Goal: Information Seeking & Learning: Learn about a topic

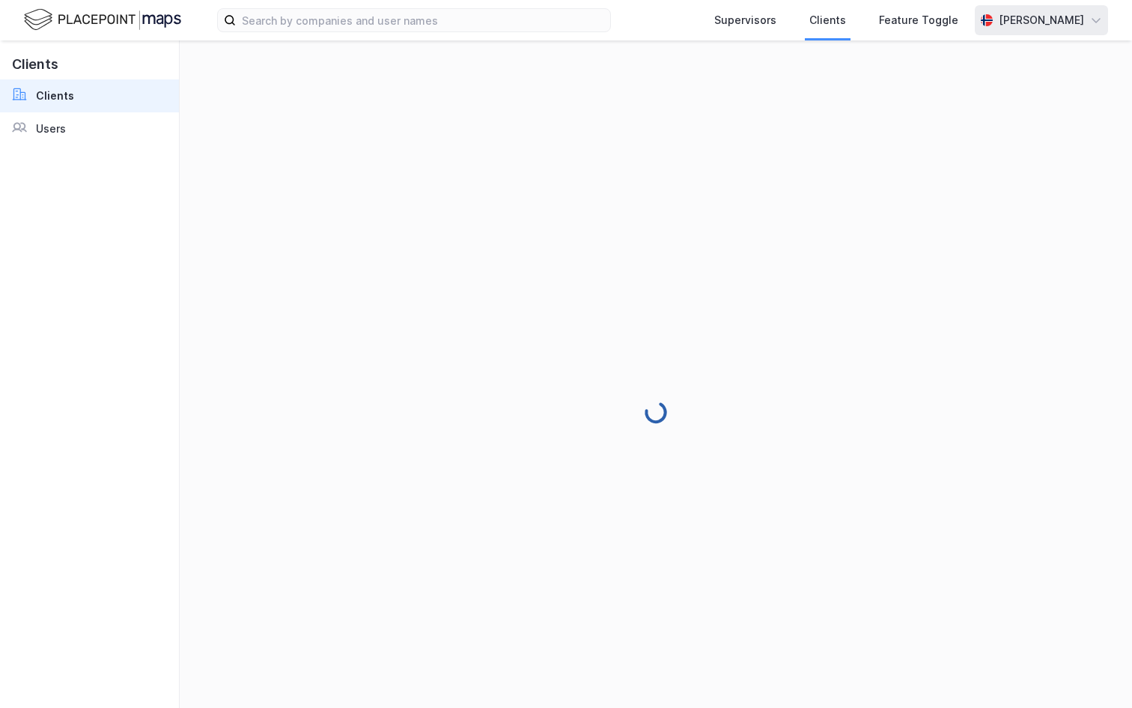
click at [1087, 31] on div "[PERSON_NAME]" at bounding box center [1041, 20] width 133 height 30
click at [1034, 97] on div "Logg ut" at bounding box center [1011, 92] width 195 height 36
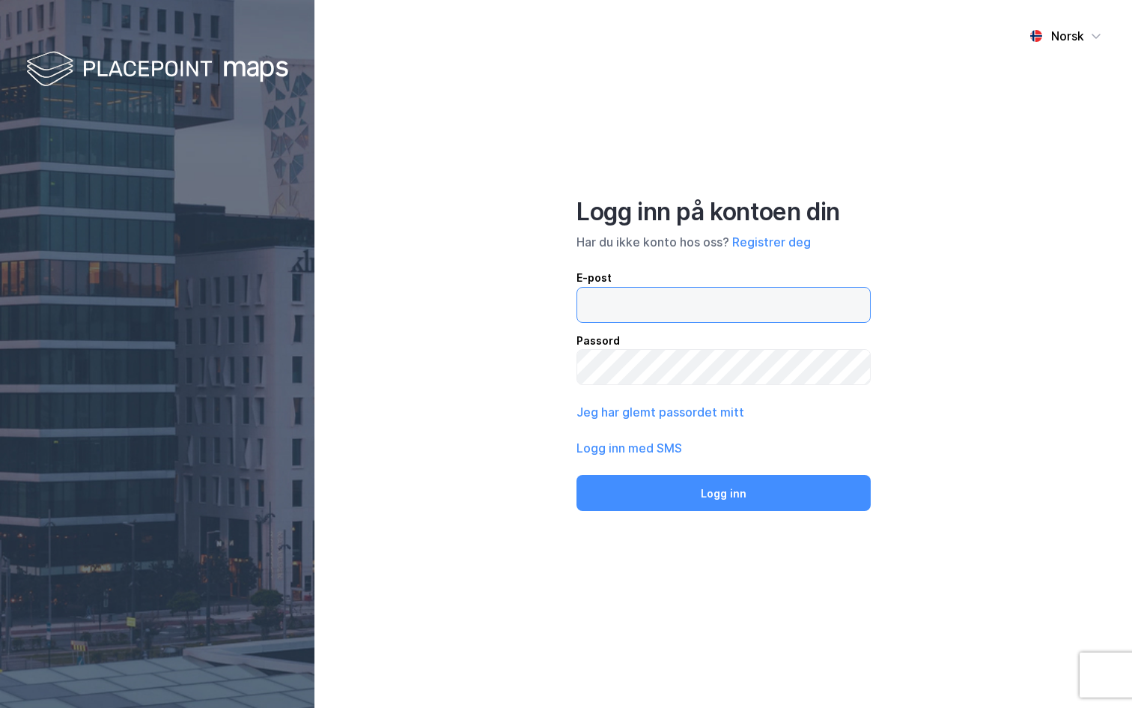
click at [613, 307] on input "email" at bounding box center [723, 305] width 293 height 34
type input "andreas+admin@newsecmaps.com"
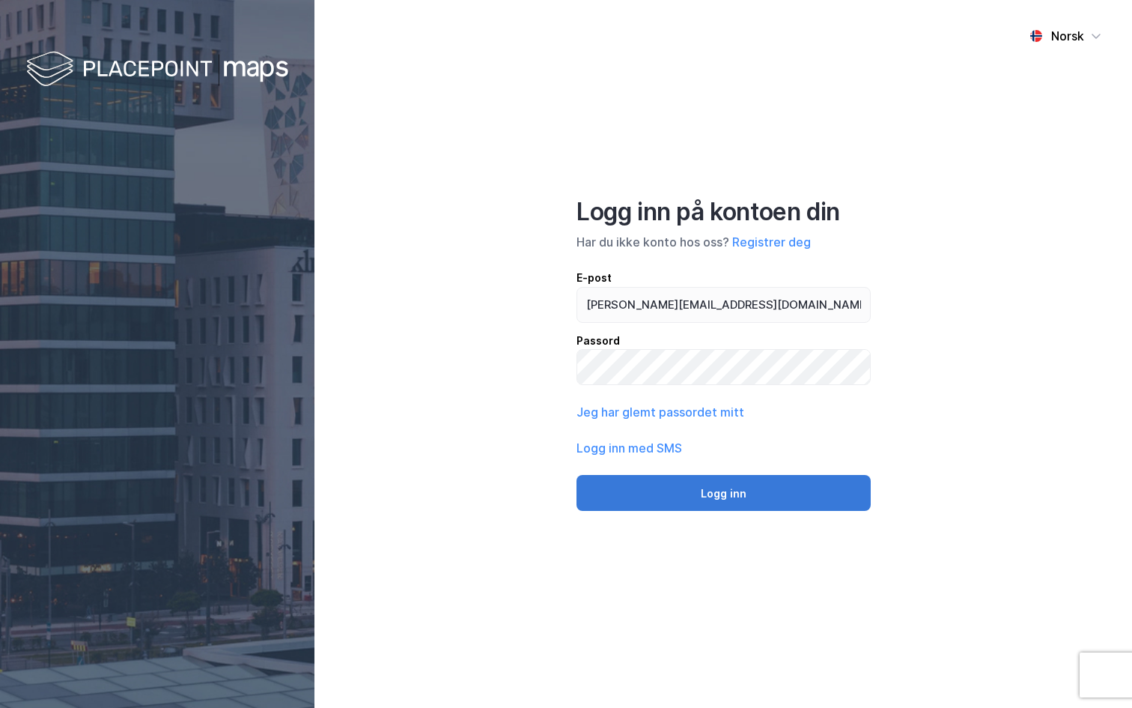
click at [693, 484] on button "Logg inn" at bounding box center [724, 493] width 294 height 36
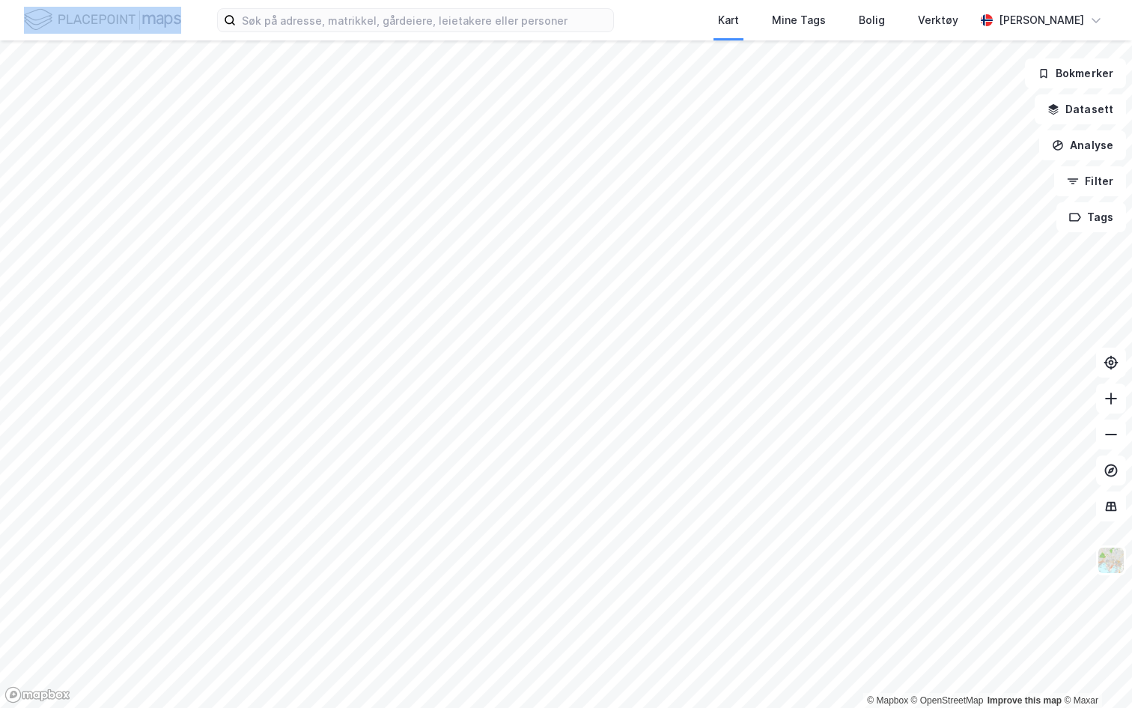
drag, startPoint x: 137, startPoint y: 6, endPoint x: 548, endPoint y: -11, distance: 411.5
click at [548, 0] on html "Kart Mine Tags Bolig Verktøy Andreas Vestadmin © Mapbox © OpenStreetMap Improve…" at bounding box center [566, 354] width 1132 height 708
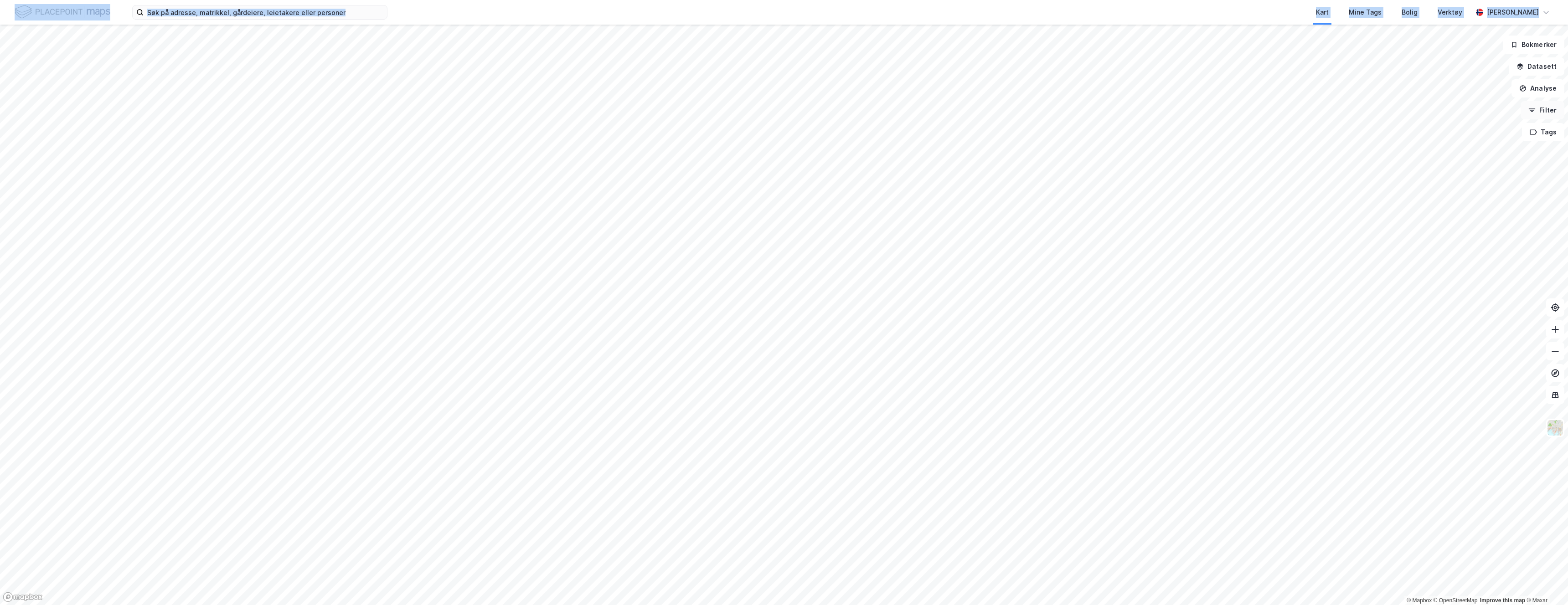
click at [688, 105] on button "Filter" at bounding box center [1542, 110] width 44 height 18
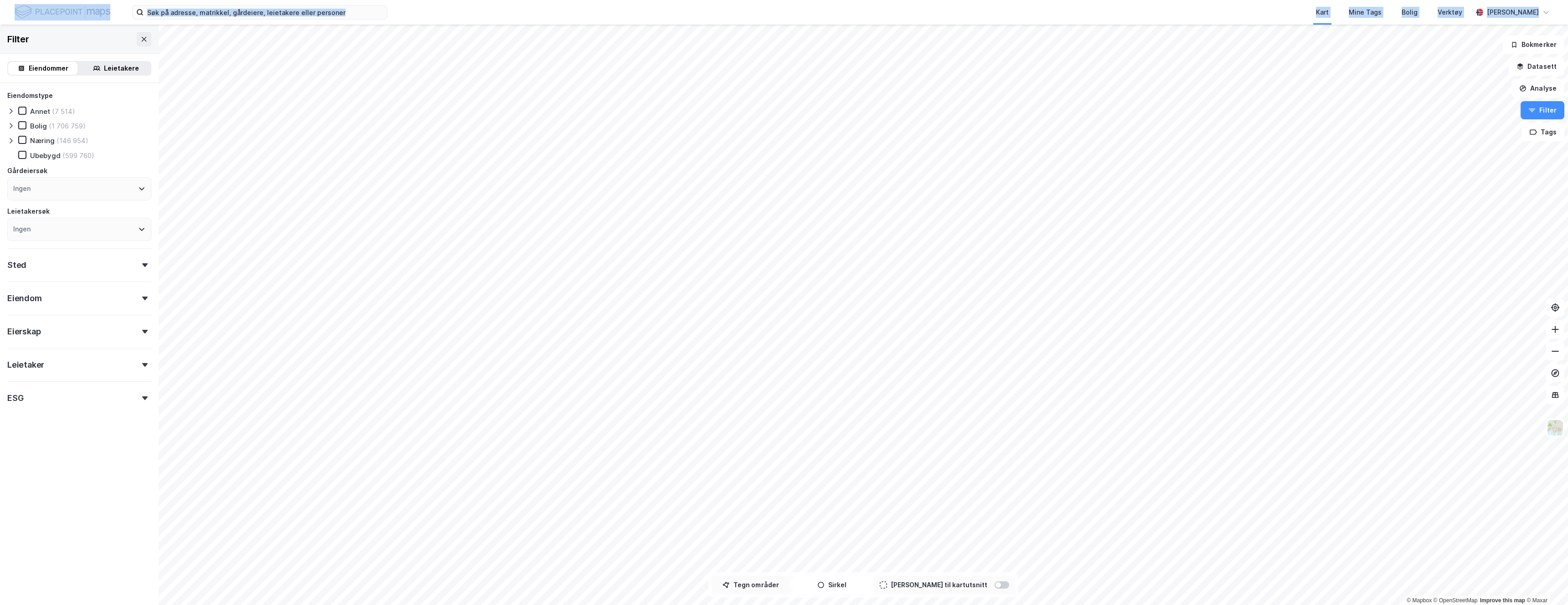
click at [688, 430] on button "Tegn områder" at bounding box center [751, 586] width 77 height 18
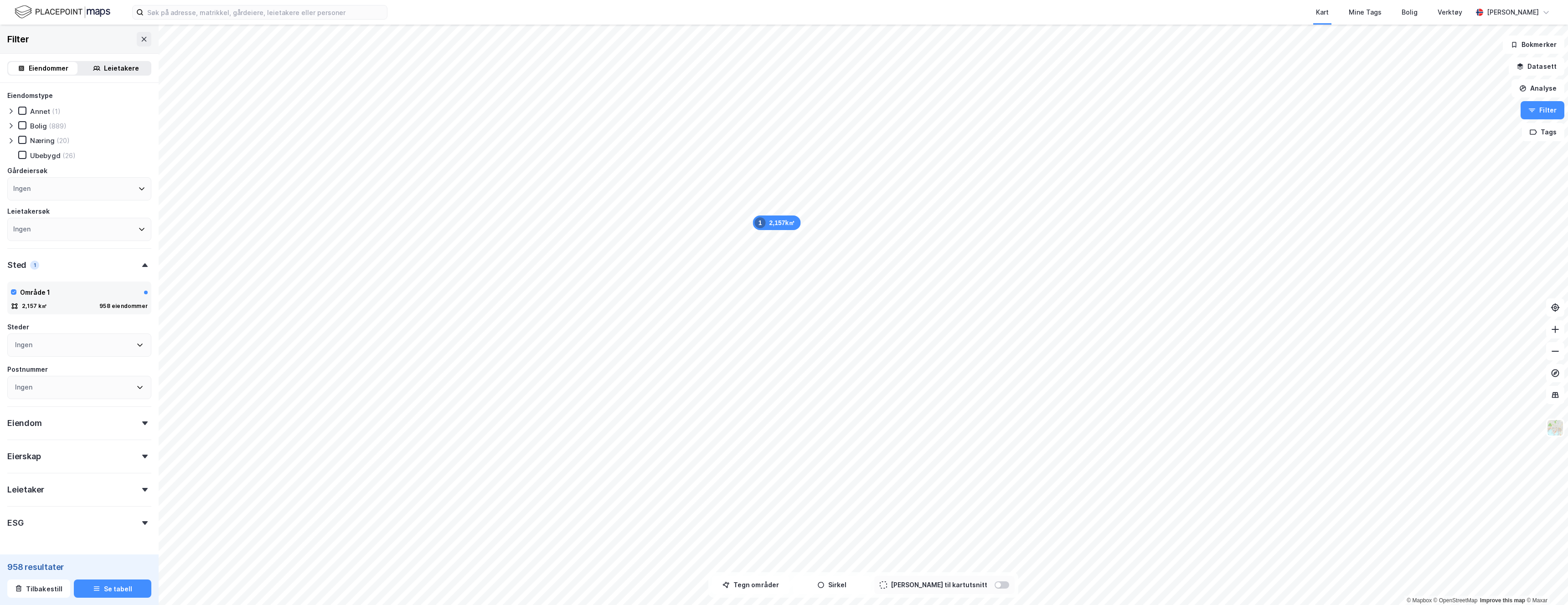
click at [13, 126] on icon at bounding box center [11, 126] width 7 height 7
click at [24, 128] on icon at bounding box center [22, 125] width 6 height 6
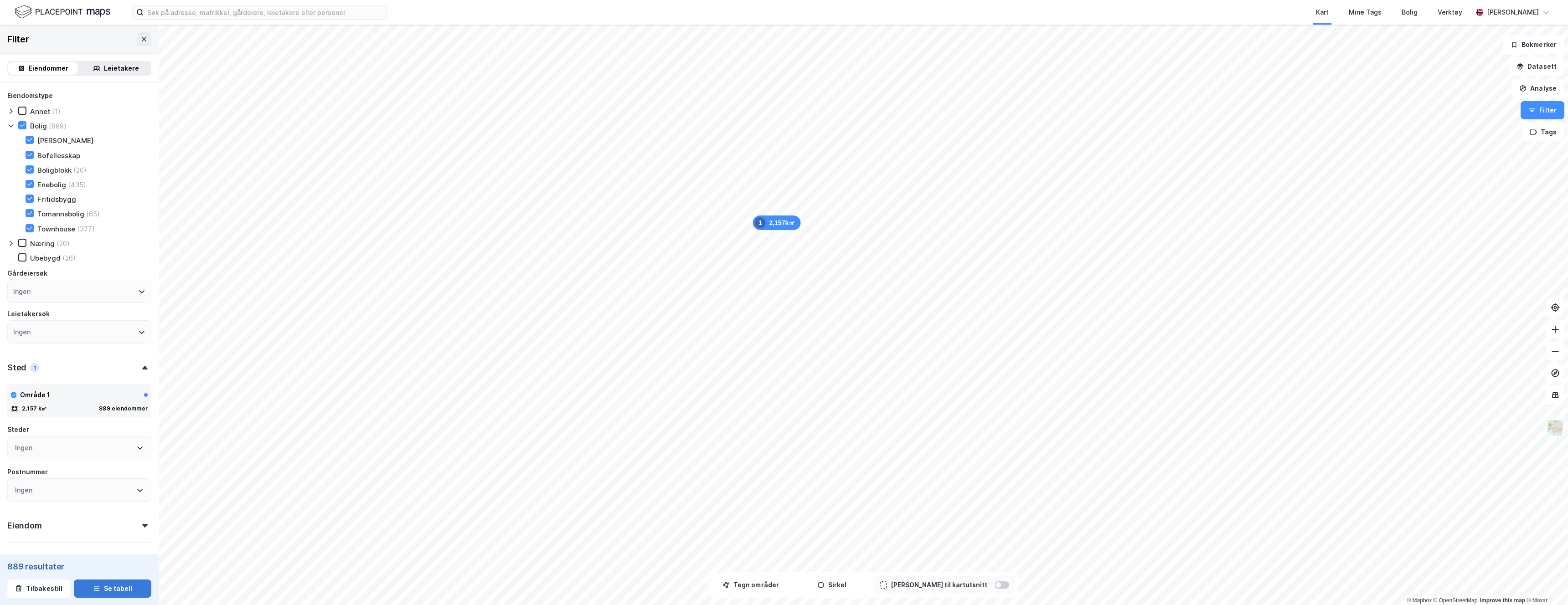
click at [120, 430] on button "Se tabell" at bounding box center [112, 589] width 77 height 18
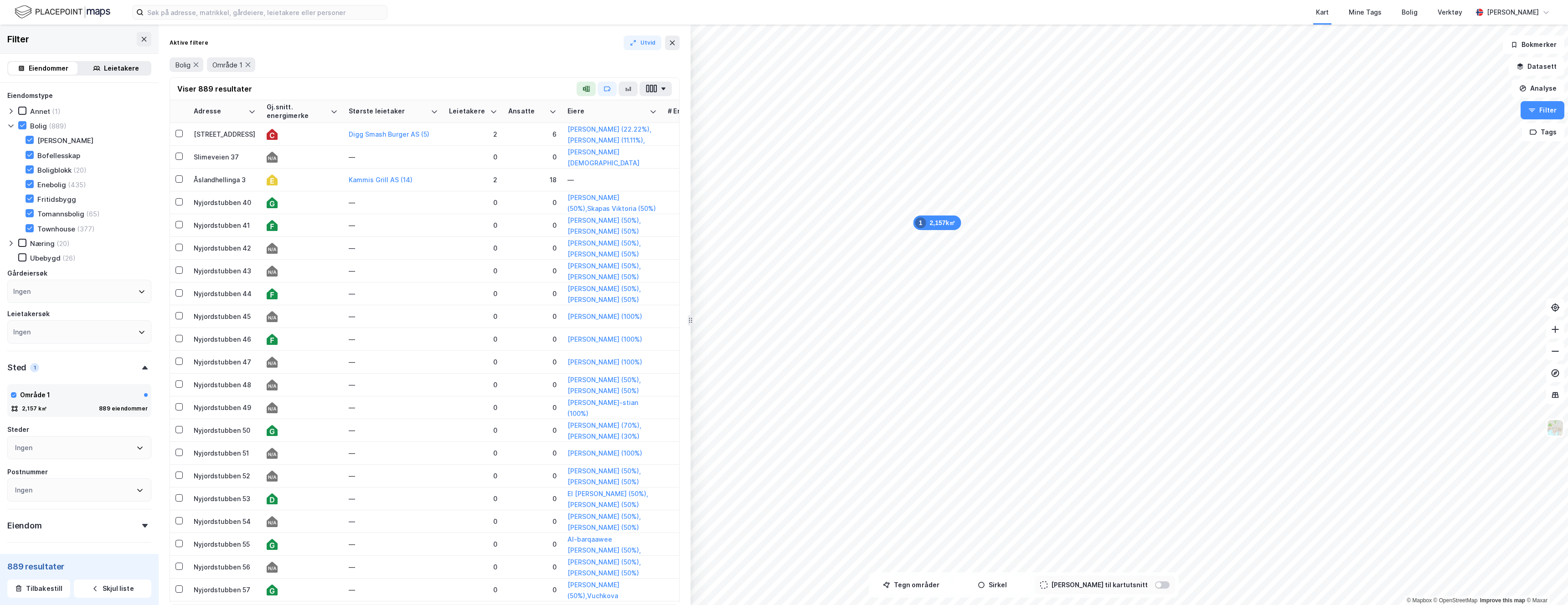
drag, startPoint x: 477, startPoint y: 79, endPoint x: 688, endPoint y: 83, distance: 211.0
click at [644, 93] on button "button" at bounding box center [656, 89] width 32 height 15
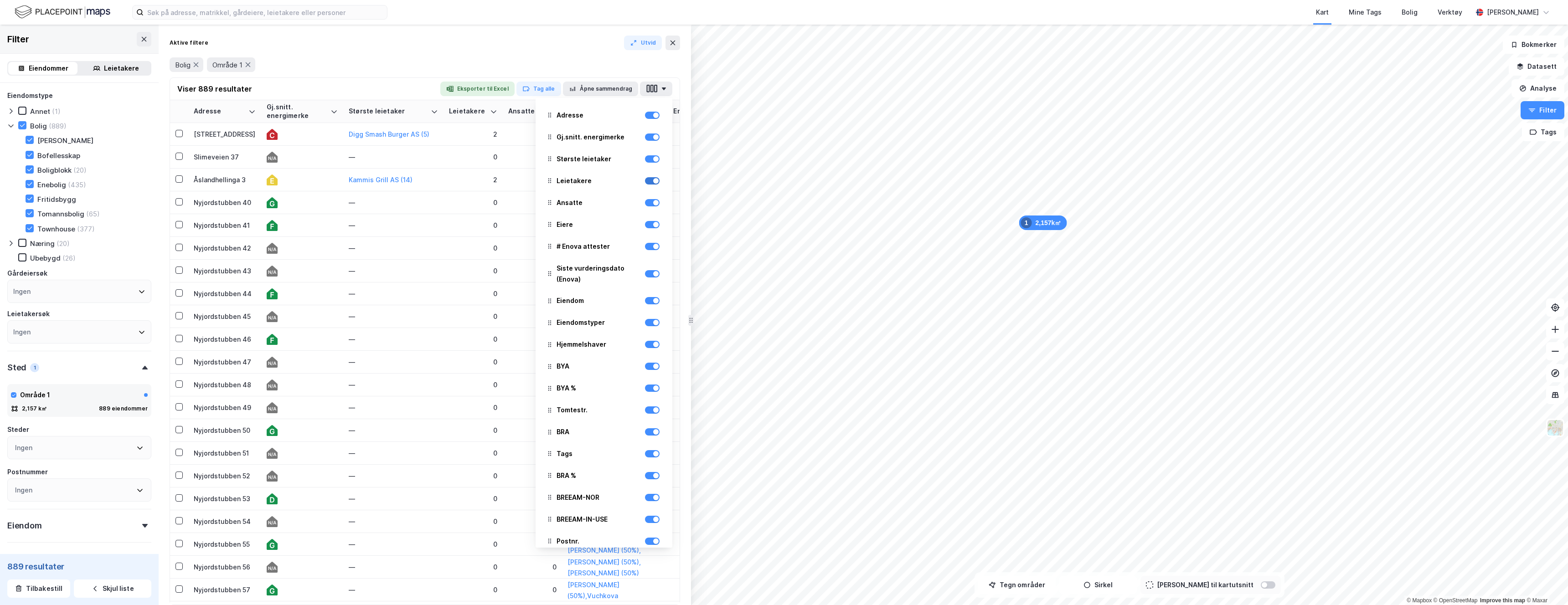
click at [651, 184] on div at bounding box center [653, 181] width 15 height 7
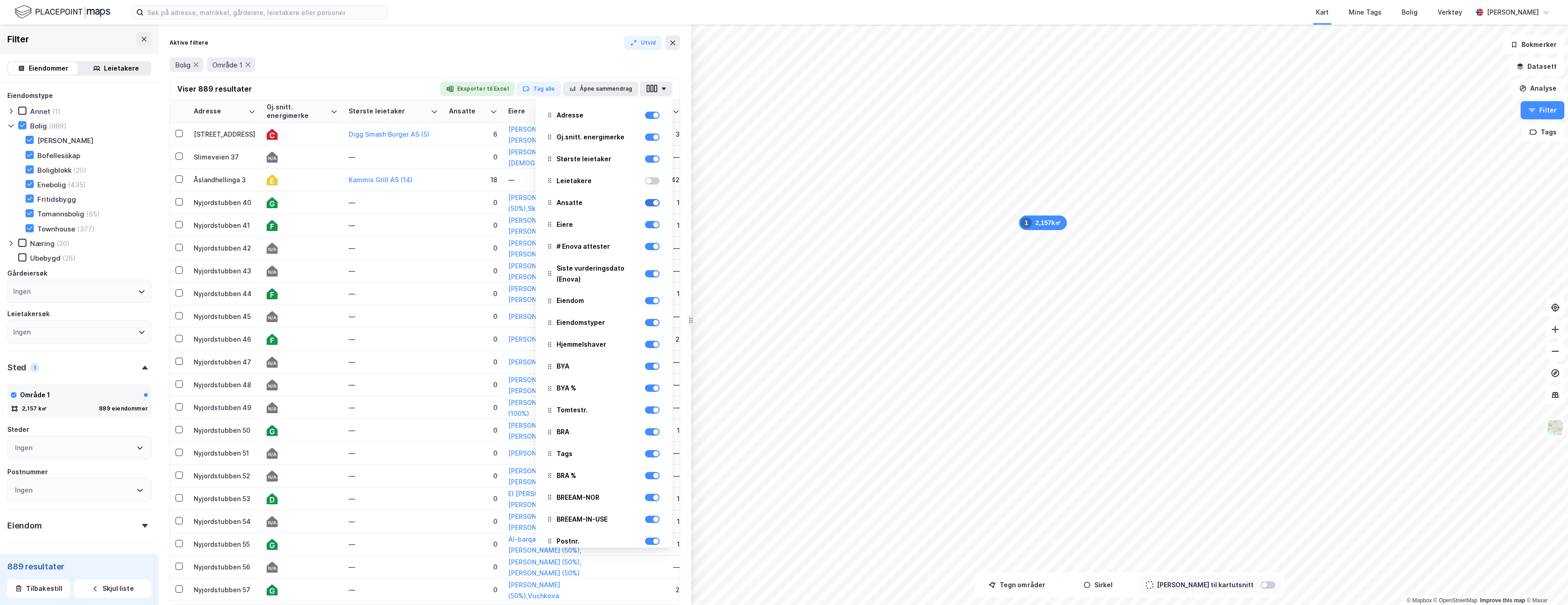
click at [654, 206] on div at bounding box center [653, 203] width 15 height 7
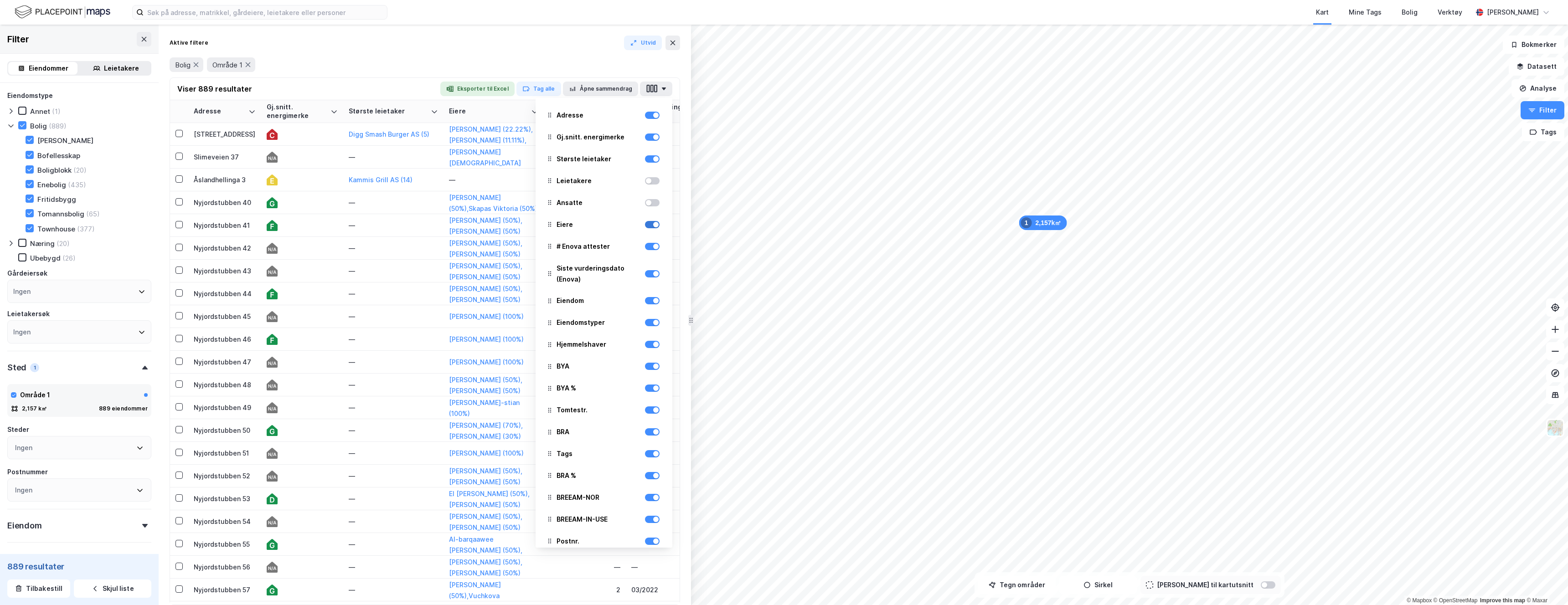
click at [654, 223] on div at bounding box center [656, 225] width 5 height 5
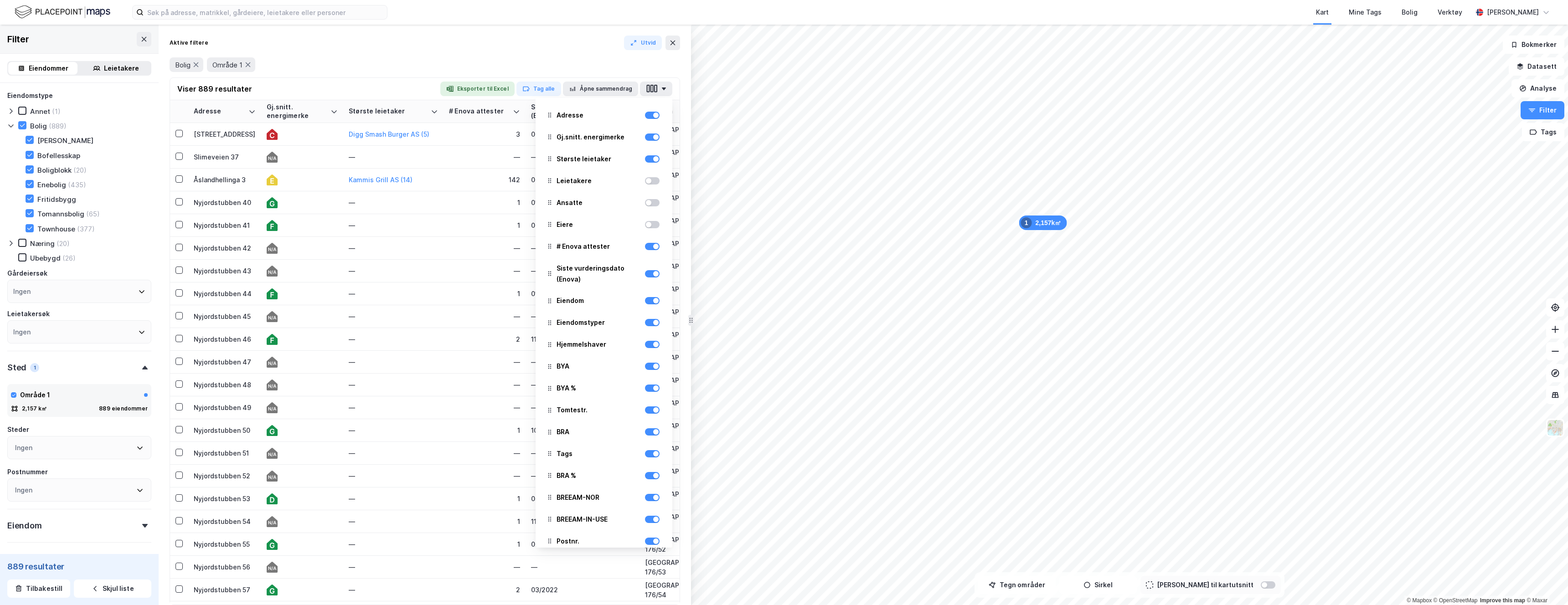
click at [654, 223] on div at bounding box center [653, 225] width 15 height 7
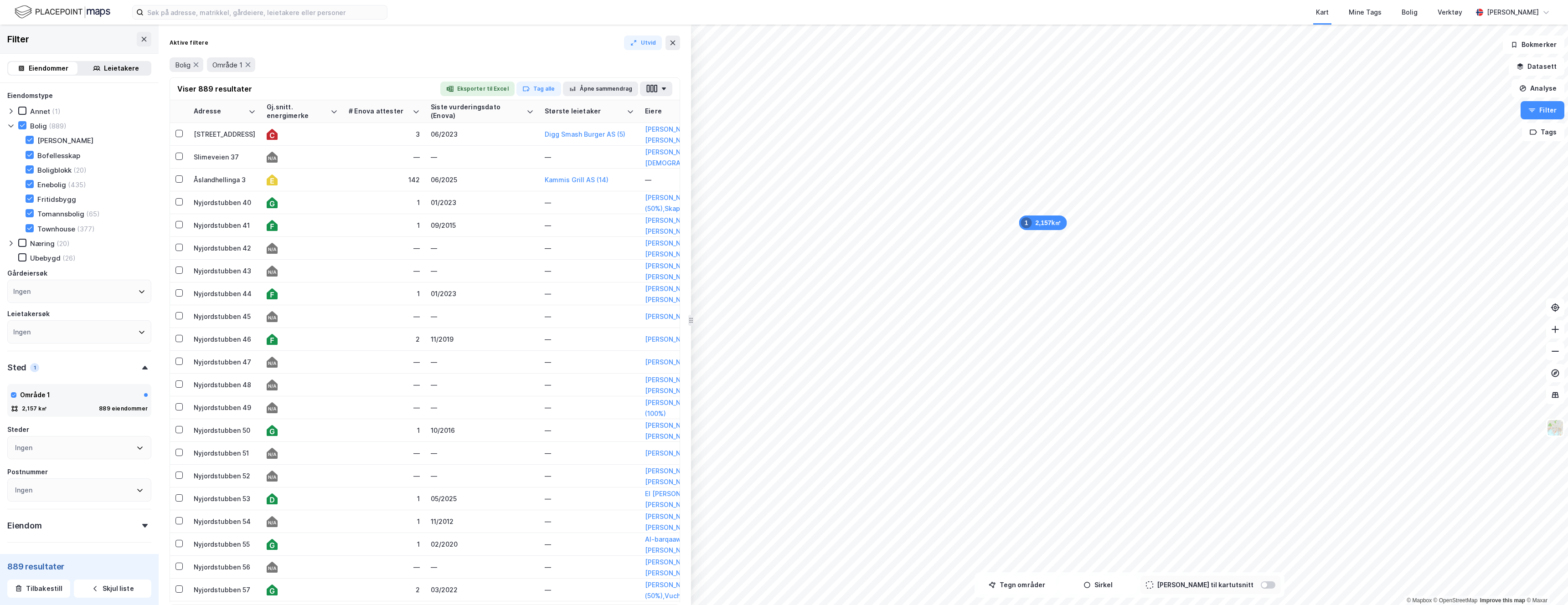
click at [396, 55] on div "Bolig Område 1" at bounding box center [425, 65] width 511 height 26
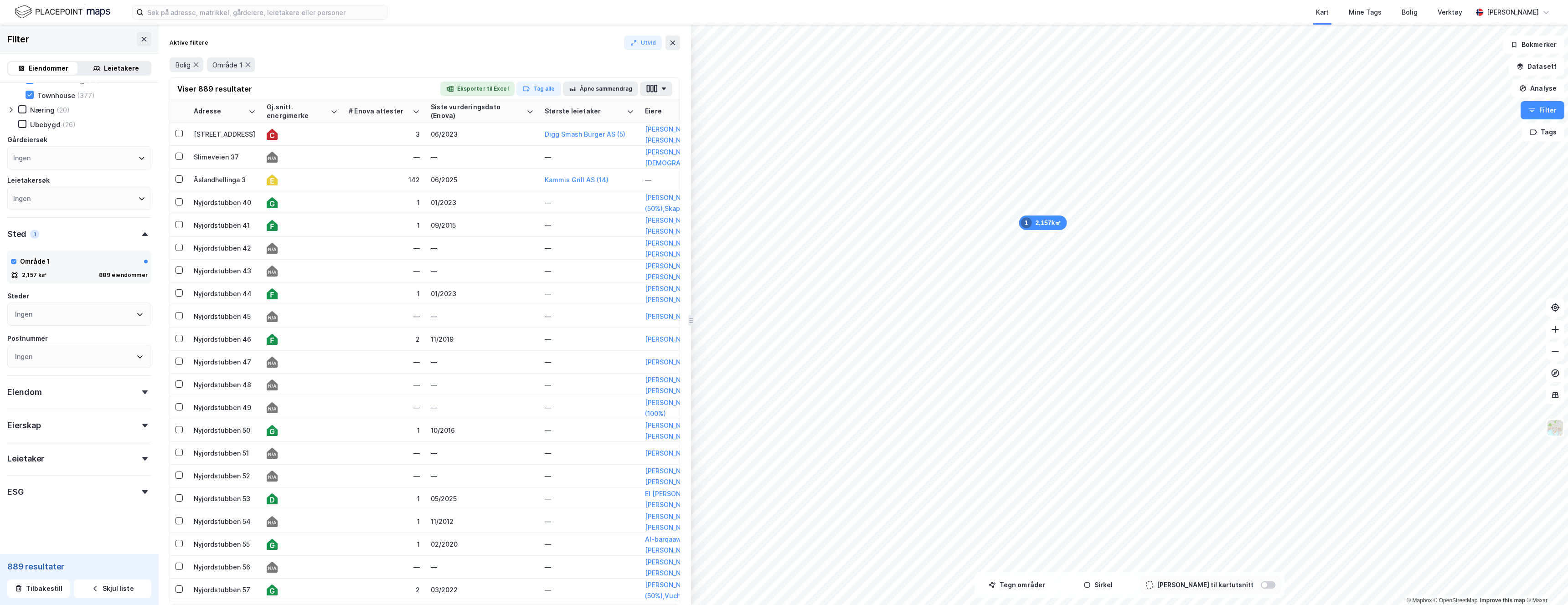
click at [75, 430] on div "ESG" at bounding box center [79, 488] width 144 height 26
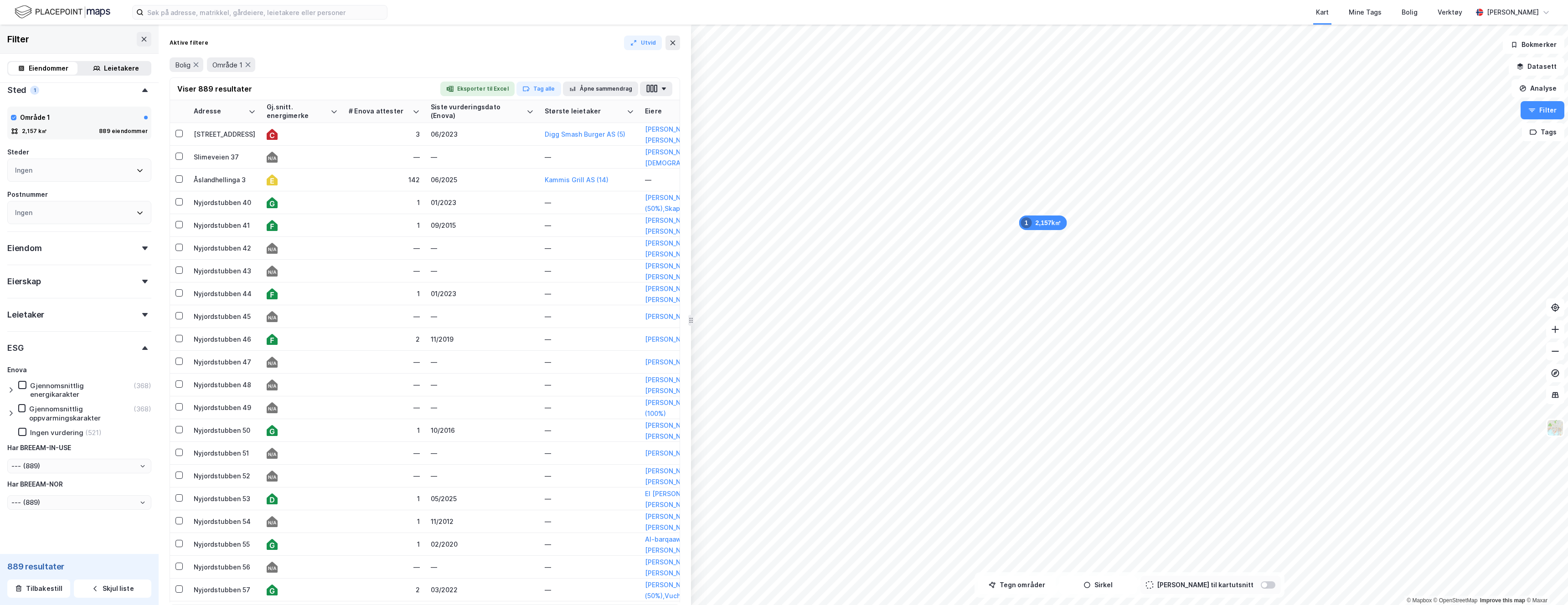
click at [15, 385] on div at bounding box center [13, 390] width 11 height 18
click at [32, 430] on icon at bounding box center [29, 497] width 6 height 6
click at [29, 430] on icon at bounding box center [29, 481] width 6 height 6
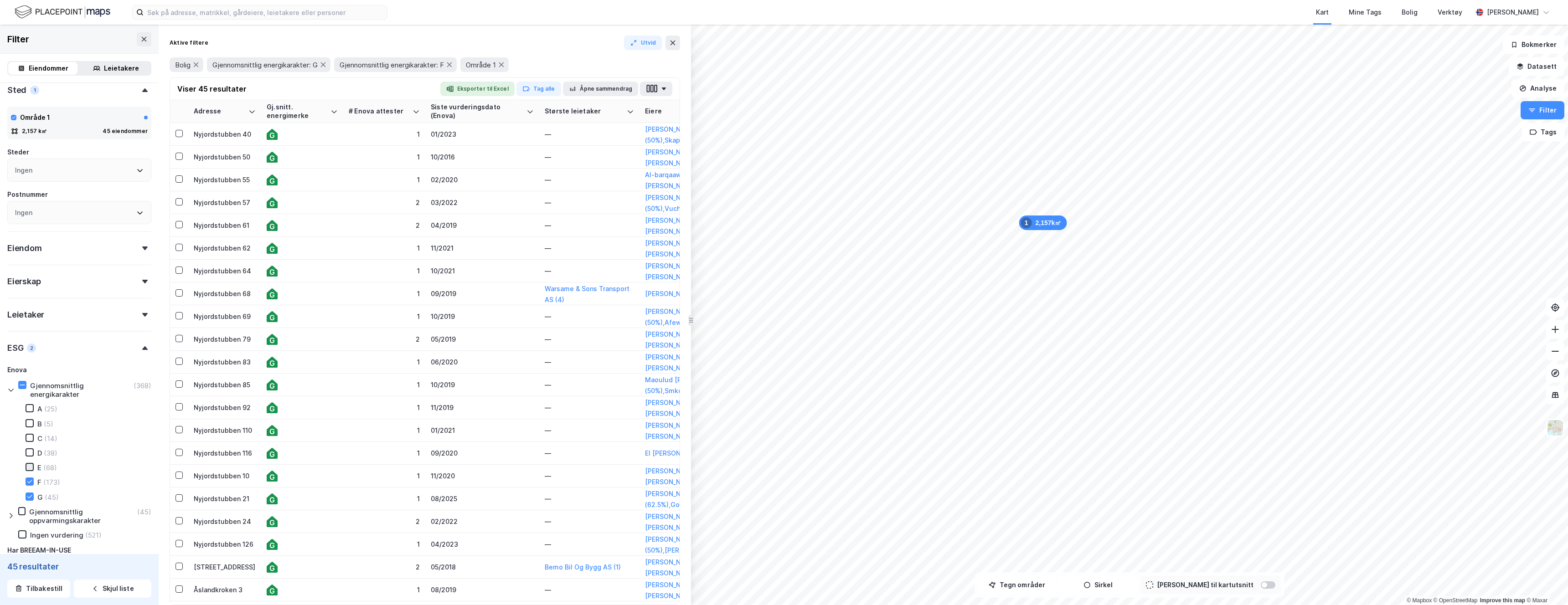
type input "--- (45)"
click at [30, 430] on icon at bounding box center [29, 467] width 6 height 6
type input "--- (218)"
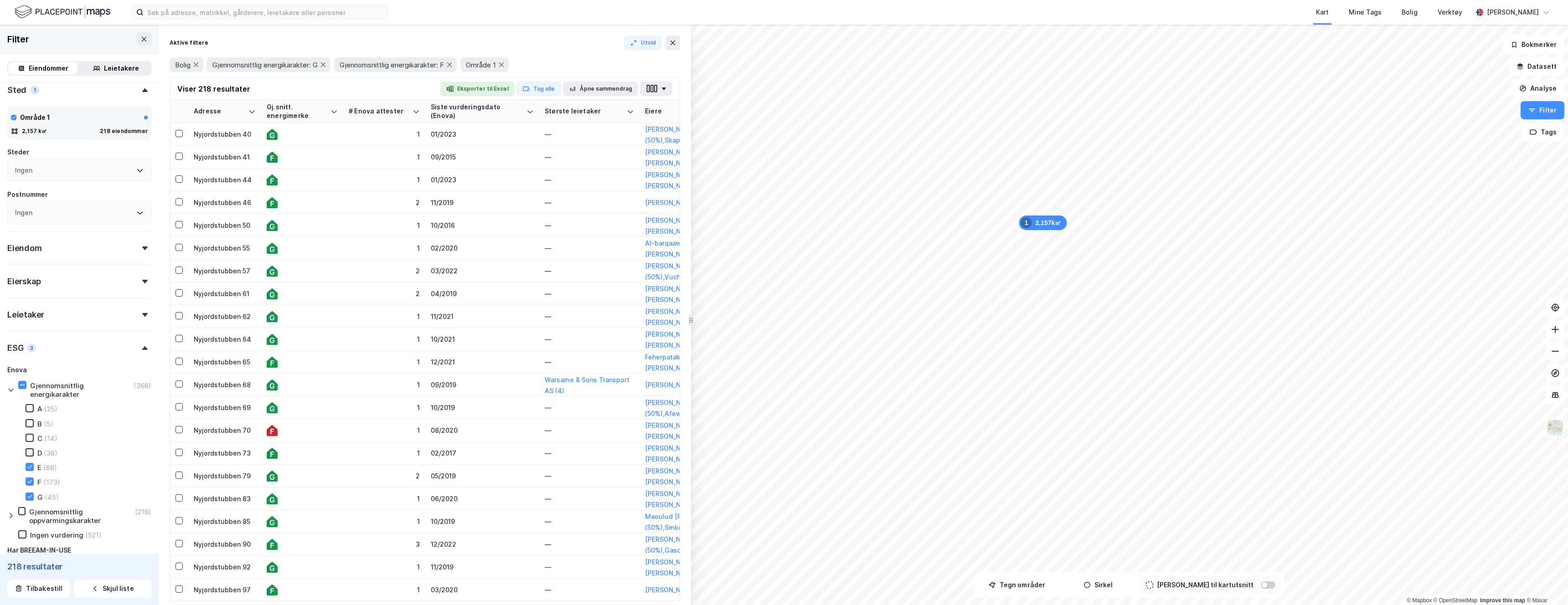
click at [31, 430] on icon at bounding box center [29, 452] width 6 height 6
type input "--- (286)"
type input "--- (324)"
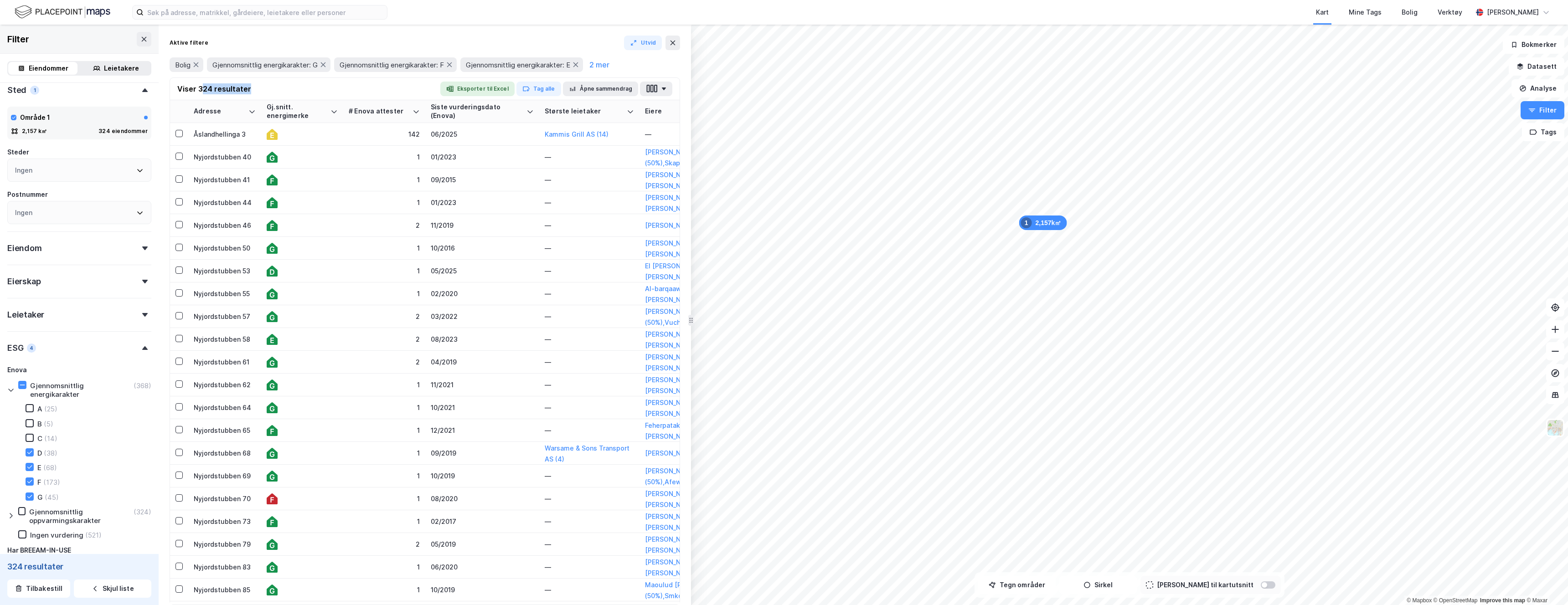
drag, startPoint x: 200, startPoint y: 91, endPoint x: 253, endPoint y: 90, distance: 53.0
click at [253, 90] on div "Viser 324 resultater Eksporter til Excel Tag alle Åpne sammendrag" at bounding box center [424, 89] width 509 height 23
click at [401, 135] on div "142" at bounding box center [384, 135] width 71 height 10
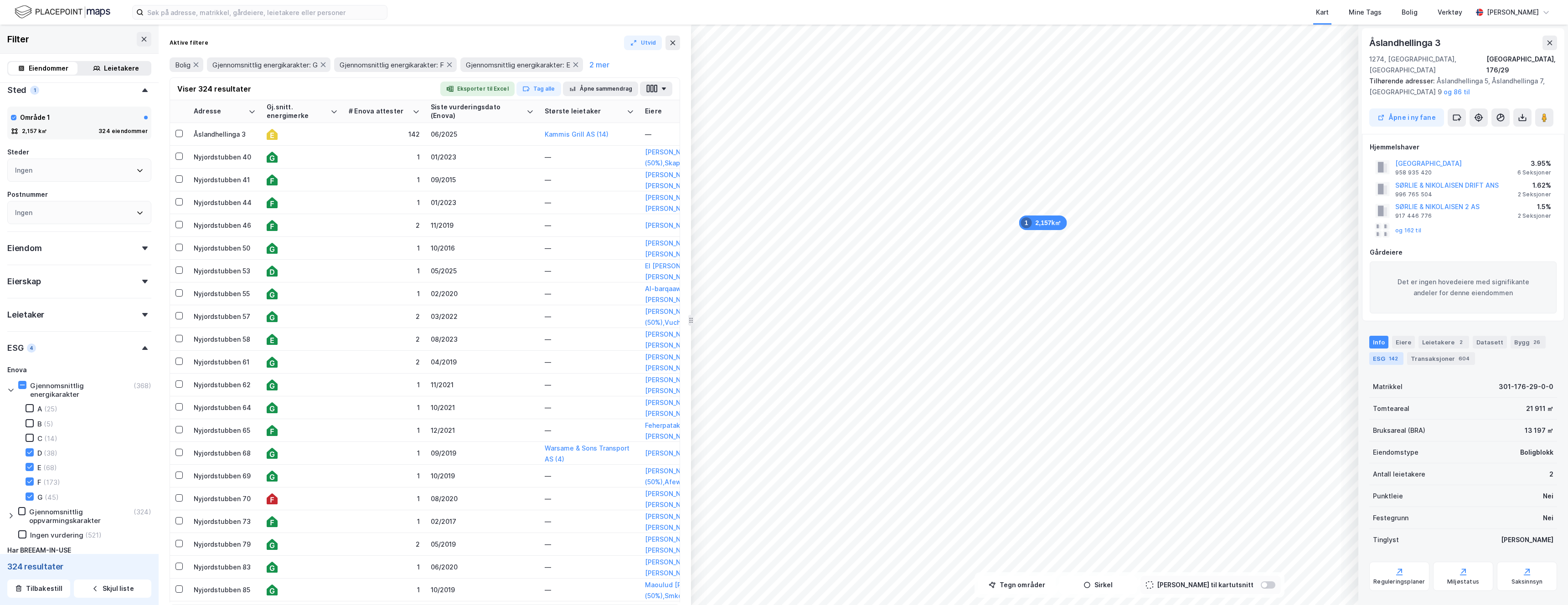
click at [688, 354] on div "142" at bounding box center [1393, 358] width 13 height 9
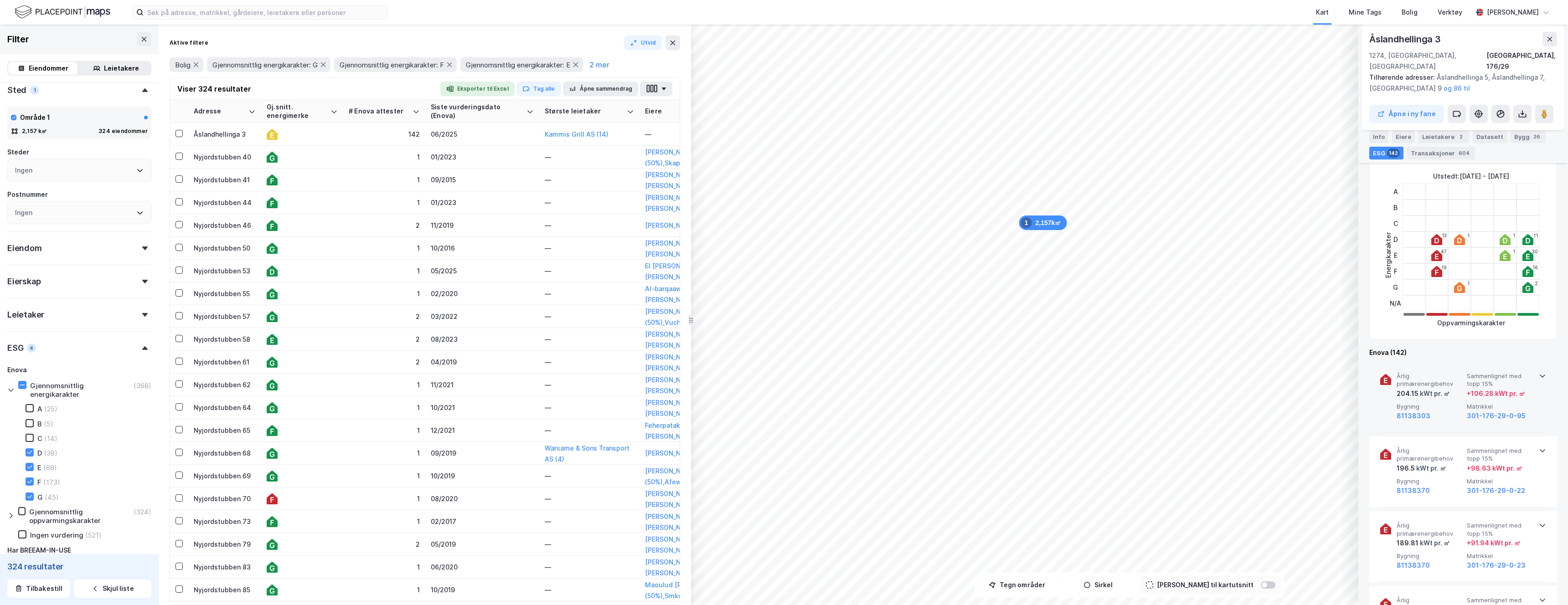
scroll to position [252, 0]
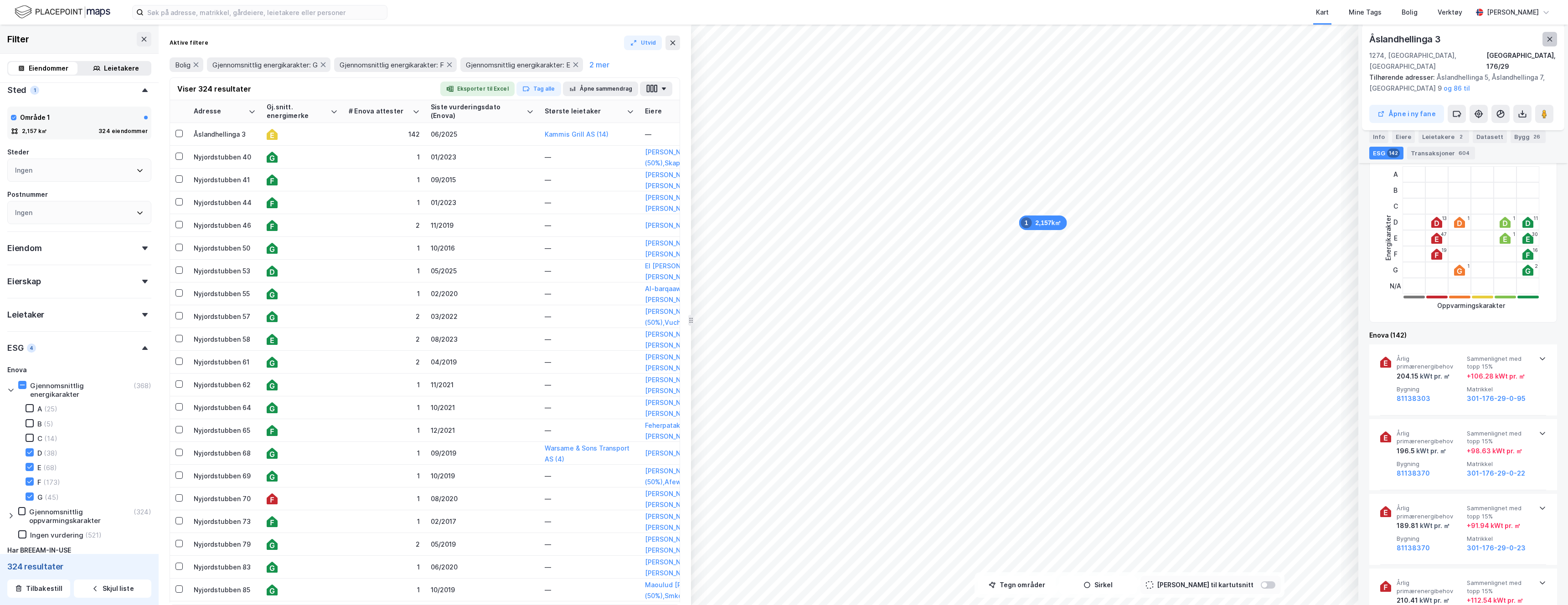
click at [688, 46] on button at bounding box center [1550, 39] width 15 height 15
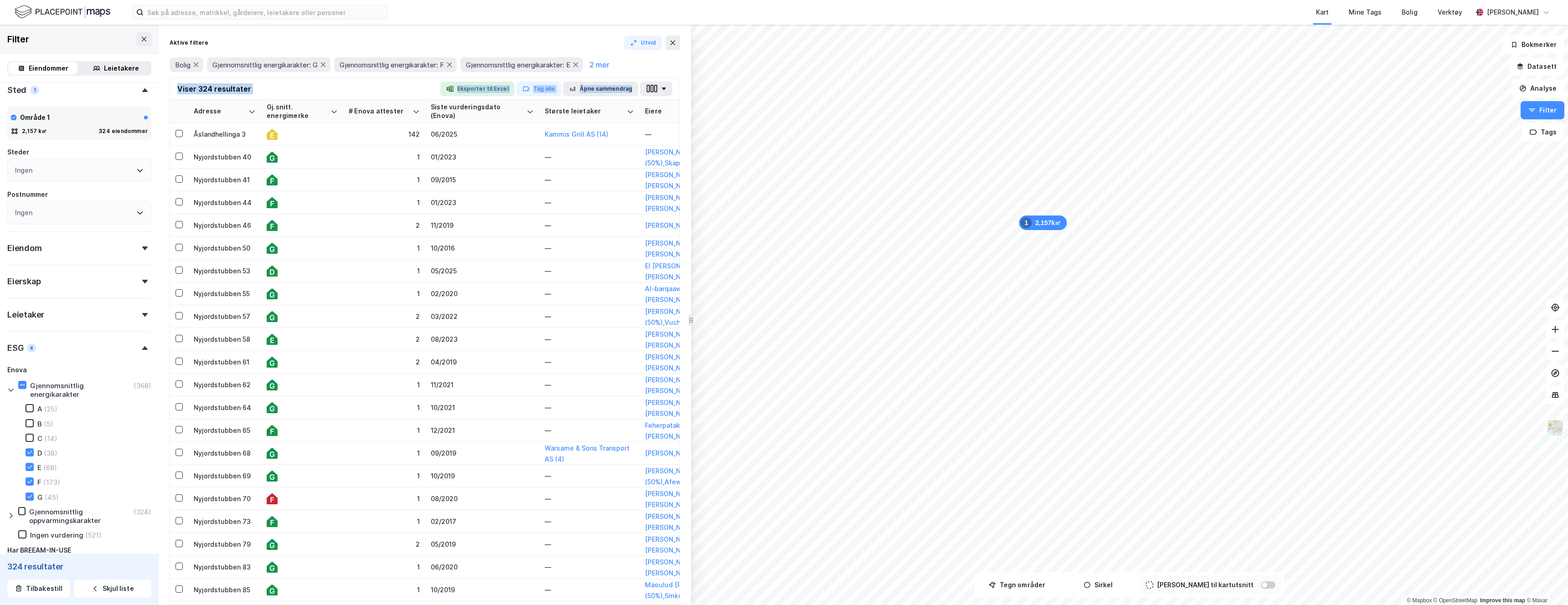
click at [662, 77] on div "Aktive filtere Utvid Bolig Gjennomsnittlig energikarakter: G Gjennomsnittlig en…" at bounding box center [425, 315] width 533 height 581
click at [662, 86] on button "button" at bounding box center [656, 89] width 32 height 15
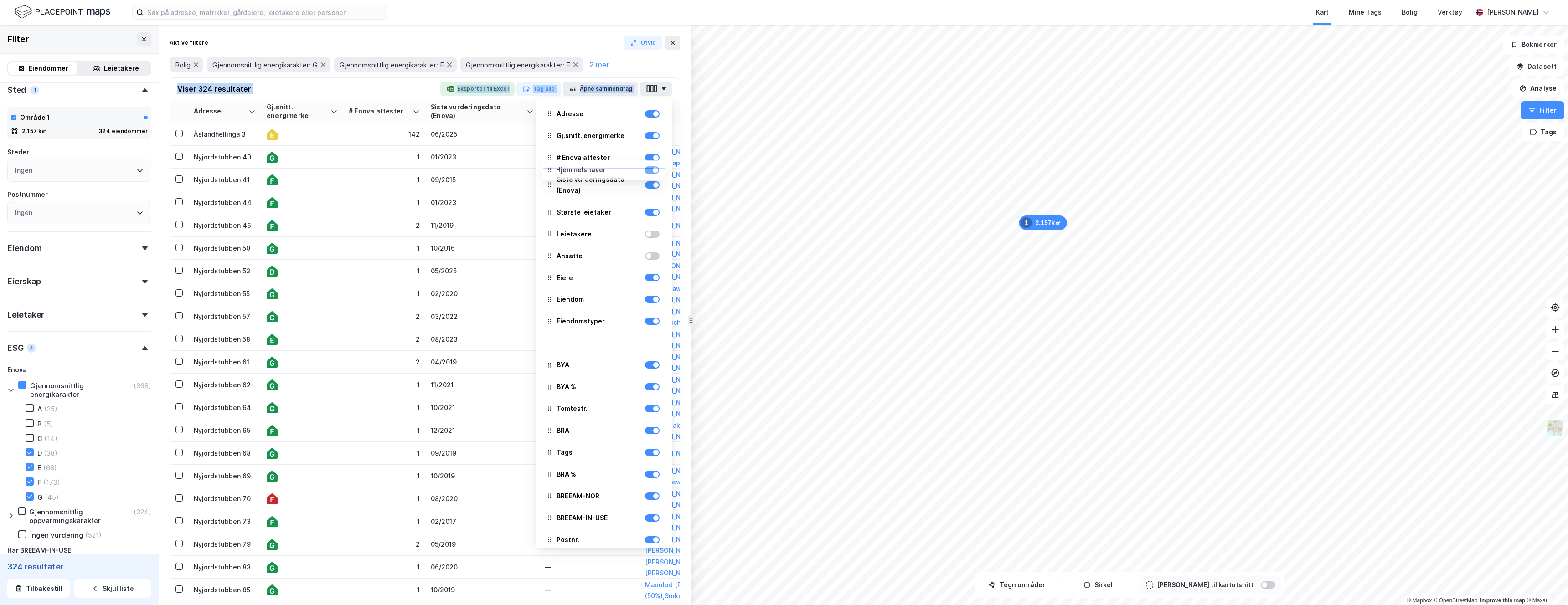
scroll to position [0, 0]
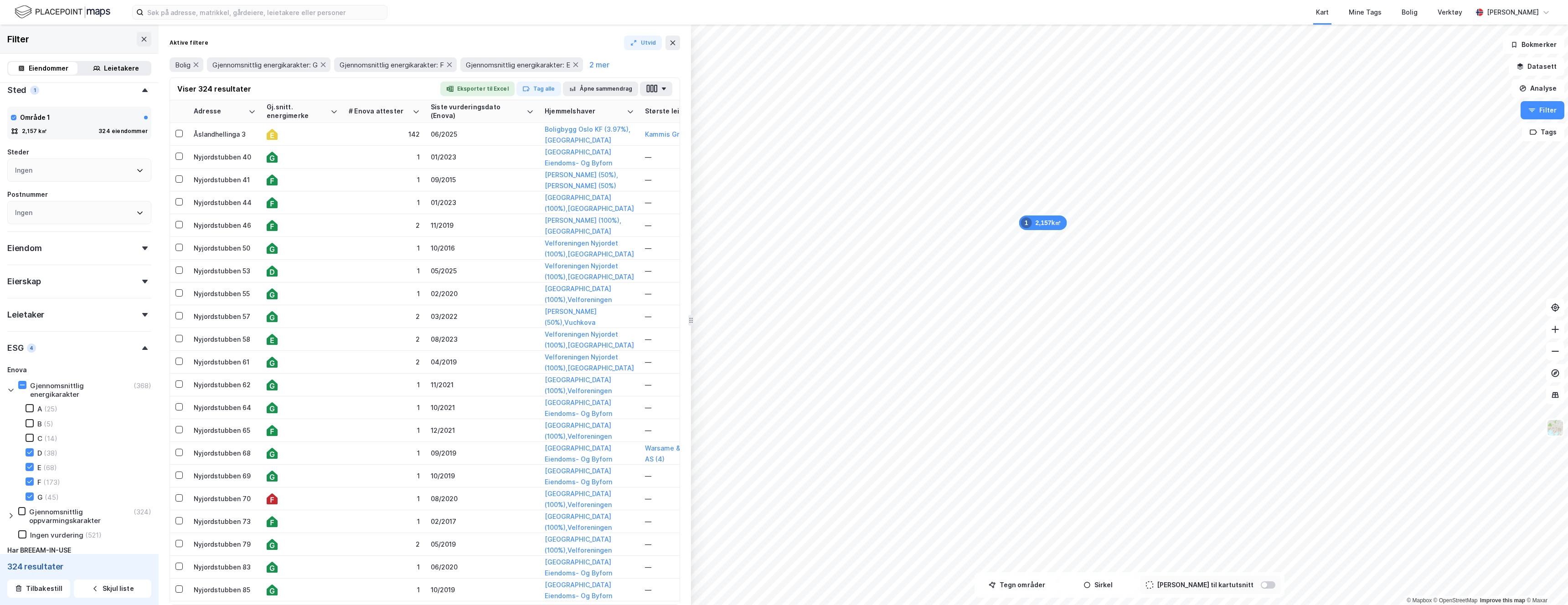
click at [411, 81] on div "Viser 324 resultater Eksporter til Excel Tag alle Åpne sammendrag" at bounding box center [424, 89] width 509 height 23
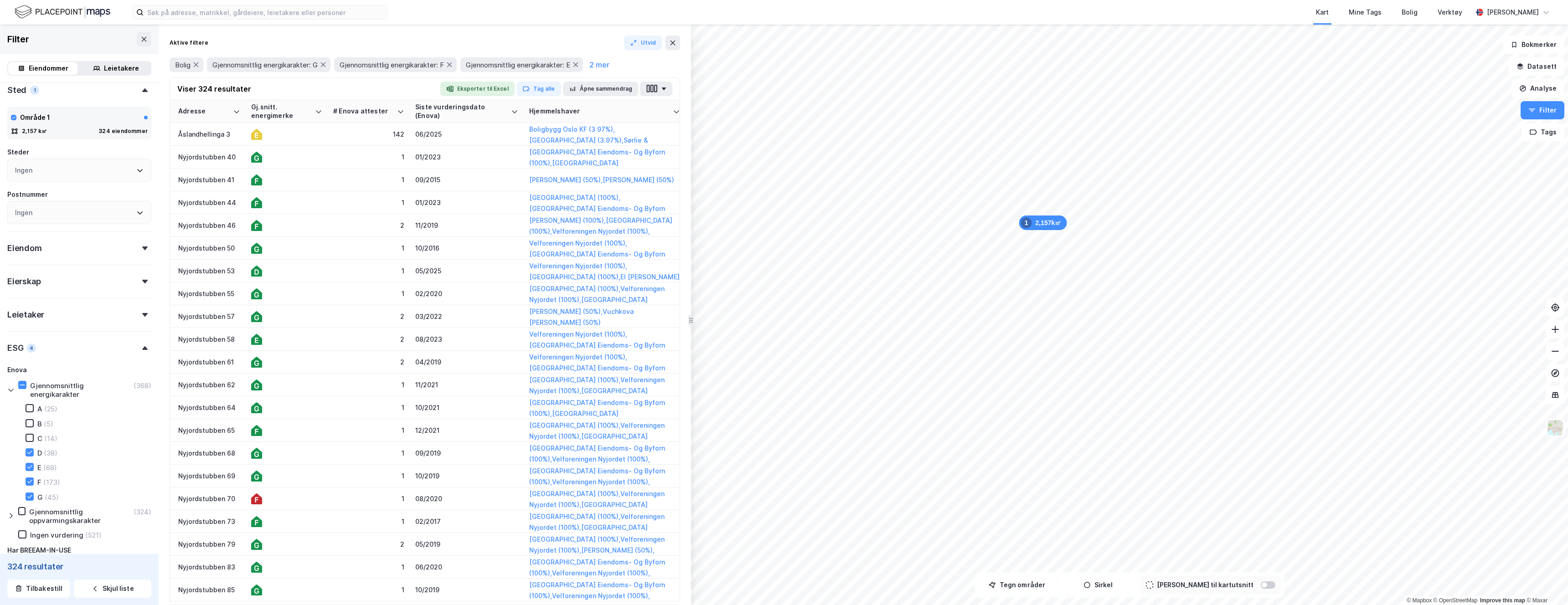
drag, startPoint x: 622, startPoint y: 109, endPoint x: 684, endPoint y: 110, distance: 62.0
click at [684, 110] on div "Aktive filtere Utvid Bolig Gjennomsnittlig energikarakter: G Gjennomsnittlig en…" at bounding box center [425, 315] width 533 height 581
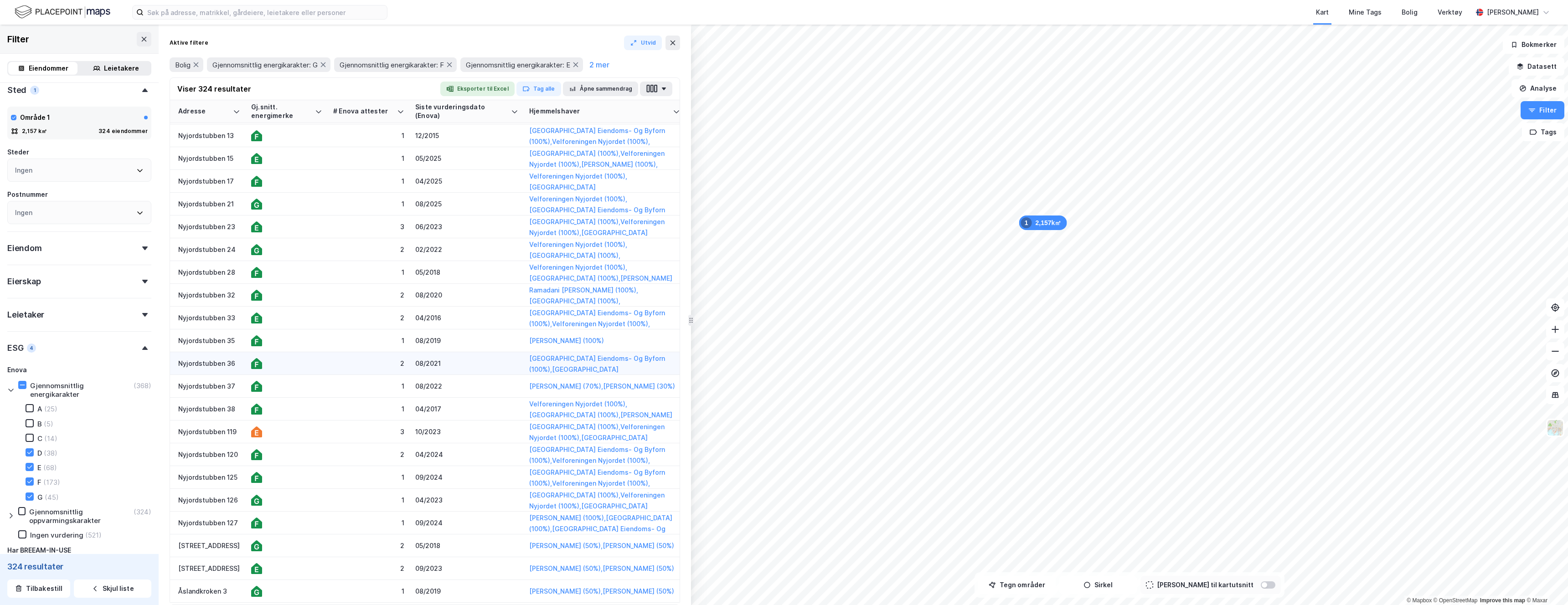
scroll to position [751, 15]
click at [639, 46] on button "Utvid" at bounding box center [643, 43] width 38 height 15
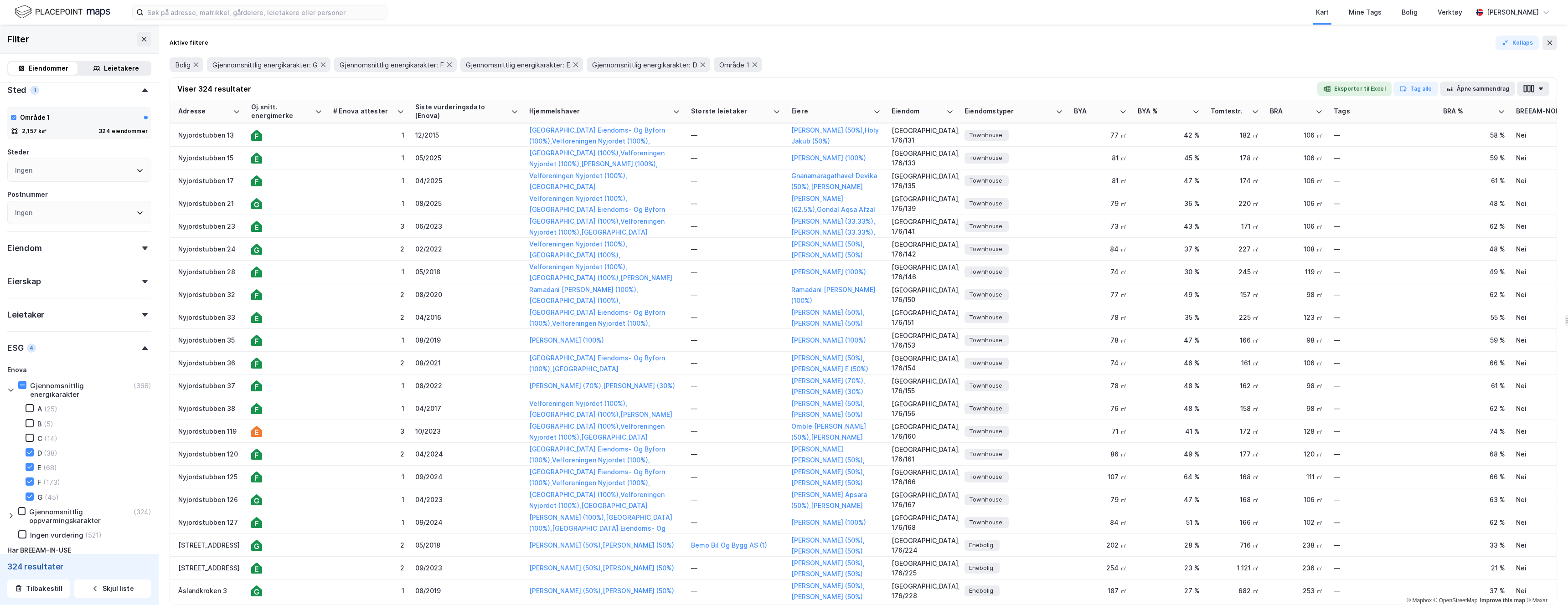
click at [688, 99] on div "Viser 324 resultater Eksporter til Excel Tag alle Åpne sammendrag" at bounding box center [863, 89] width 1387 height 23
click at [688, 88] on icon "button" at bounding box center [1528, 89] width 12 height 10
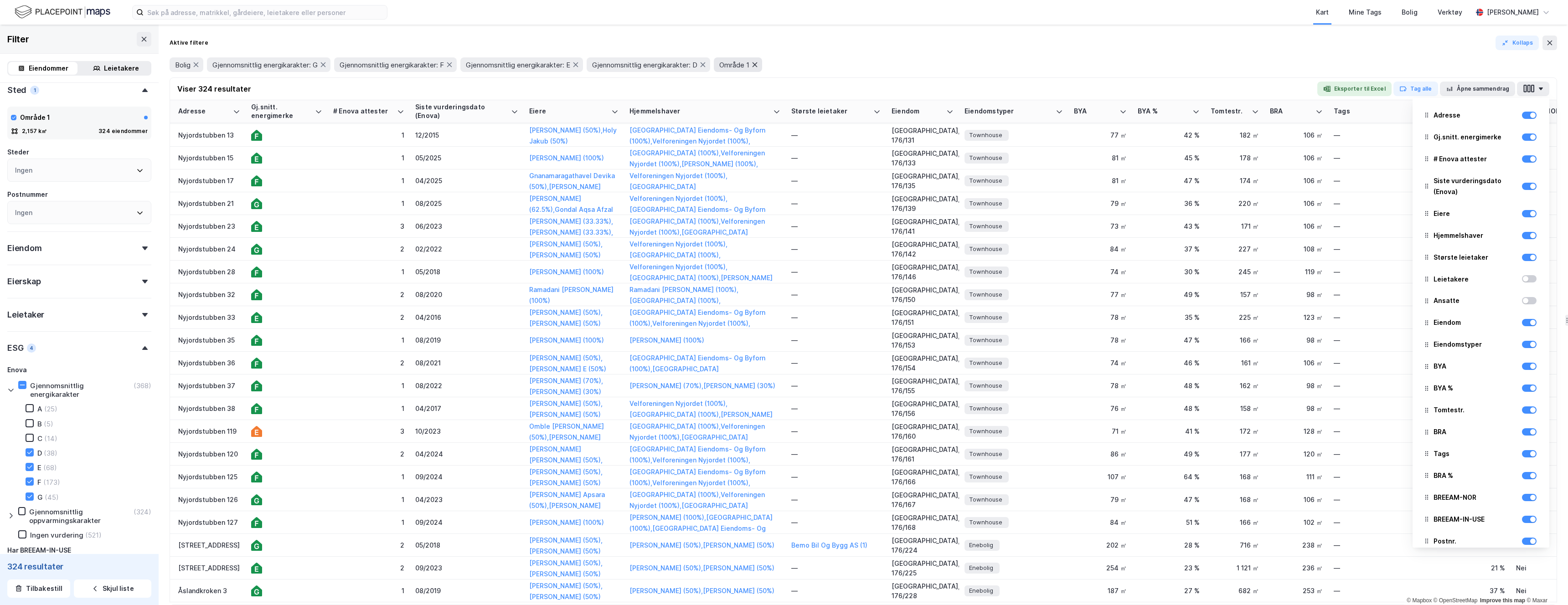
click at [688, 67] on icon at bounding box center [755, 65] width 7 height 7
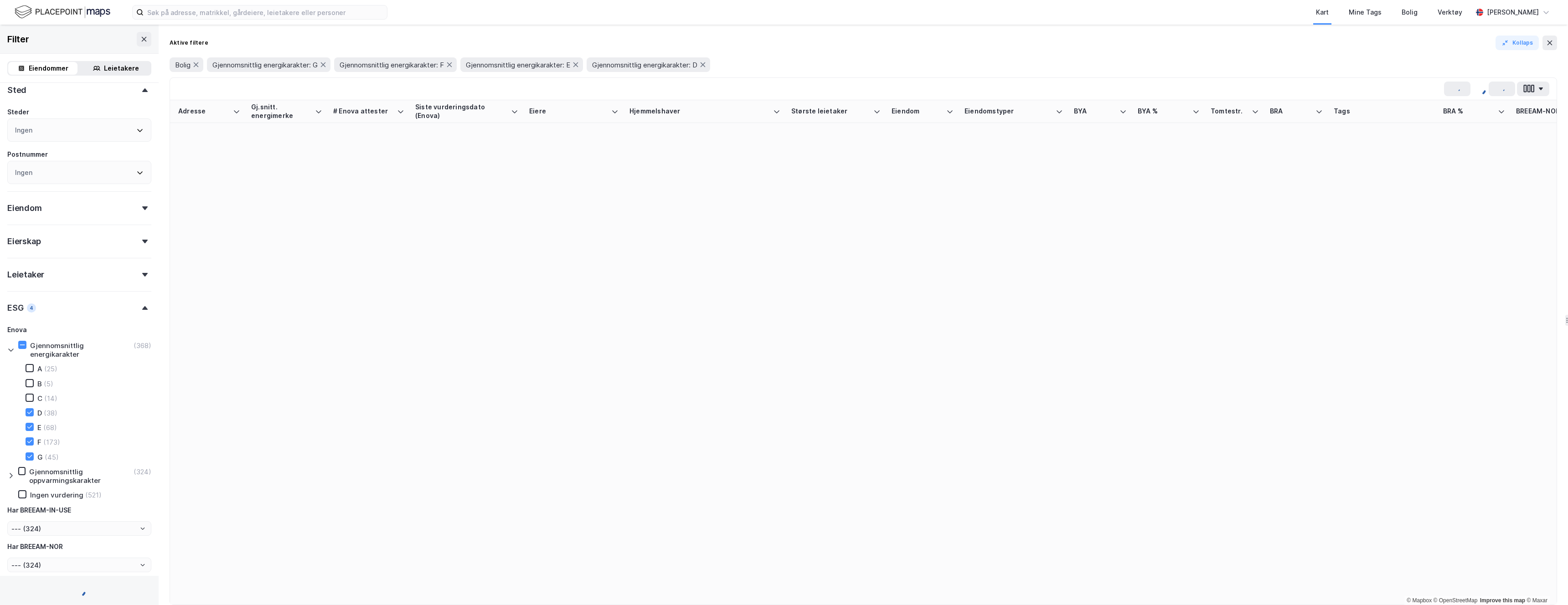
scroll to position [0, 15]
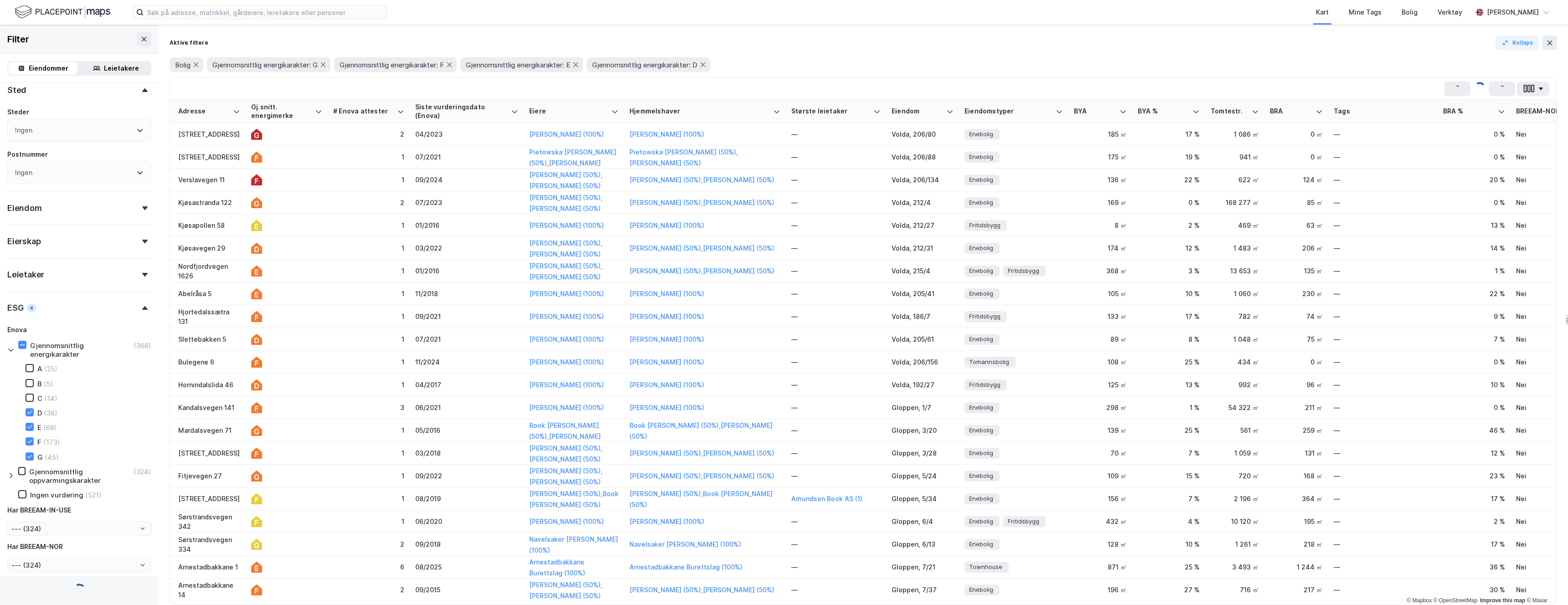
type input "--- (309 962)"
click at [688, 47] on button "Kollaps" at bounding box center [1517, 43] width 43 height 15
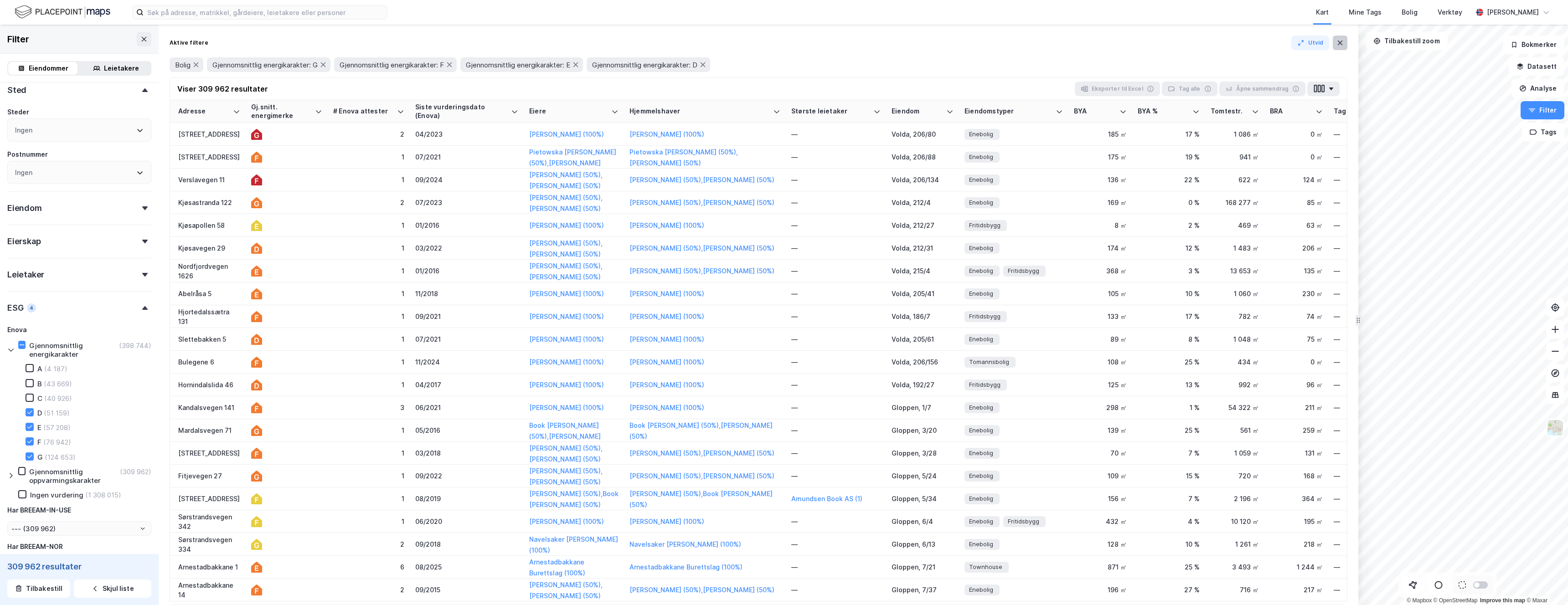
click at [688, 46] on icon at bounding box center [1340, 43] width 7 height 7
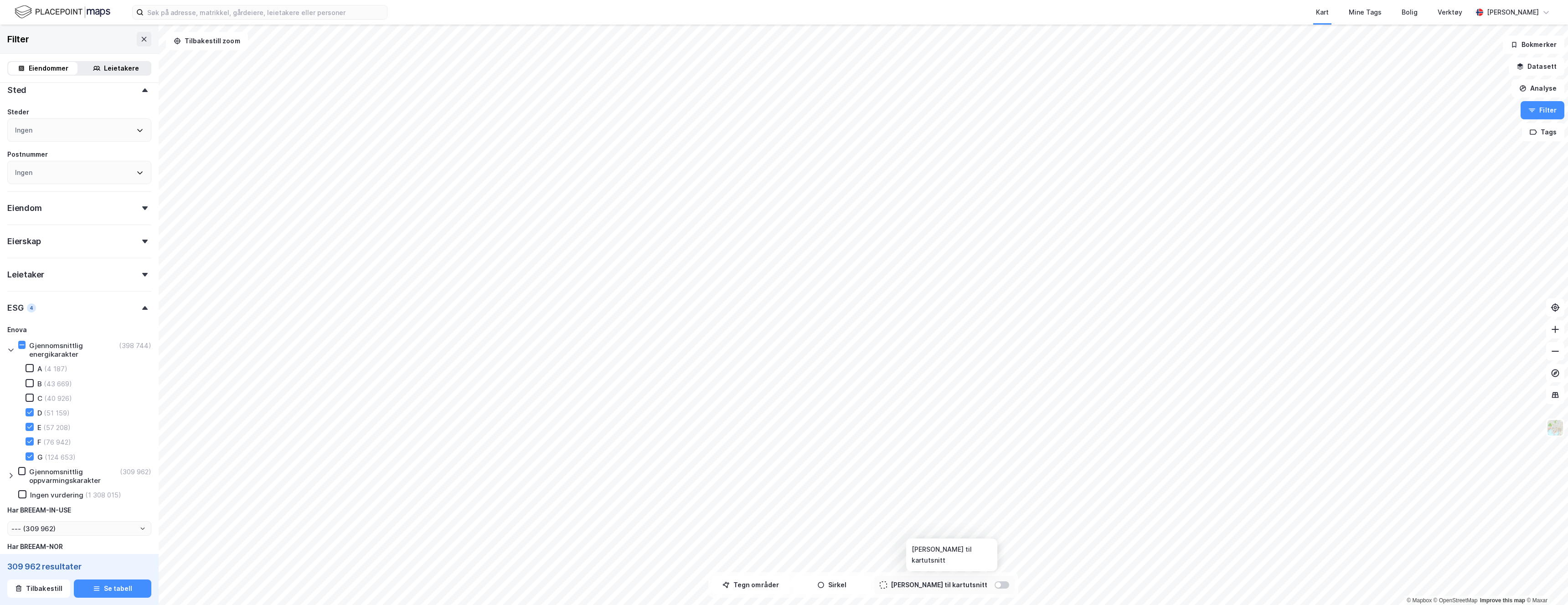
click at [688, 430] on div at bounding box center [1002, 586] width 15 height 7
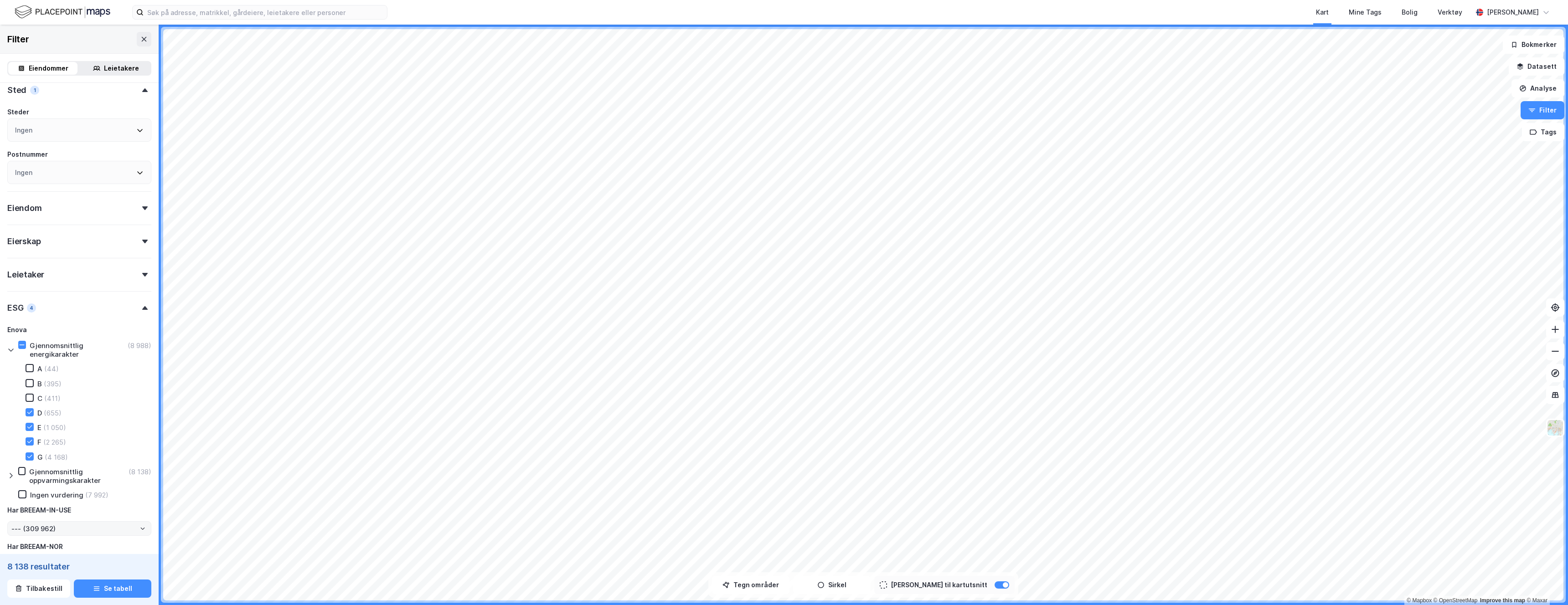
type input "--- (8 138)"
click at [124, 430] on button "Se tabell" at bounding box center [112, 589] width 77 height 18
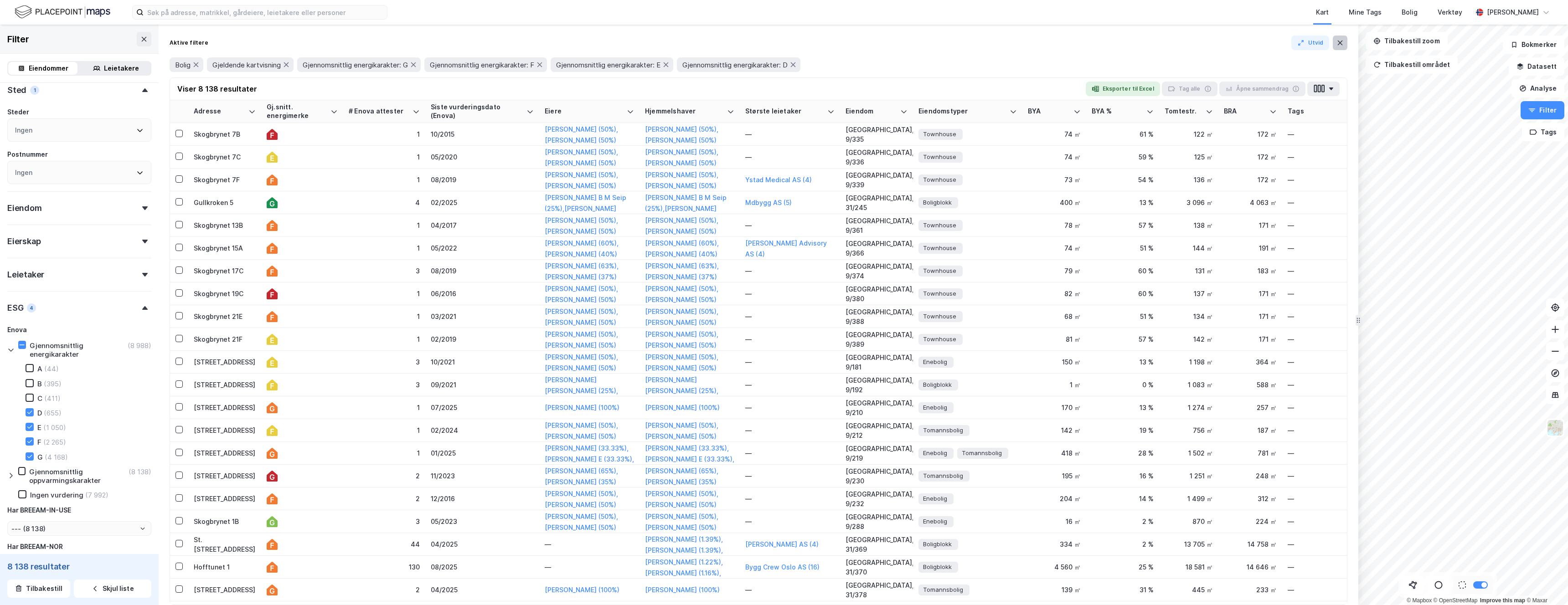
click at [688, 44] on icon at bounding box center [1340, 43] width 7 height 7
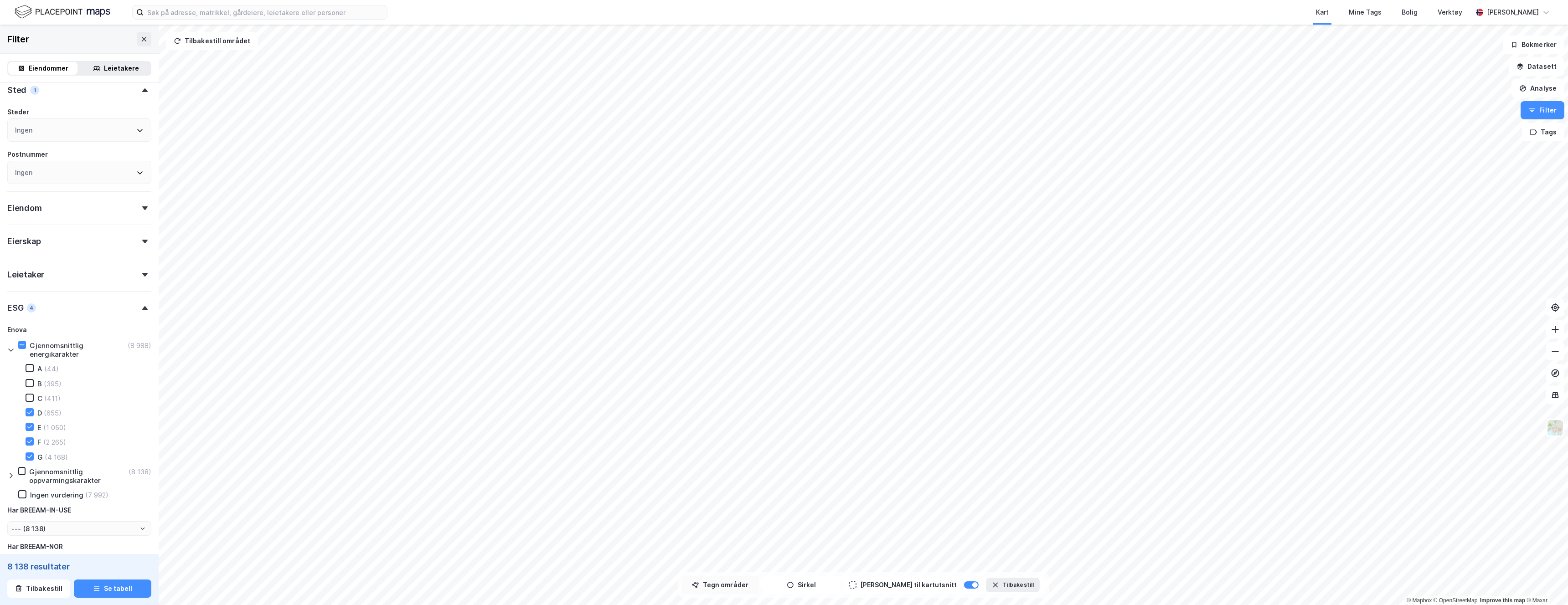
click at [688, 430] on icon "button" at bounding box center [696, 586] width 7 height 7
click at [688, 430] on icon "button" at bounding box center [698, 584] width 1 height 1
click at [688, 430] on button "Tegn områder" at bounding box center [720, 586] width 77 height 18
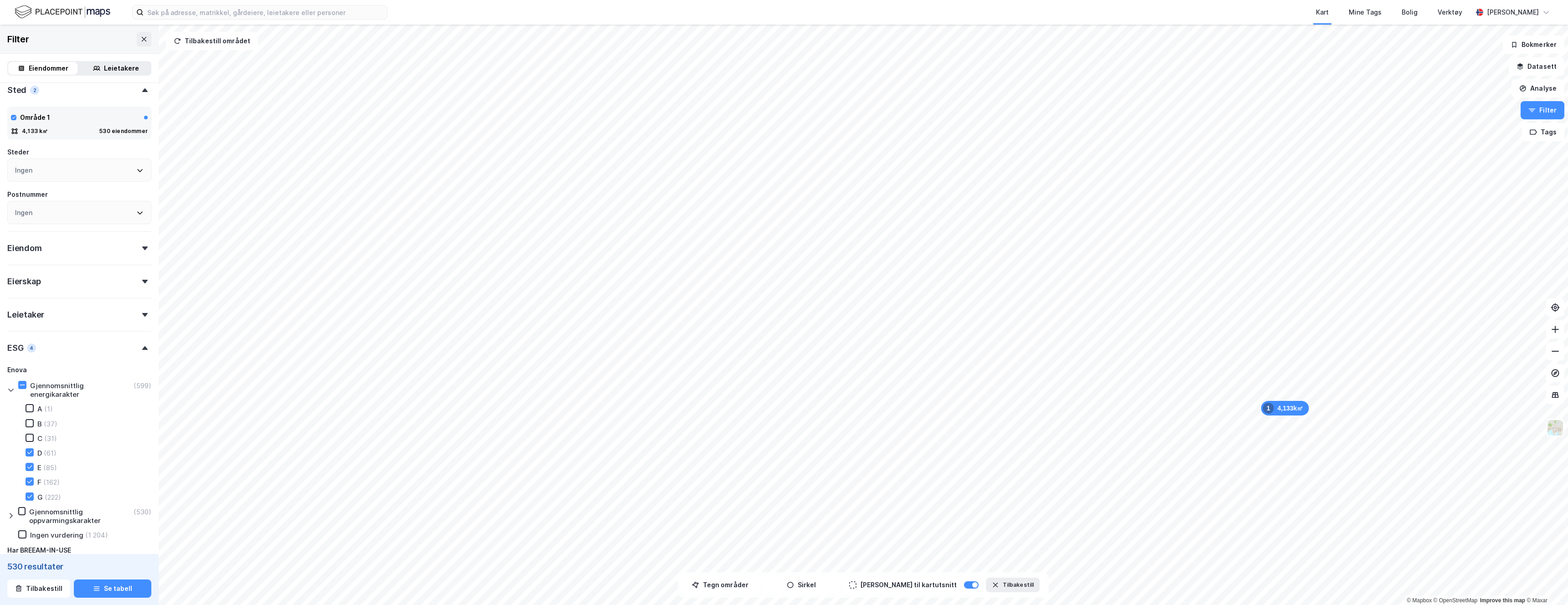
type input "--- (530)"
click at [109, 430] on button "Se tabell" at bounding box center [112, 589] width 77 height 18
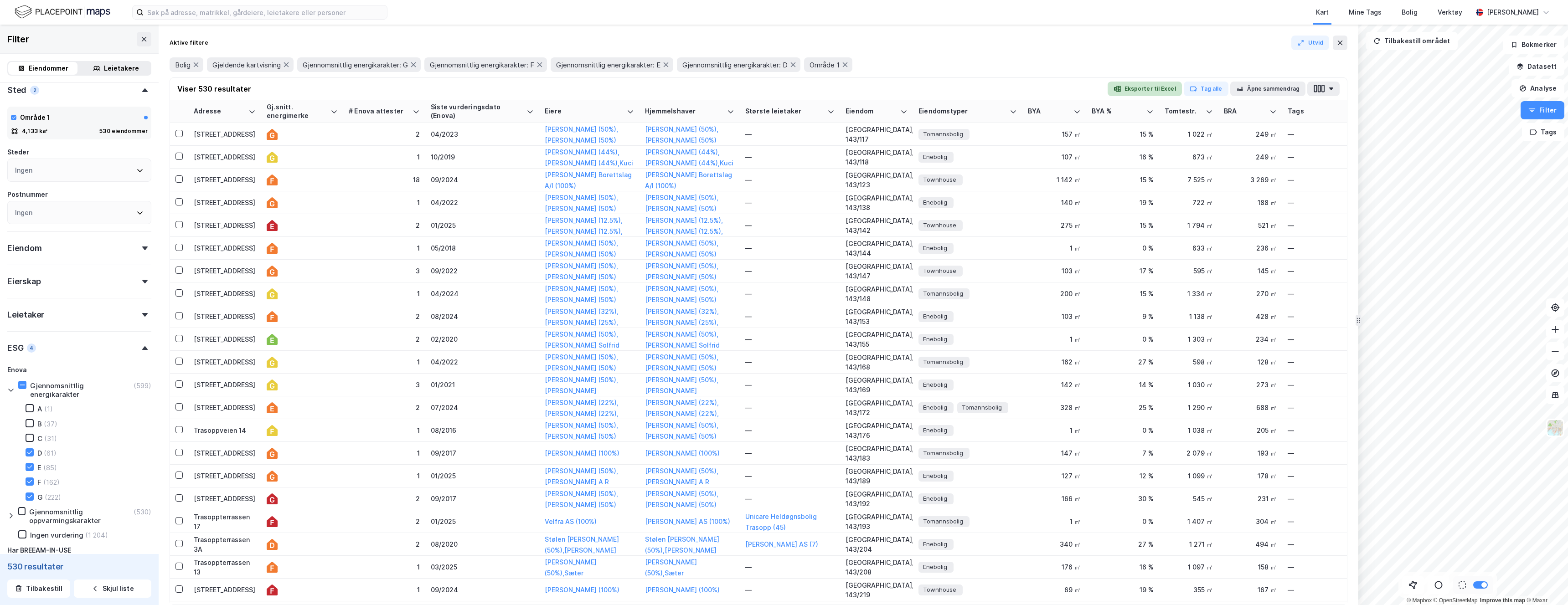
click at [688, 85] on button "Eksporter til Excel" at bounding box center [1145, 89] width 74 height 15
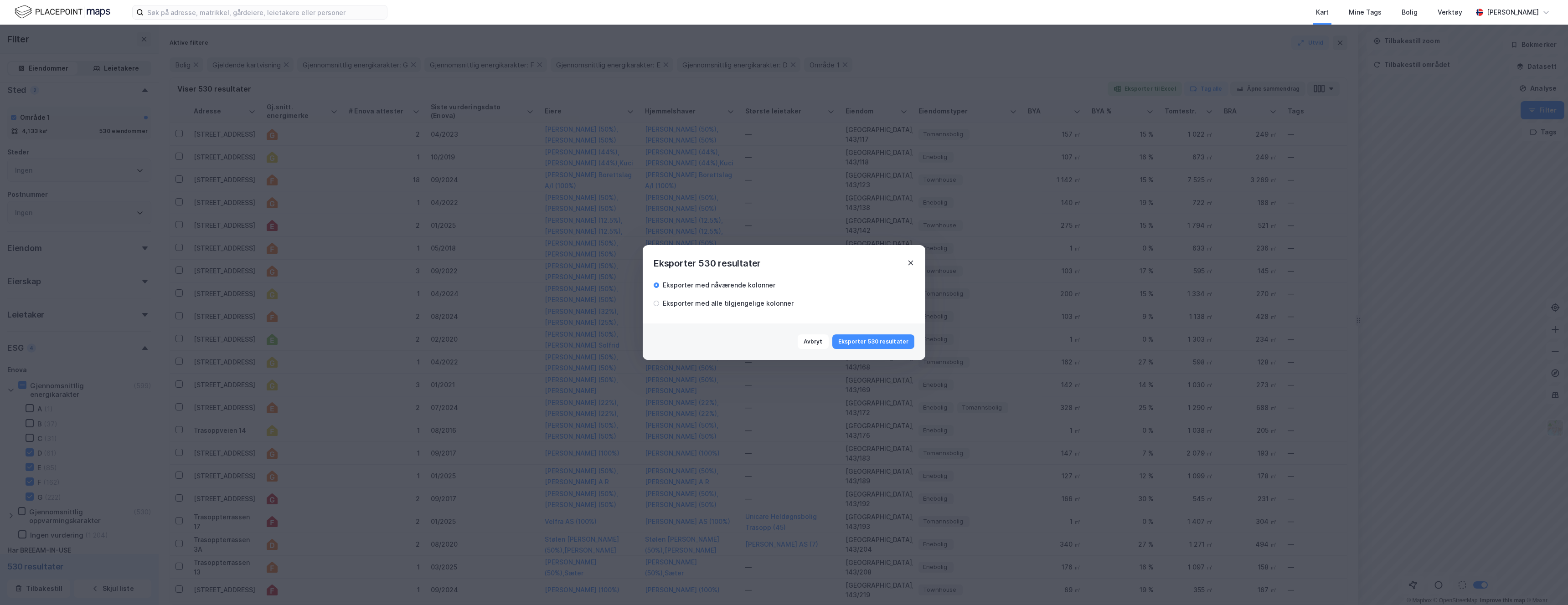
click at [688, 264] on icon at bounding box center [911, 263] width 5 height 5
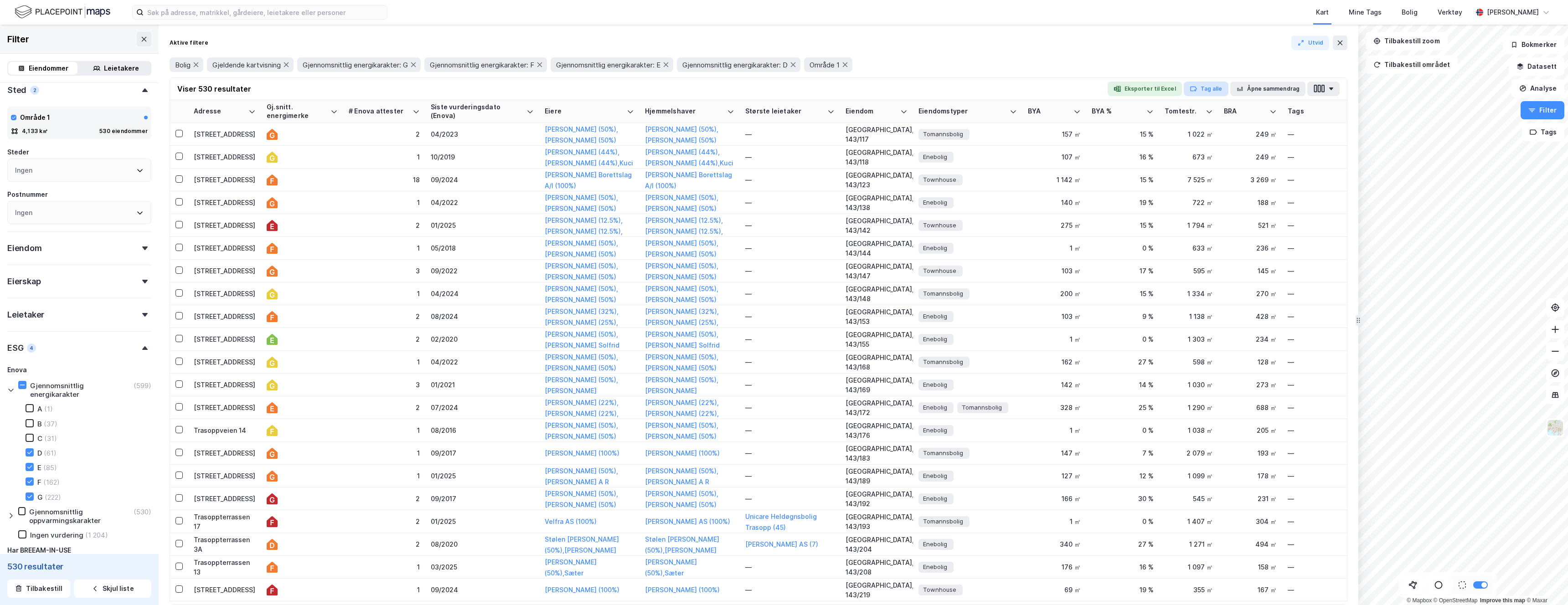
click at [688, 87] on button "Tag alle" at bounding box center [1206, 89] width 44 height 15
type input "Solcelle"
click at [688, 88] on button "Tag alle" at bounding box center [1206, 89] width 44 height 15
click at [688, 61] on div "Bolig Gjeldende kartvisning Gjennomsnittlig energikarakter: G Gjennomsnittlig e…" at bounding box center [758, 65] width 1178 height 15
click at [688, 42] on icon at bounding box center [1340, 43] width 7 height 7
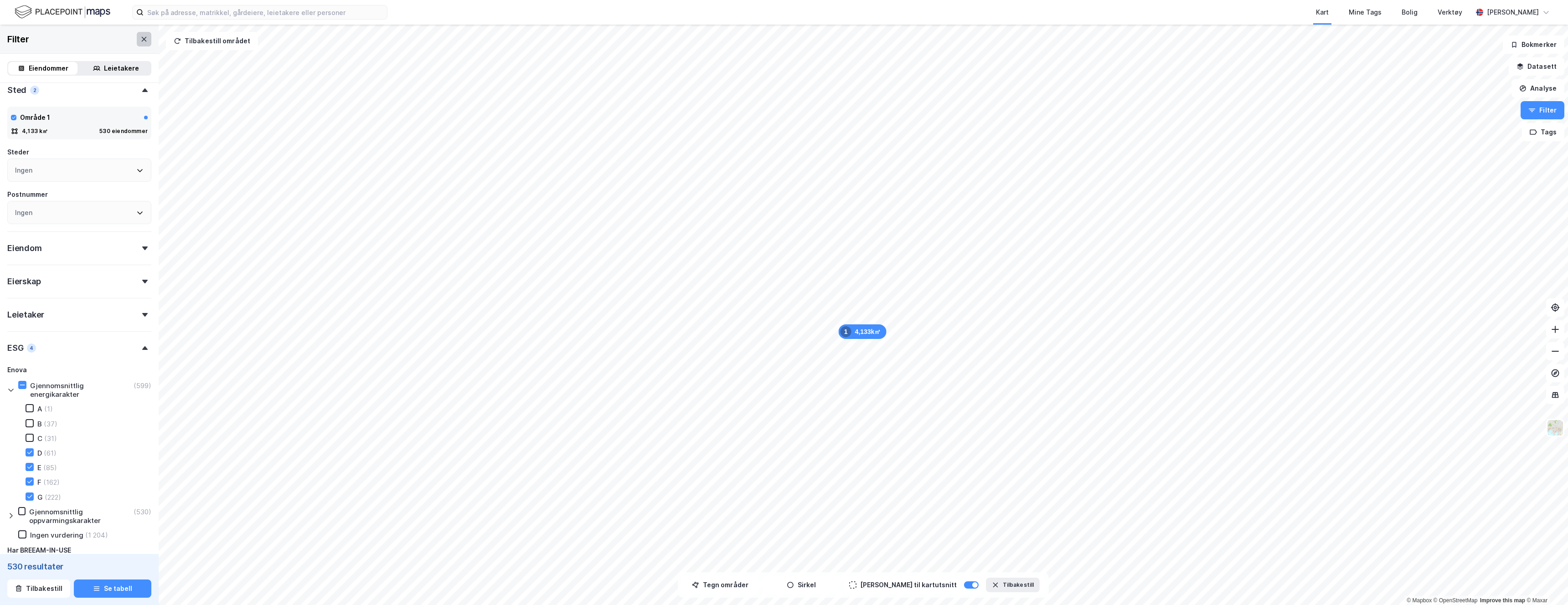
click at [141, 41] on icon at bounding box center [144, 39] width 7 height 7
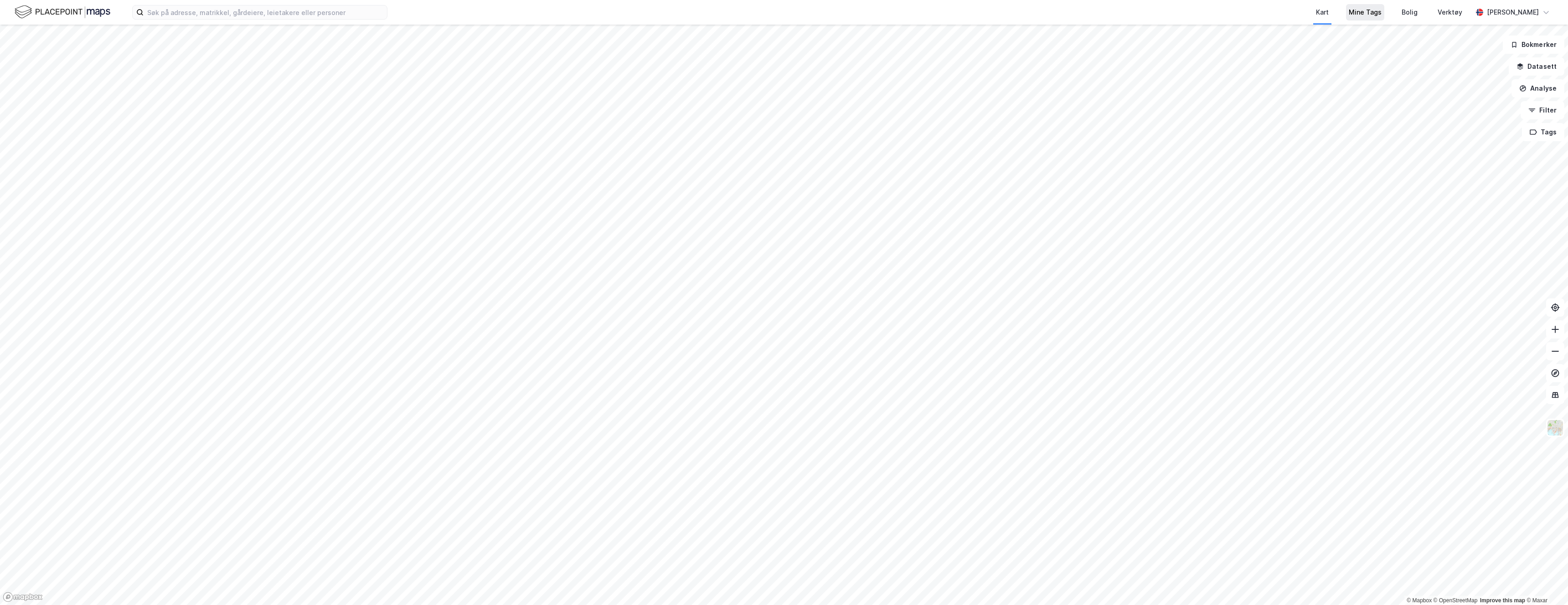
click at [688, 15] on div "Mine Tags" at bounding box center [1365, 12] width 33 height 11
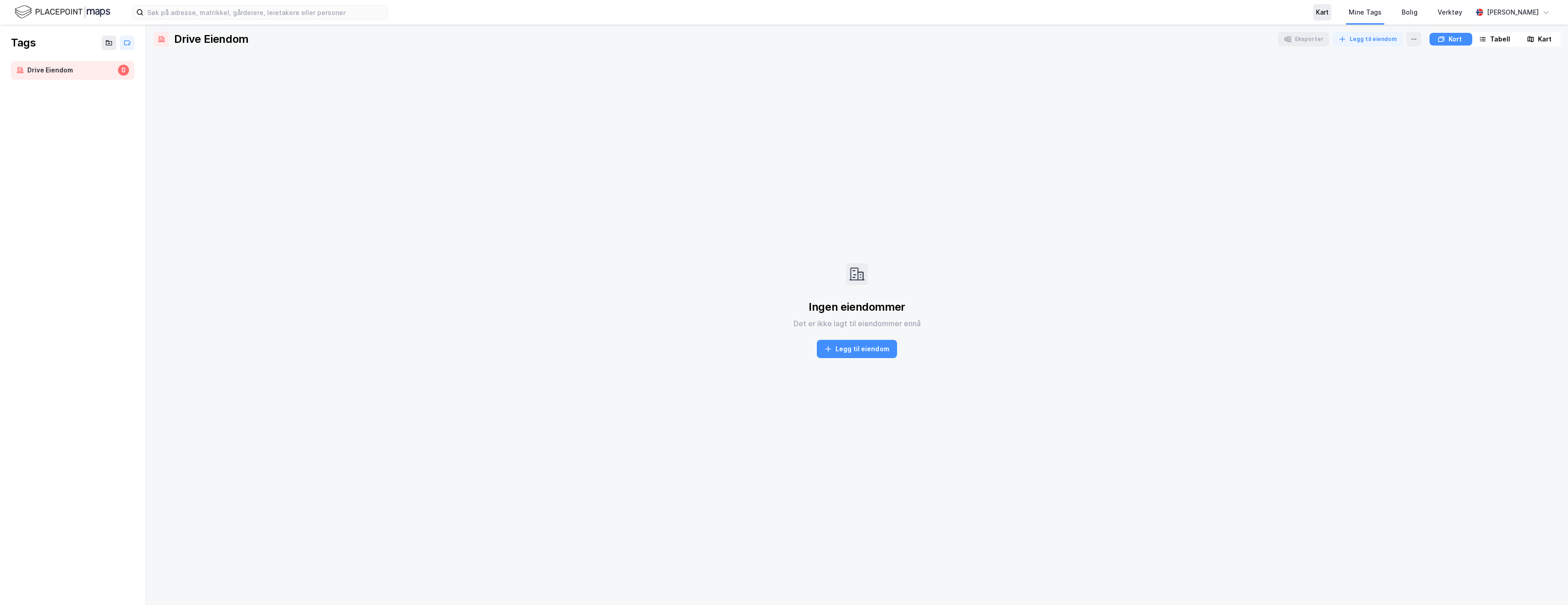
click at [688, 9] on div "Kart" at bounding box center [1322, 12] width 13 height 11
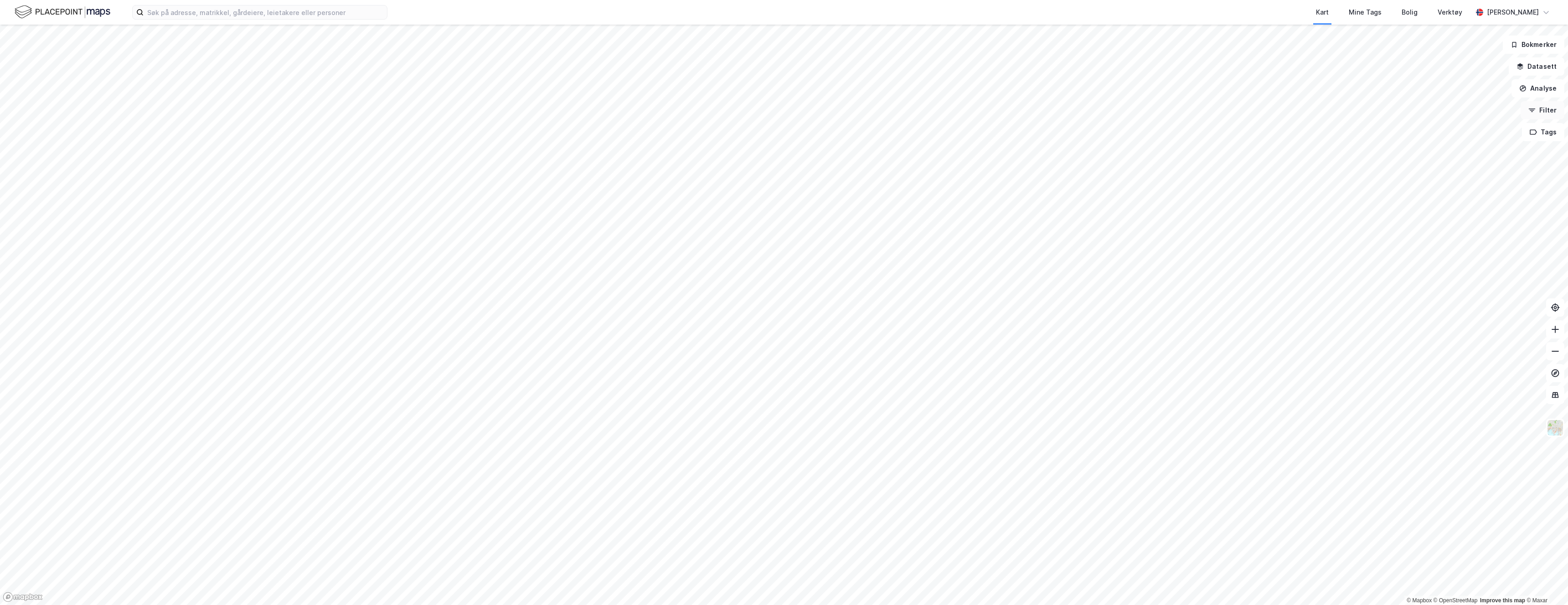
click at [688, 101] on button "Filter" at bounding box center [1542, 110] width 44 height 18
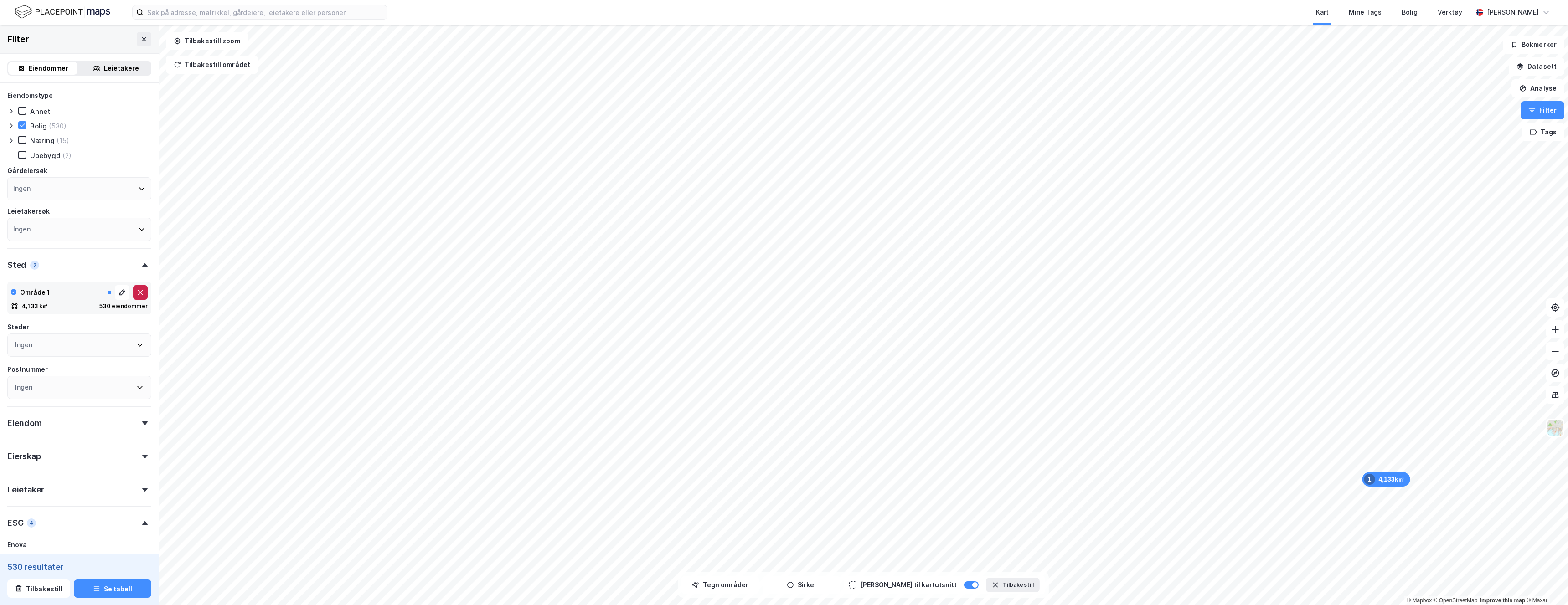
click at [139, 292] on icon at bounding box center [141, 293] width 7 height 7
type input "--- (8 138)"
click at [688, 430] on div at bounding box center [975, 585] width 5 height 5
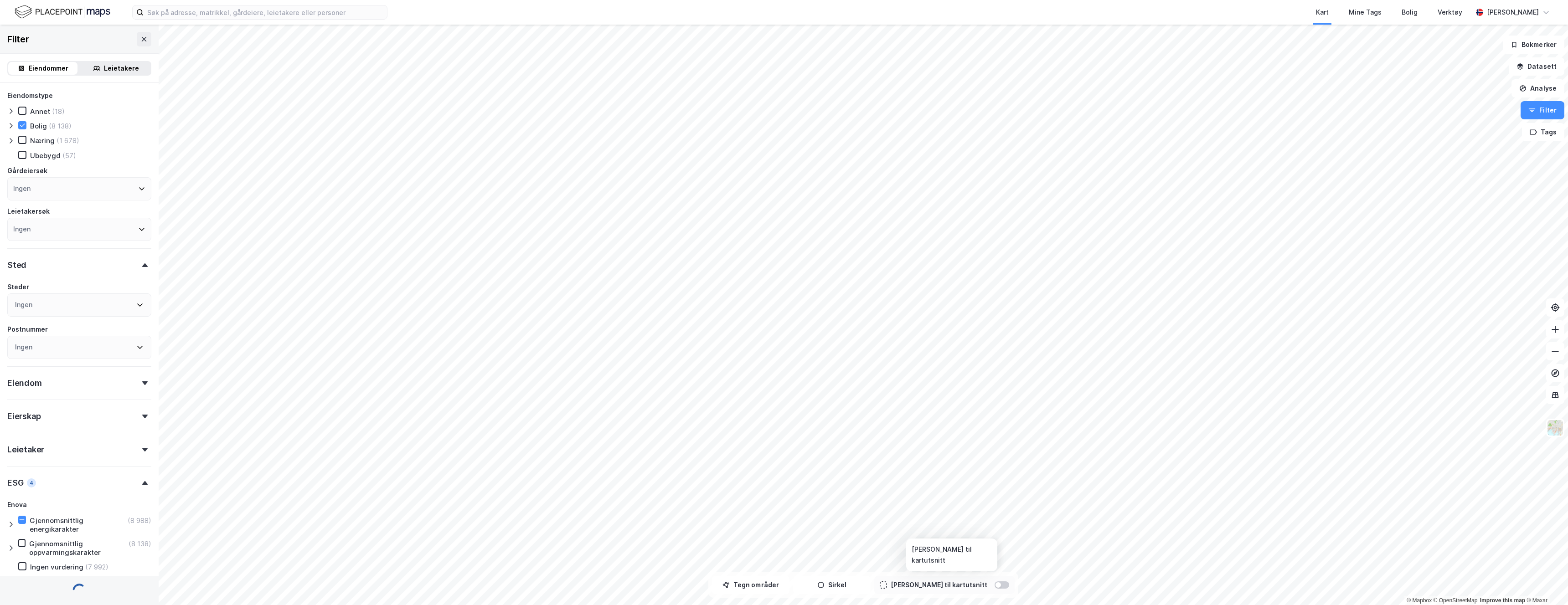
type input "--- (309 962)"
click at [688, 430] on button "Tegn områder" at bounding box center [751, 586] width 77 height 18
type input "--- (309 962)"
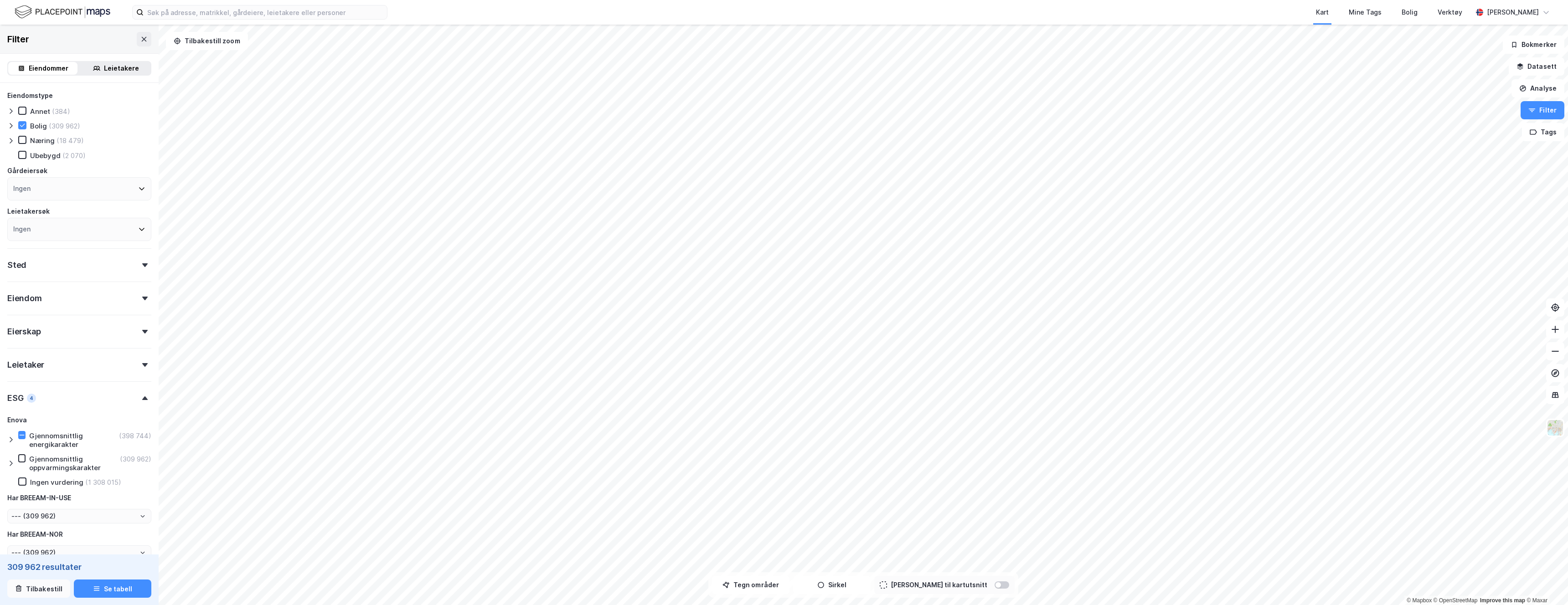
click at [37, 589] on button "Tilbakestill" at bounding box center [38, 589] width 63 height 18
type input "--- (2 589 519)"
click at [770, 582] on button "Tegn områder" at bounding box center [751, 586] width 77 height 18
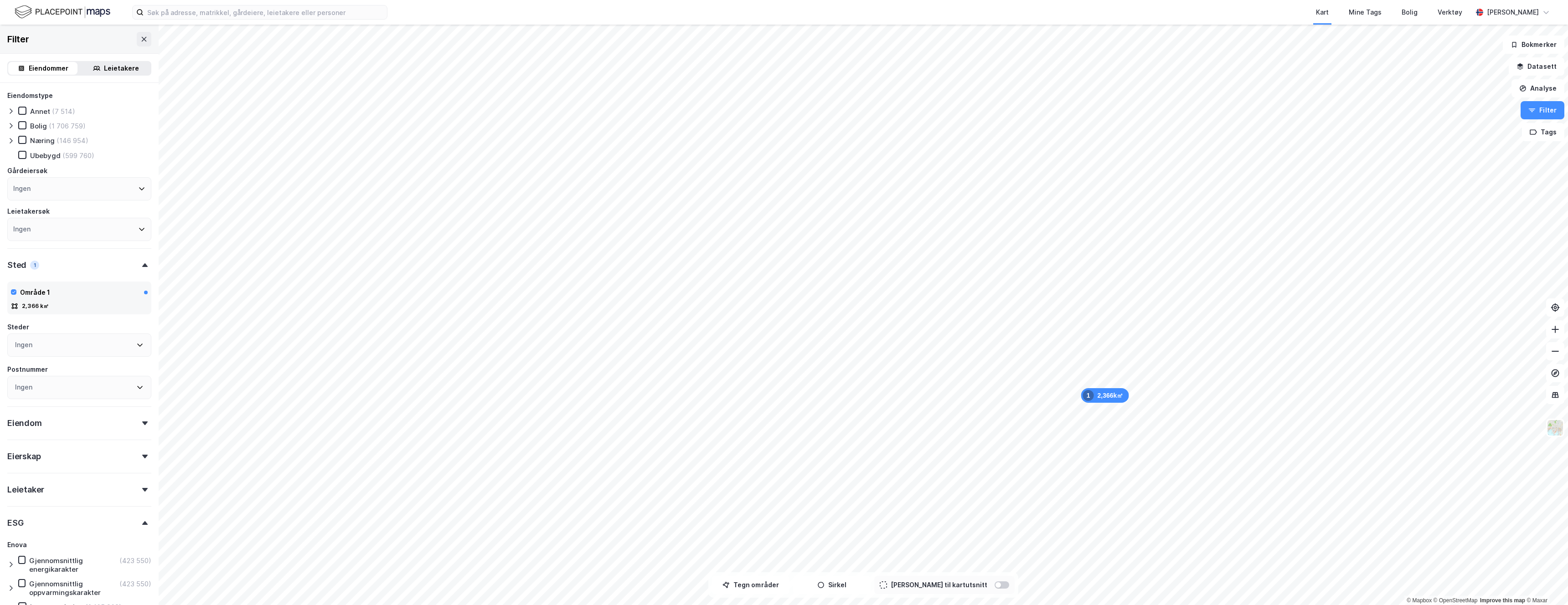
type input "--- (1 257)"
click at [21, 126] on icon at bounding box center [23, 125] width 5 height 3
type input "--- (1 112)"
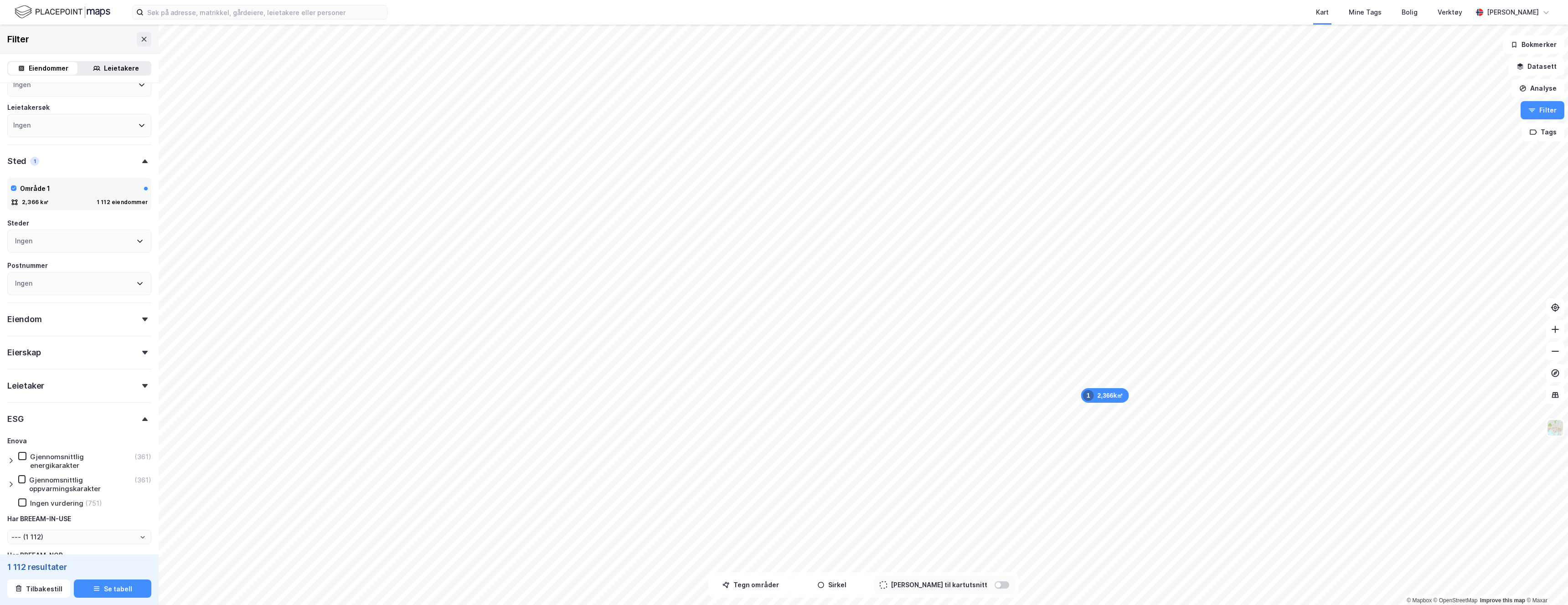
scroll to position [175, 0]
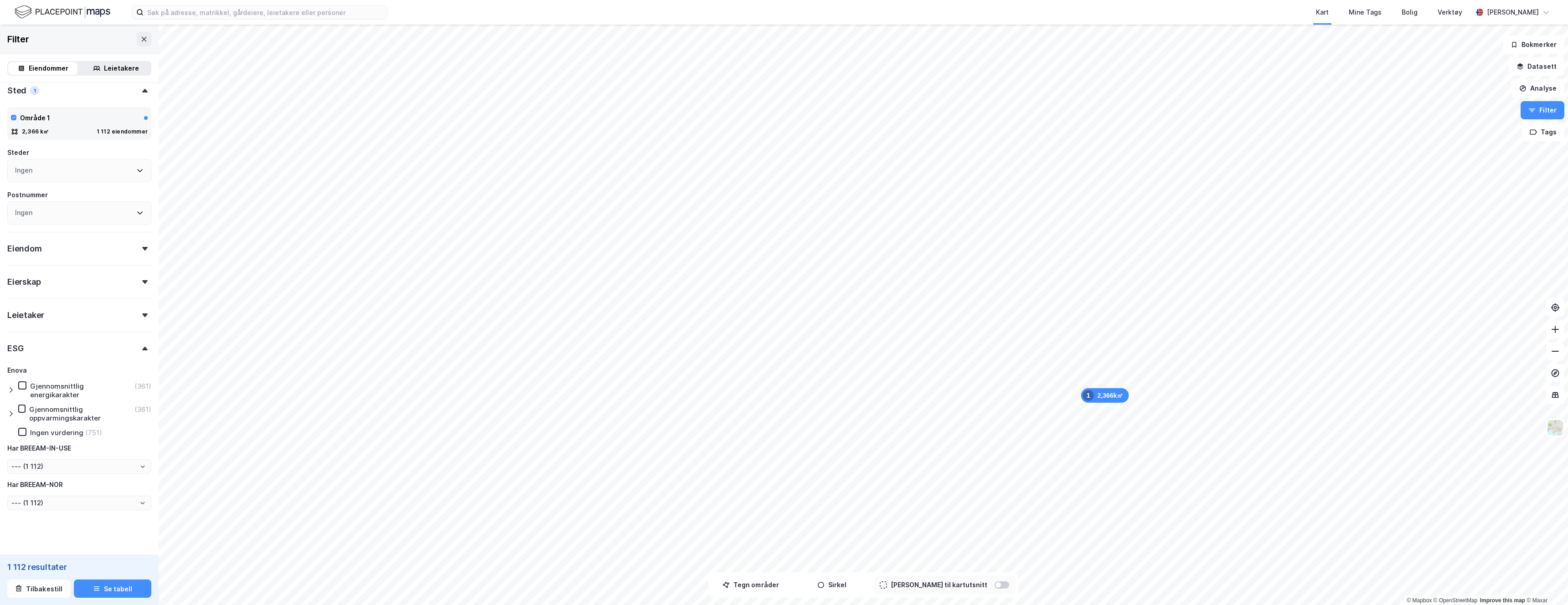
click at [40, 248] on div "Eiendom" at bounding box center [24, 249] width 35 height 11
click at [35, 385] on input "number" at bounding box center [43, 389] width 69 height 13
type input "200"
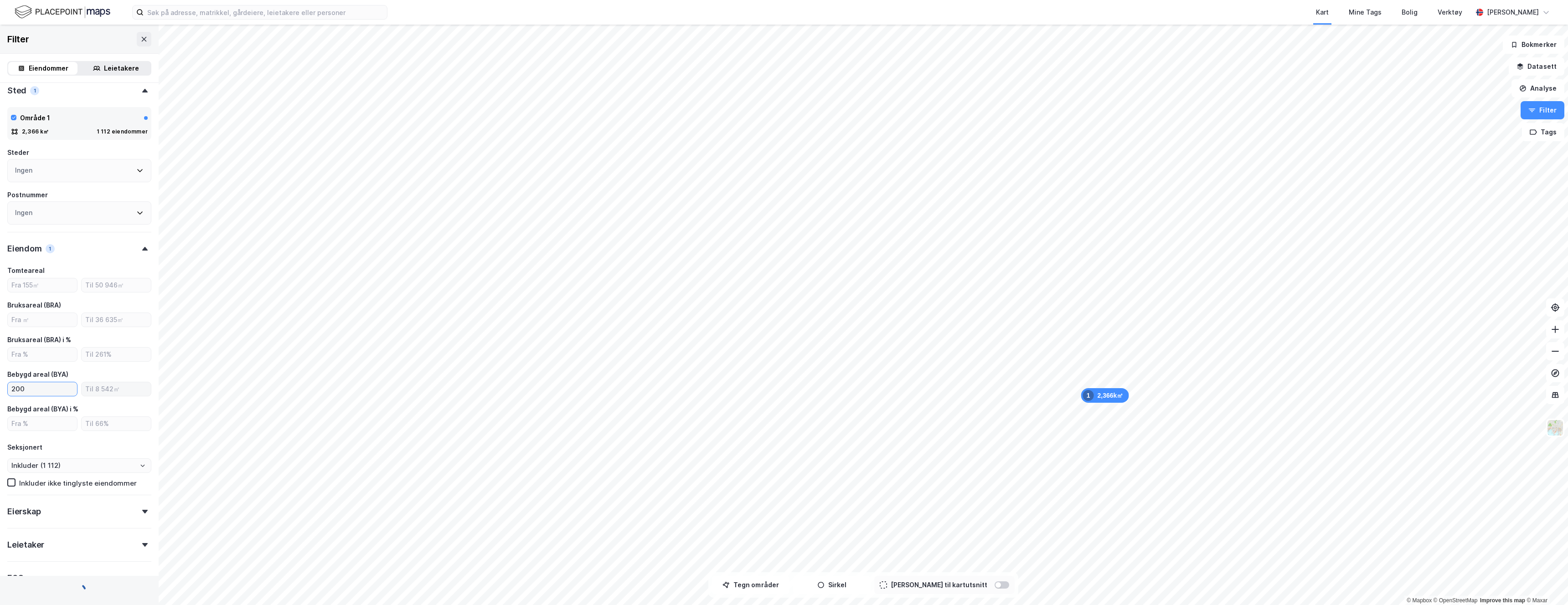
type input "--- (173)"
type input "Inkluder (173)"
type input "200"
click at [124, 587] on button "Se tabell" at bounding box center [112, 589] width 77 height 18
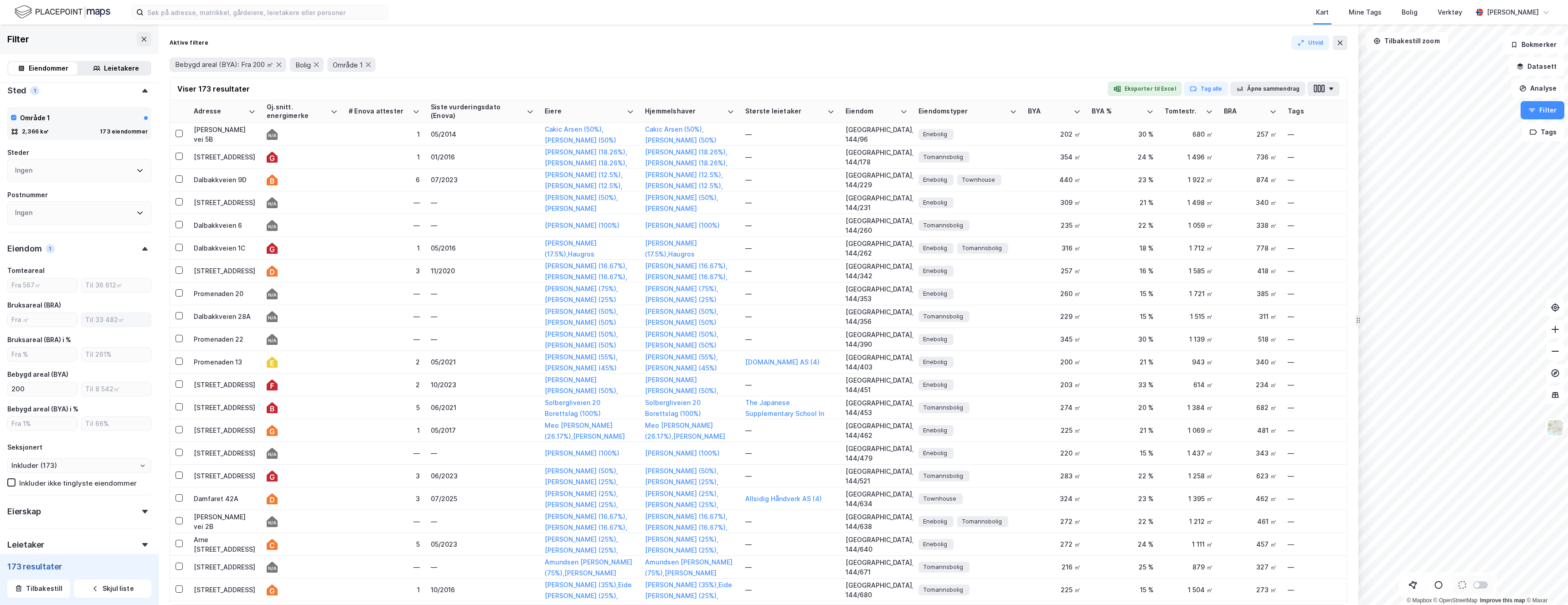
scroll to position [404, 0]
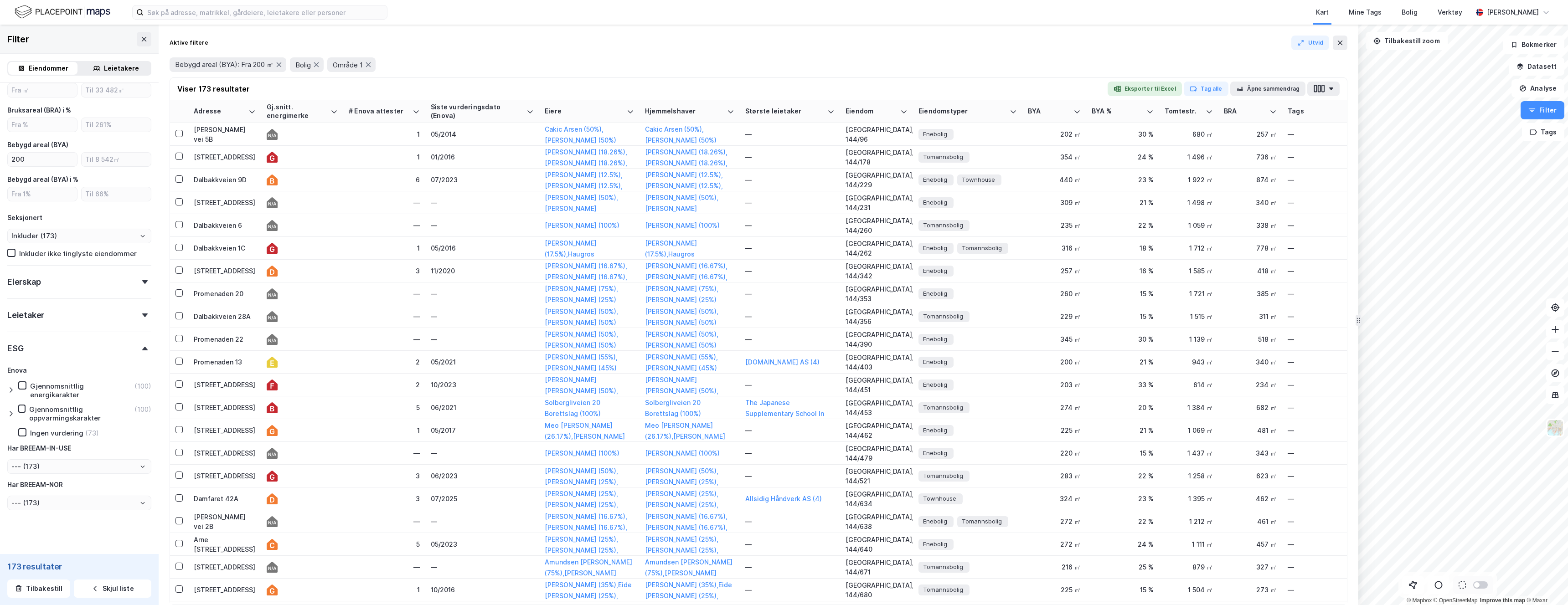
click at [13, 388] on icon at bounding box center [11, 390] width 7 height 7
click at [29, 494] on icon at bounding box center [29, 497] width 6 height 6
click at [29, 479] on icon at bounding box center [29, 482] width 6 height 6
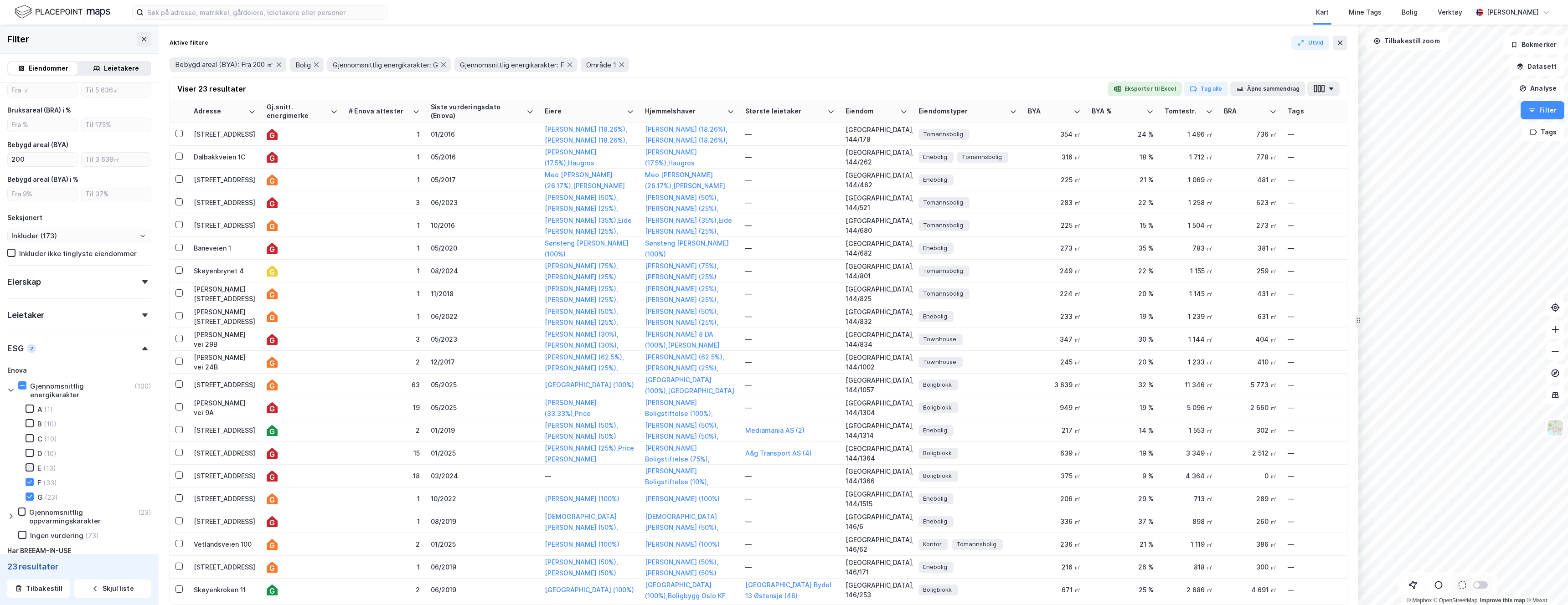
type input "--- (23)"
type input "Inkluder (23)"
click at [29, 464] on icon at bounding box center [29, 467] width 6 height 6
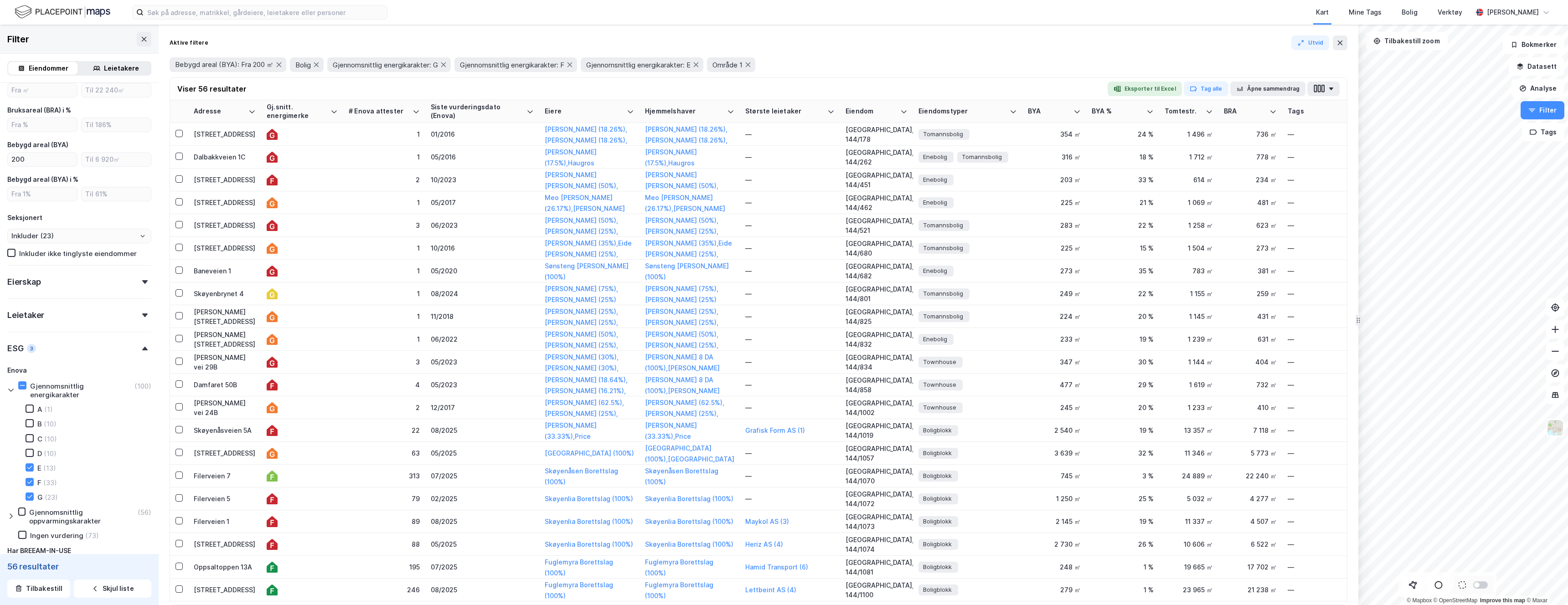
type input "--- (56)"
type input "Inkluder (56)"
type input "--- (69)"
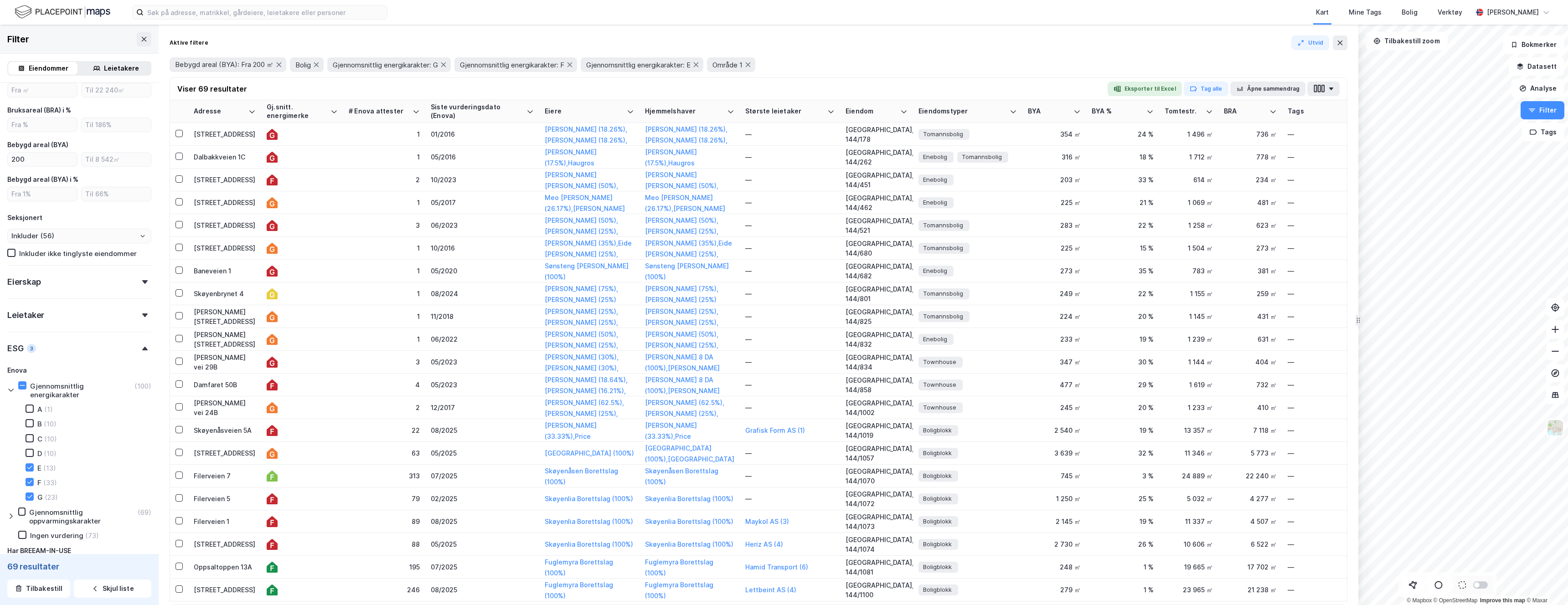
type input "Inkluder (69)"
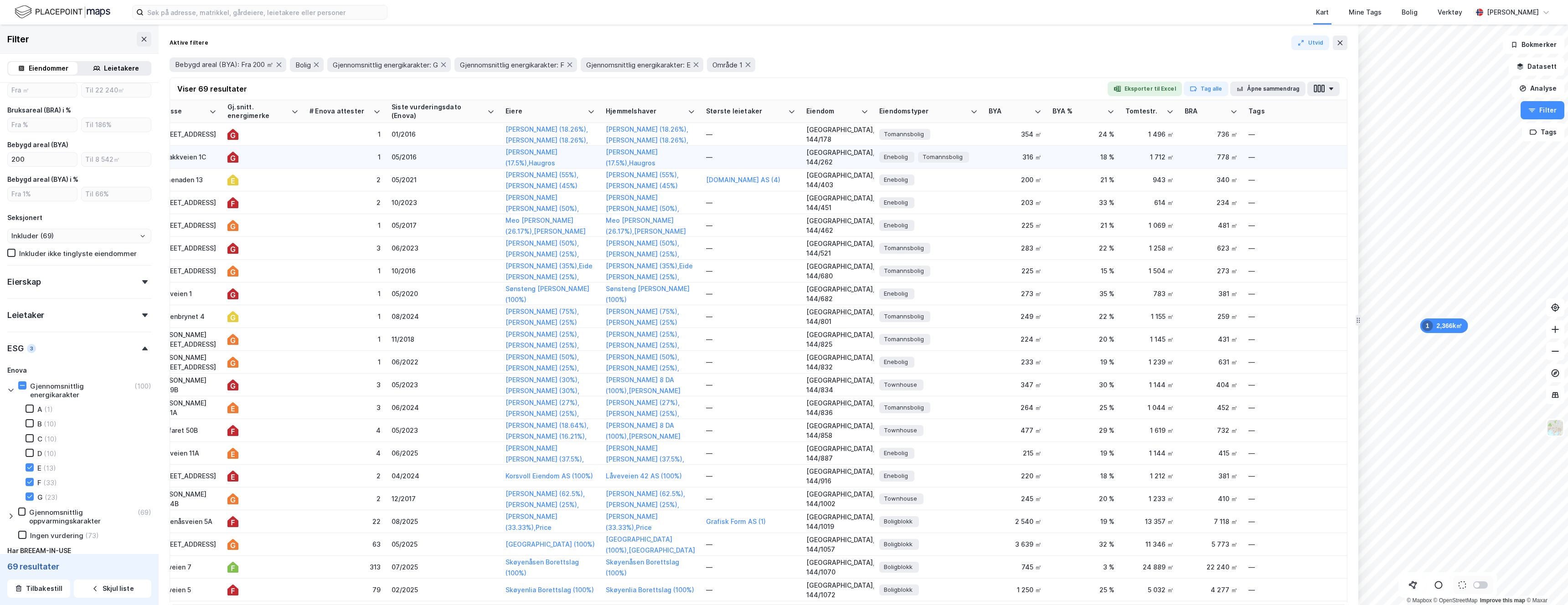
scroll to position [0, 72]
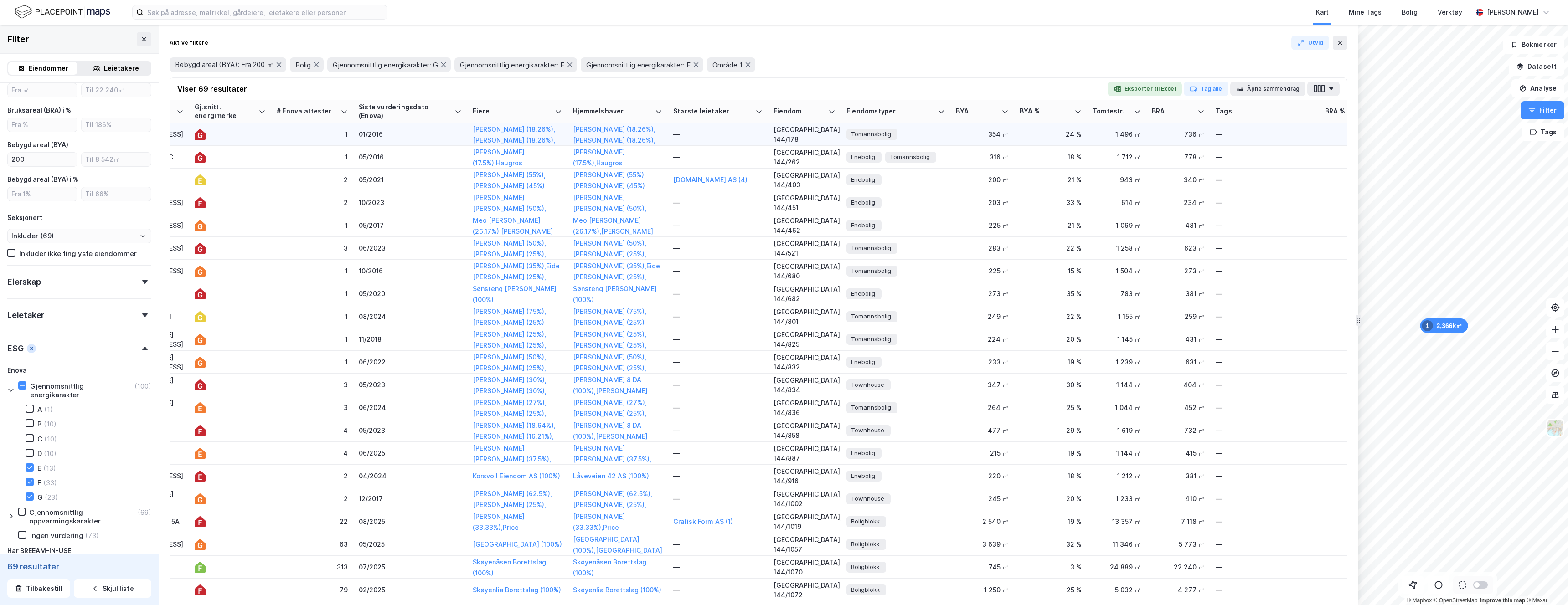
click at [997, 141] on td "354 ㎡" at bounding box center [982, 134] width 64 height 23
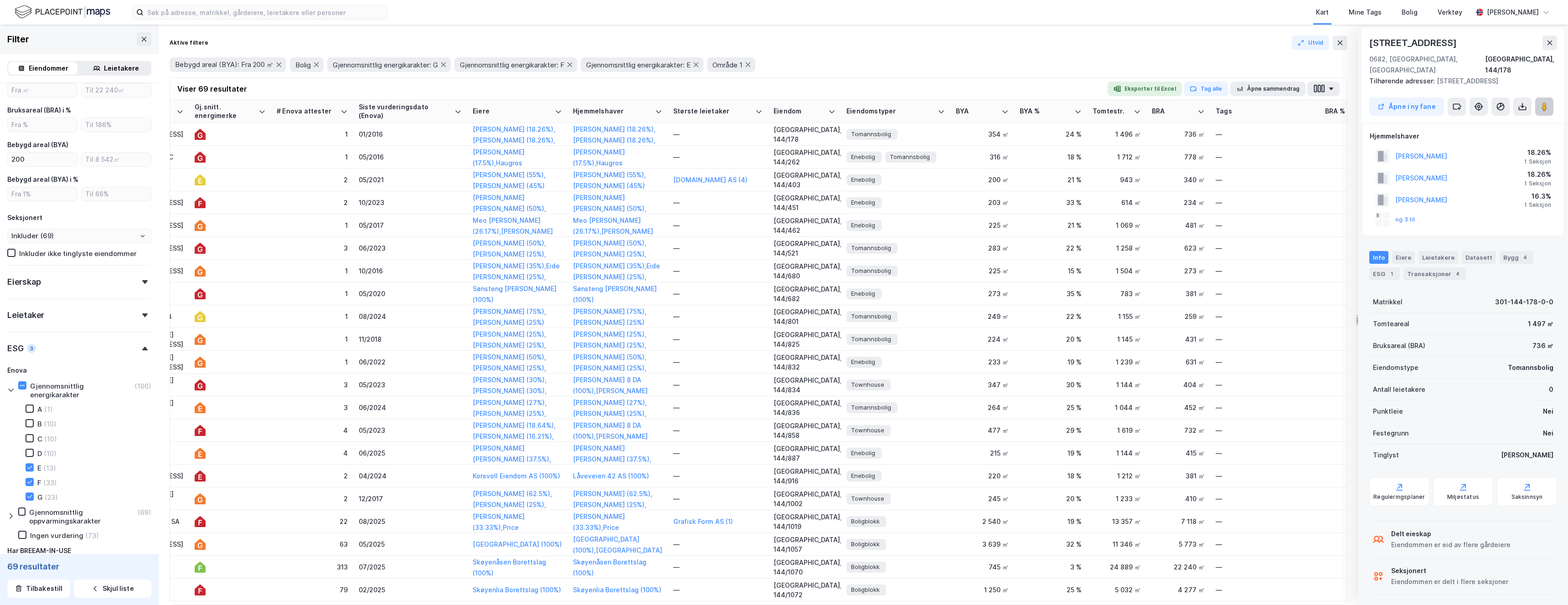
click at [1545, 102] on image at bounding box center [1544, 107] width 5 height 9
click at [310, 158] on div "1" at bounding box center [312, 157] width 71 height 10
click at [1541, 106] on icon at bounding box center [1544, 107] width 9 height 9
click at [292, 177] on div "2" at bounding box center [312, 180] width 71 height 10
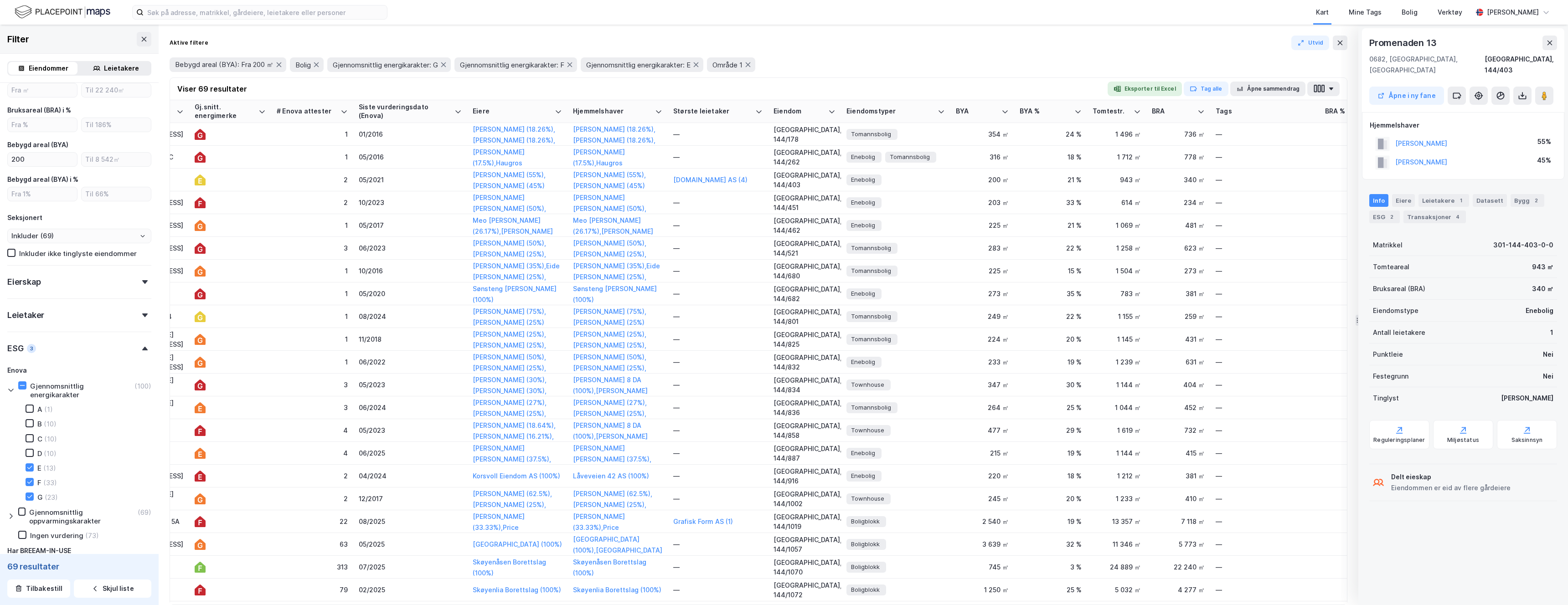
click at [1555, 86] on div "Åpne i ny fane" at bounding box center [1463, 96] width 188 height 18
click at [1543, 91] on image at bounding box center [1544, 96] width 5 height 9
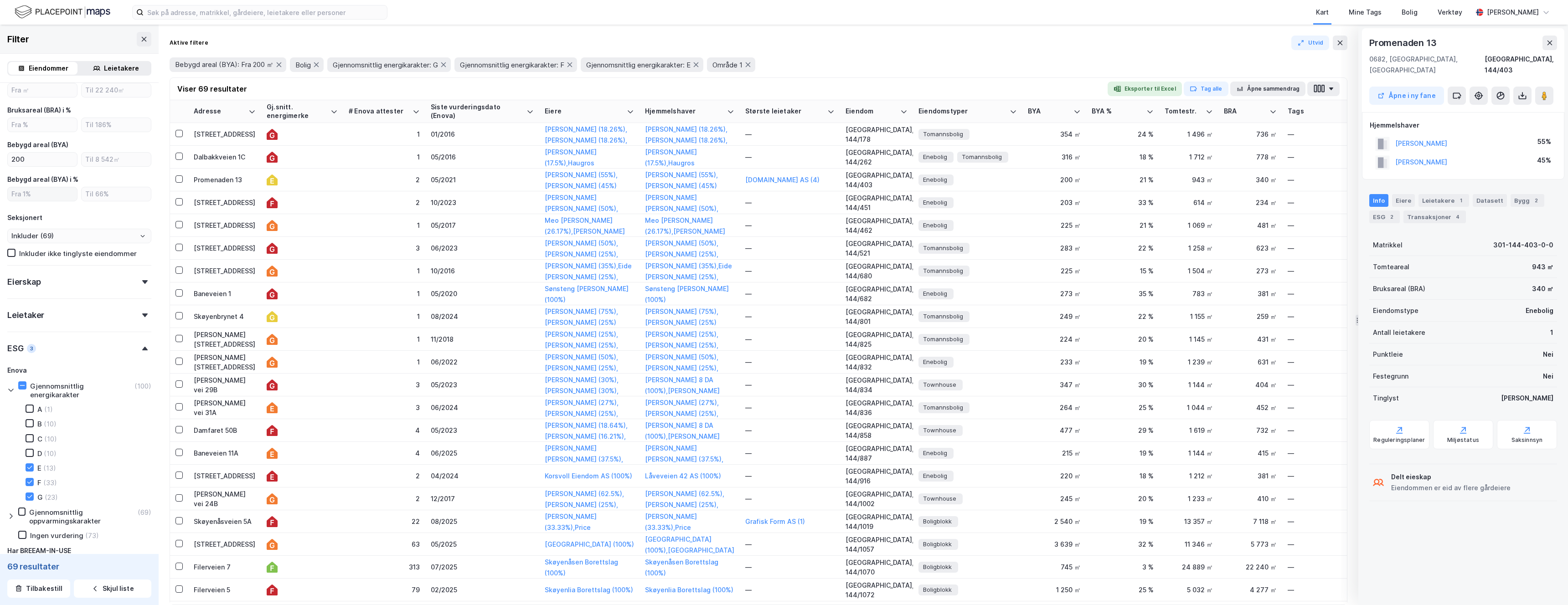
scroll to position [0, 0]
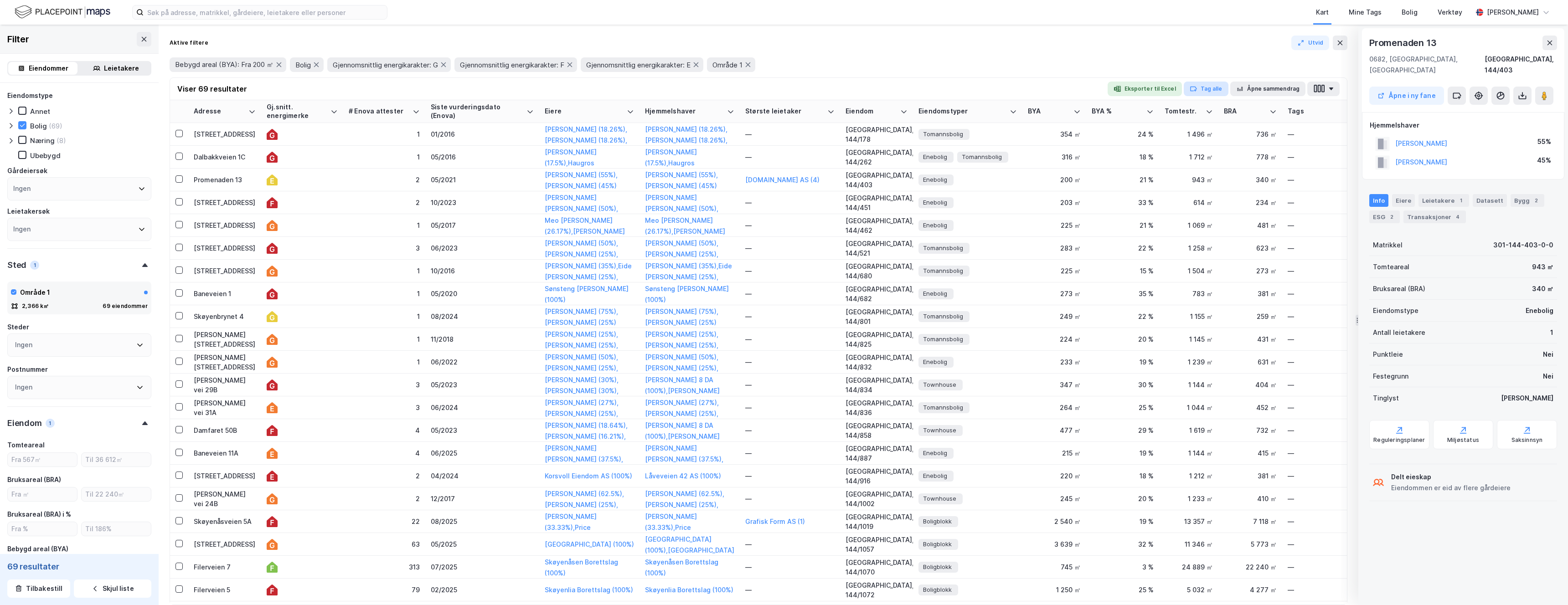
click at [1207, 89] on button "Tag alle" at bounding box center [1206, 89] width 44 height 15
type input "LEADS"
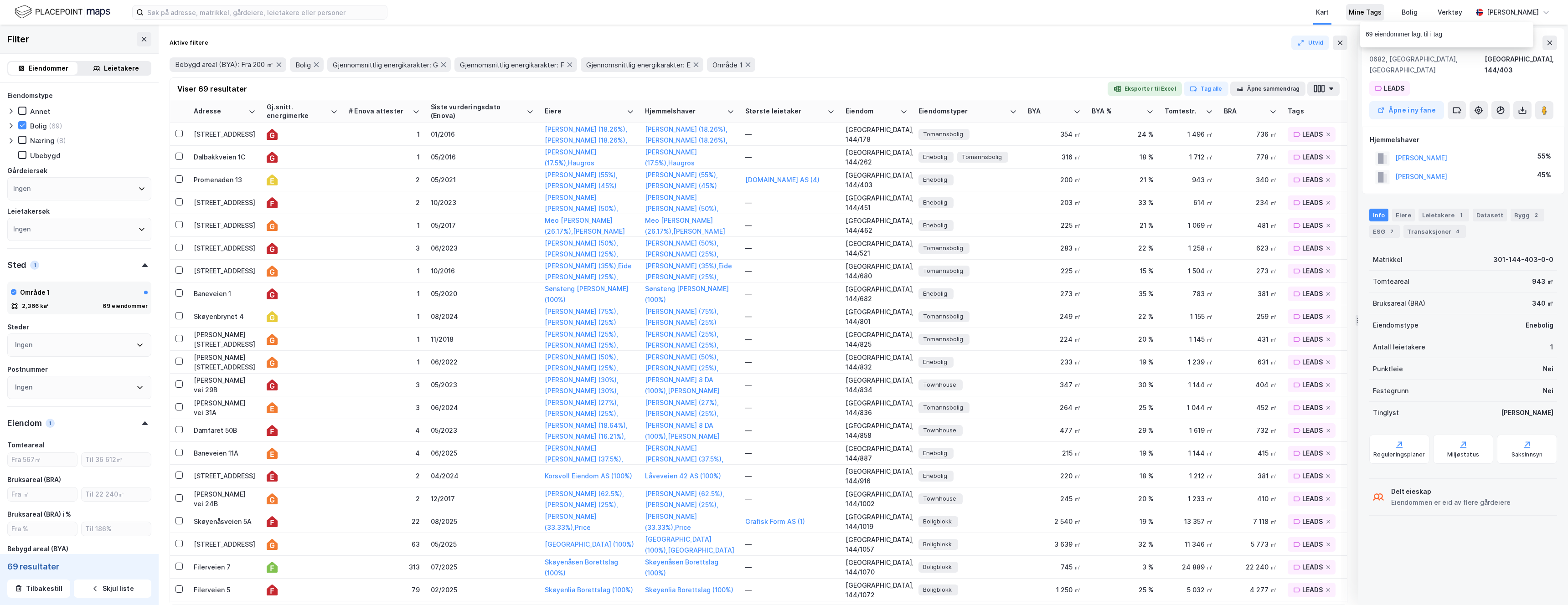
click at [1358, 9] on div "Mine Tags" at bounding box center [1365, 12] width 33 height 11
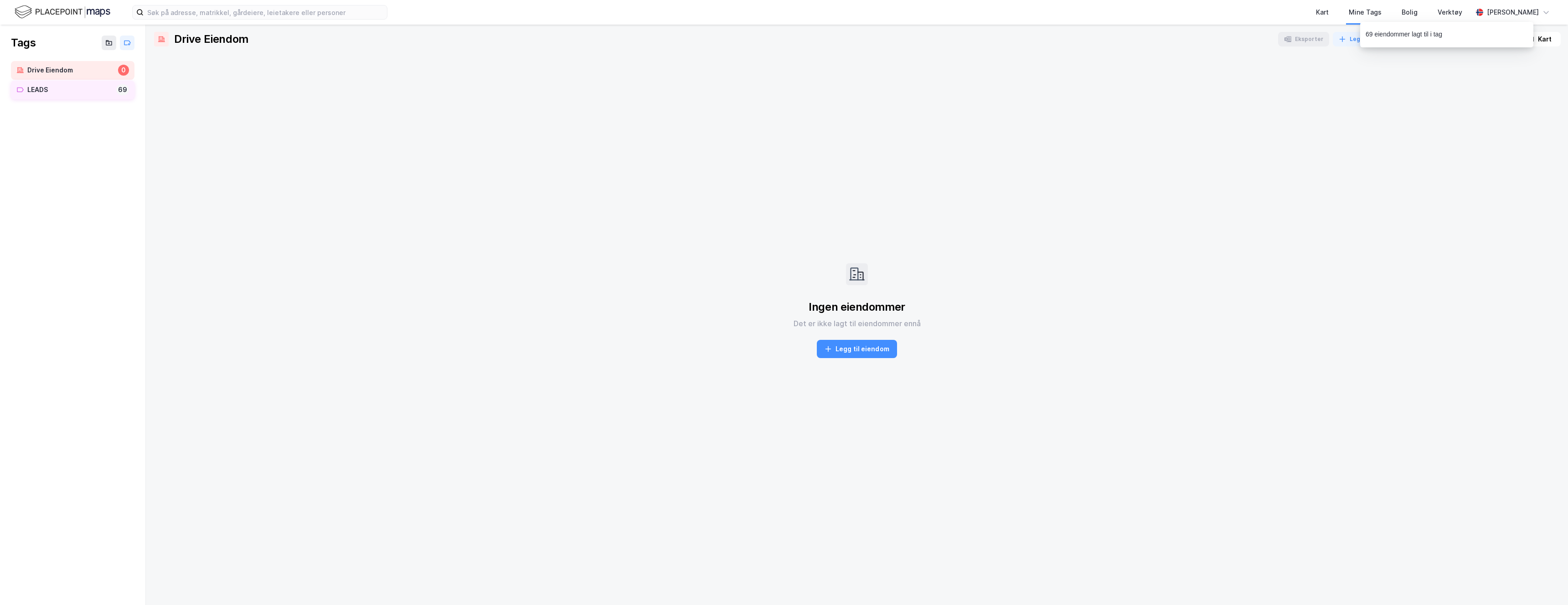
click at [94, 94] on div "LEADS" at bounding box center [70, 90] width 85 height 12
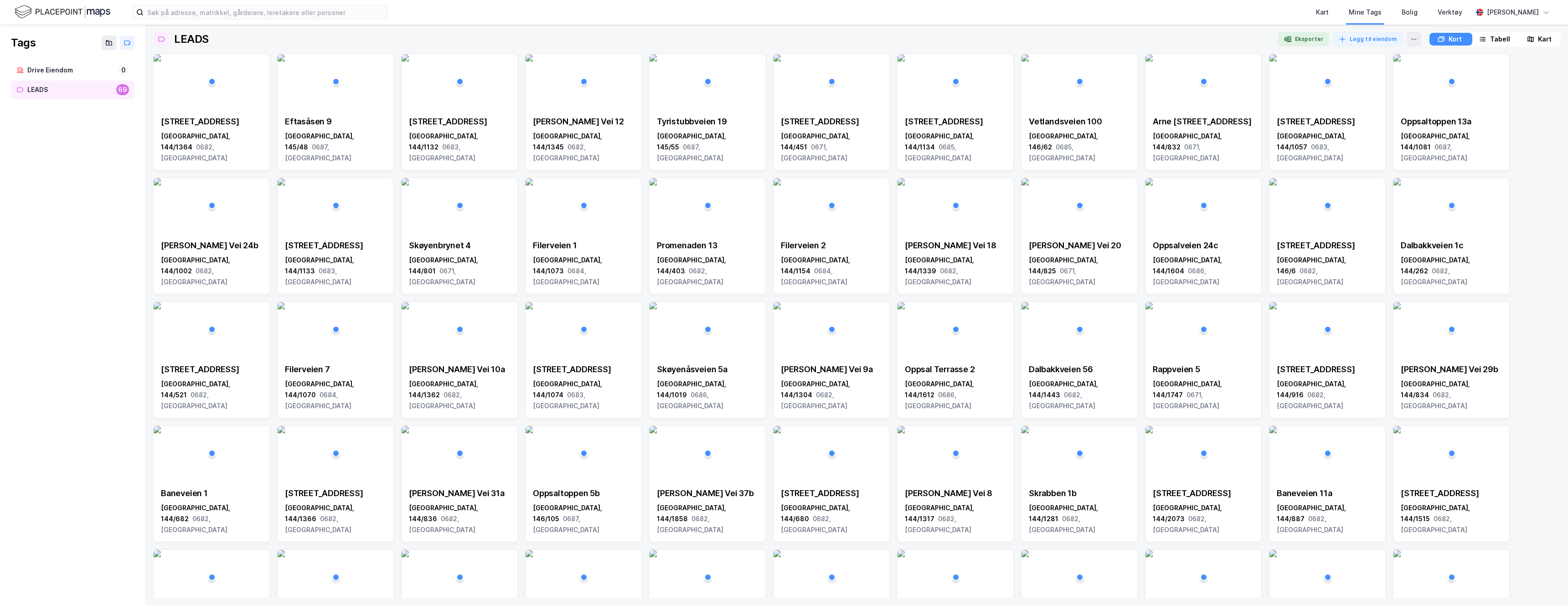
click at [1485, 40] on div "Tabell" at bounding box center [1494, 39] width 41 height 13
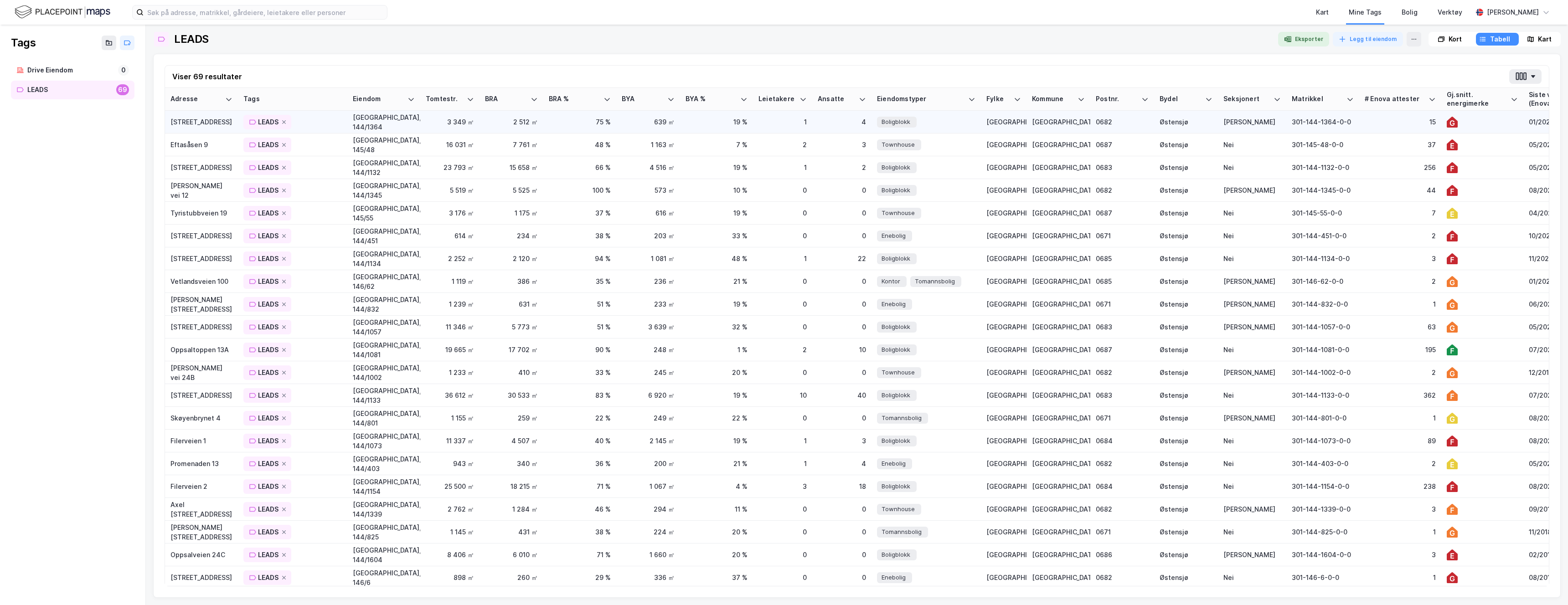
click at [207, 125] on div "[STREET_ADDRESS]" at bounding box center [201, 122] width 62 height 10
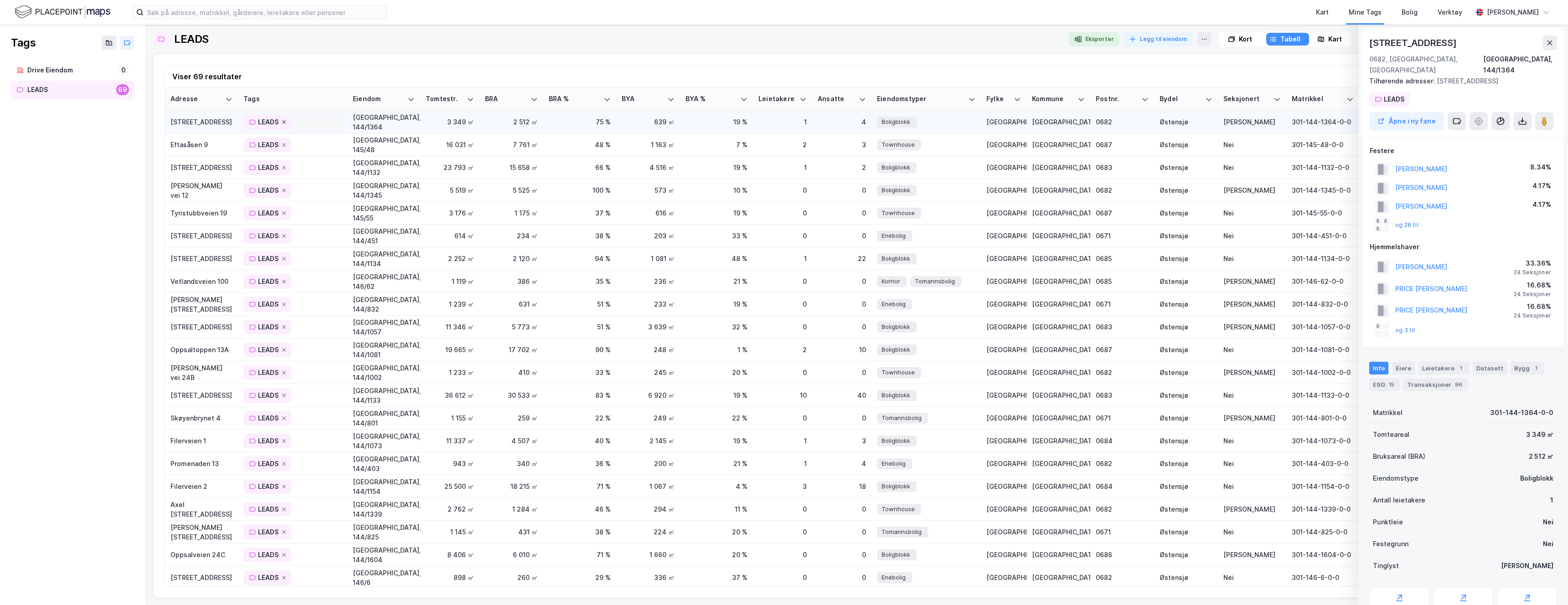
click at [284, 121] on icon at bounding box center [284, 122] width 5 height 5
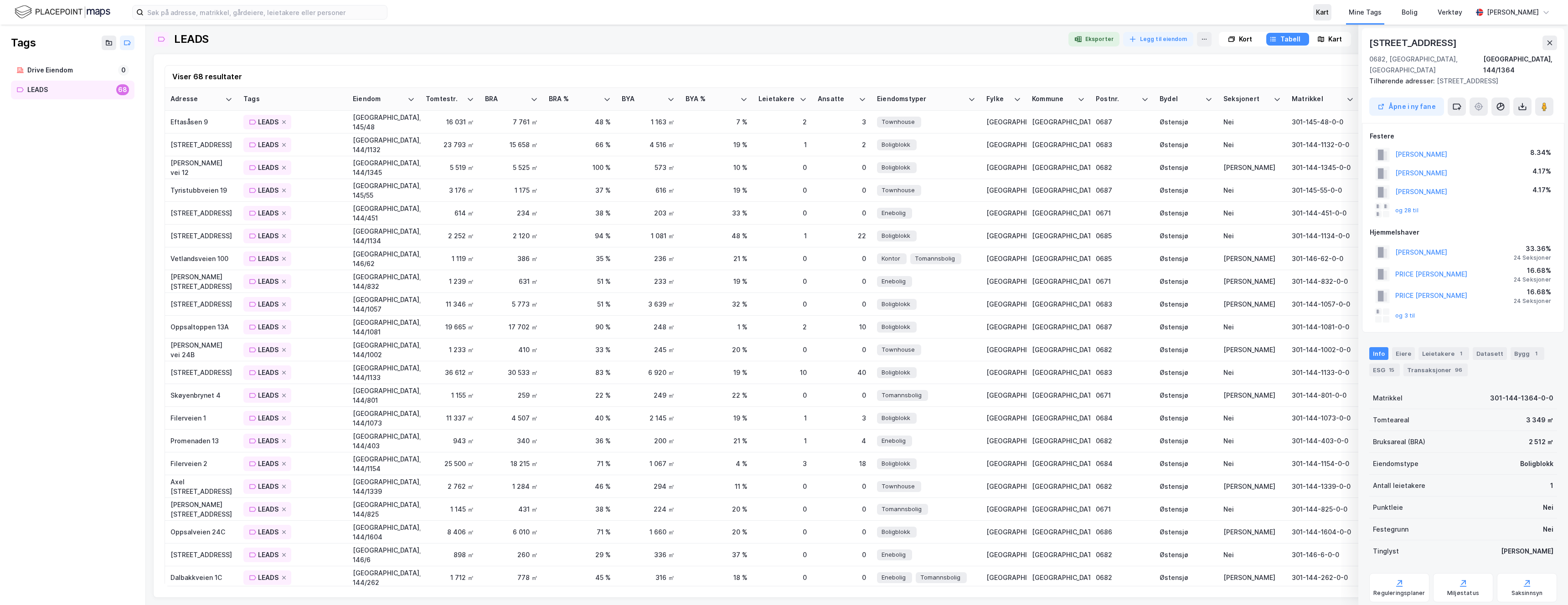
click at [1313, 16] on div "Kart" at bounding box center [1322, 12] width 18 height 16
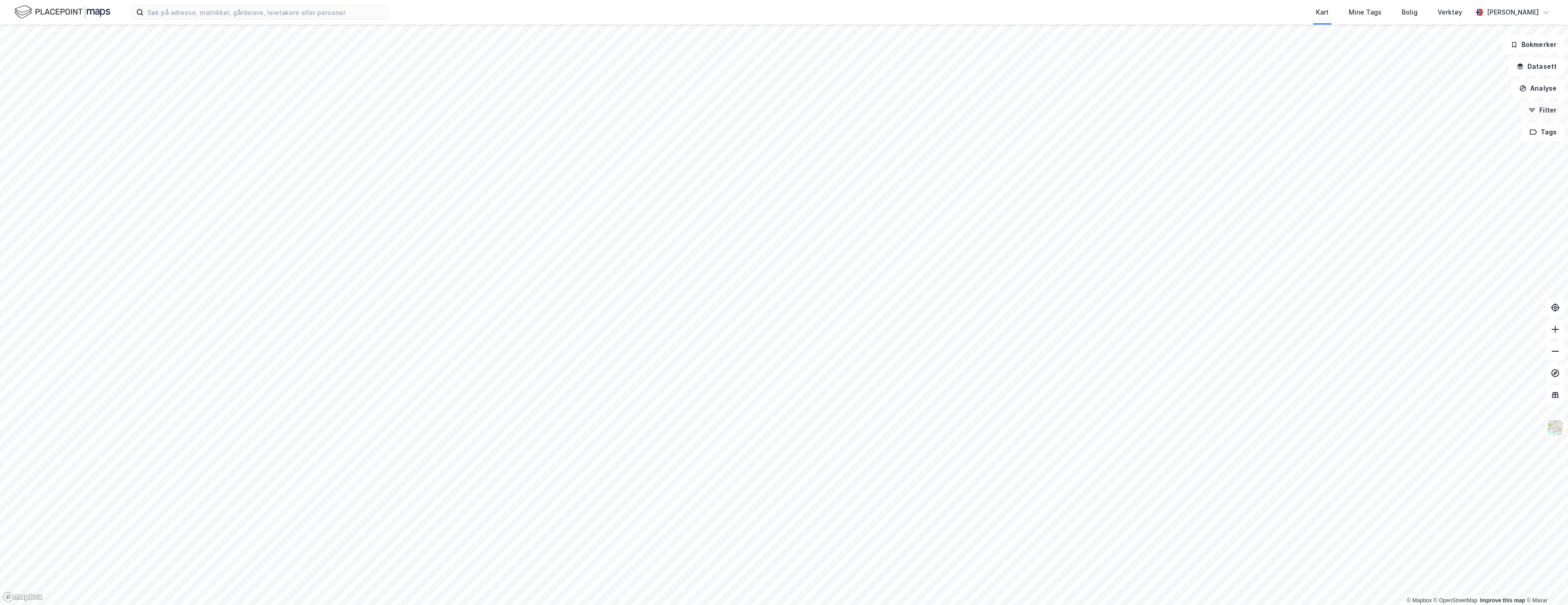
click at [1534, 109] on icon "button" at bounding box center [1532, 108] width 7 height 1
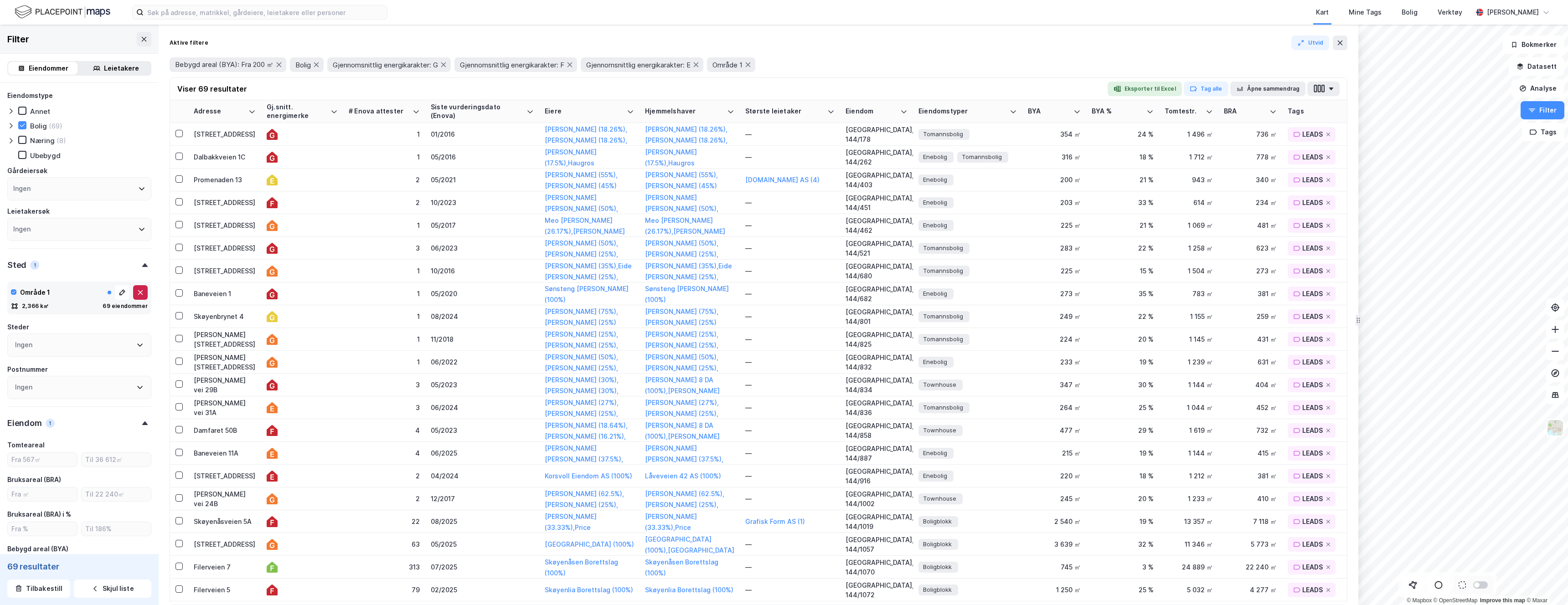
click at [143, 293] on icon at bounding box center [141, 293] width 7 height 7
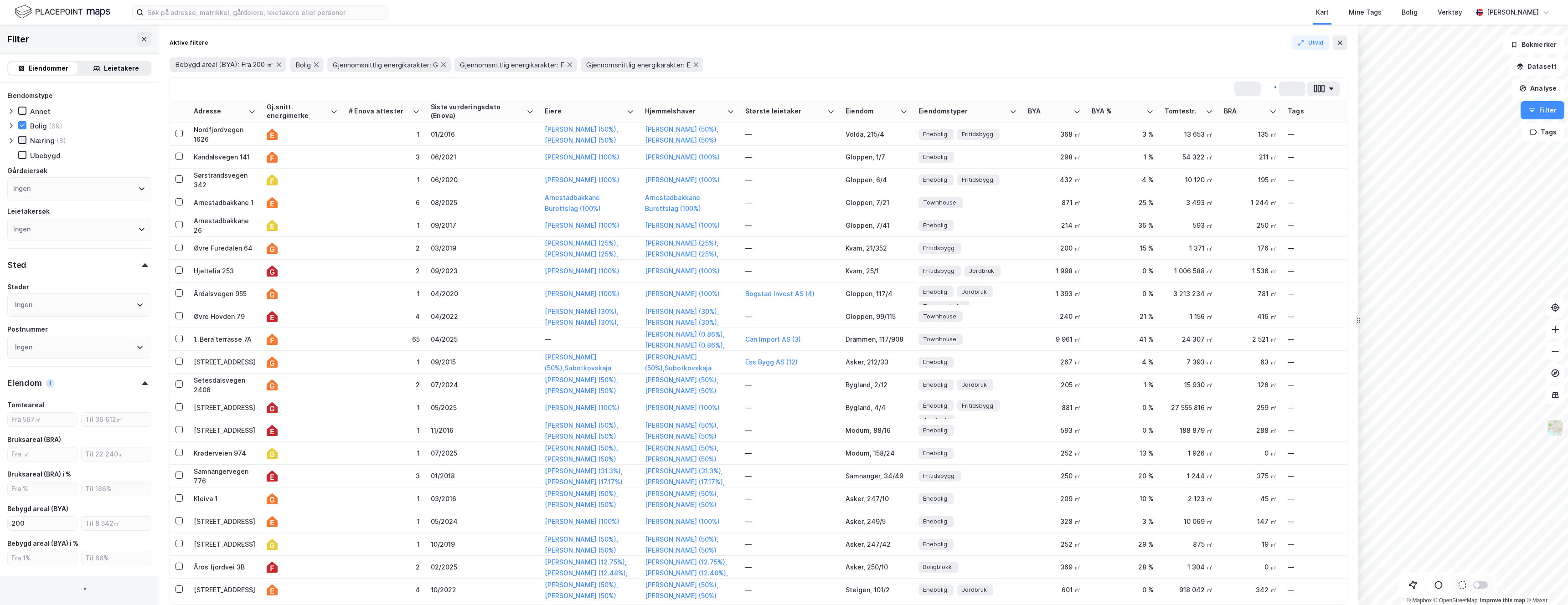
type input "Inkluder (83 417)"
type input "--- (83 417)"
click at [21, 122] on icon at bounding box center [22, 125] width 6 height 6
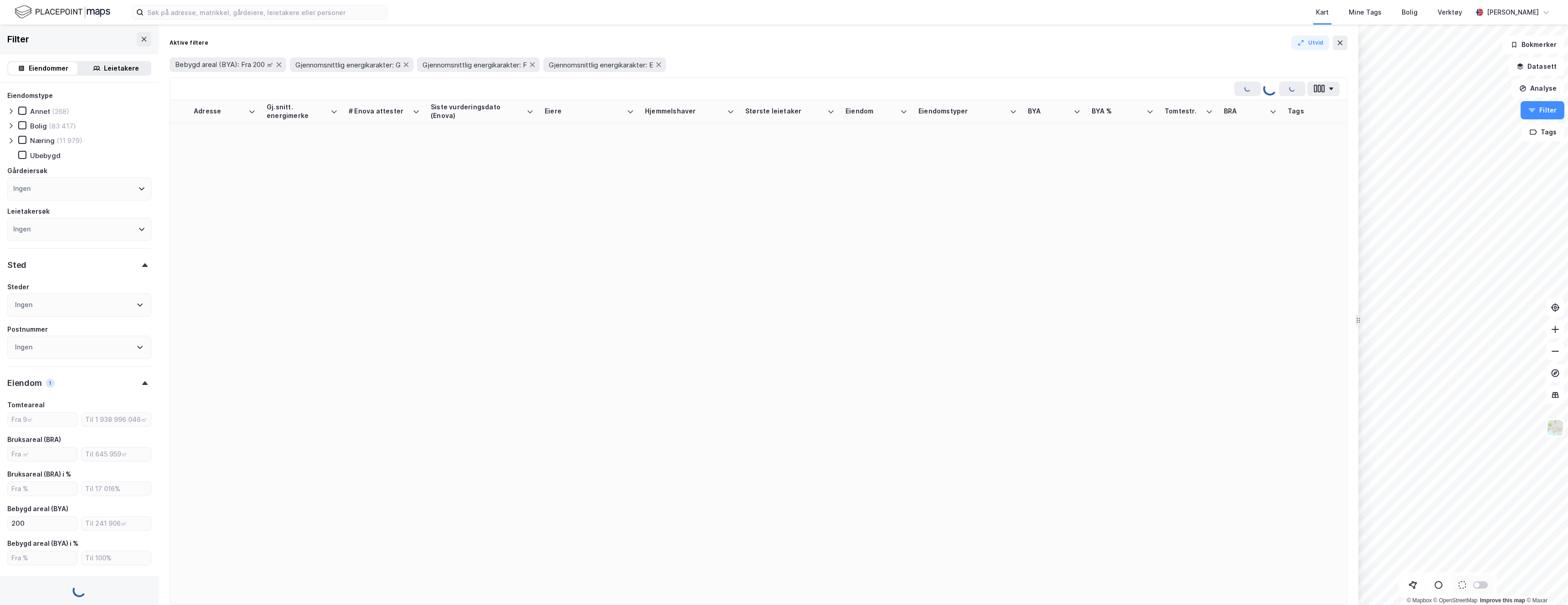
type input "Inkluder (89 497)"
type input "--- (89 497)"
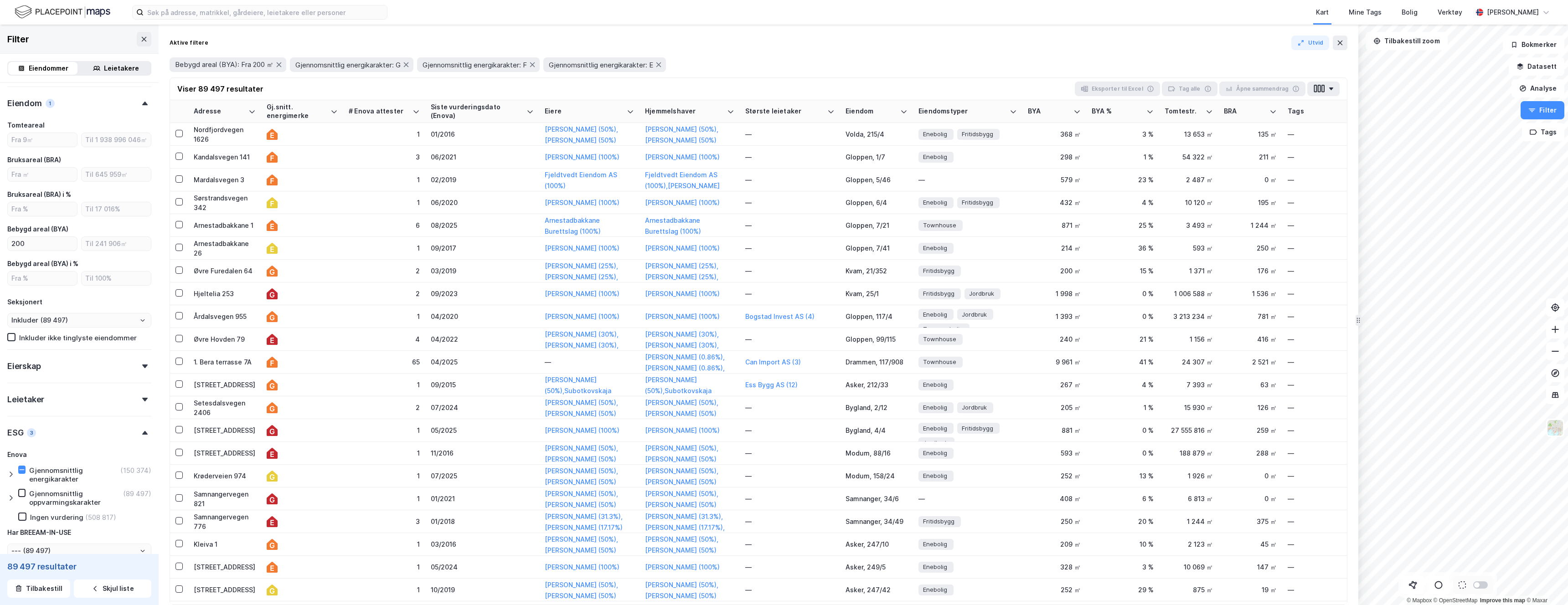
scroll to position [373, 0]
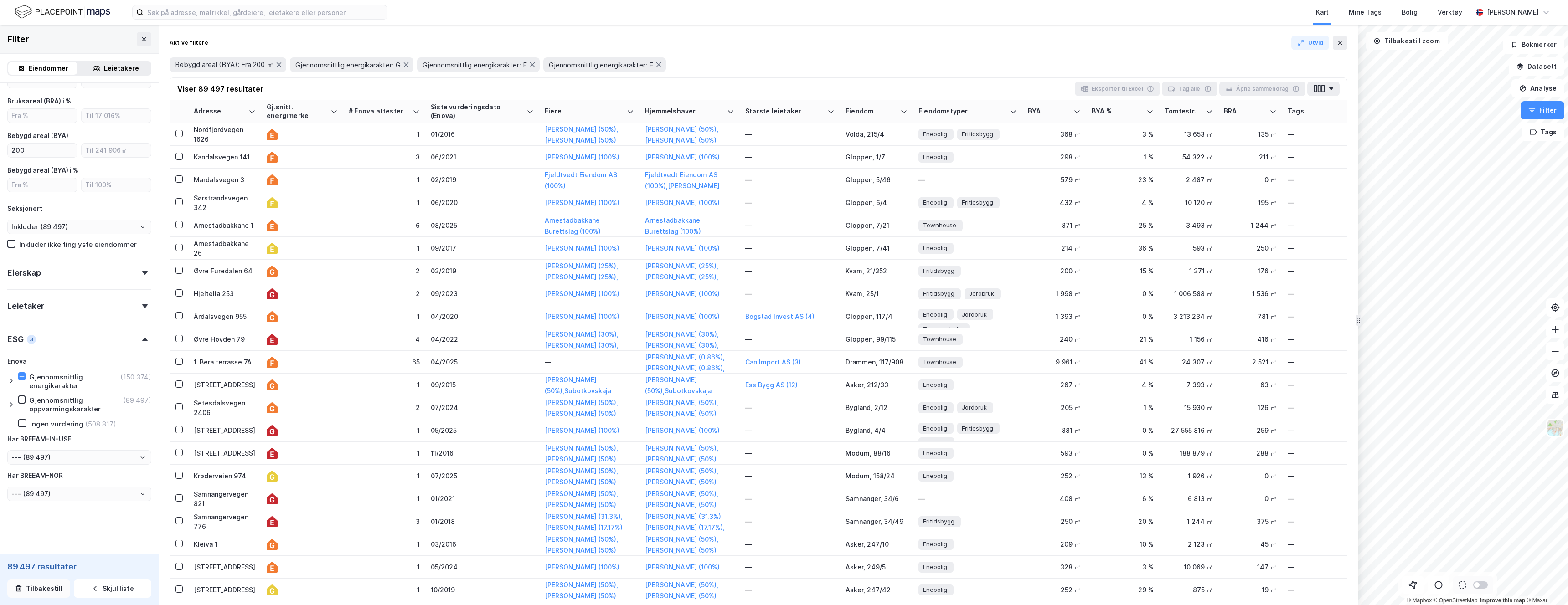
click at [24, 589] on button "Tilbakestill" at bounding box center [38, 589] width 63 height 18
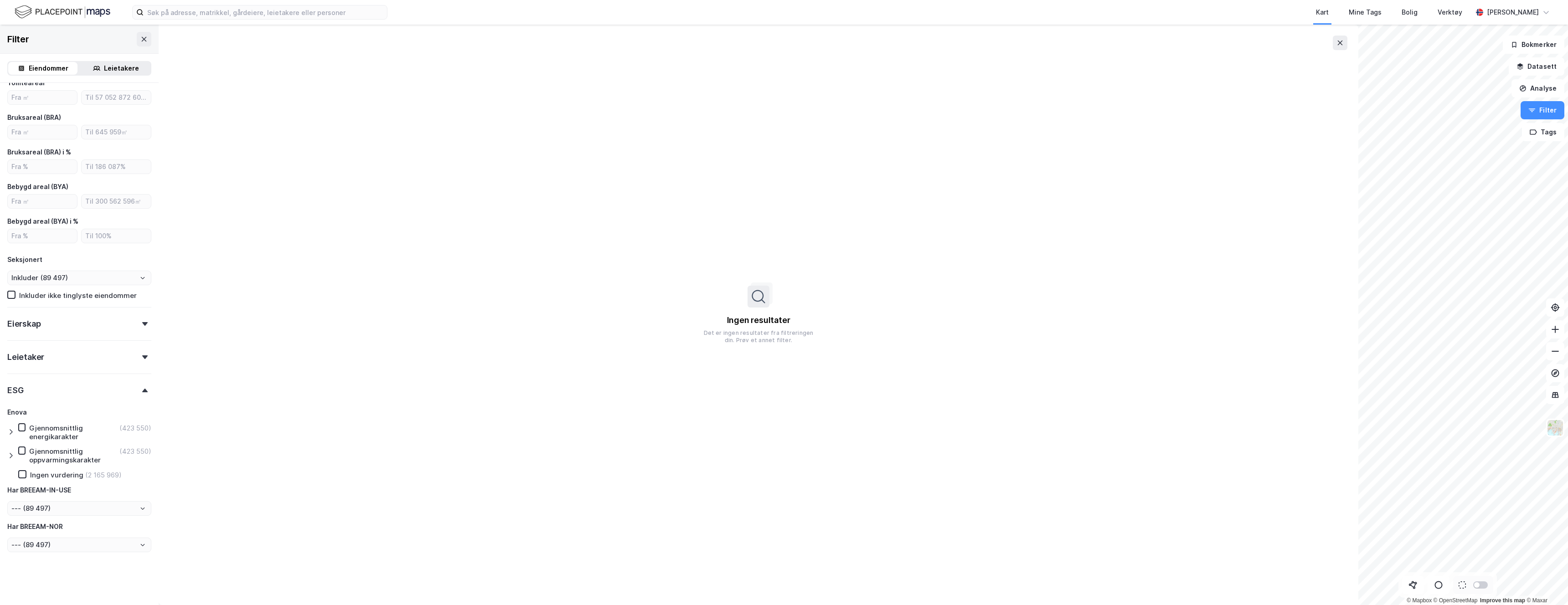
type input "Inkluder (2 589 519)"
type input "--- (2 589 519)"
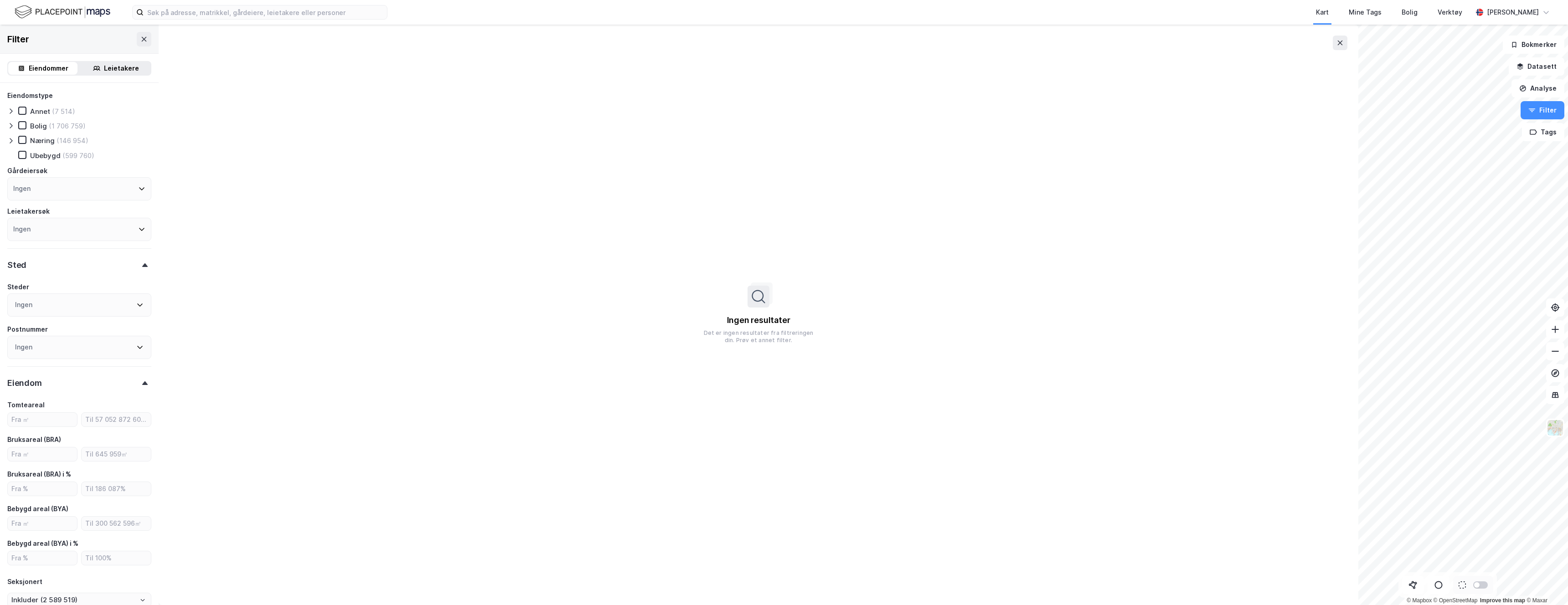
click at [12, 140] on icon at bounding box center [11, 141] width 7 height 7
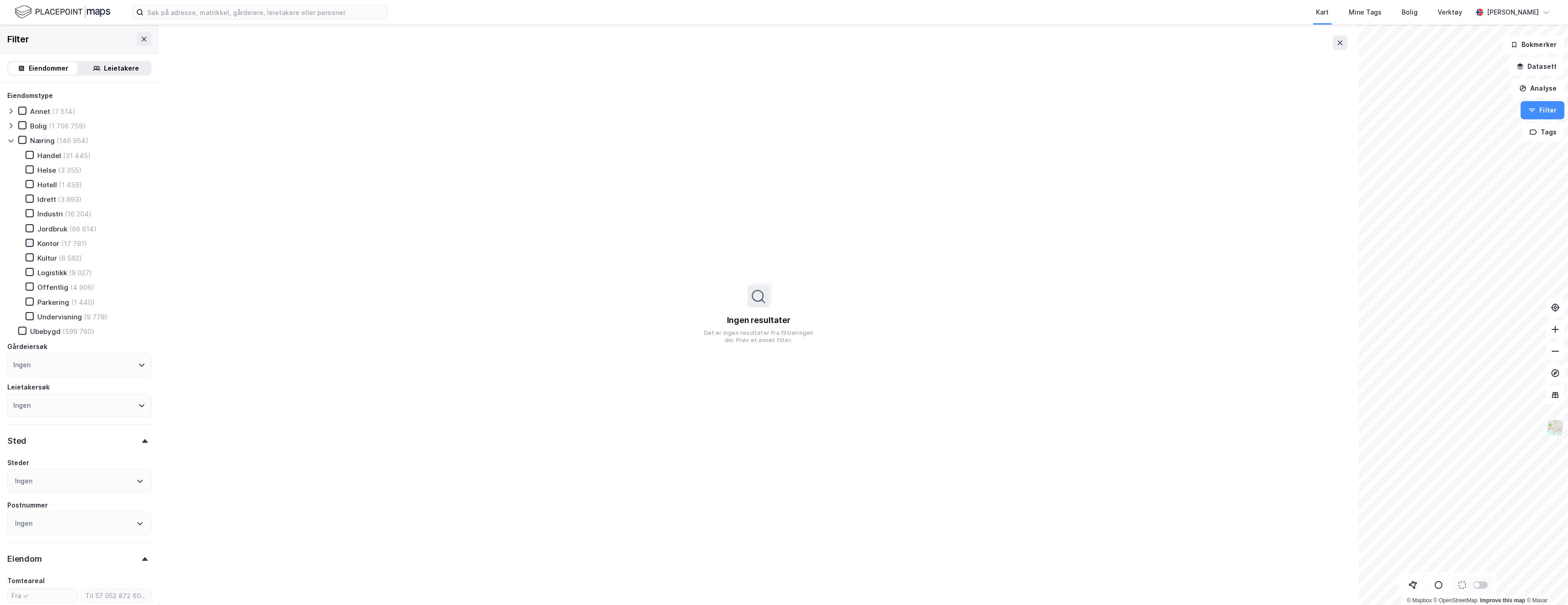
click at [32, 241] on icon at bounding box center [29, 243] width 6 height 6
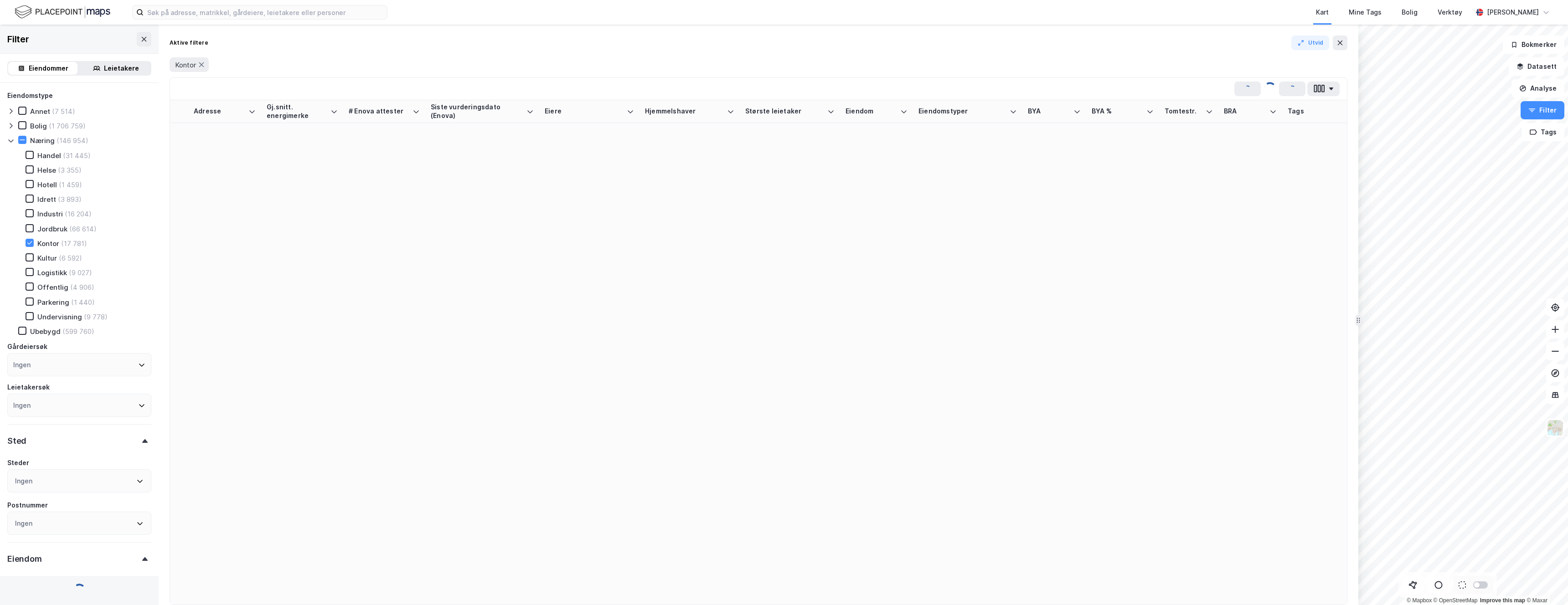
type input "Inkluder (17 781)"
type input "--- (17 781)"
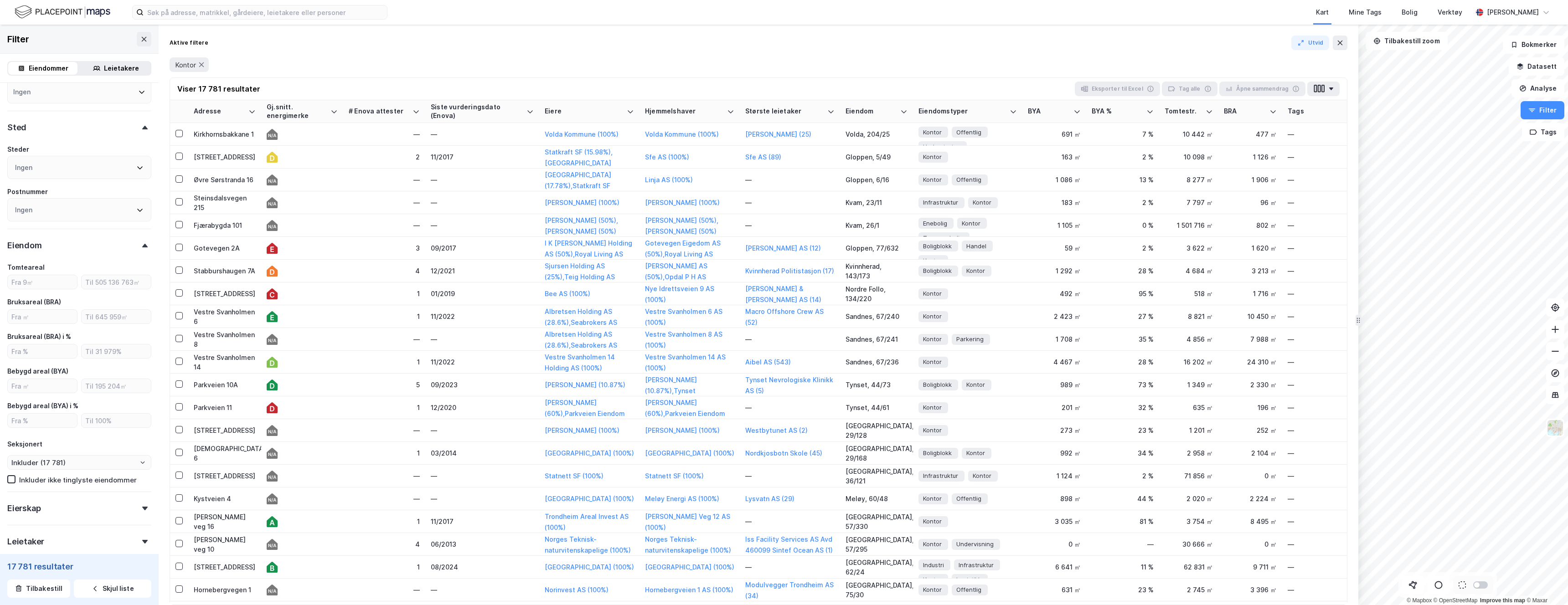
scroll to position [327, 0]
click at [50, 300] on input "number" at bounding box center [43, 302] width 69 height 13
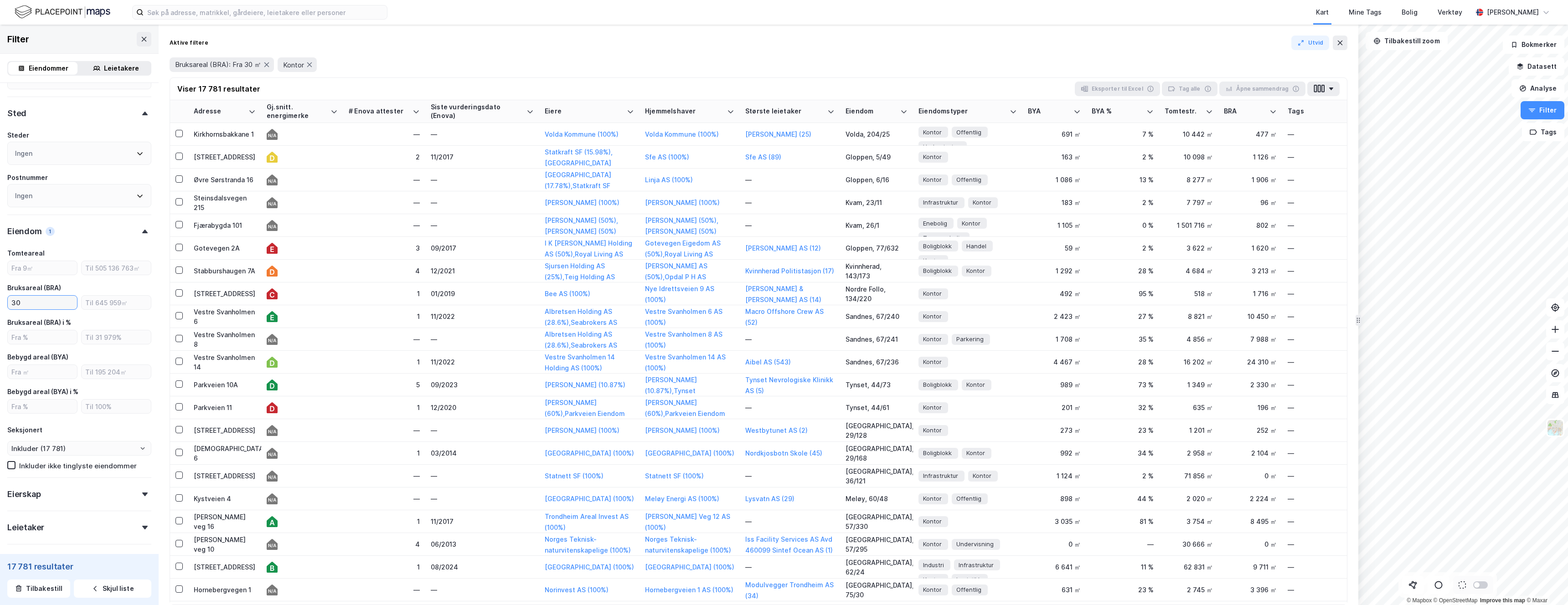
type input "300"
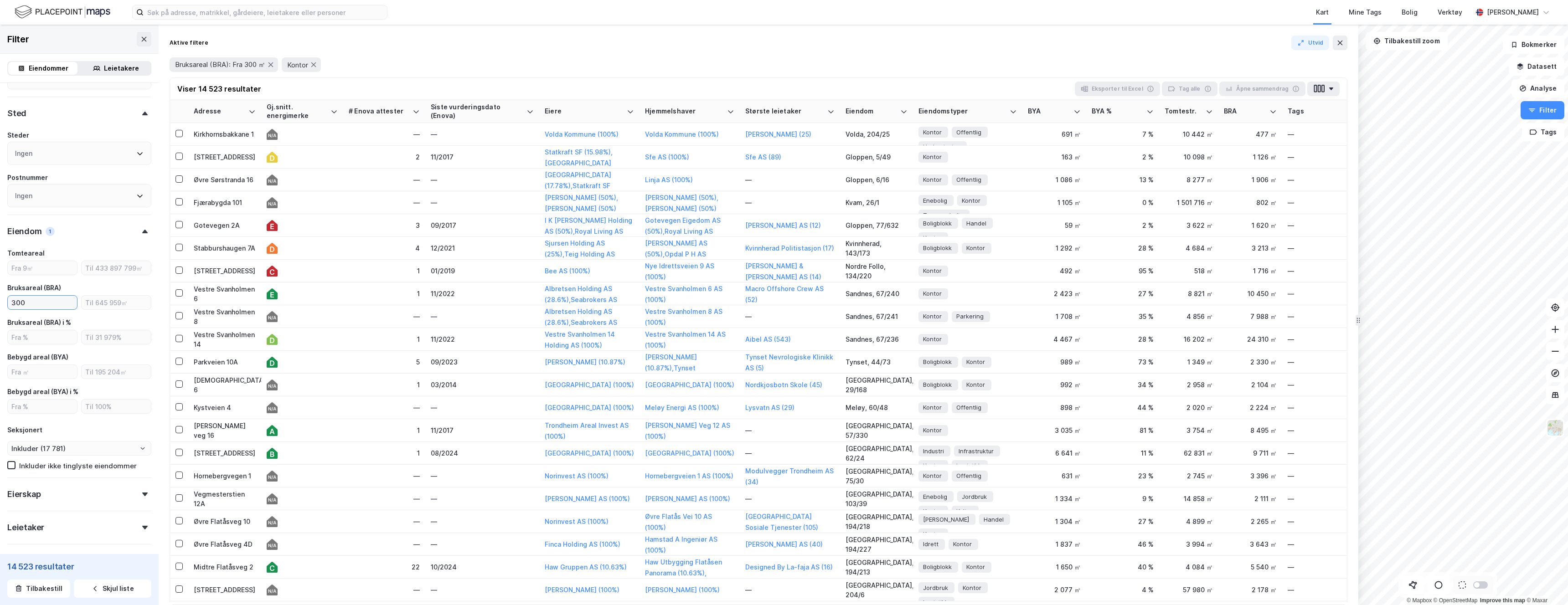
type input "Inkluder (14 523)"
type input "--- (14 523)"
type input "3000"
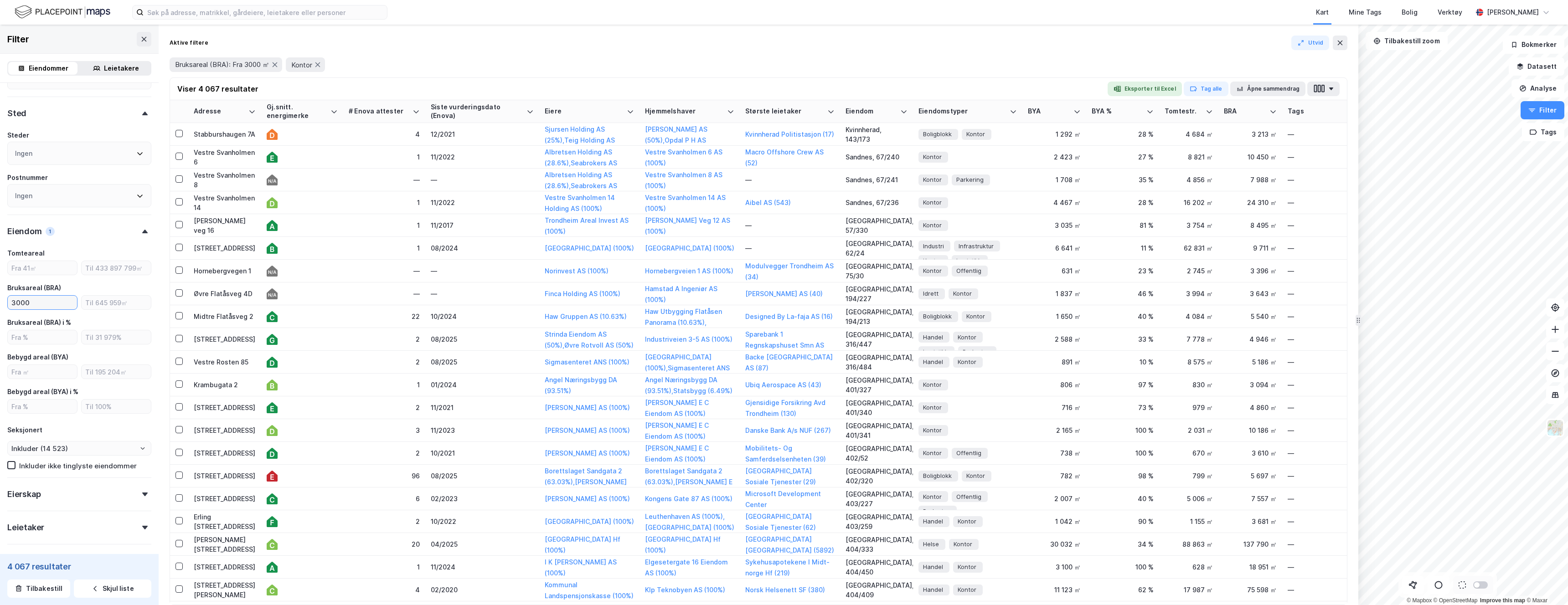
type input "Inkluder (4 067)"
type input "--- (4 067)"
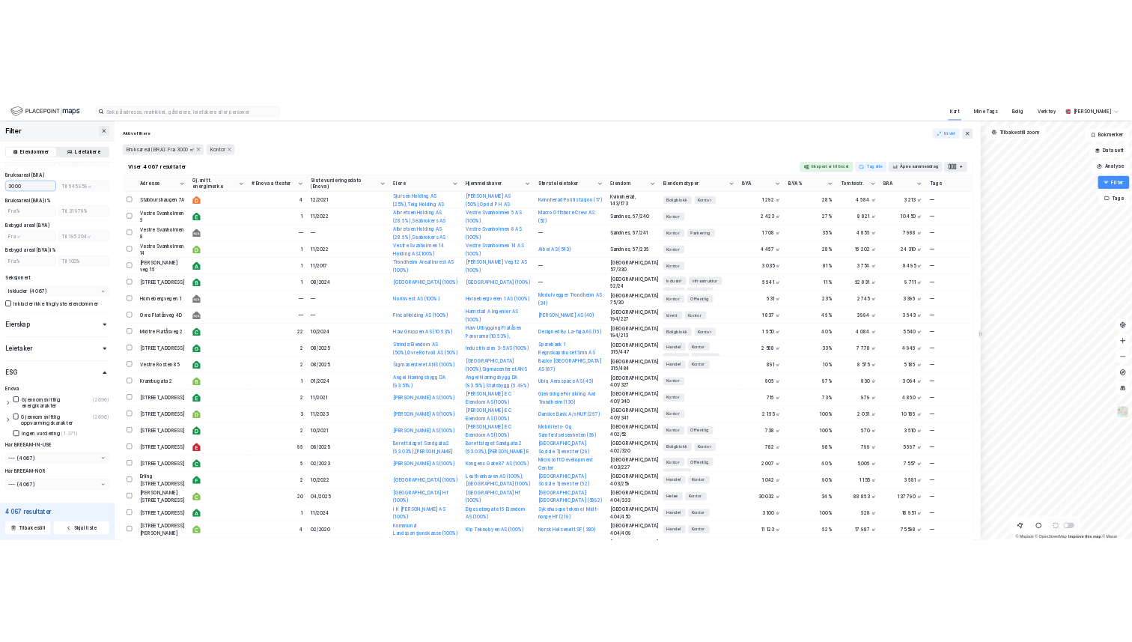
scroll to position [902, 0]
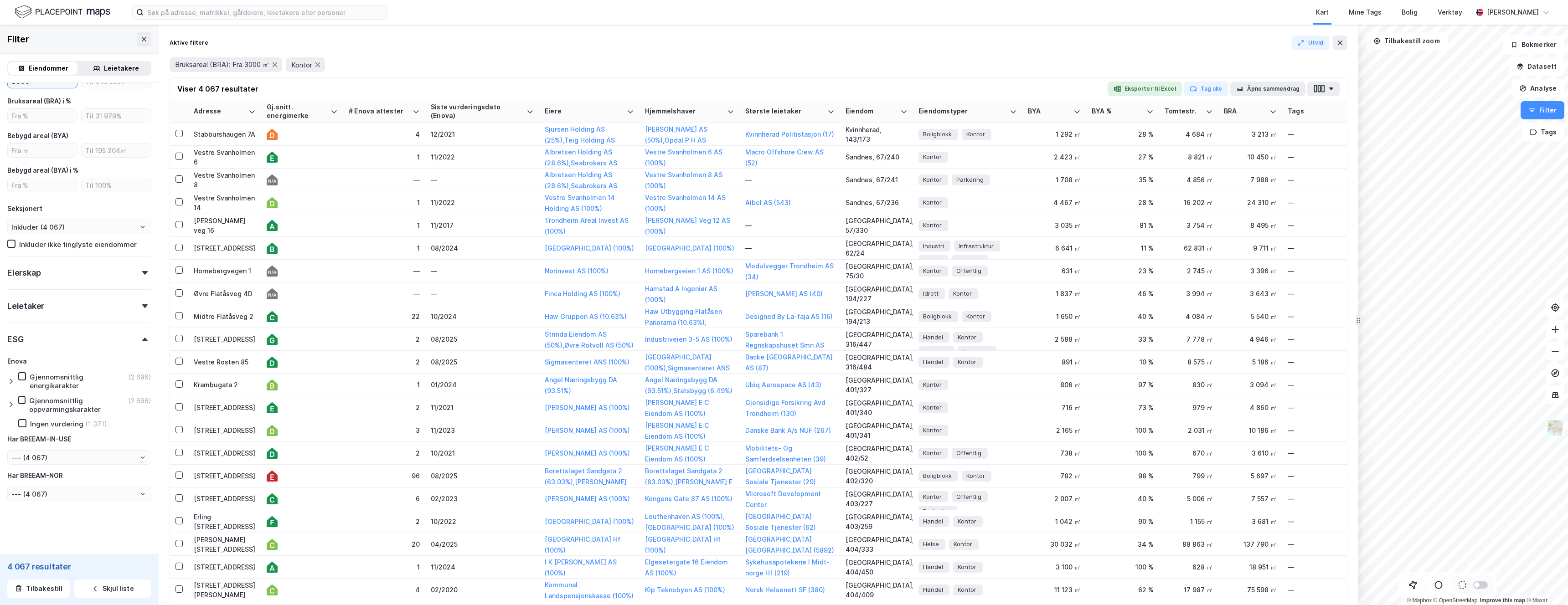
type input "3000"
click at [39, 299] on div "Leietaker" at bounding box center [79, 302] width 144 height 26
click at [39, 380] on input "number" at bounding box center [43, 377] width 69 height 13
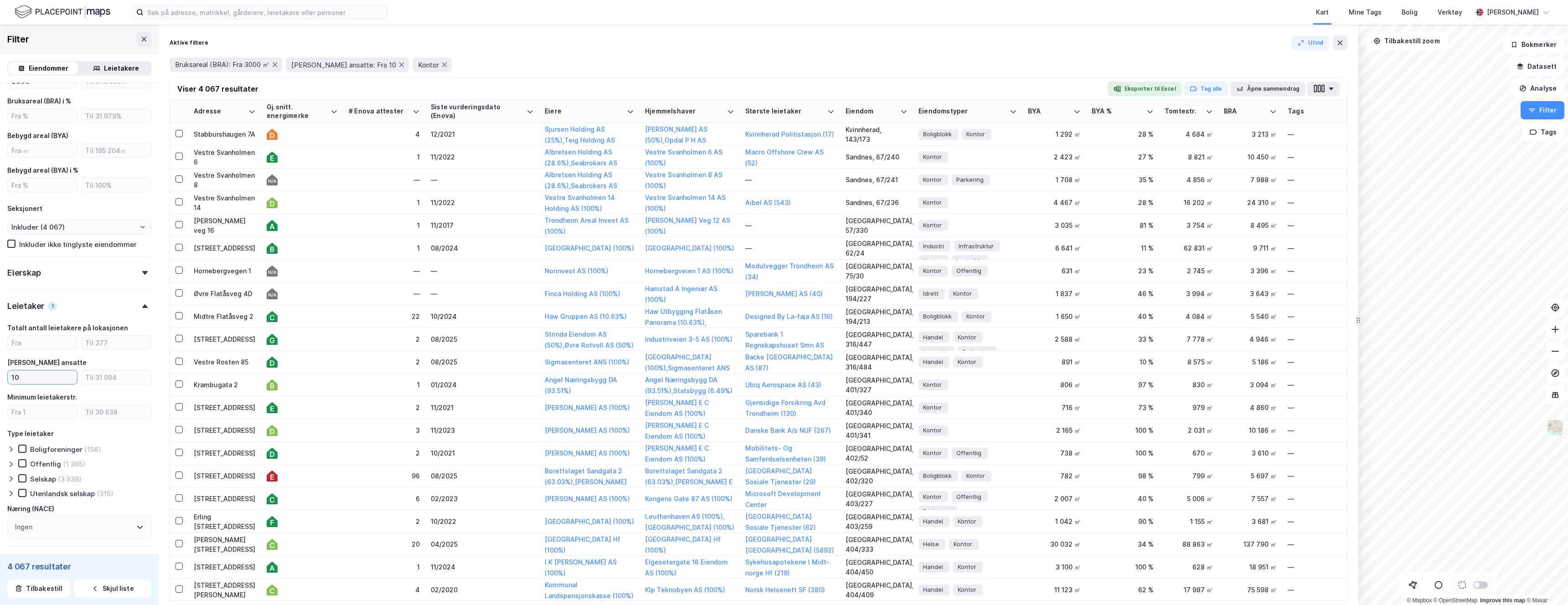
type input "100"
type input "Inkluder (2 054)"
type input "--- (2 054)"
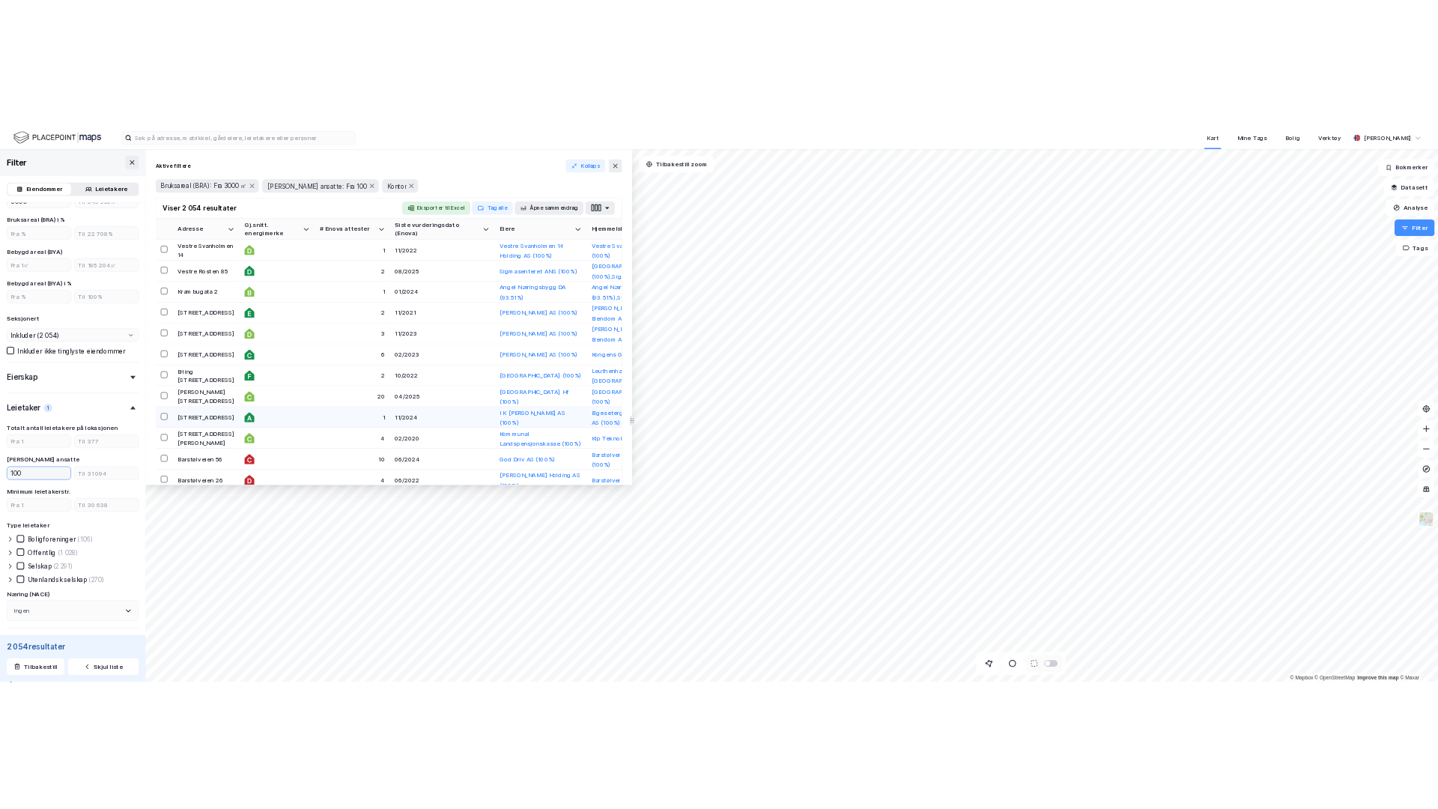
scroll to position [902, 0]
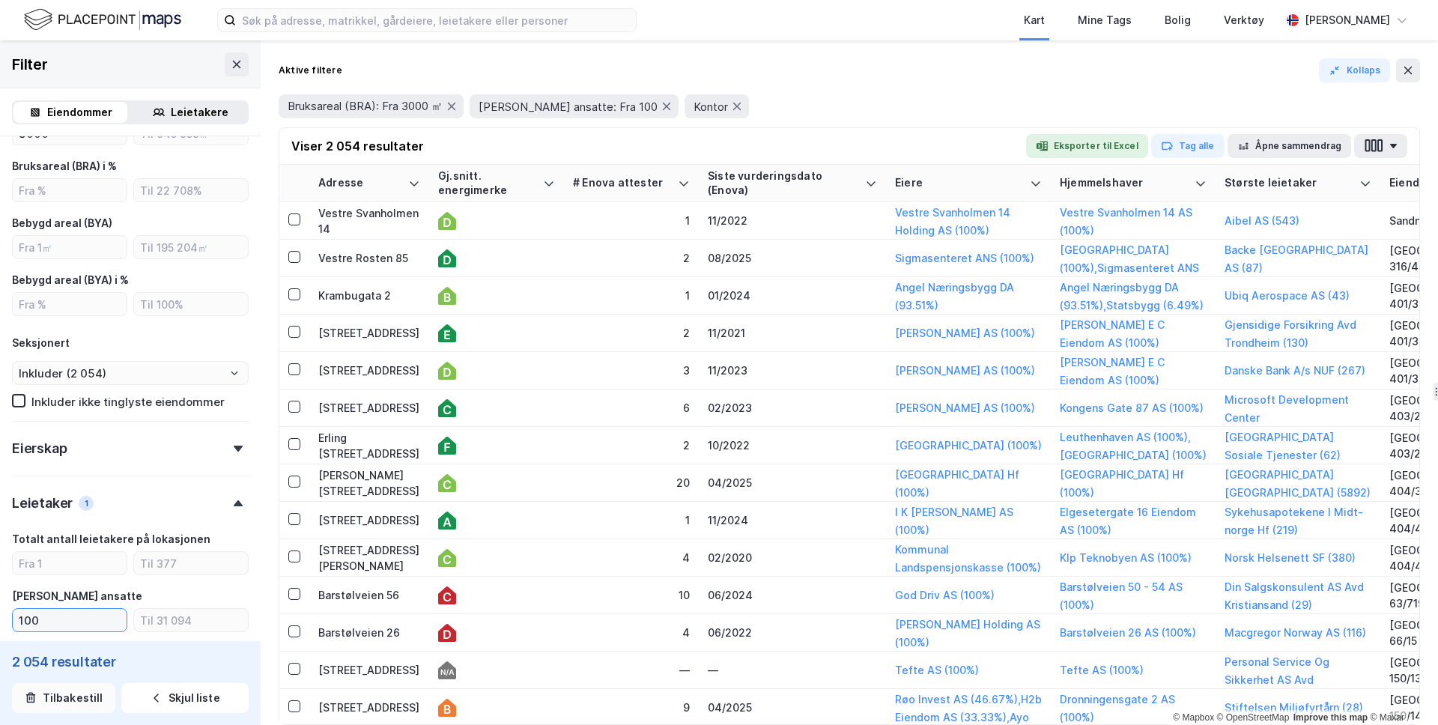
type input "100"
click at [84, 710] on button "Tilbakestill" at bounding box center [63, 698] width 103 height 30
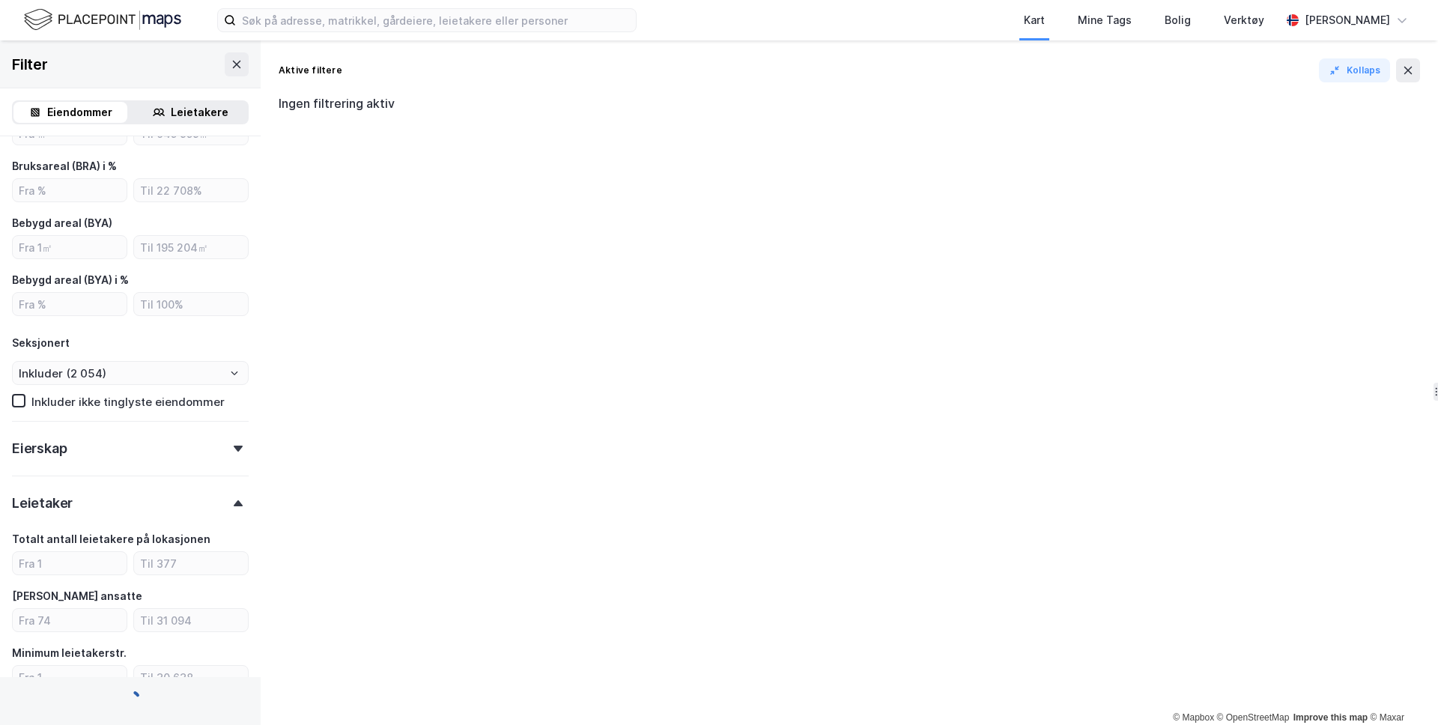
type input "Inkluder (2 589 519)"
type input "--- (2 589 519)"
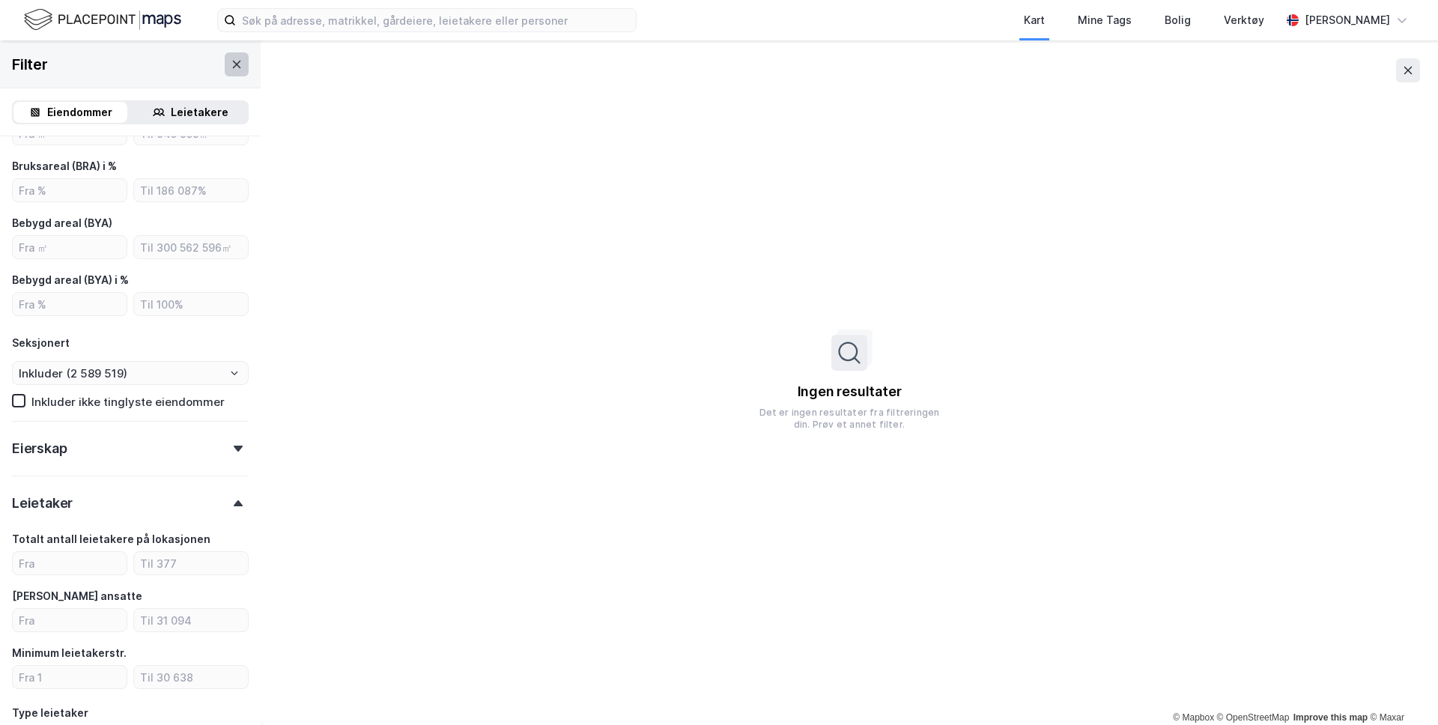
click at [243, 75] on button at bounding box center [237, 64] width 24 height 24
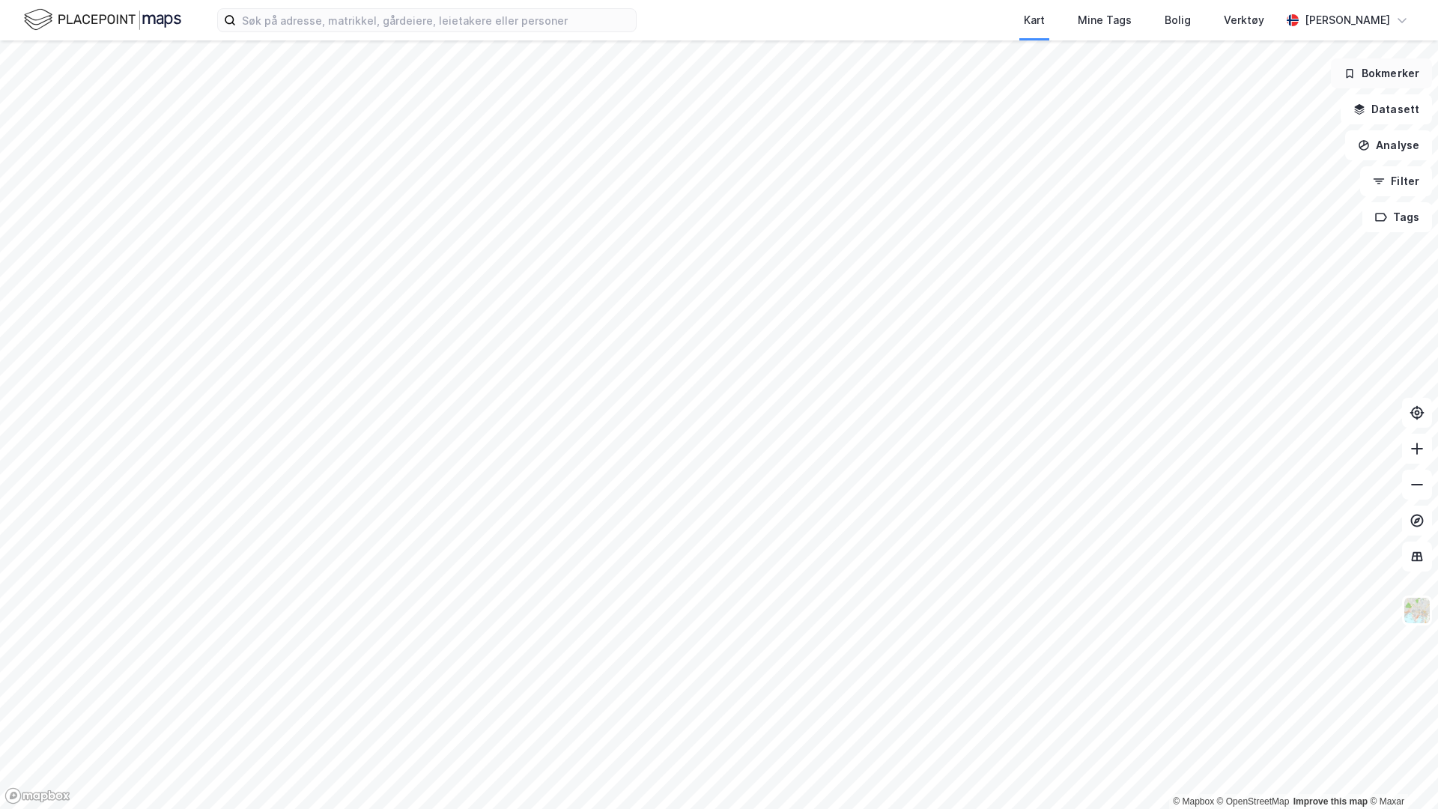
click at [1409, 69] on button "Bokmerker" at bounding box center [1381, 73] width 101 height 30
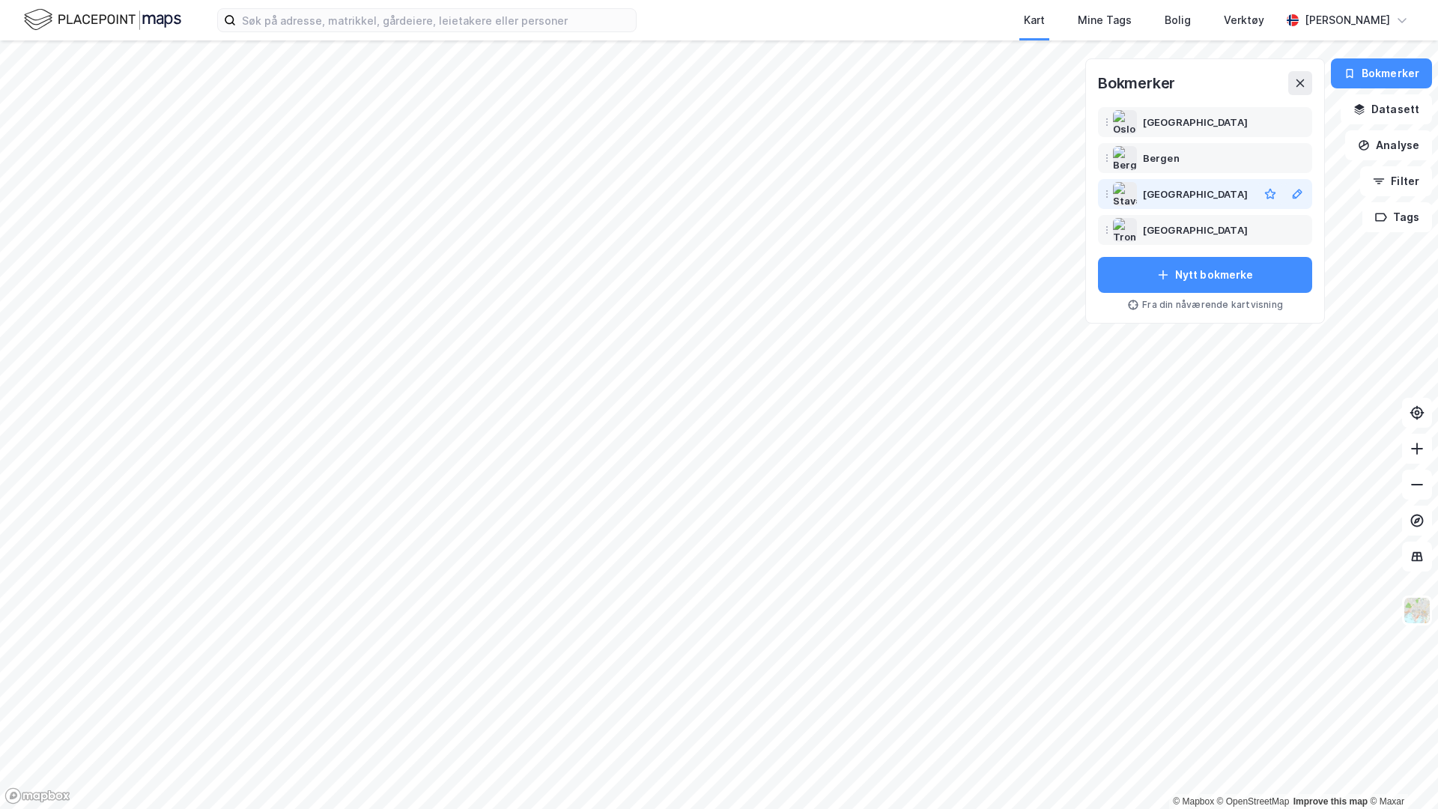
click at [1183, 188] on div "[GEOGRAPHIC_DATA]" at bounding box center [1195, 194] width 105 height 18
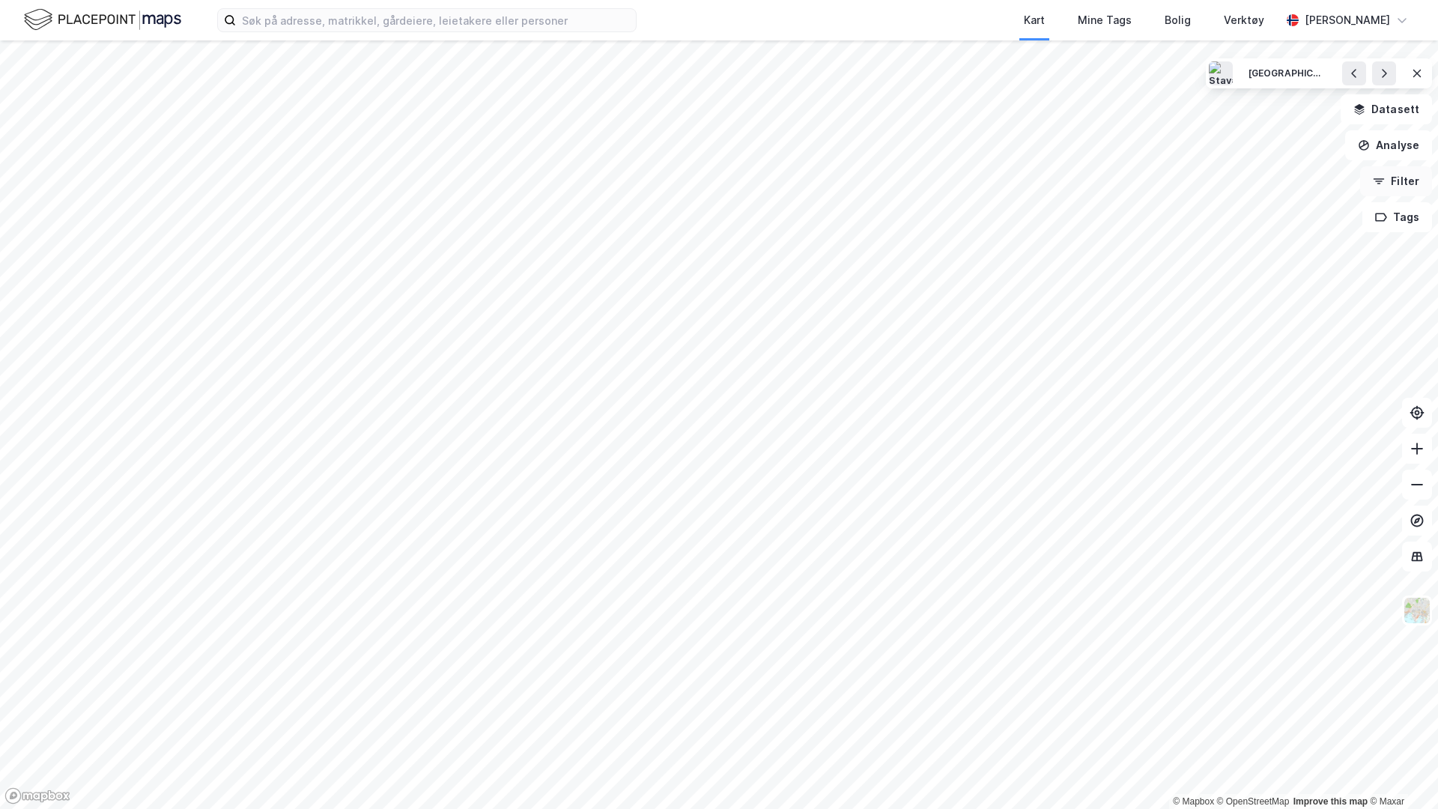
click at [1409, 179] on button "Filter" at bounding box center [1396, 181] width 72 height 30
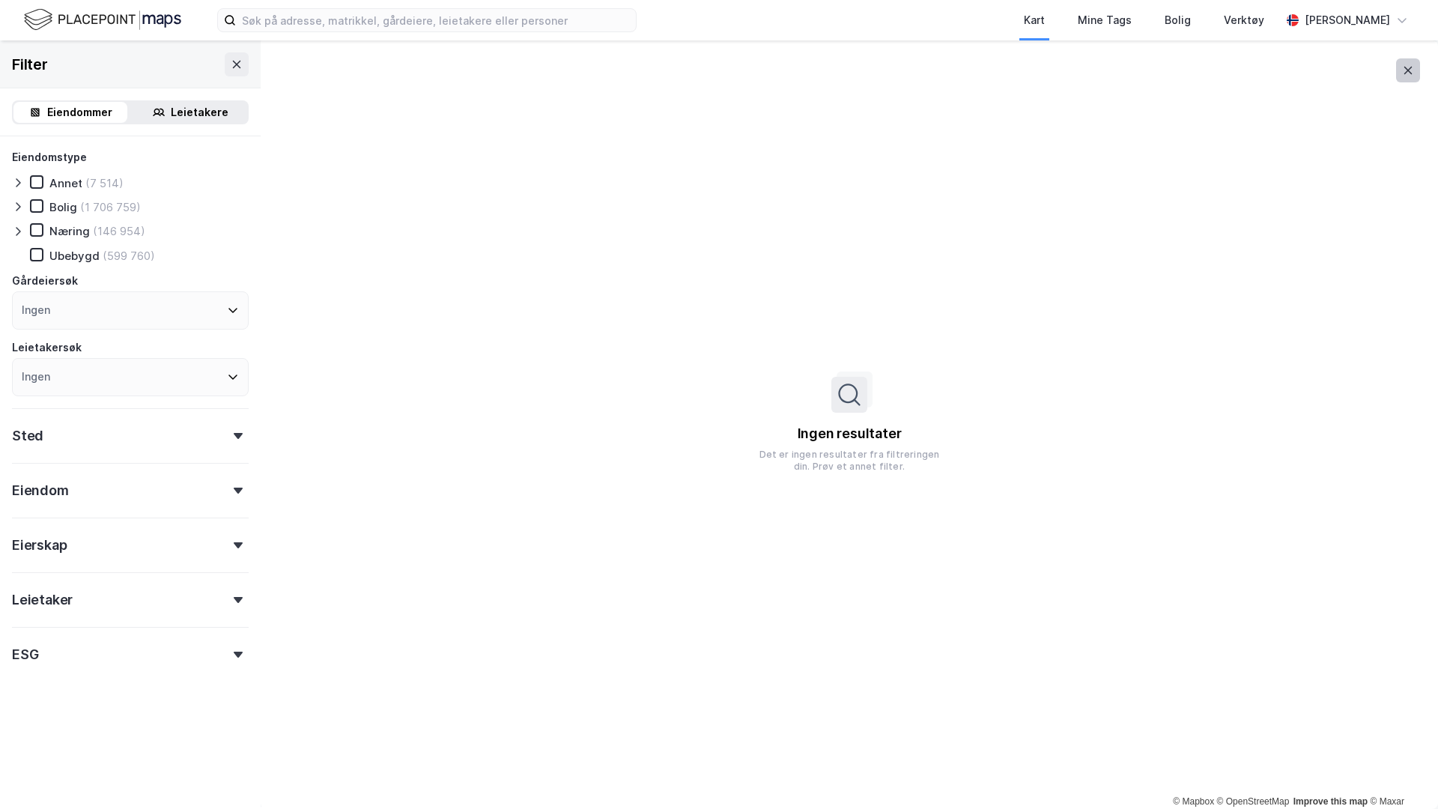
click at [1409, 64] on icon at bounding box center [1408, 70] width 12 height 12
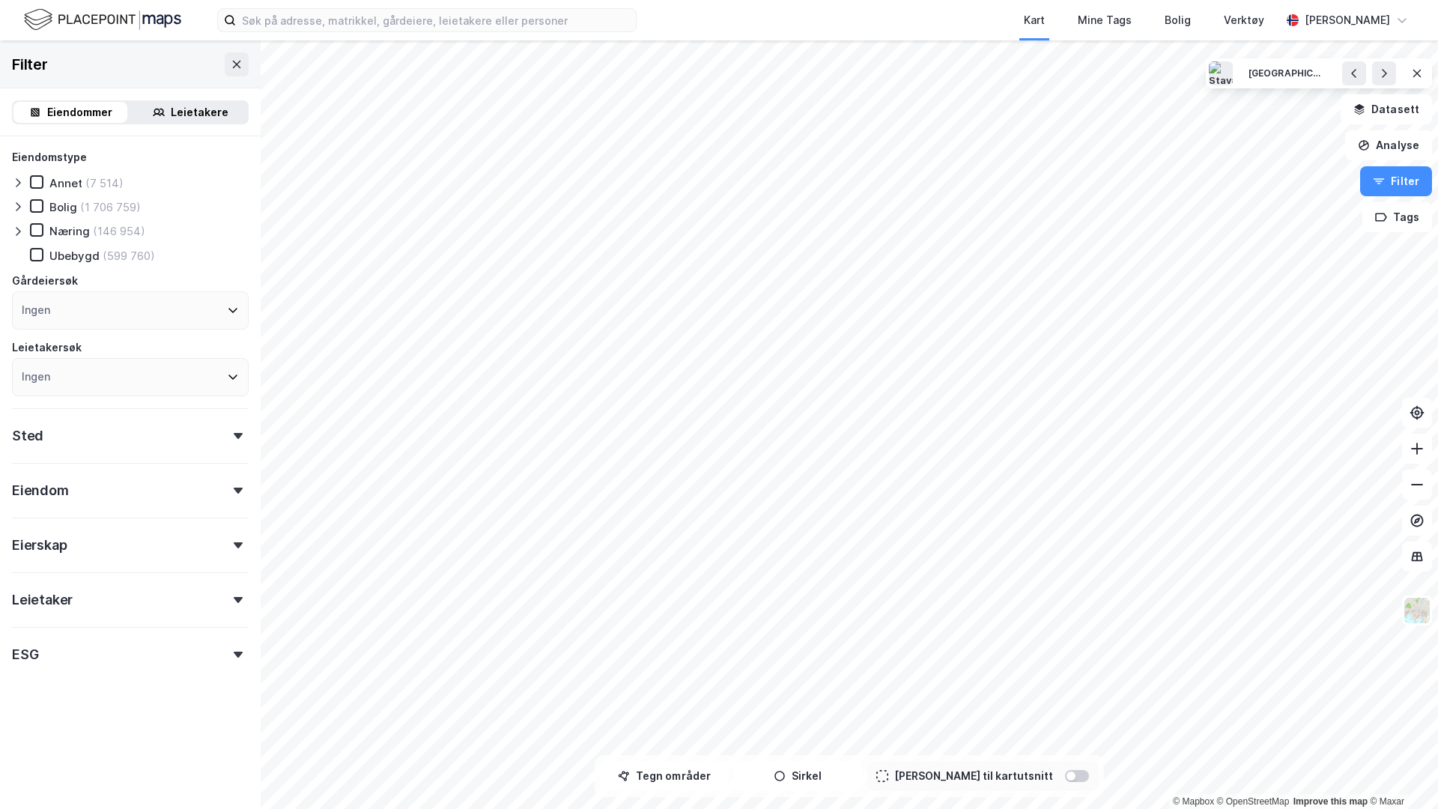
click at [22, 234] on icon at bounding box center [18, 231] width 12 height 12
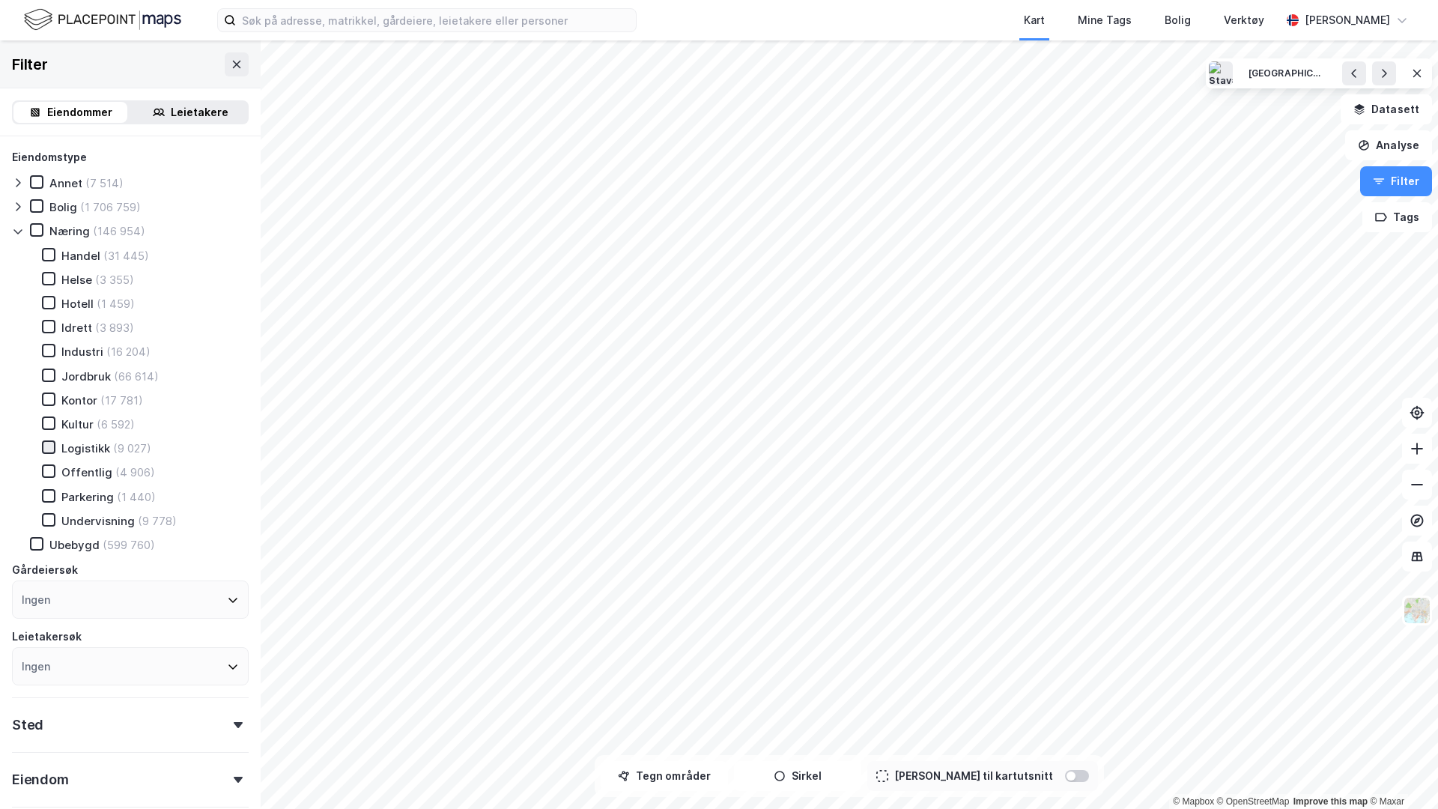
click at [52, 448] on icon at bounding box center [48, 447] width 10 height 10
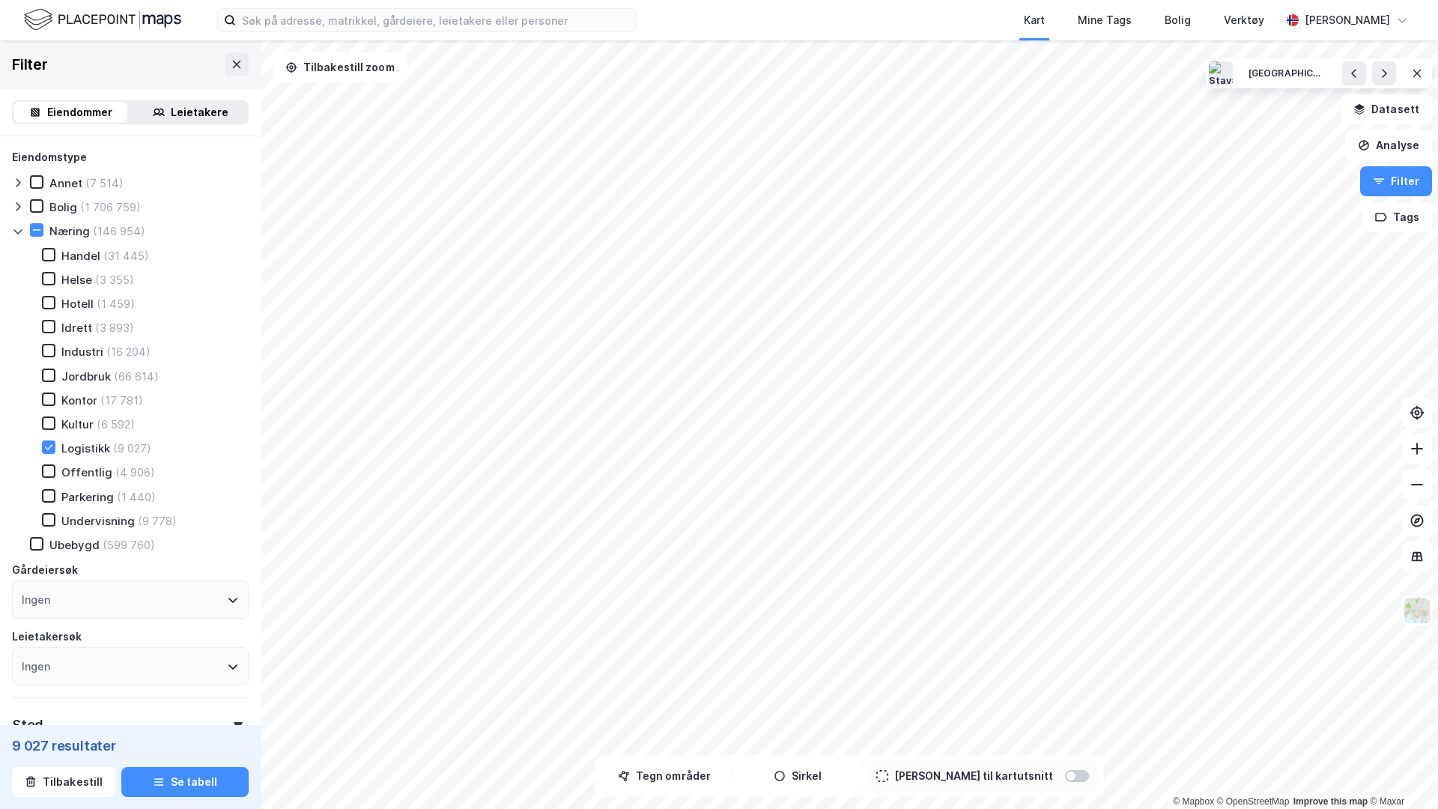
click at [58, 352] on div "Industri (16 204)" at bounding box center [87, 351] width 127 height 15
click at [1065, 775] on div at bounding box center [1077, 776] width 24 height 12
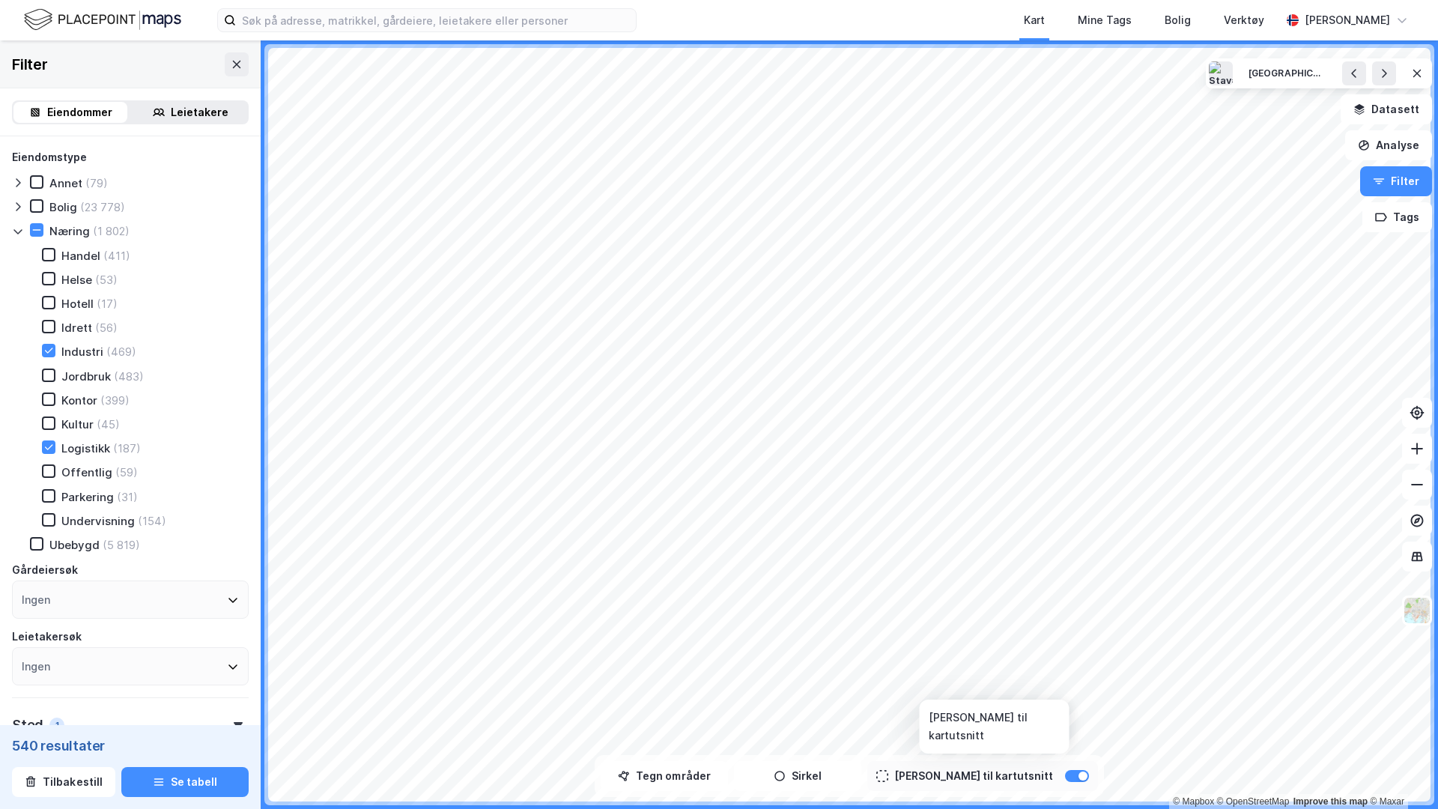
click at [1048, 767] on div "[PERSON_NAME] til kartutsnitt" at bounding box center [982, 776] width 231 height 30
click at [1078, 777] on div at bounding box center [1082, 775] width 9 height 9
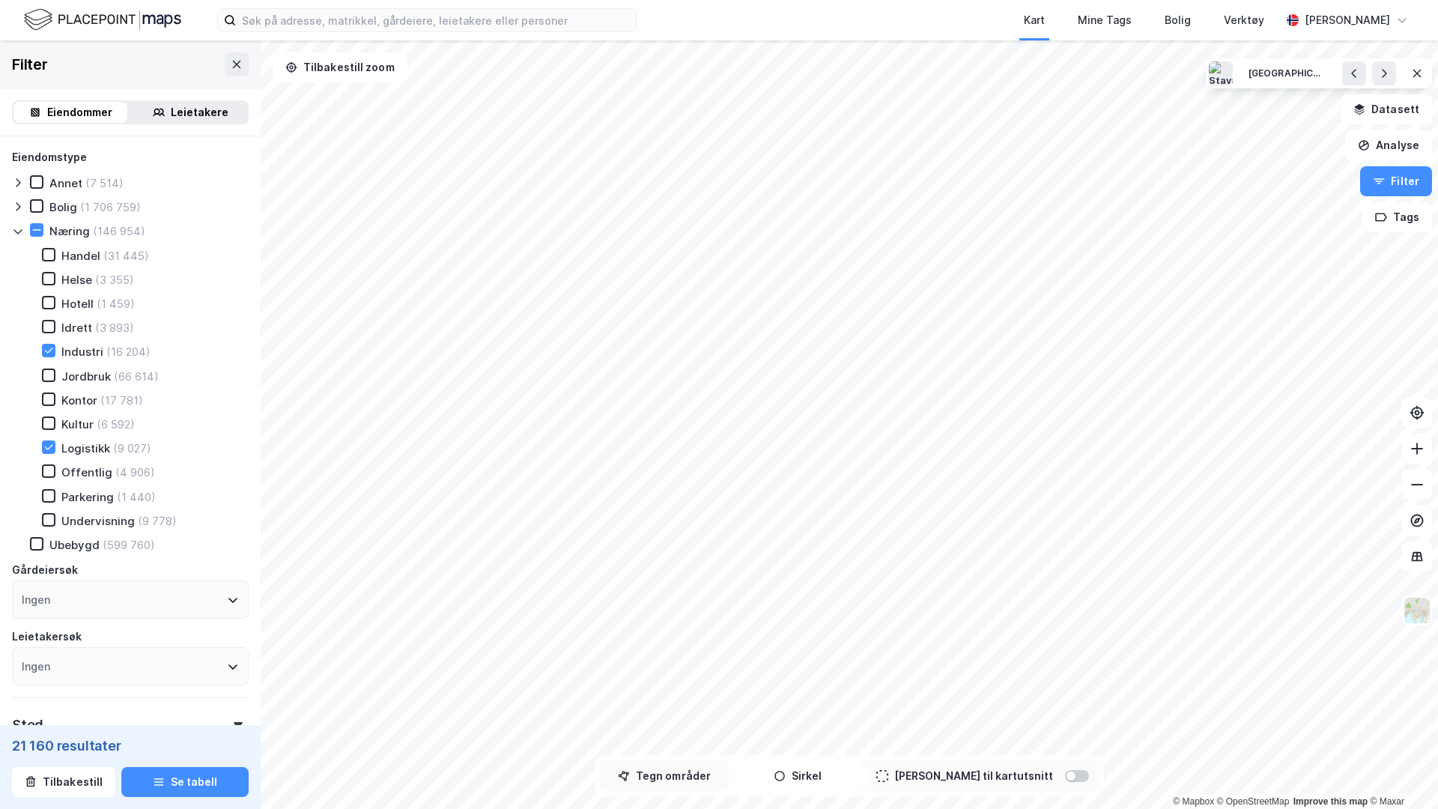
click at [678, 781] on button "Tegn områder" at bounding box center [664, 776] width 127 height 30
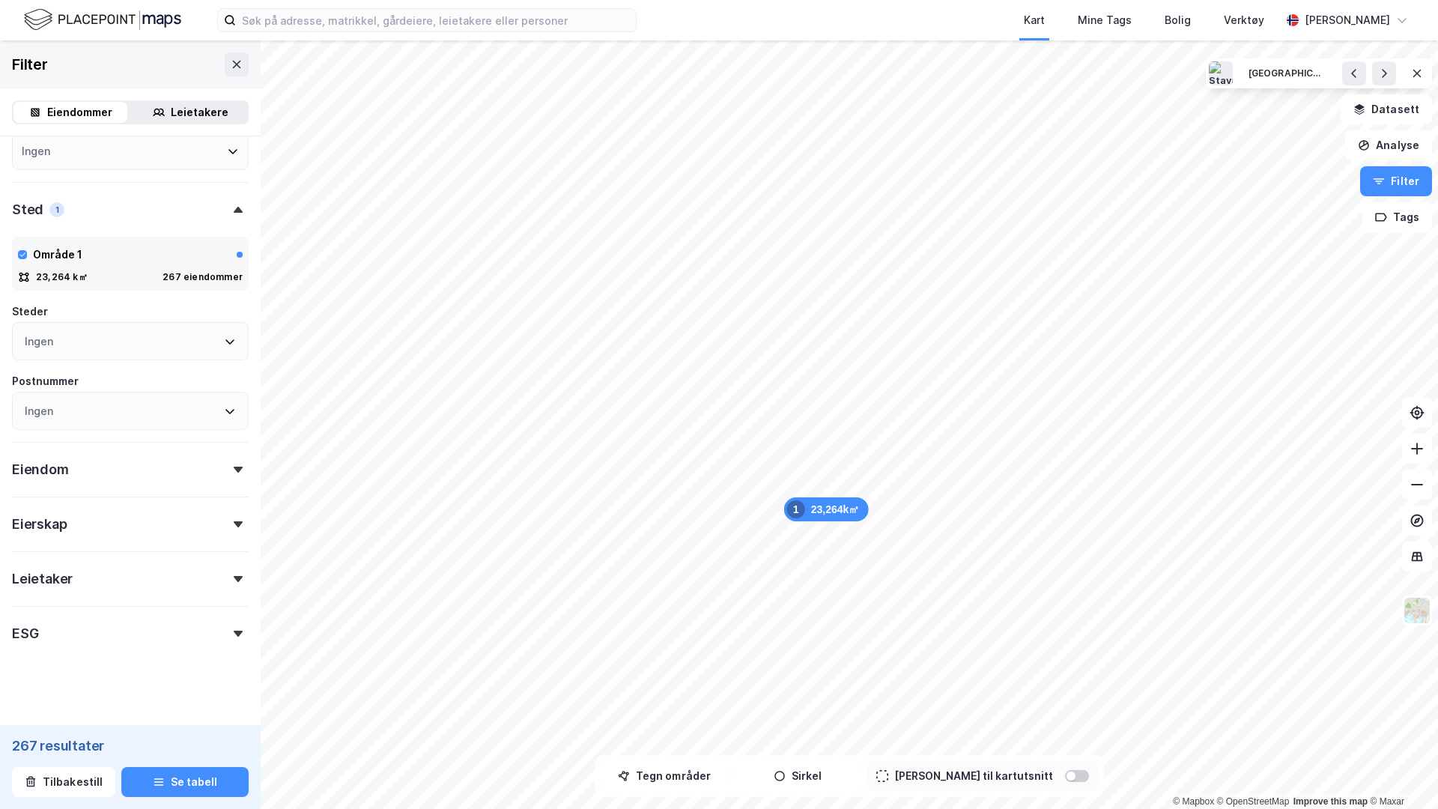
scroll to position [505, 0]
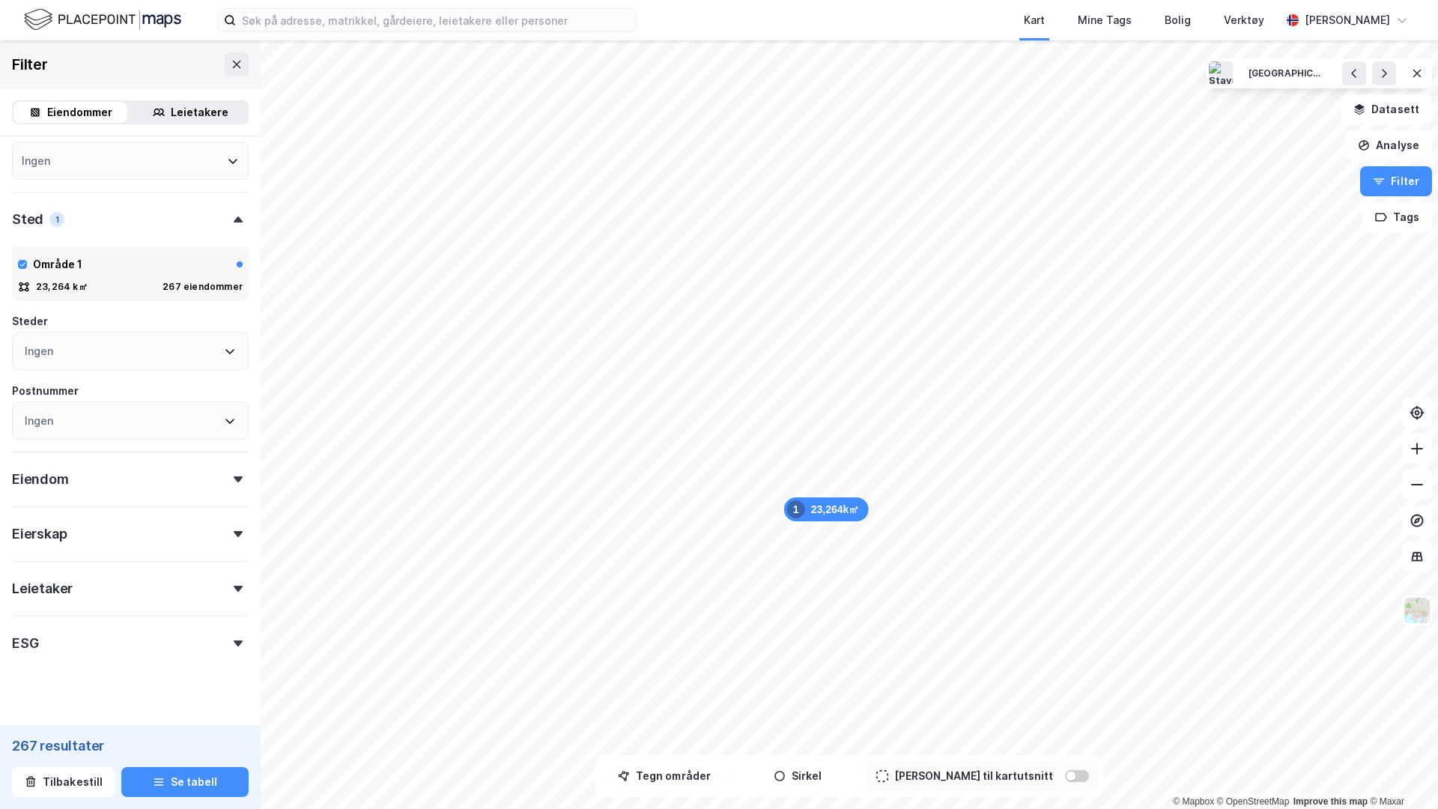
click at [110, 483] on div "Eiendom" at bounding box center [130, 473] width 237 height 43
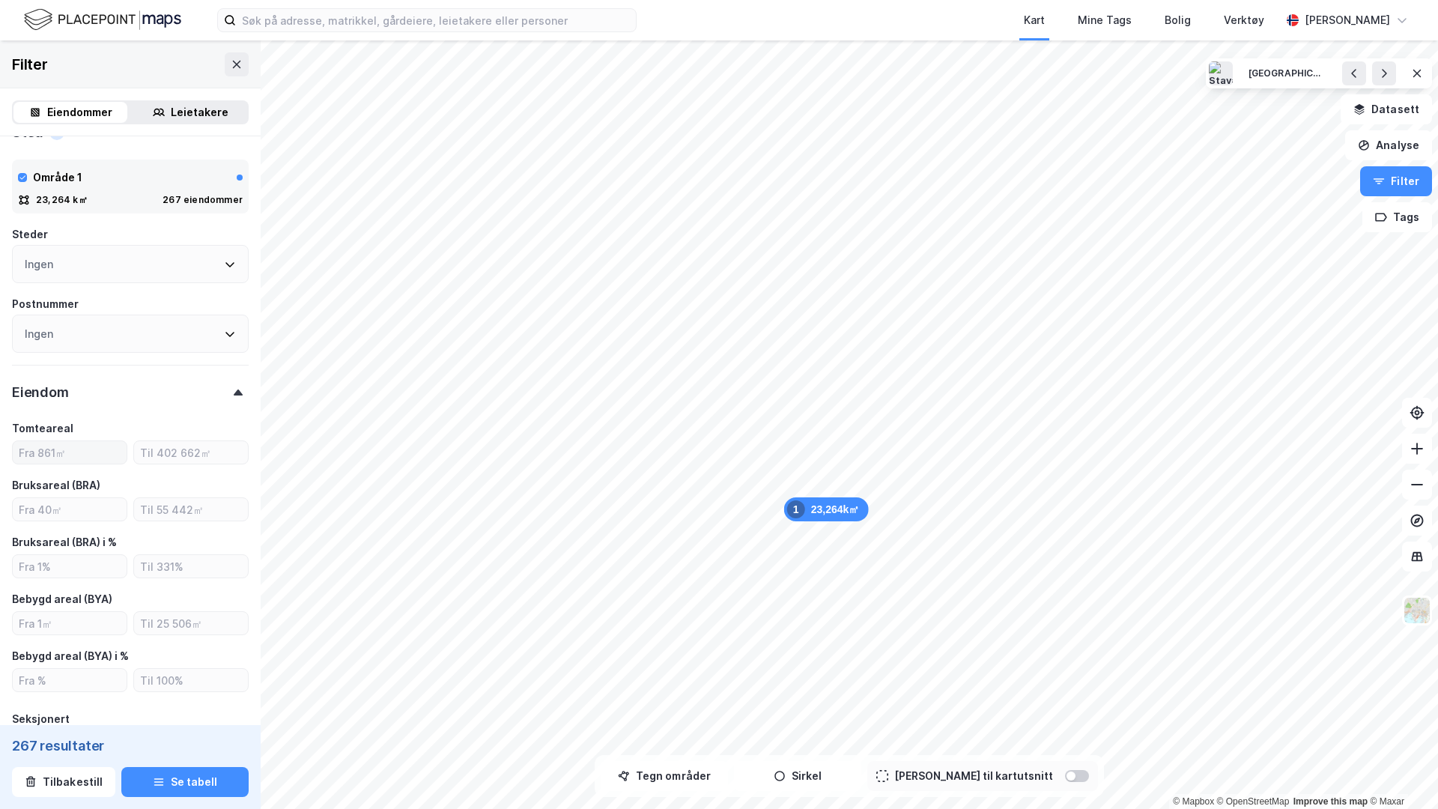
scroll to position [654, 0]
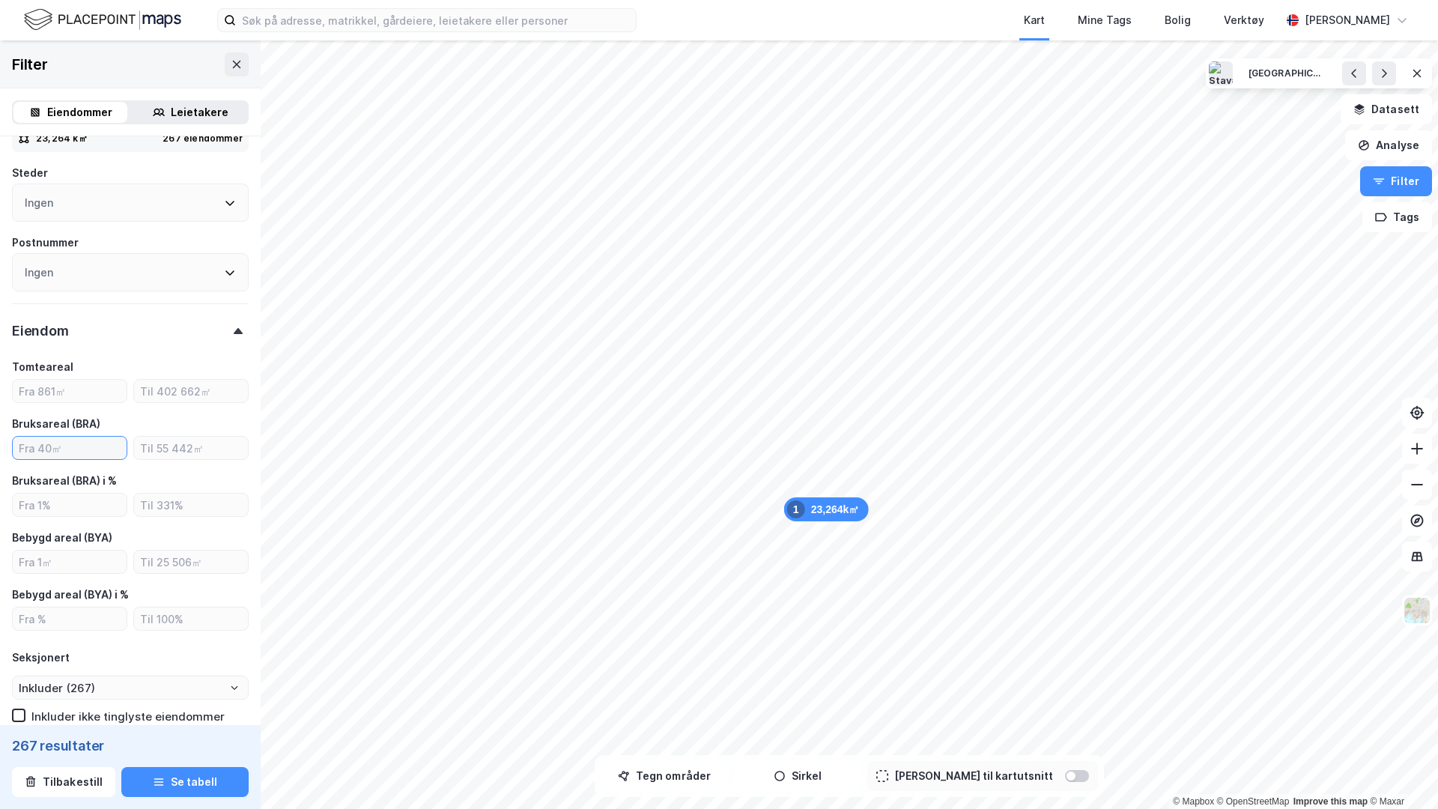
click at [67, 449] on input "number" at bounding box center [70, 448] width 114 height 22
type input "1000"
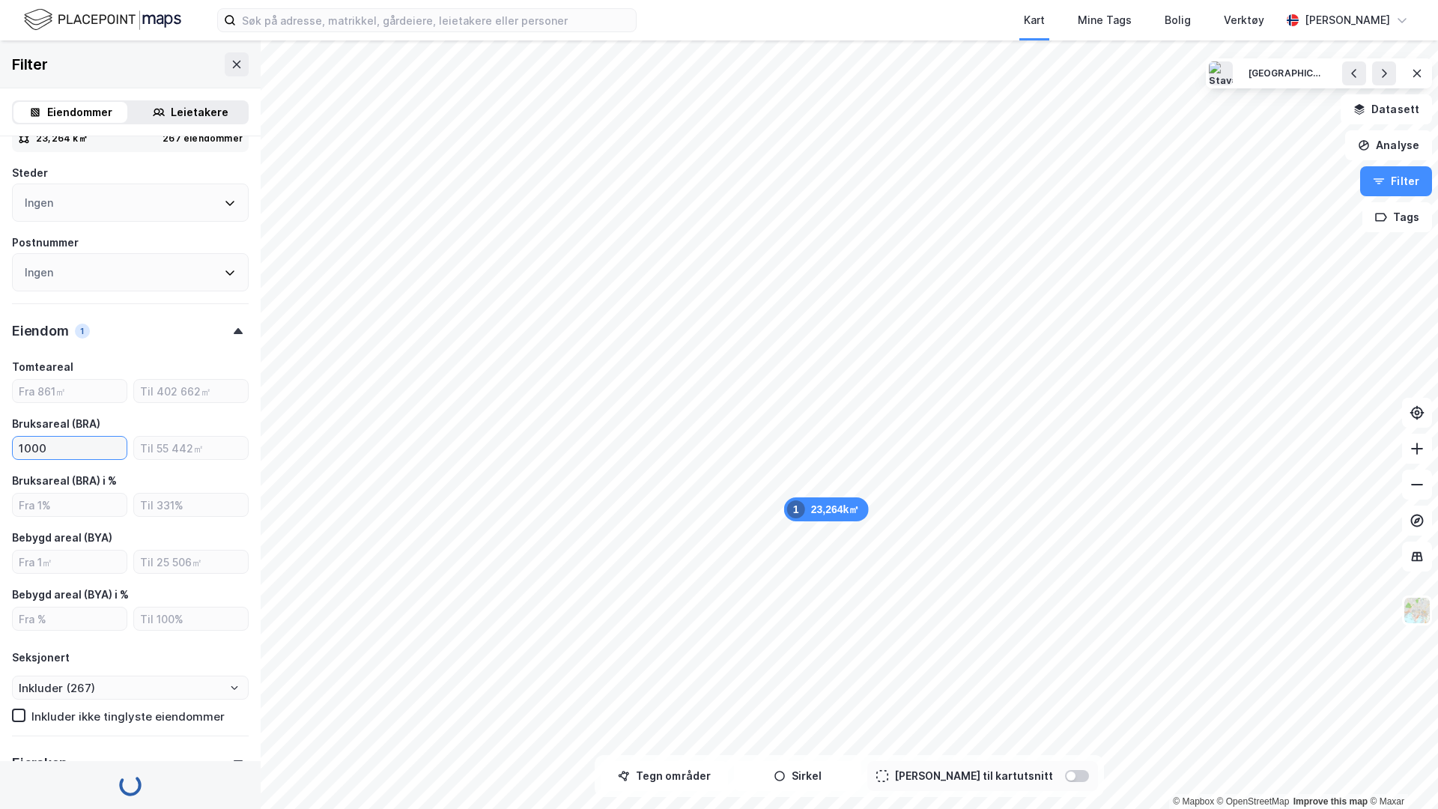
type input "Inkluder (239)"
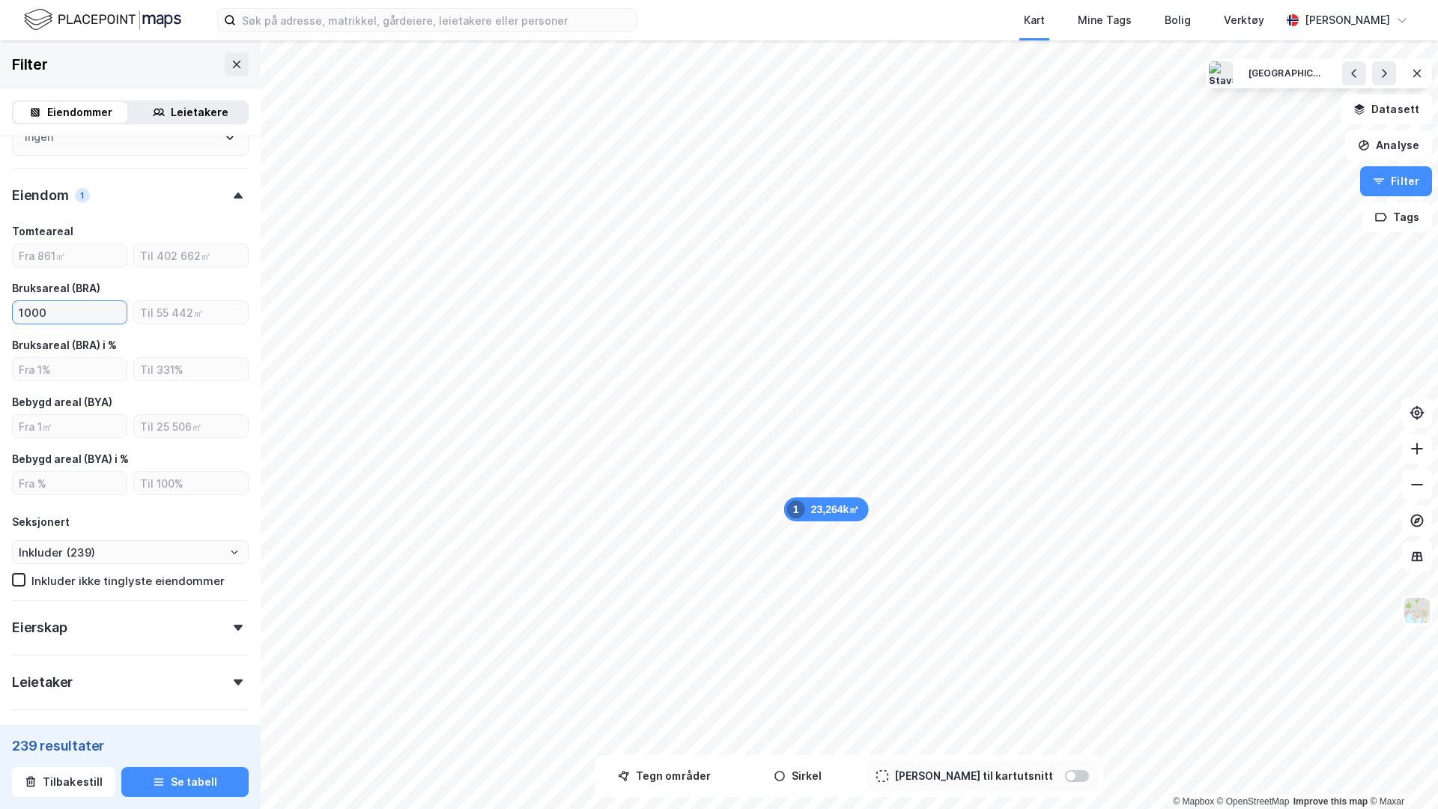
scroll to position [794, 0]
type input "1000"
click at [130, 623] on div "Eierskap" at bounding box center [130, 616] width 237 height 43
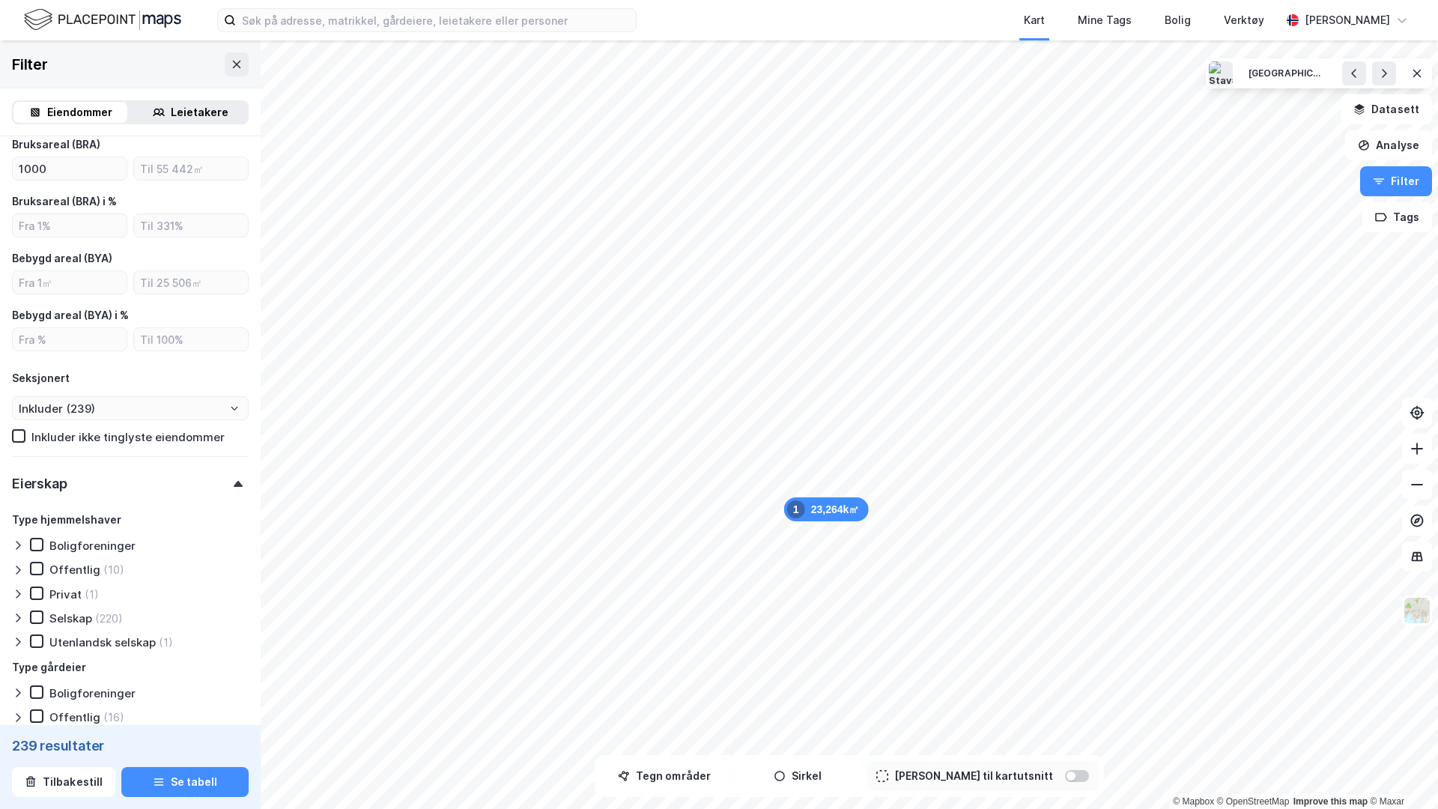
scroll to position [935, 0]
click at [30, 616] on div at bounding box center [36, 614] width 13 height 13
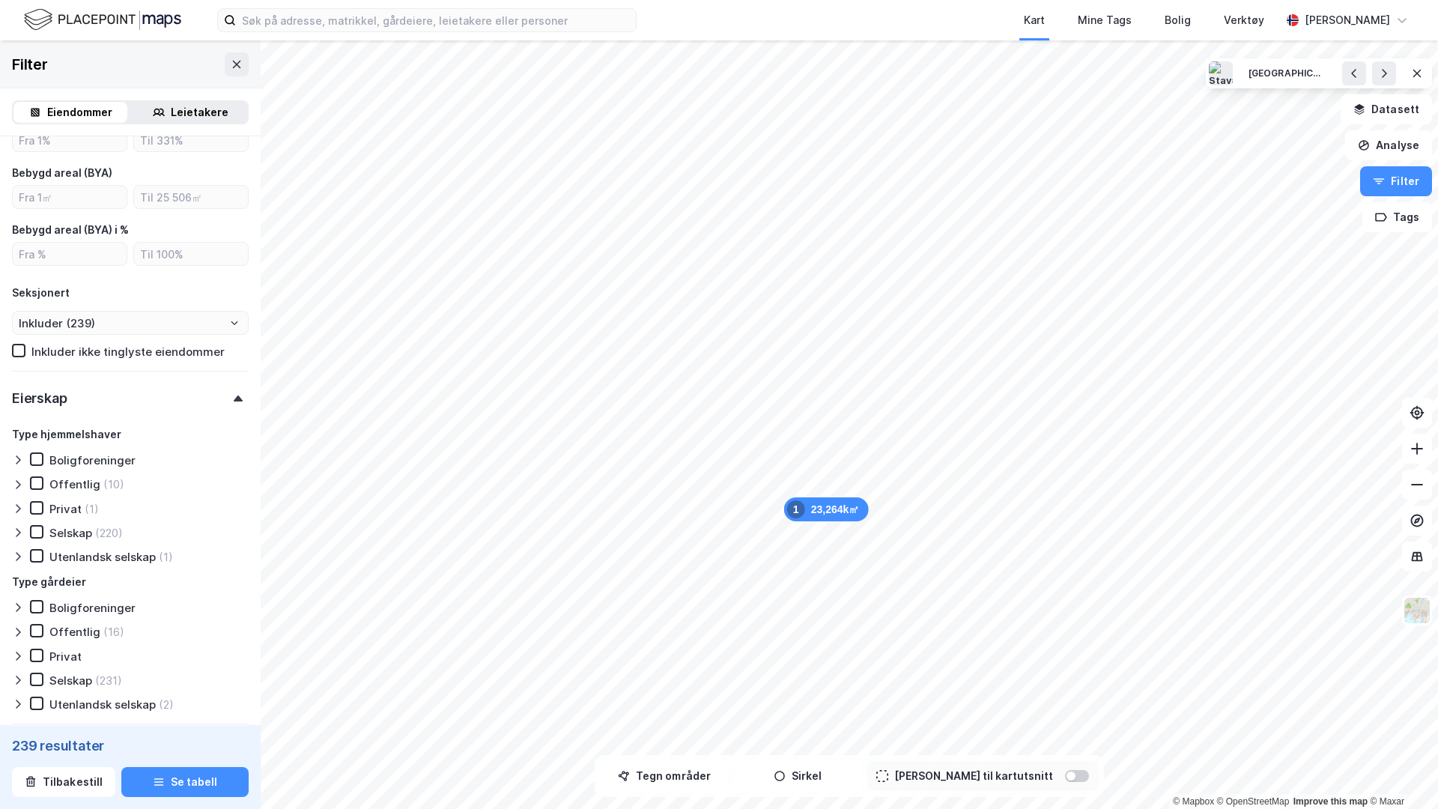
scroll to position [1020, 0]
click at [37, 680] on icon at bounding box center [36, 677] width 10 height 10
type input "Inkluder (224)"
click at [184, 771] on button "Se tabell" at bounding box center [184, 782] width 127 height 30
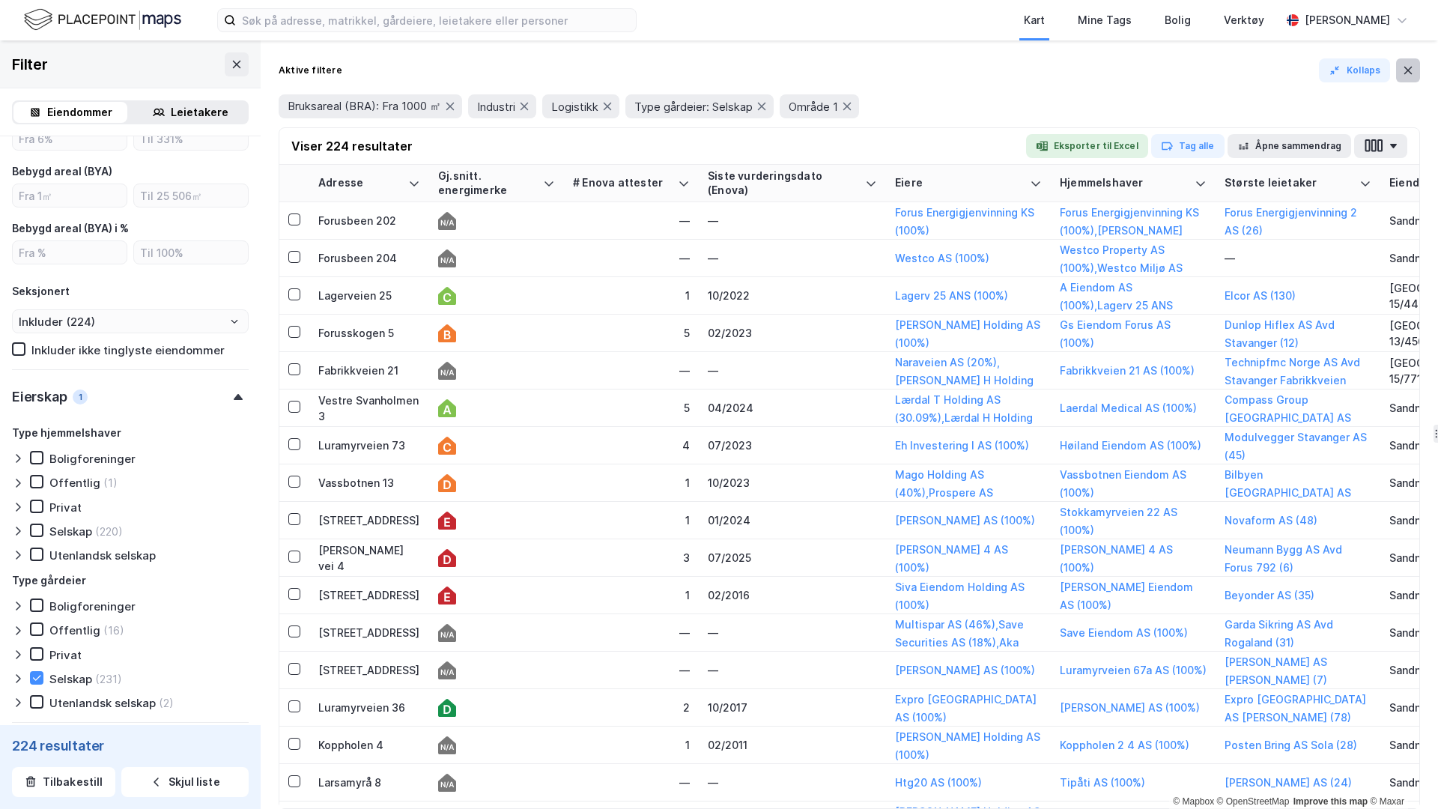
click at [1403, 80] on button at bounding box center [1408, 70] width 24 height 24
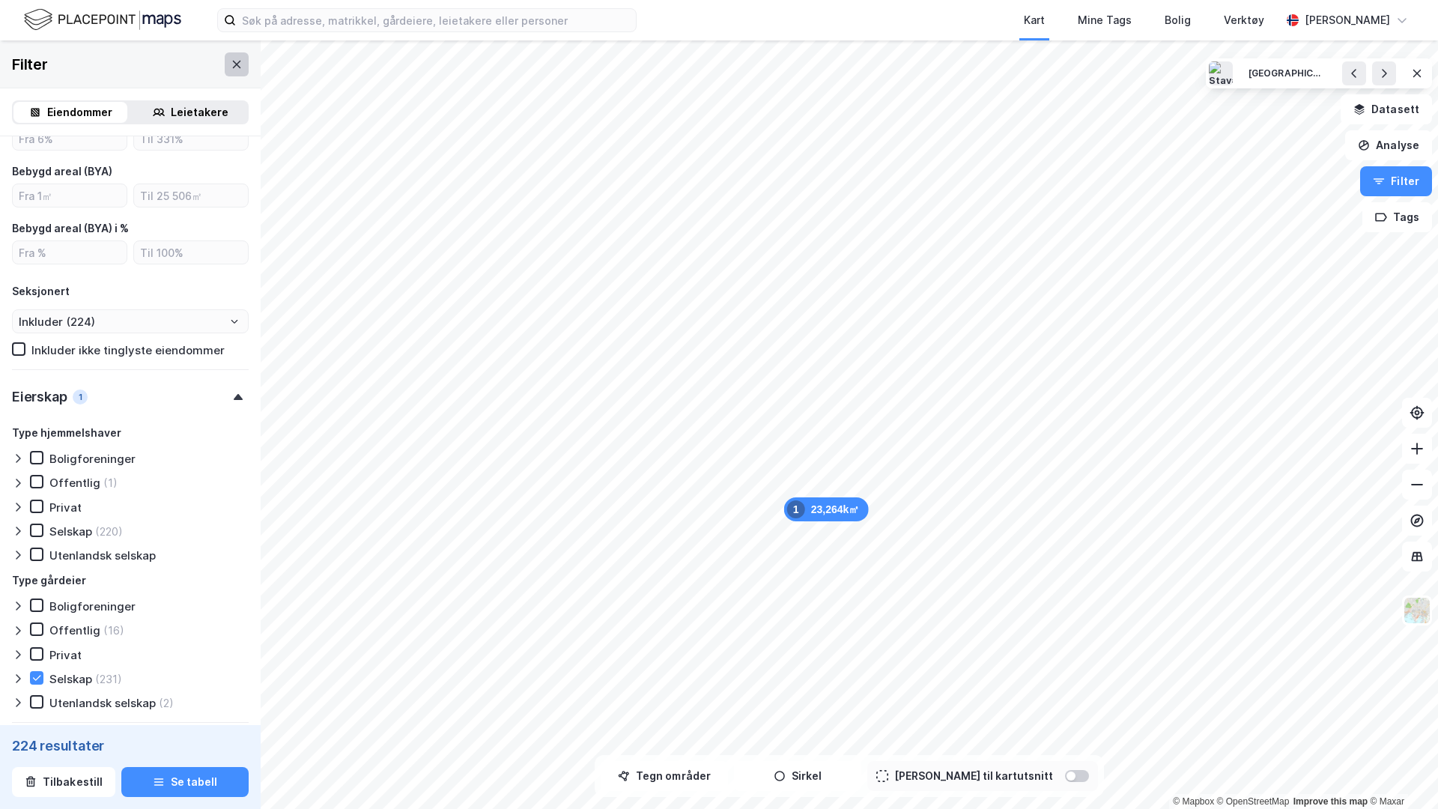
click at [232, 65] on icon at bounding box center [237, 64] width 12 height 12
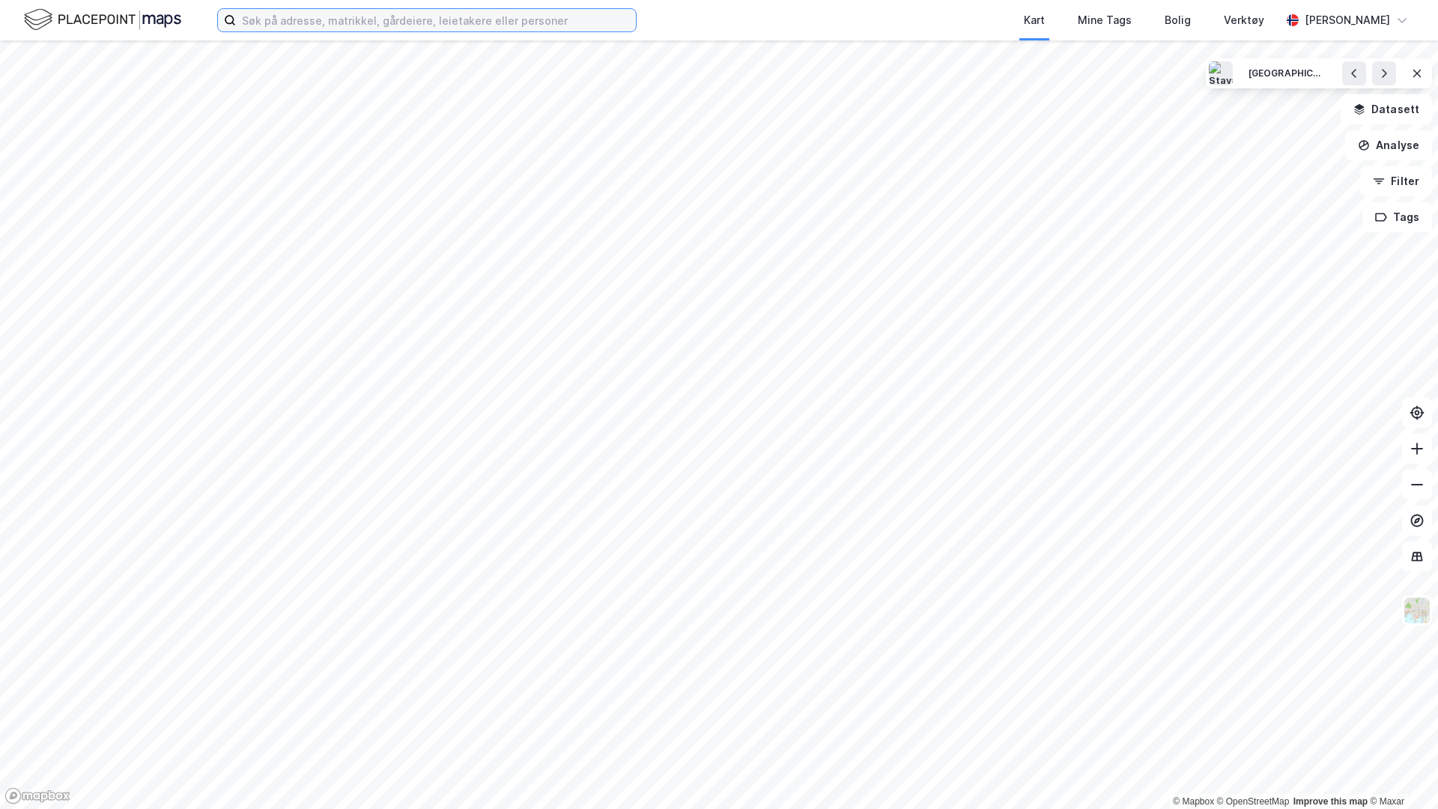
click at [326, 13] on input at bounding box center [436, 20] width 400 height 22
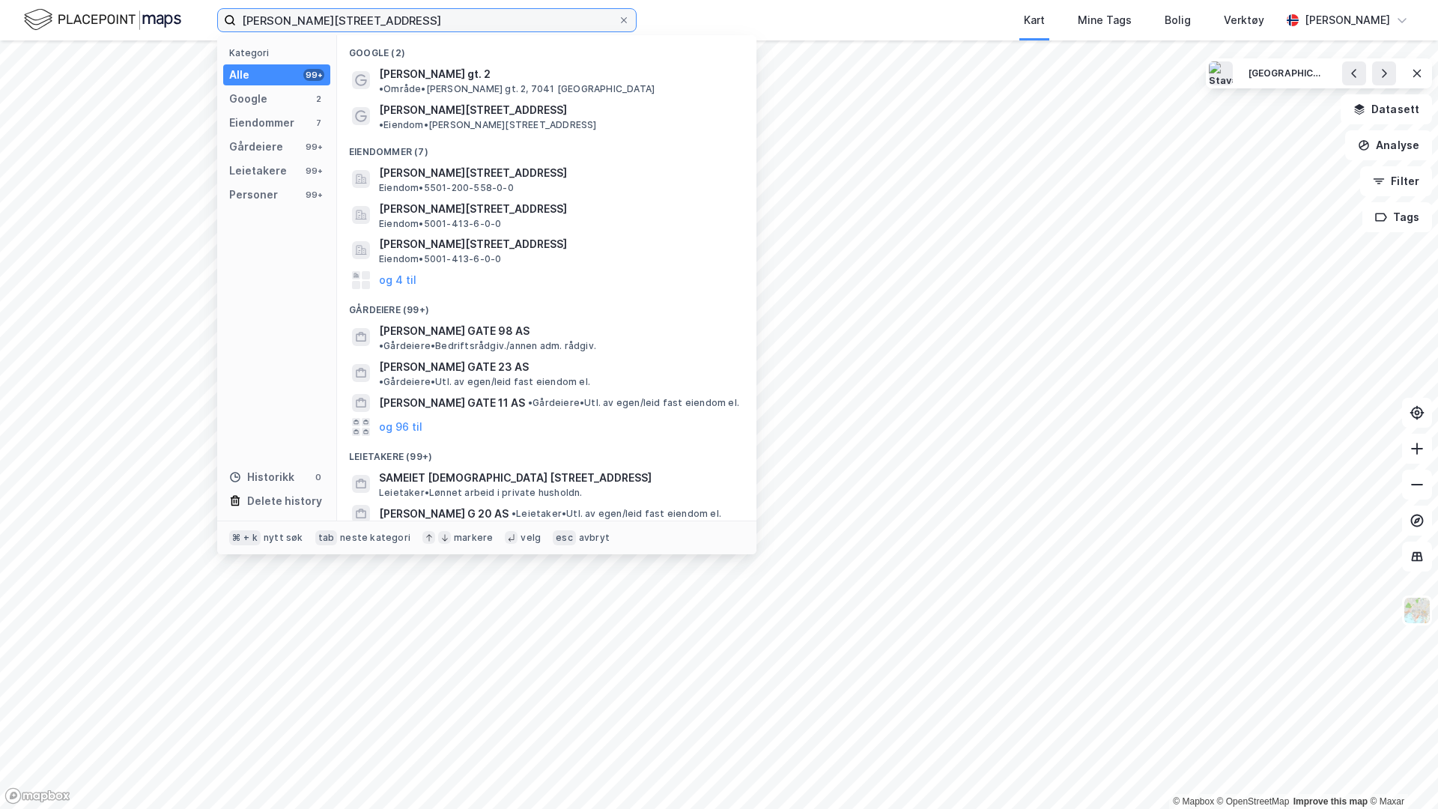
click at [326, 18] on input "[PERSON_NAME][STREET_ADDRESS]" at bounding box center [427, 20] width 382 height 22
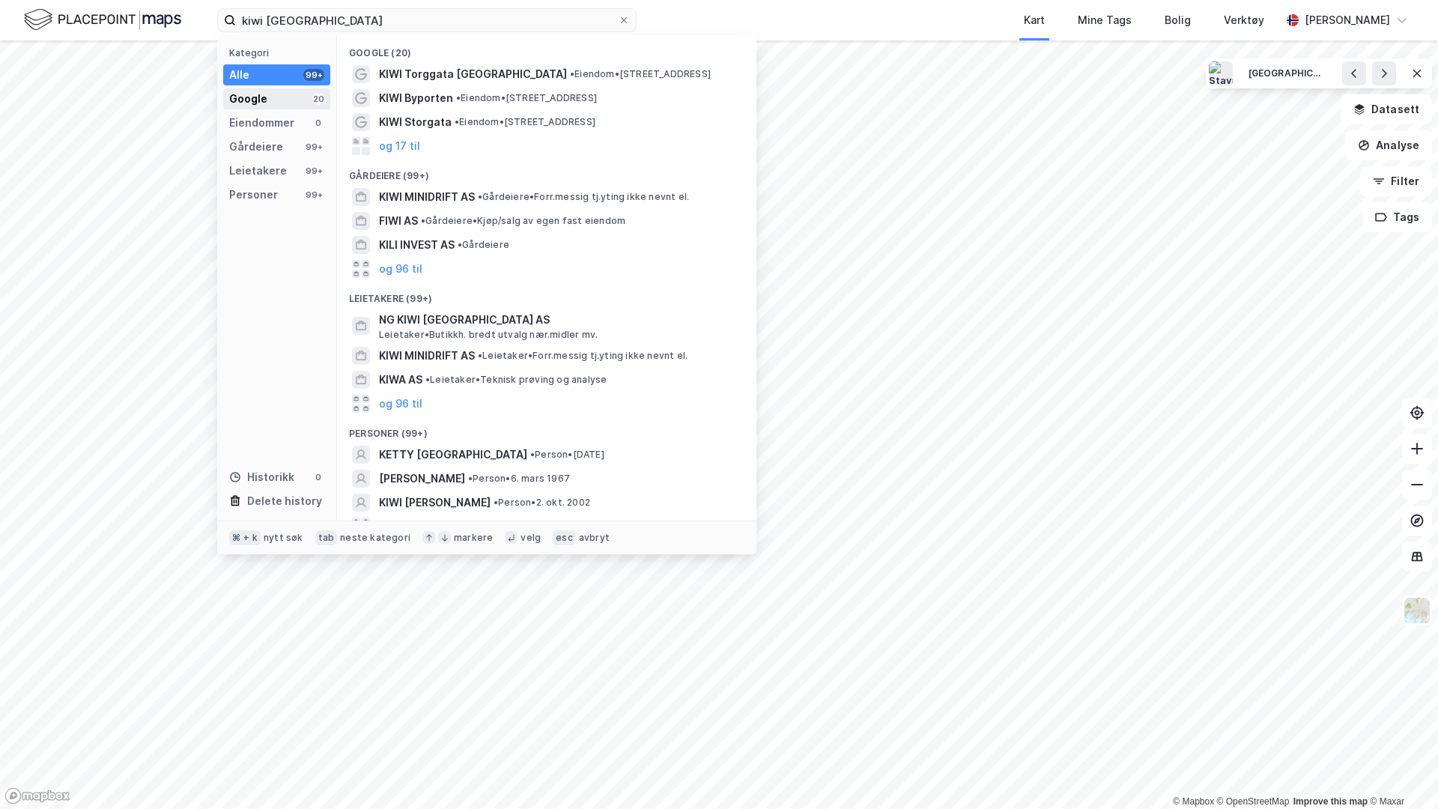
click at [303, 97] on div "Google 20" at bounding box center [276, 98] width 107 height 21
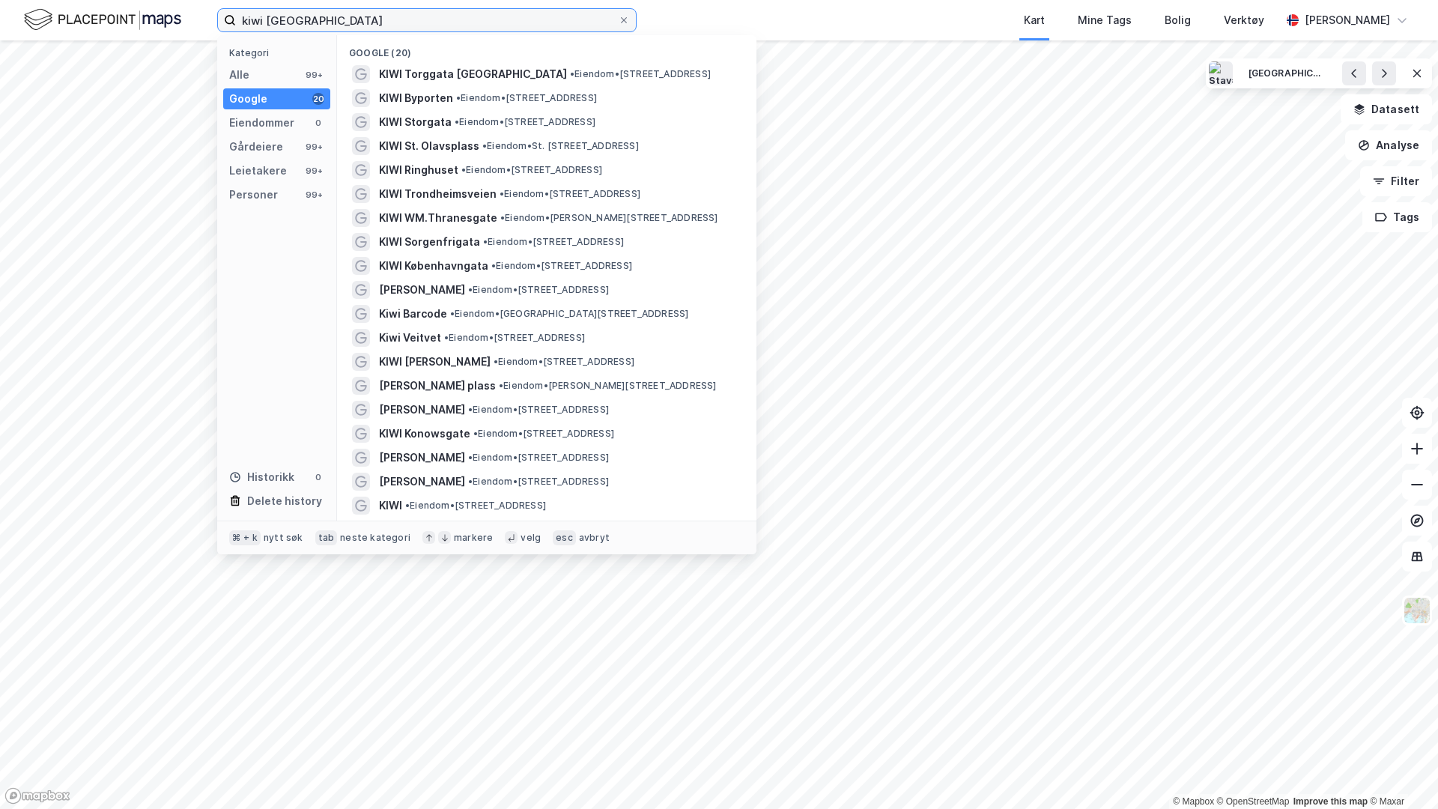
click at [300, 19] on input "kiwi [GEOGRAPHIC_DATA]" at bounding box center [427, 20] width 382 height 22
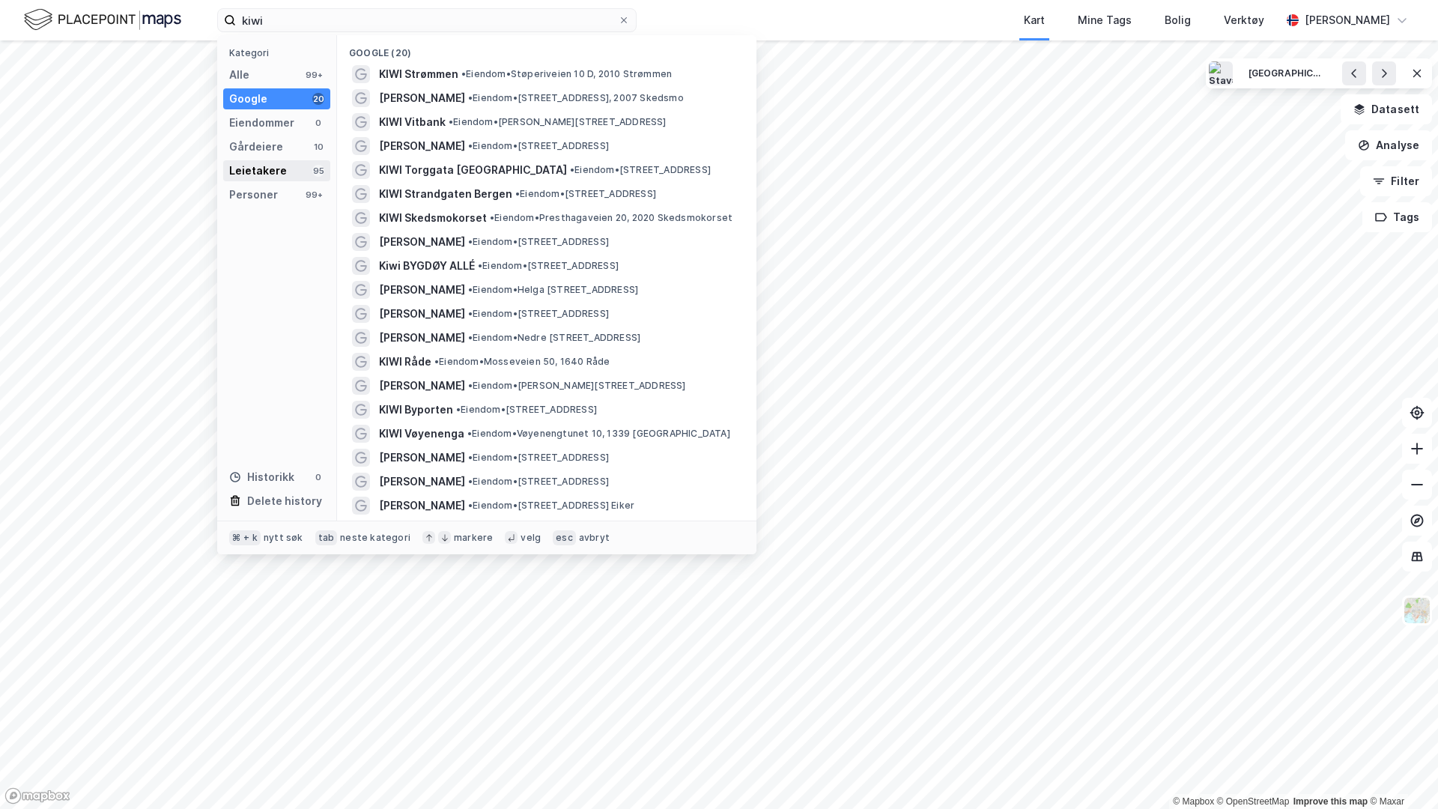
click at [257, 172] on div "Leietakere" at bounding box center [258, 171] width 58 height 18
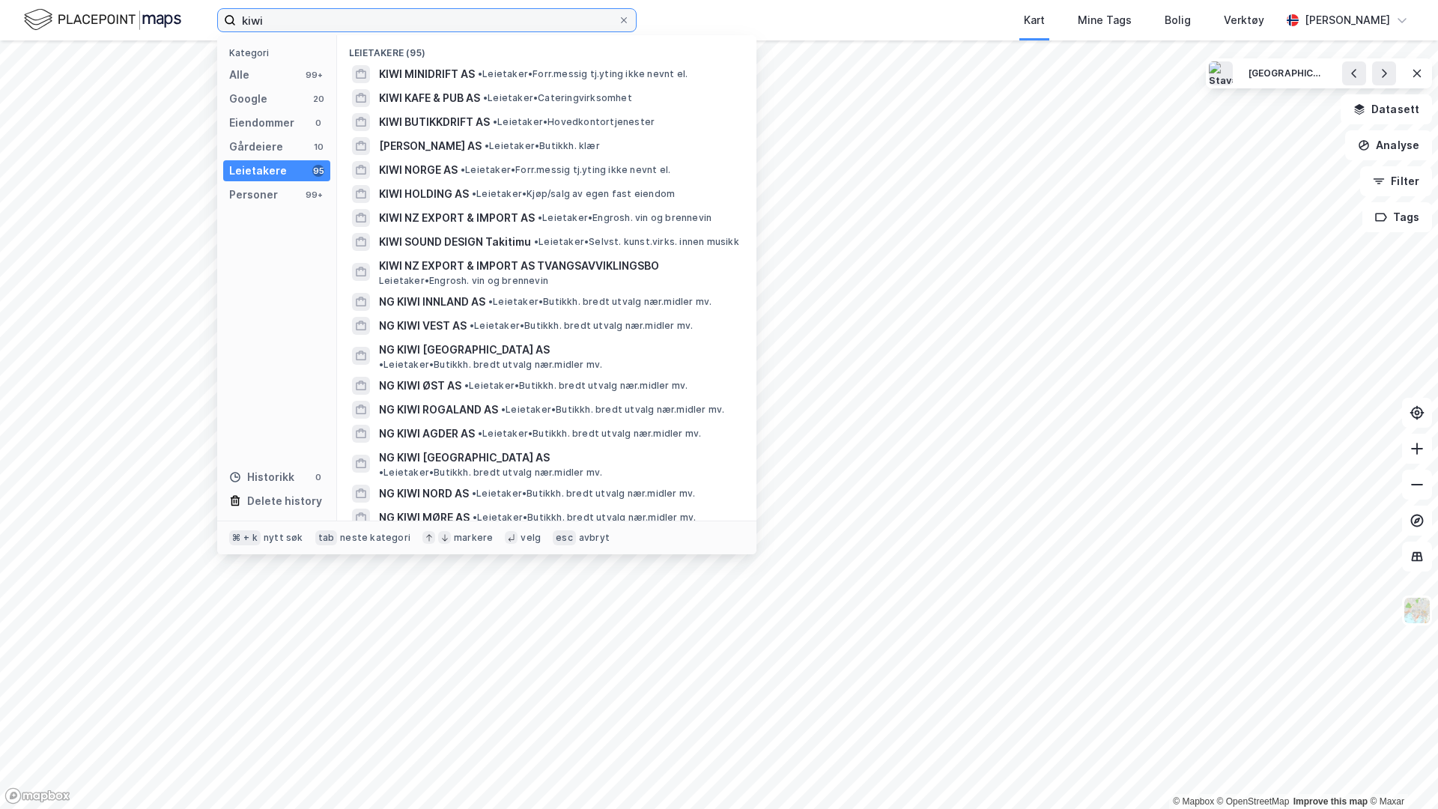
click at [306, 24] on input "kiwi" at bounding box center [427, 20] width 382 height 22
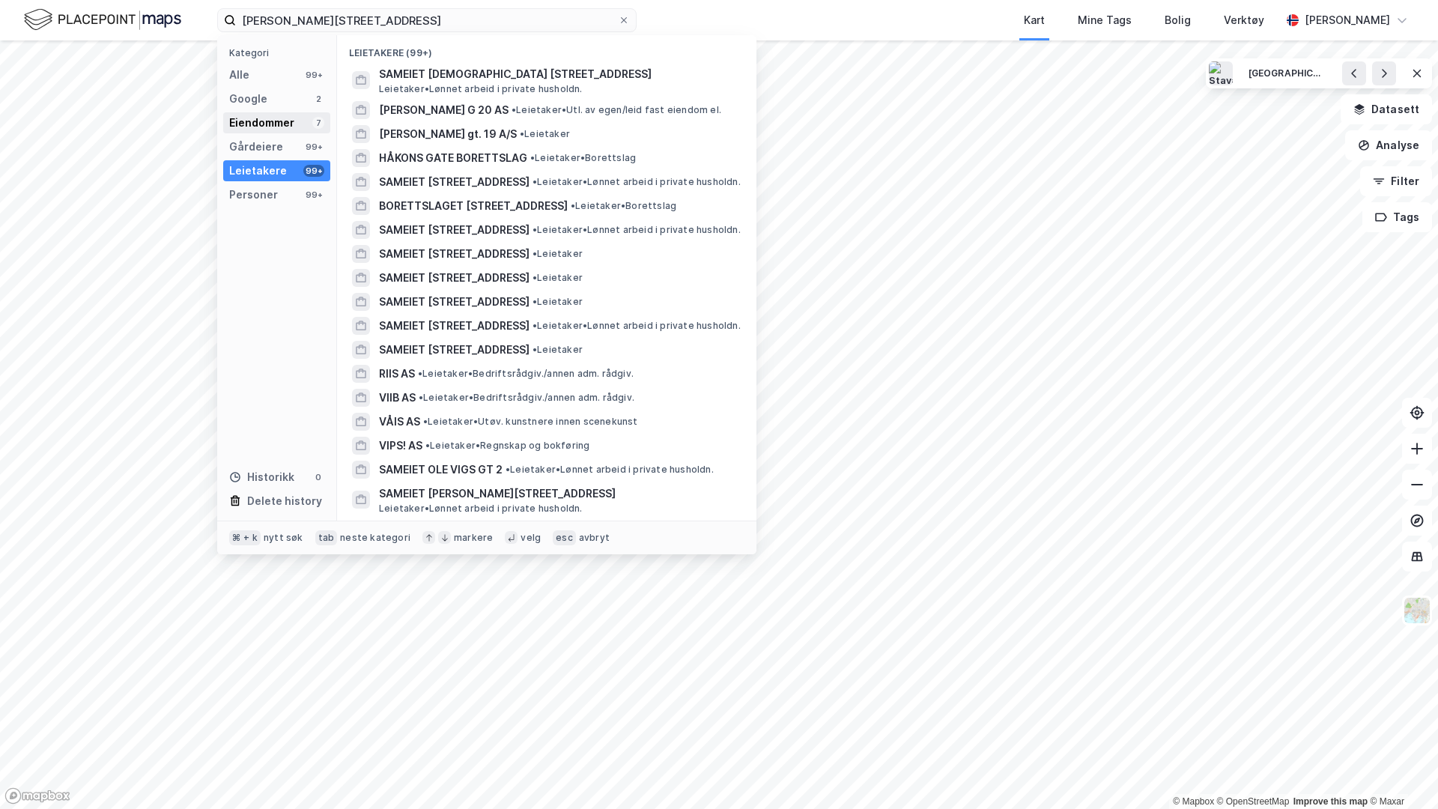
click at [287, 119] on div "Eiendommer" at bounding box center [261, 123] width 65 height 18
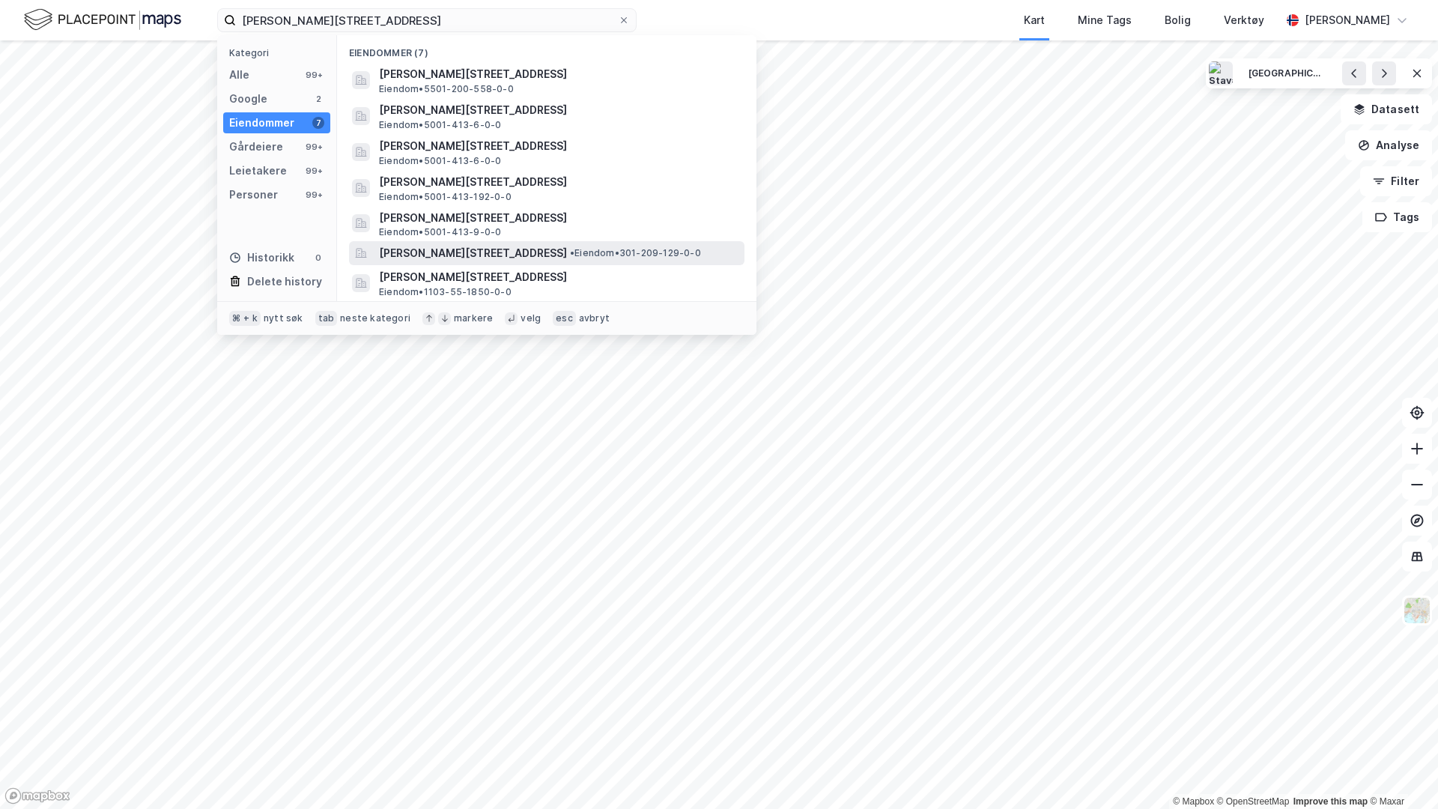
click at [508, 249] on span "[PERSON_NAME][STREET_ADDRESS]" at bounding box center [473, 253] width 188 height 18
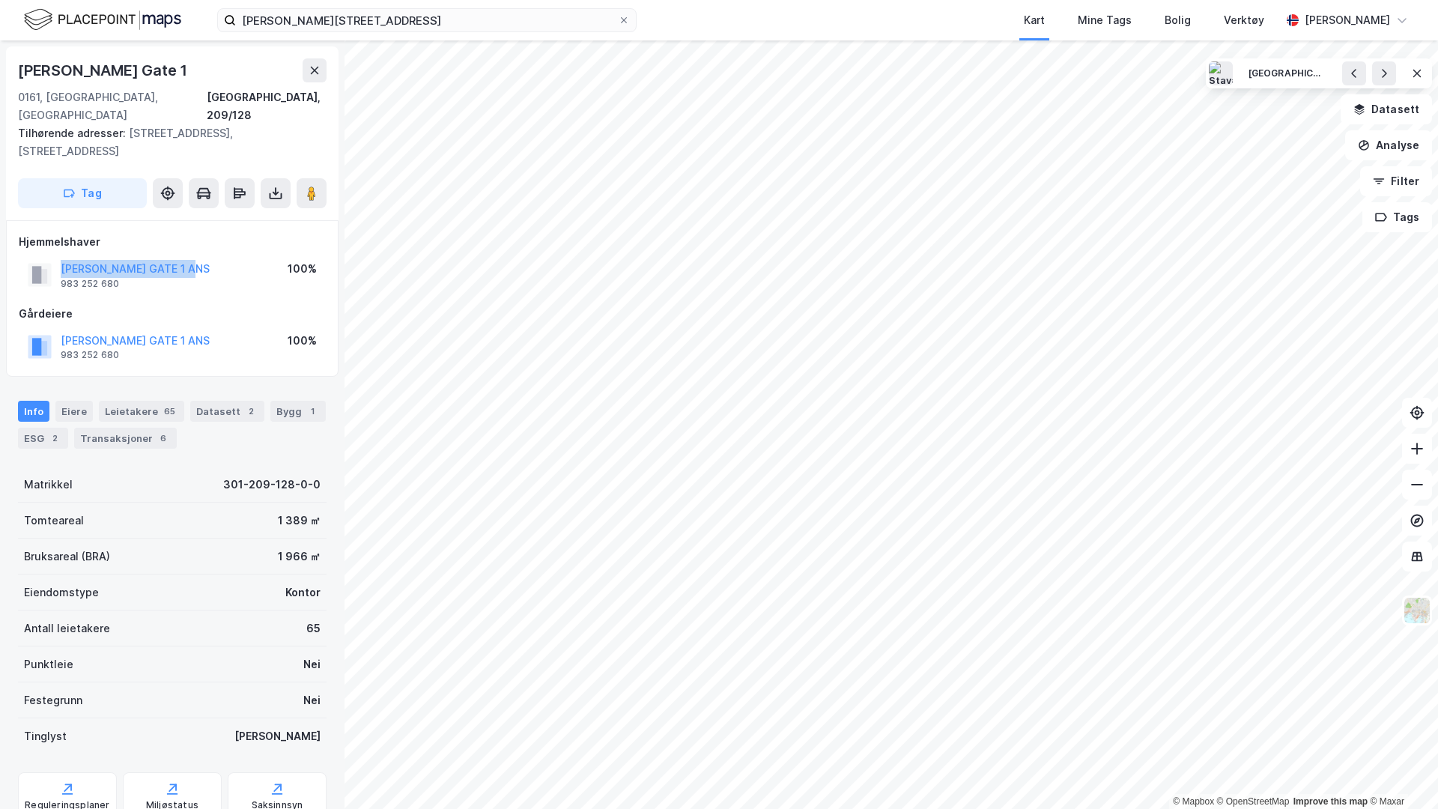
drag, startPoint x: 233, startPoint y: 254, endPoint x: 58, endPoint y: 256, distance: 175.2
click at [58, 257] on div "[PERSON_NAME] GATE 1 ANS 983 252 680 100%" at bounding box center [172, 275] width 307 height 36
click at [0, 0] on button "[PERSON_NAME] GATE 1 ANS" at bounding box center [0, 0] width 0 height 0
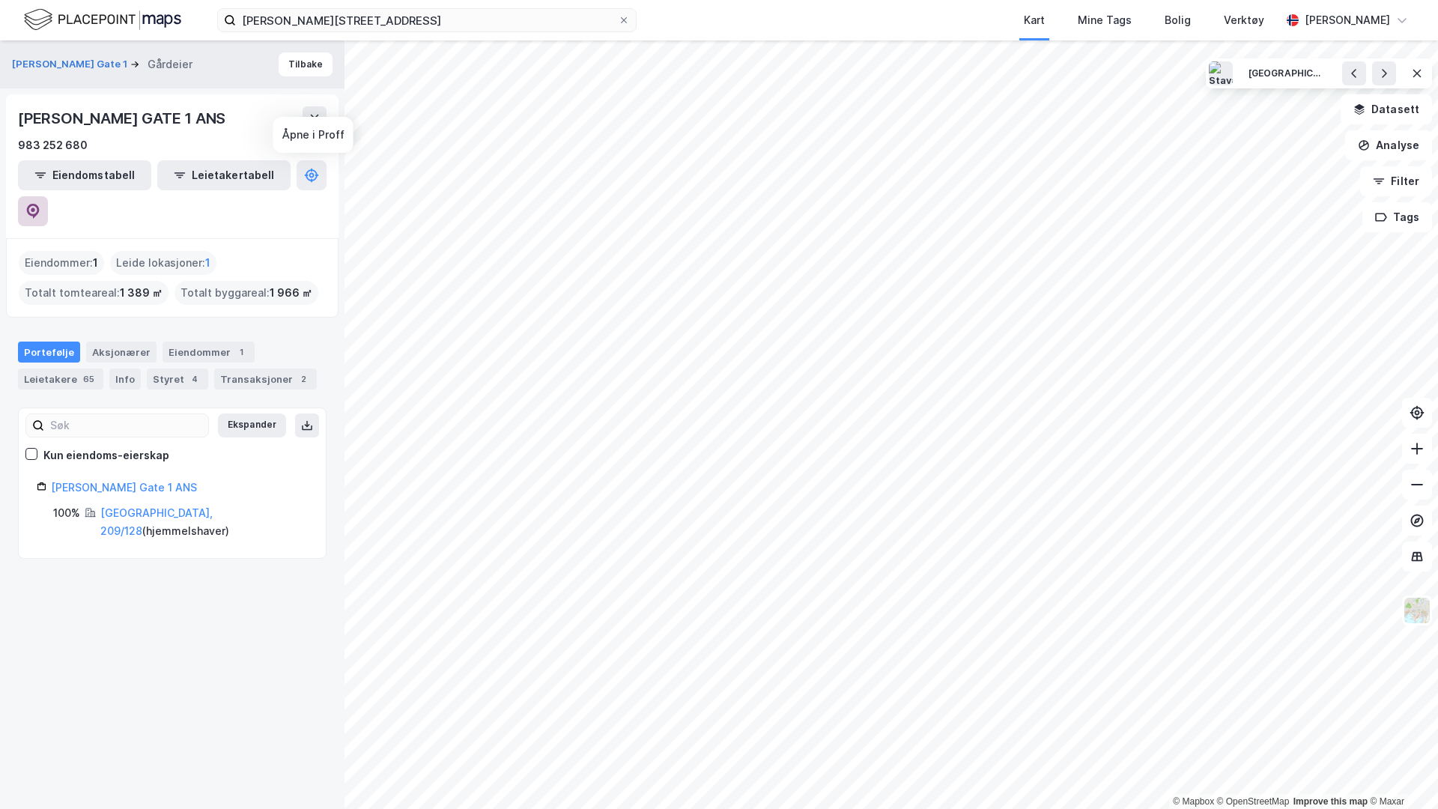
click at [48, 196] on button at bounding box center [33, 211] width 30 height 30
click at [309, 62] on button "Tilbake" at bounding box center [306, 64] width 54 height 24
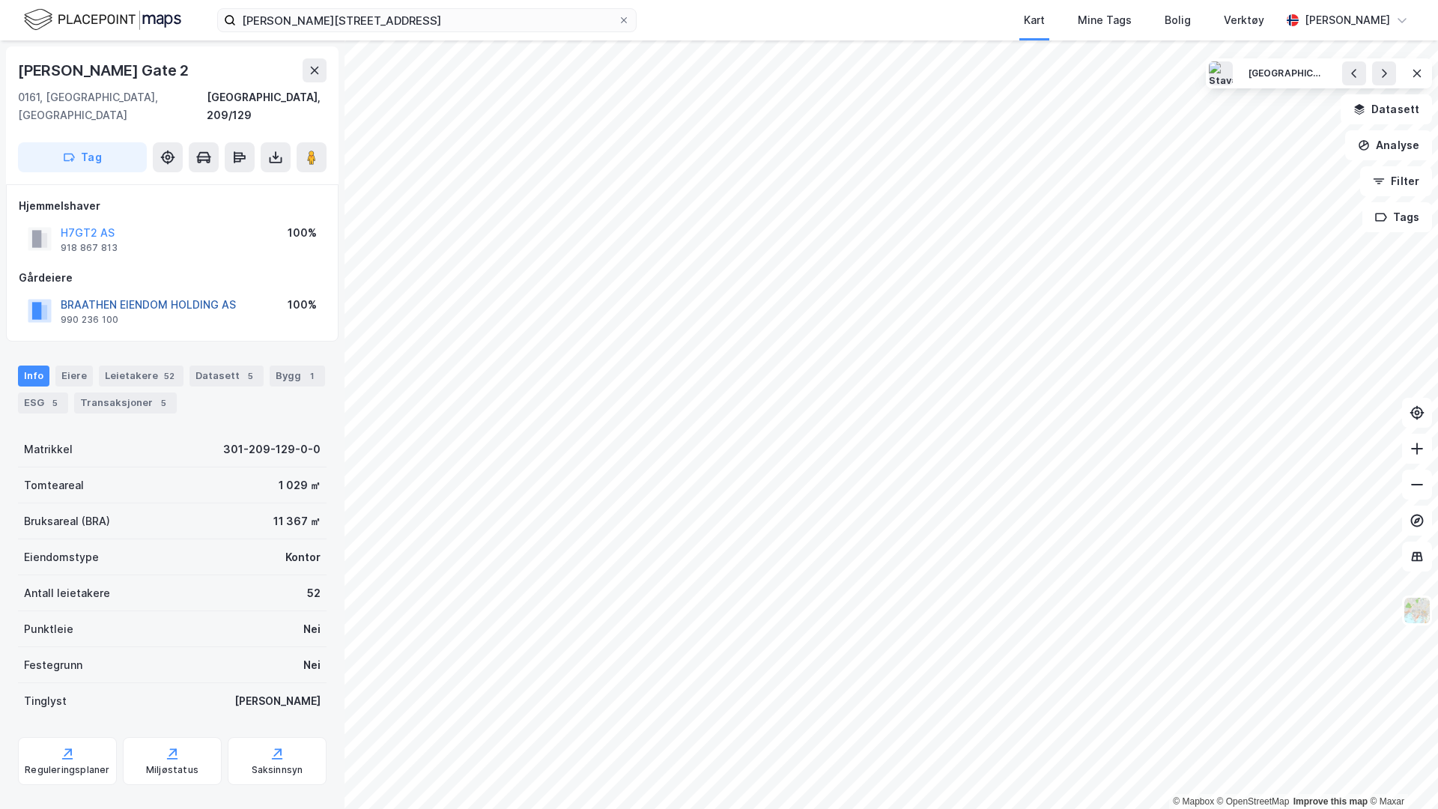
click at [0, 0] on button "BRAATHEN EIENDOM HOLDING AS" at bounding box center [0, 0] width 0 height 0
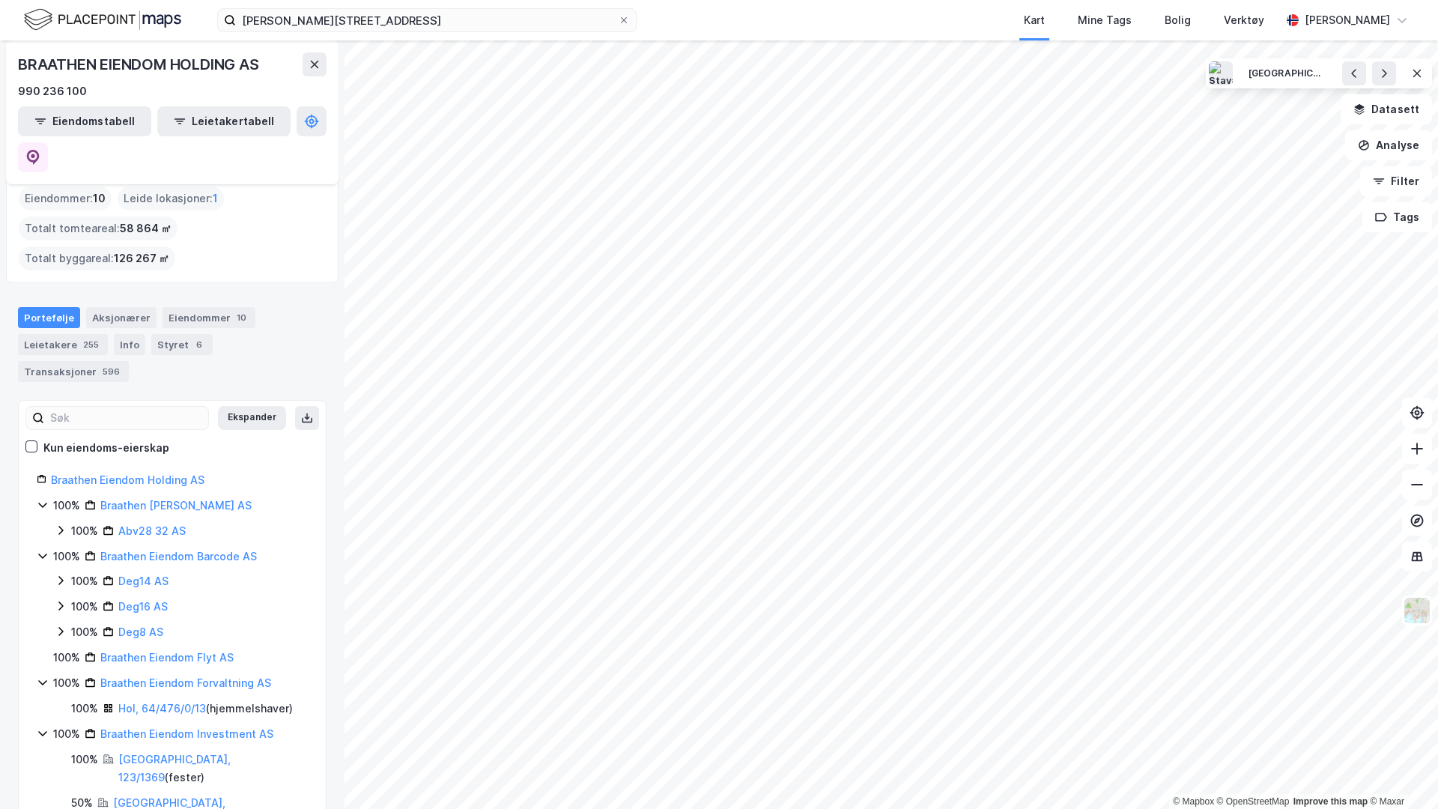
scroll to position [100, 0]
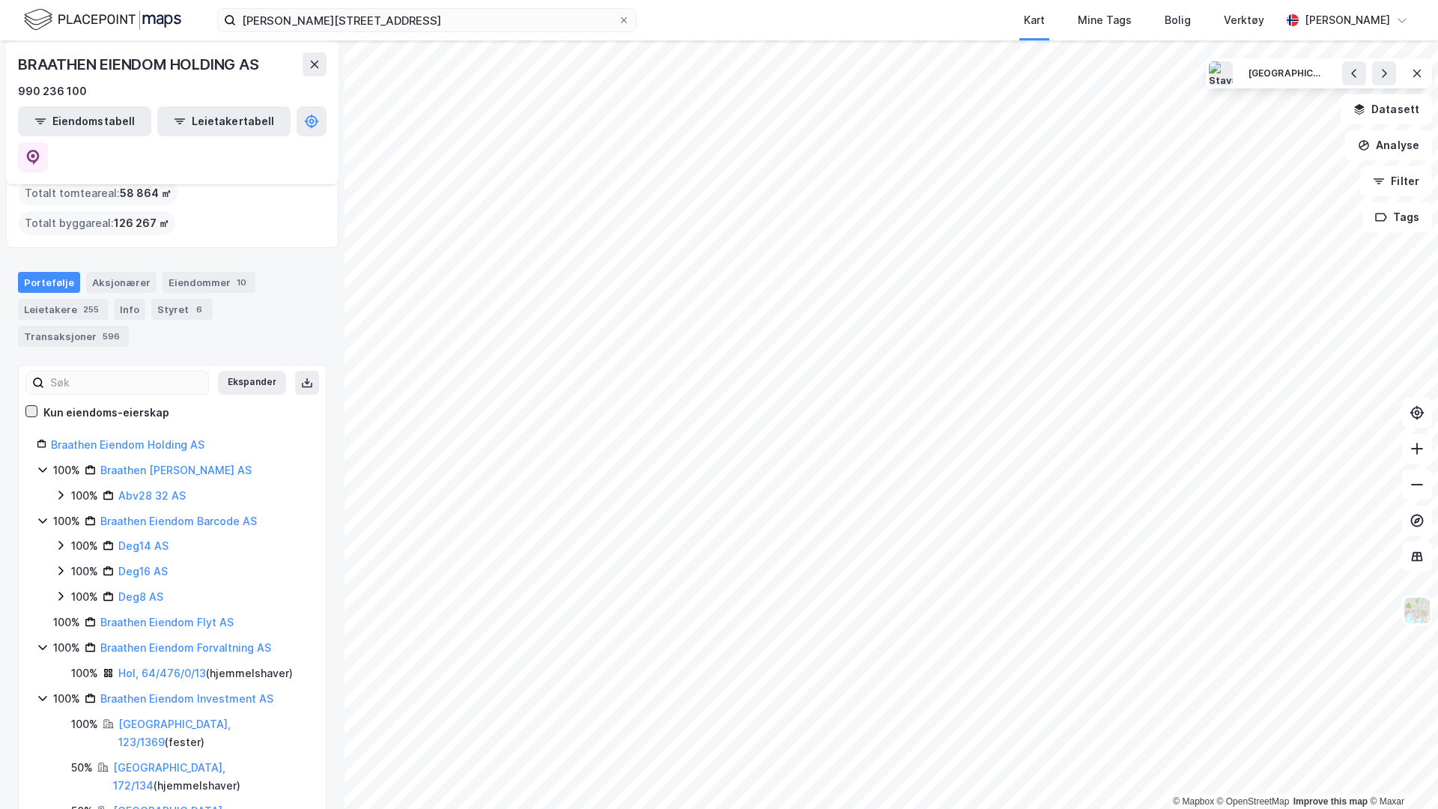
click at [27, 406] on icon at bounding box center [31, 411] width 10 height 10
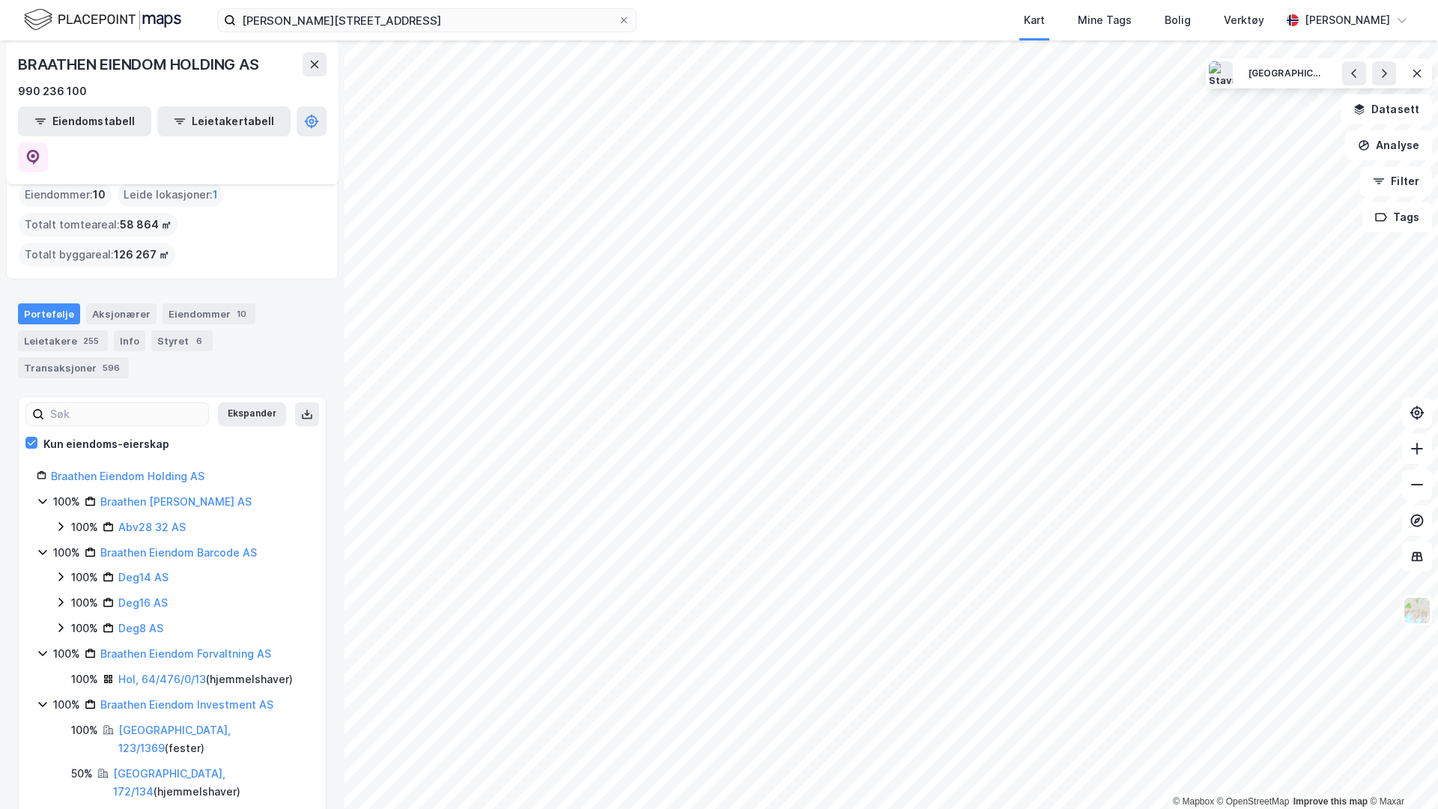
scroll to position [74, 0]
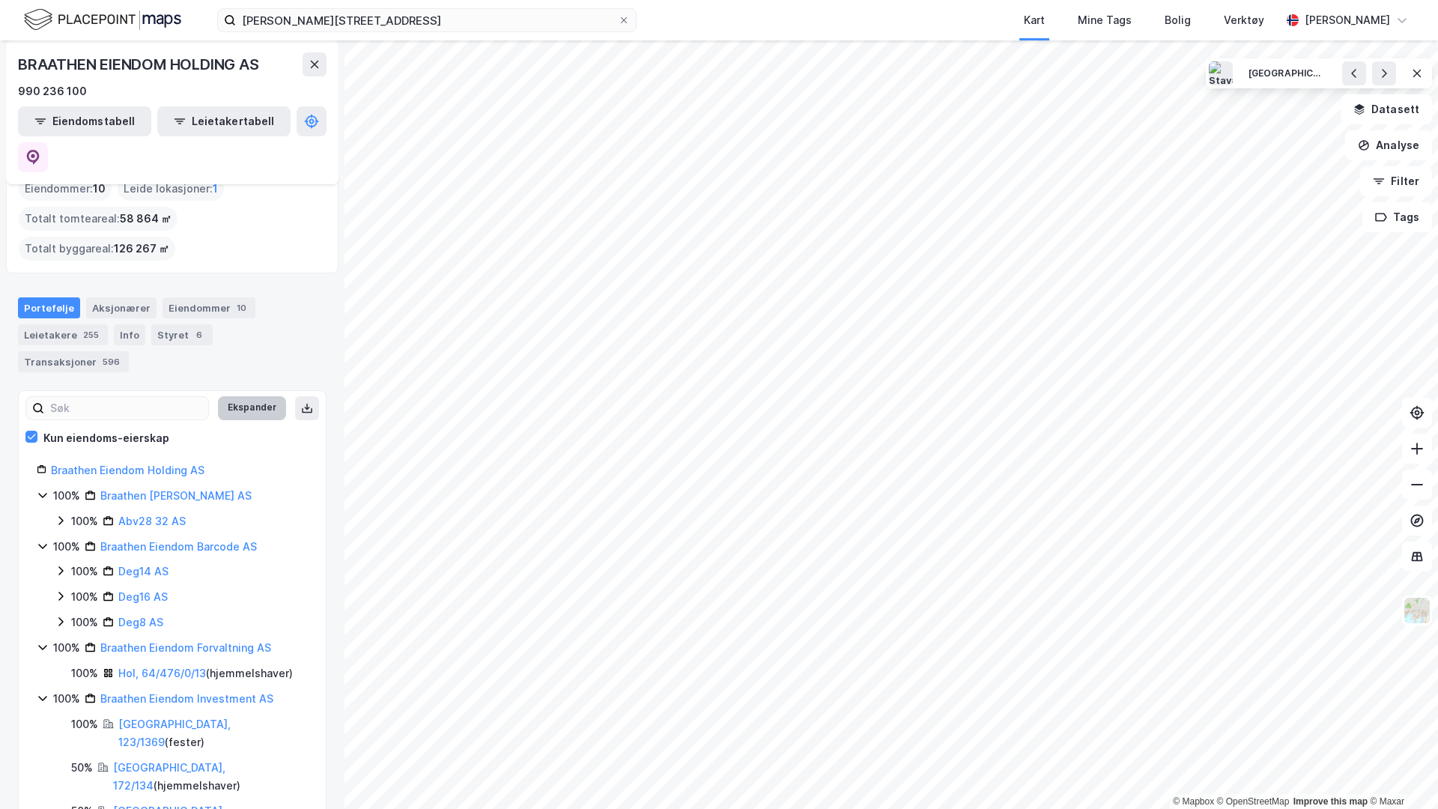
click at [252, 396] on button "Ekspander" at bounding box center [252, 408] width 68 height 24
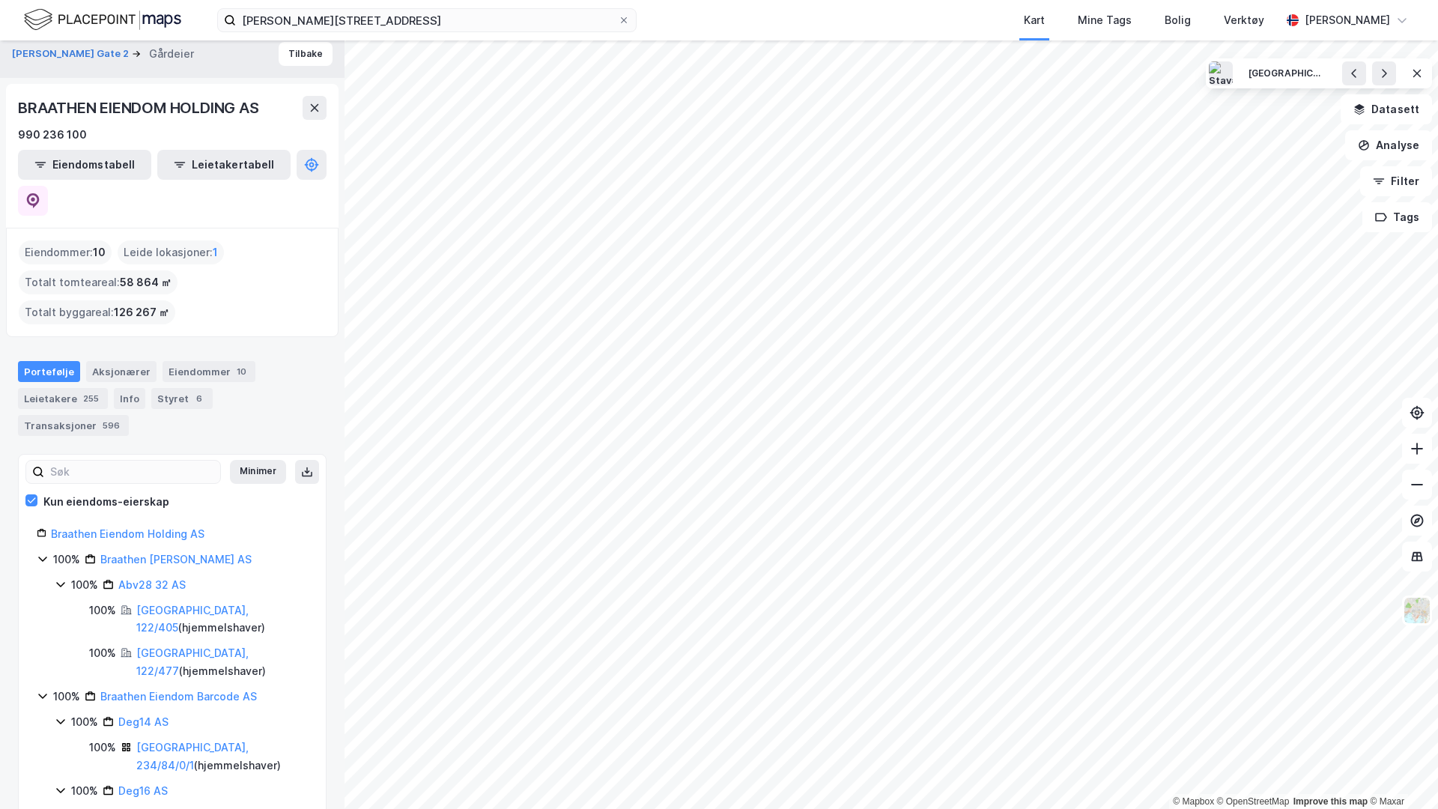
scroll to position [0, 0]
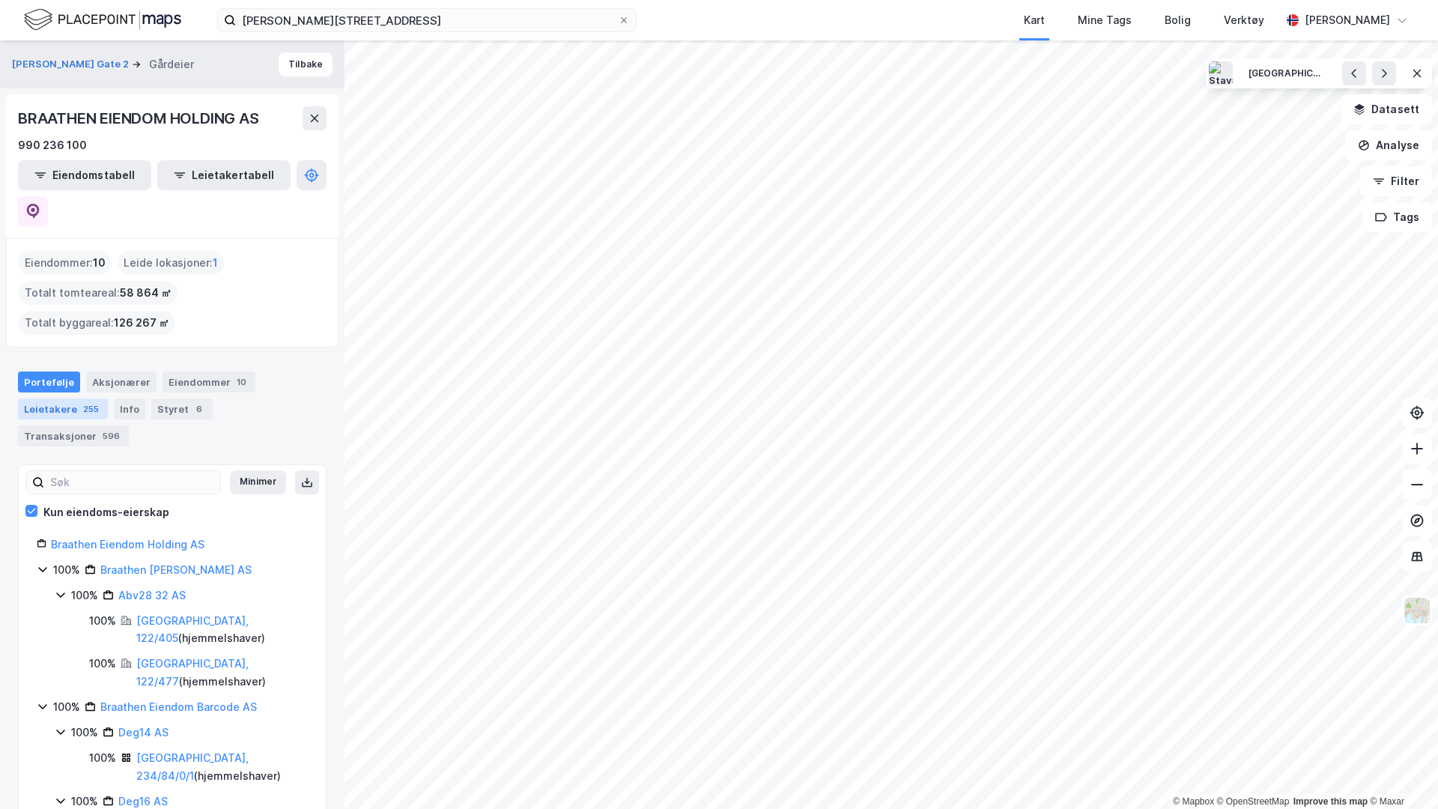
click at [73, 398] on div "Leietakere 255" at bounding box center [63, 408] width 90 height 21
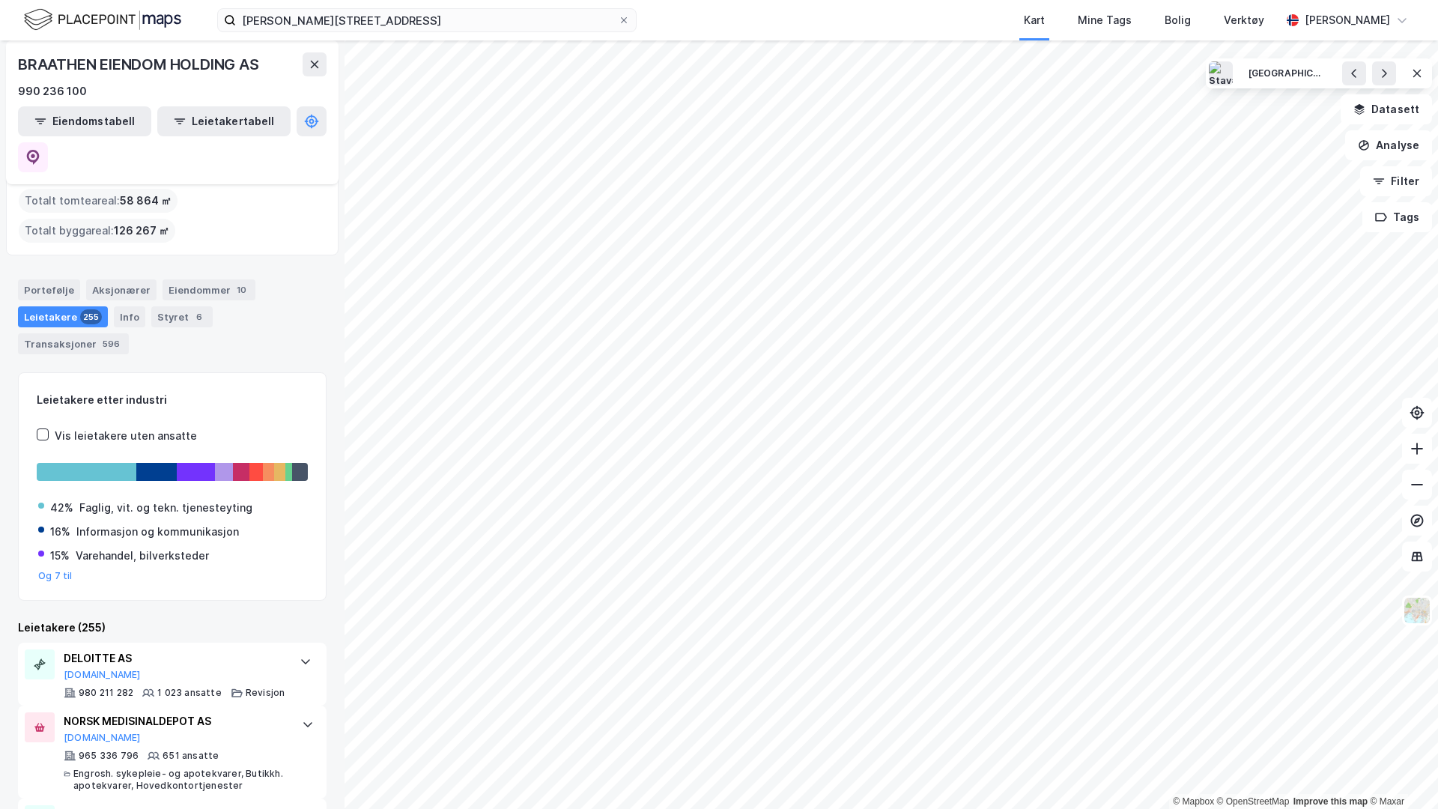
scroll to position [97, 0]
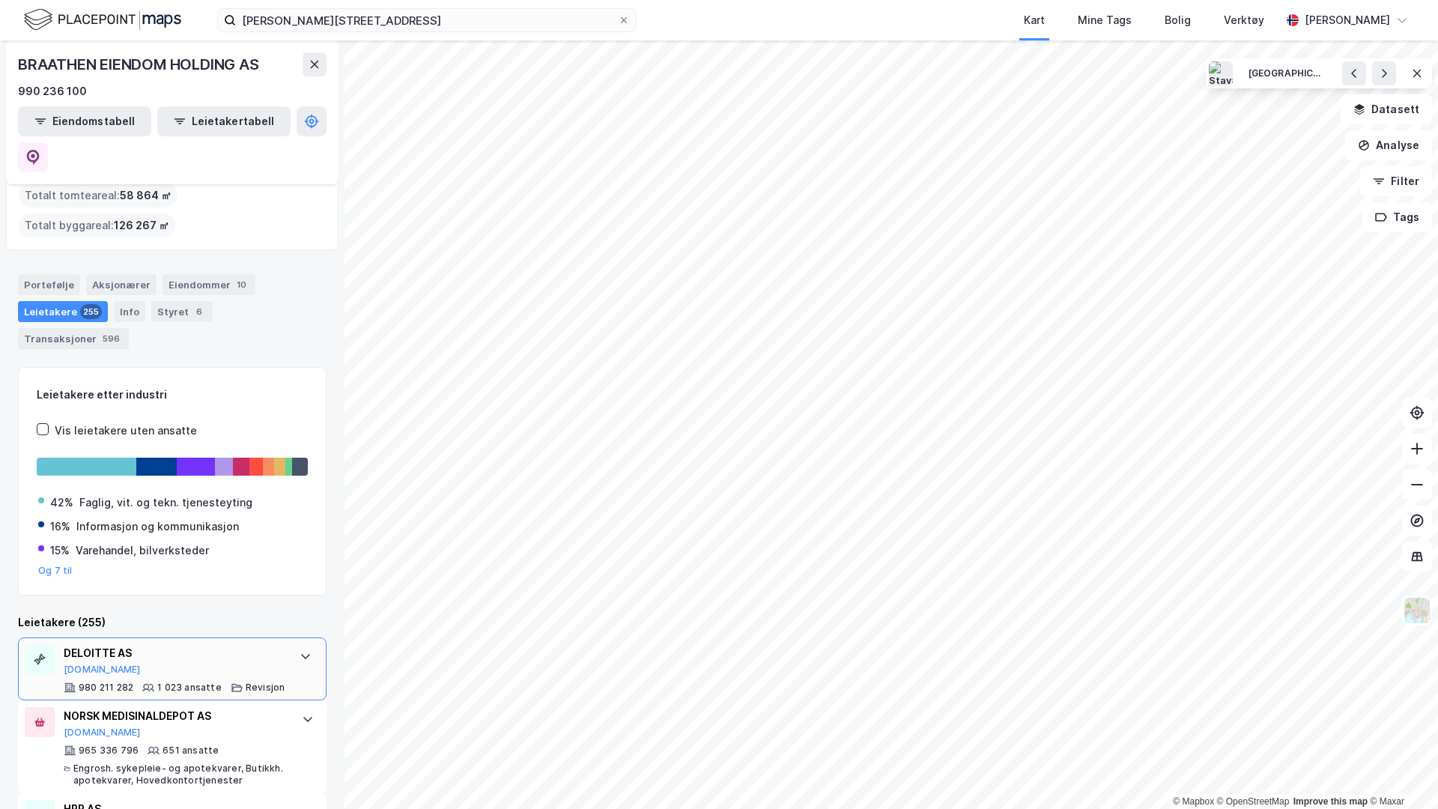
click at [183, 644] on div "DELOITTE AS [DOMAIN_NAME]" at bounding box center [174, 659] width 221 height 31
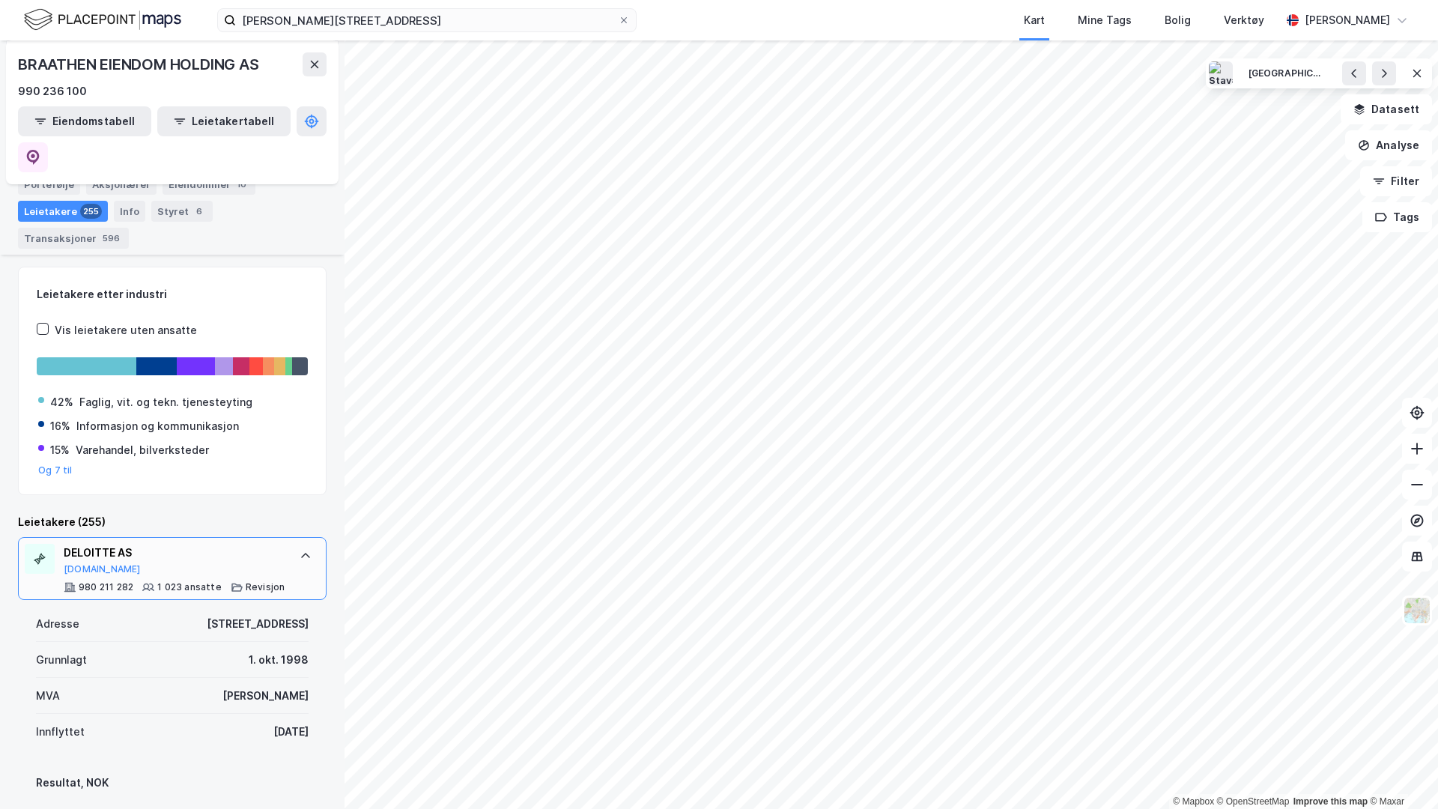
scroll to position [189, 0]
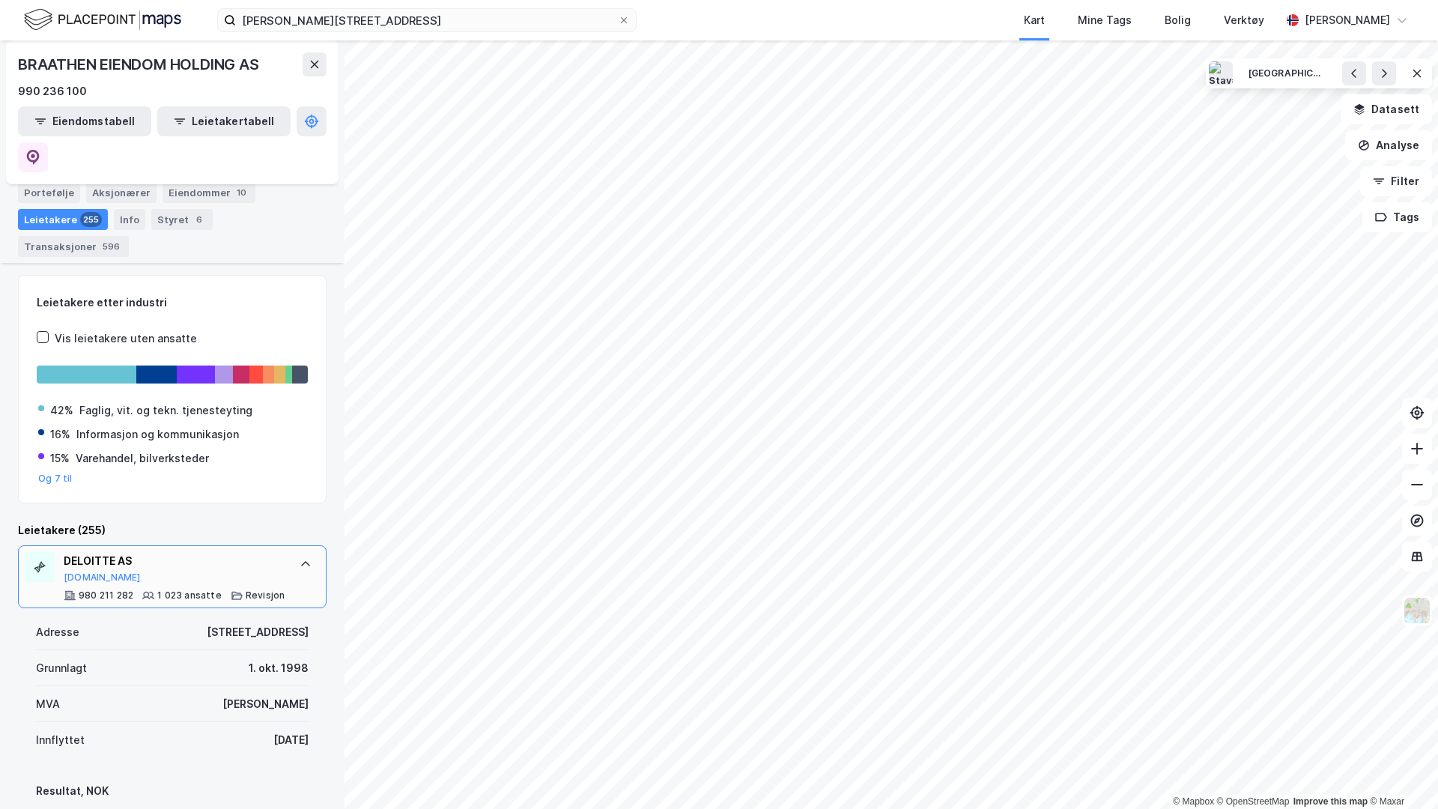
click at [201, 589] on div "1 023 ansatte" at bounding box center [189, 595] width 64 height 12
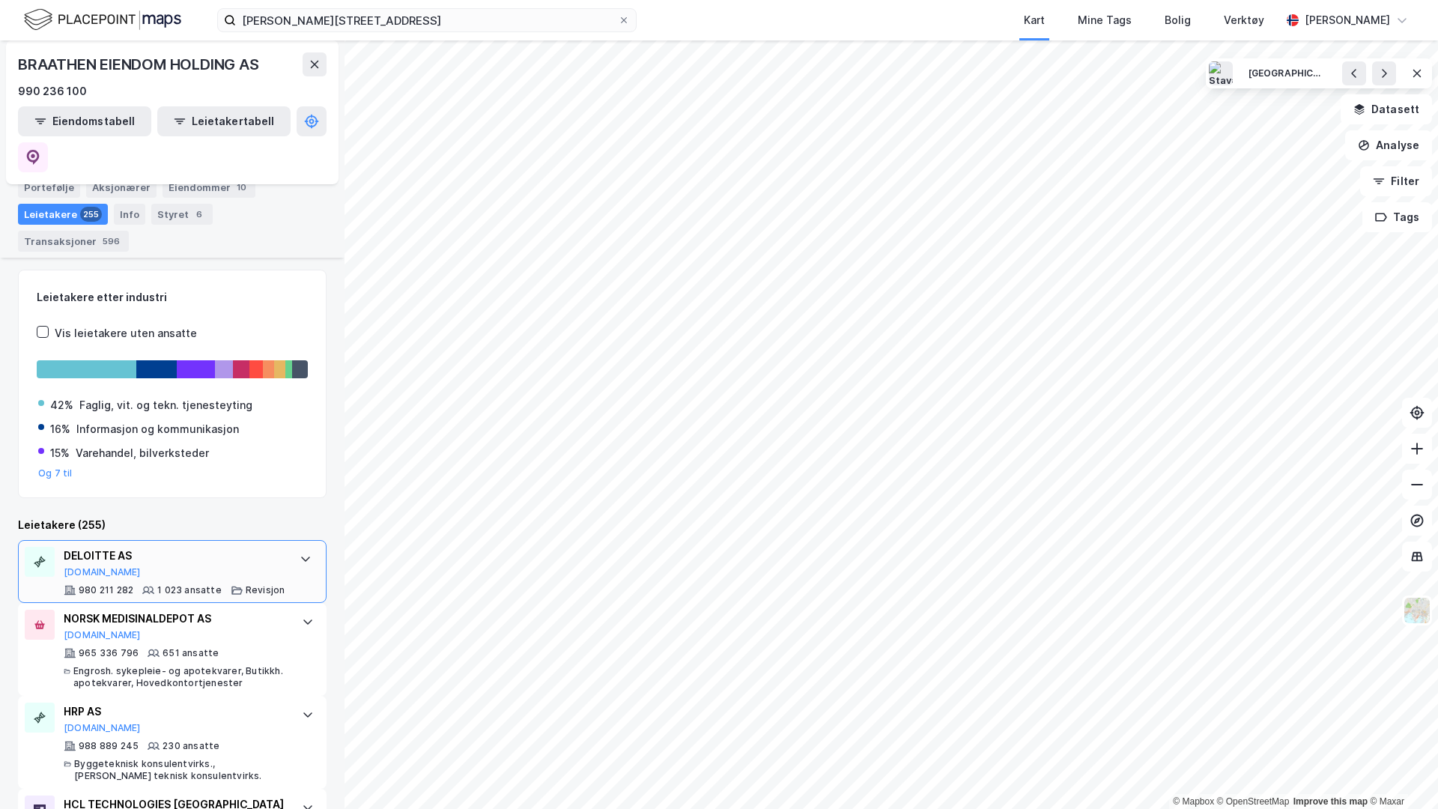
scroll to position [189, 0]
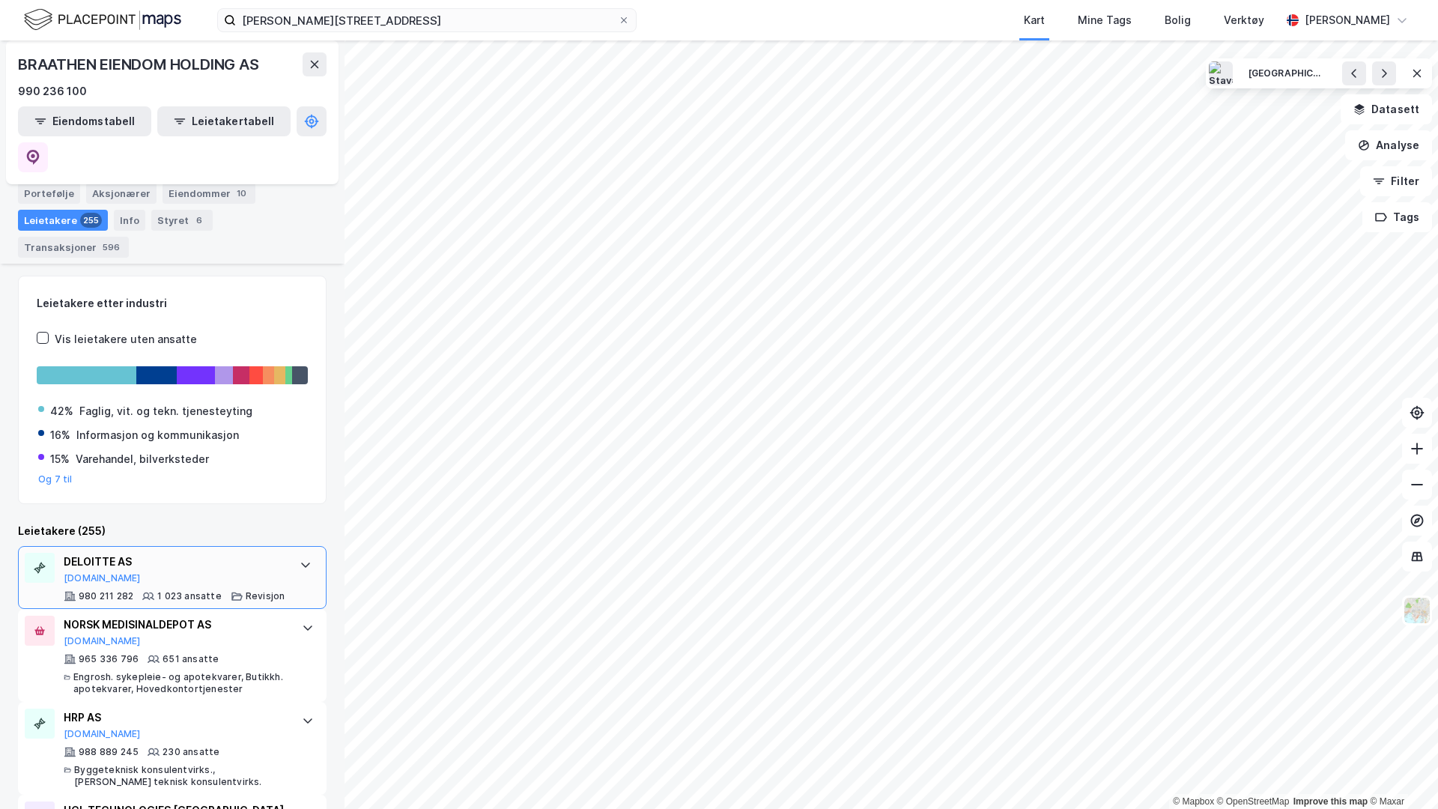
click at [228, 553] on div "DELOITTE AS [DOMAIN_NAME]" at bounding box center [174, 568] width 221 height 31
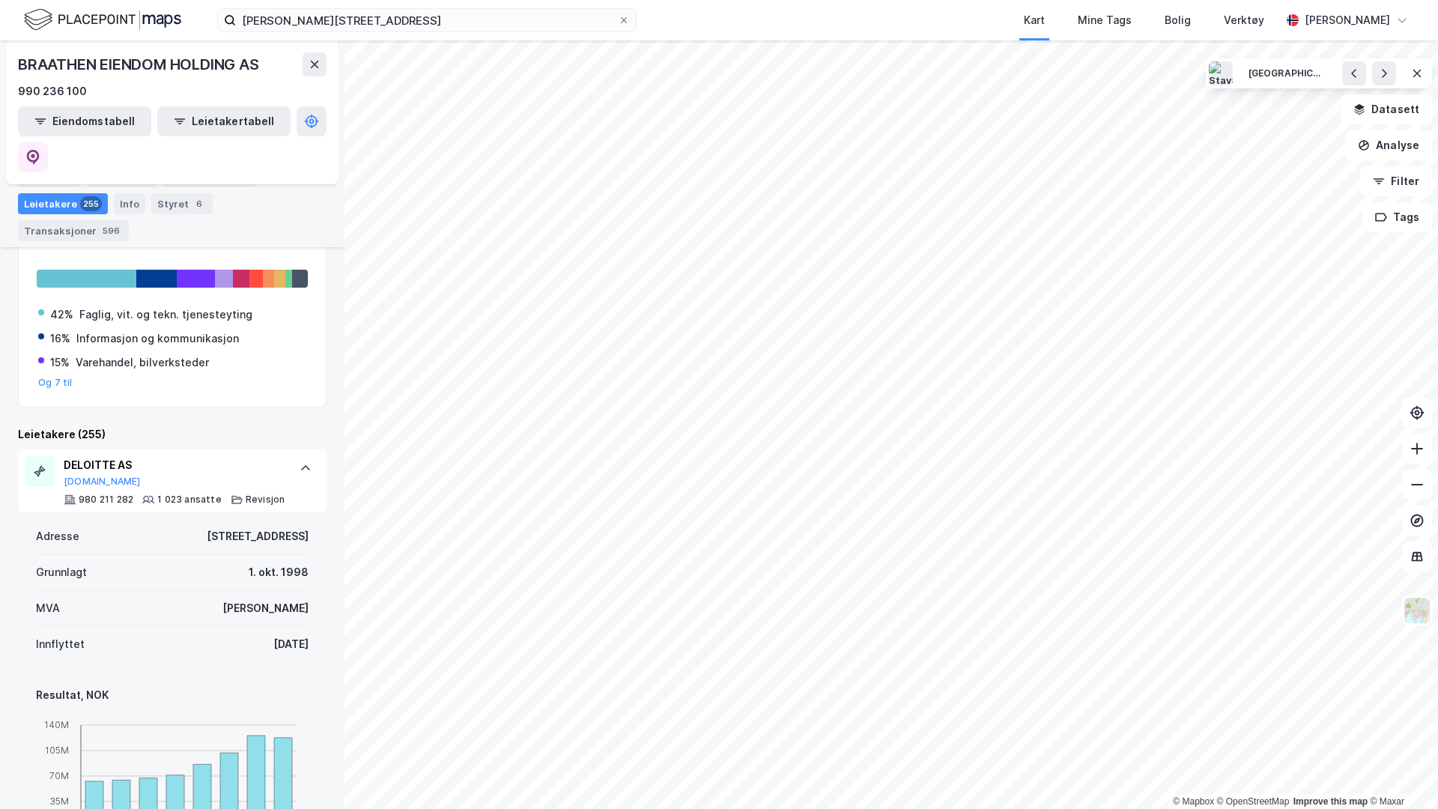
scroll to position [309, 0]
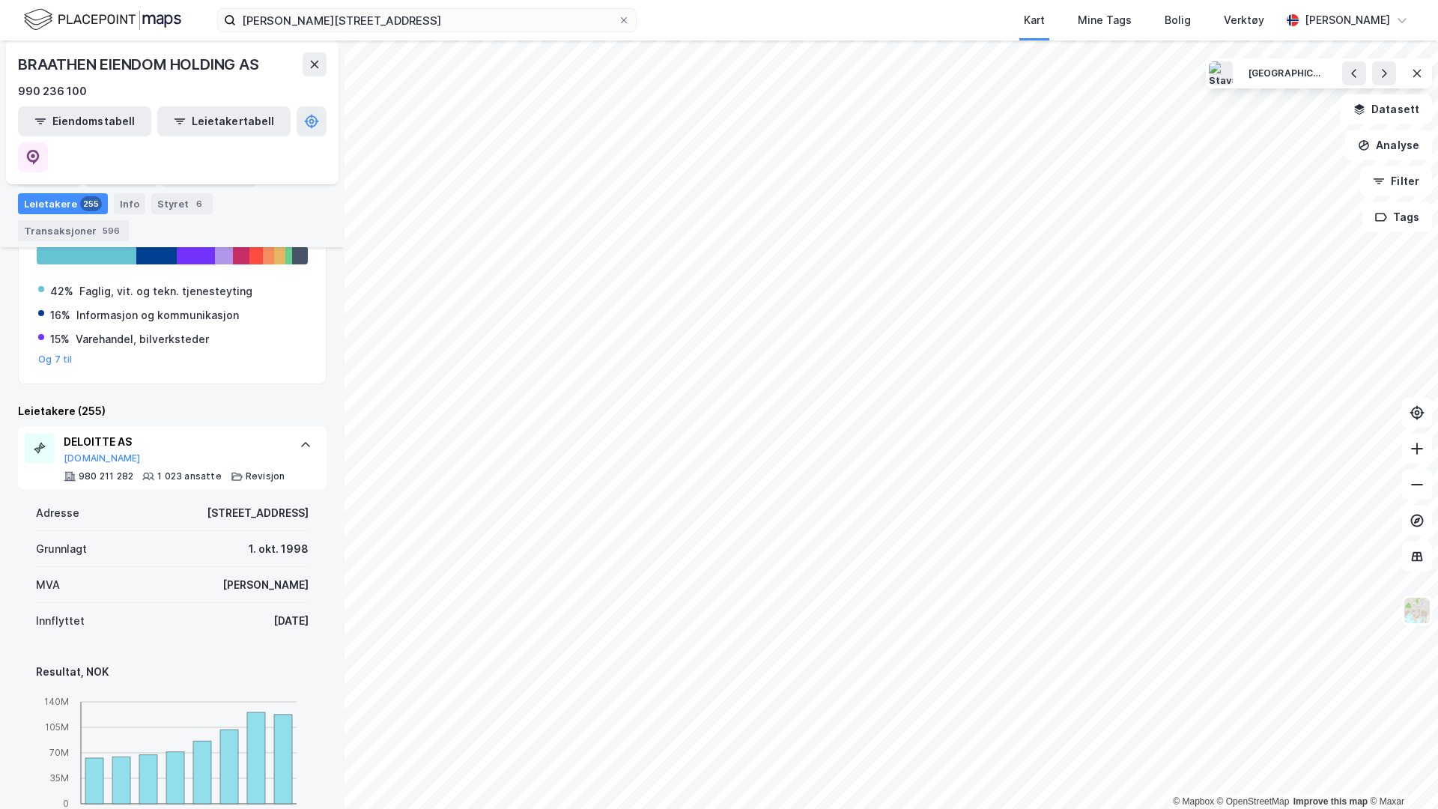
drag, startPoint x: 235, startPoint y: 556, endPoint x: 320, endPoint y: 556, distance: 84.6
click at [320, 556] on div "Adresse [STREET_ADDRESS] [DATE] MVA Ja Innflyttet [DATE] Resultat, NOK 2017 201…" at bounding box center [172, 783] width 309 height 588
click at [238, 603] on div "Innflyttet [DATE]" at bounding box center [172, 621] width 273 height 36
drag, startPoint x: 240, startPoint y: 557, endPoint x: 278, endPoint y: 564, distance: 38.0
click at [278, 603] on div "Innflyttet [DATE]" at bounding box center [172, 621] width 273 height 36
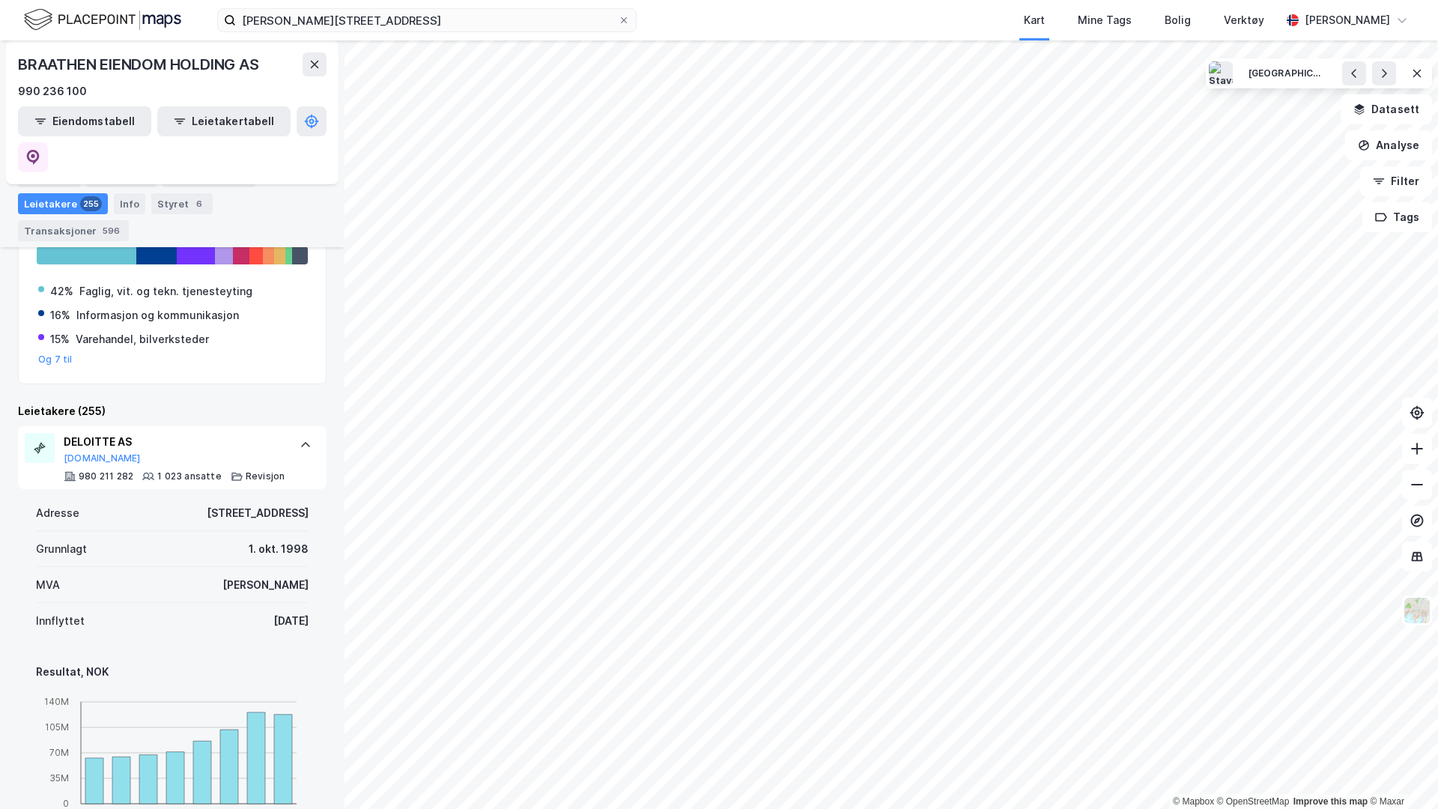
click at [273, 612] on div "[DATE]" at bounding box center [290, 621] width 35 height 18
drag, startPoint x: 250, startPoint y: 551, endPoint x: 312, endPoint y: 551, distance: 62.2
click at [312, 551] on div "Adresse [STREET_ADDRESS] [DATE] MVA Ja Innflyttet [DATE] Resultat, NOK 2017 201…" at bounding box center [172, 783] width 309 height 588
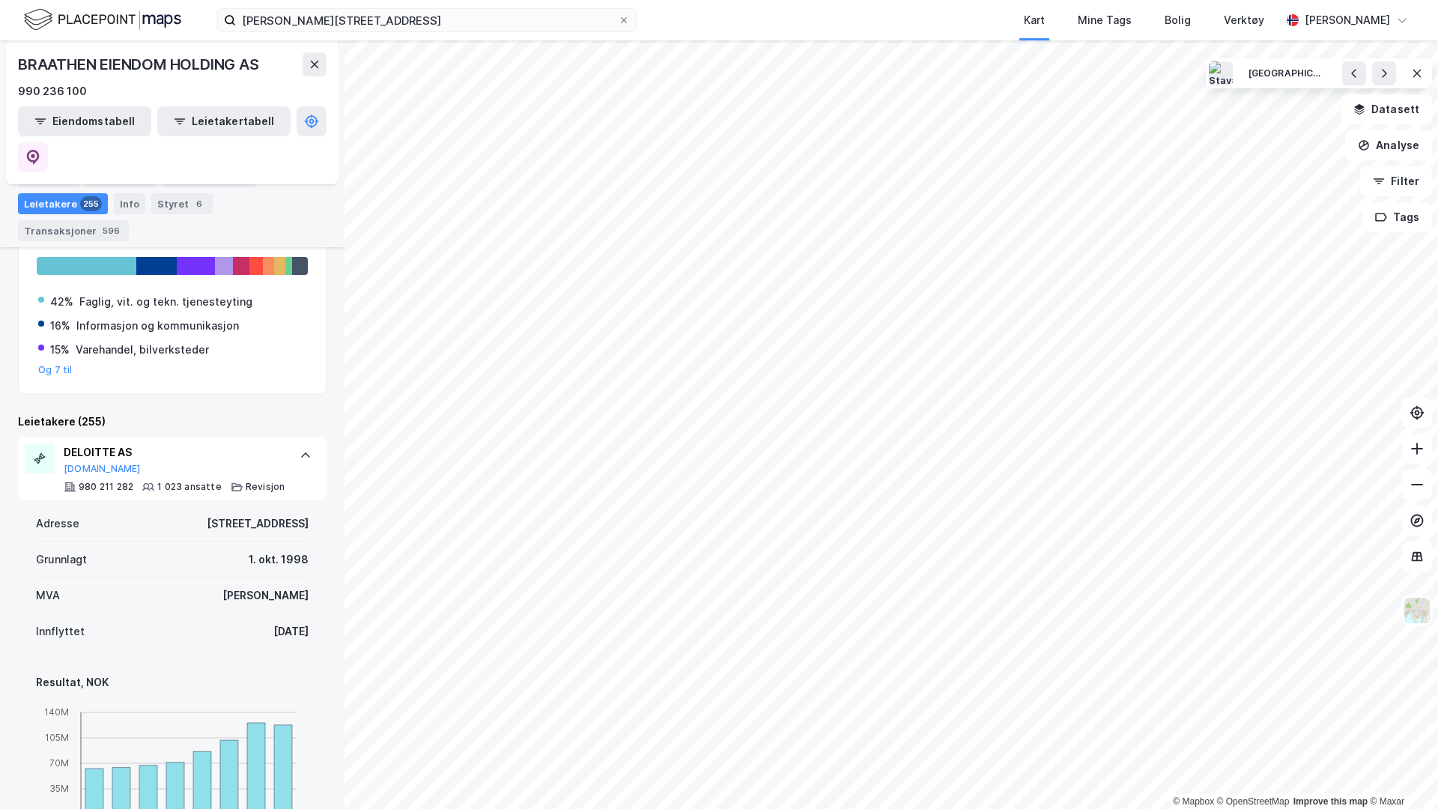
scroll to position [296, 0]
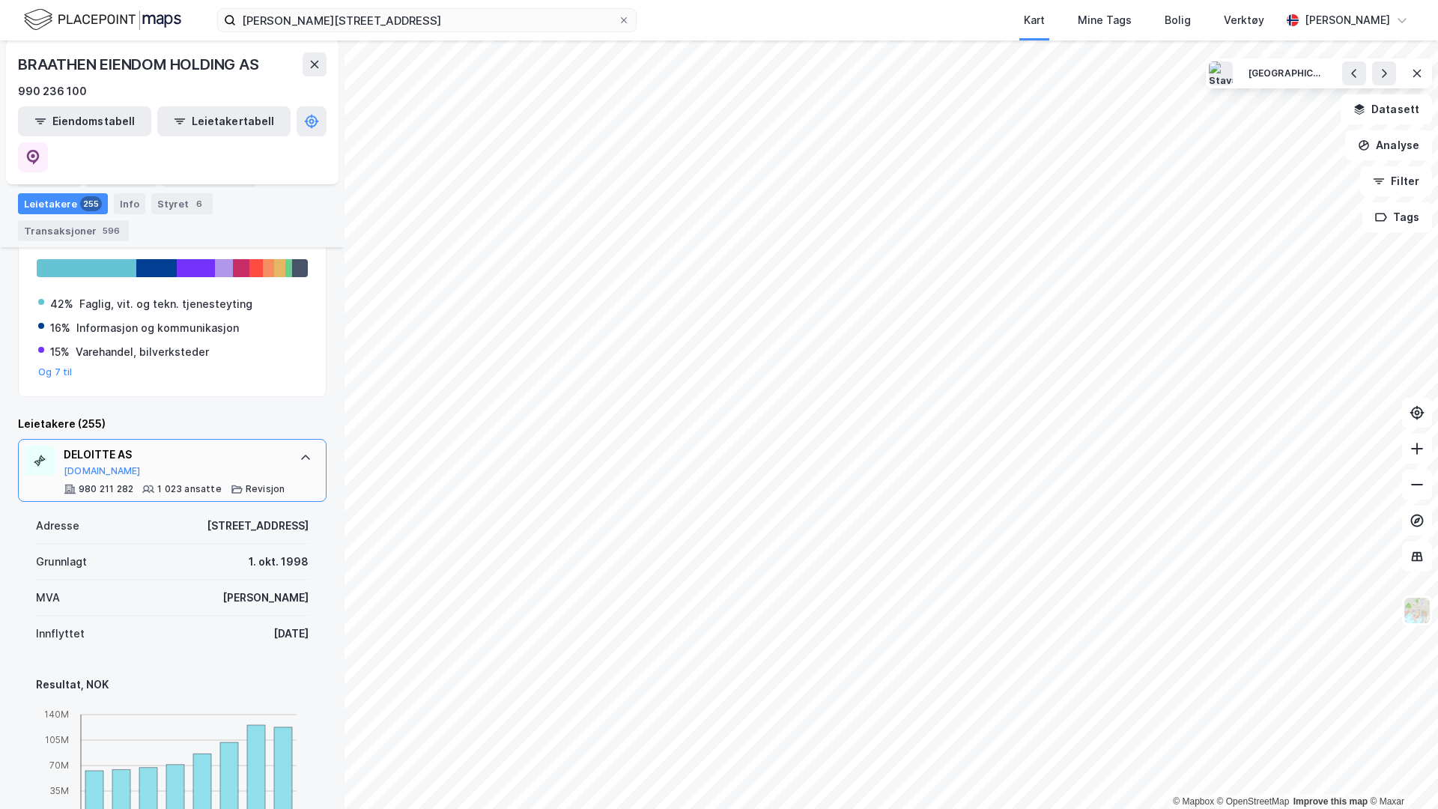
click at [297, 446] on div at bounding box center [306, 458] width 24 height 24
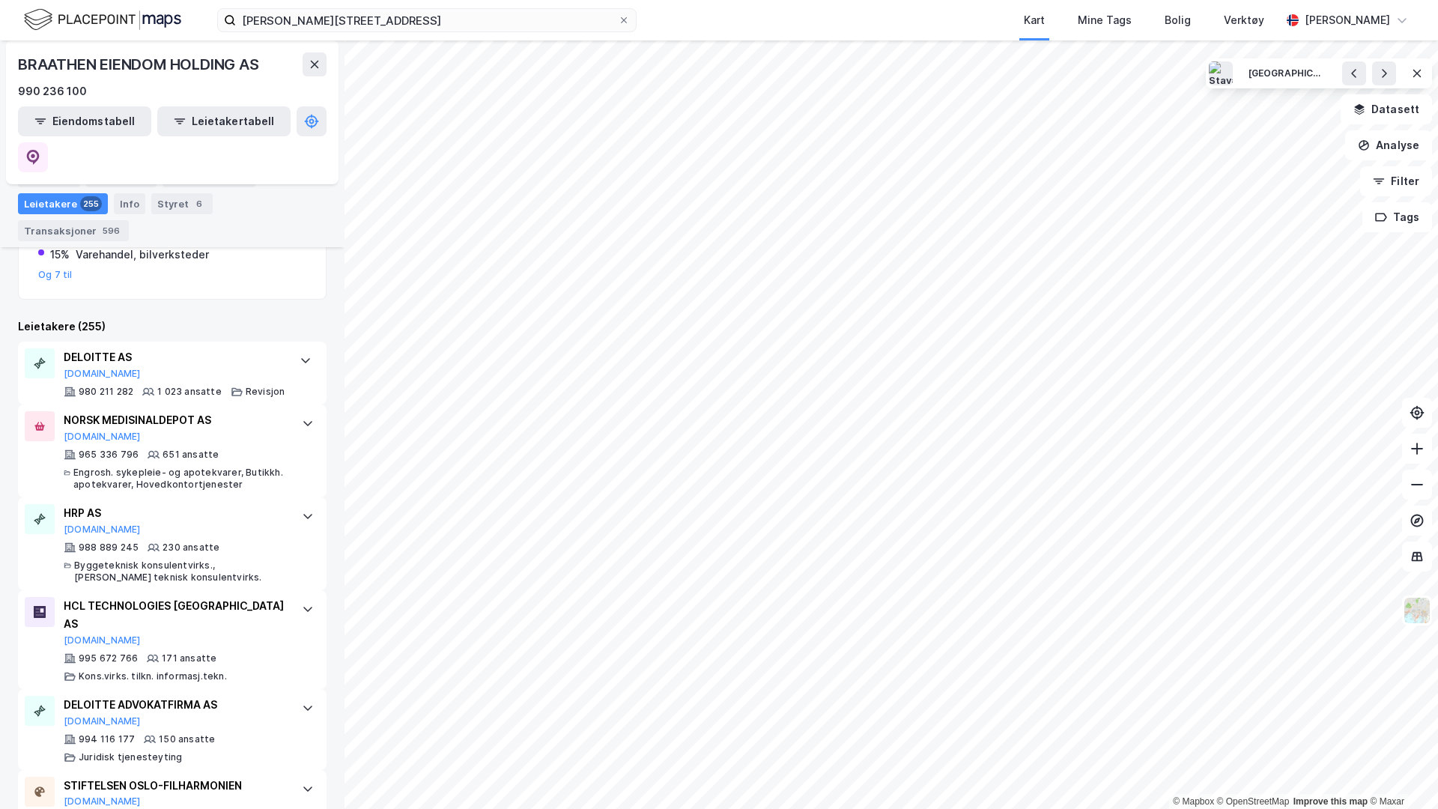
scroll to position [428, 0]
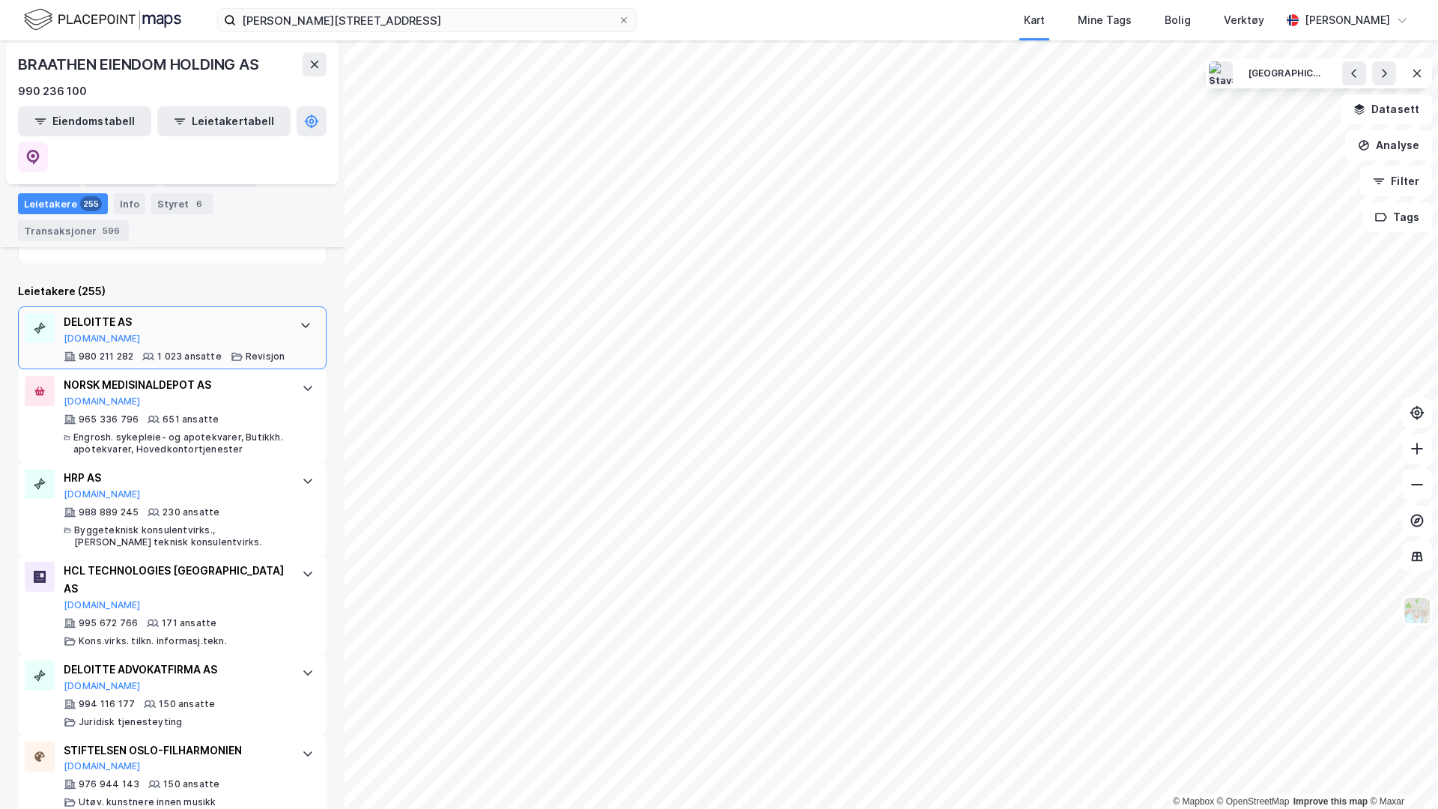
click at [174, 313] on div "DELOITTE AS [DOMAIN_NAME] 980 211 282 1 023 ansatte Revisjon" at bounding box center [174, 337] width 221 height 49
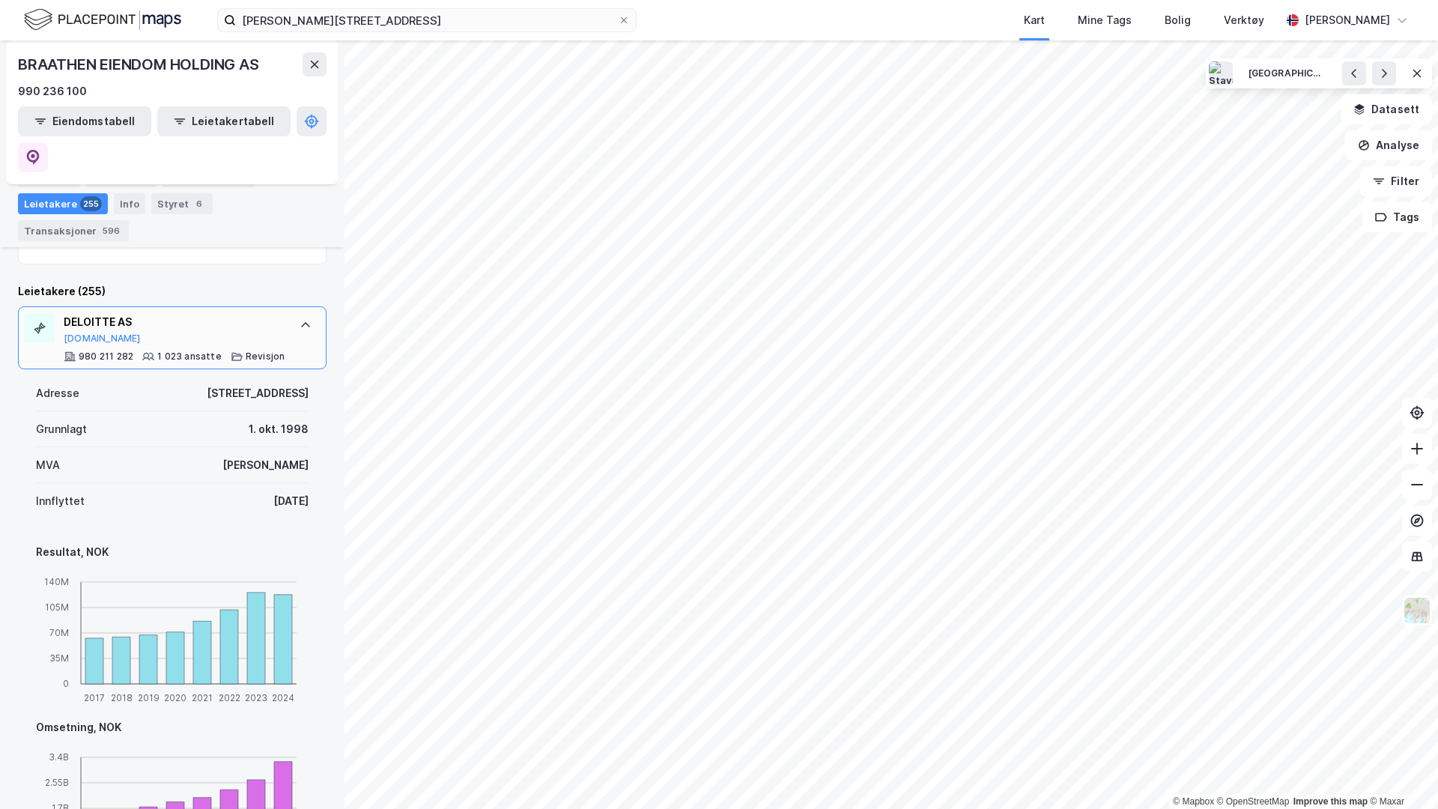
click at [189, 313] on div "DELOITTE AS [DOMAIN_NAME] 980 211 282 1 023 ansatte Revisjon" at bounding box center [174, 337] width 221 height 49
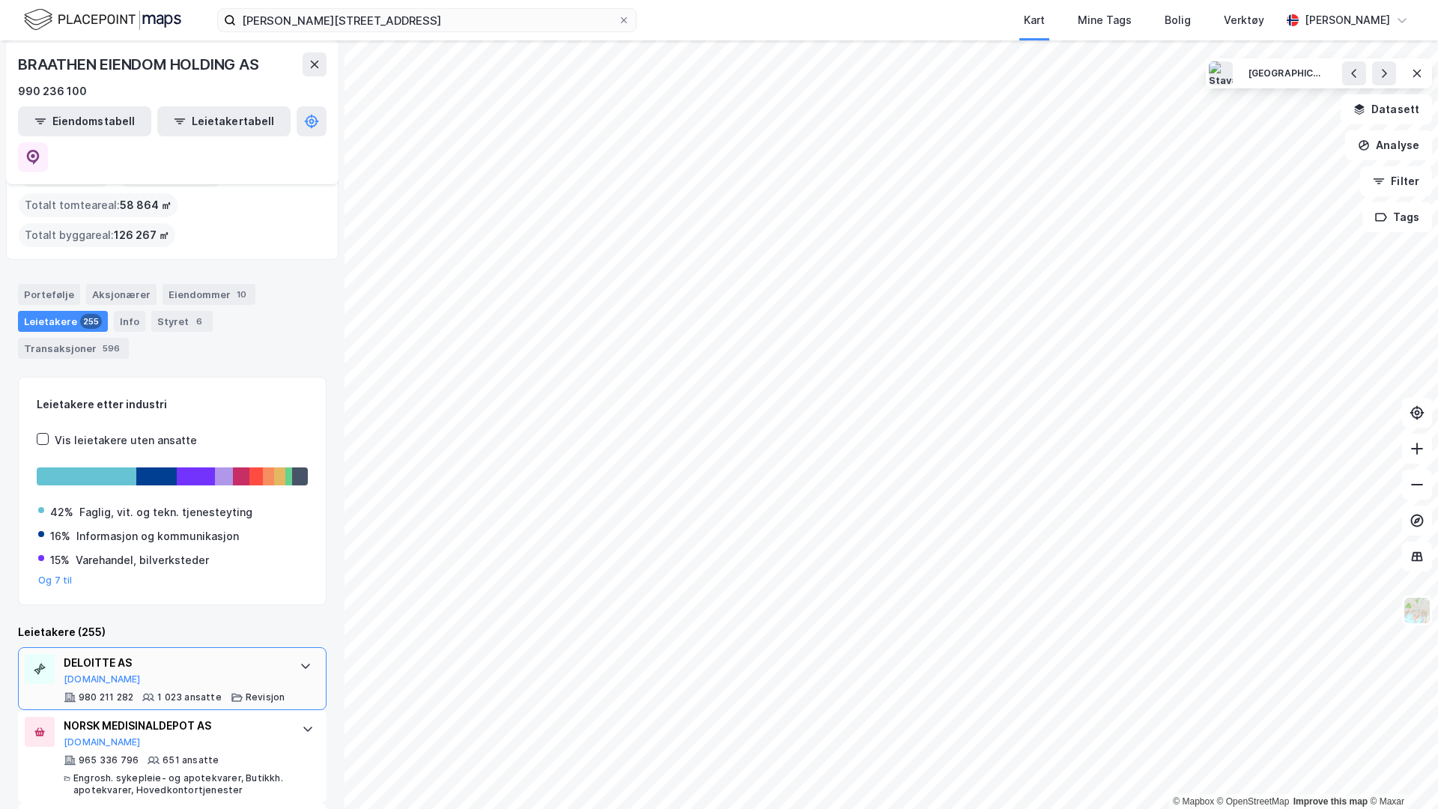
scroll to position [0, 0]
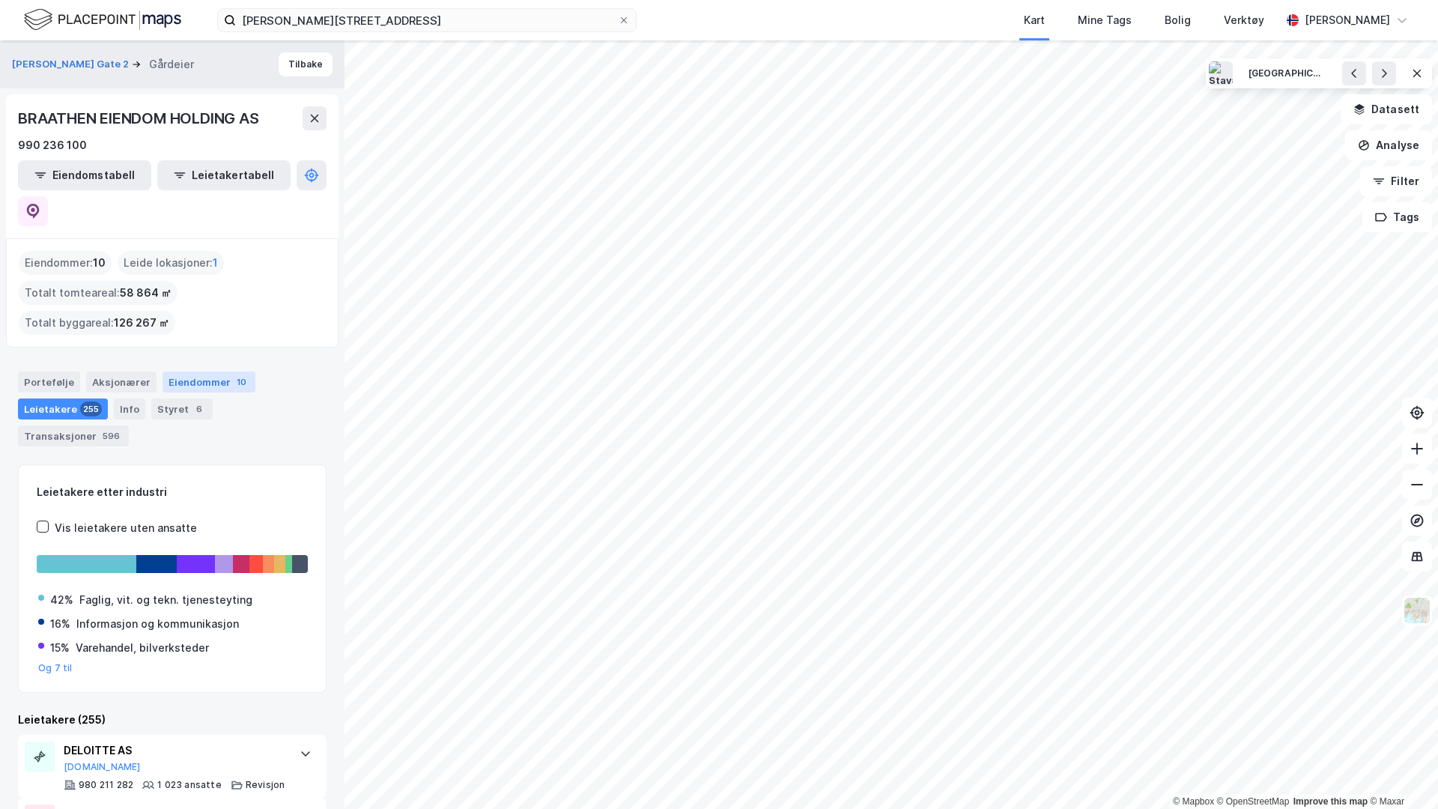
click at [198, 371] on div "Eiendommer 10" at bounding box center [208, 381] width 93 height 21
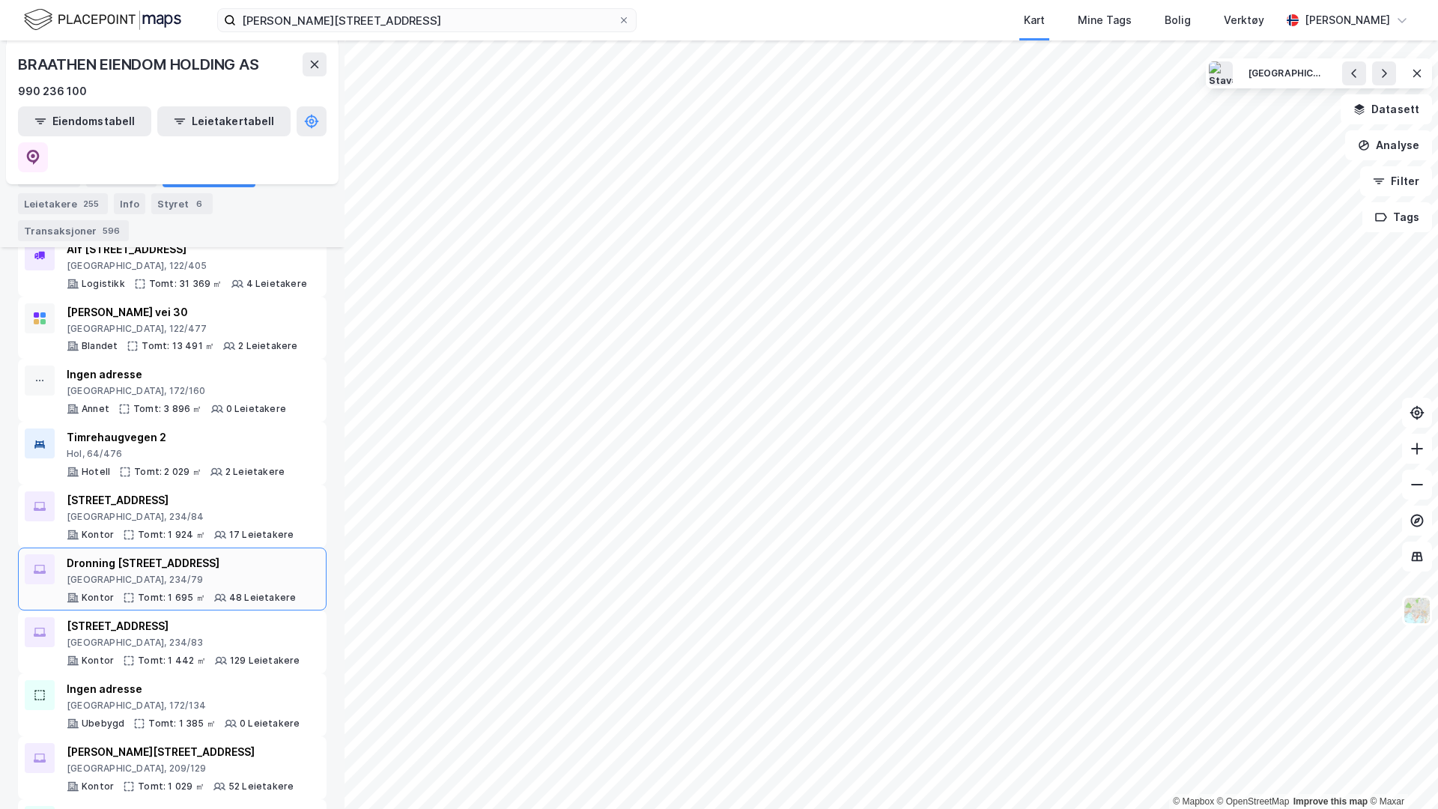
scroll to position [263, 0]
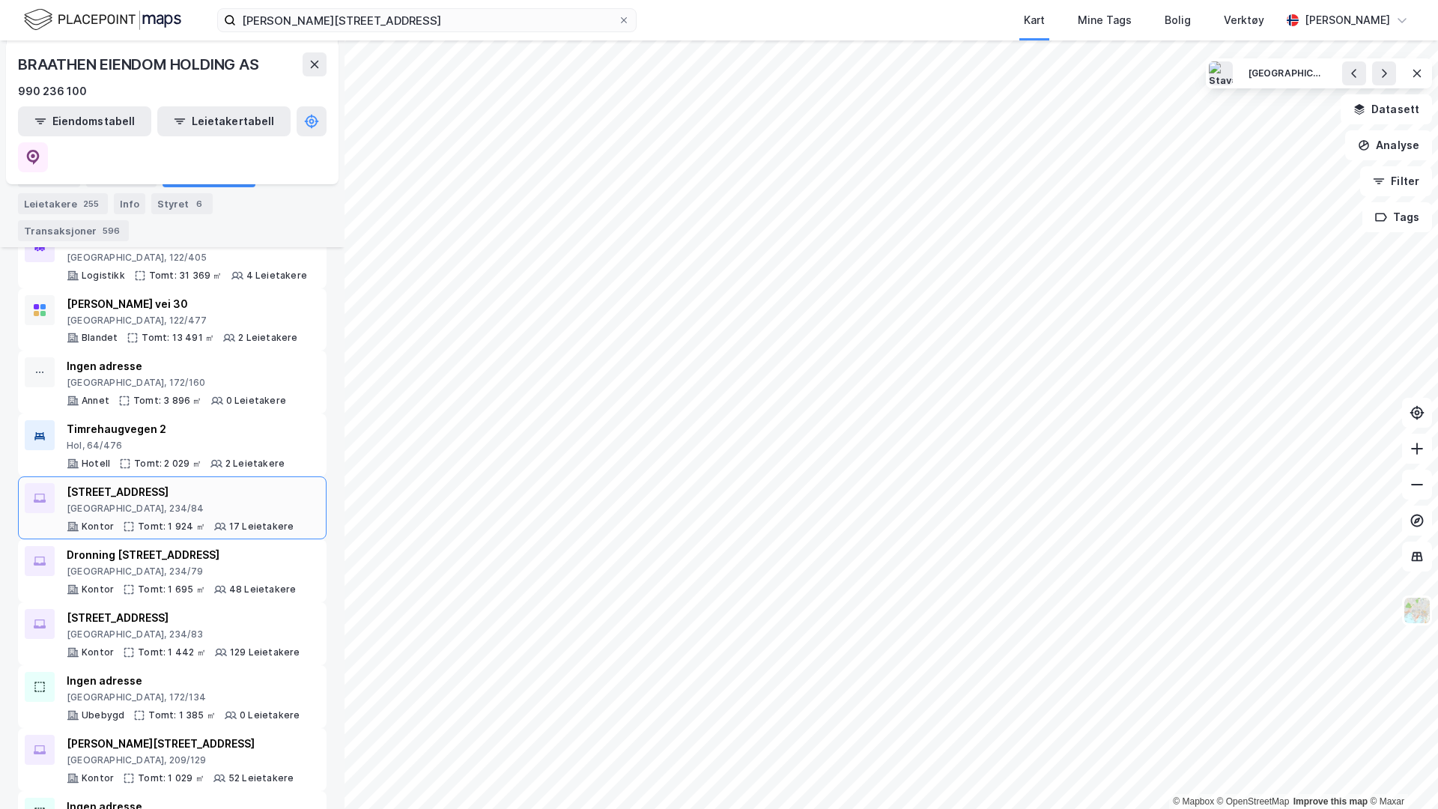
click at [136, 502] on div "[GEOGRAPHIC_DATA], 234/84" at bounding box center [180, 508] width 227 height 12
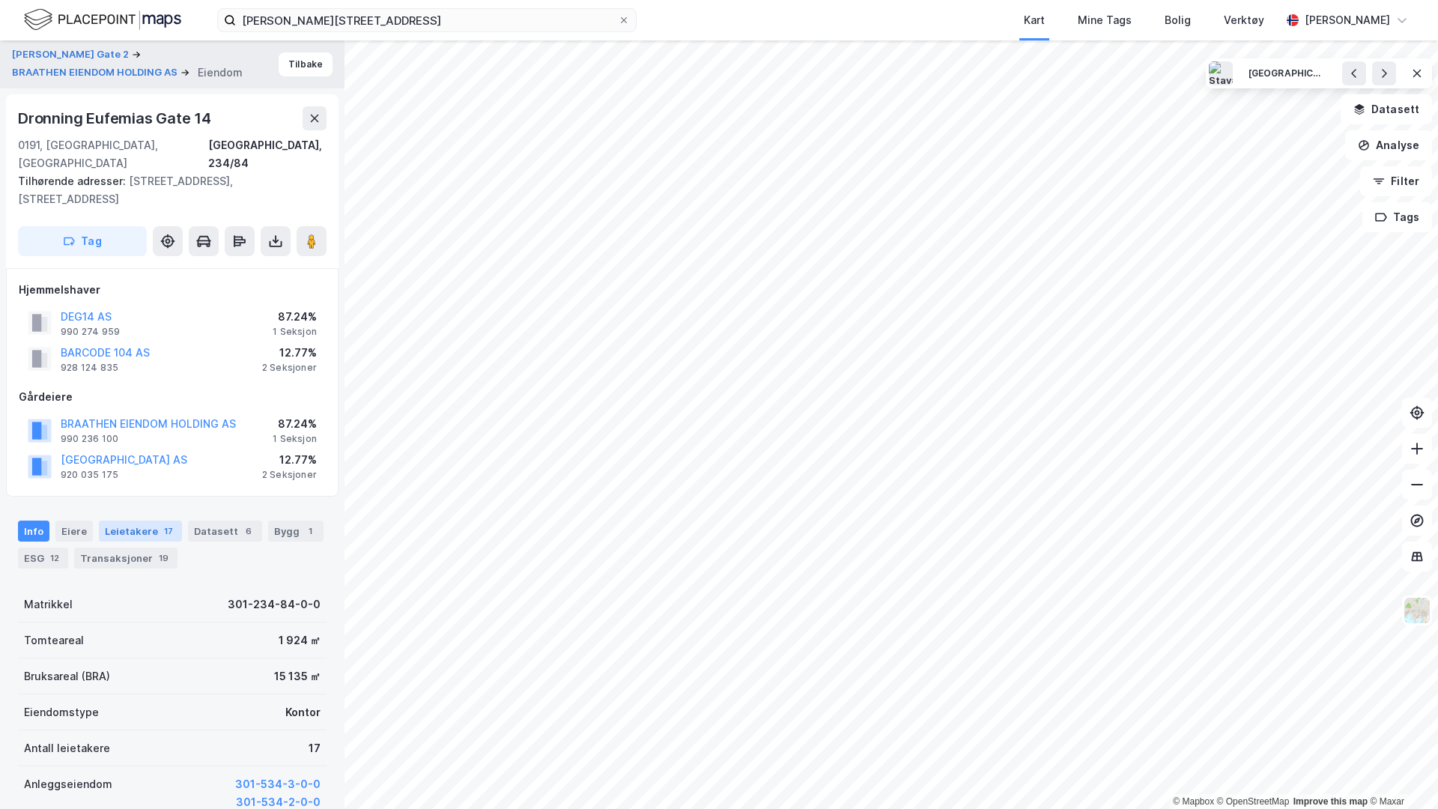
click at [124, 520] on div "Leietakere 17" at bounding box center [140, 530] width 83 height 21
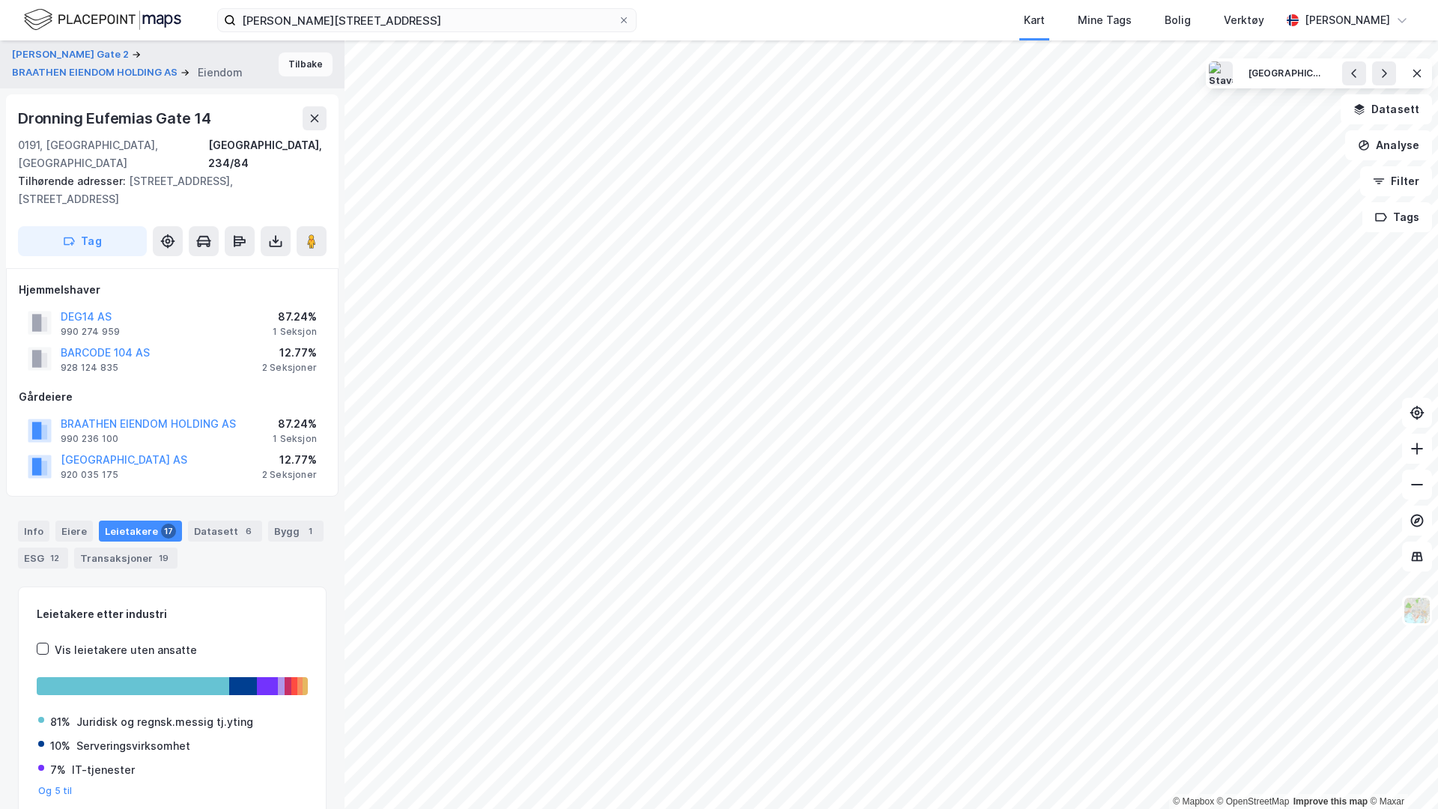
click at [309, 61] on button "Tilbake" at bounding box center [306, 64] width 54 height 24
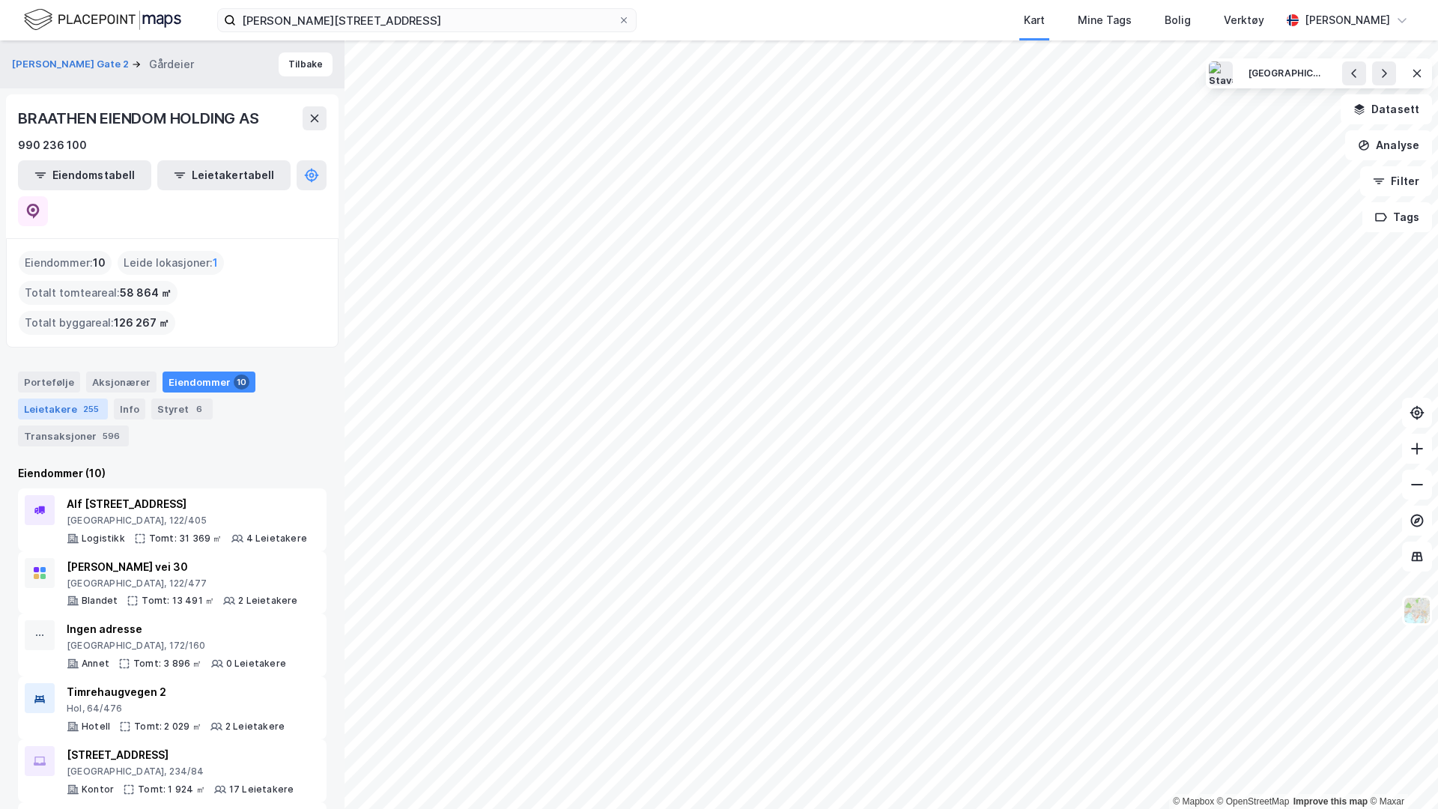
click at [80, 401] on div "255" at bounding box center [91, 408] width 22 height 15
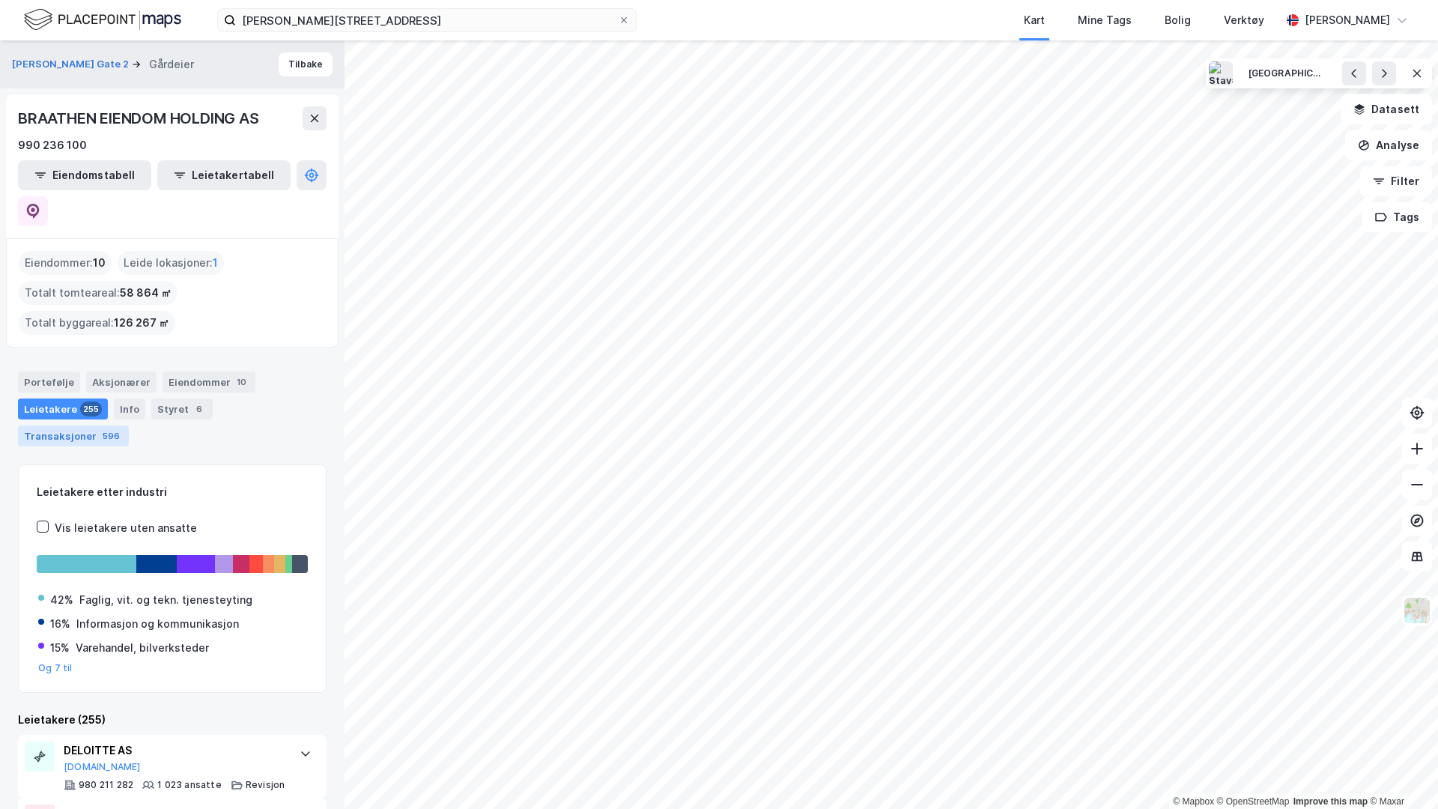
click at [129, 425] on div "Transaksjoner 596" at bounding box center [73, 435] width 111 height 21
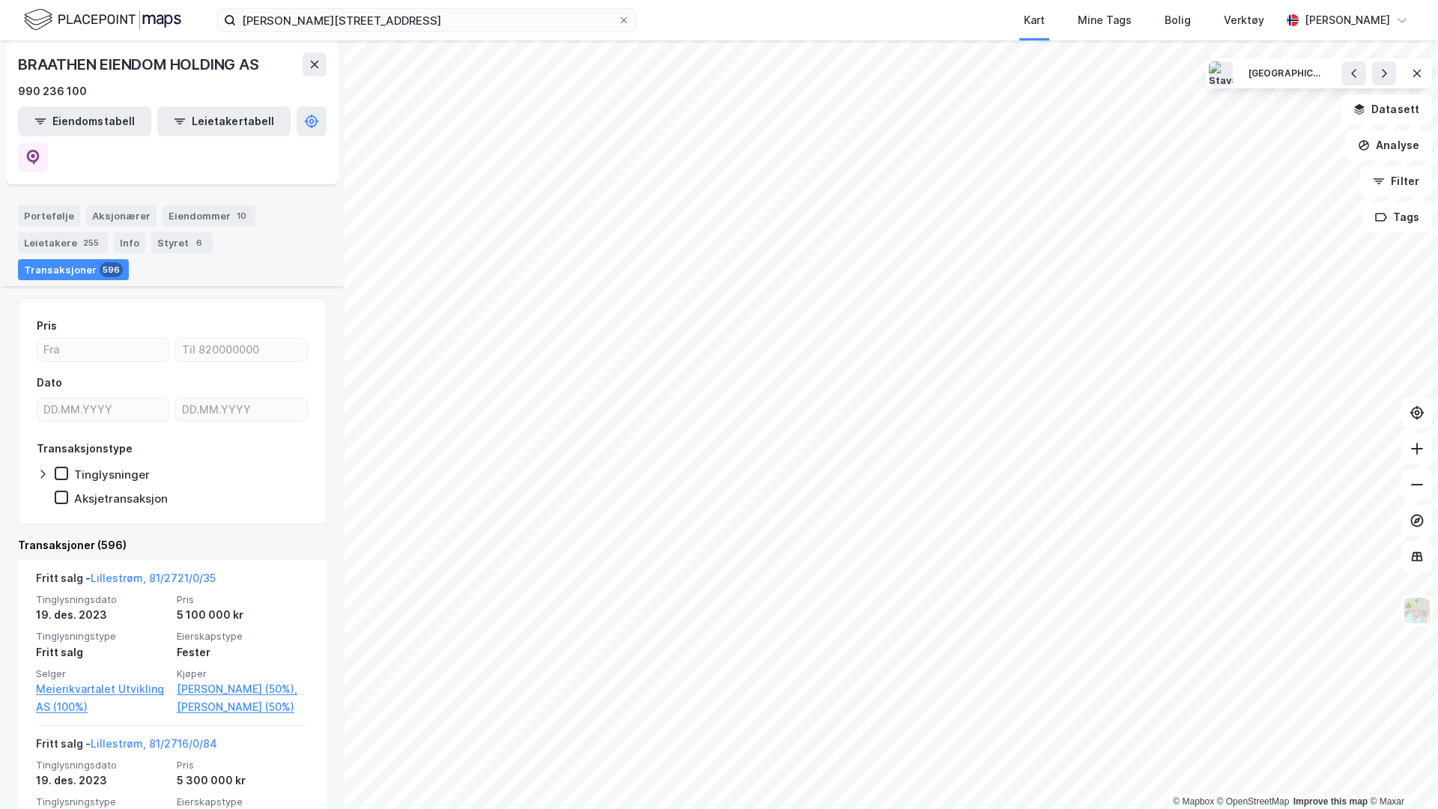
scroll to position [197, 0]
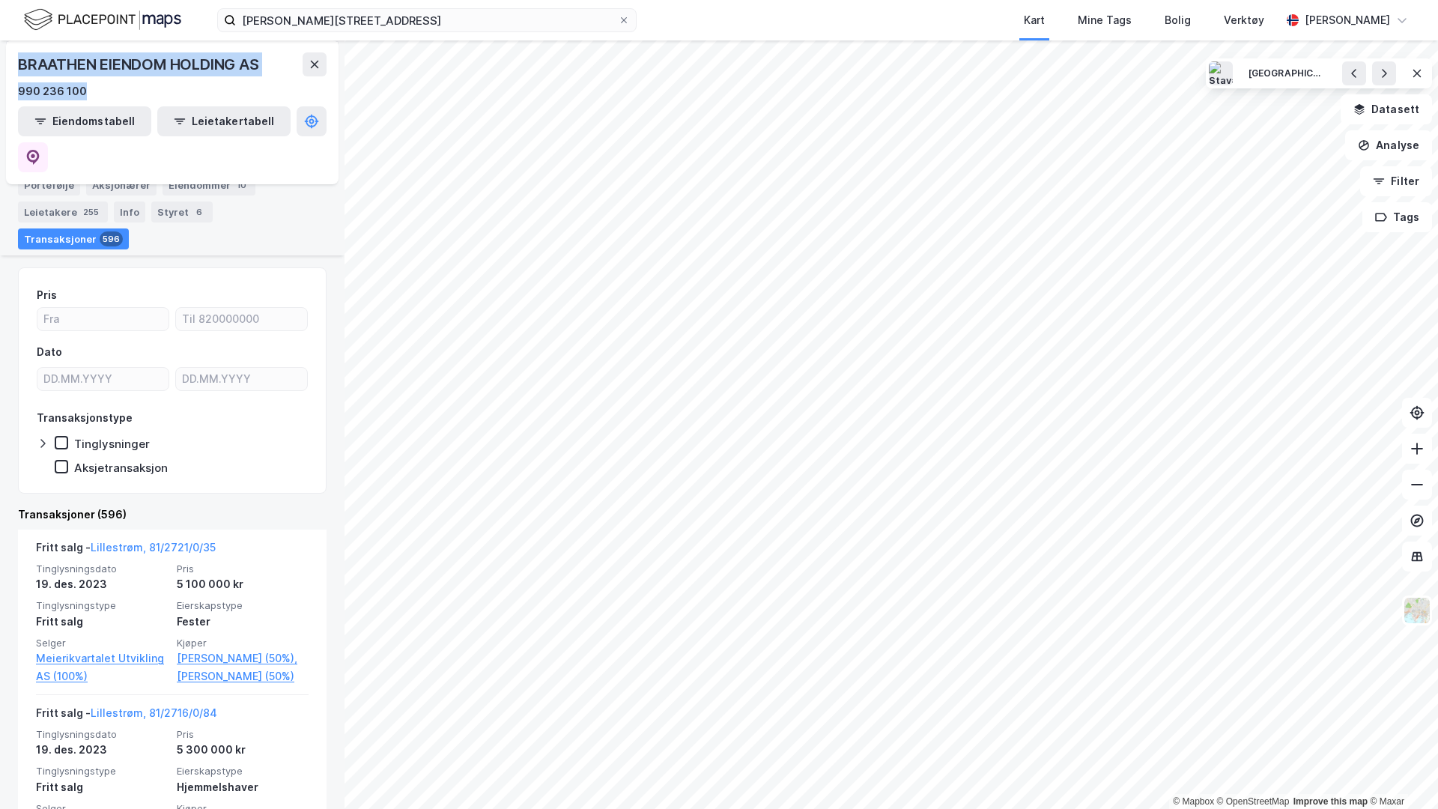
drag, startPoint x: 21, startPoint y: 65, endPoint x: 221, endPoint y: 84, distance: 200.8
click at [221, 84] on div "BRAATHEN EIENDOM HOLDING AS 990 236 100" at bounding box center [172, 76] width 309 height 48
click at [221, 84] on div "990 236 100" at bounding box center [172, 91] width 309 height 18
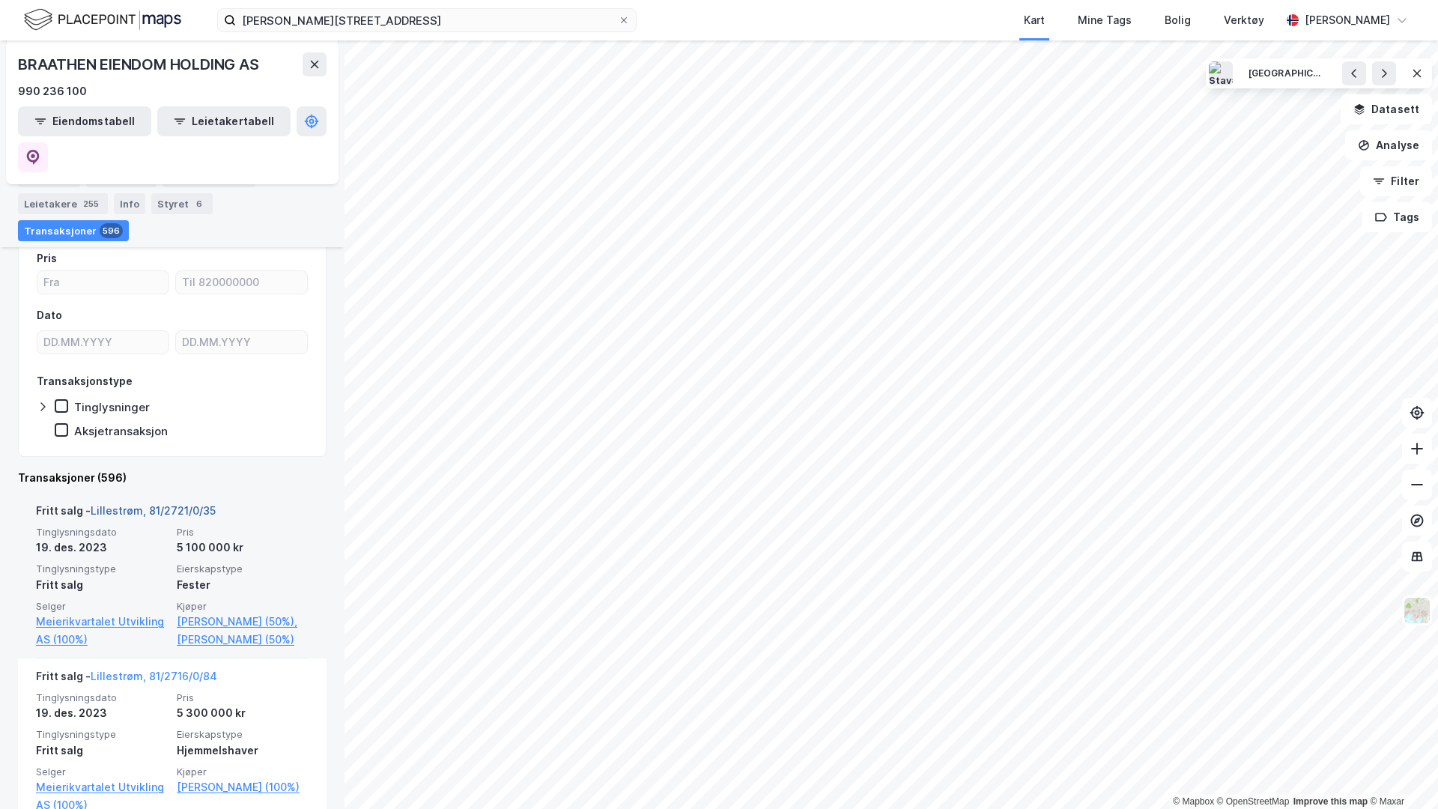
scroll to position [0, 0]
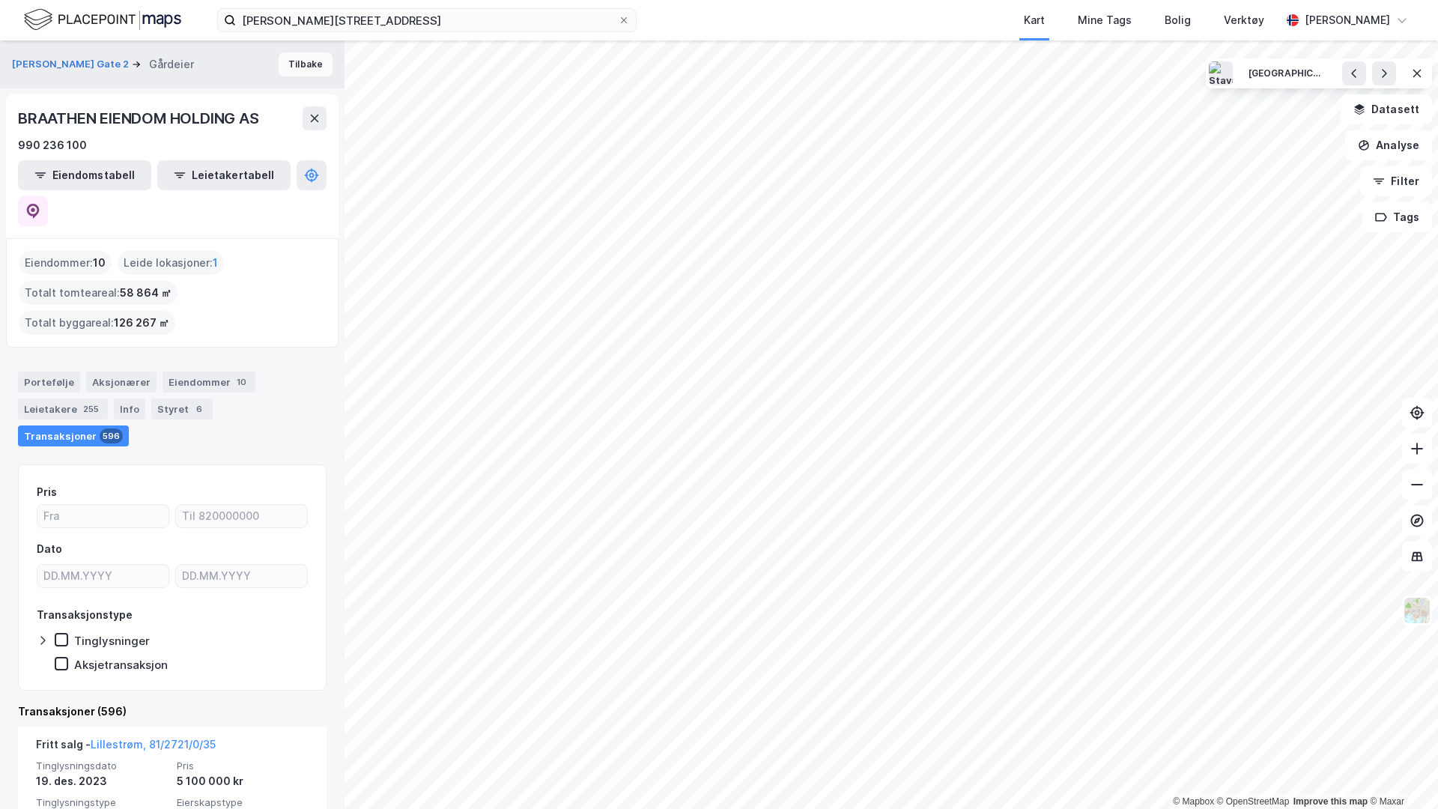
click at [318, 65] on button "Tilbake" at bounding box center [306, 64] width 54 height 24
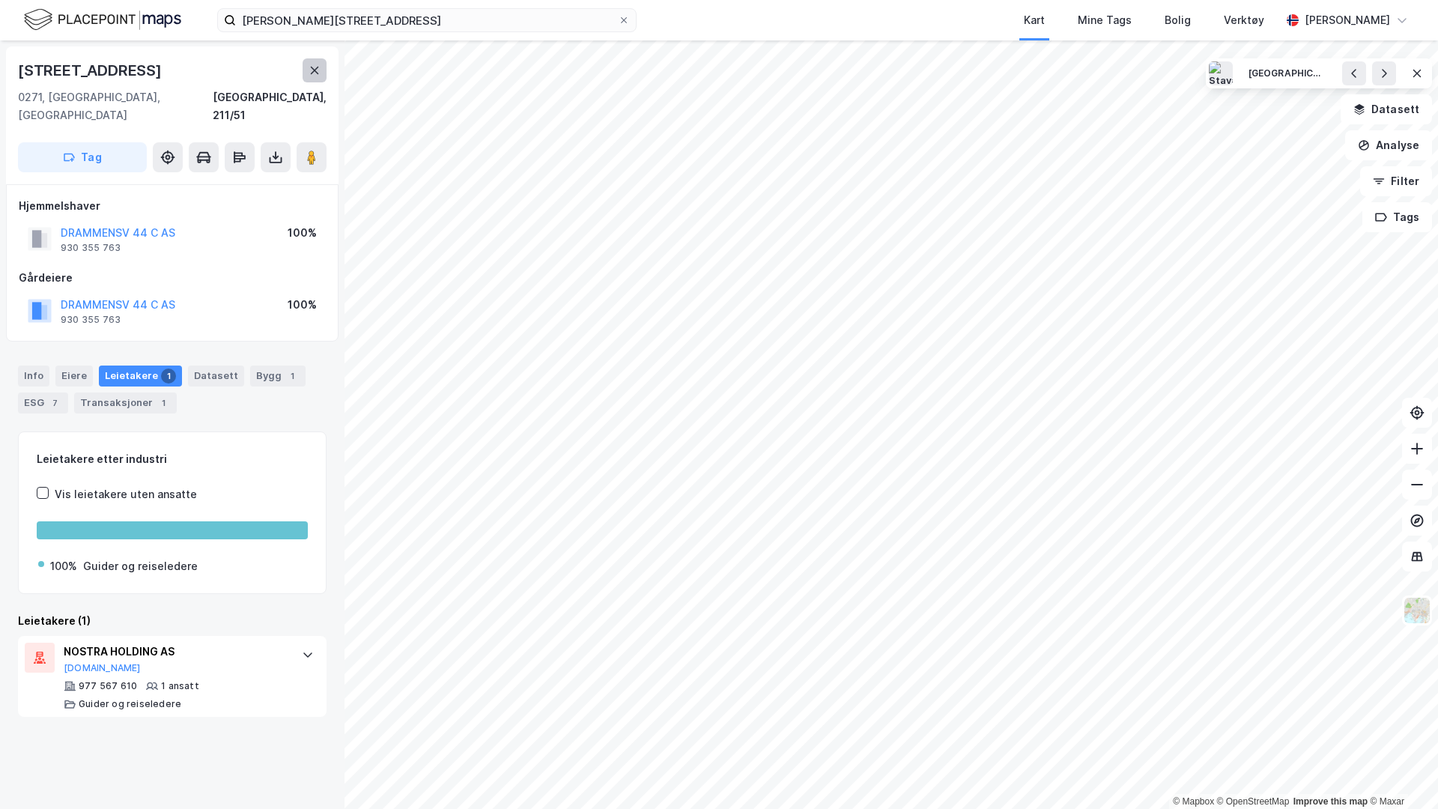
click at [305, 70] on button at bounding box center [315, 70] width 24 height 24
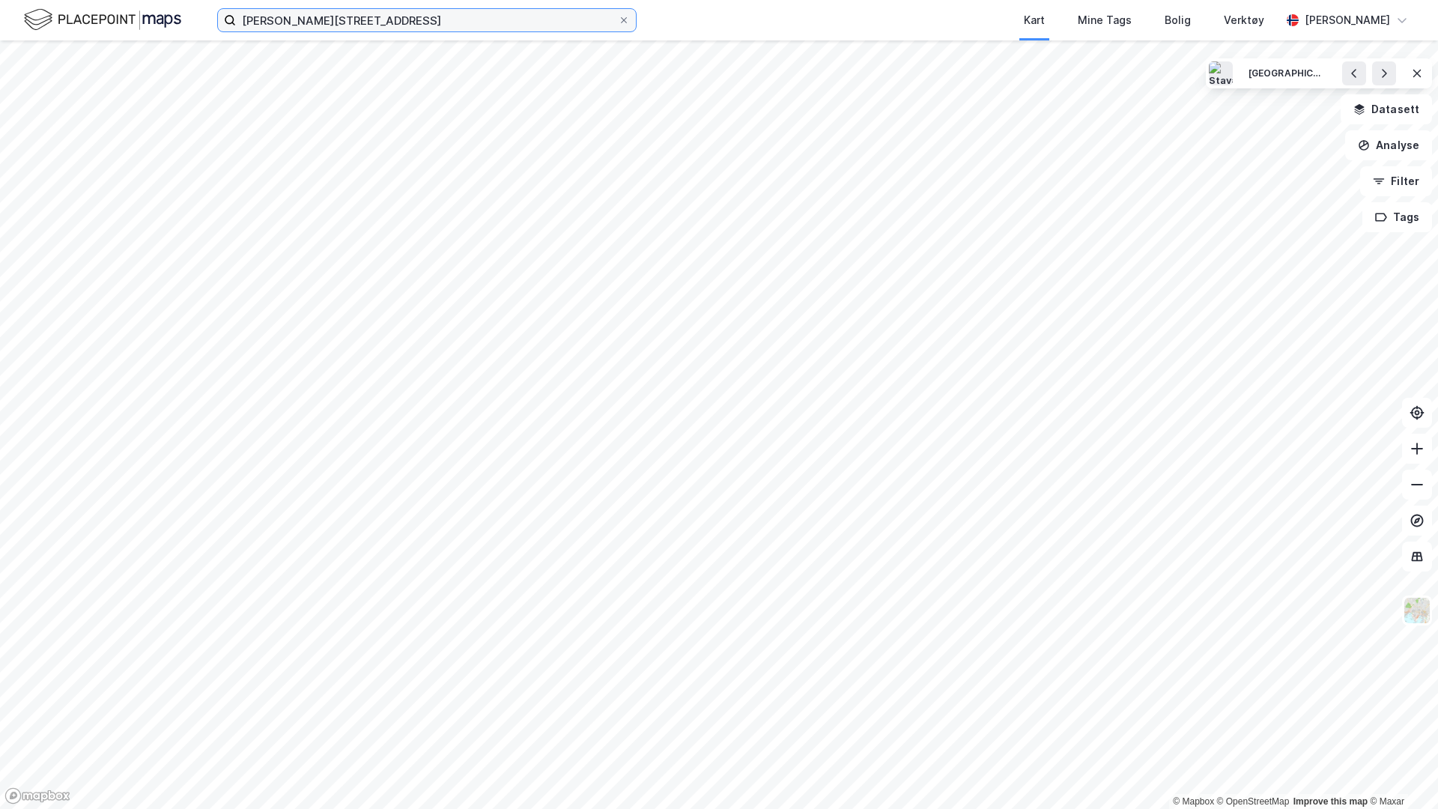
click at [292, 27] on input "[PERSON_NAME][STREET_ADDRESS]" at bounding box center [427, 20] width 382 height 22
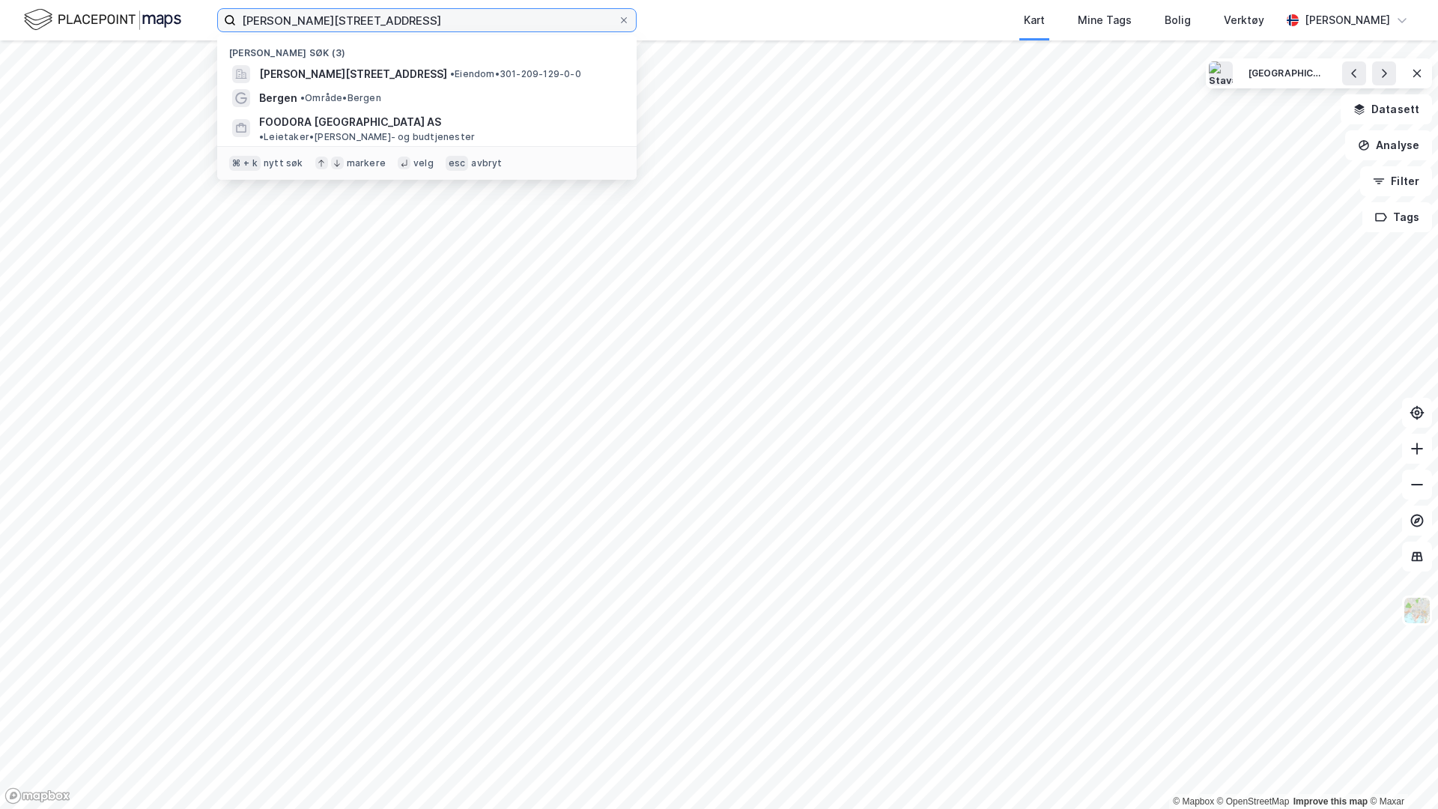
click at [292, 27] on input "[PERSON_NAME][STREET_ADDRESS]" at bounding box center [427, 20] width 382 height 22
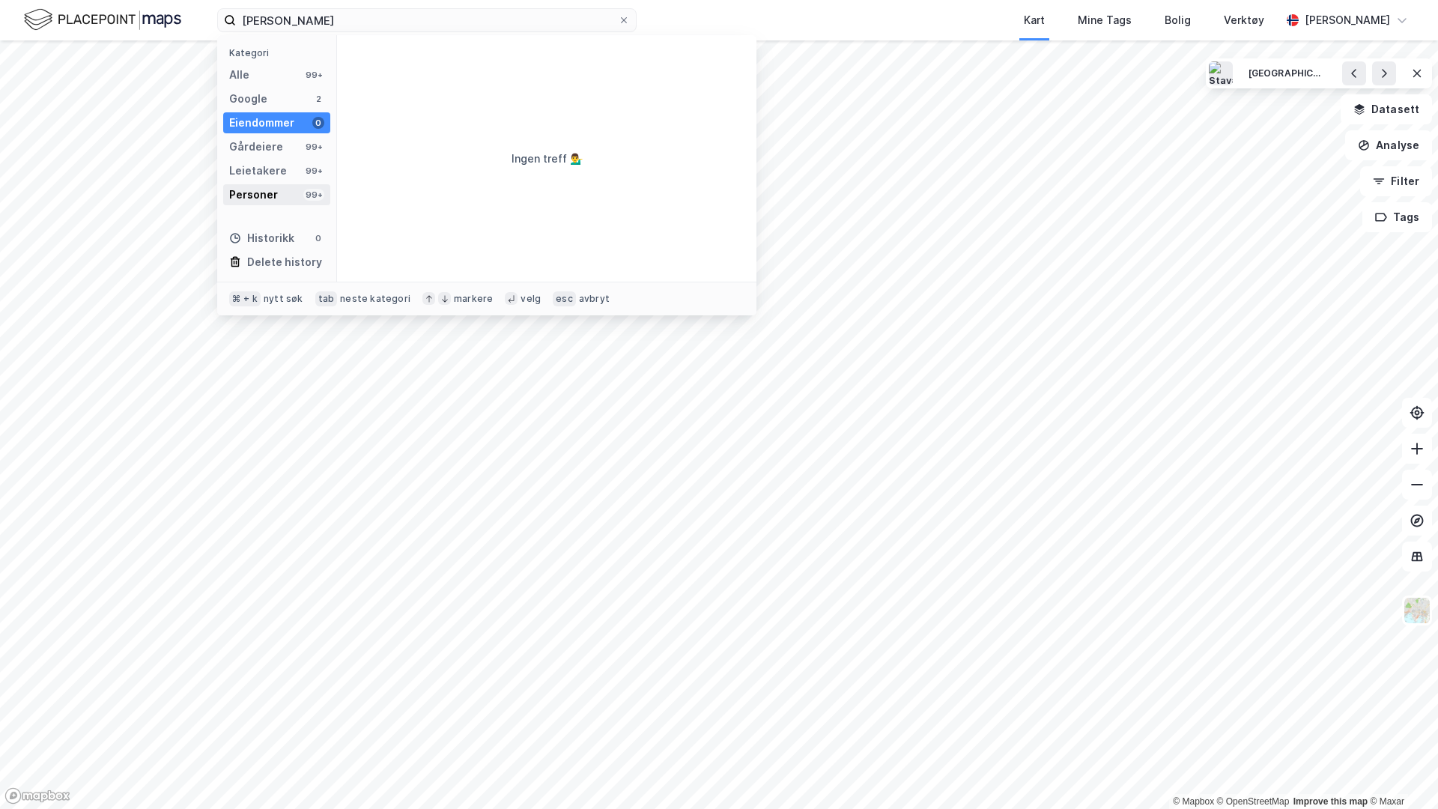
click at [262, 191] on div "Personer" at bounding box center [253, 195] width 49 height 18
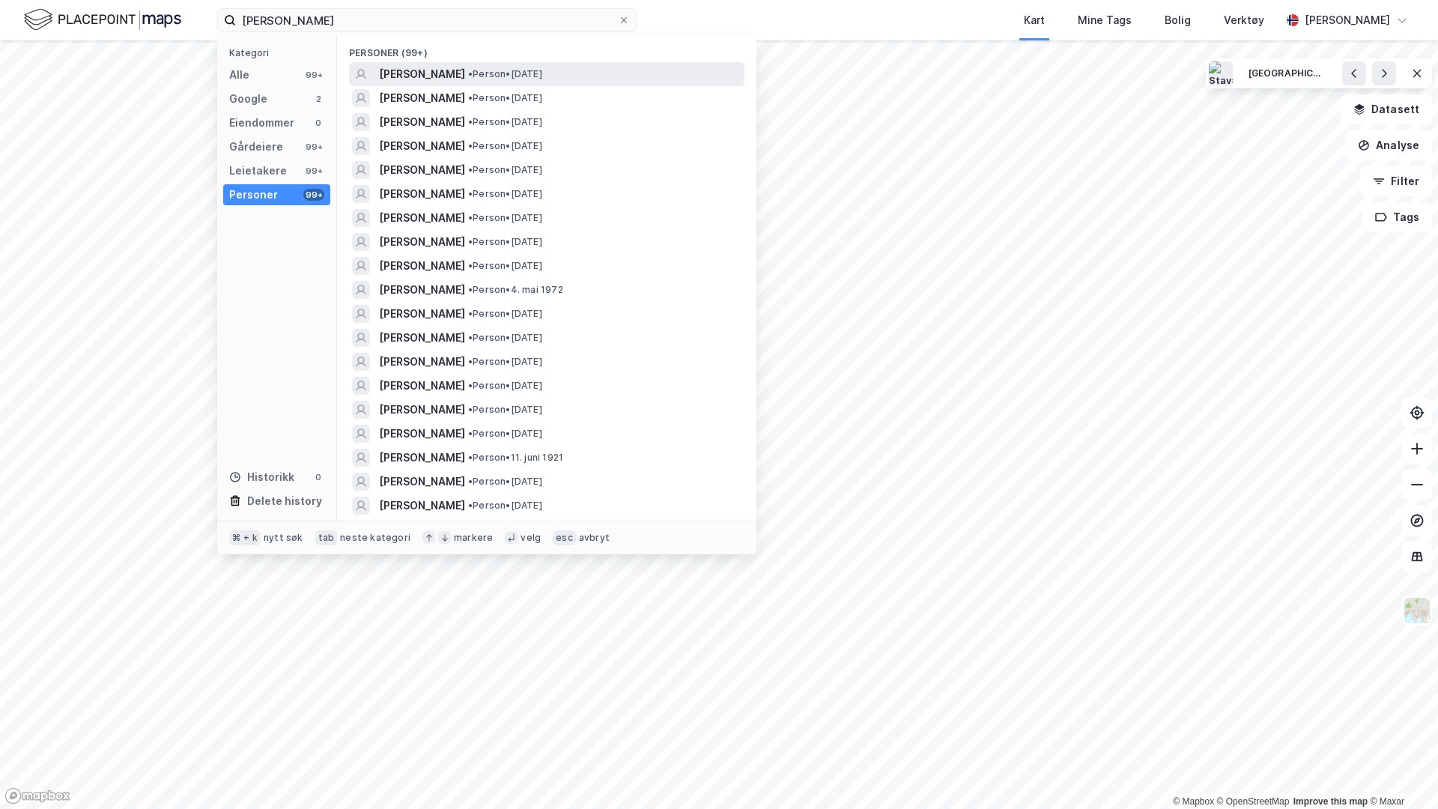
click at [455, 73] on span "[PERSON_NAME]" at bounding box center [422, 74] width 86 height 18
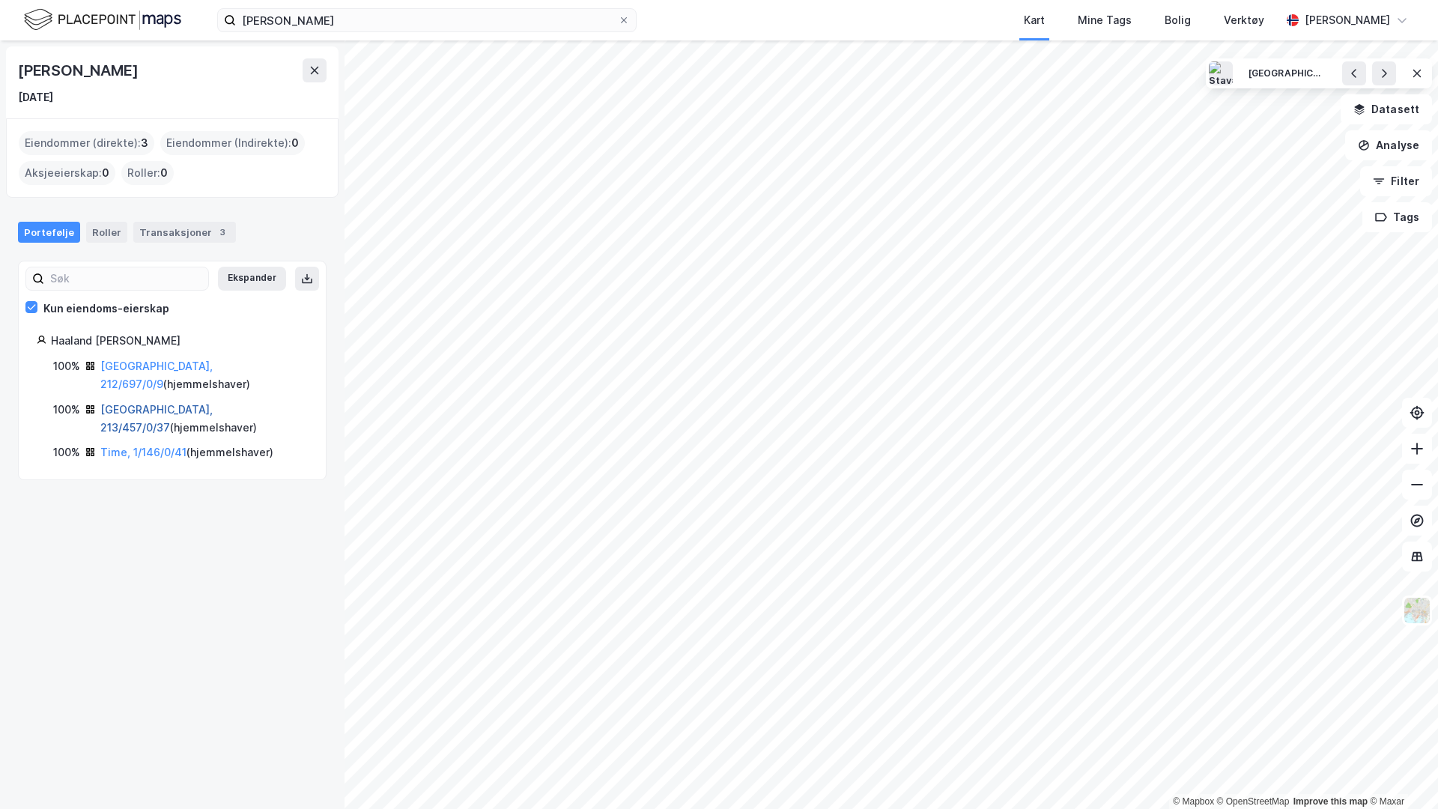
click at [180, 403] on link "[GEOGRAPHIC_DATA], 213/457/0/37" at bounding box center [156, 418] width 112 height 31
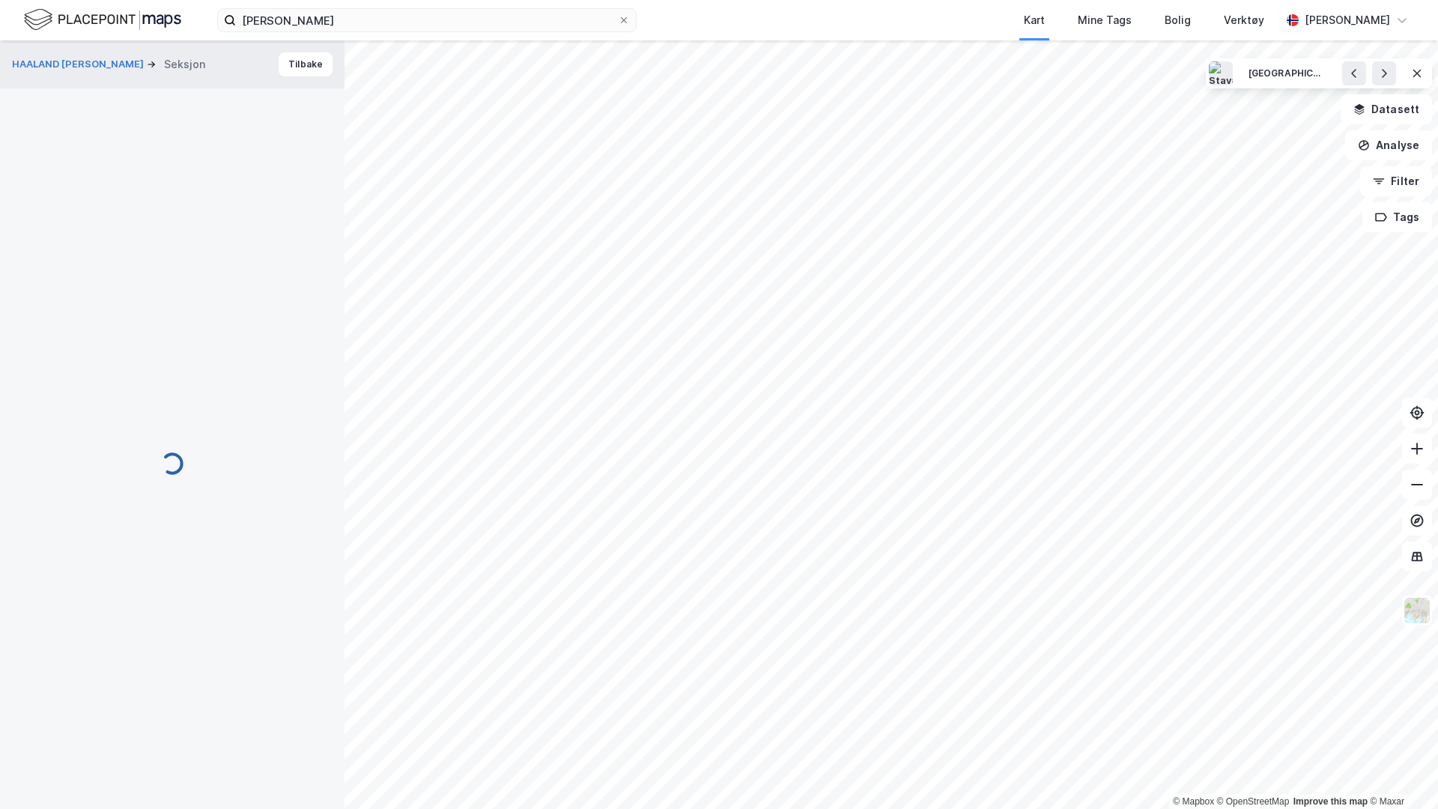
scroll to position [32, 0]
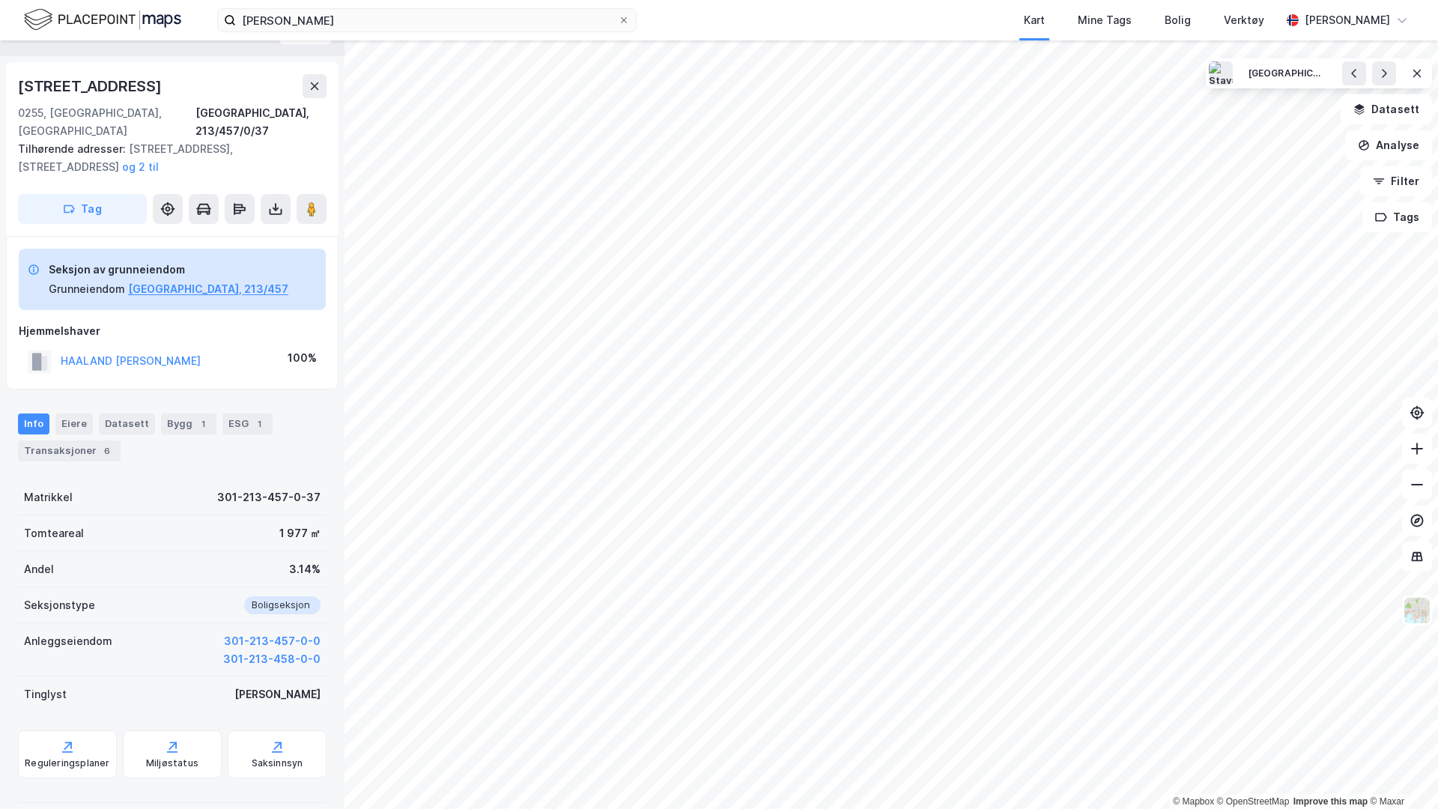
drag, startPoint x: 48, startPoint y: 325, endPoint x: 201, endPoint y: 318, distance: 153.7
click at [201, 322] on div "Hjemmelshaver HAALAND [PERSON_NAME] 100%" at bounding box center [172, 349] width 307 height 55
click at [156, 280] on button "[GEOGRAPHIC_DATA], 213/457" at bounding box center [208, 289] width 160 height 18
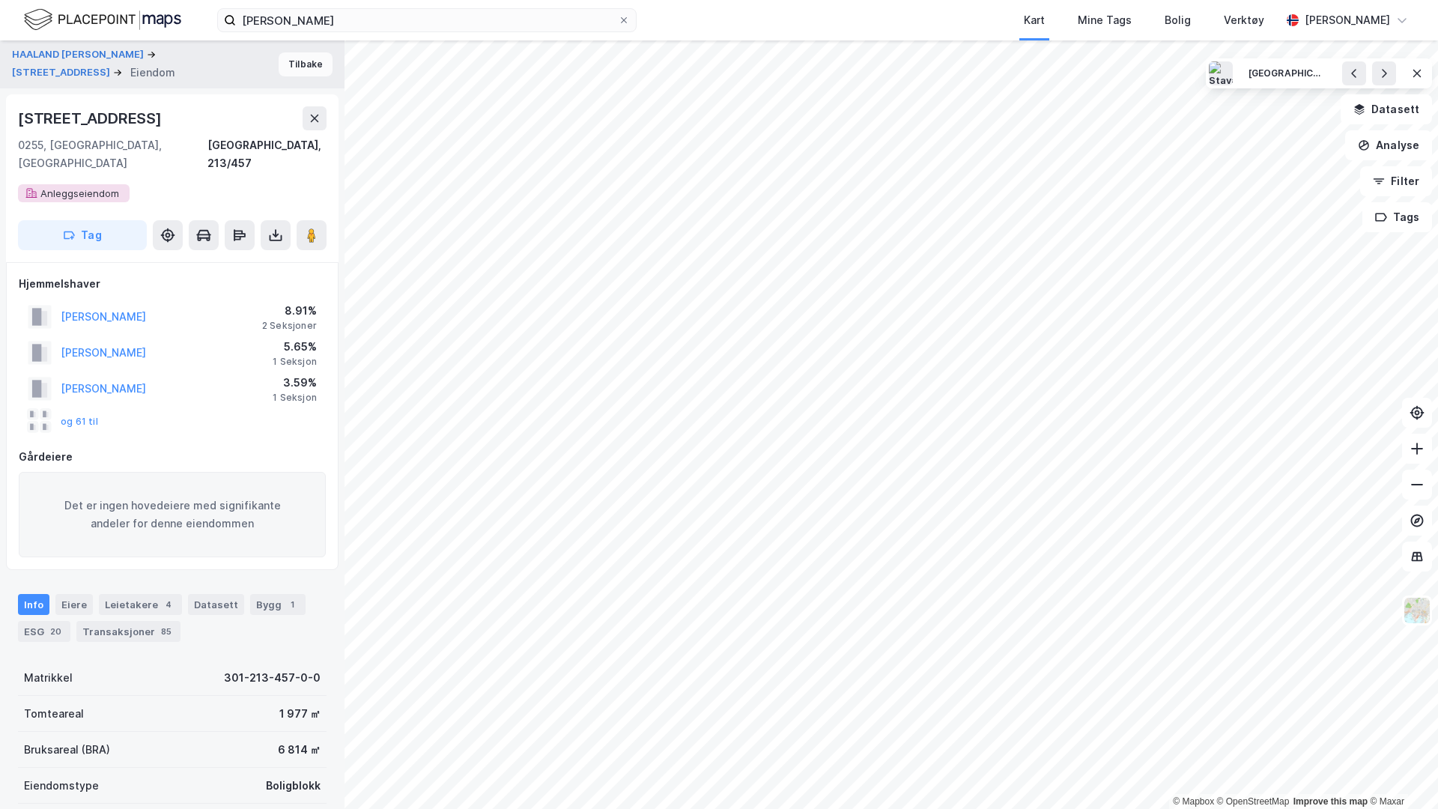
click at [306, 62] on button "Tilbake" at bounding box center [306, 64] width 54 height 24
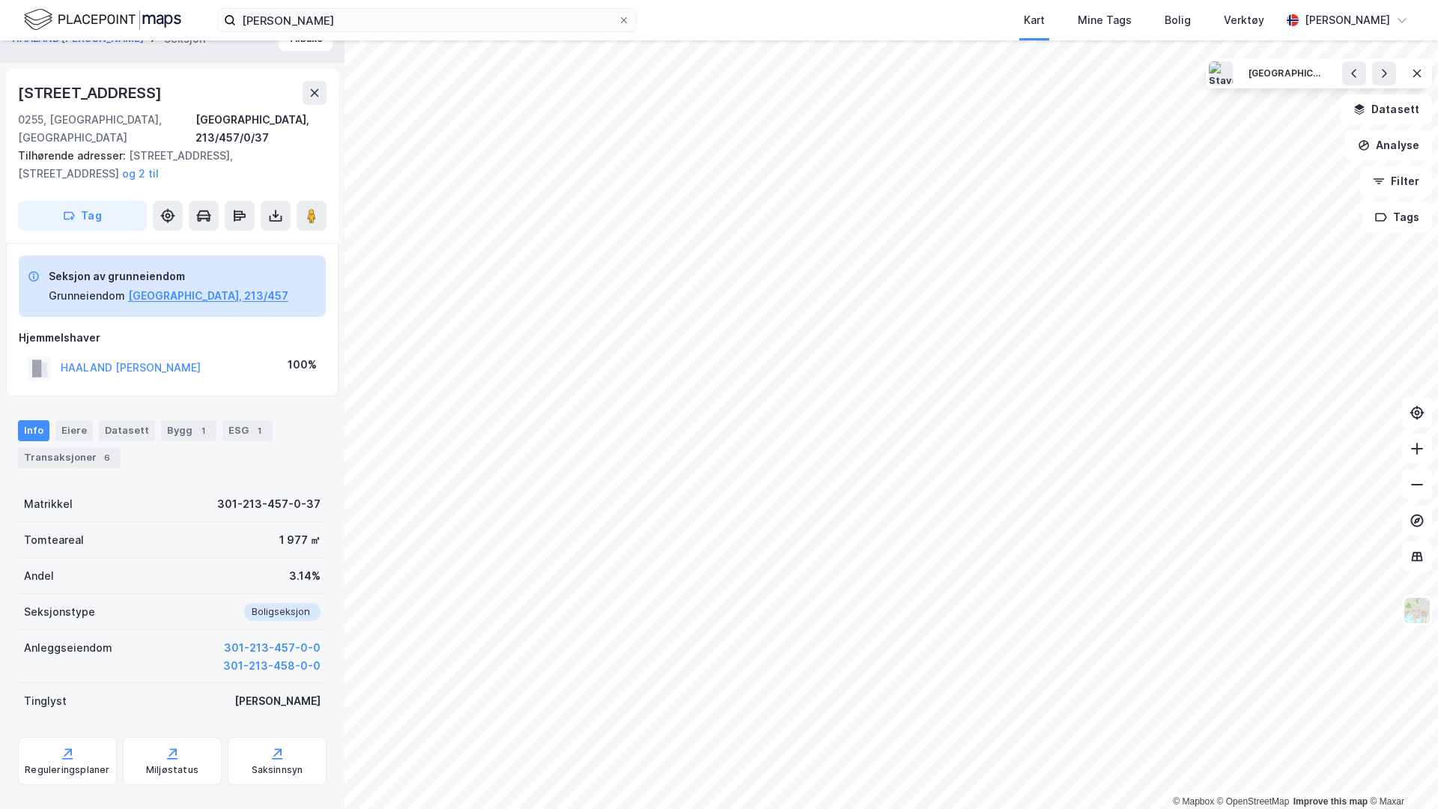
scroll to position [32, 0]
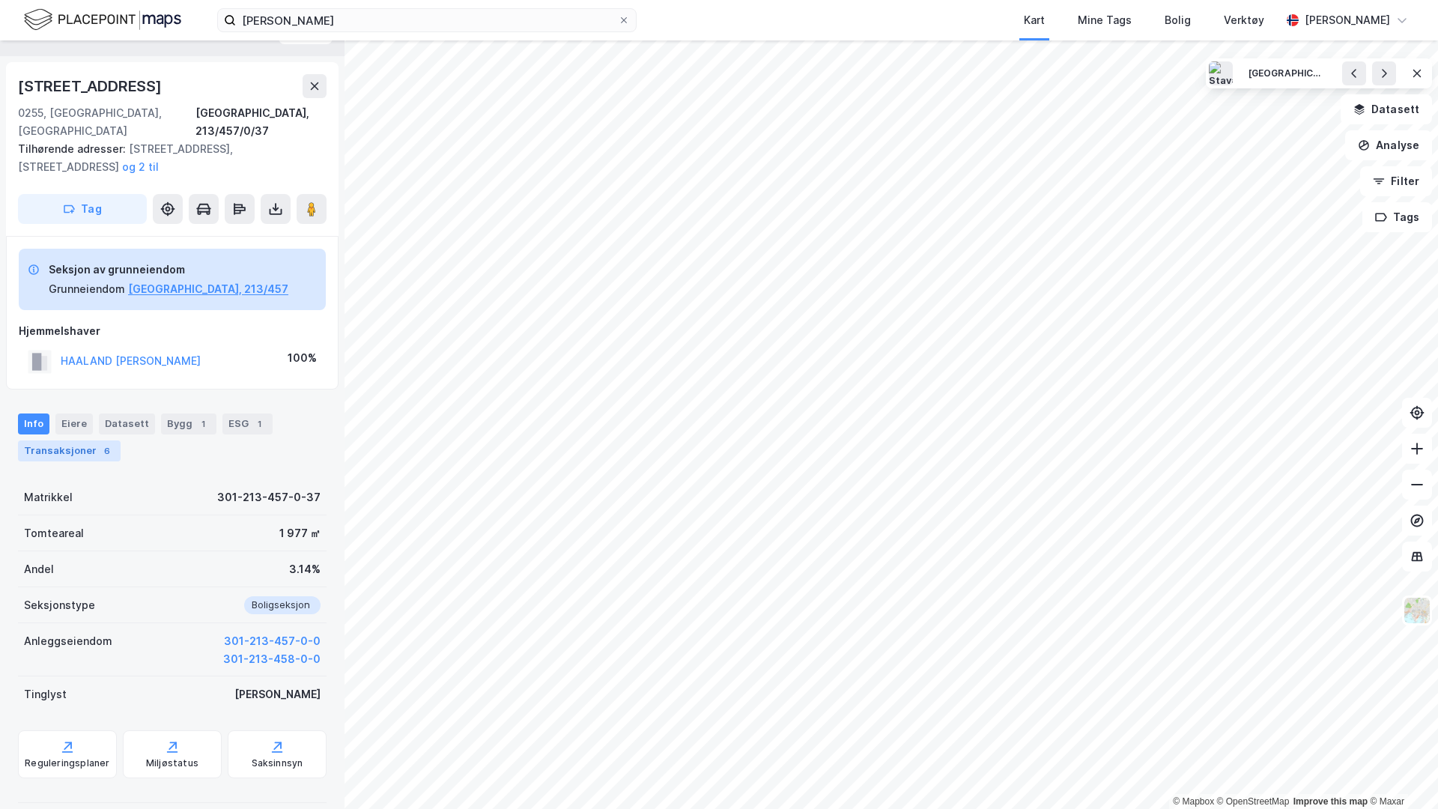
click at [103, 443] on div "6" at bounding box center [107, 450] width 15 height 15
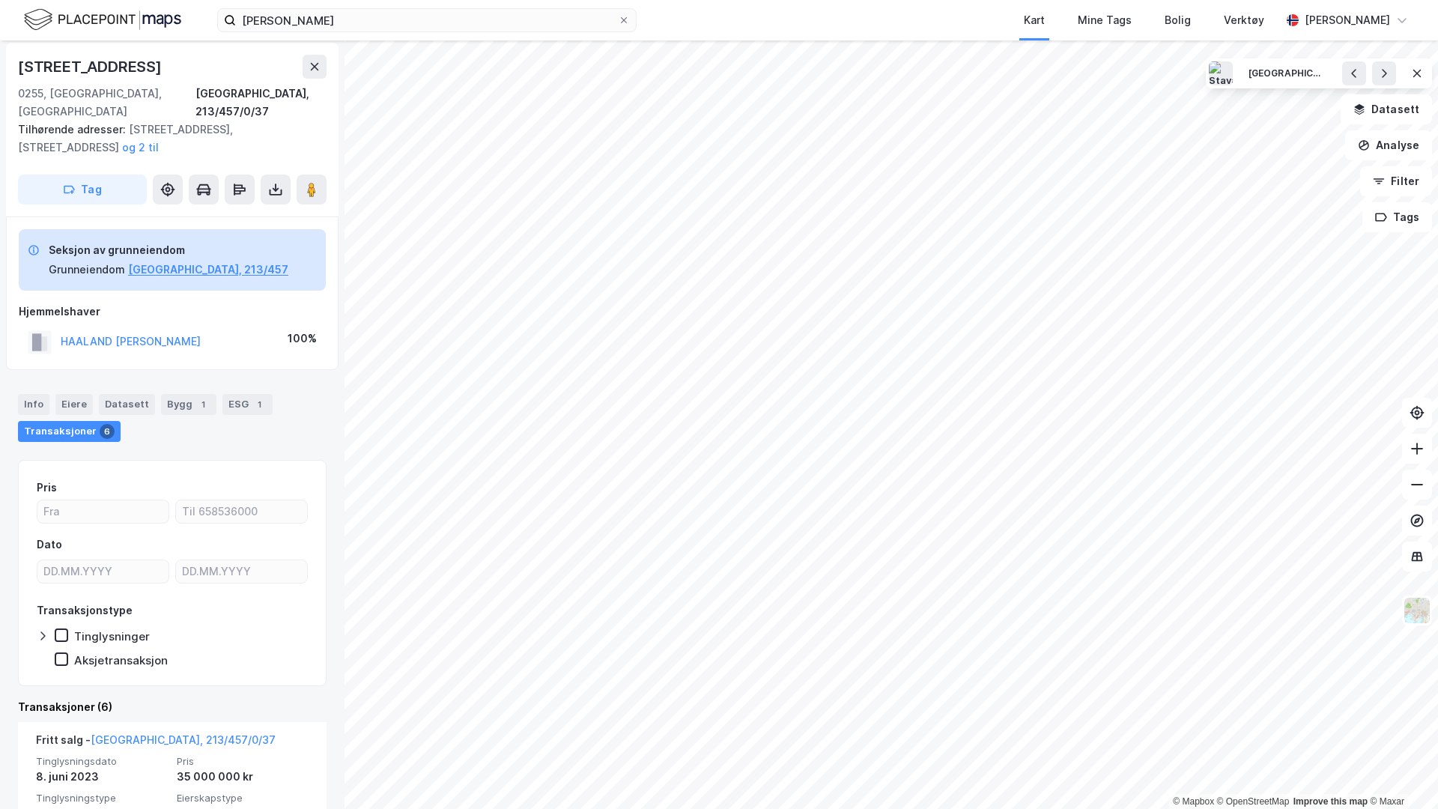
scroll to position [49, 0]
click at [303, 75] on button at bounding box center [315, 70] width 24 height 24
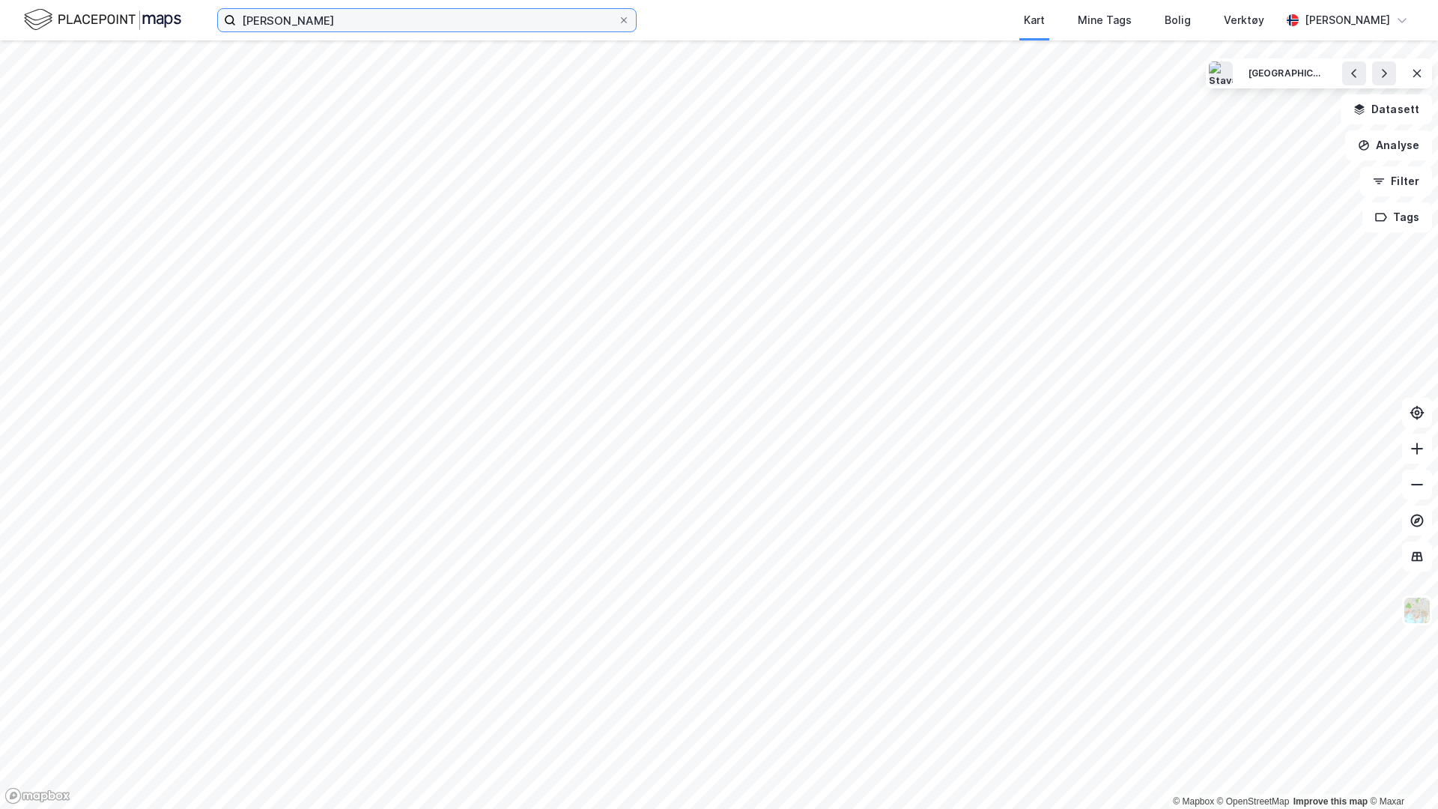
click at [313, 25] on input "[PERSON_NAME]" at bounding box center [427, 20] width 382 height 22
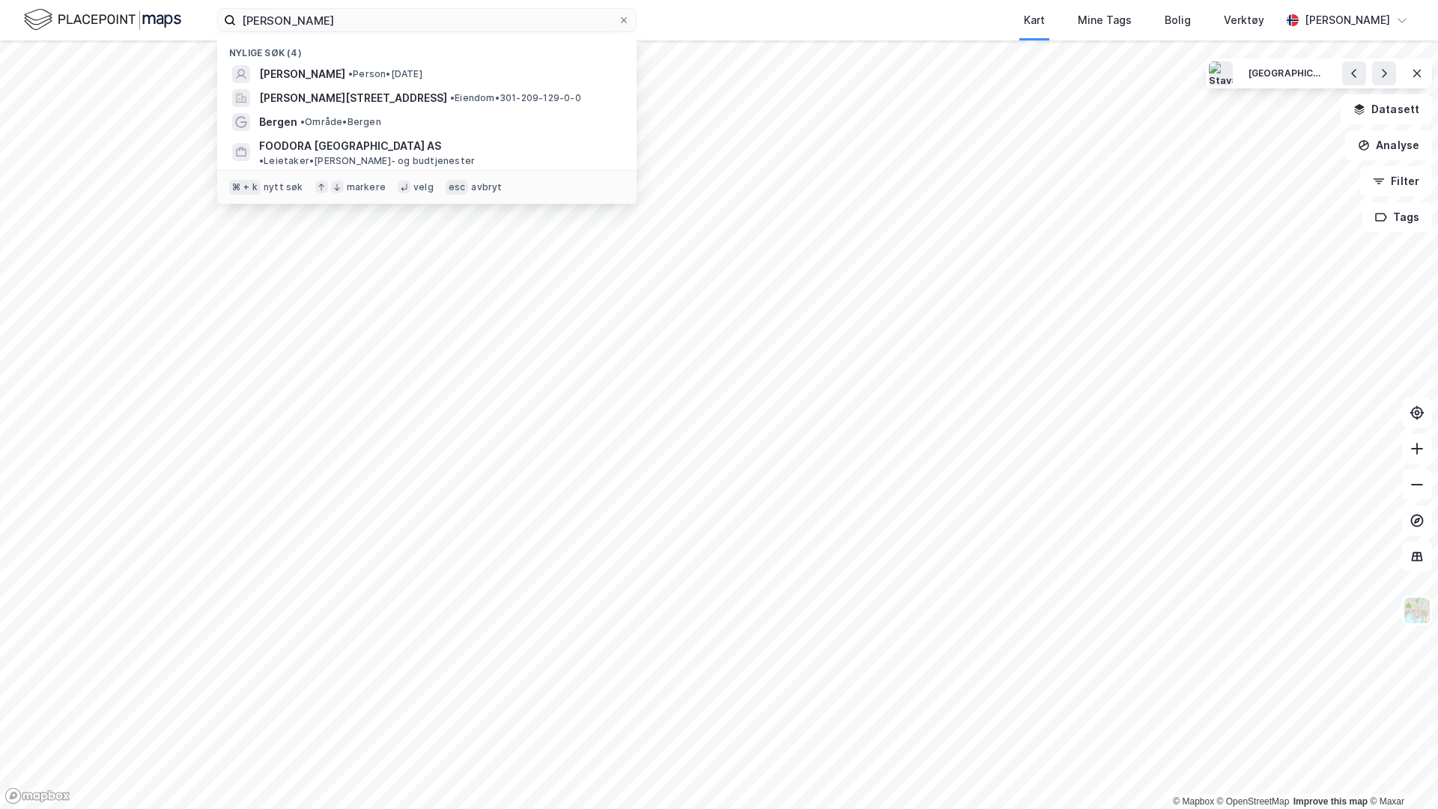
click at [351, 38] on div "Nylige søk (4)" at bounding box center [426, 48] width 419 height 27
click at [339, 21] on input "[PERSON_NAME]" at bounding box center [427, 20] width 382 height 22
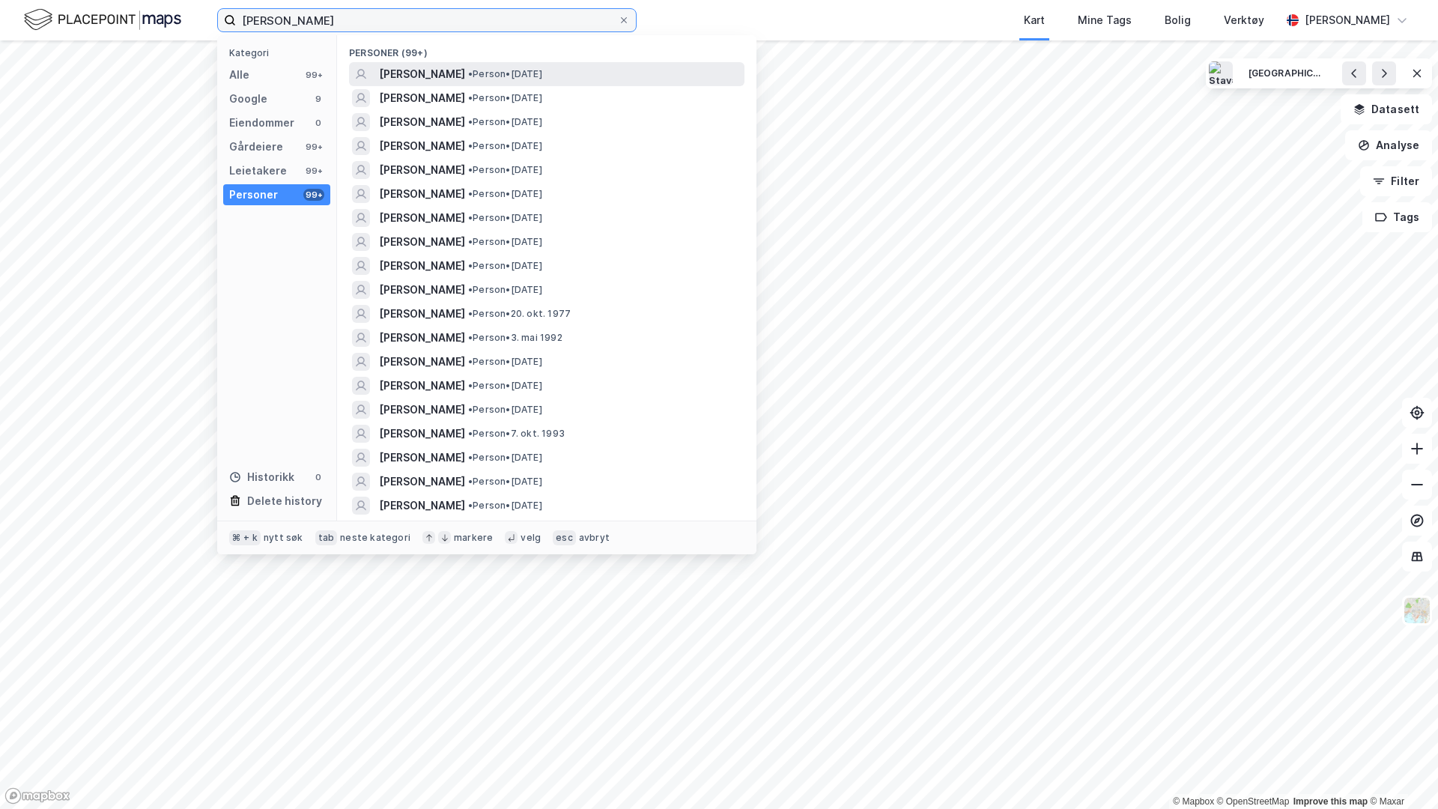
type input "[PERSON_NAME]"
click at [434, 74] on span "[PERSON_NAME]" at bounding box center [422, 74] width 86 height 18
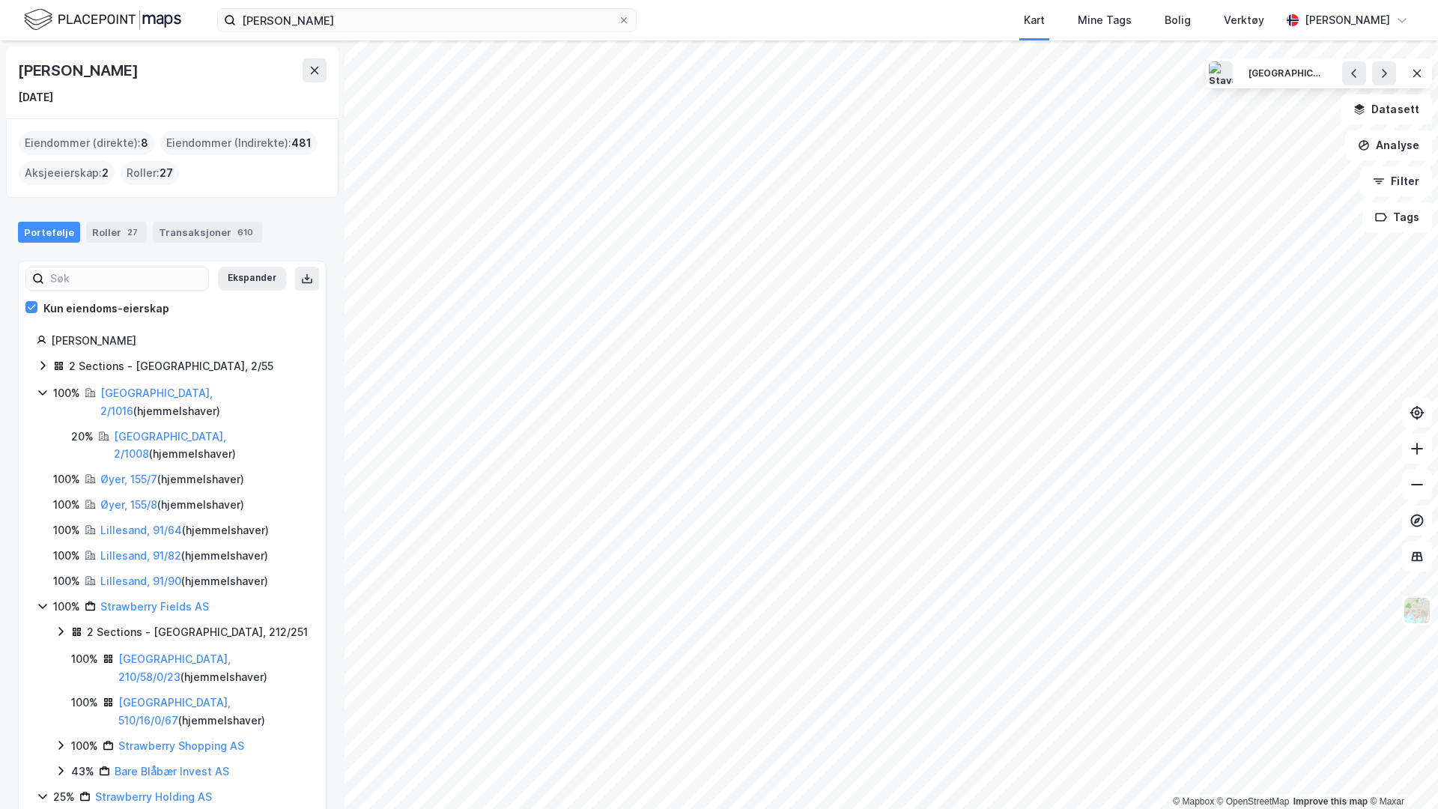
drag, startPoint x: 47, startPoint y: 337, endPoint x: 225, endPoint y: 339, distance: 177.5
click at [225, 339] on div "[PERSON_NAME]" at bounding box center [172, 341] width 271 height 18
click at [82, 346] on div "[PERSON_NAME]" at bounding box center [179, 341] width 257 height 18
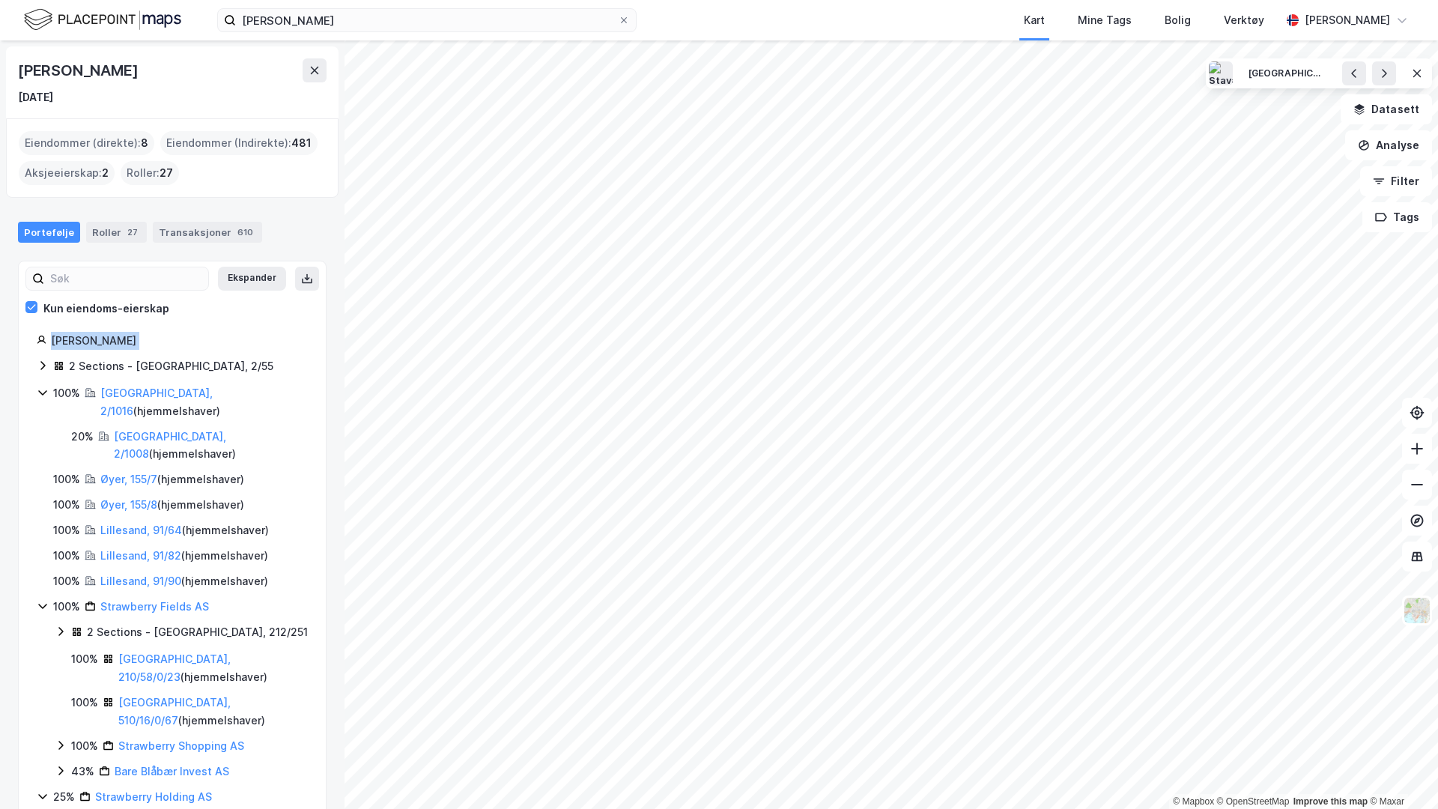
click at [79, 344] on div "[PERSON_NAME]" at bounding box center [179, 341] width 257 height 18
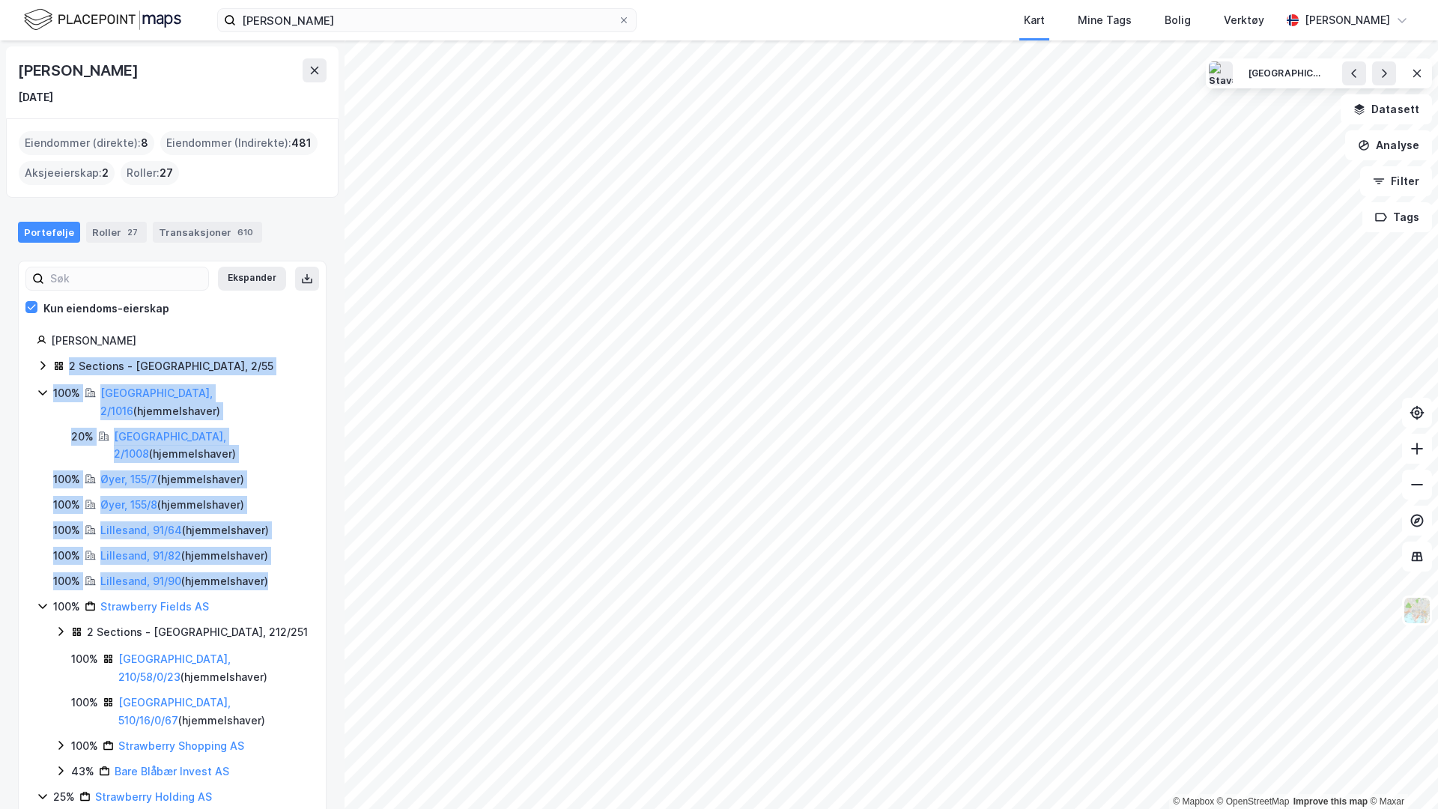
drag, startPoint x: 25, startPoint y: 354, endPoint x: 275, endPoint y: 546, distance: 315.1
click at [275, 546] on div "[PERSON_NAME] 2 Sections - [GEOGRAPHIC_DATA], 2/55 100% [GEOGRAPHIC_DATA], 2/10…" at bounding box center [172, 616] width 307 height 568
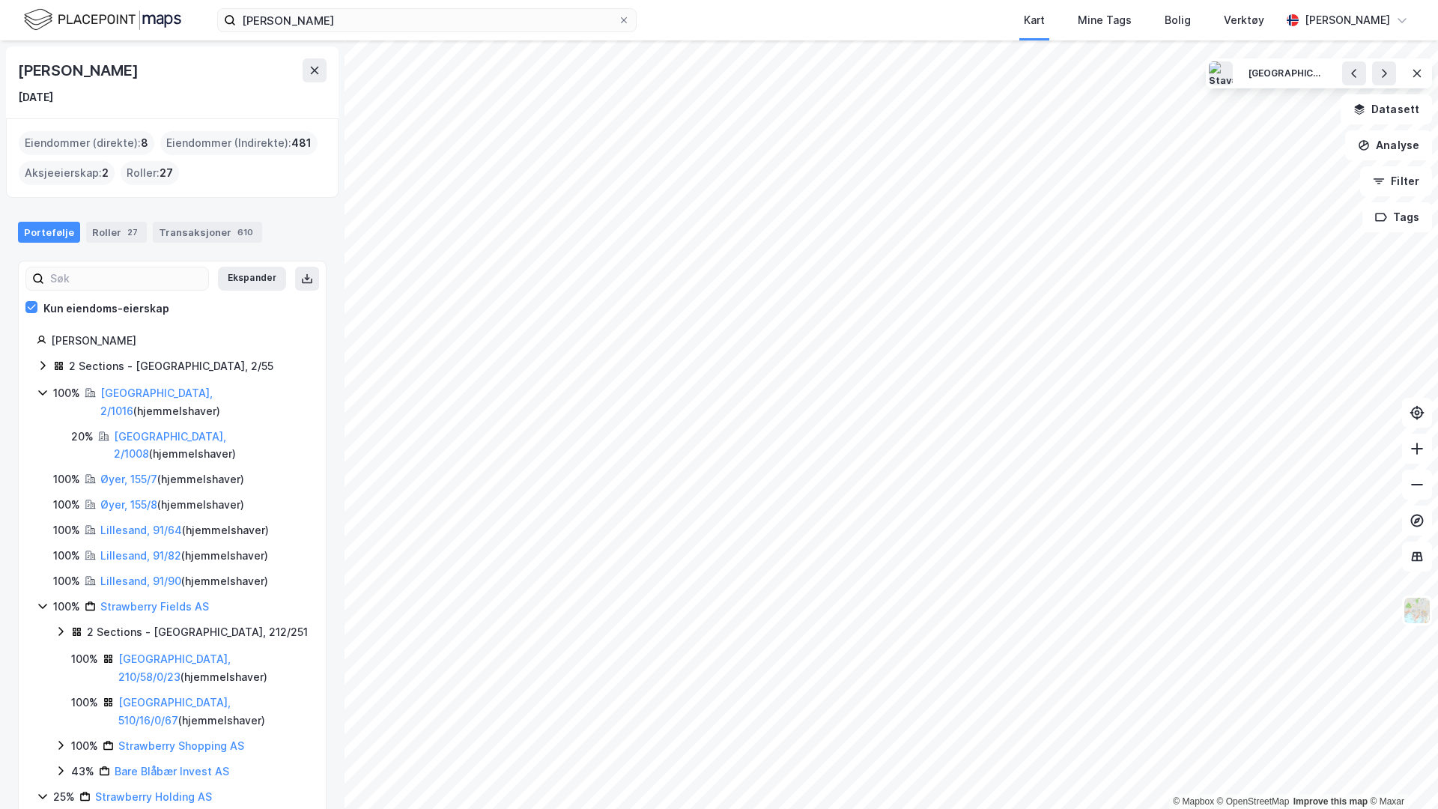
click at [217, 342] on div "[PERSON_NAME]" at bounding box center [179, 341] width 257 height 18
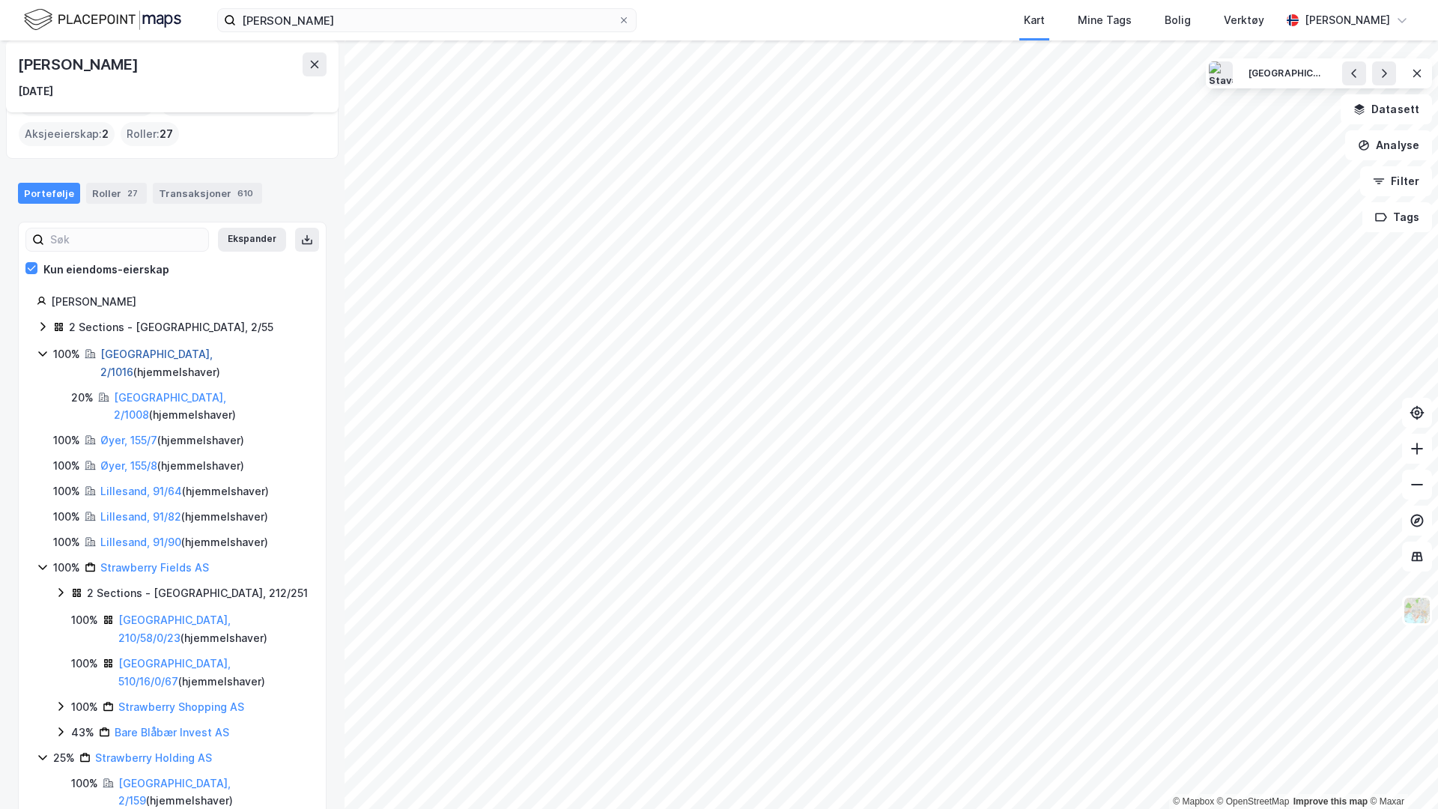
click at [129, 354] on link "[GEOGRAPHIC_DATA], 2/1016" at bounding box center [156, 362] width 112 height 31
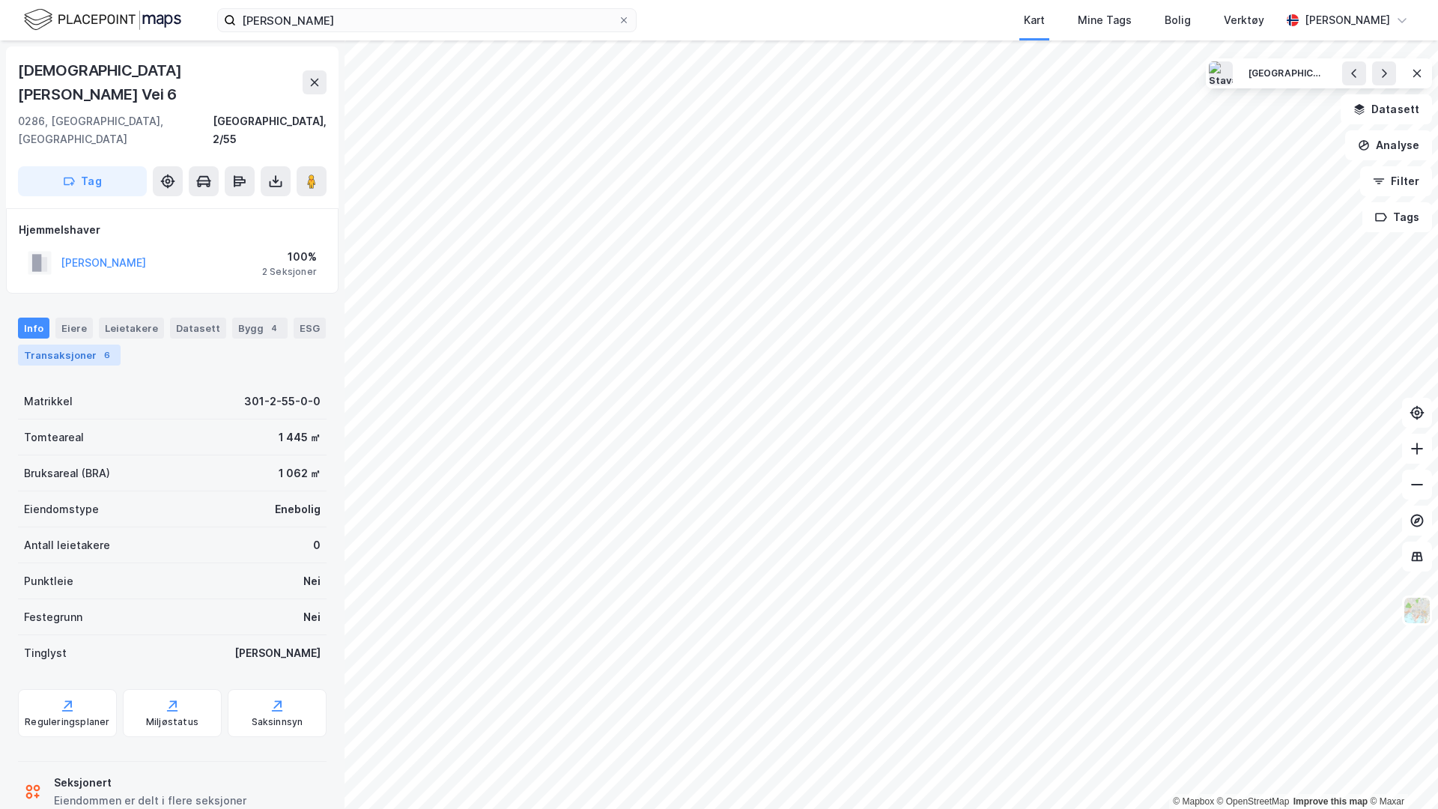
click at [67, 344] on div "Transaksjoner 6" at bounding box center [69, 354] width 103 height 21
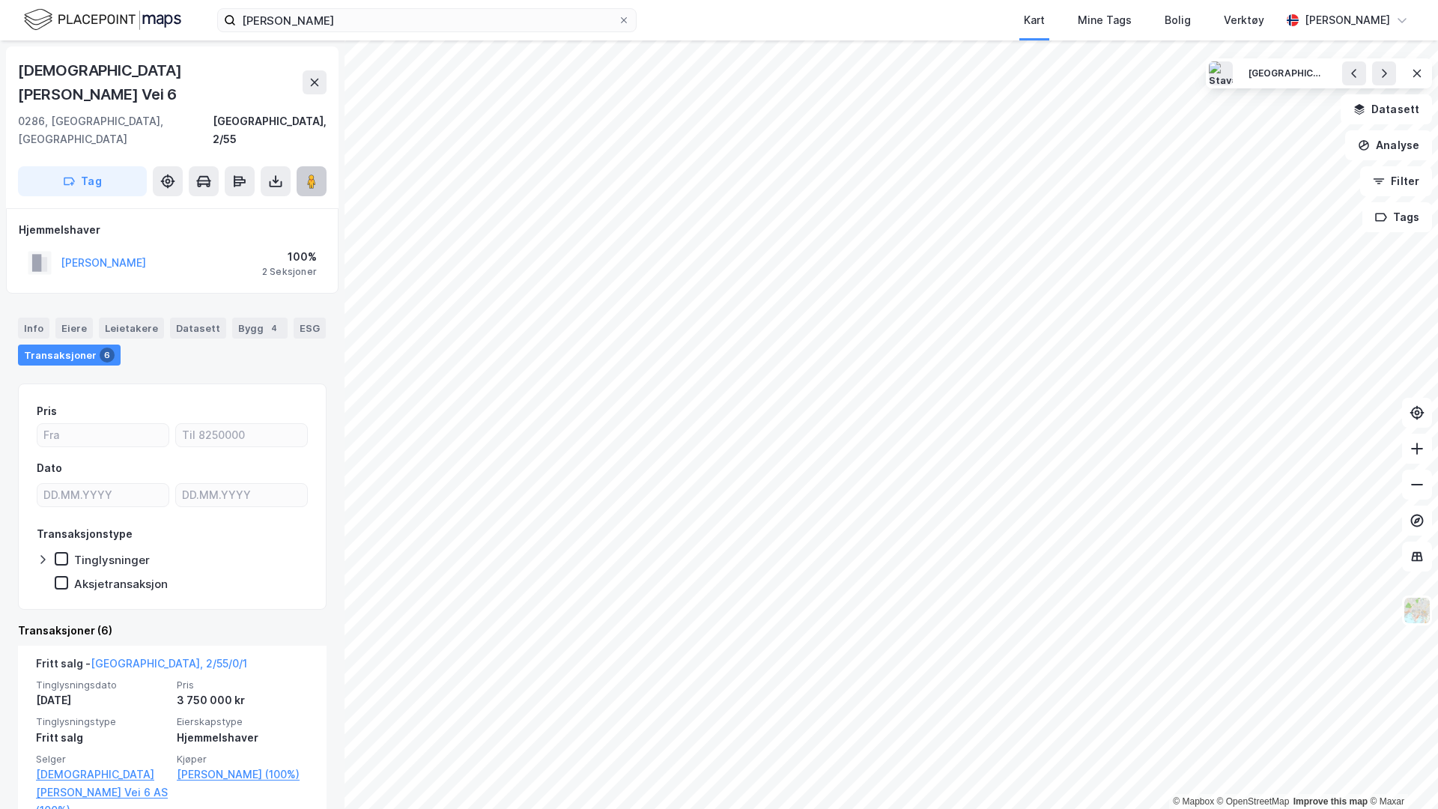
click at [310, 174] on image at bounding box center [311, 181] width 9 height 15
click at [0, 0] on button "[PERSON_NAME]" at bounding box center [0, 0] width 0 height 0
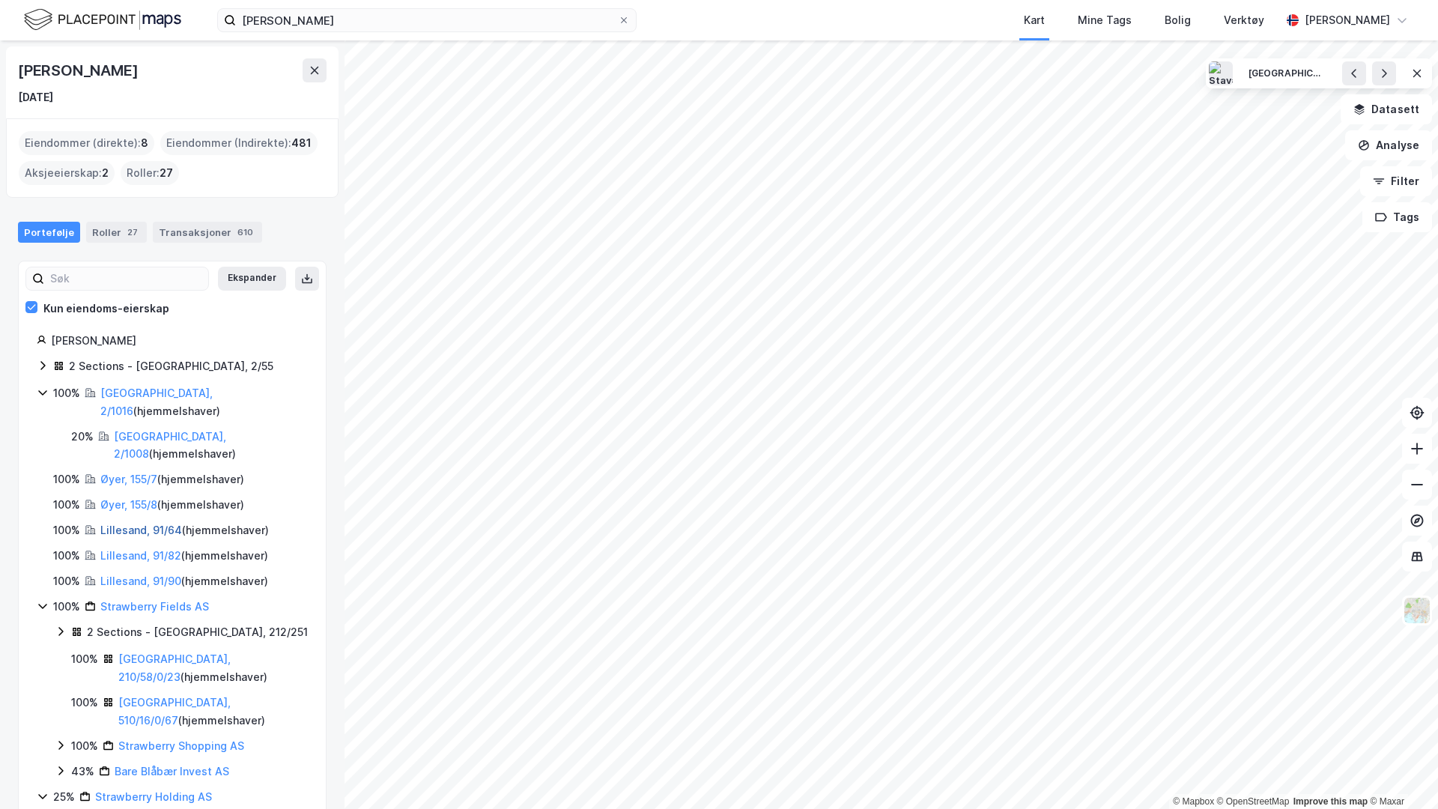
click at [124, 523] on link "Lillesand, 91/64" at bounding box center [141, 529] width 82 height 13
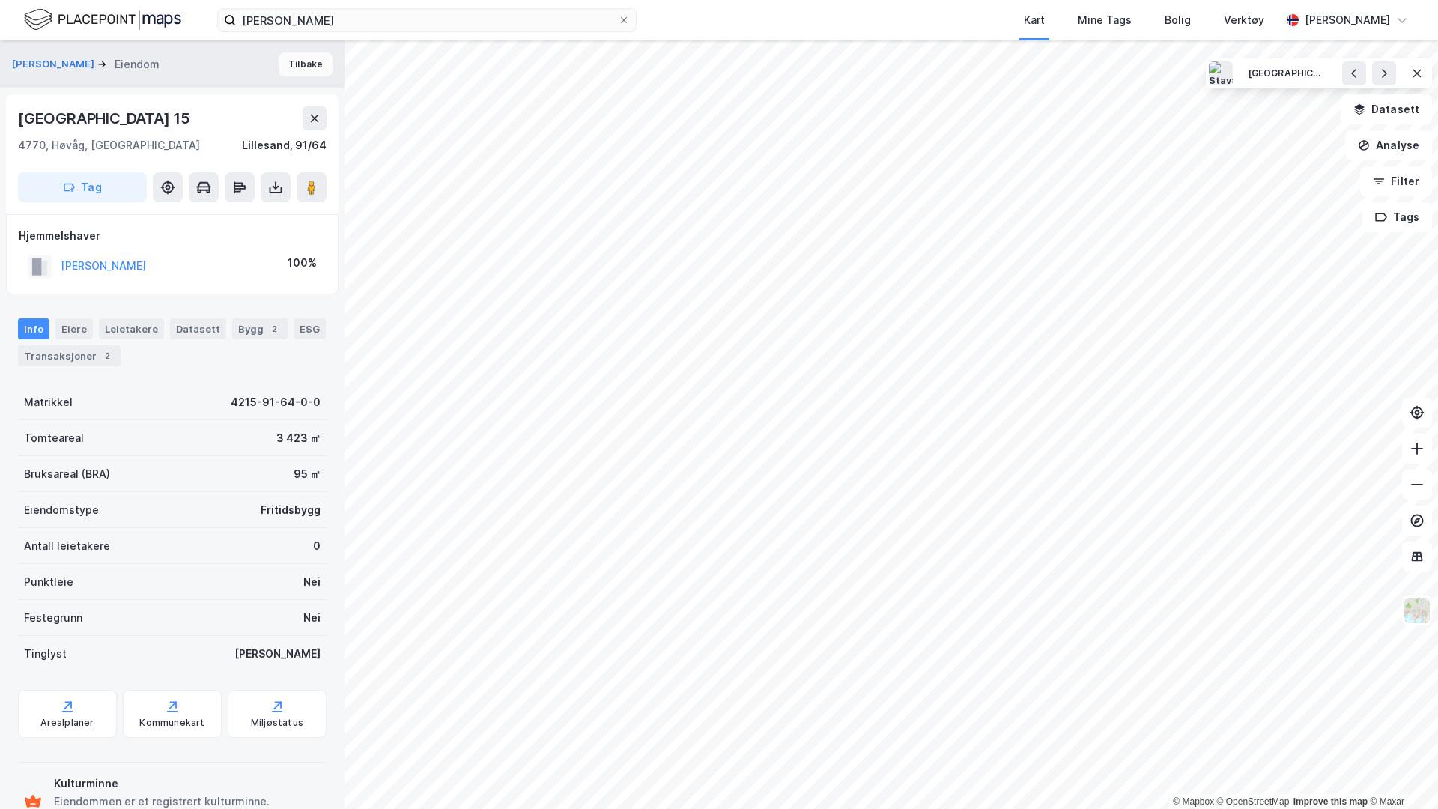
click at [310, 73] on button "Tilbake" at bounding box center [306, 64] width 54 height 24
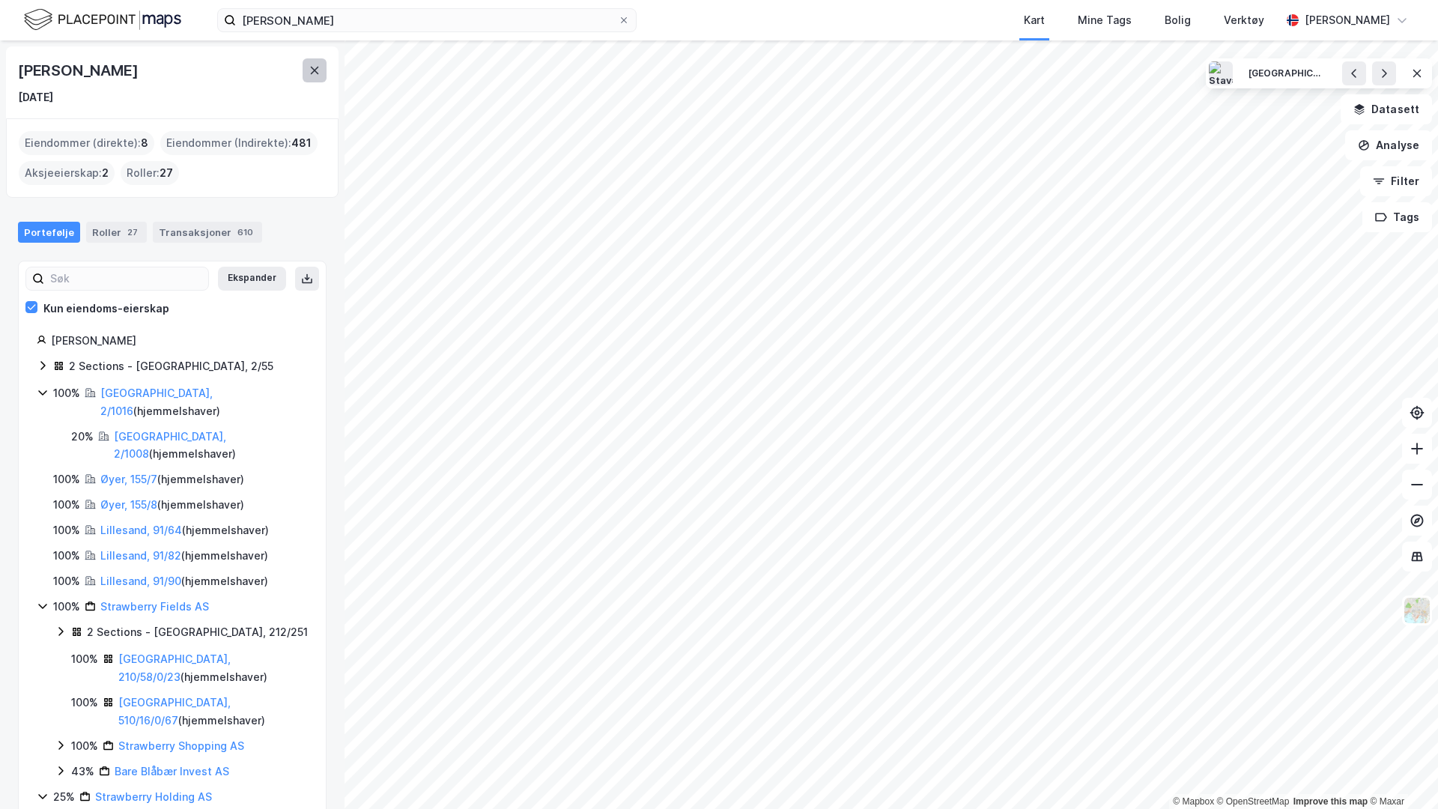
click at [314, 66] on icon at bounding box center [315, 70] width 12 height 12
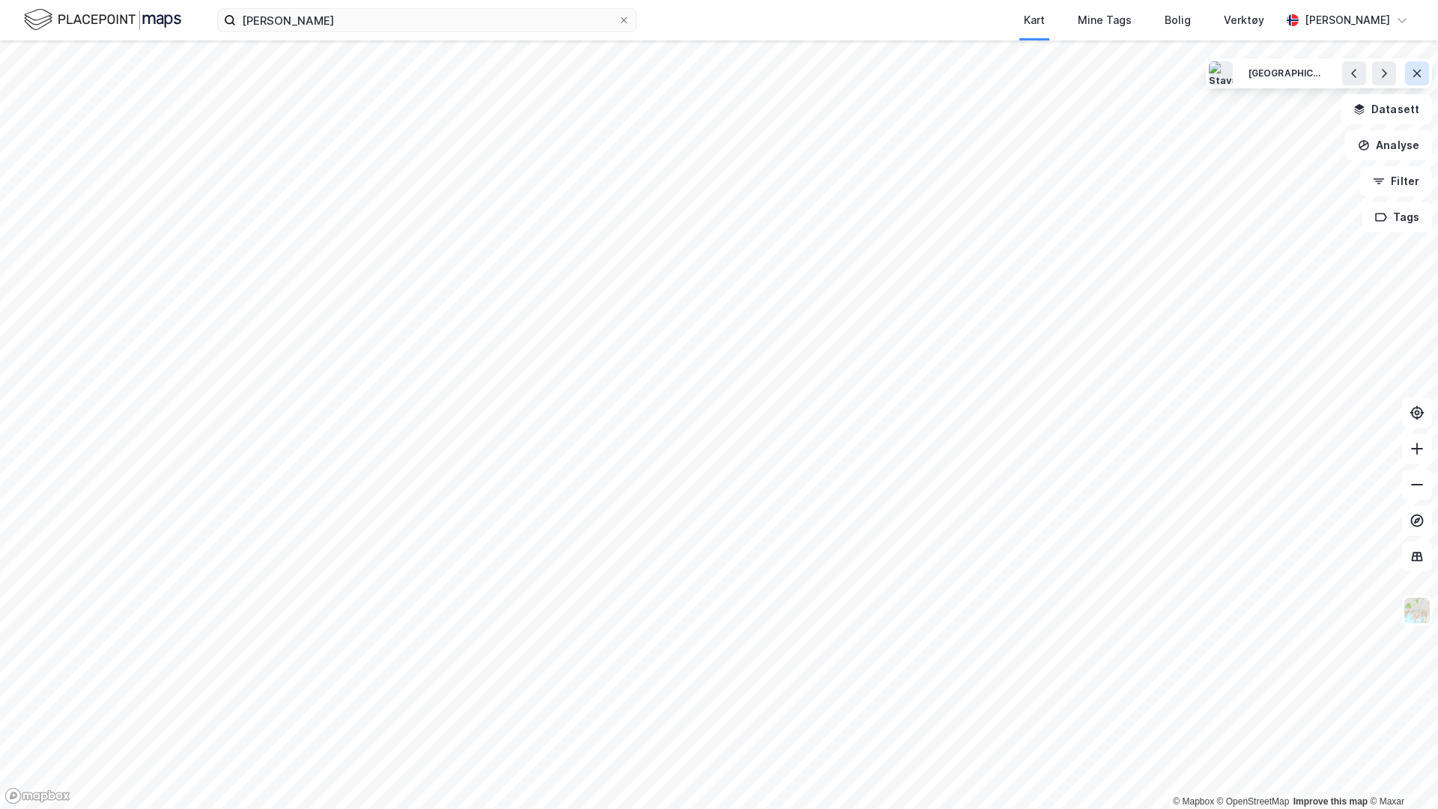
click at [1415, 73] on icon at bounding box center [1417, 73] width 8 height 7
click at [1399, 189] on button "Filter" at bounding box center [1396, 181] width 72 height 30
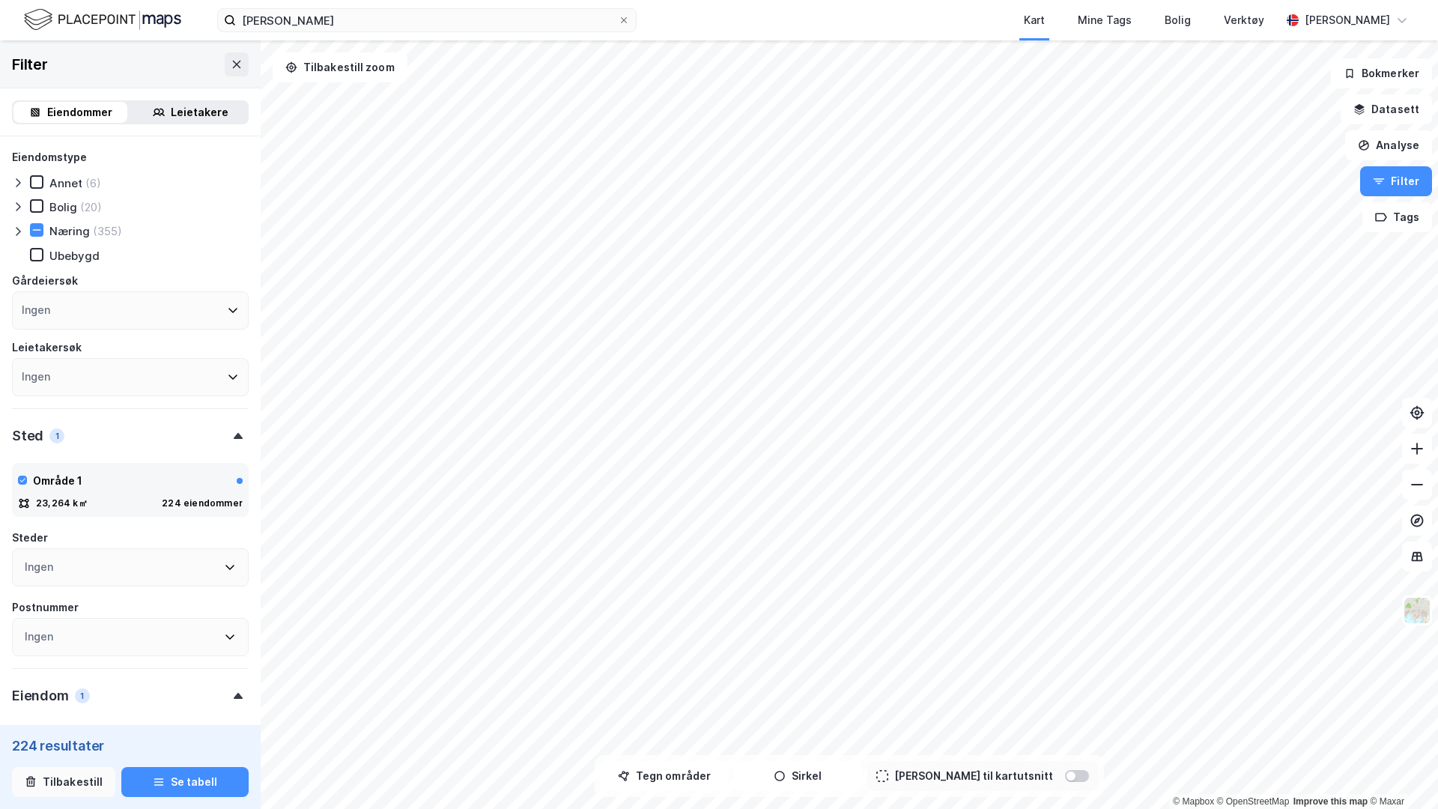
click at [87, 768] on button "Tilbakestill" at bounding box center [63, 782] width 103 height 30
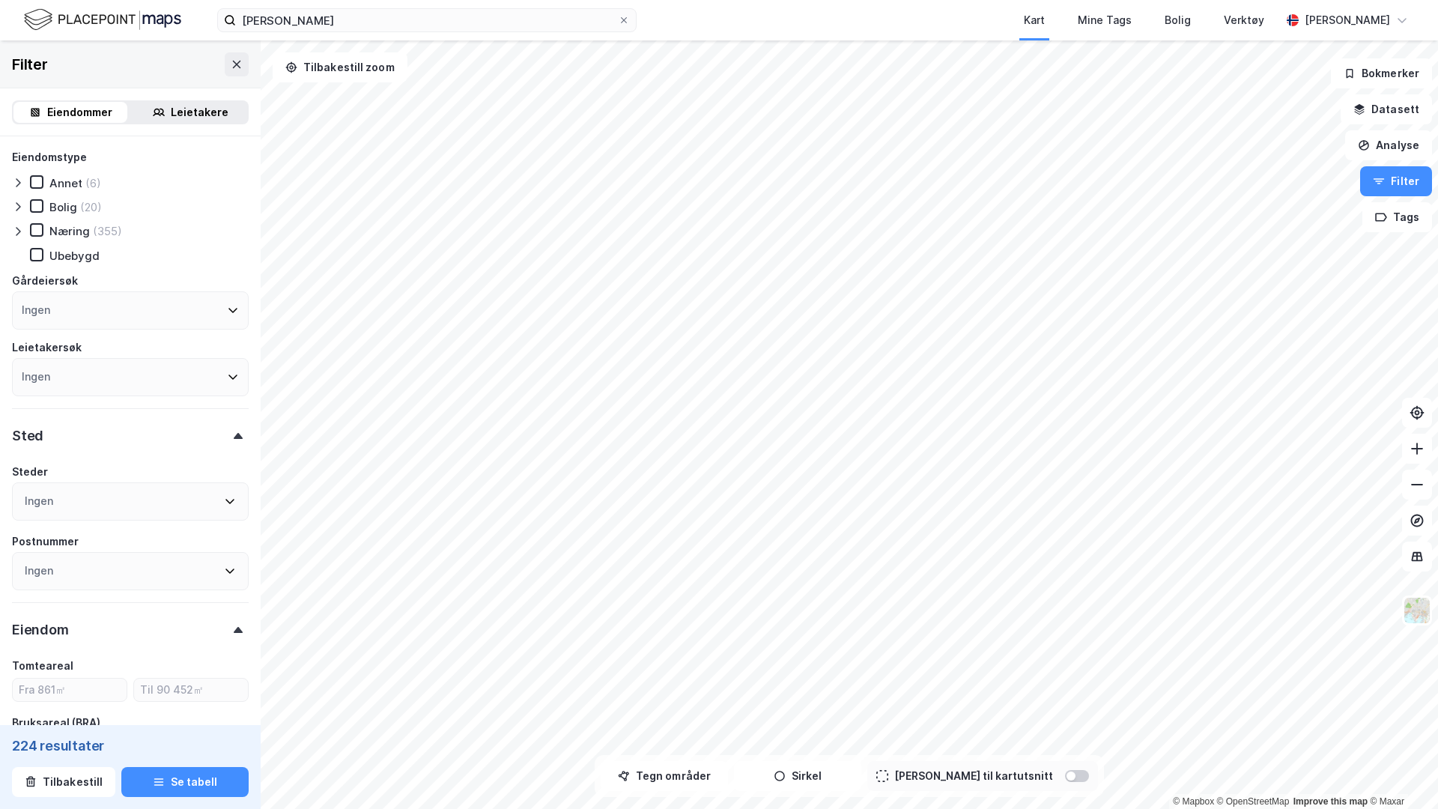
type input "Inkluder (2 589 519)"
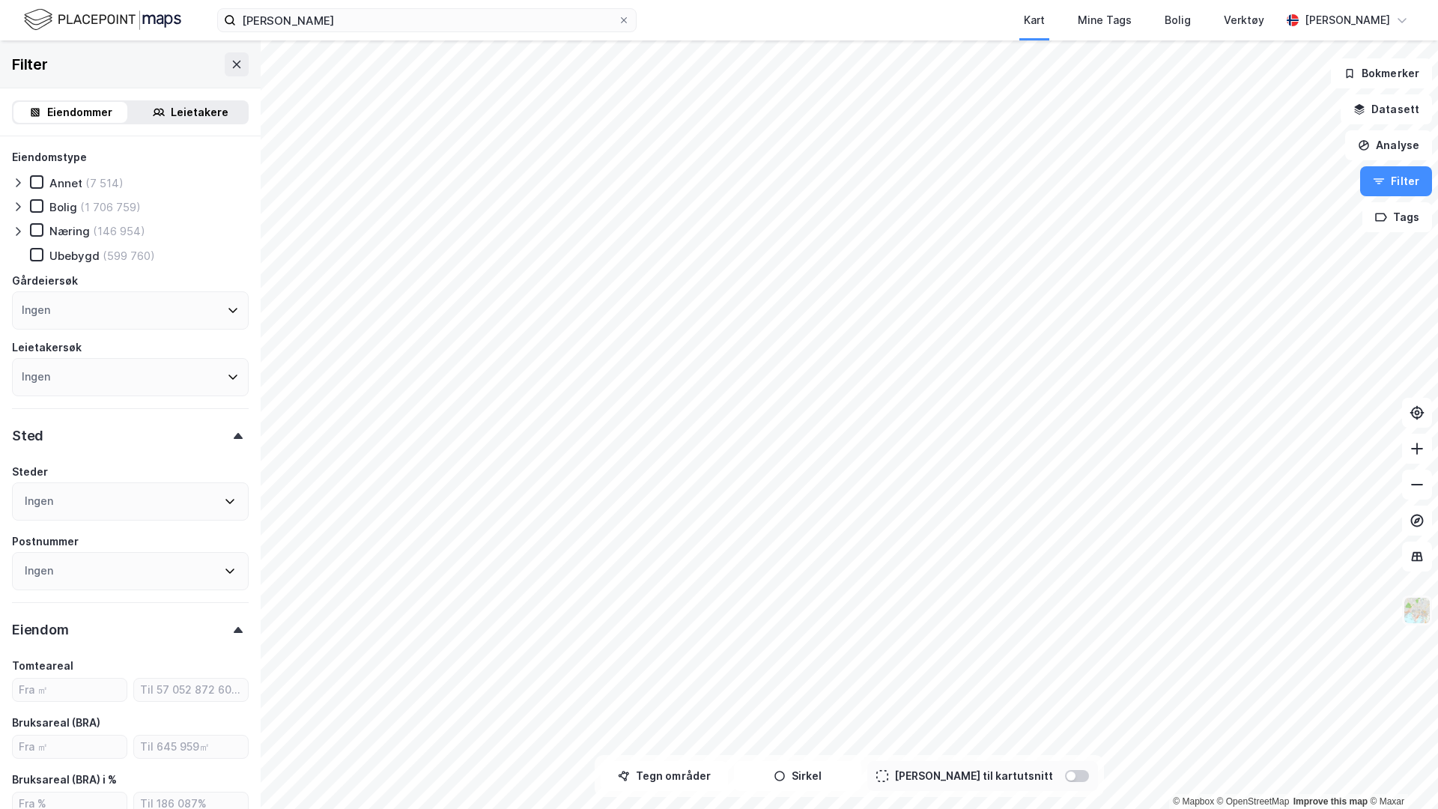
click at [1419, 616] on img at bounding box center [1417, 610] width 28 height 28
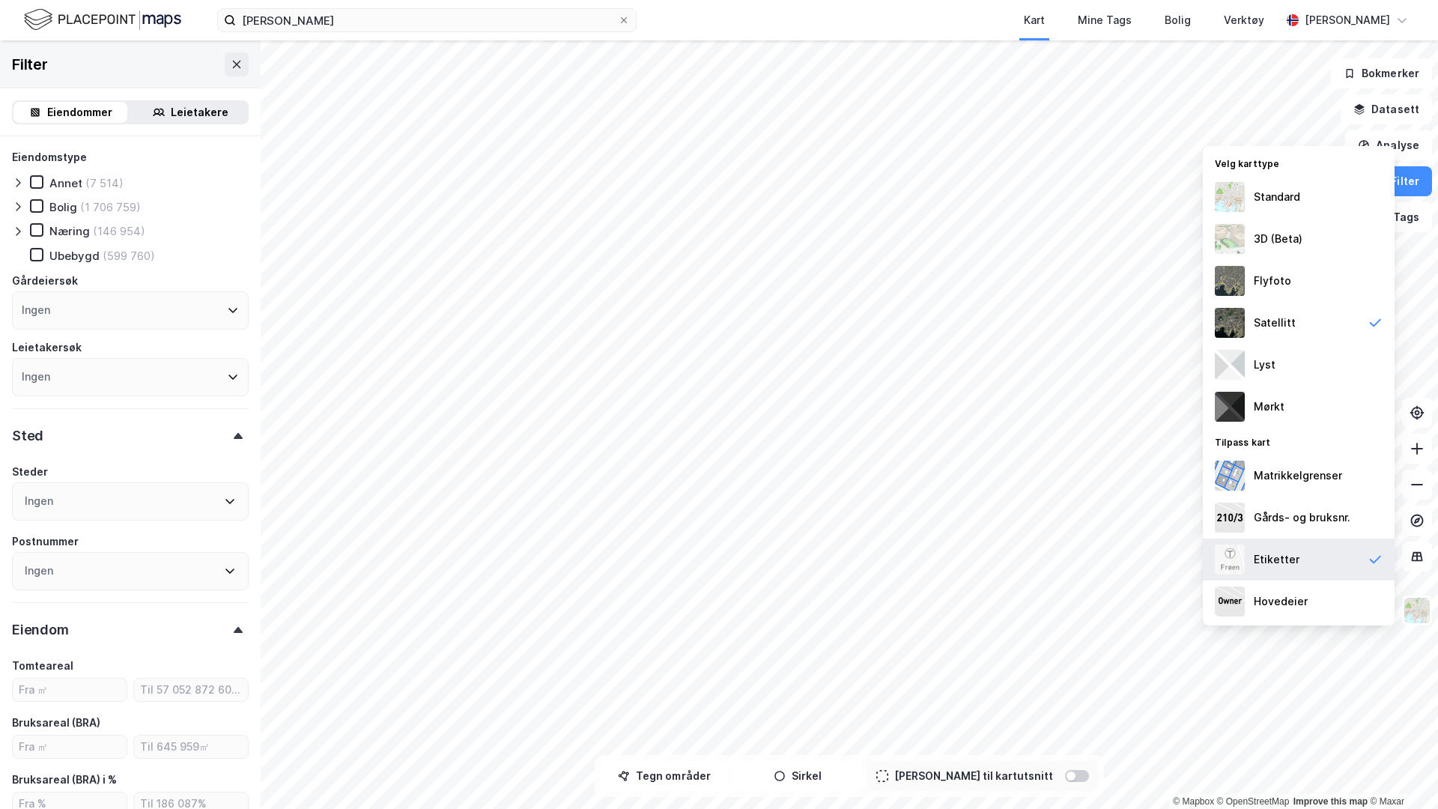
click at [1315, 569] on div "Etiketter" at bounding box center [1299, 559] width 192 height 42
click at [1307, 562] on div "Etiketter" at bounding box center [1299, 559] width 192 height 42
click at [1331, 549] on div "Etiketter" at bounding box center [1299, 559] width 192 height 42
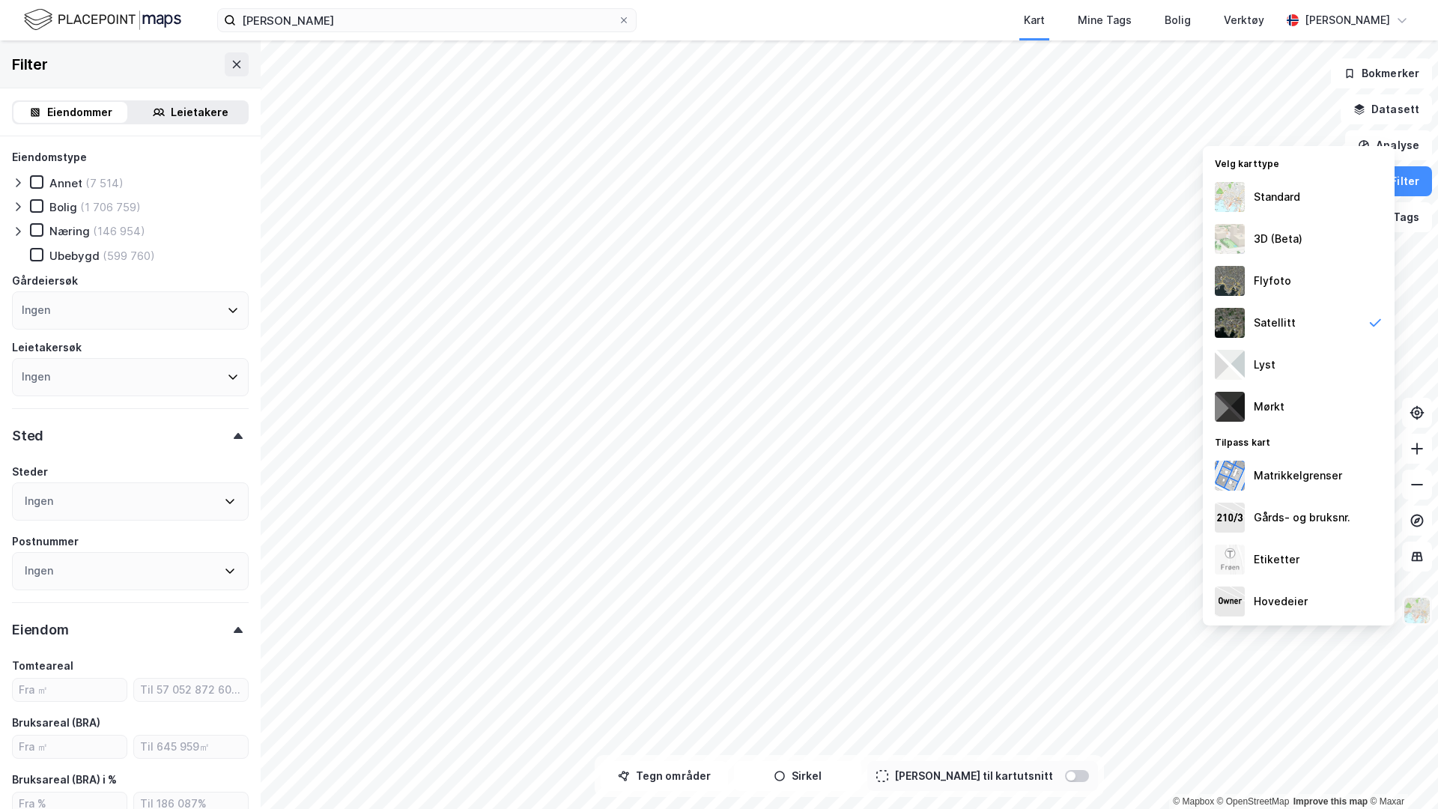
click at [1426, 610] on img at bounding box center [1417, 610] width 28 height 28
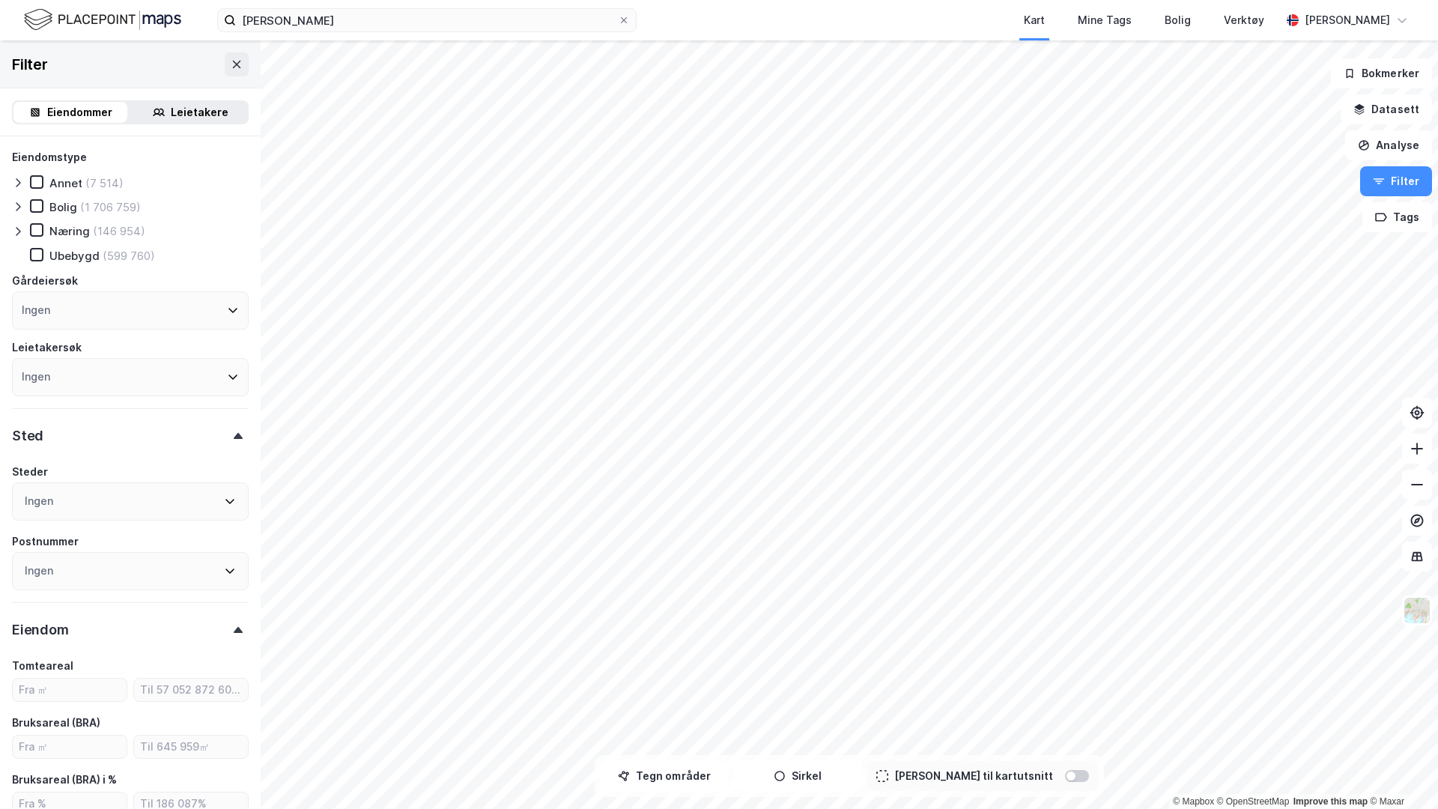
click at [186, 118] on div "Leietakere" at bounding box center [200, 112] width 58 height 18
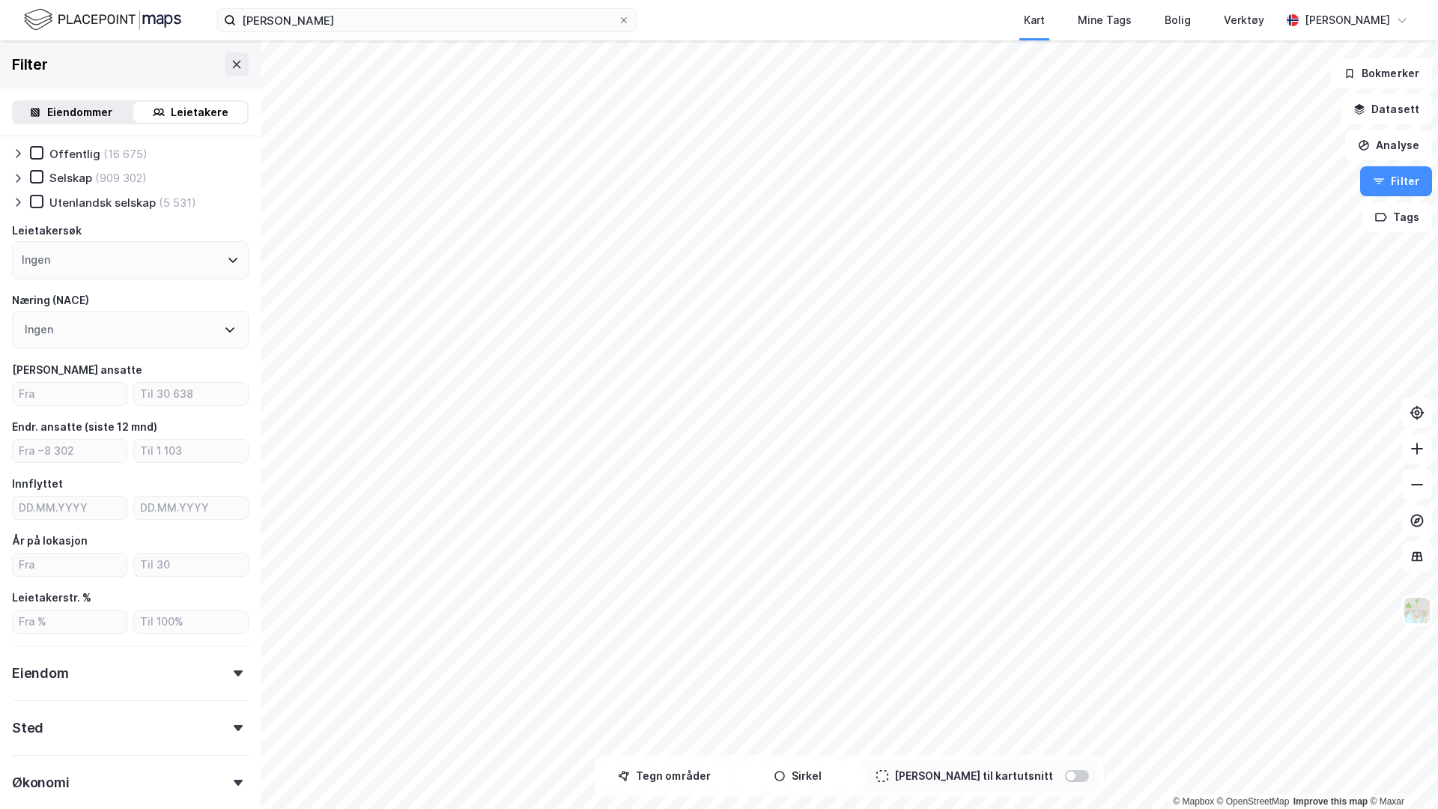
scroll to position [128, 0]
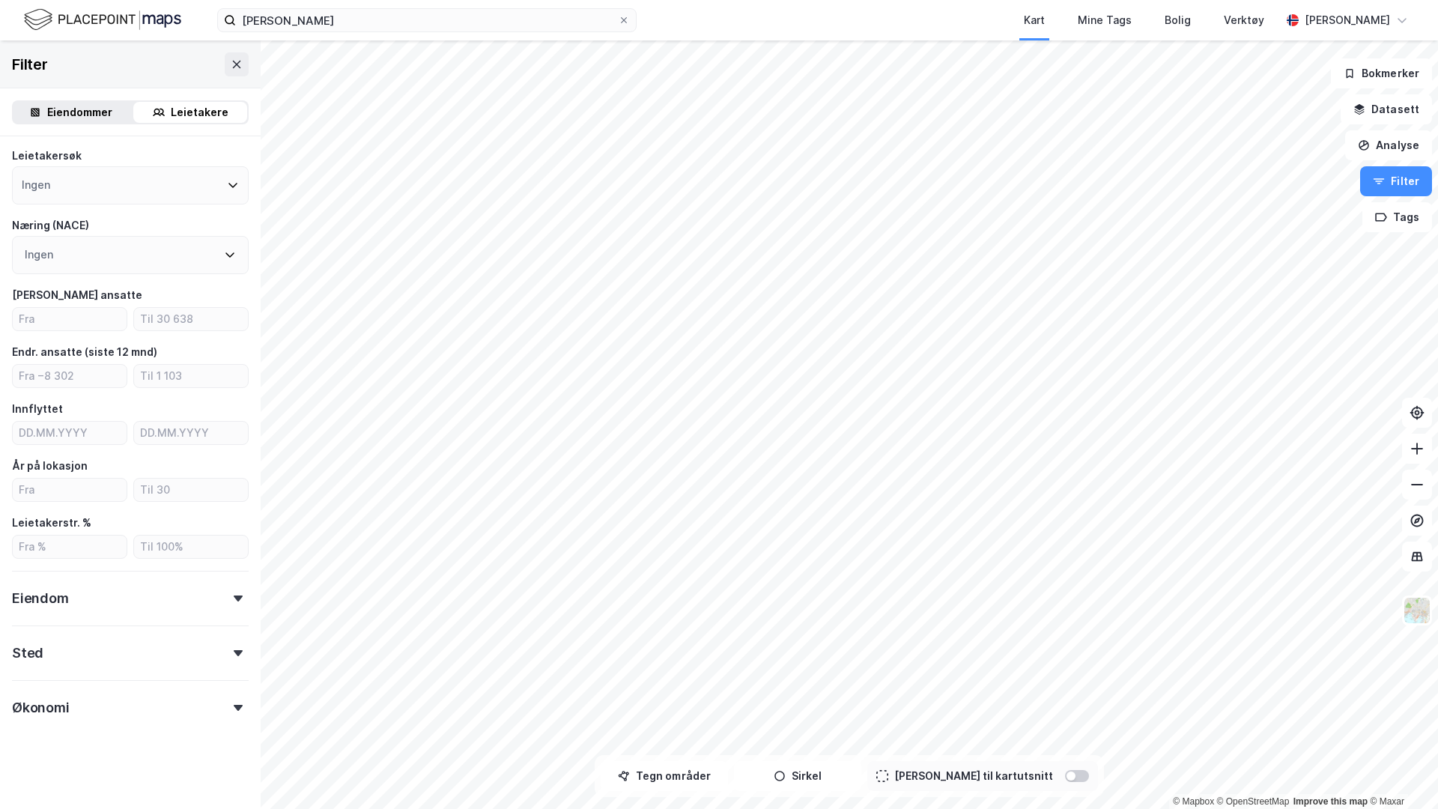
click at [100, 645] on div "Sted" at bounding box center [130, 646] width 237 height 43
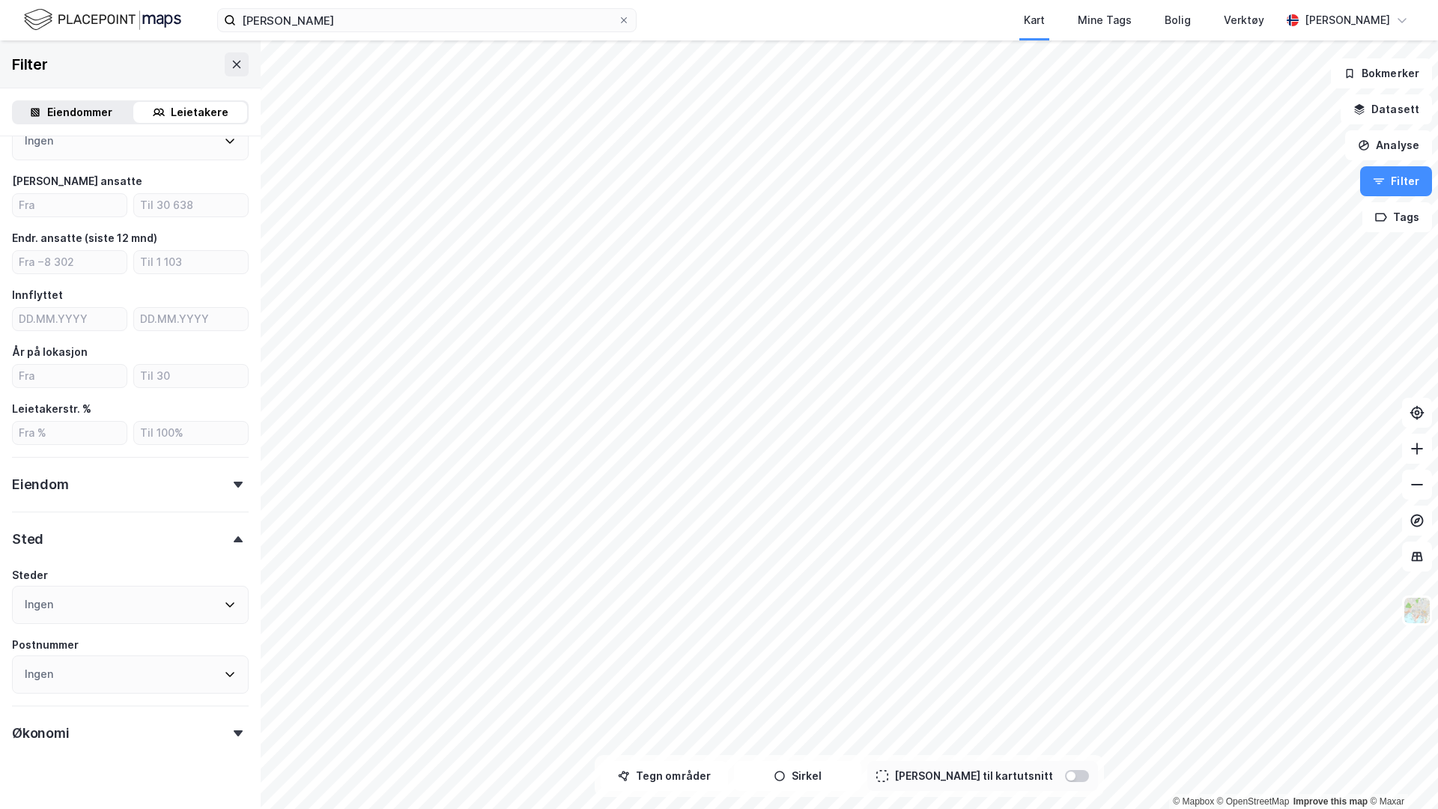
scroll to position [246, 0]
click at [78, 589] on div "Ingen" at bounding box center [130, 601] width 237 height 38
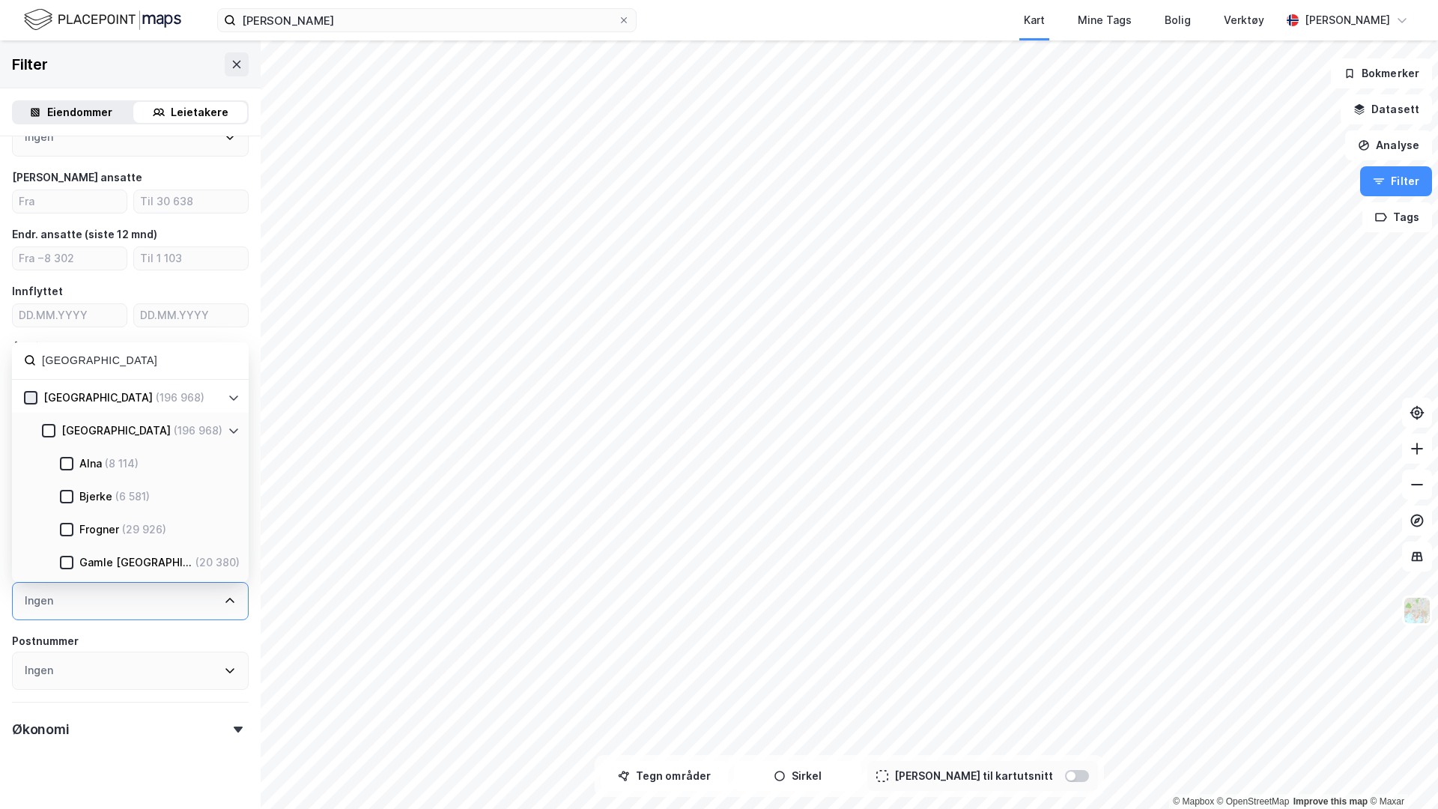
type input "[GEOGRAPHIC_DATA]"
click at [34, 397] on icon at bounding box center [30, 397] width 10 height 10
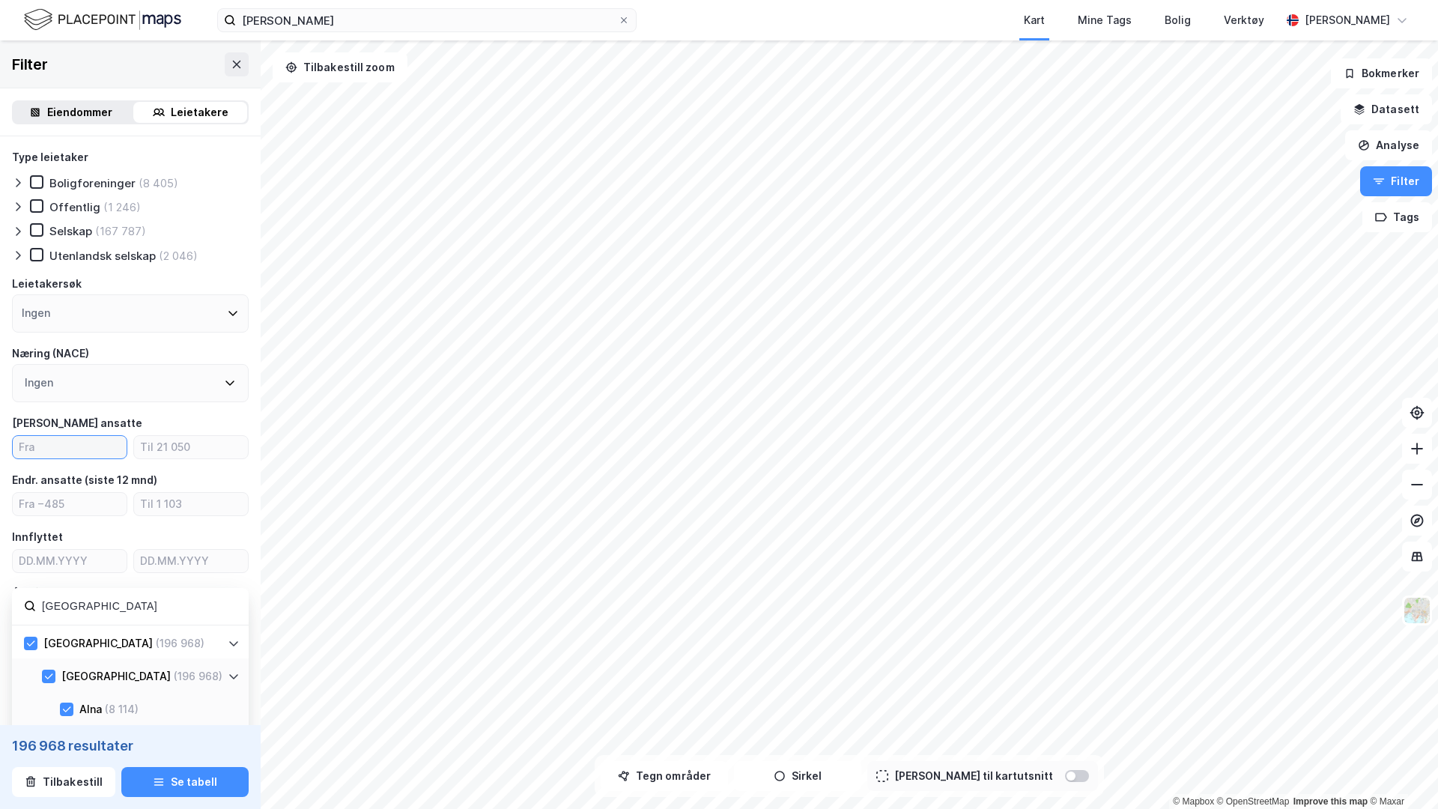
click at [82, 458] on label at bounding box center [69, 447] width 115 height 24
click at [82, 458] on input "number" at bounding box center [70, 447] width 114 height 22
type input "1"
type input "10"
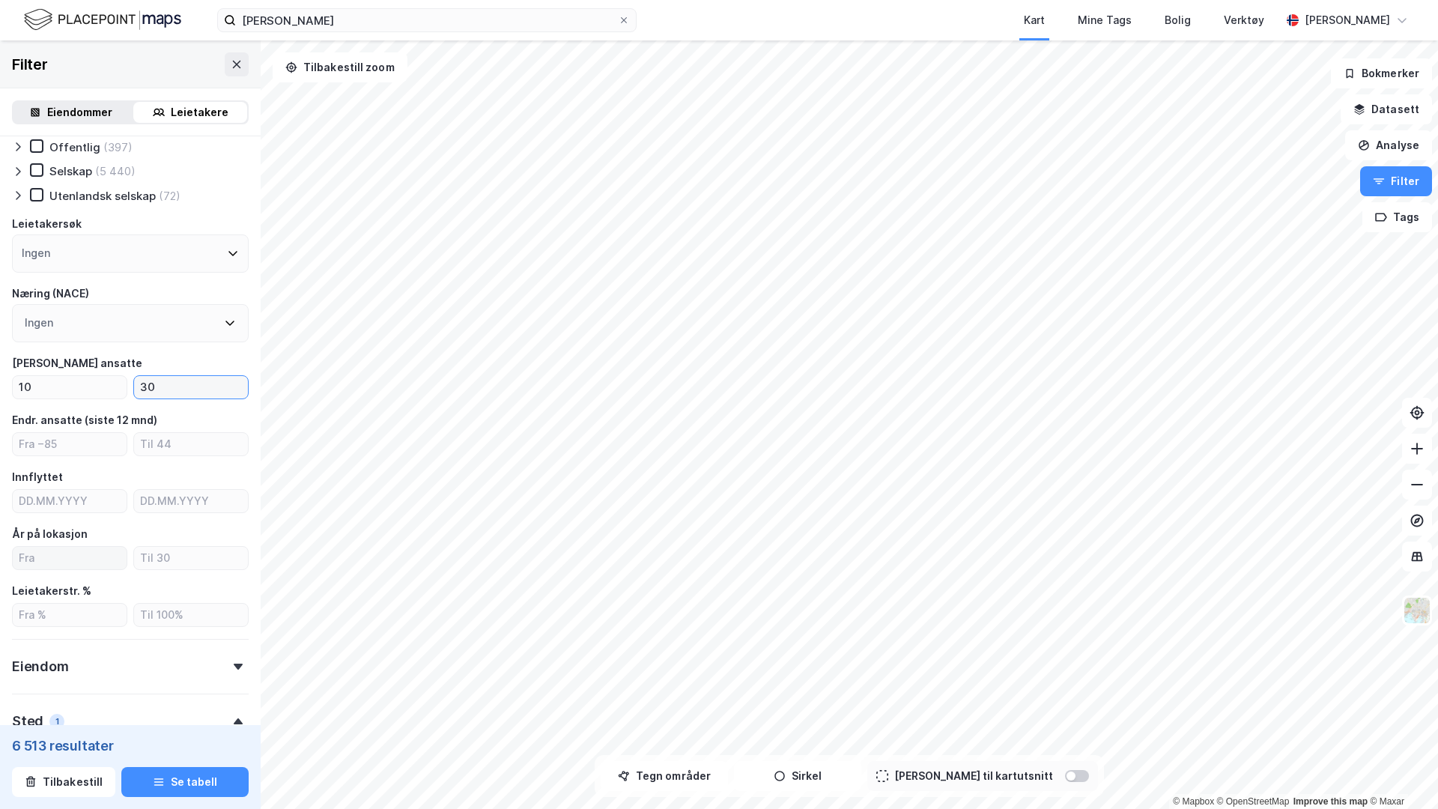
scroll to position [66, 0]
type input "30"
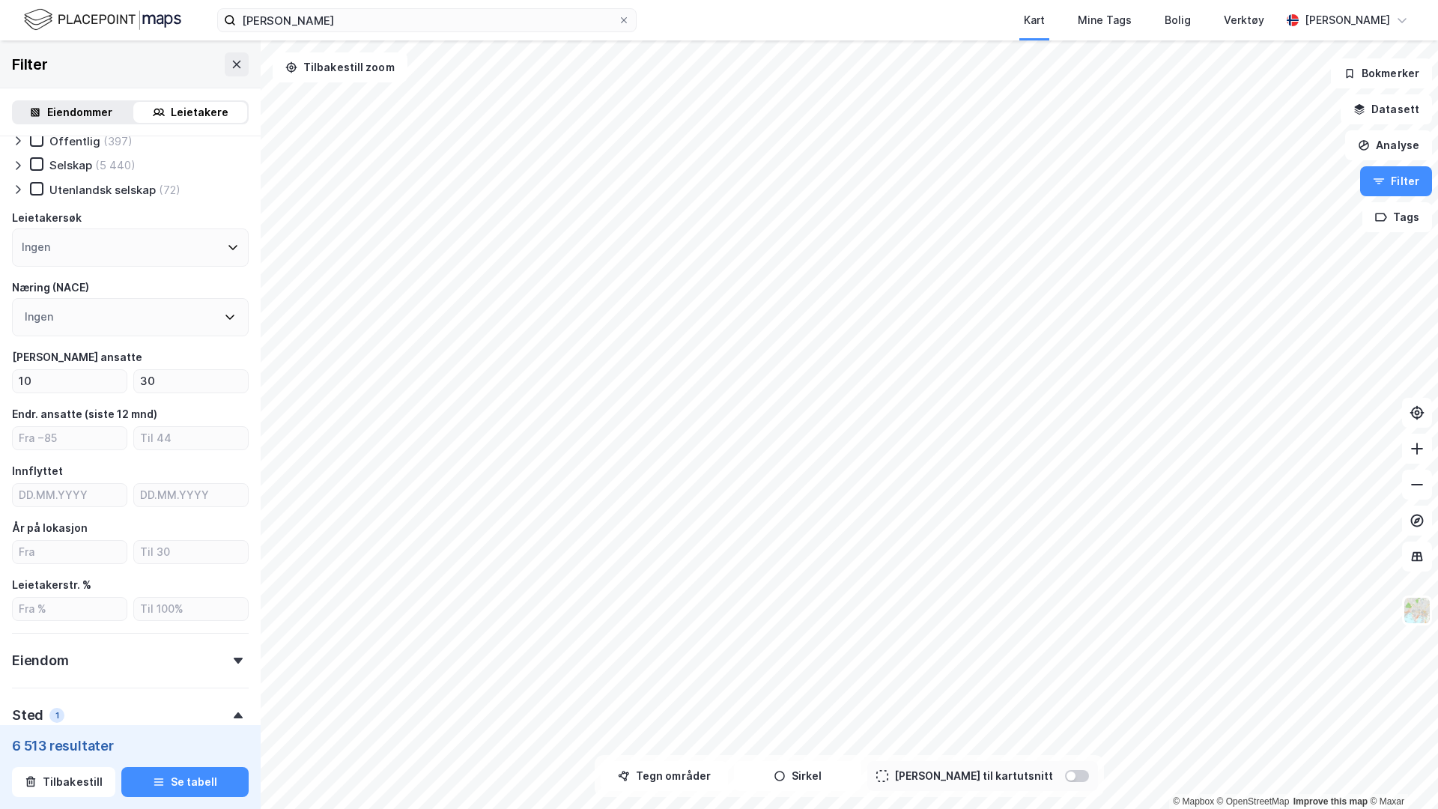
click at [52, 538] on div "År på lokasjon" at bounding box center [130, 541] width 237 height 45
click at [50, 550] on input "number" at bounding box center [70, 552] width 114 height 22
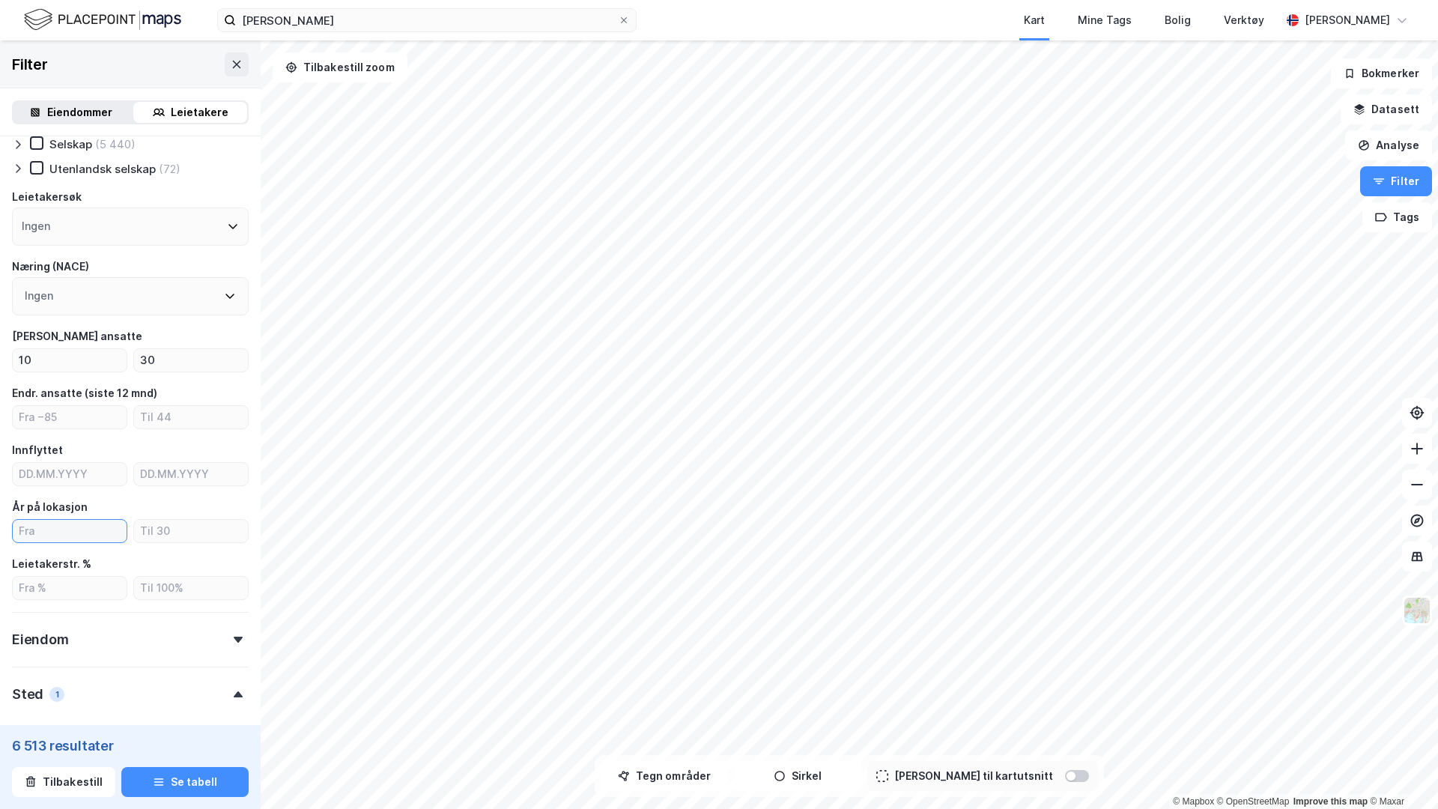
scroll to position [98, 0]
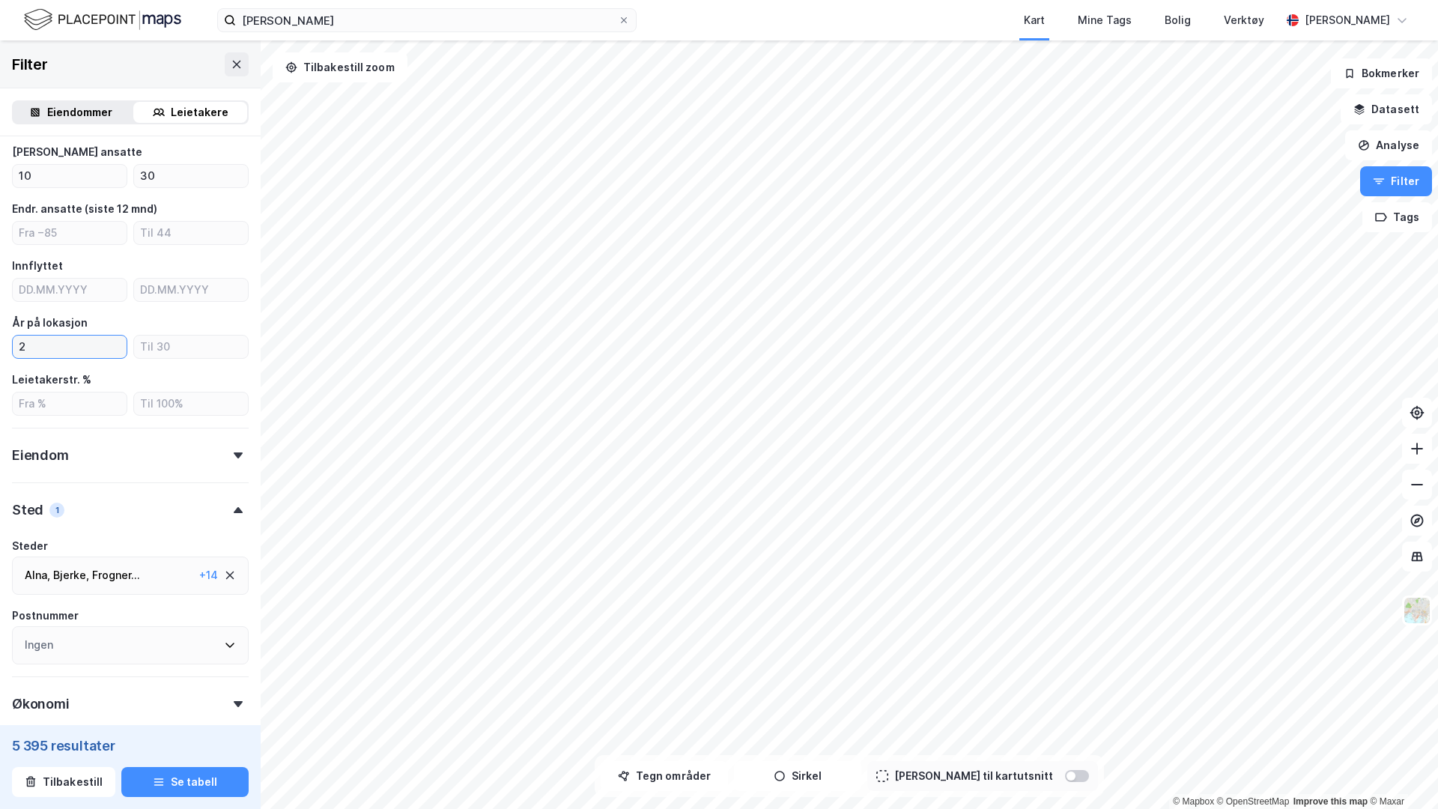
scroll to position [297, 0]
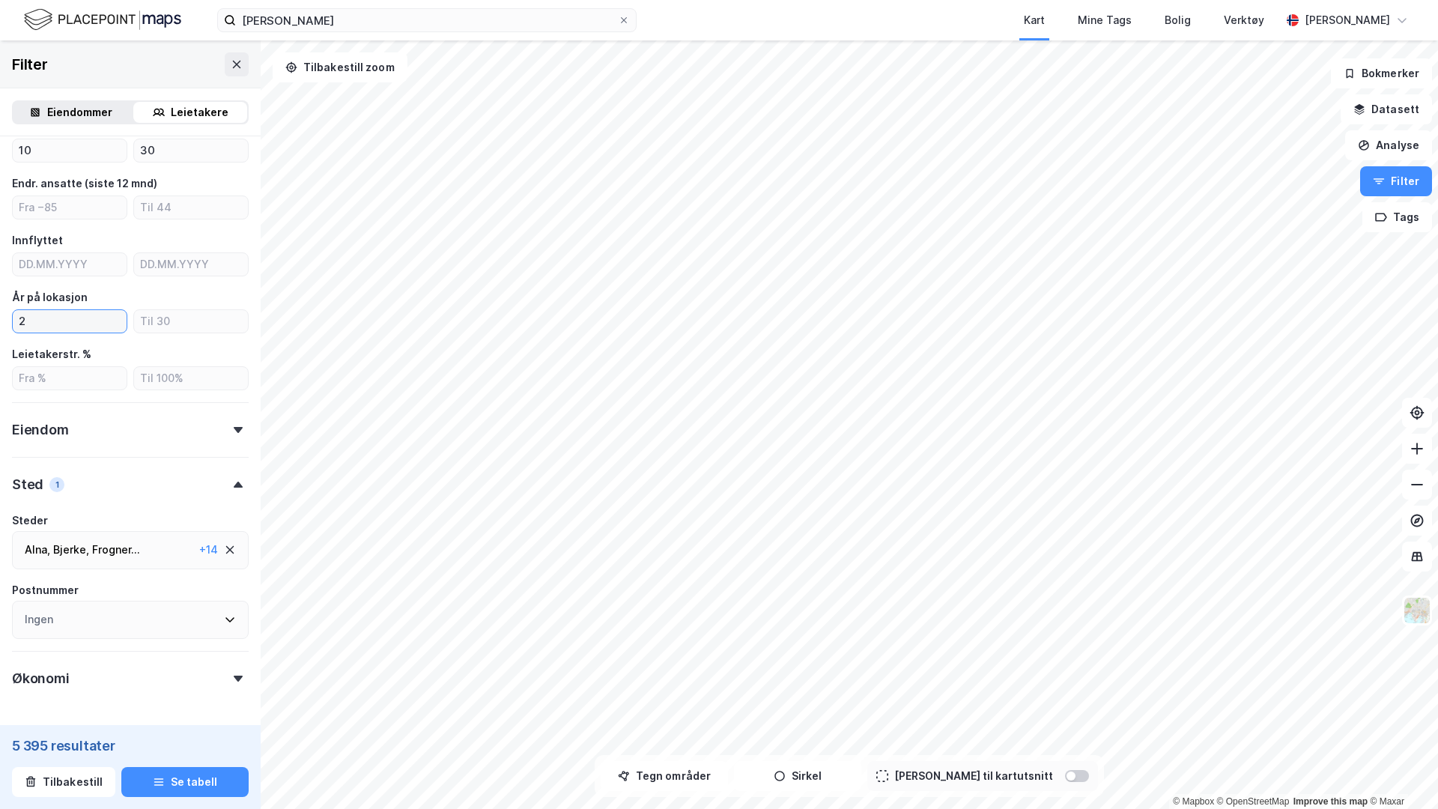
type input "2"
click at [89, 434] on div "Eiendom" at bounding box center [130, 423] width 237 height 43
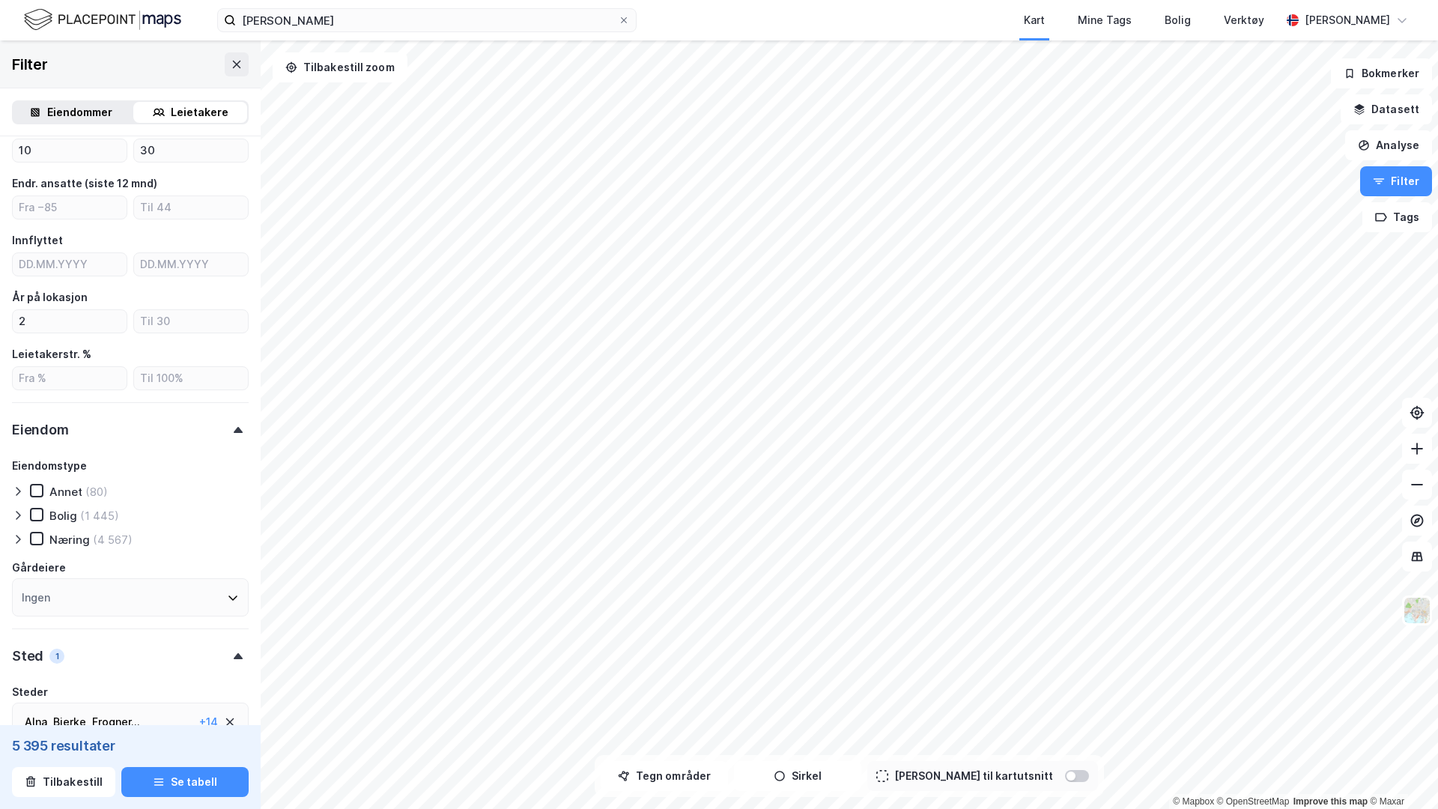
click at [17, 539] on icon at bounding box center [18, 539] width 12 height 12
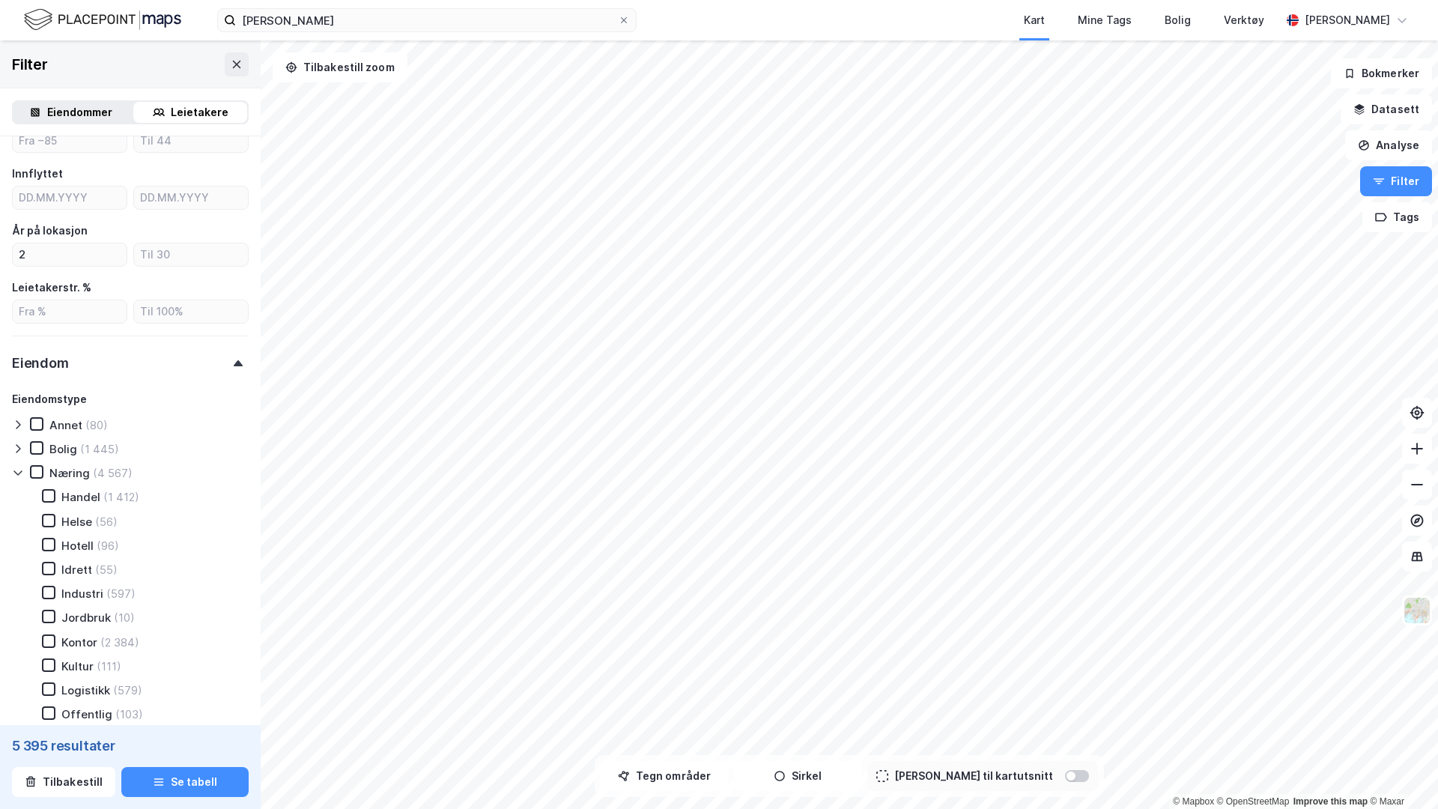
scroll to position [368, 0]
click at [46, 632] on icon at bounding box center [48, 636] width 10 height 10
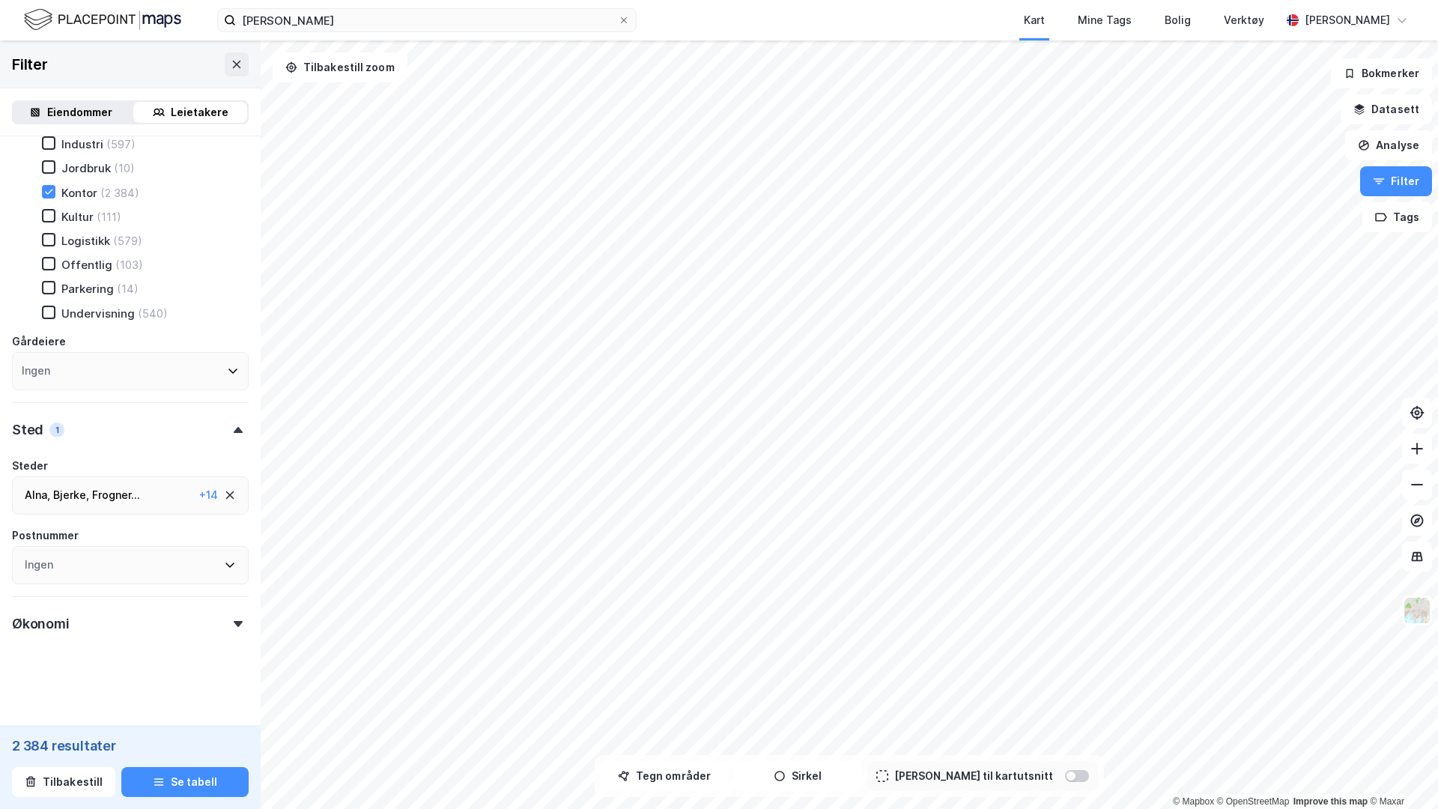
click at [135, 627] on div "Økonomi" at bounding box center [130, 617] width 237 height 43
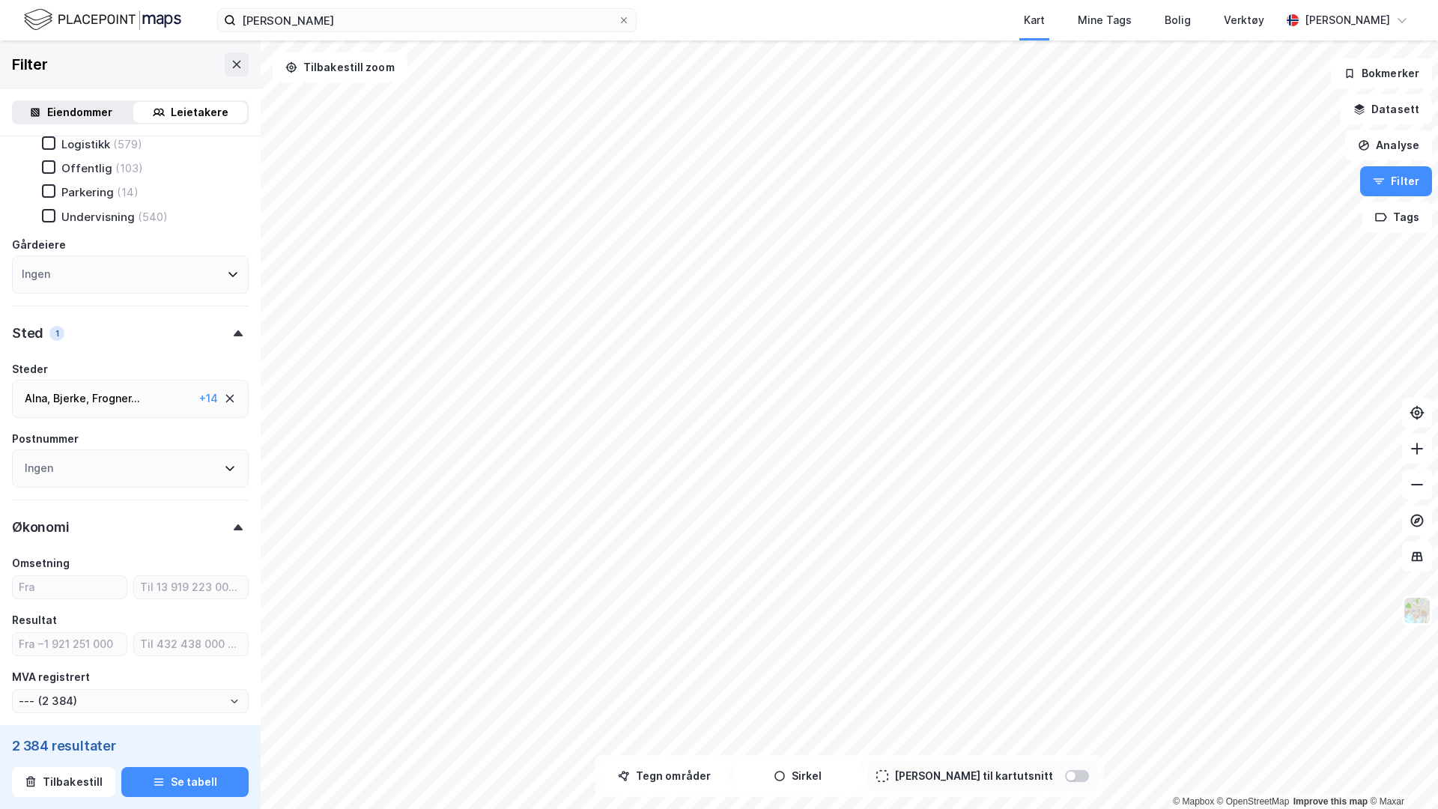
scroll to position [917, 0]
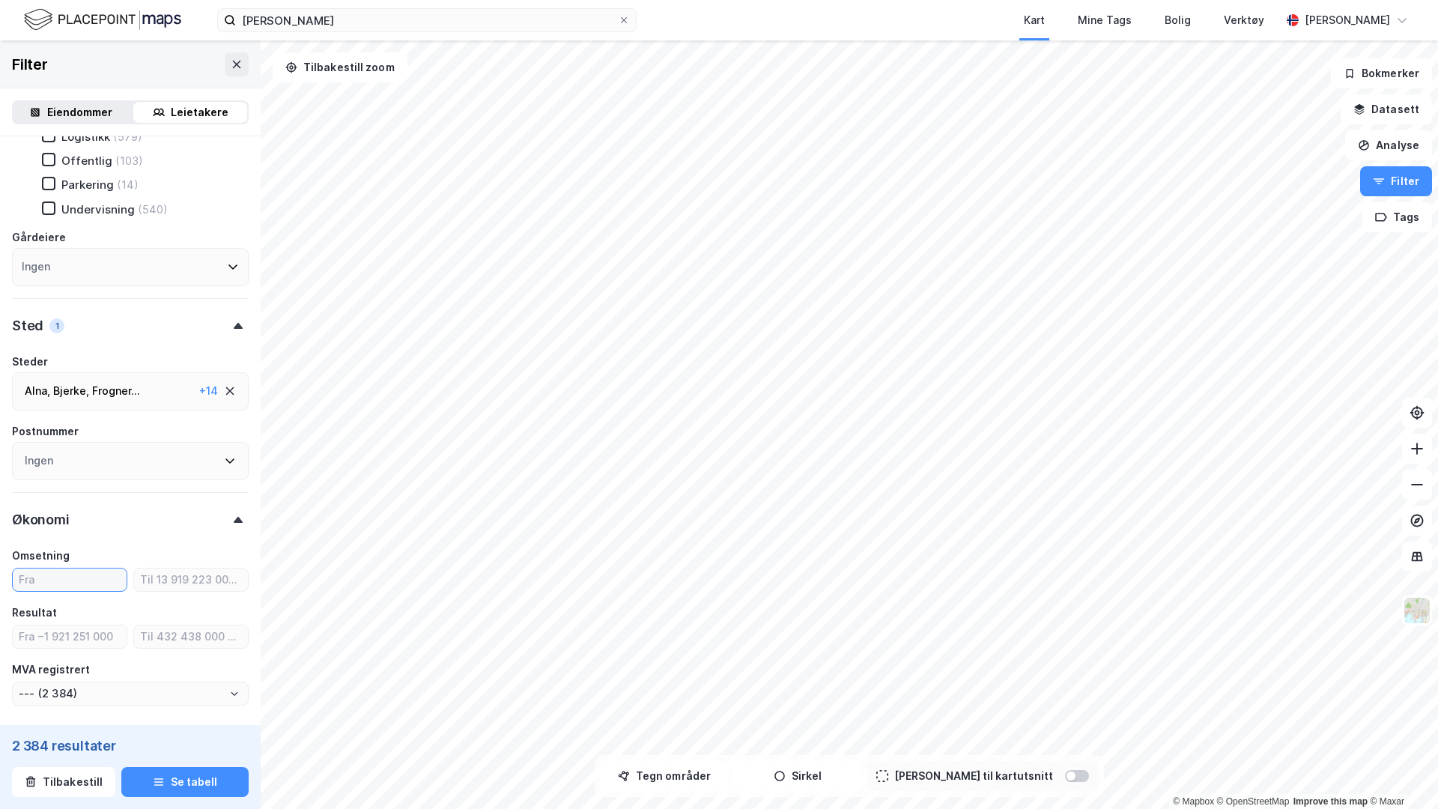
type input "10"
type input "--- (2 236)"
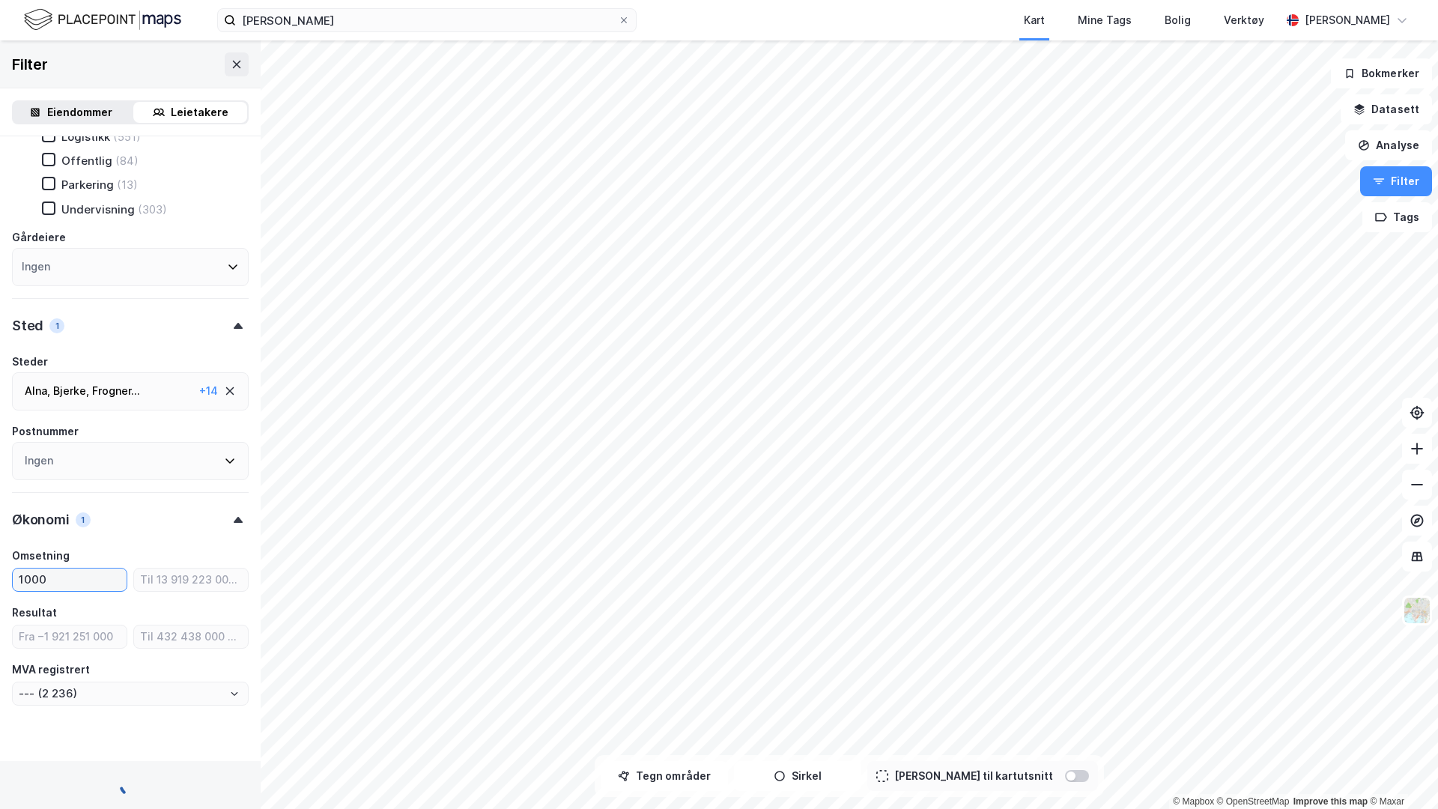
type input "10000"
type input "--- (2 235)"
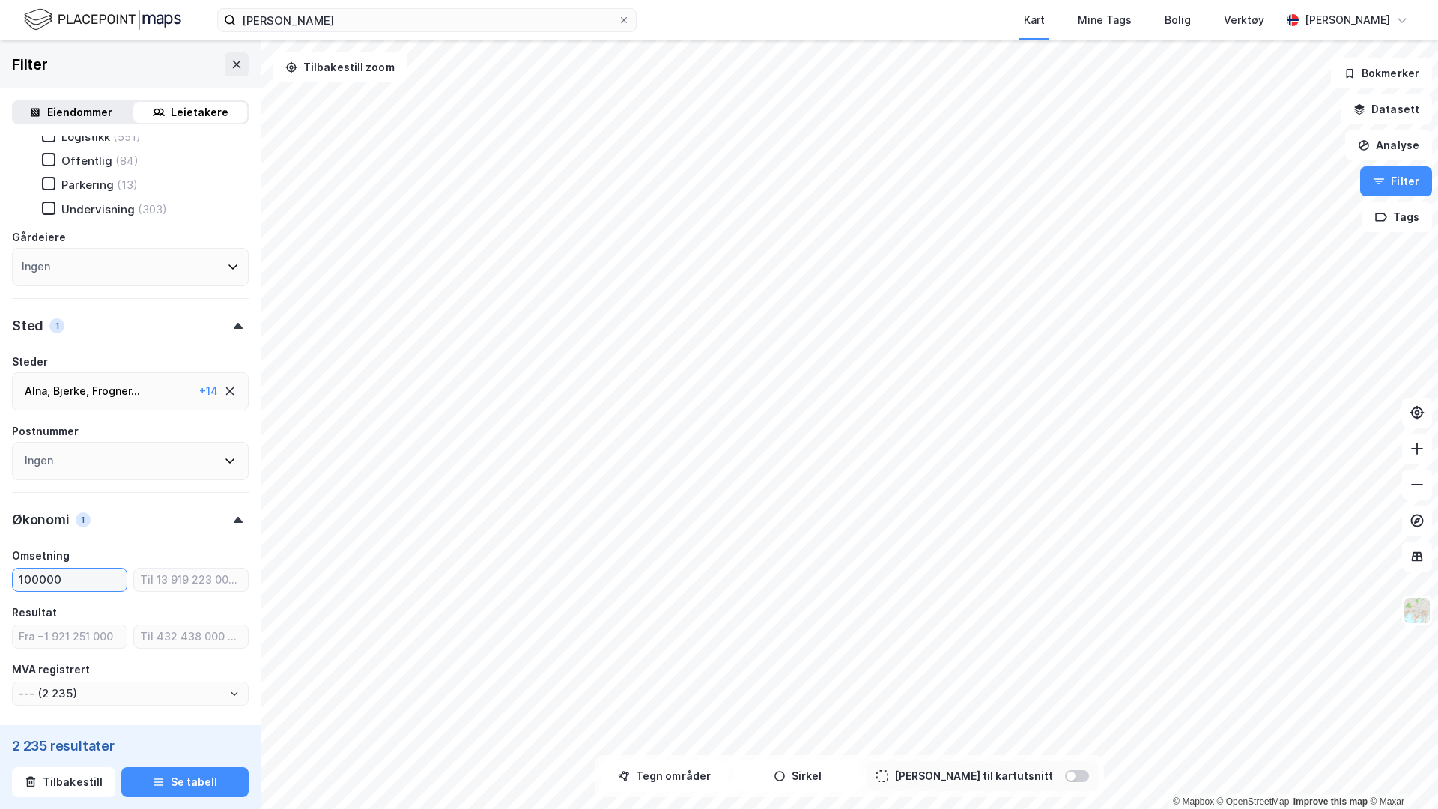
type input "1000000"
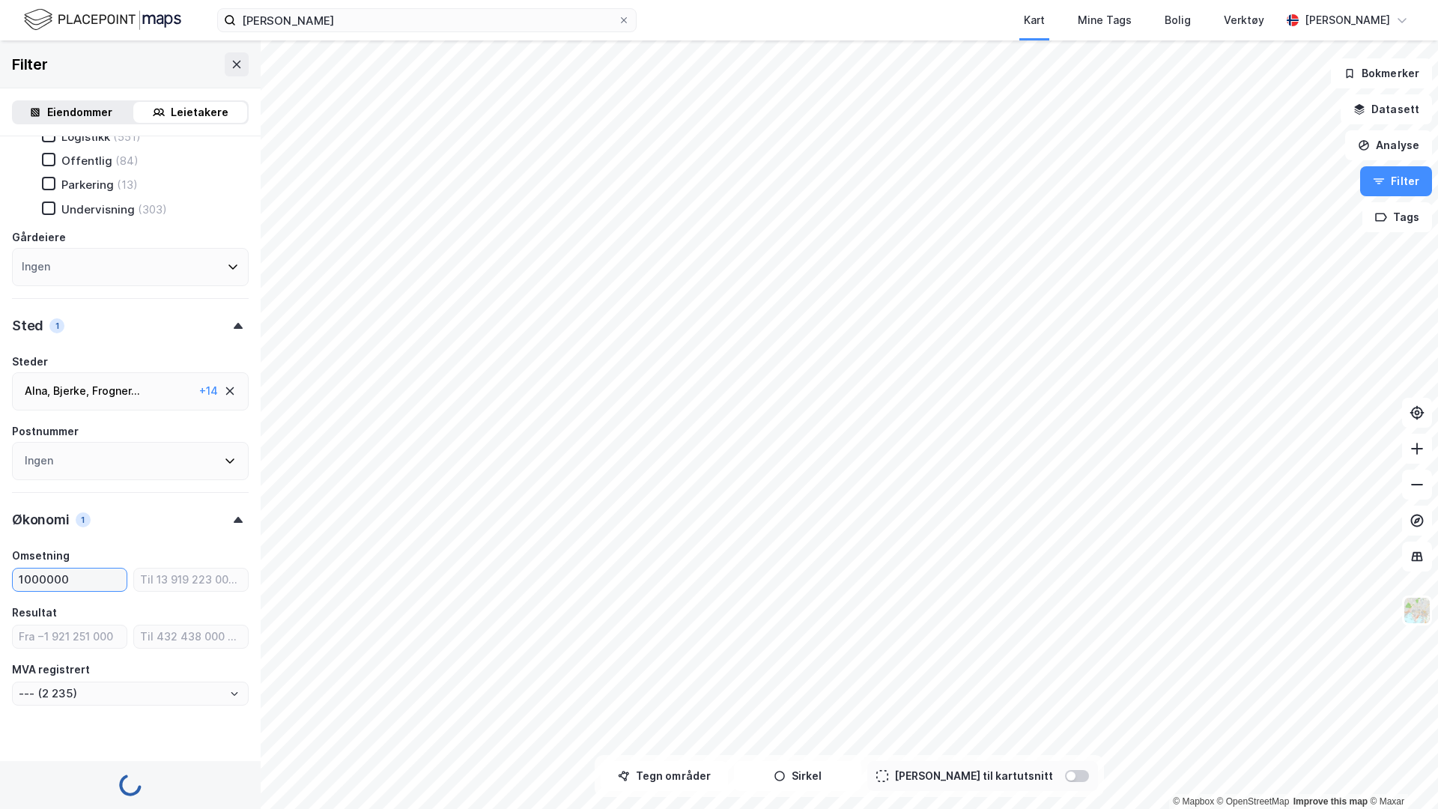
type input "--- (2 222)"
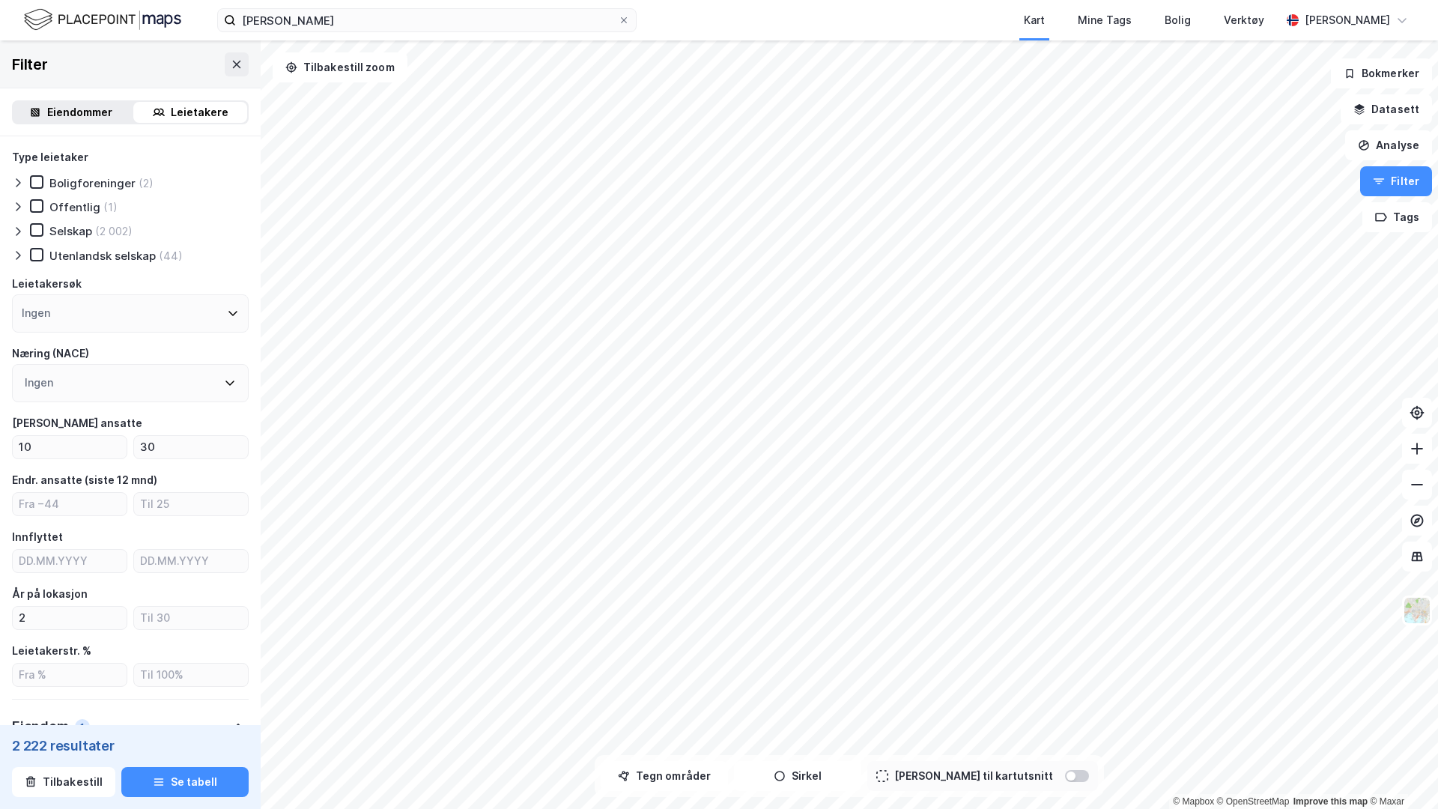
type input "1000000"
click at [12, 234] on icon at bounding box center [18, 231] width 12 height 12
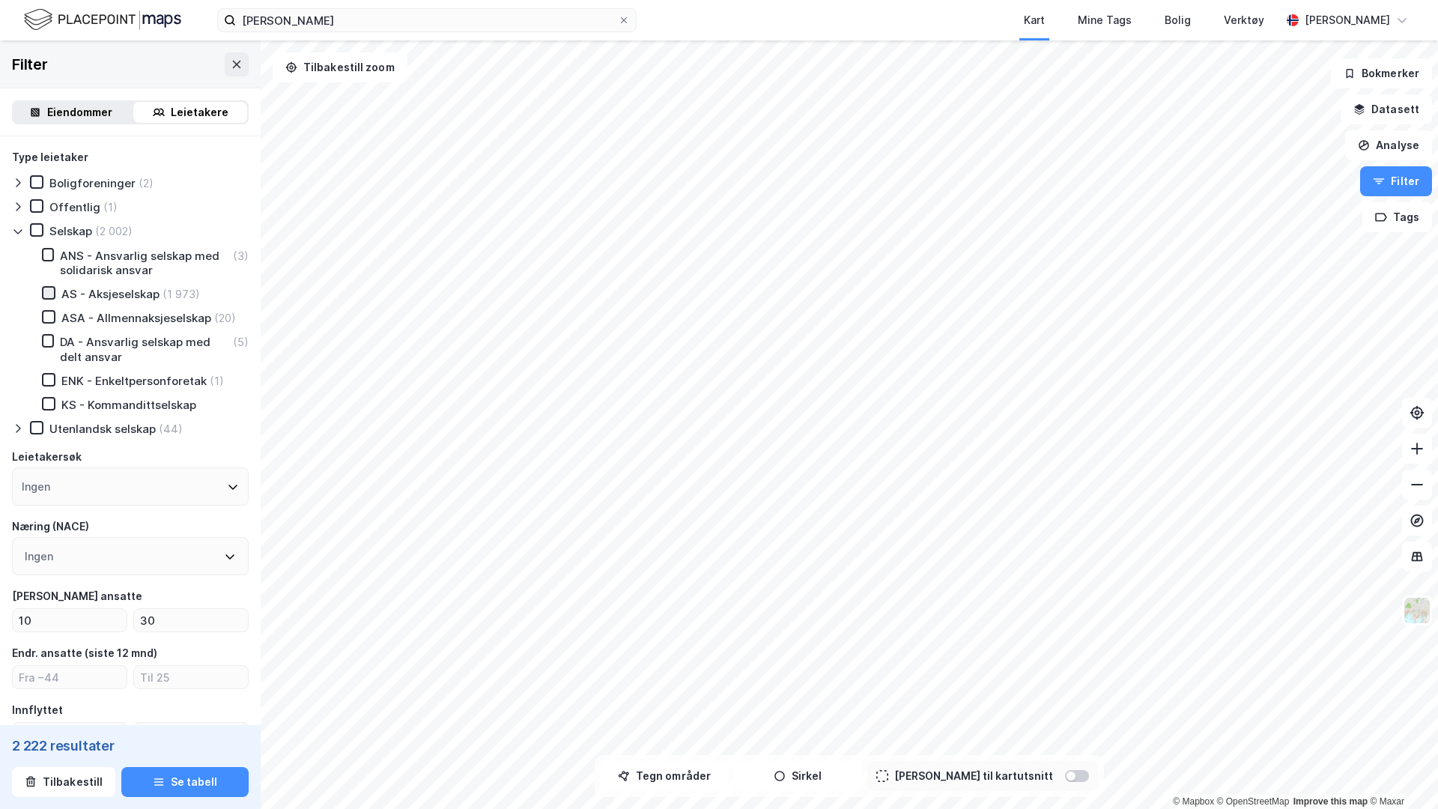
click at [47, 297] on icon at bounding box center [48, 293] width 10 height 10
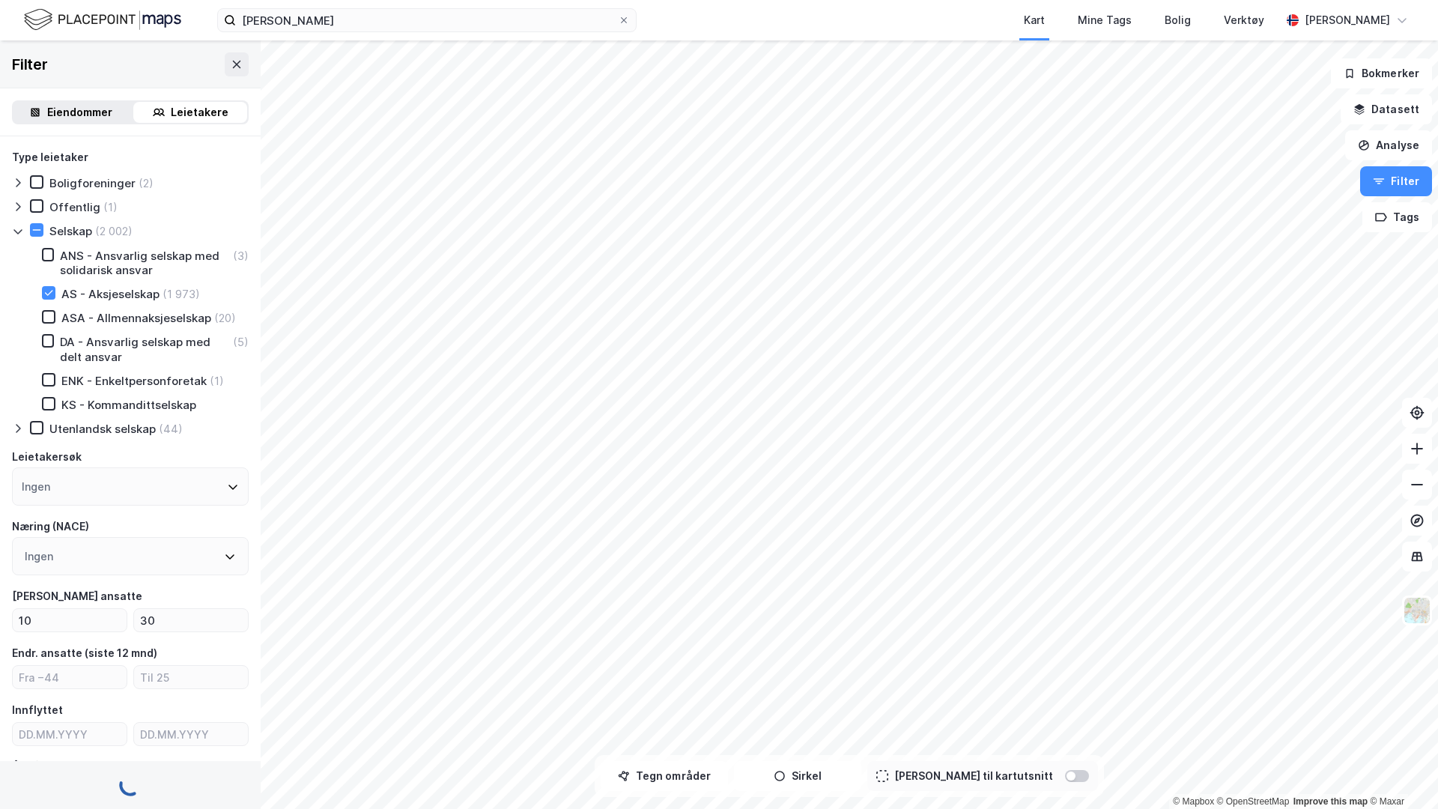
type input "--- (1 973)"
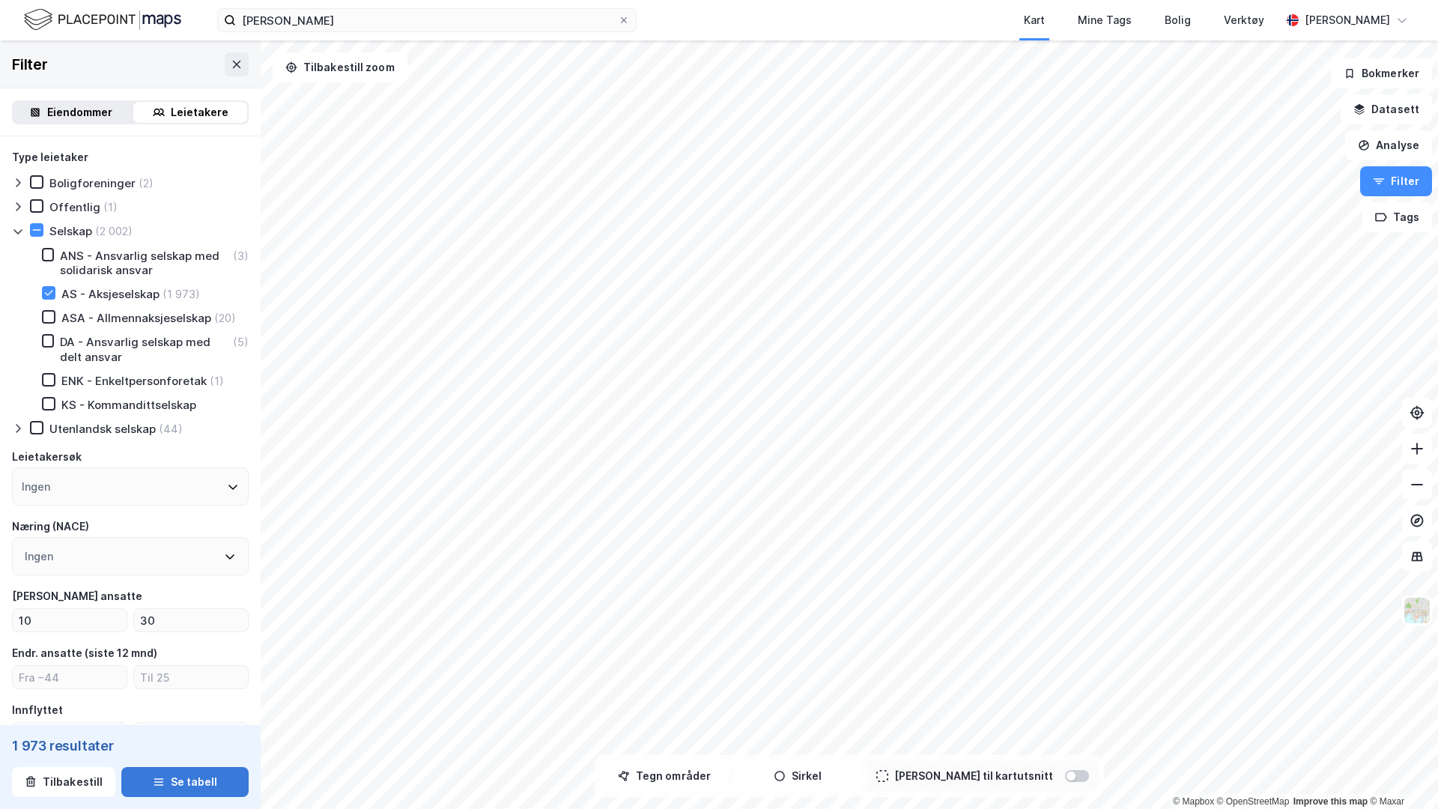
click at [177, 787] on button "Se tabell" at bounding box center [184, 782] width 127 height 30
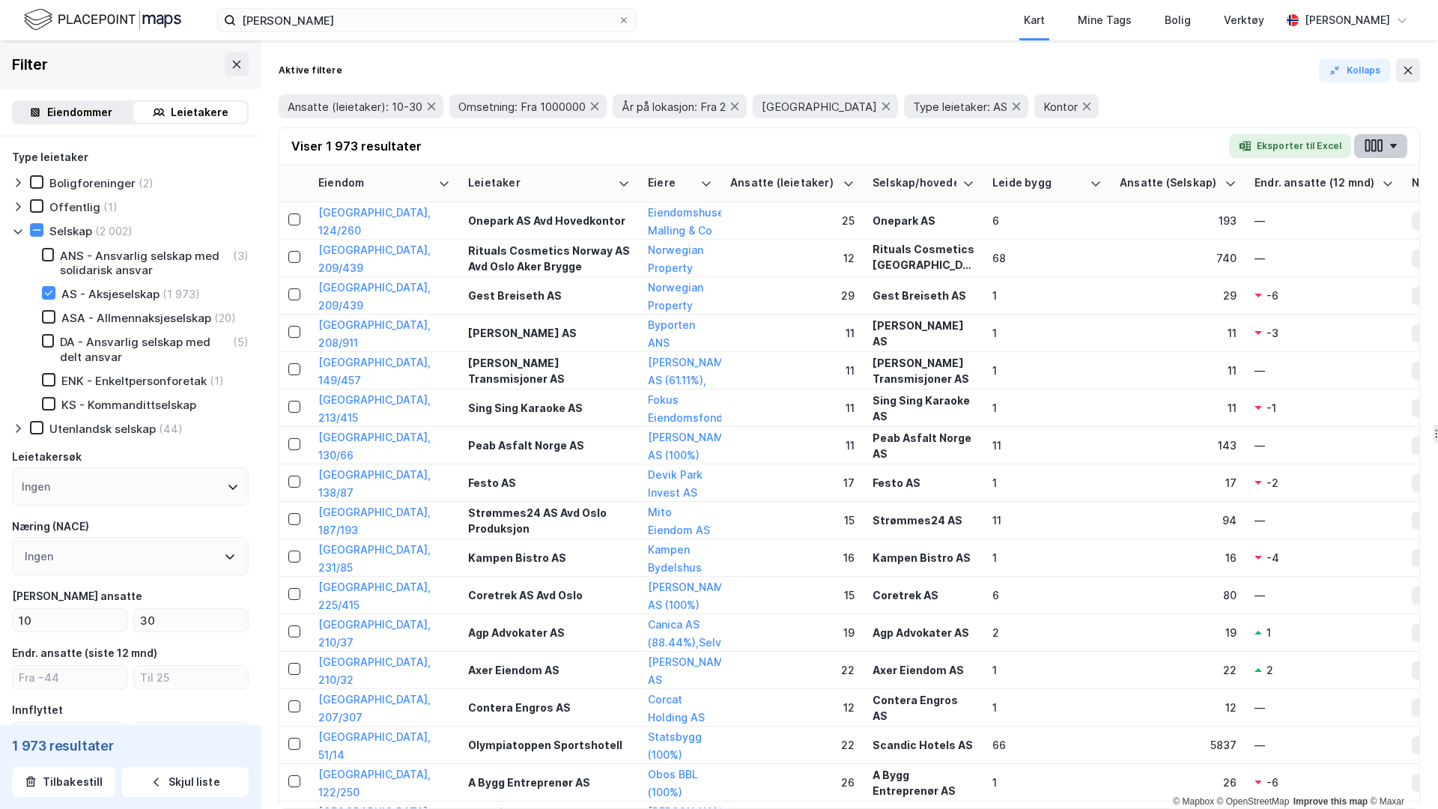
click at [1394, 148] on icon "button" at bounding box center [1393, 146] width 8 height 4
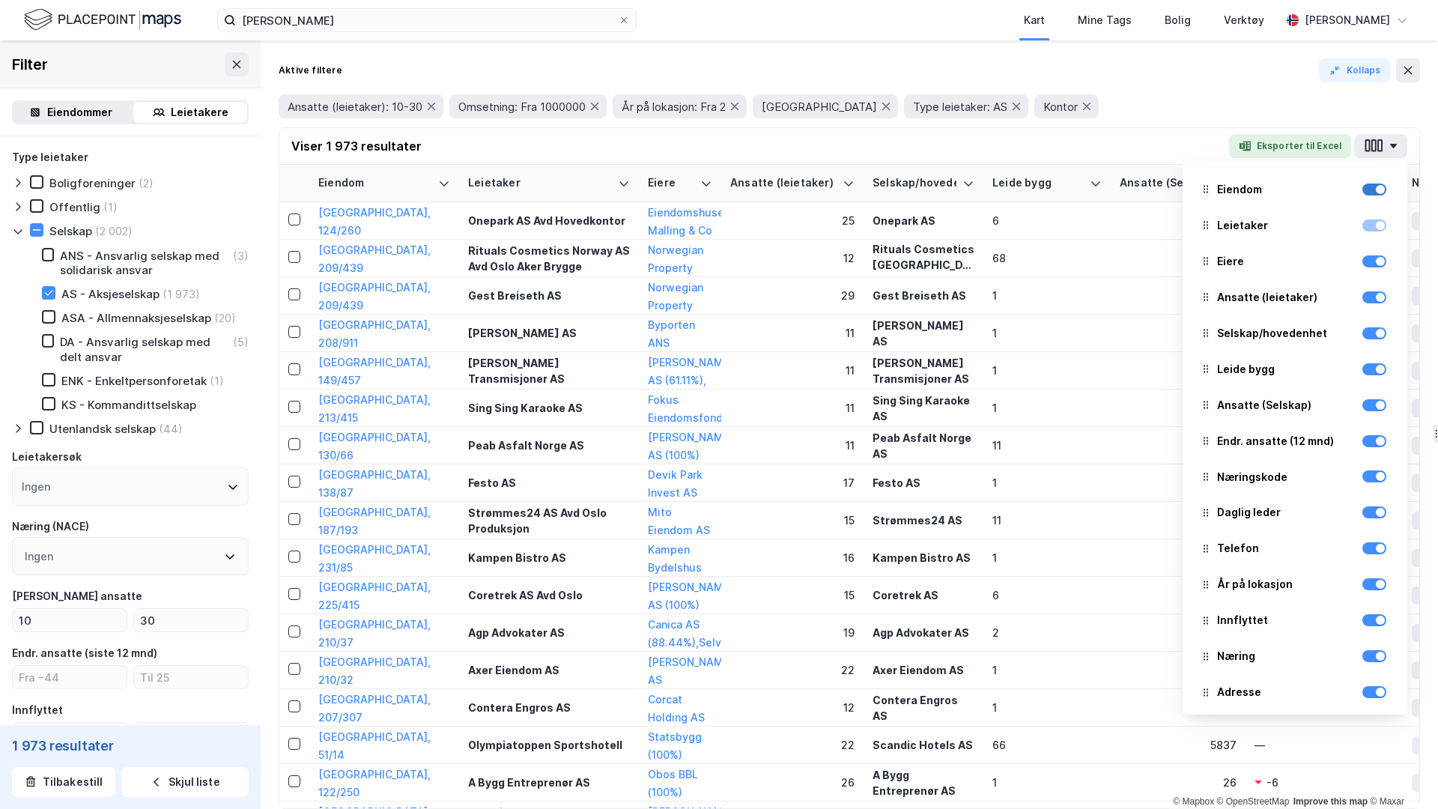
click at [1380, 189] on div at bounding box center [1380, 189] width 9 height 9
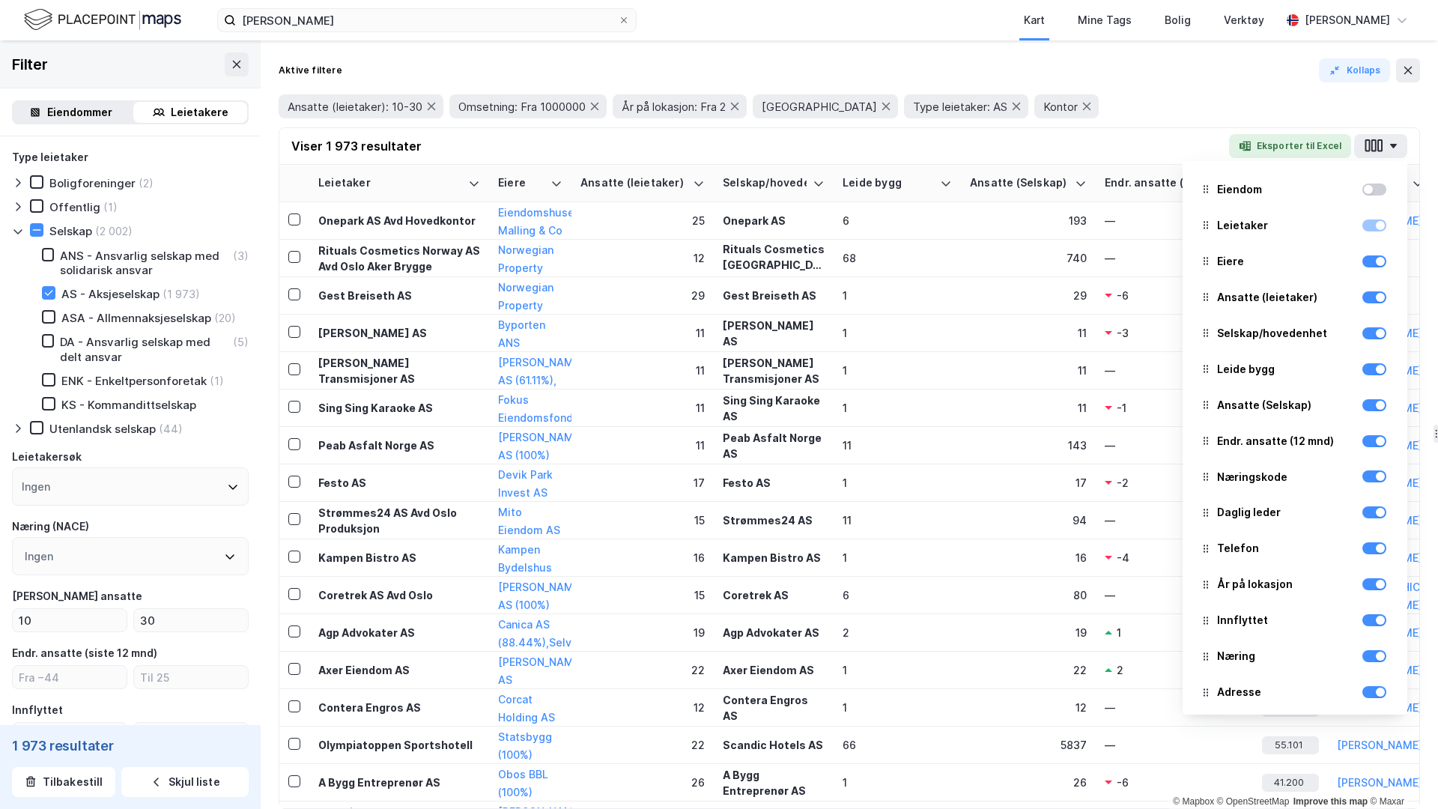
click at [1376, 189] on div at bounding box center [1374, 189] width 24 height 12
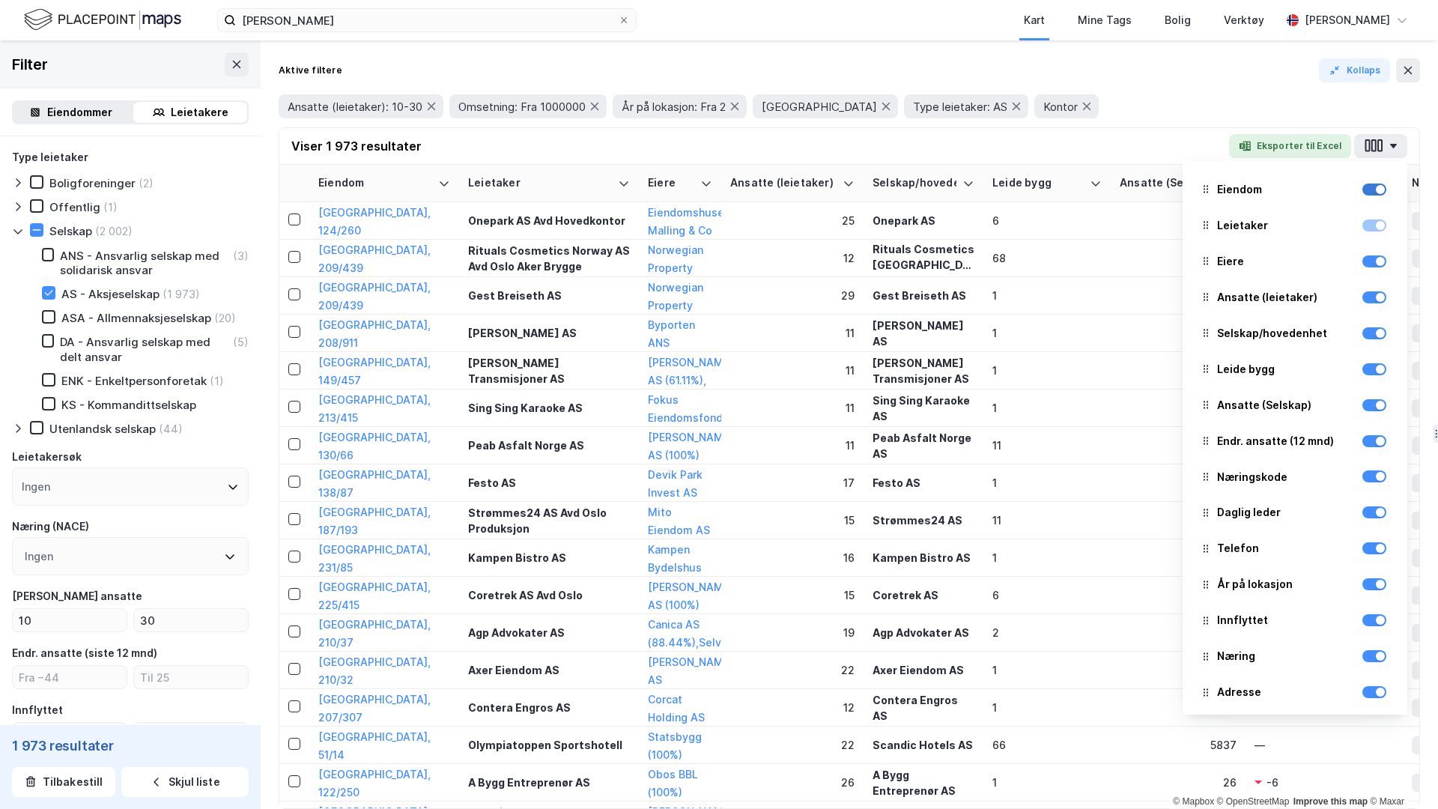
click at [1377, 191] on div at bounding box center [1380, 189] width 9 height 9
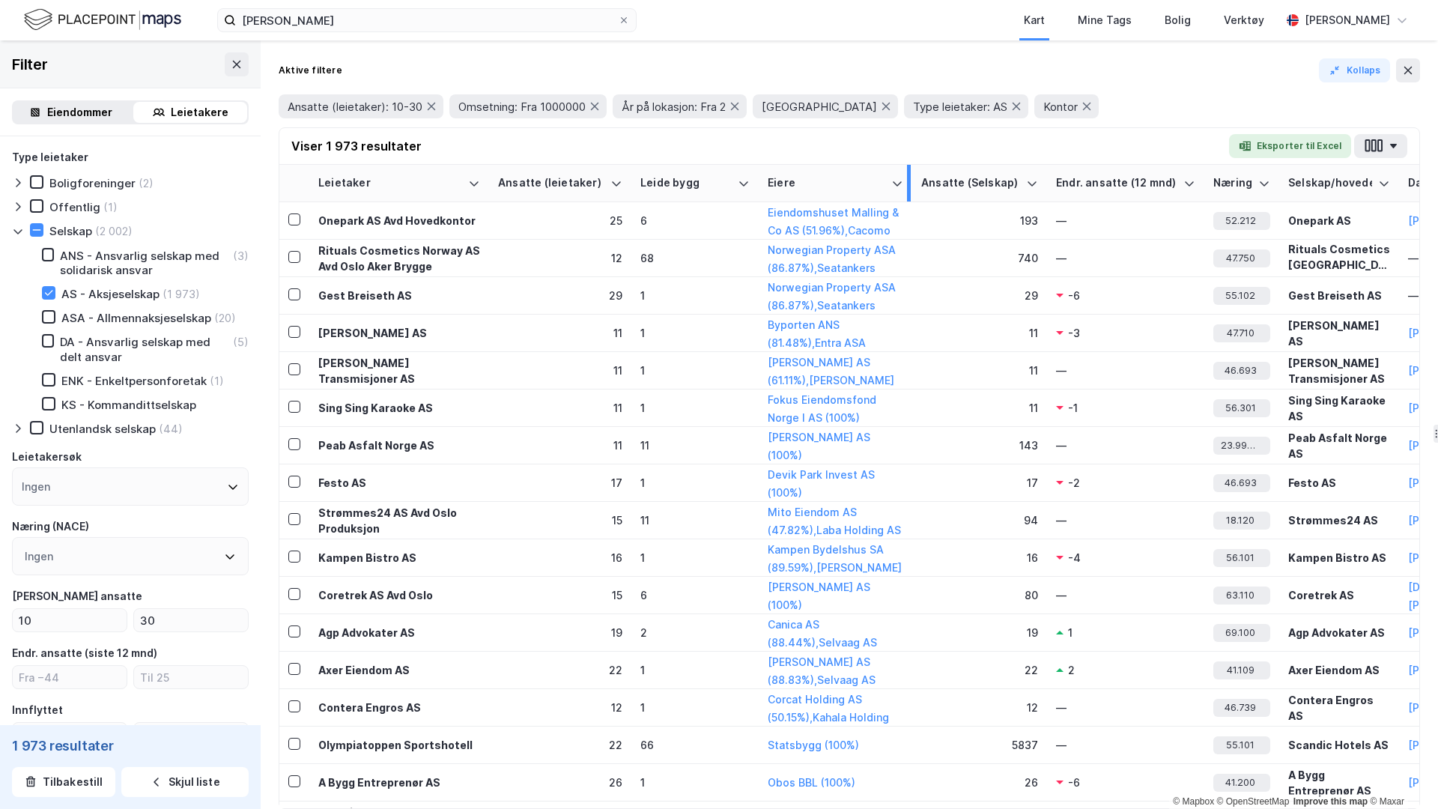
drag, startPoint x: 837, startPoint y: 173, endPoint x: 908, endPoint y: 172, distance: 71.1
click at [908, 172] on div at bounding box center [909, 183] width 4 height 37
click at [1399, 143] on button "button" at bounding box center [1380, 146] width 53 height 24
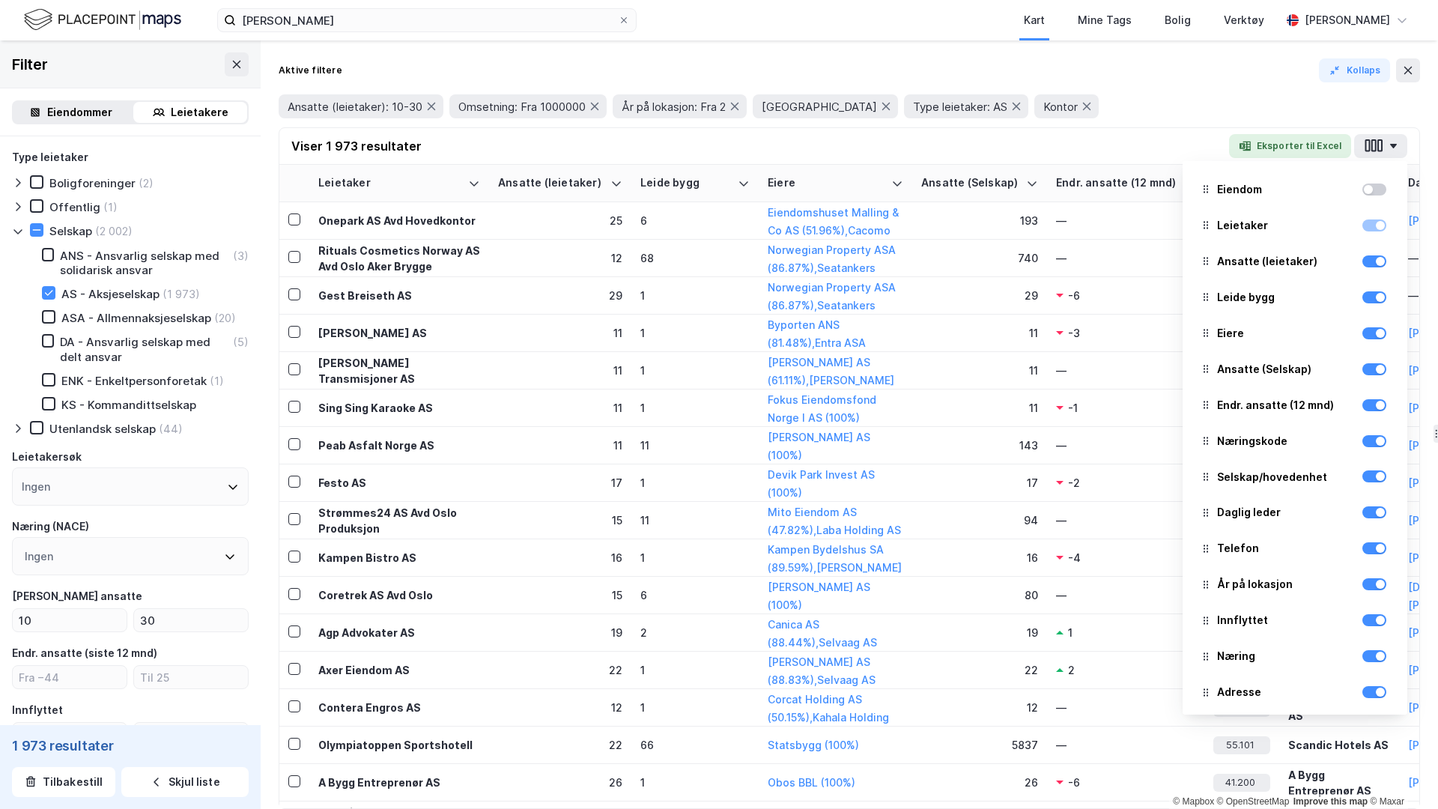
click at [1158, 147] on div "Viser 1 973 resultater Eksporter til Excel Eiendom Leietaker Ansatte (leietaker…" at bounding box center [849, 146] width 1140 height 37
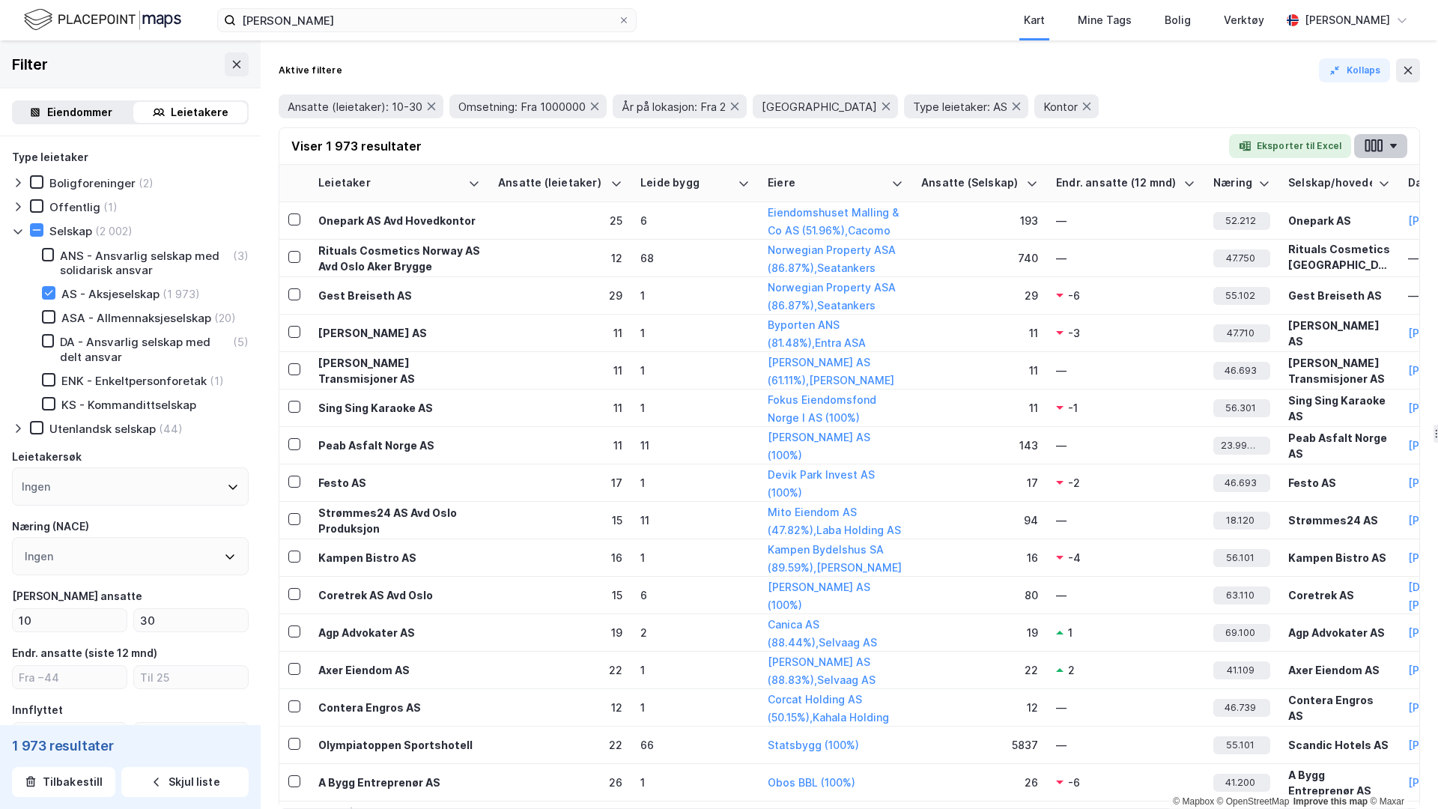
click at [1397, 154] on button "button" at bounding box center [1380, 146] width 53 height 24
click at [1403, 68] on icon at bounding box center [1408, 70] width 12 height 12
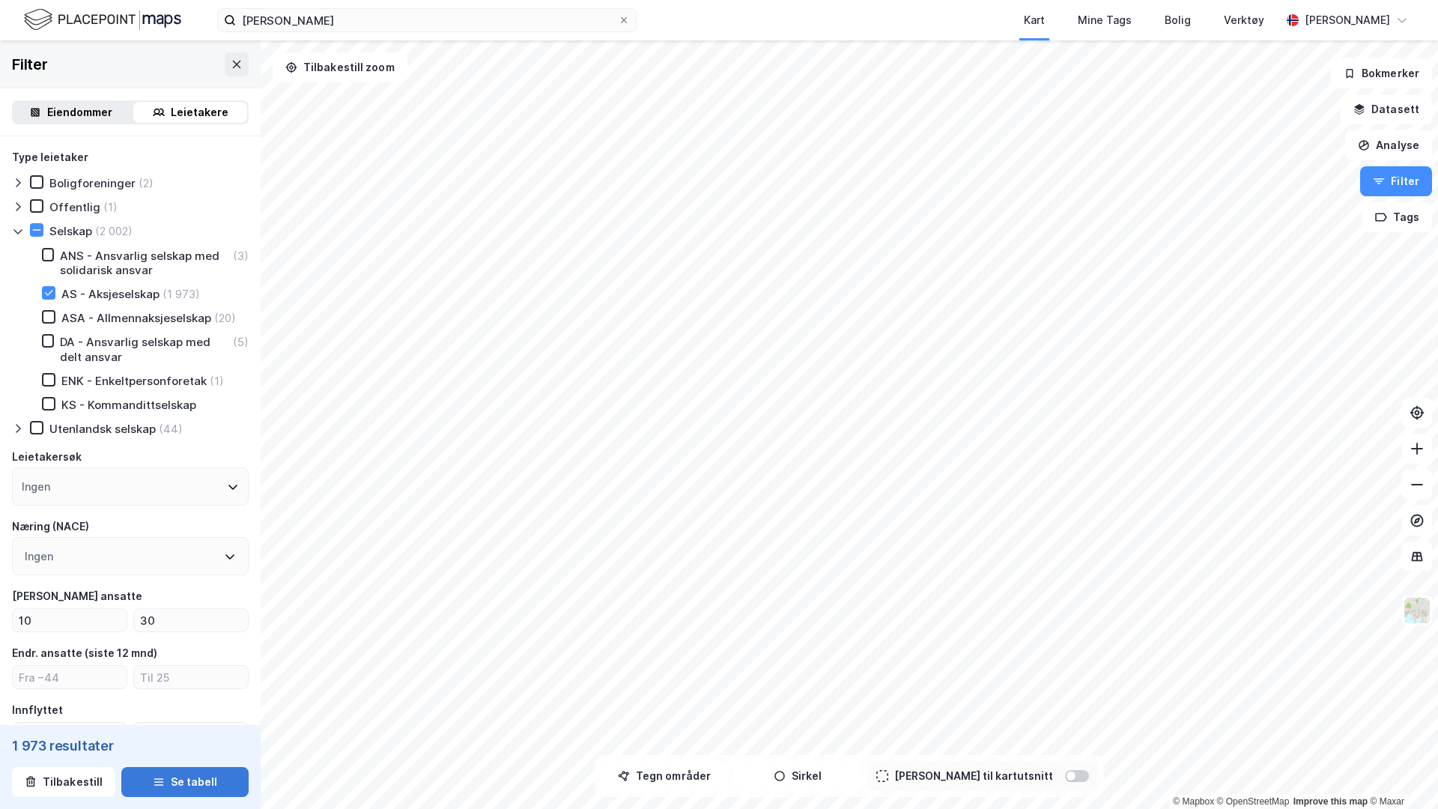
click at [184, 776] on button "Se tabell" at bounding box center [184, 782] width 127 height 30
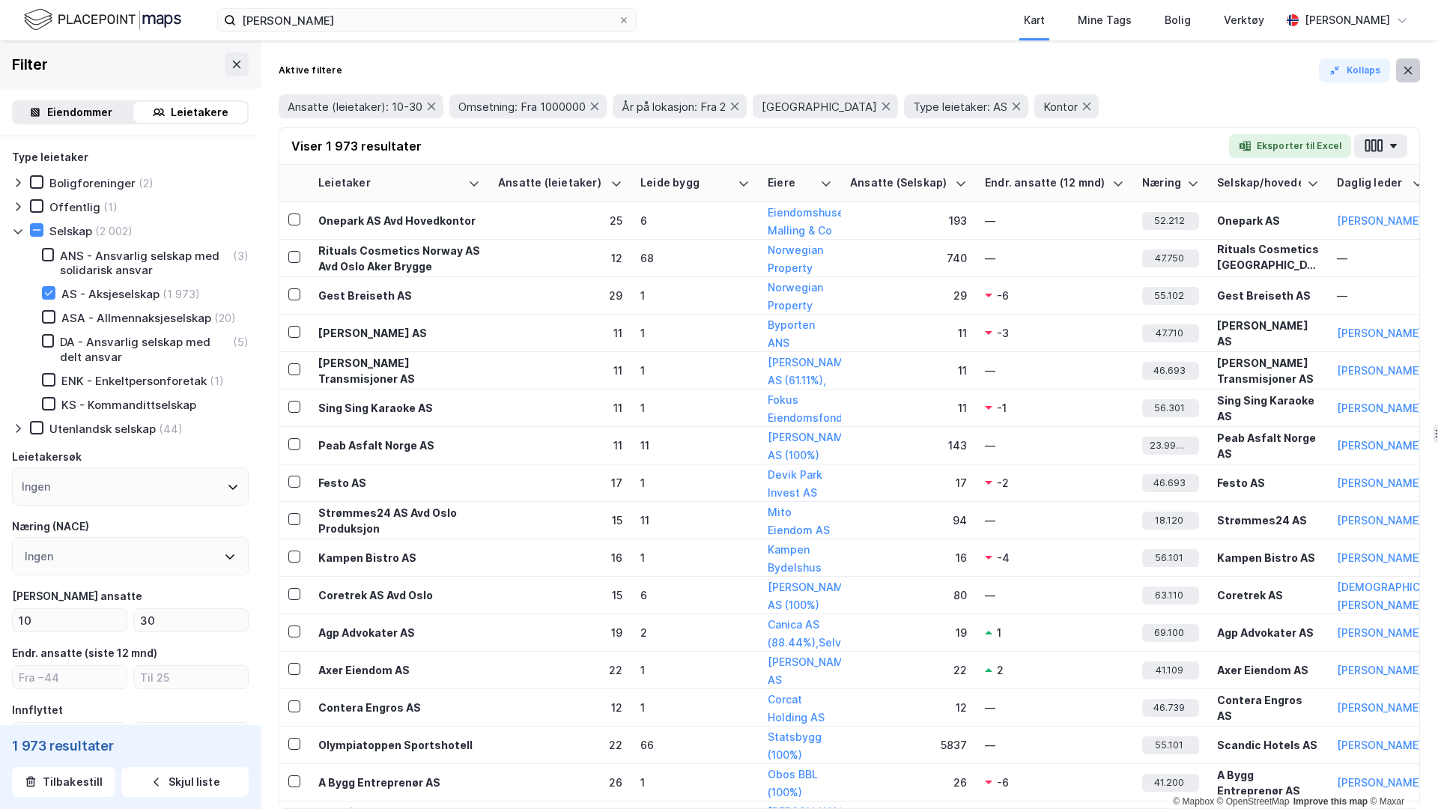
click at [1415, 72] on button at bounding box center [1408, 70] width 24 height 24
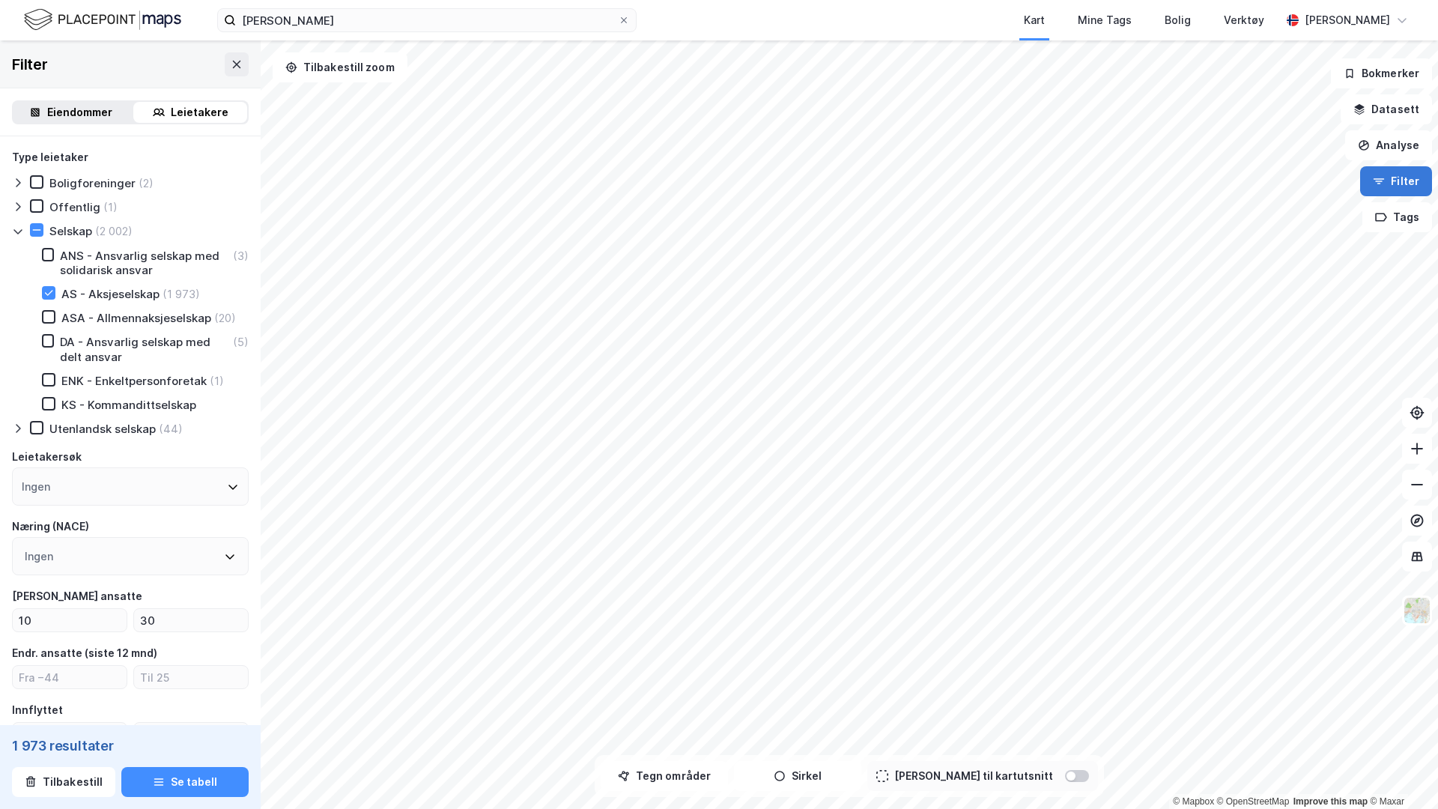
click at [1390, 186] on button "Filter" at bounding box center [1396, 181] width 72 height 30
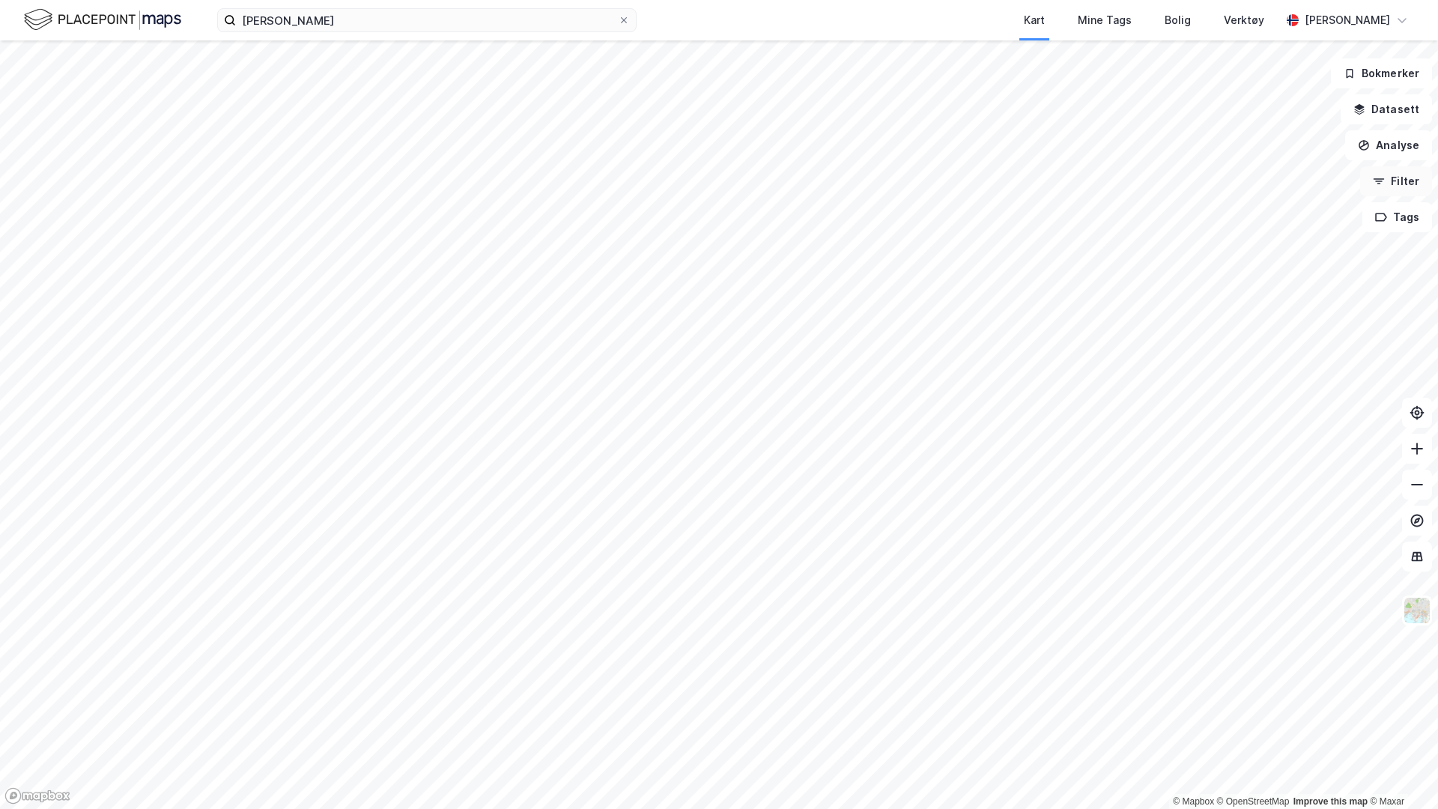
click at [1390, 186] on button "Filter" at bounding box center [1396, 181] width 72 height 30
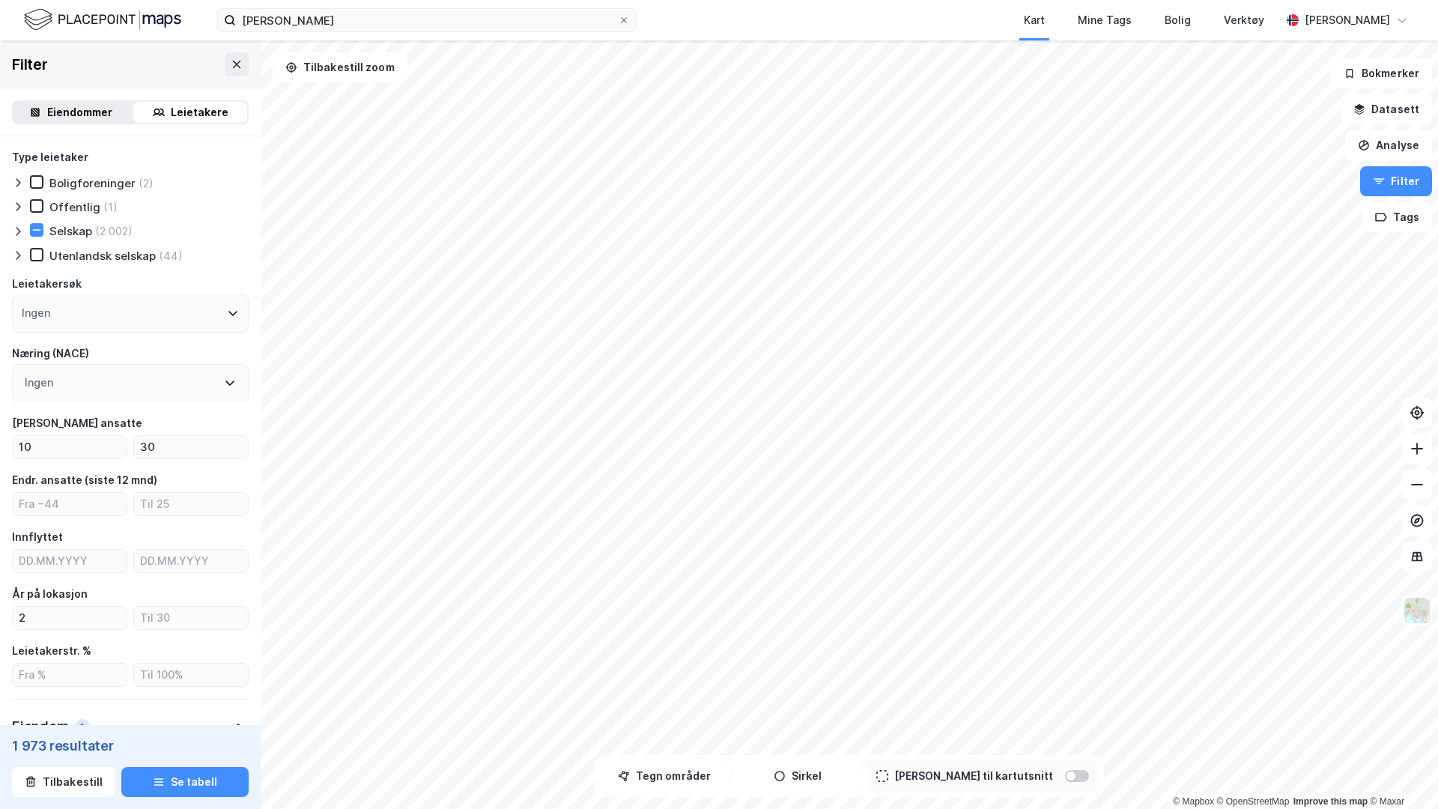
click at [91, 112] on div "Eiendommer" at bounding box center [79, 112] width 65 height 18
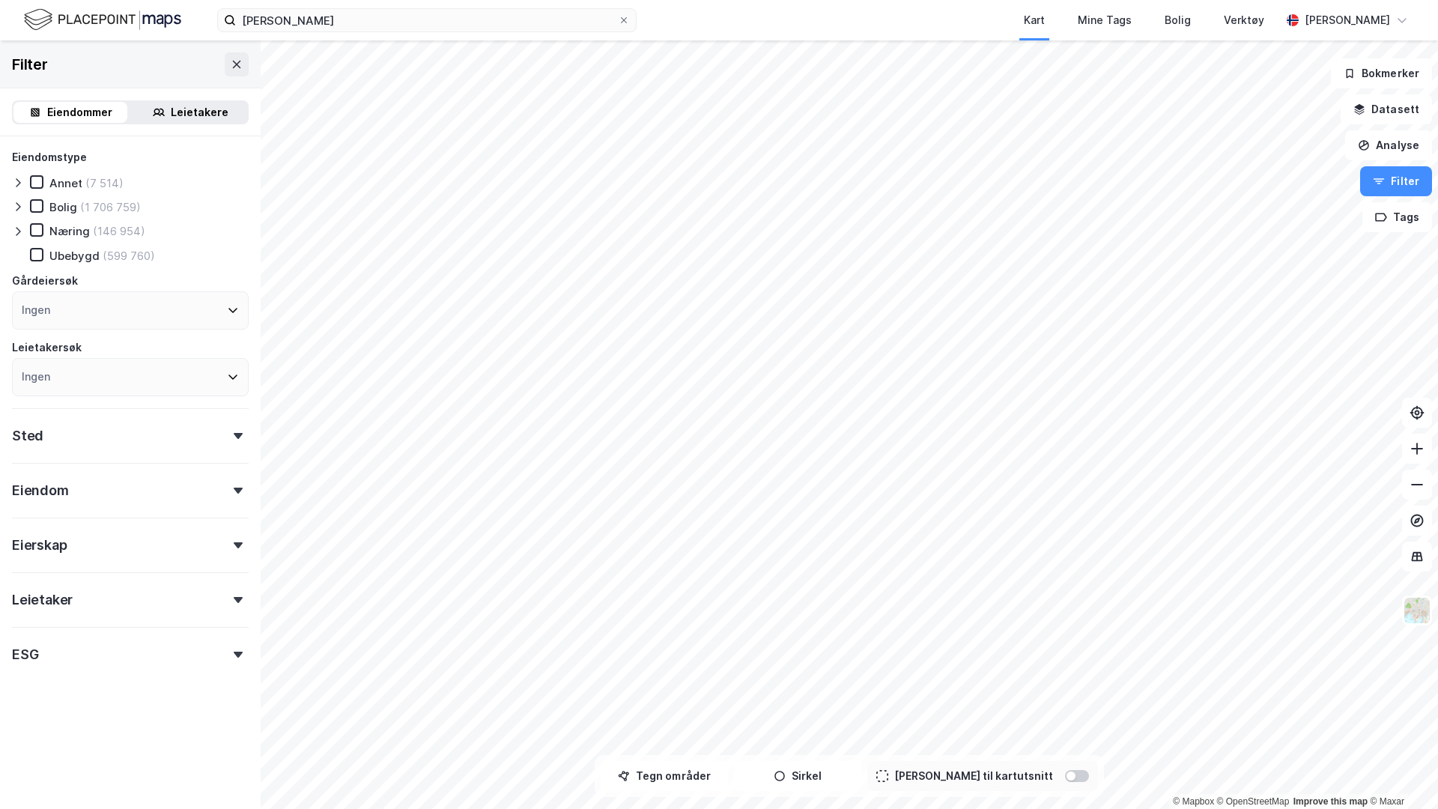
click at [21, 234] on icon at bounding box center [18, 231] width 12 height 12
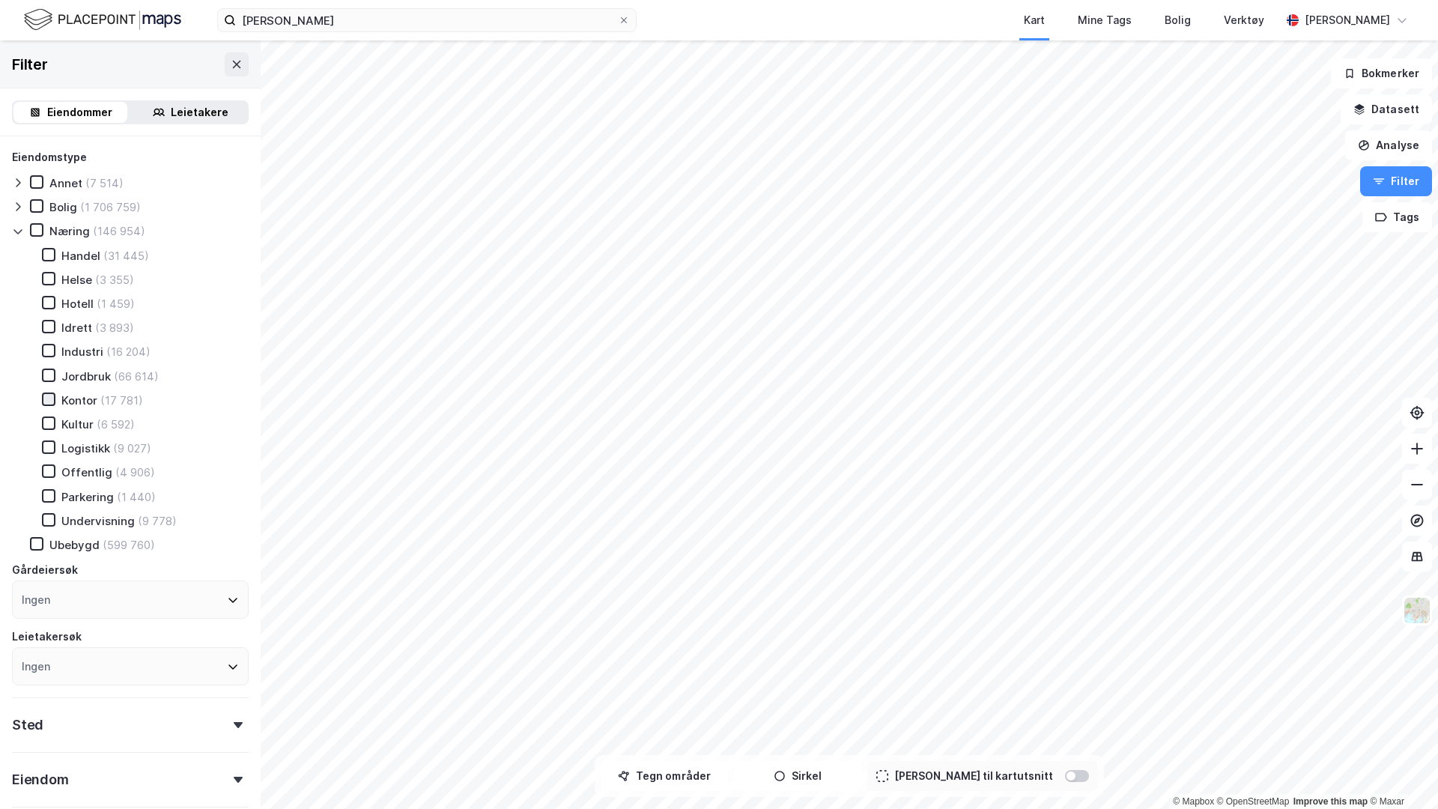
click at [44, 402] on icon at bounding box center [48, 399] width 10 height 10
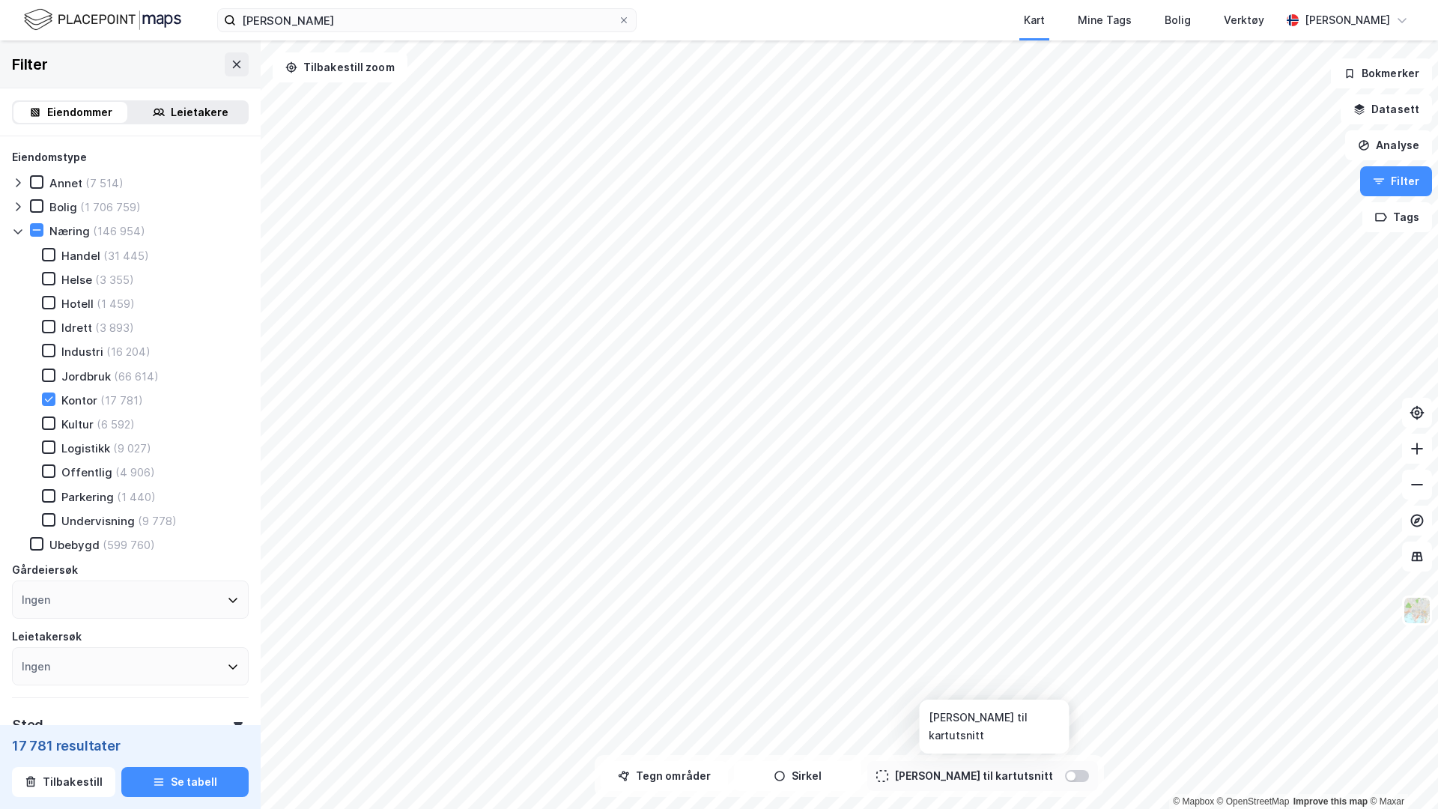
click at [1065, 774] on div at bounding box center [1077, 776] width 24 height 12
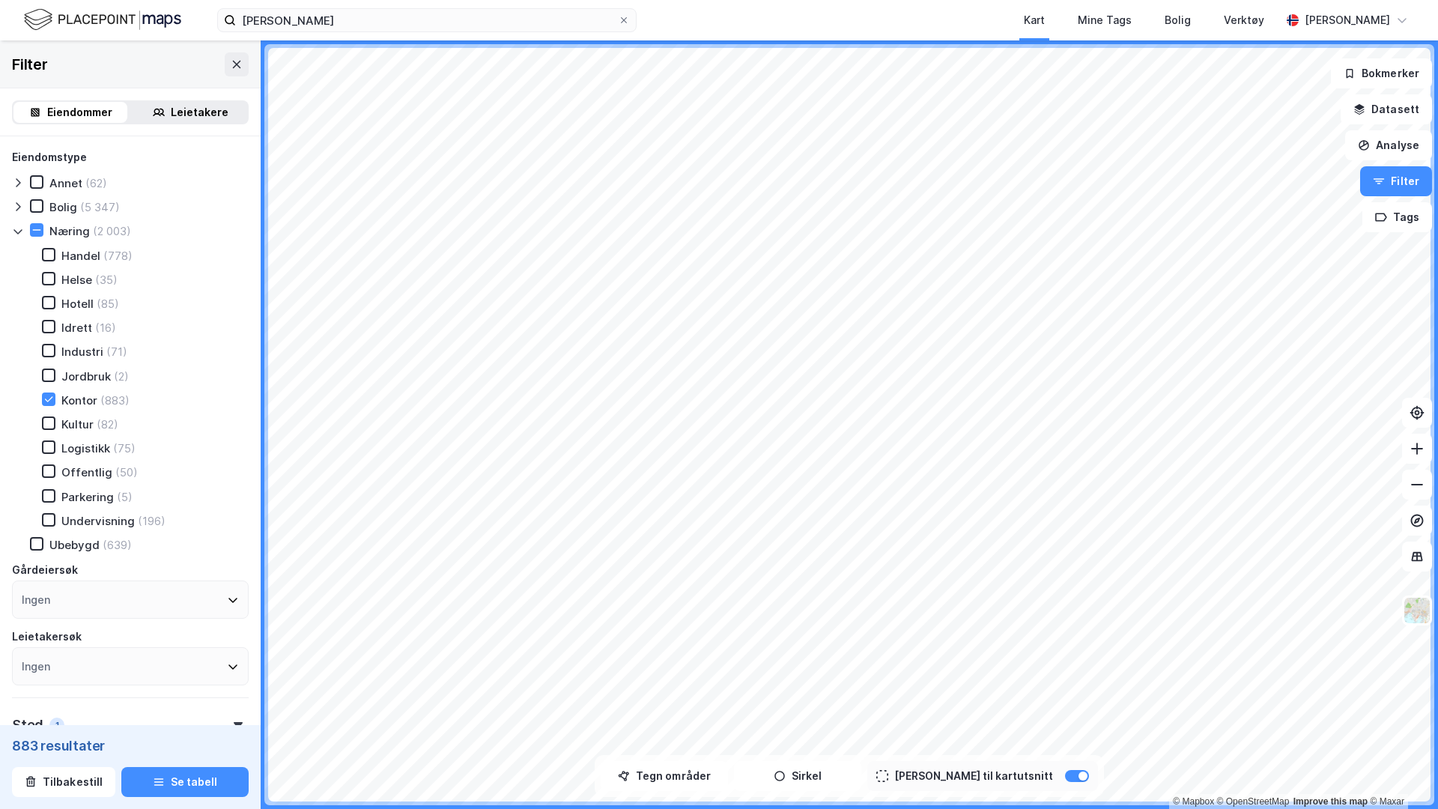
click at [203, 117] on div "Leietakere" at bounding box center [200, 112] width 58 height 18
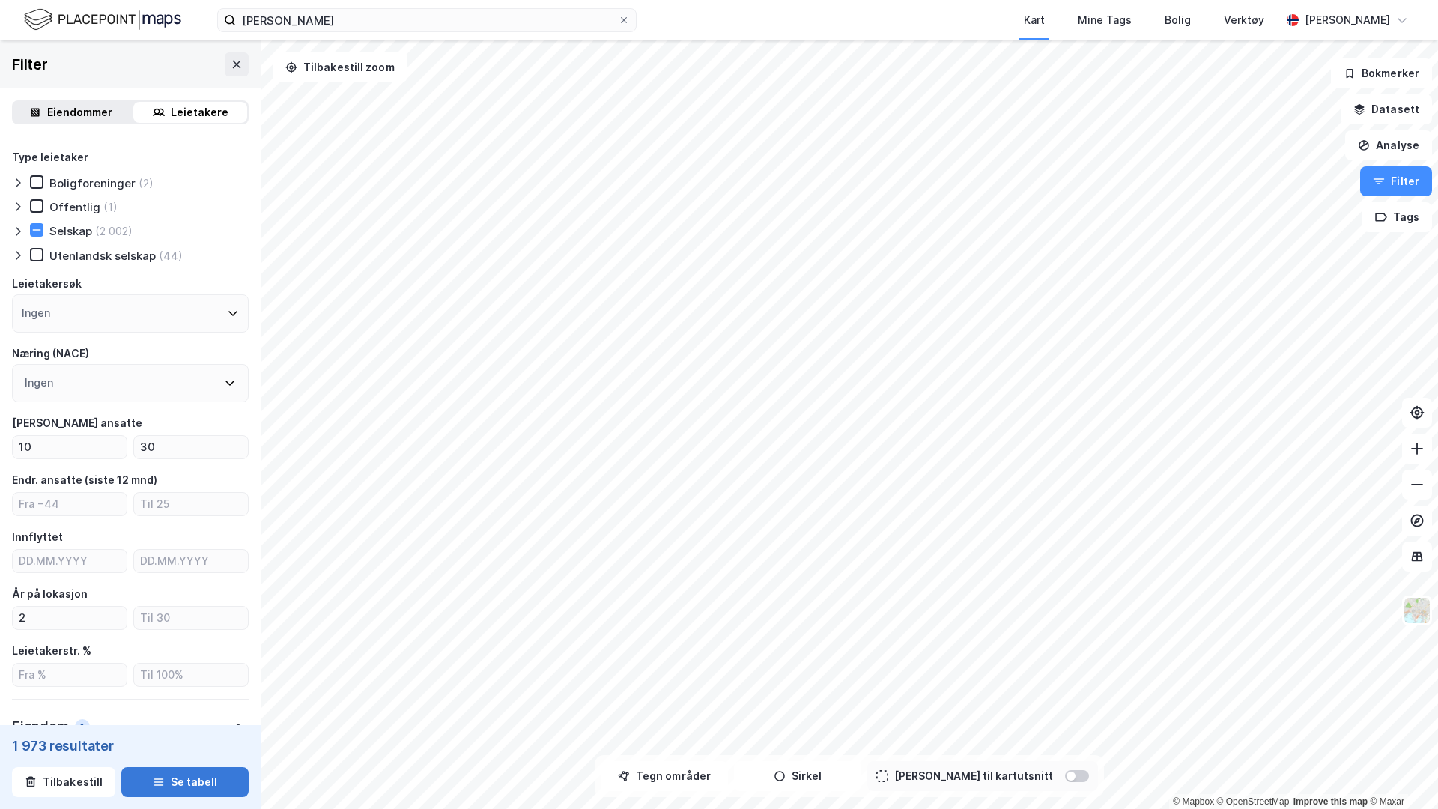
click at [187, 780] on button "Se tabell" at bounding box center [184, 782] width 127 height 30
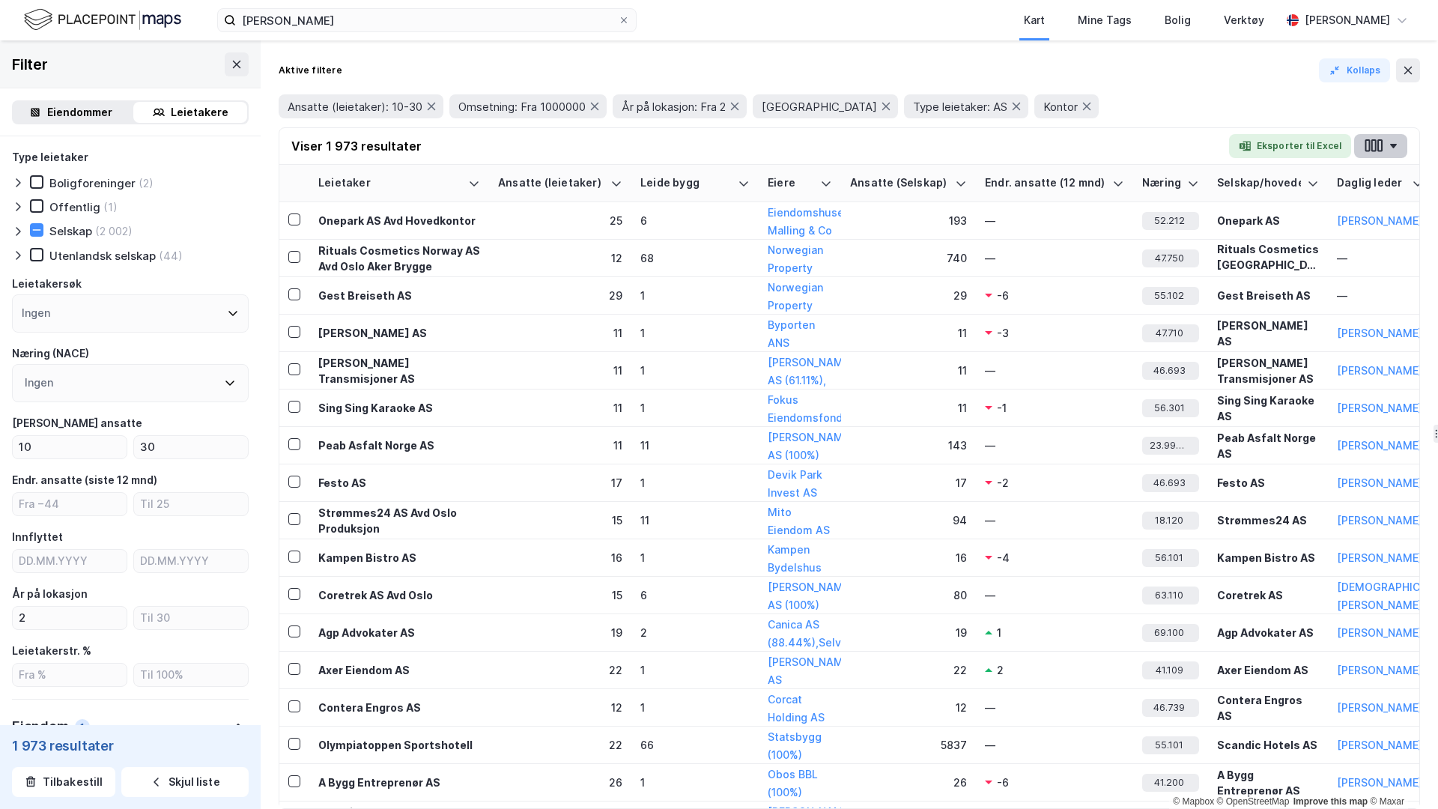
click at [1377, 139] on icon "button" at bounding box center [1373, 146] width 19 height 16
click at [1103, 88] on div "Ansatte (leietaker): 10-30 Omsetning: Fra 1000000 År på lokasjon: Fra 2 [GEOGRA…" at bounding box center [849, 106] width 1141 height 42
click at [85, 116] on div "Eiendommer" at bounding box center [79, 112] width 65 height 18
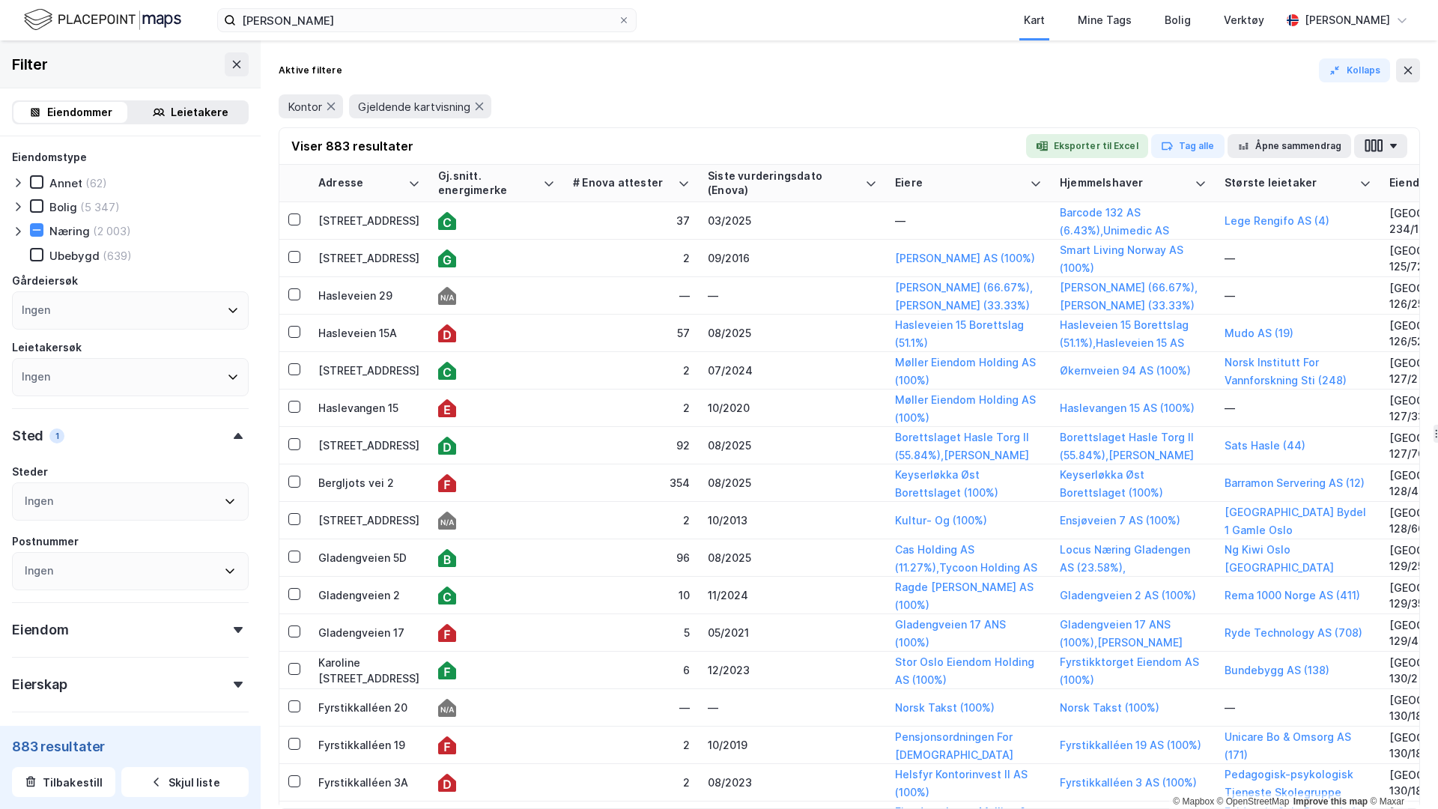
click at [194, 121] on div "Leietakere" at bounding box center [190, 112] width 114 height 21
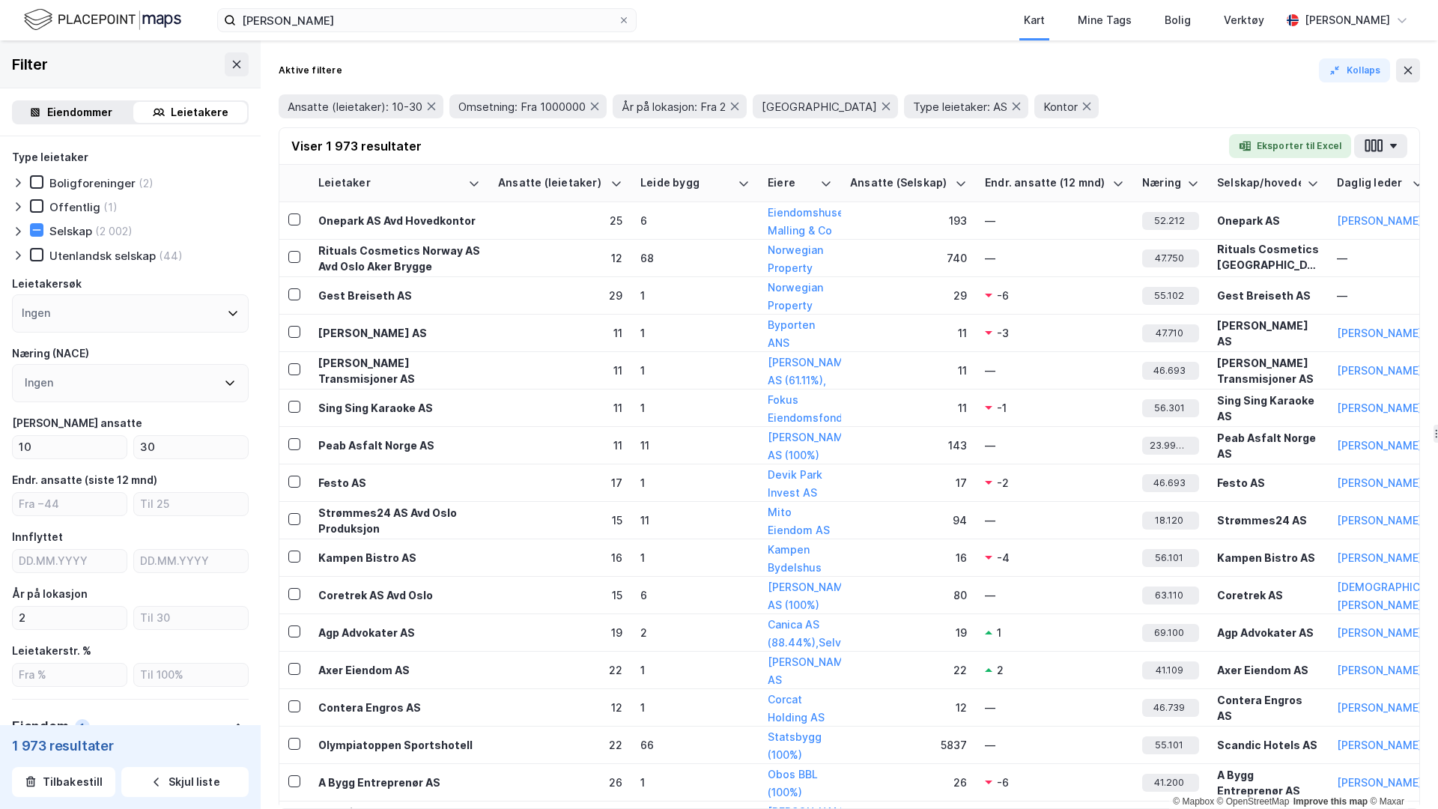
click at [1407, 136] on div "Viser 1 973 resultater Eksporter til Excel" at bounding box center [849, 146] width 1140 height 37
click at [1388, 140] on button "button" at bounding box center [1380, 146] width 53 height 24
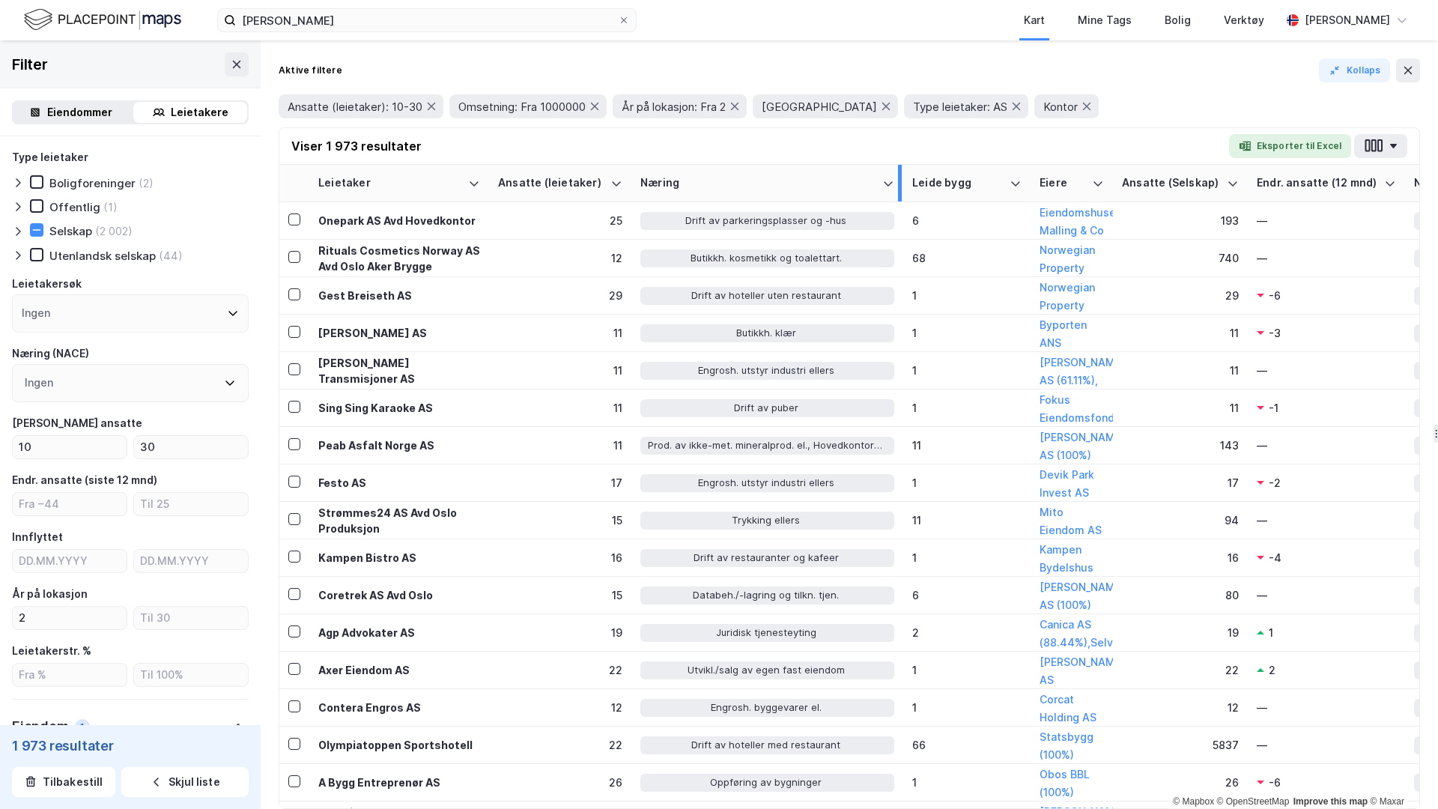
drag, startPoint x: 731, startPoint y: 176, endPoint x: 899, endPoint y: 180, distance: 168.5
click at [899, 180] on div at bounding box center [900, 183] width 4 height 37
click at [93, 395] on div "Ingen" at bounding box center [130, 383] width 237 height 38
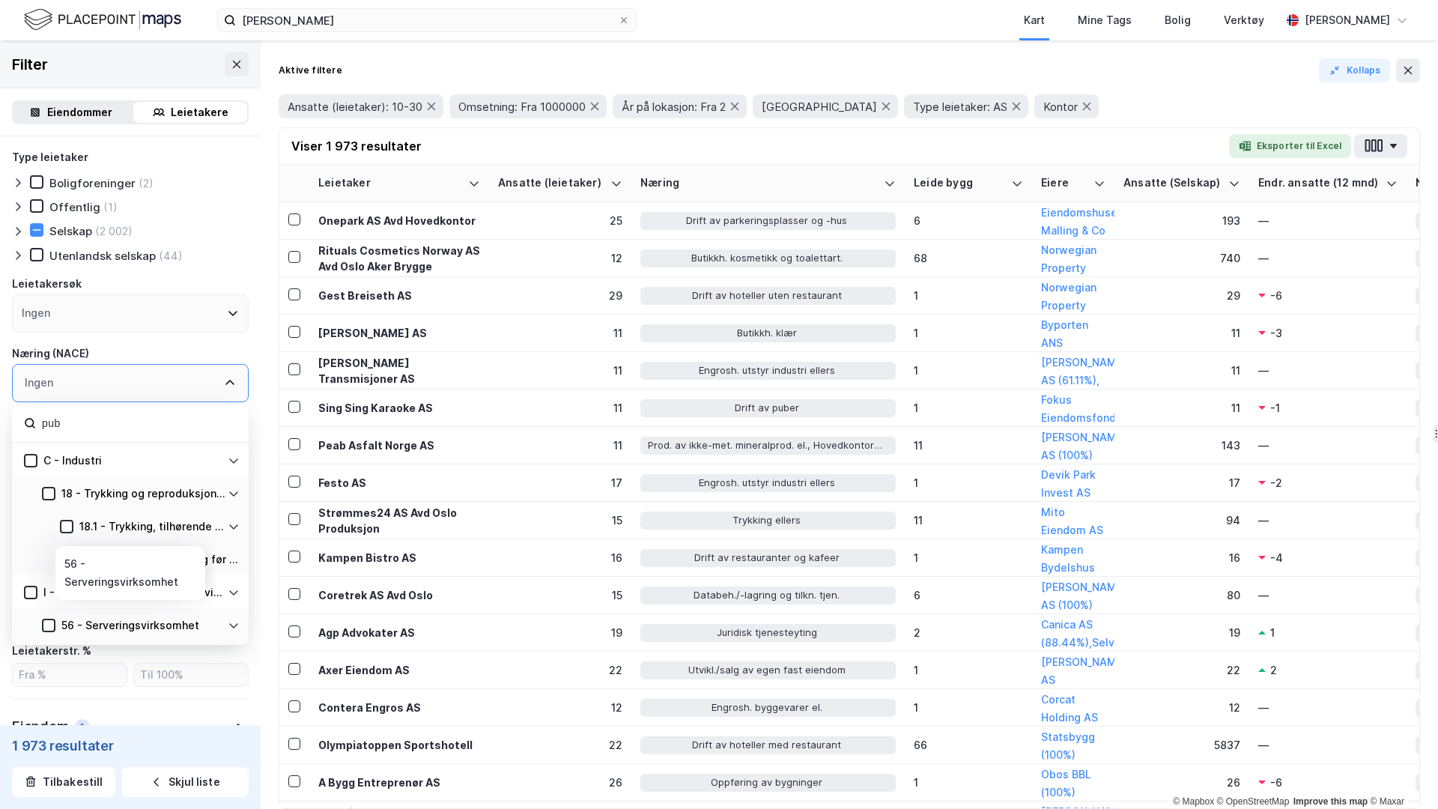
type input "pub"
click at [240, 634] on div "56 - Serveringsvirksomhet" at bounding box center [130, 623] width 237 height 33
click at [228, 623] on icon at bounding box center [234, 625] width 12 height 12
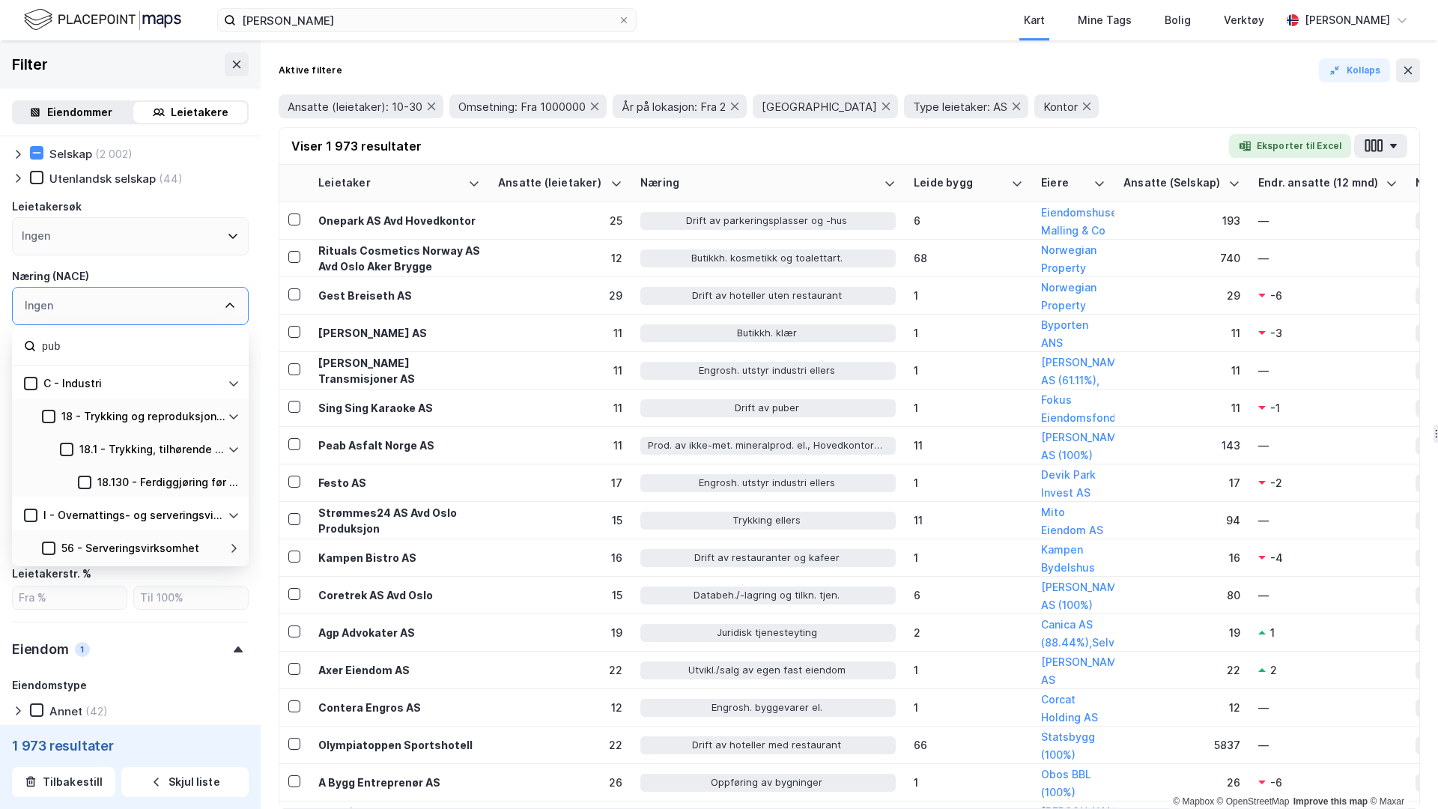
scroll to position [168, 0]
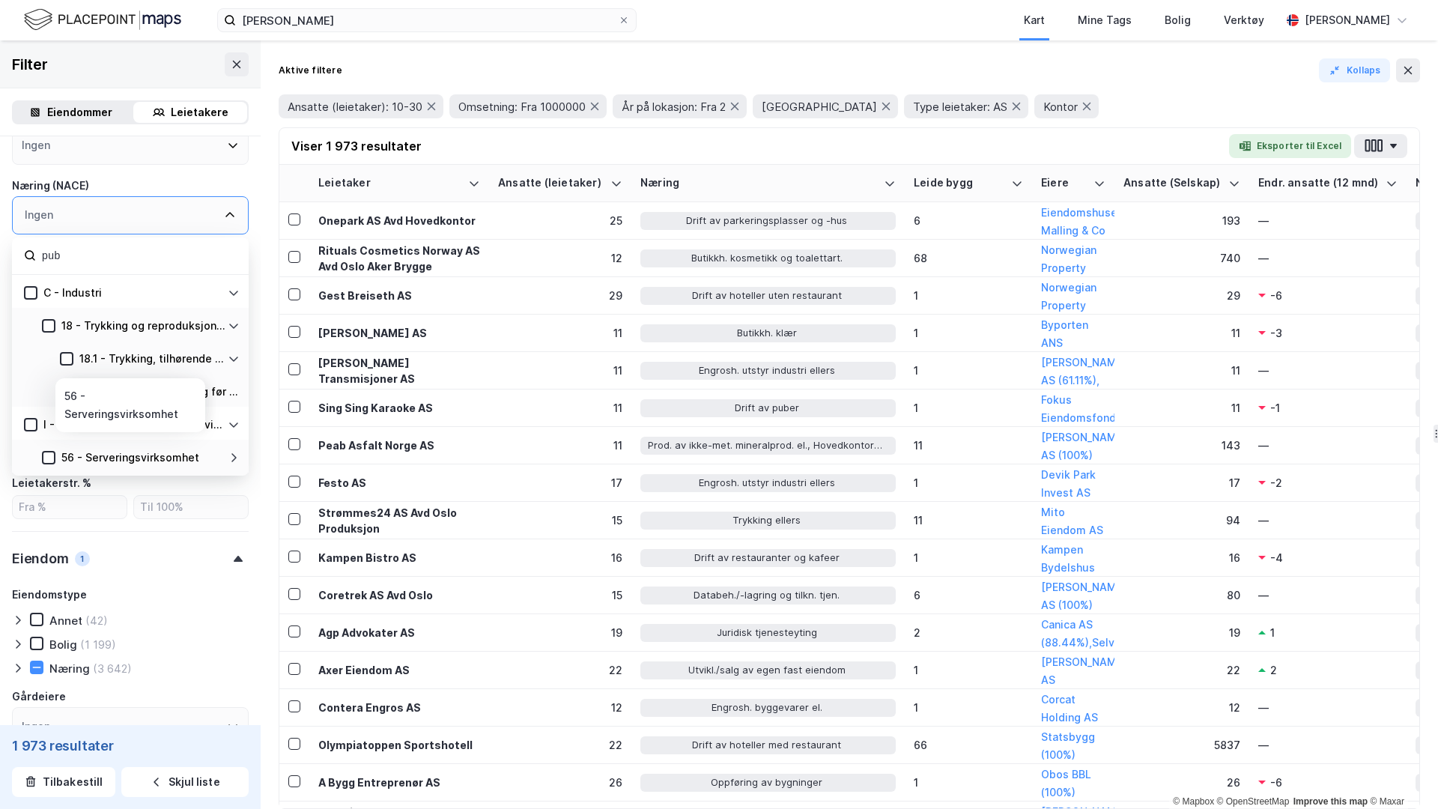
click at [231, 450] on div "56 - Serveringsvirksomhet" at bounding box center [141, 458] width 198 height 18
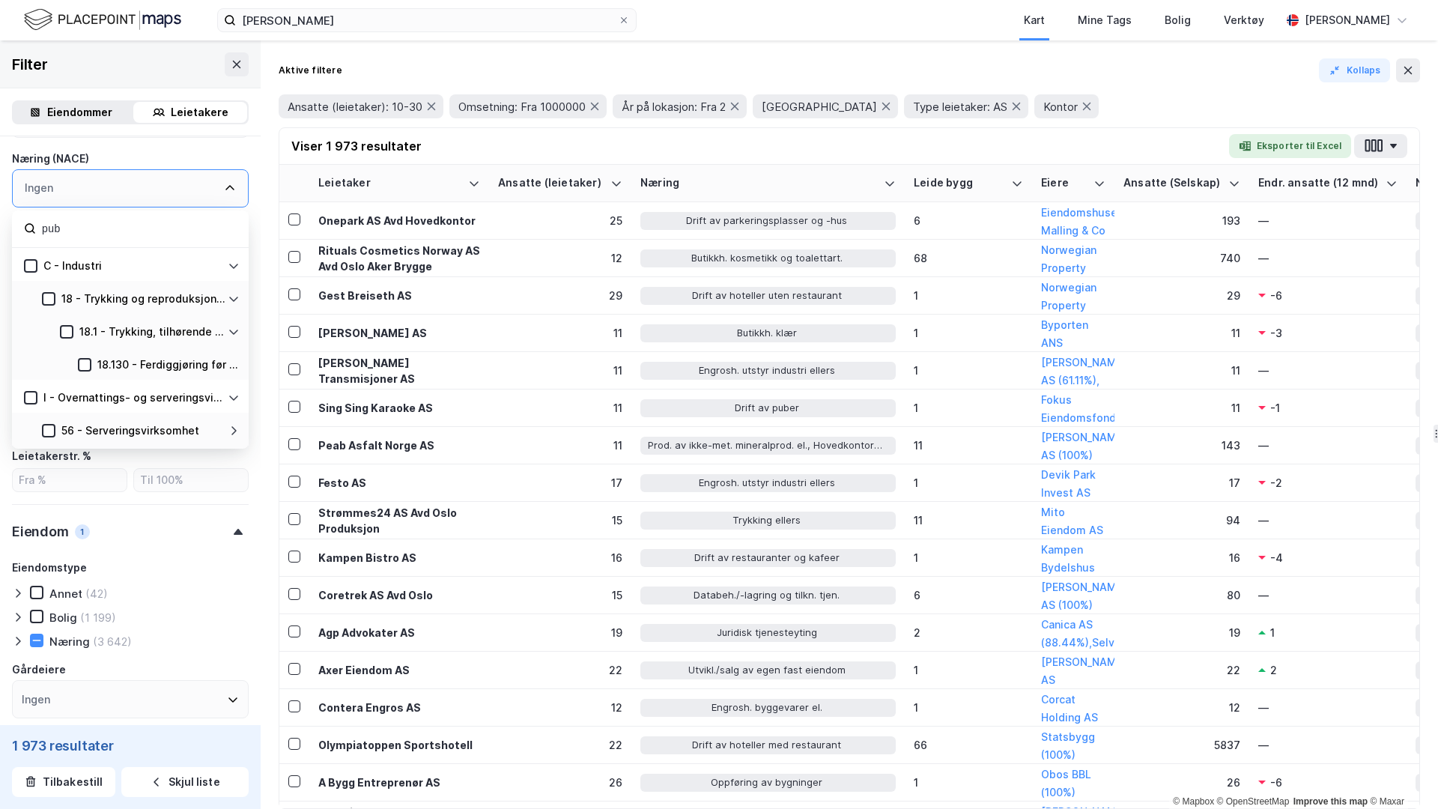
scroll to position [194, 0]
click at [40, 431] on div "56 - Serveringsvirksomhet" at bounding box center [130, 429] width 237 height 33
click at [51, 431] on icon at bounding box center [48, 431] width 10 height 10
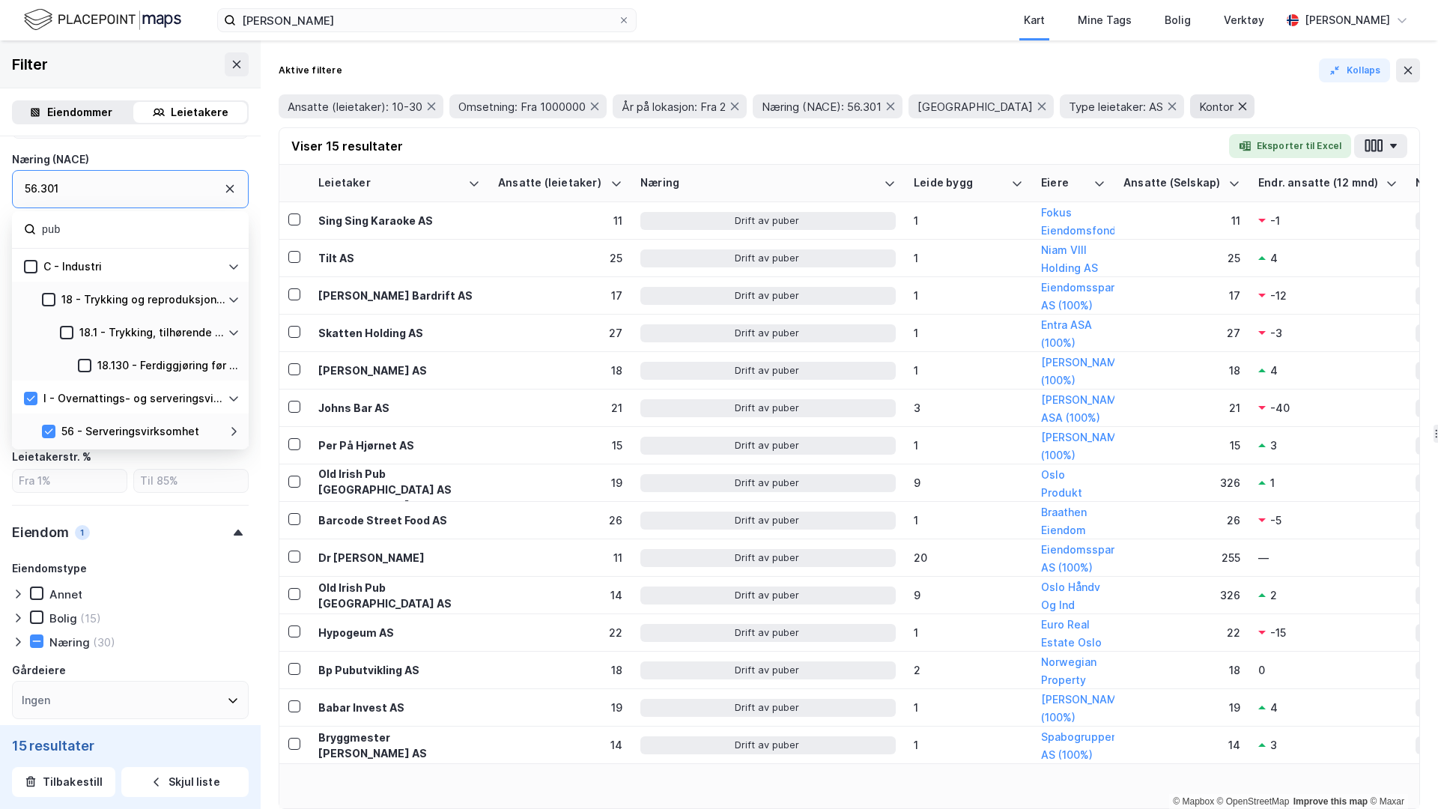
click at [1236, 106] on icon at bounding box center [1242, 106] width 12 height 12
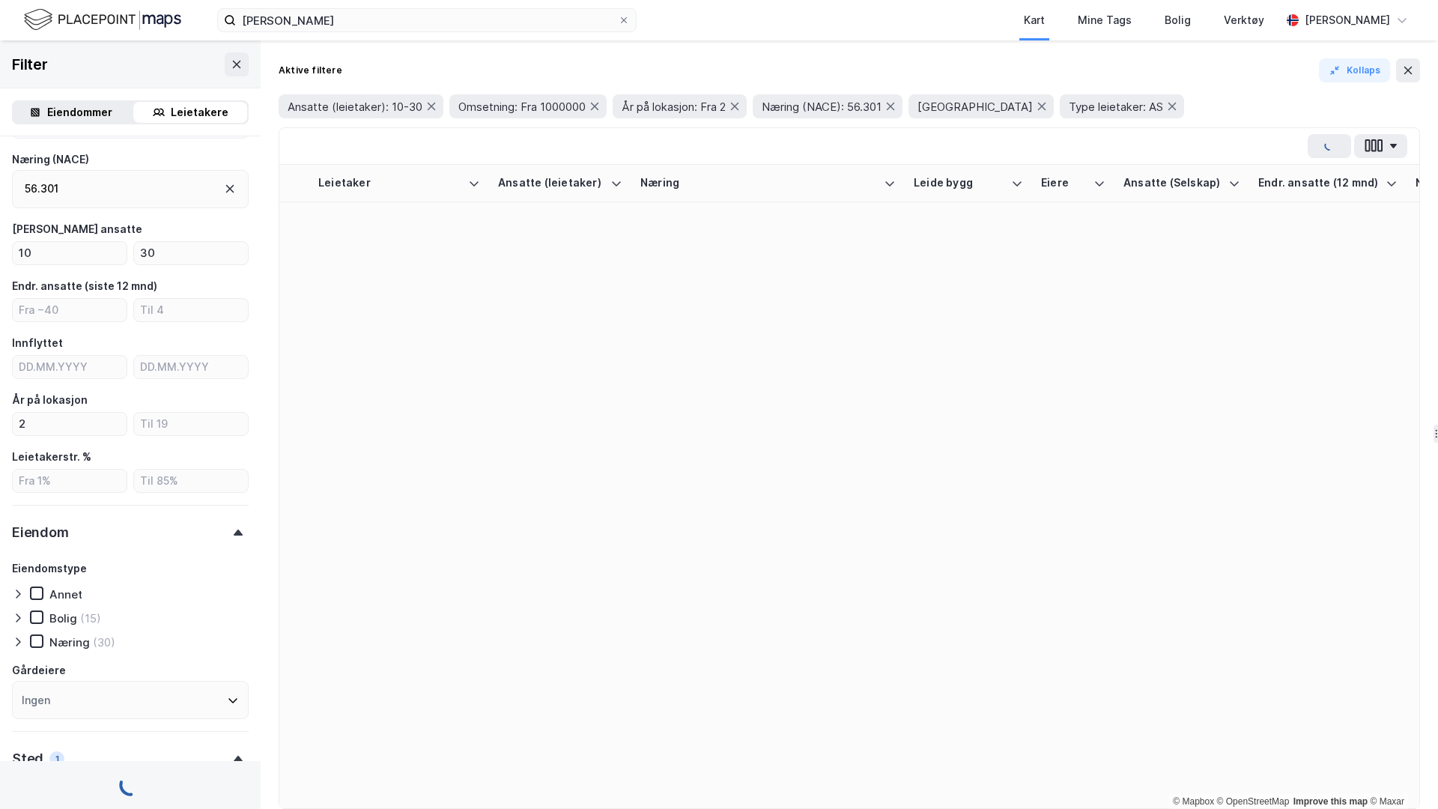
type input "--- (40)"
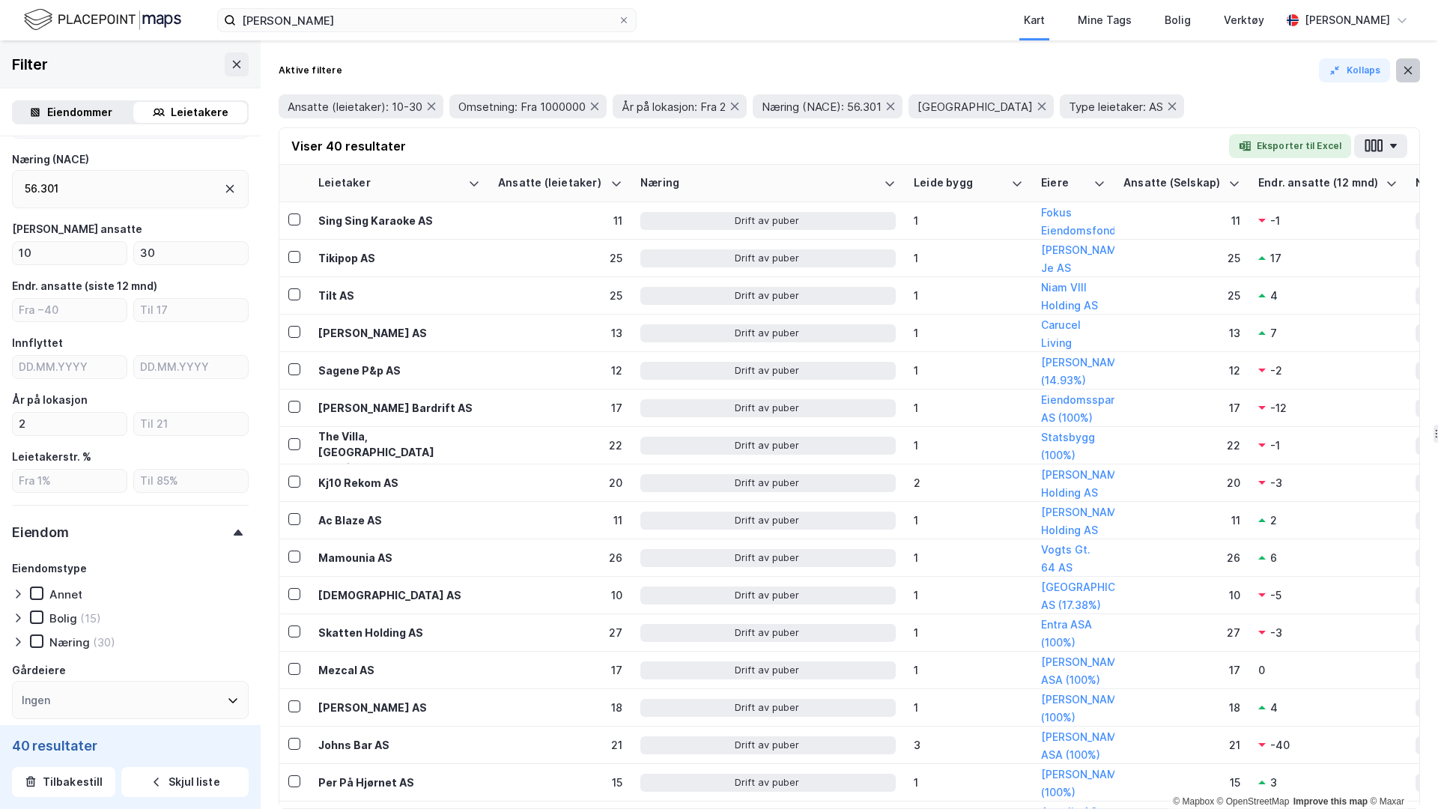
click at [1413, 70] on icon at bounding box center [1408, 70] width 12 height 12
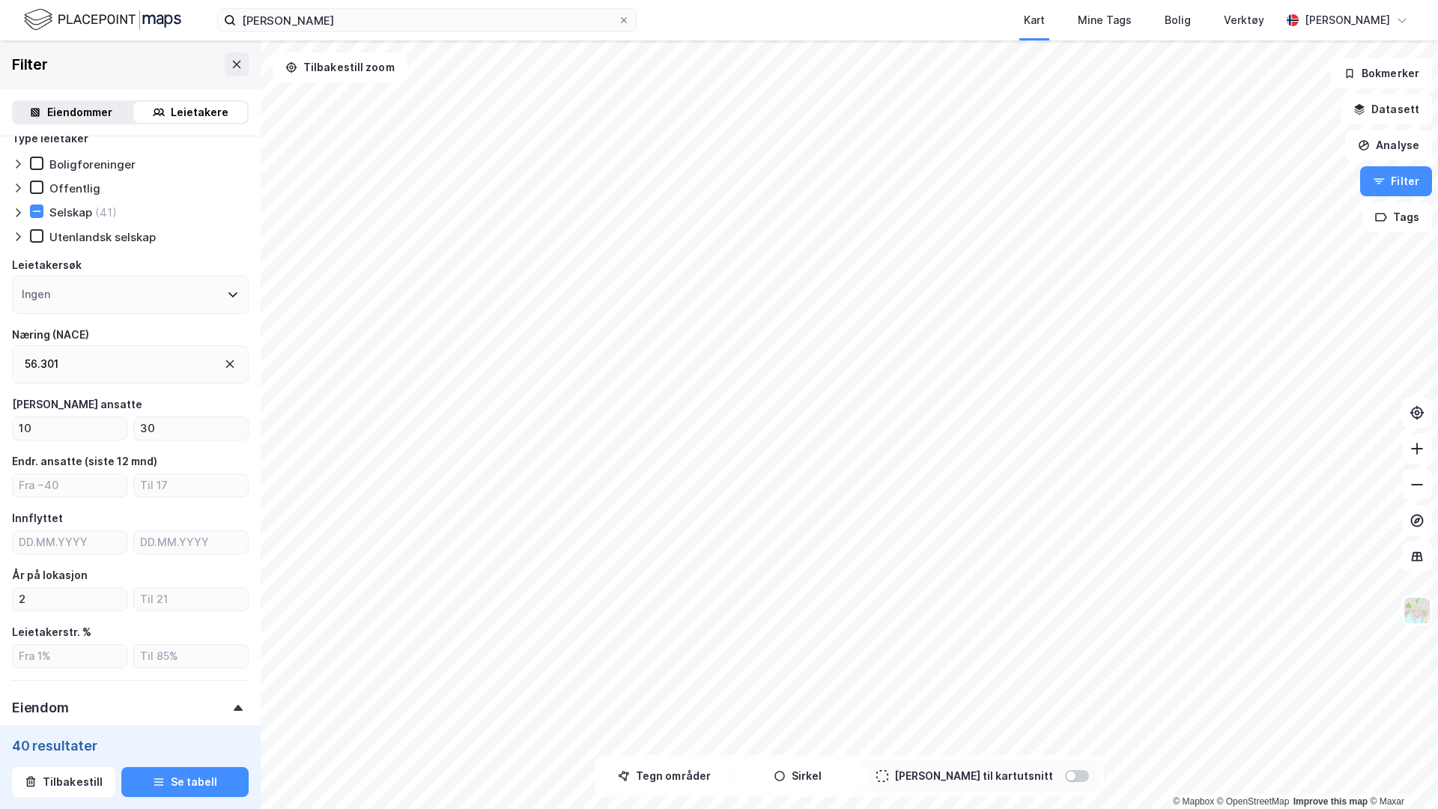
scroll to position [12, 0]
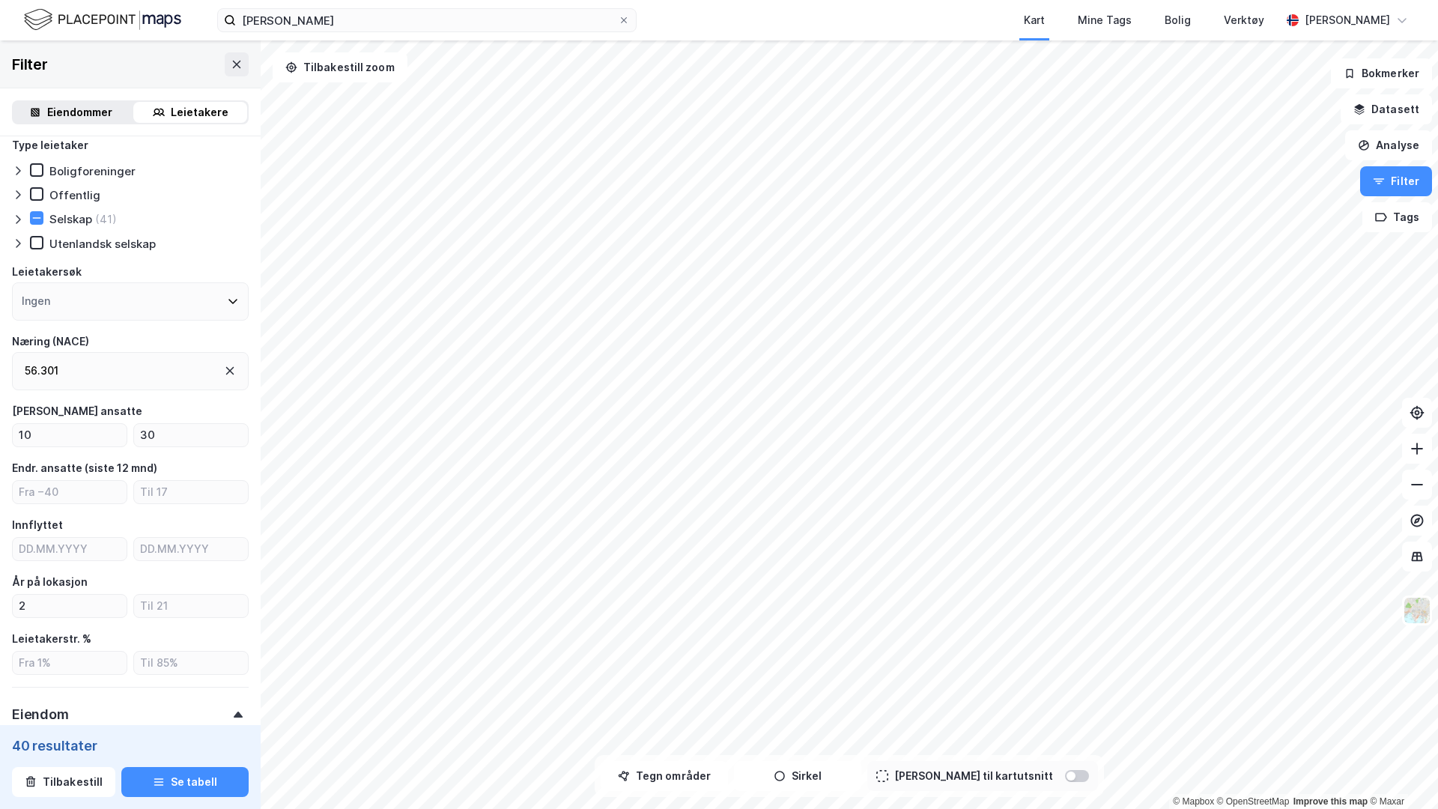
click at [195, 798] on div "40 resultater Tilbakestill Se tabell" at bounding box center [130, 767] width 261 height 84
click at [175, 779] on button "Se tabell" at bounding box center [184, 782] width 127 height 30
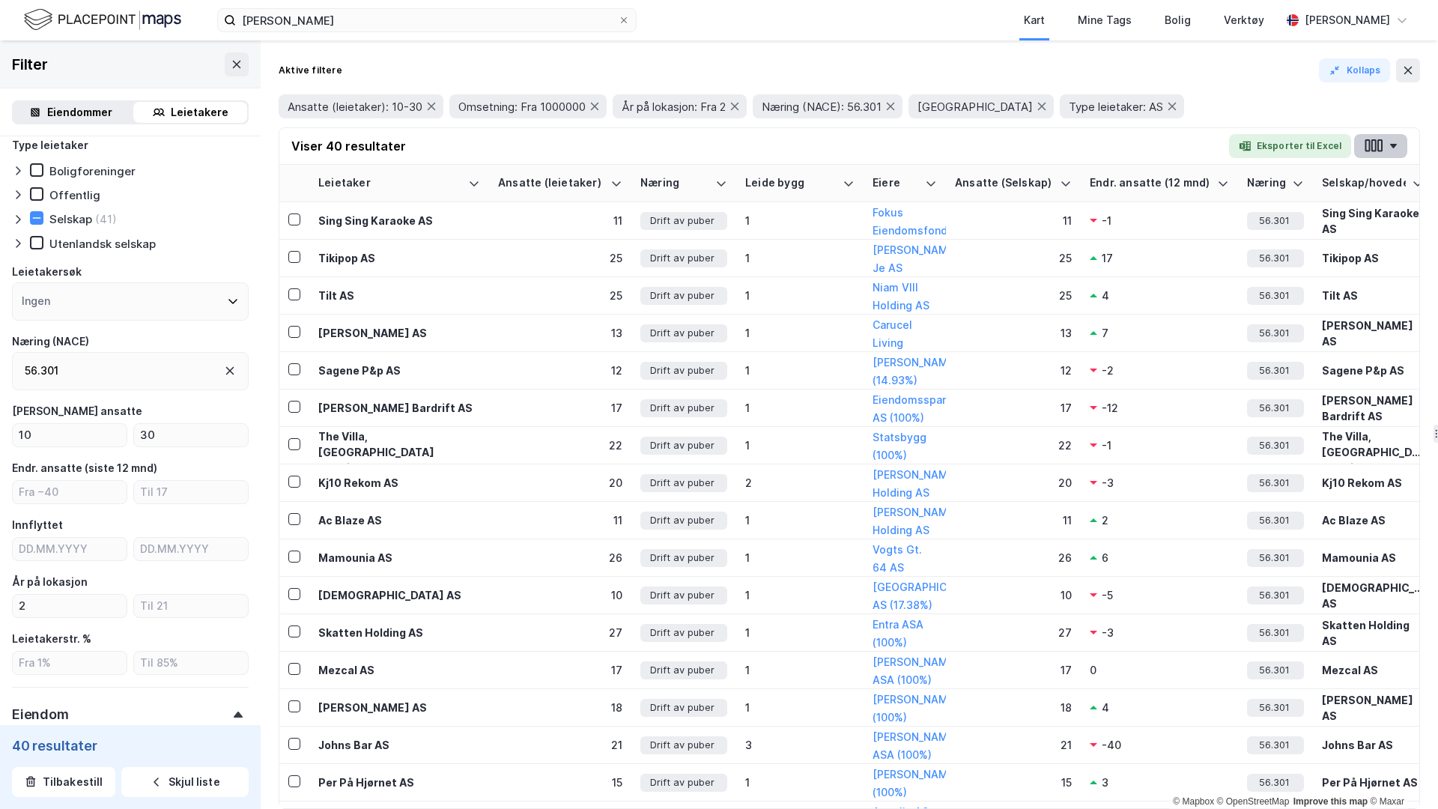
click at [1367, 152] on icon "button" at bounding box center [1373, 146] width 19 height 16
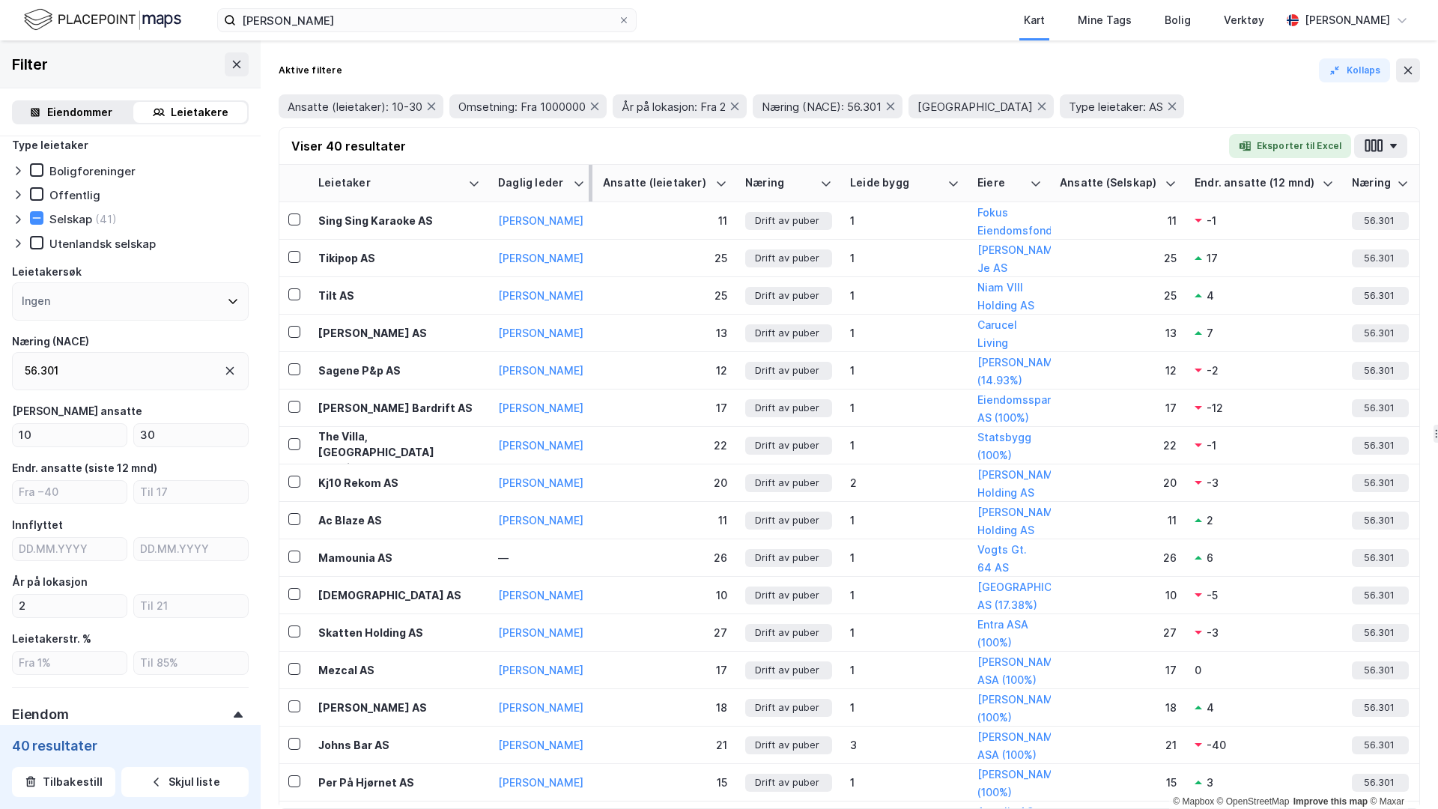
click at [587, 182] on th "Daglig leder" at bounding box center [541, 183] width 105 height 37
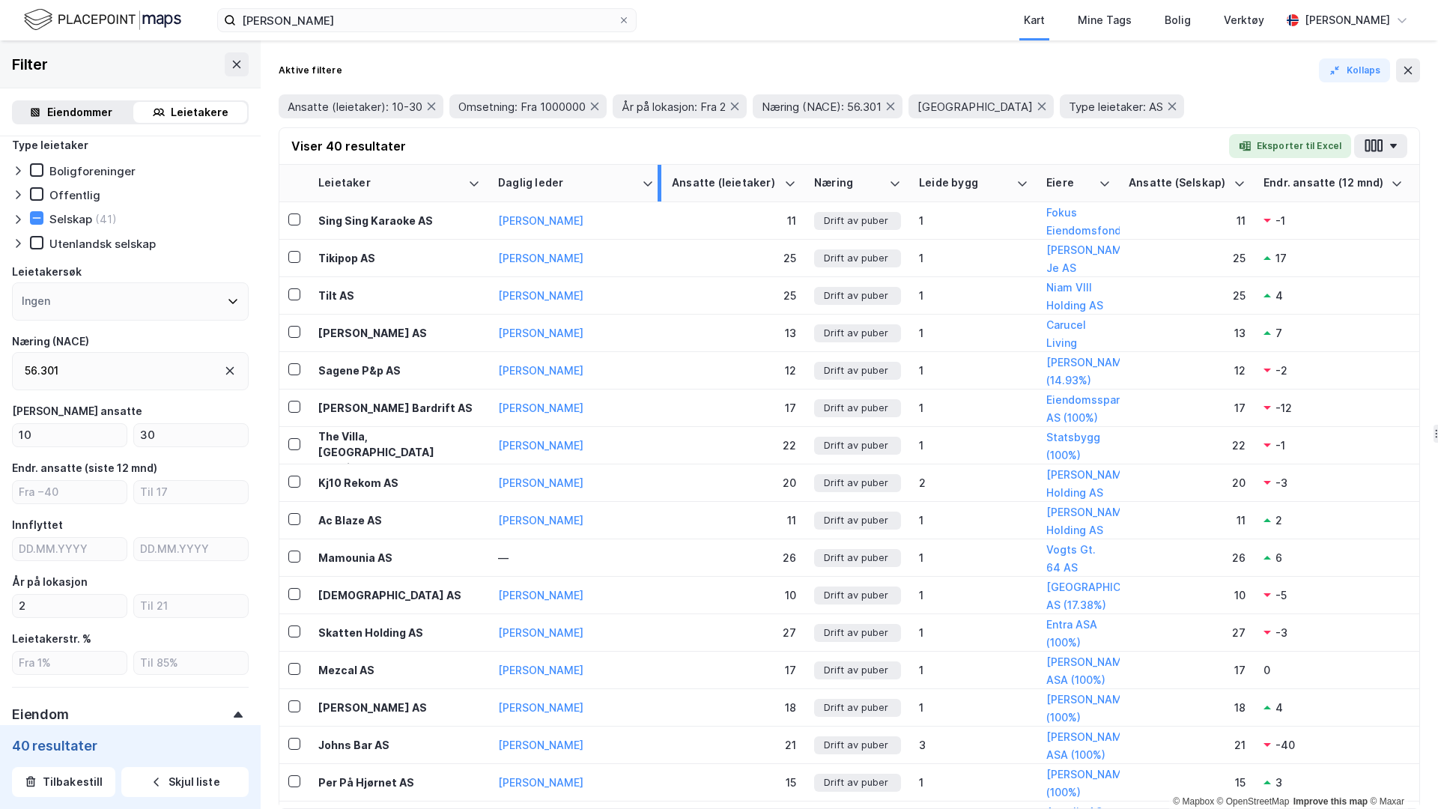
drag, startPoint x: 590, startPoint y: 179, endPoint x: 657, endPoint y: 180, distance: 67.4
click at [657, 180] on div at bounding box center [659, 183] width 4 height 37
click at [1398, 145] on button "button" at bounding box center [1380, 146] width 53 height 24
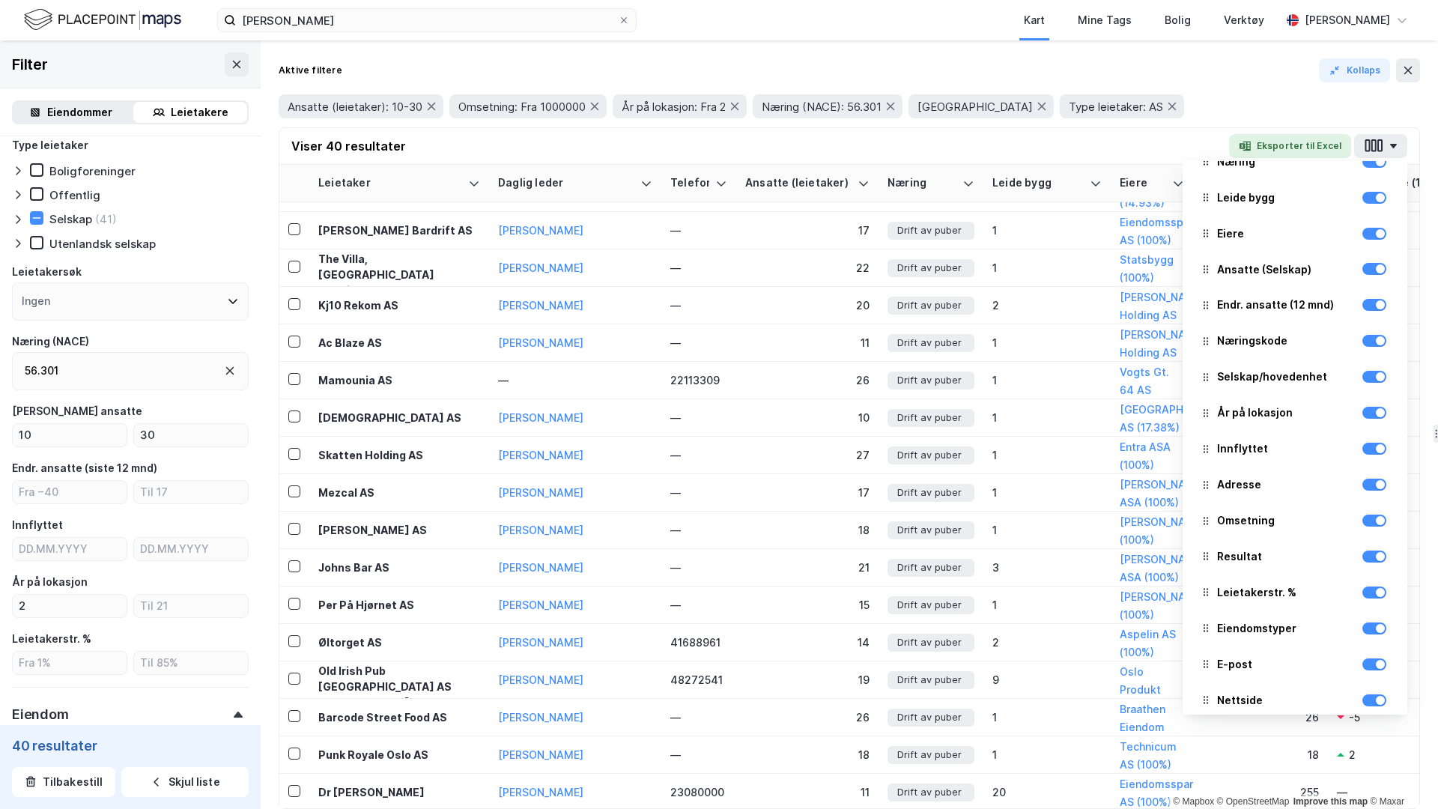
scroll to position [224, 0]
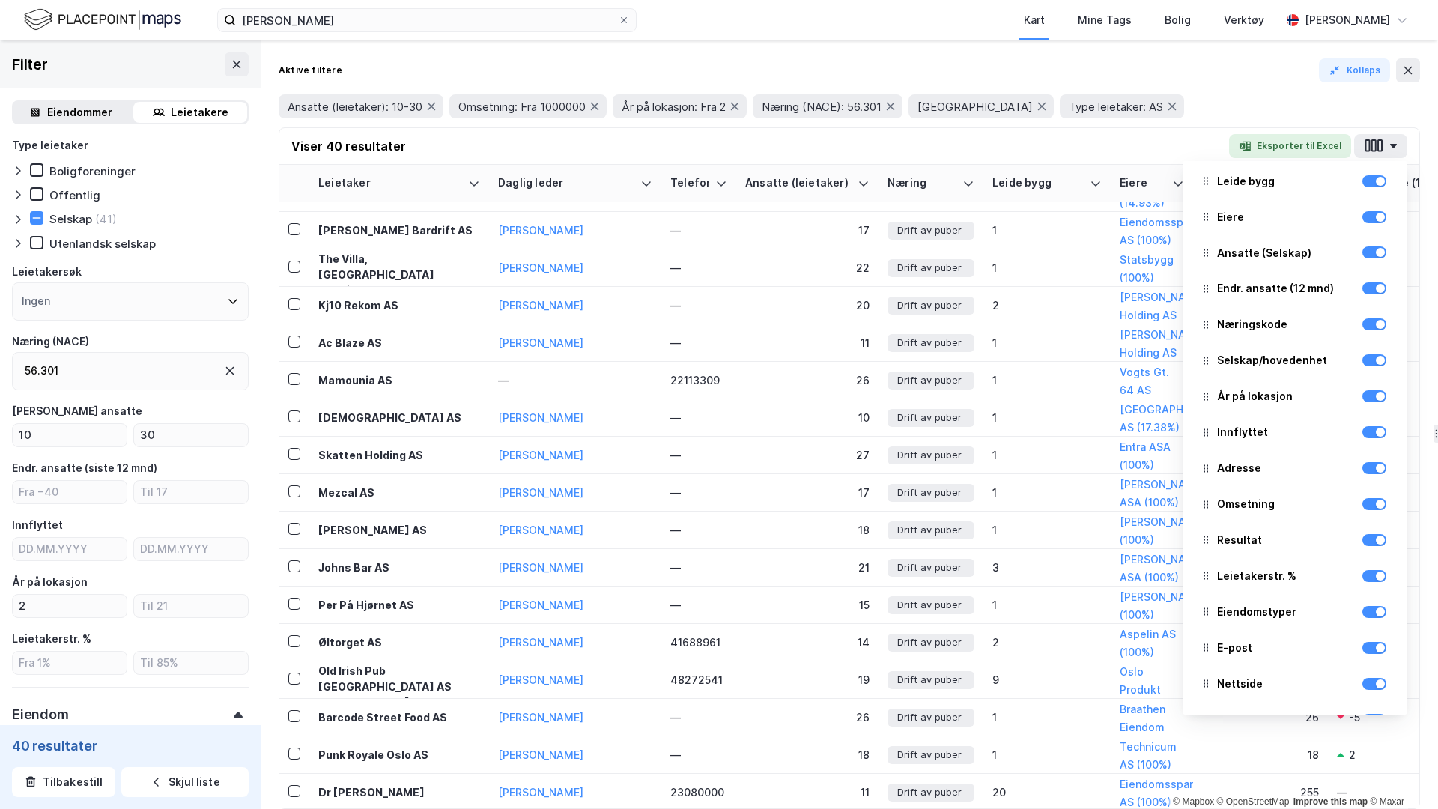
click at [1215, 505] on div "Omsetning" at bounding box center [1238, 504] width 71 height 18
drag, startPoint x: 1215, startPoint y: 505, endPoint x: 1216, endPoint y: 461, distance: 44.2
click at [1216, 454] on div "[PERSON_NAME] leder Telefon Ansatte (leietaker) Næring Leide bygg Eiere Ansatte…" at bounding box center [1294, 437] width 225 height 553
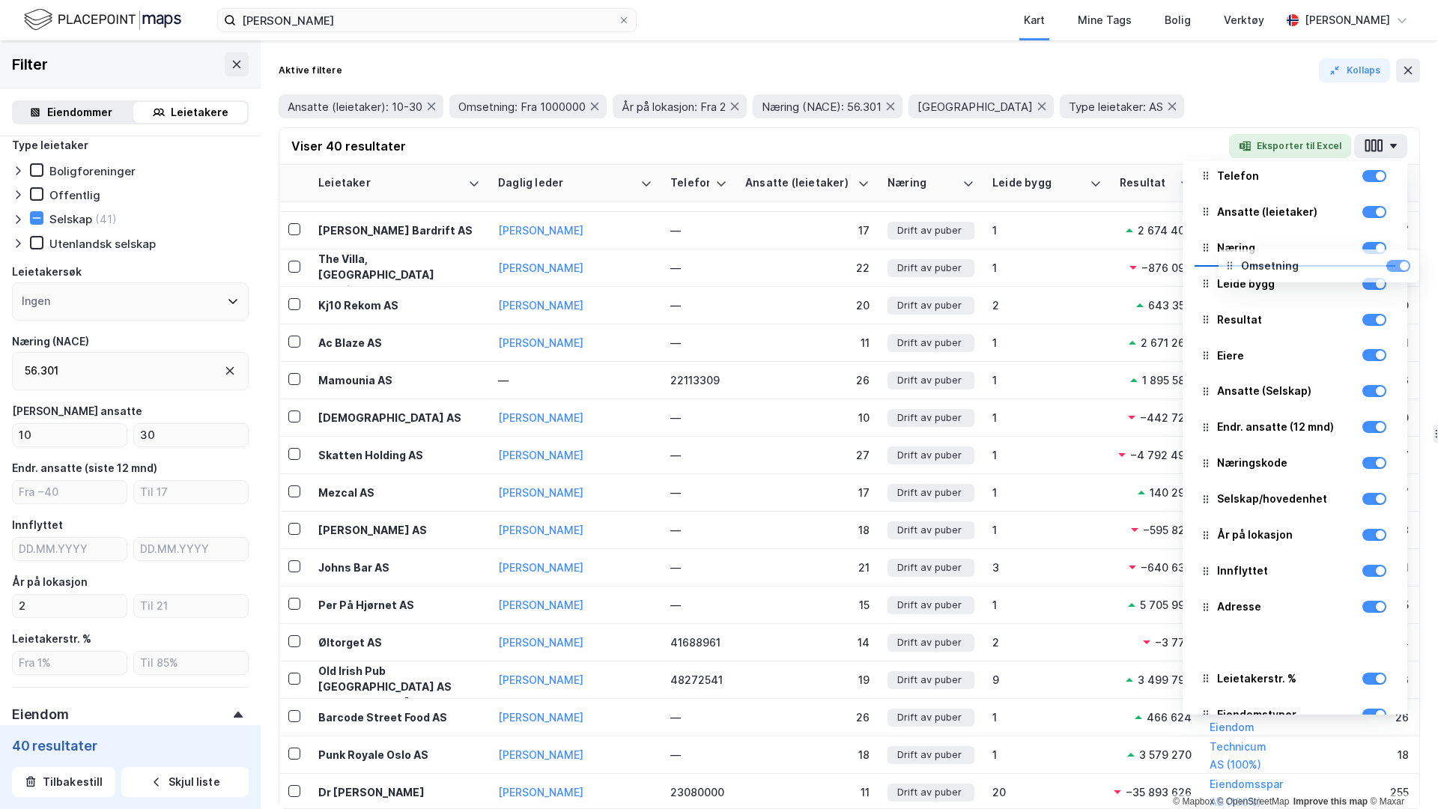
scroll to position [119, 0]
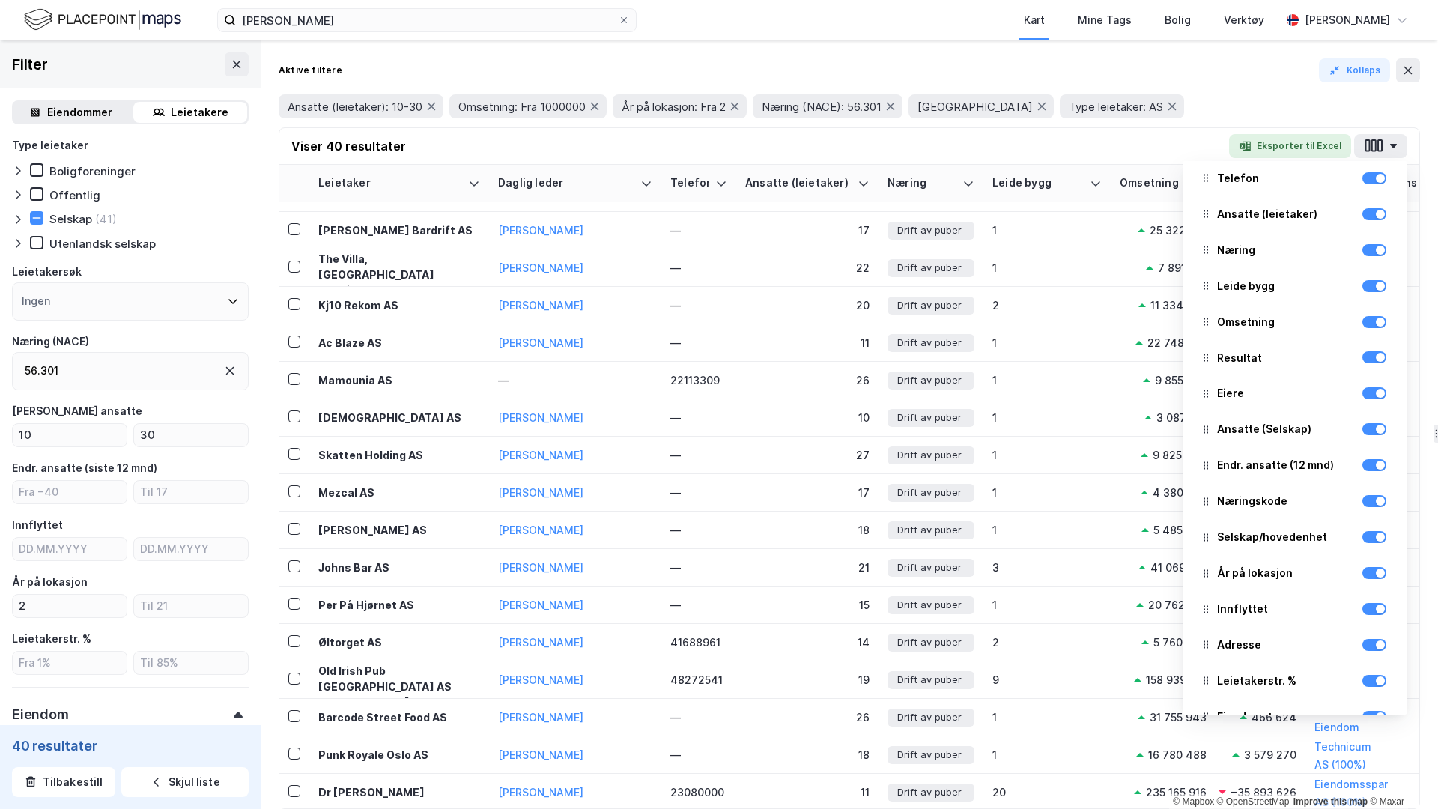
click at [1194, 74] on div "Aktive filtere Kollaps" at bounding box center [849, 70] width 1141 height 24
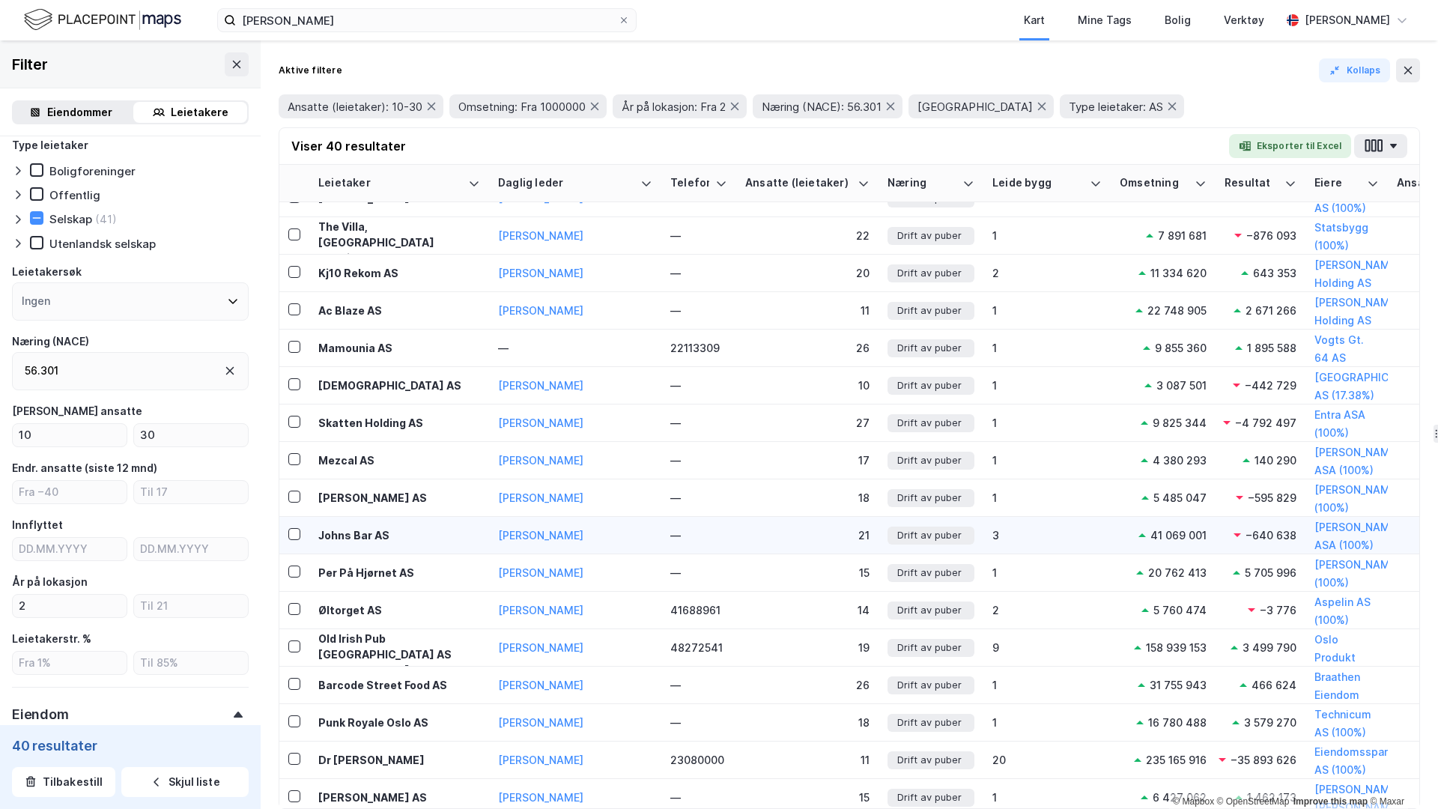
scroll to position [214, 0]
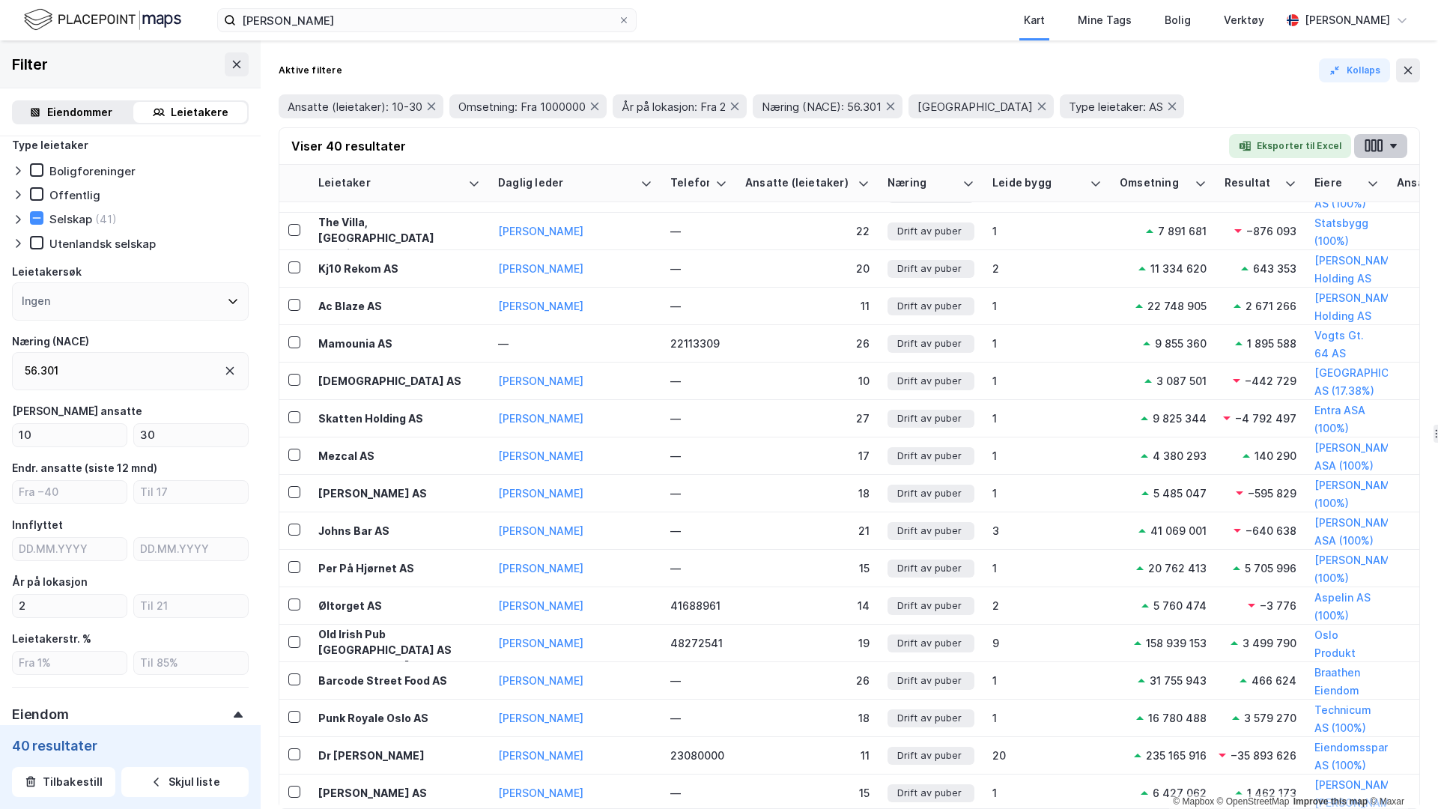
click at [1380, 147] on icon "button" at bounding box center [1373, 146] width 19 height 16
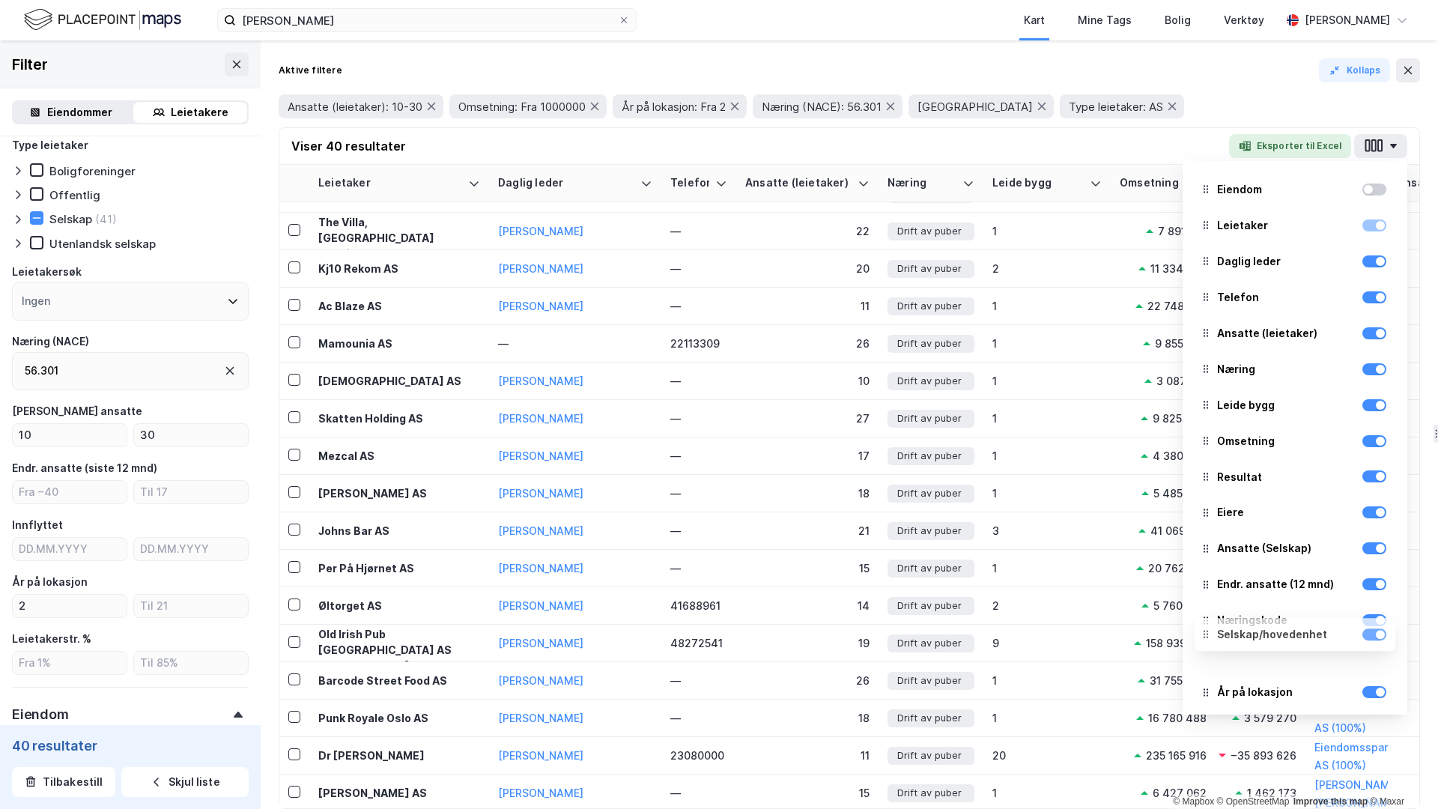
scroll to position [7, 0]
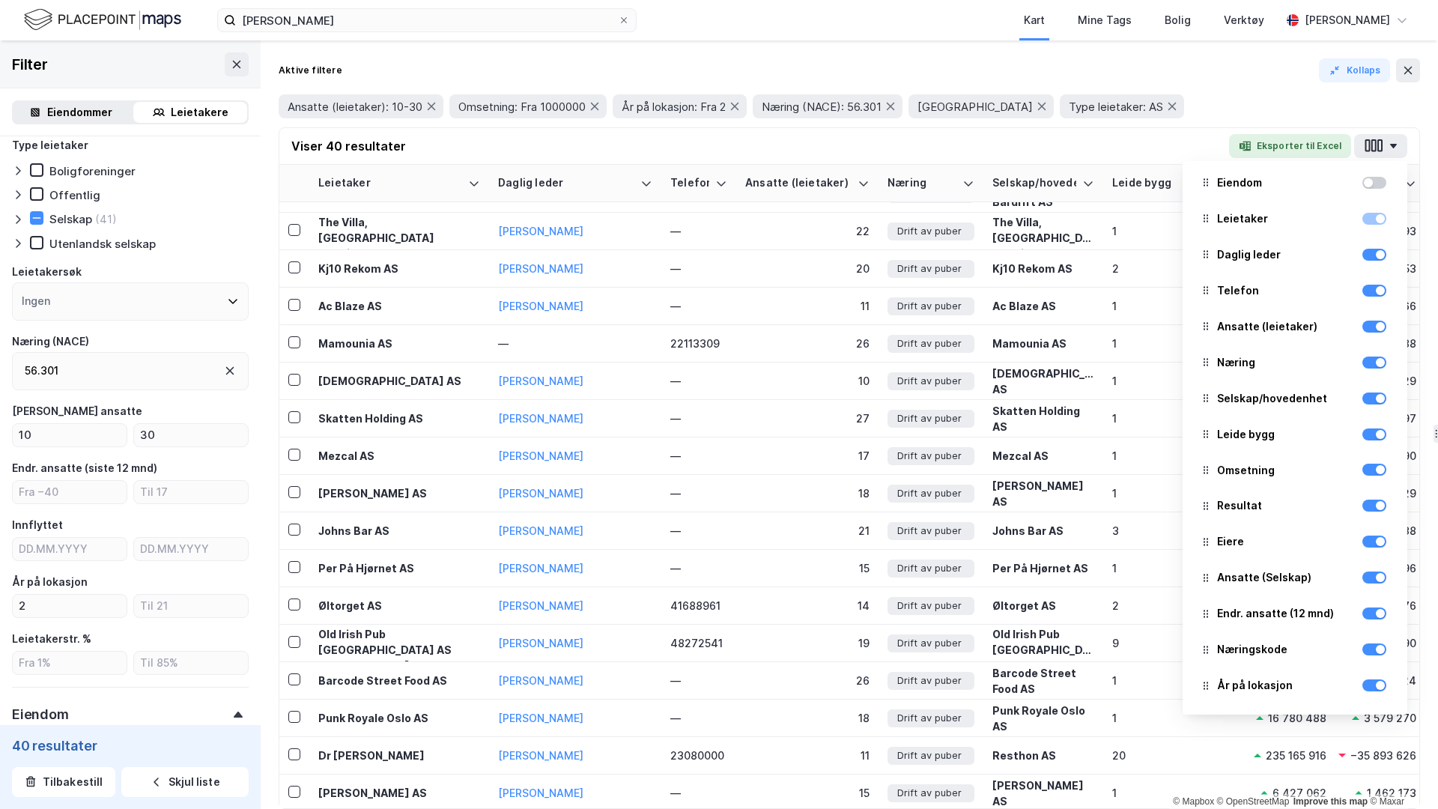
click at [1170, 74] on div "Aktive filtere Kollaps" at bounding box center [849, 70] width 1141 height 24
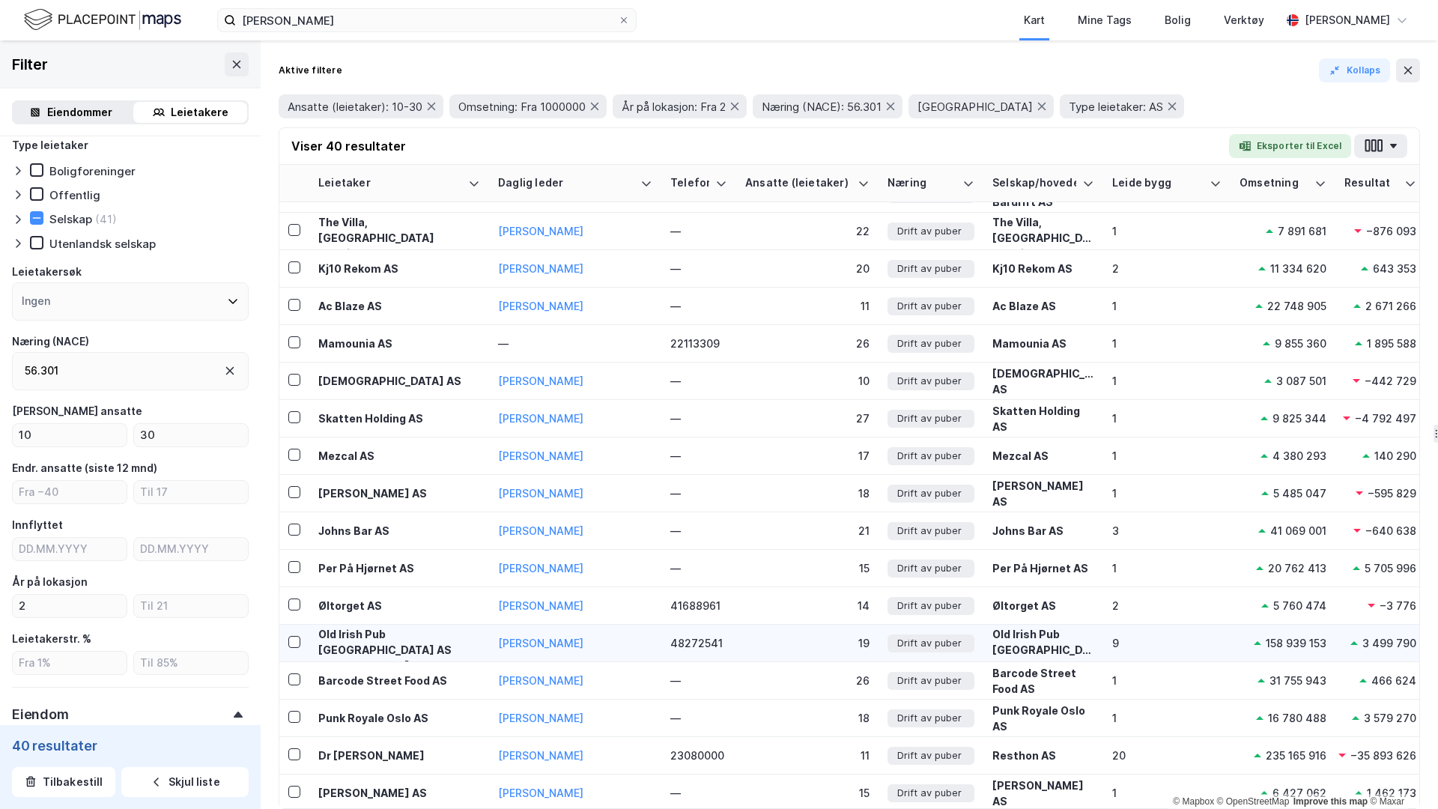
click at [1020, 640] on div "Old Irish Pub [GEOGRAPHIC_DATA] AS" at bounding box center [1043, 649] width 102 height 47
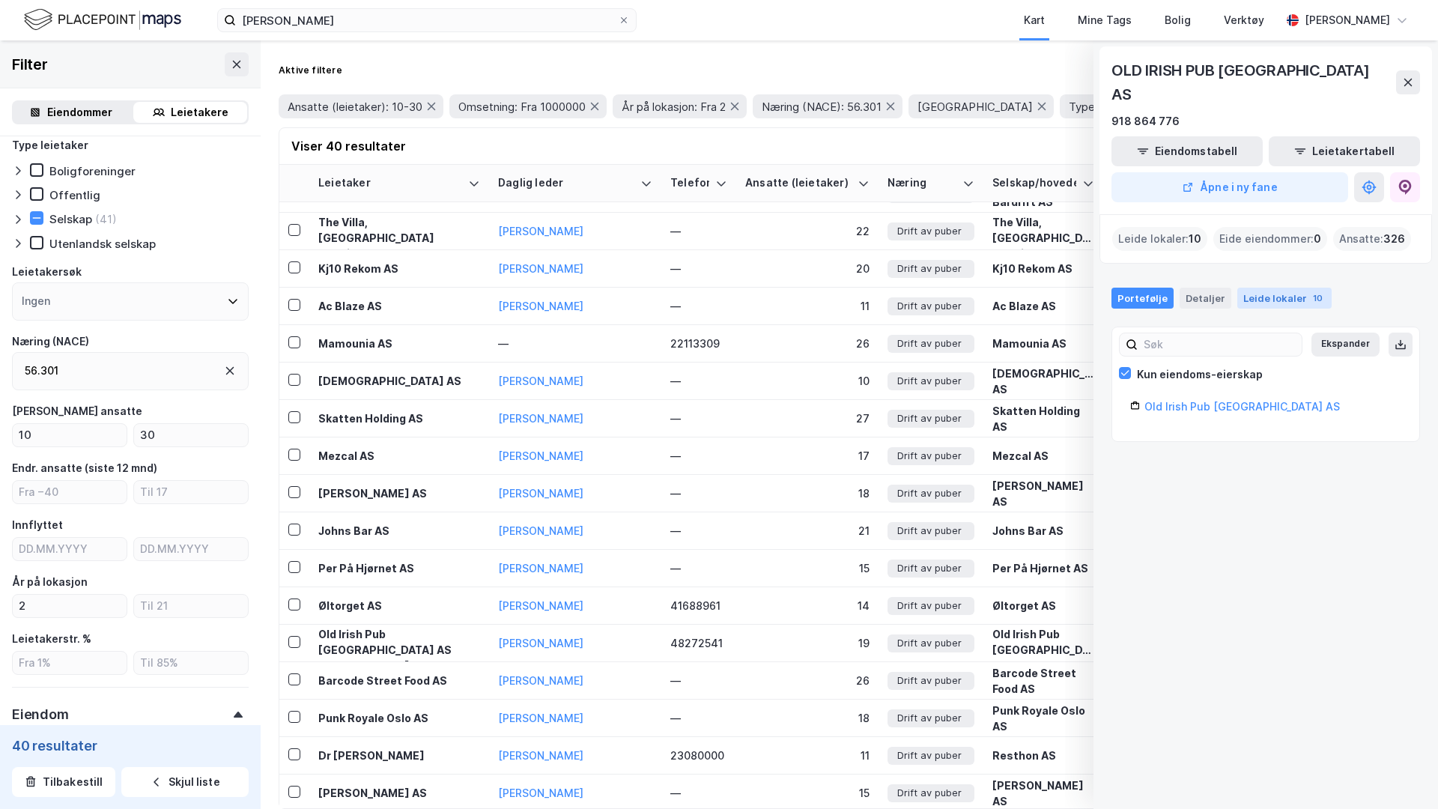
click at [1266, 288] on div "Leide lokaler 10" at bounding box center [1284, 298] width 94 height 21
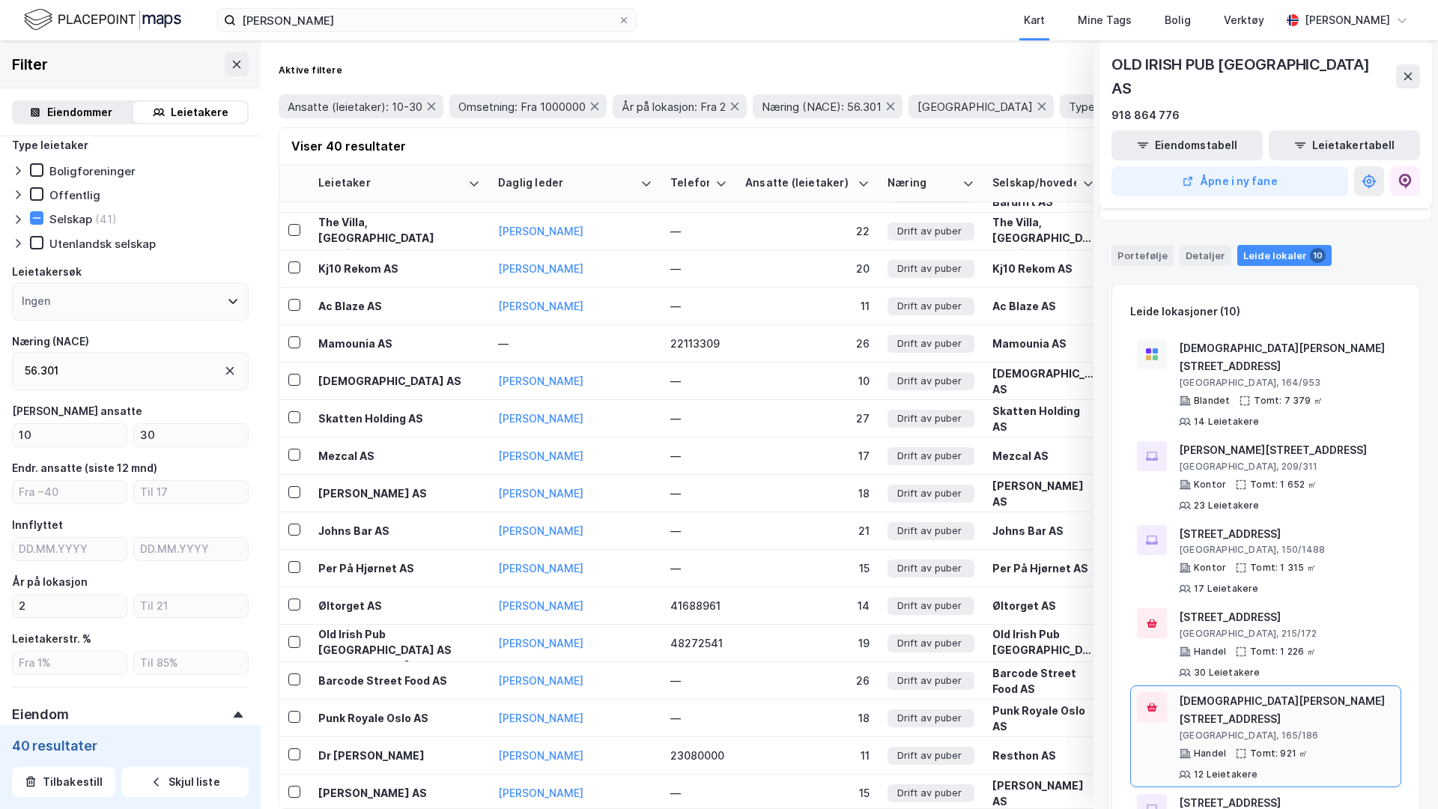
scroll to position [0, 0]
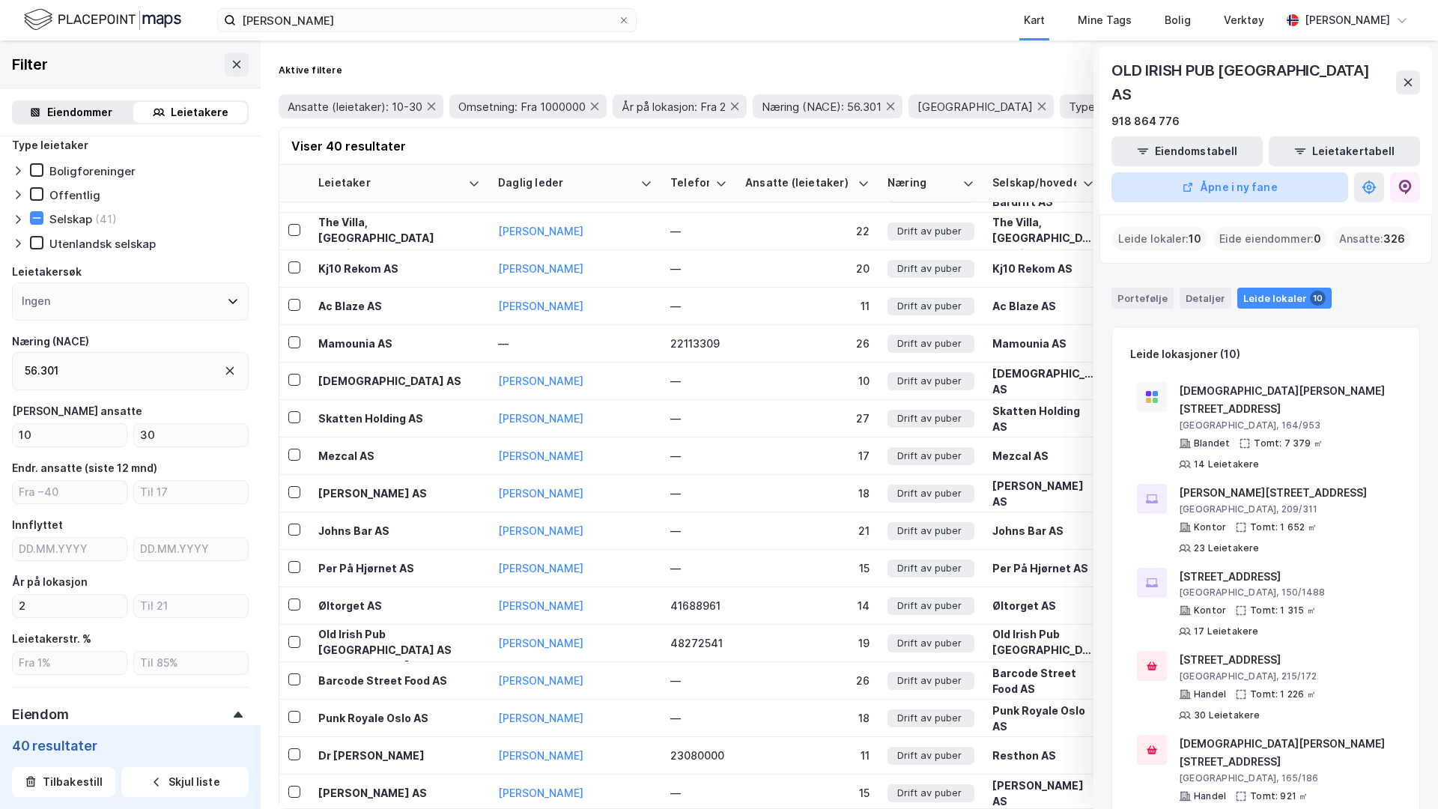
click at [1230, 172] on button "Åpne i ny fane" at bounding box center [1229, 187] width 237 height 30
click at [1402, 76] on icon at bounding box center [1408, 82] width 12 height 12
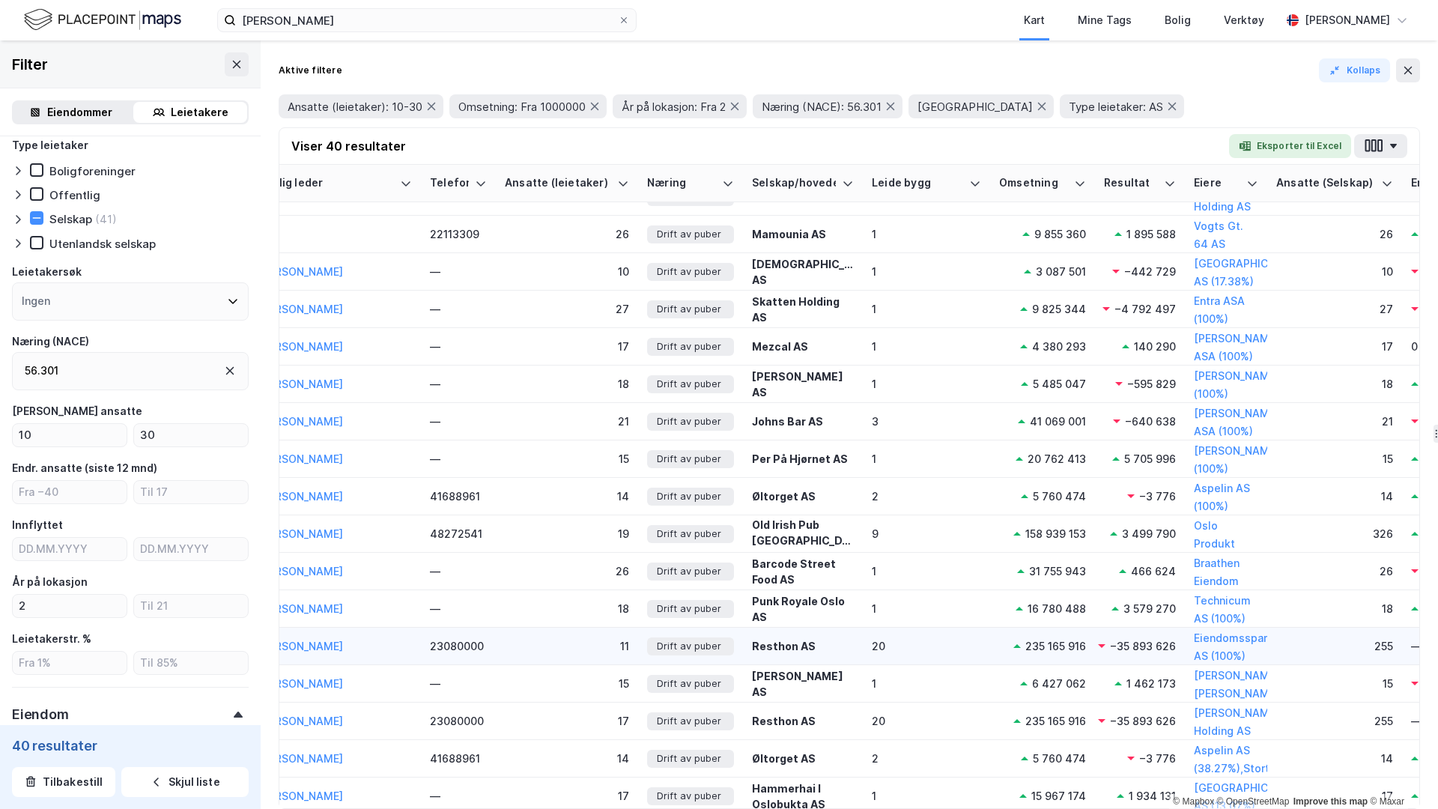
scroll to position [323, 255]
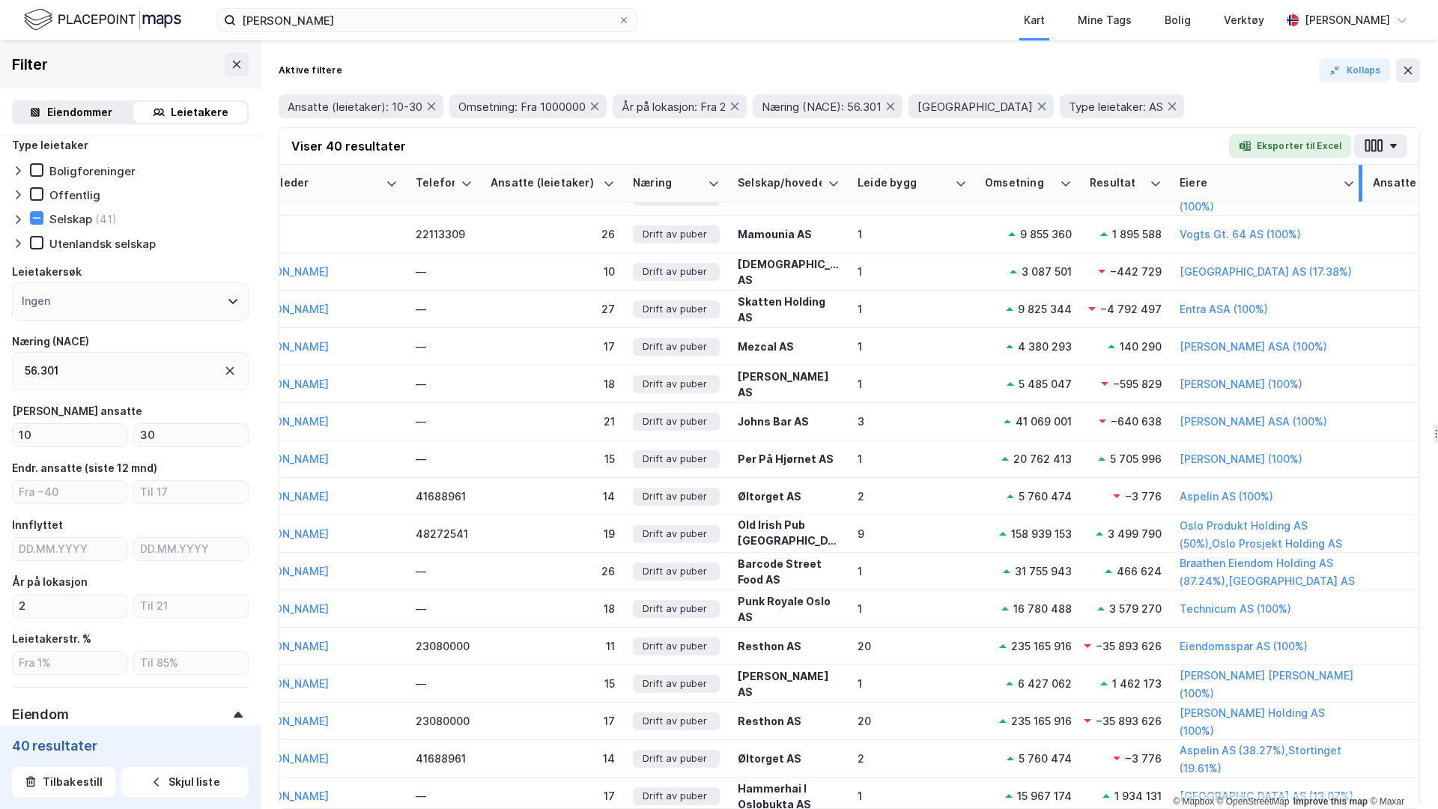
drag, startPoint x: 1250, startPoint y: 174, endPoint x: 1361, endPoint y: 181, distance: 111.1
click at [1361, 181] on div at bounding box center [1360, 183] width 4 height 37
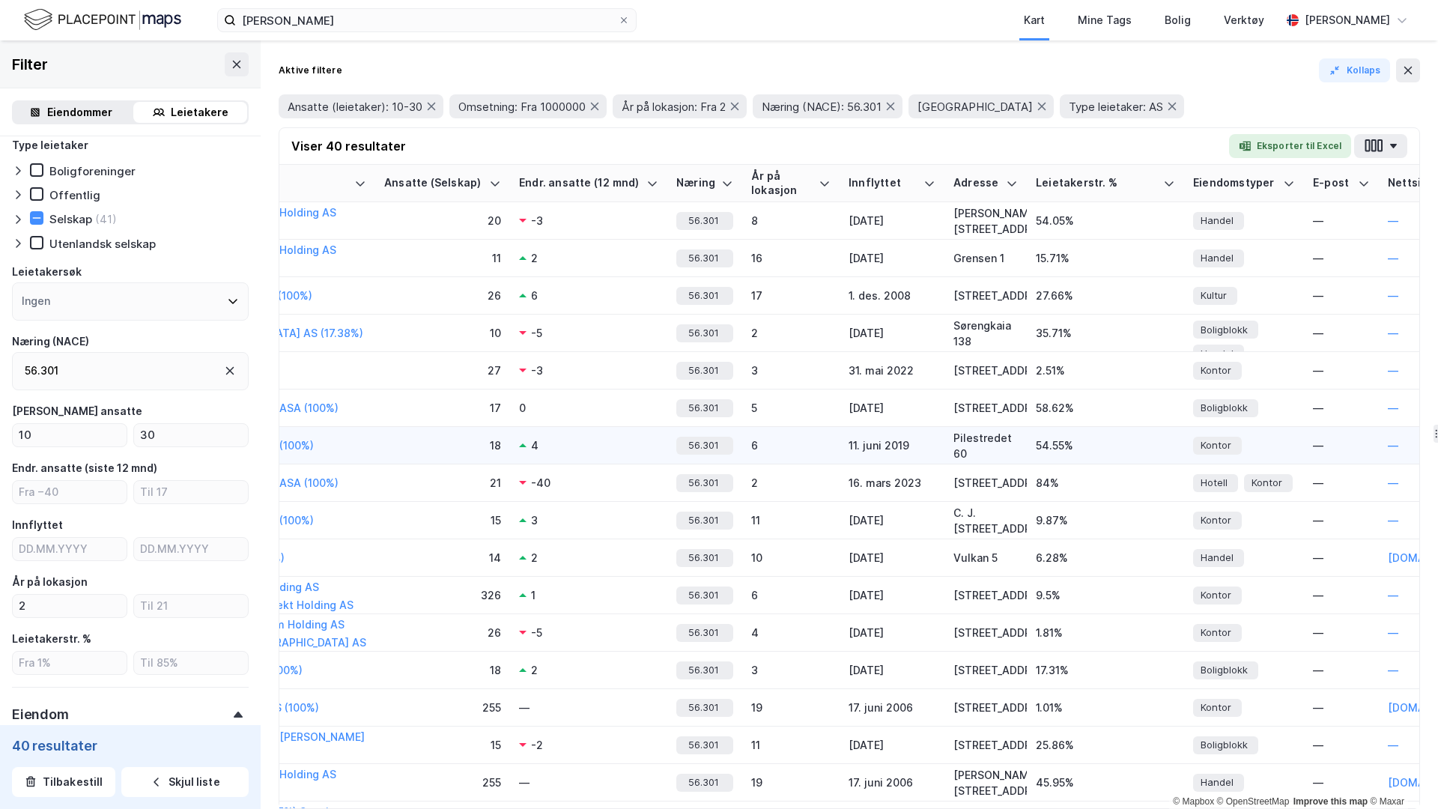
scroll to position [262, 1260]
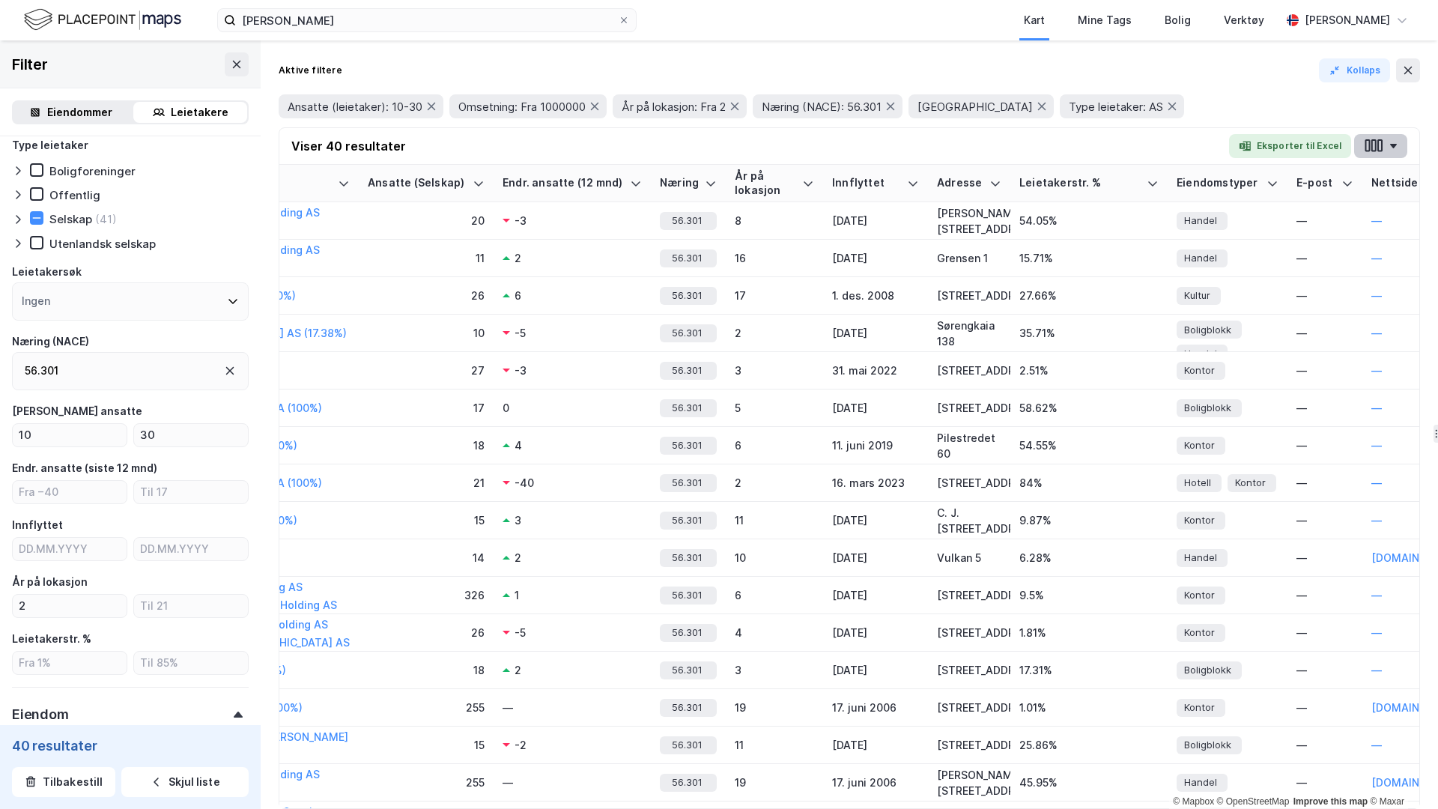
click at [1387, 137] on button "button" at bounding box center [1380, 146] width 53 height 24
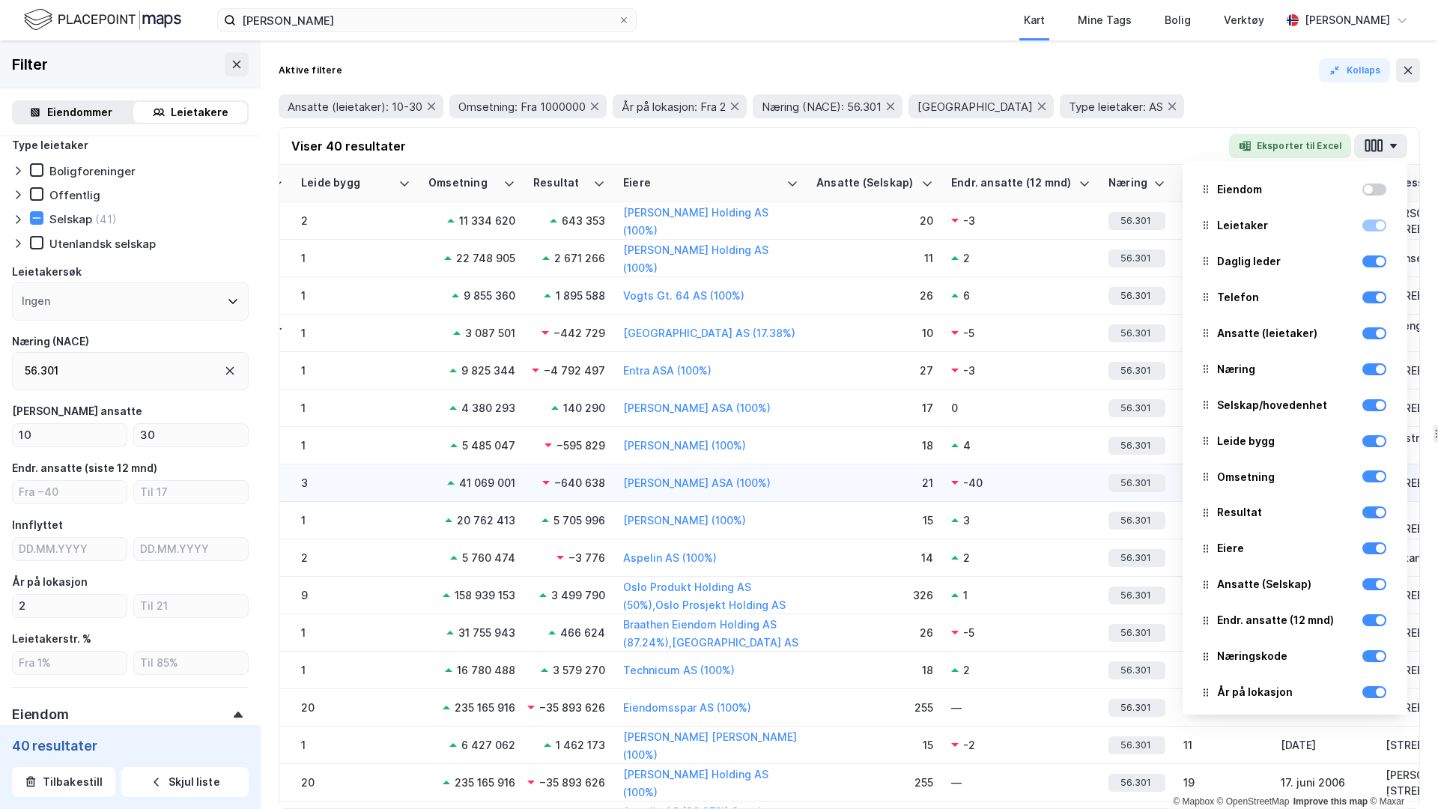
scroll to position [262, 854]
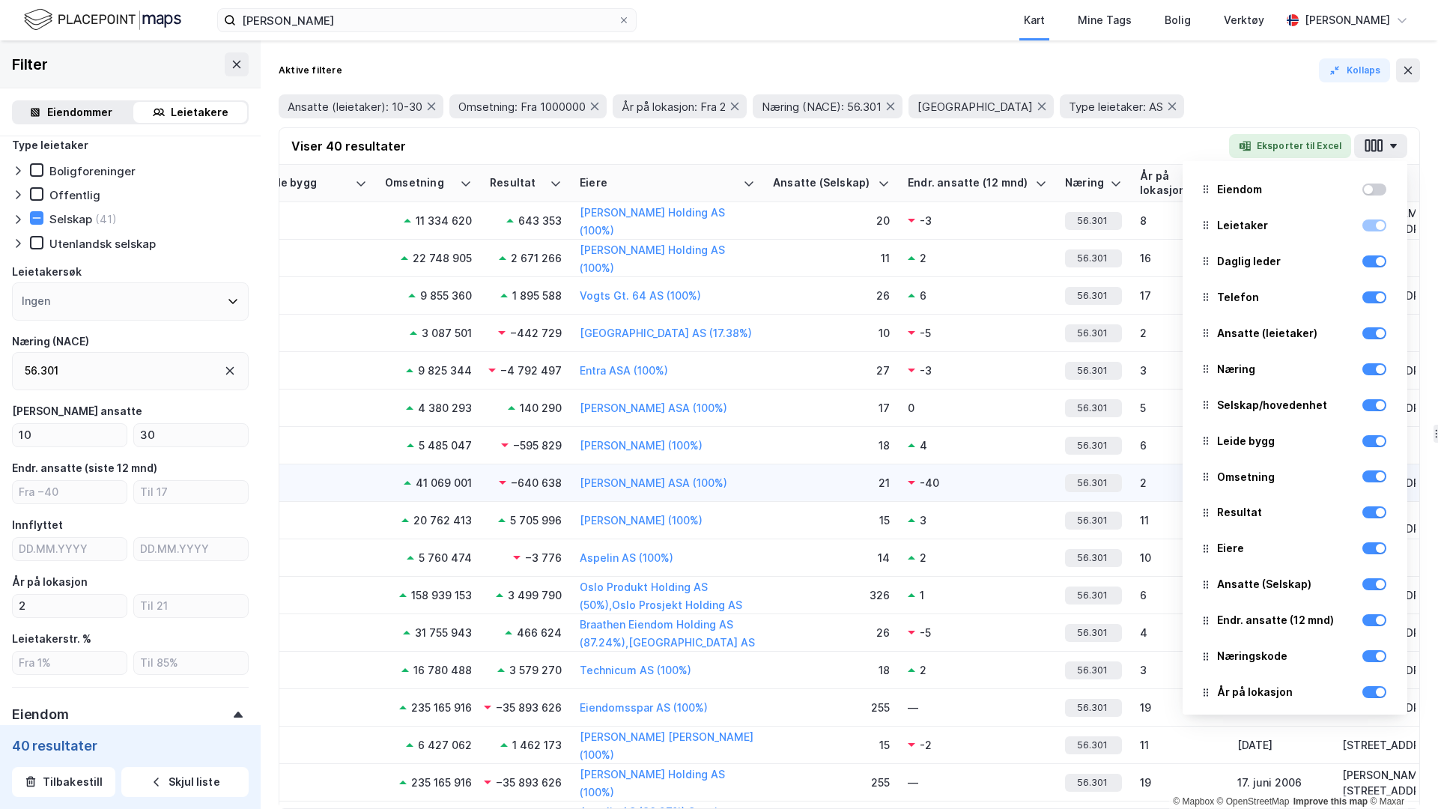
click at [839, 488] on div "21" at bounding box center [831, 483] width 117 height 16
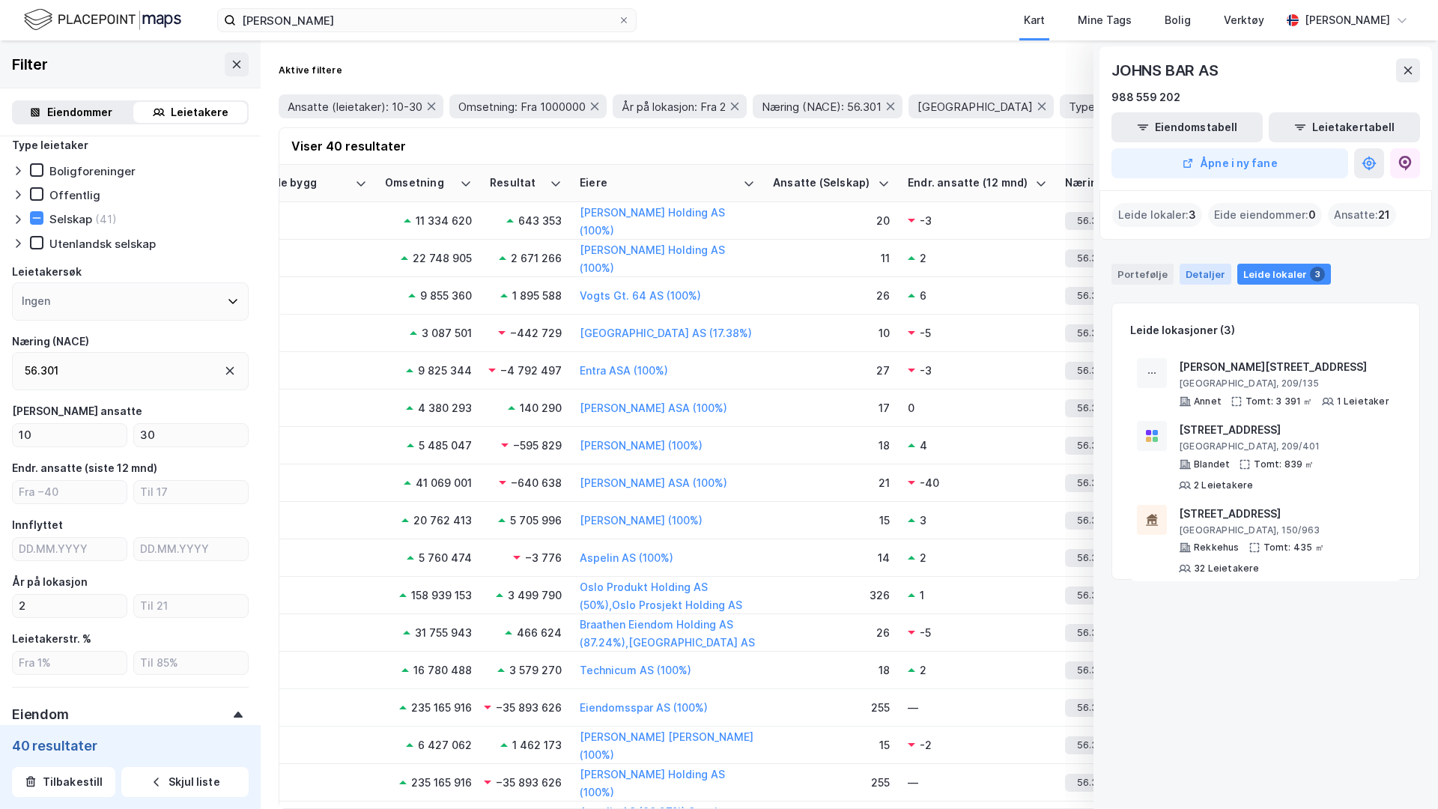
click at [1200, 279] on div "Detaljer" at bounding box center [1205, 274] width 52 height 21
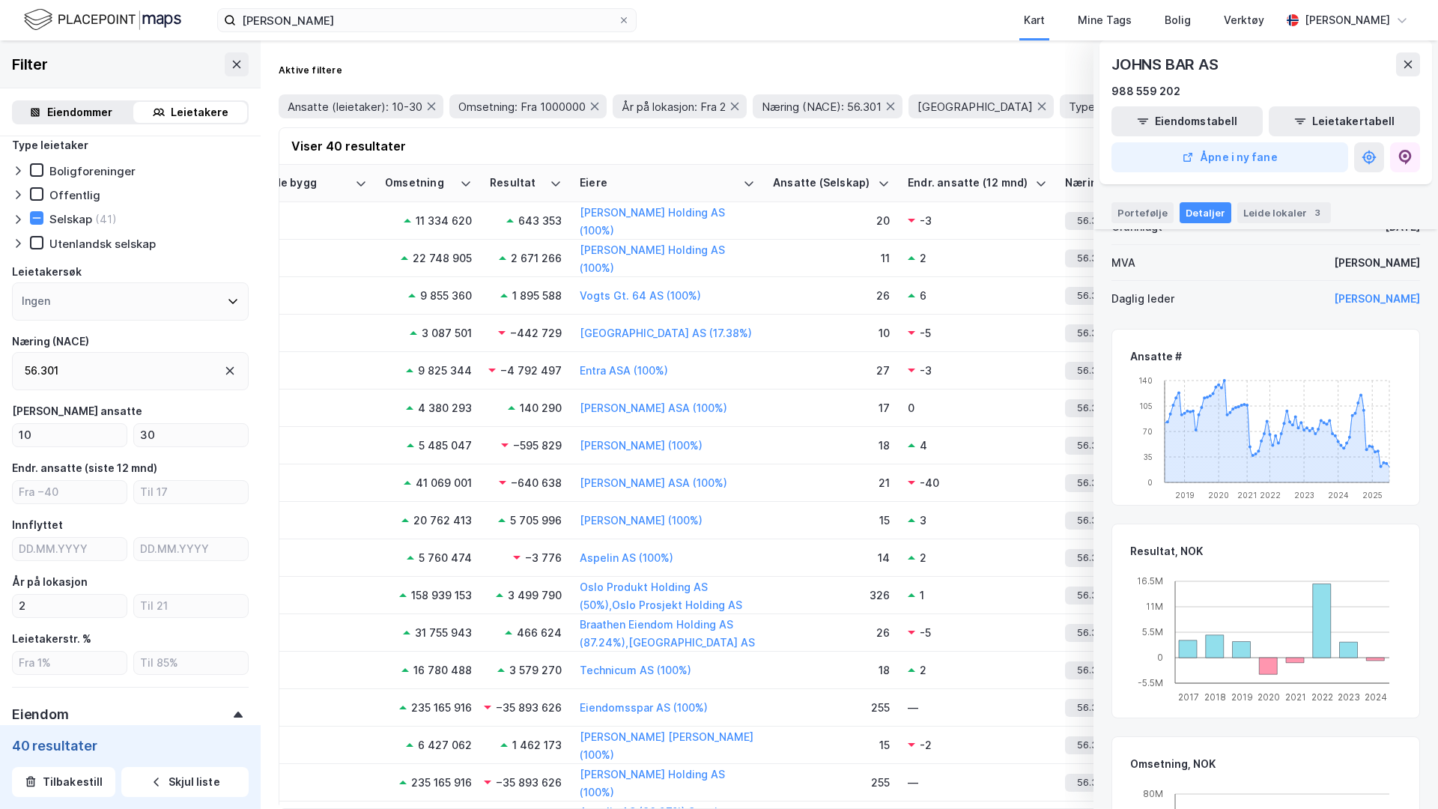
scroll to position [0, 0]
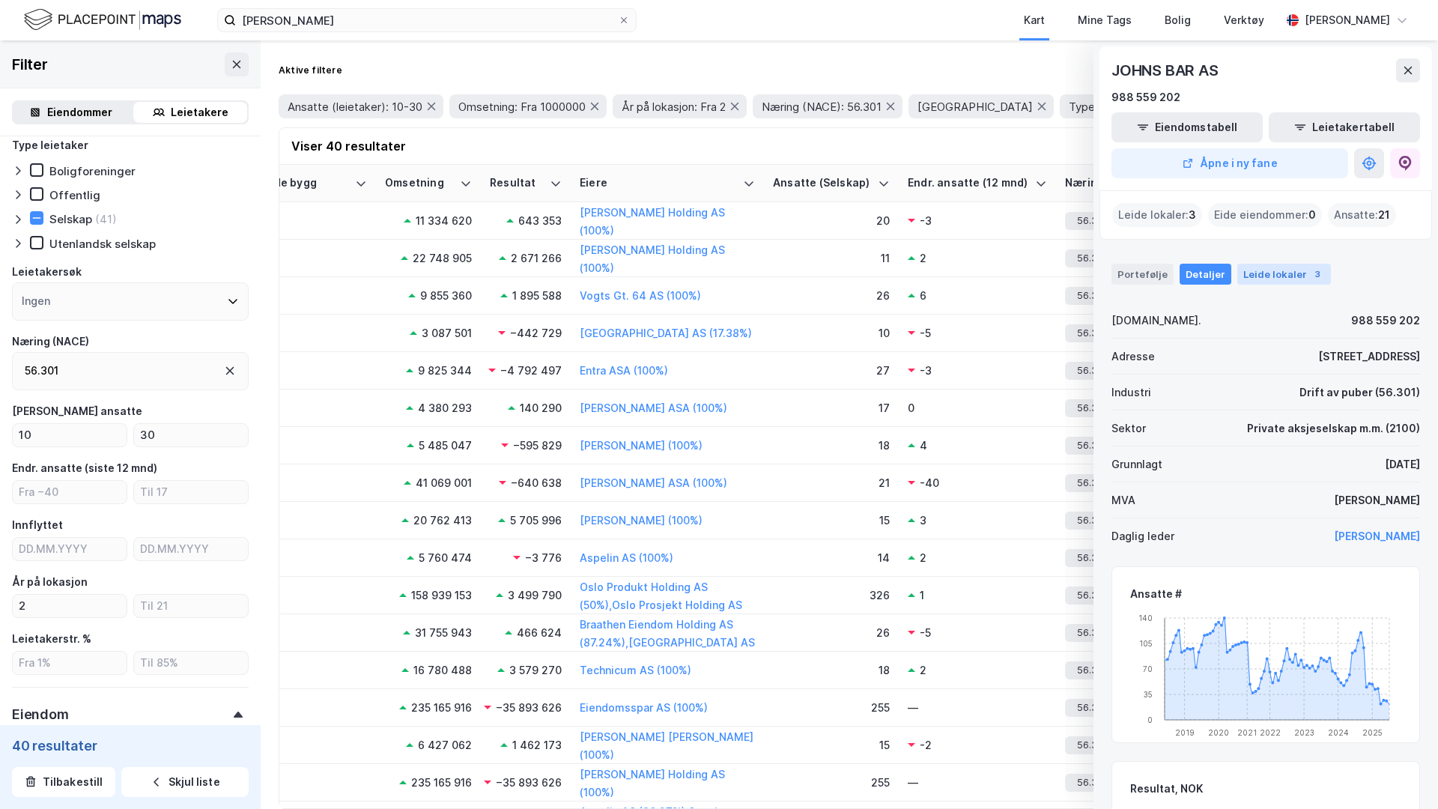
click at [1273, 284] on div "Leide lokaler 3" at bounding box center [1284, 274] width 94 height 21
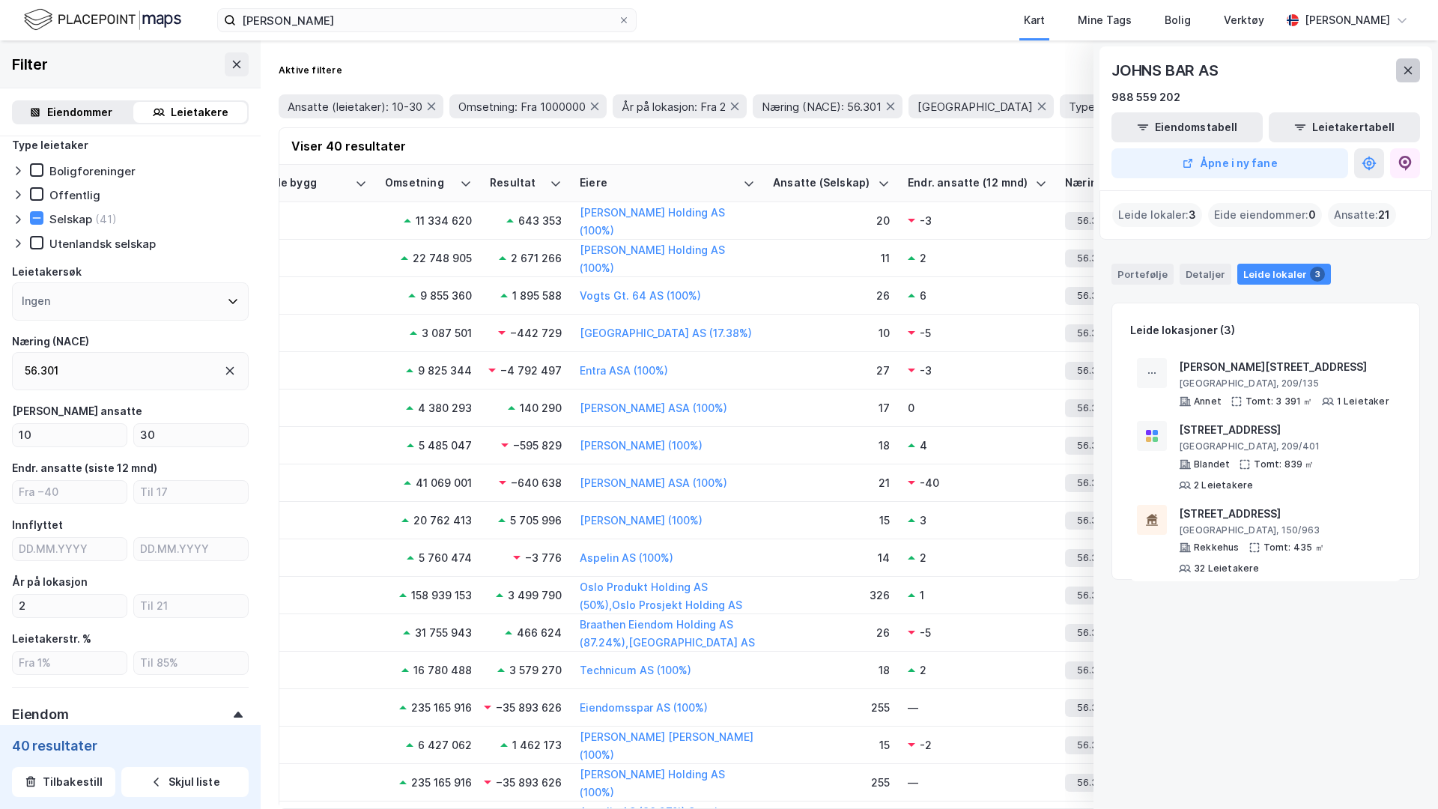
click at [1403, 68] on icon at bounding box center [1408, 70] width 12 height 12
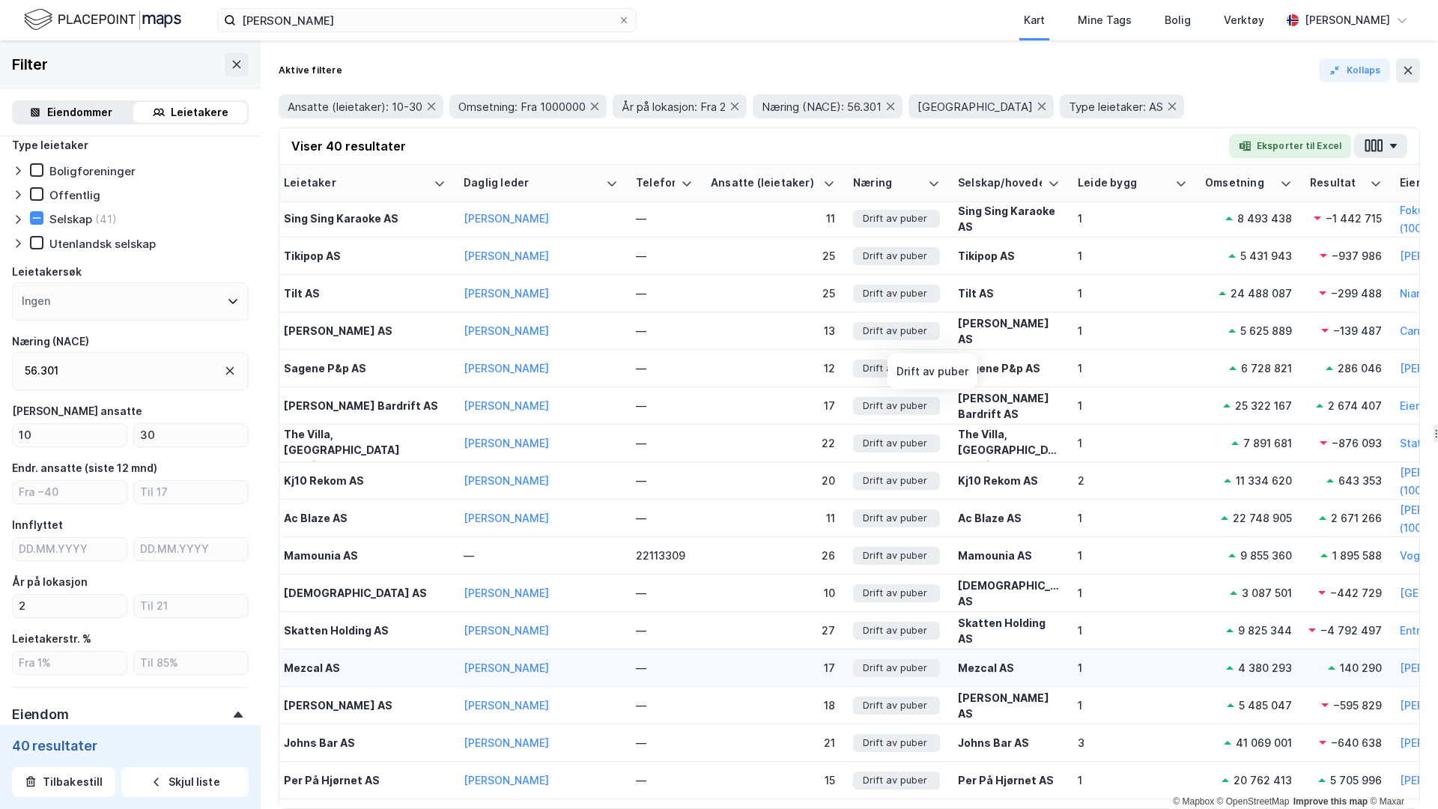
scroll to position [2, 0]
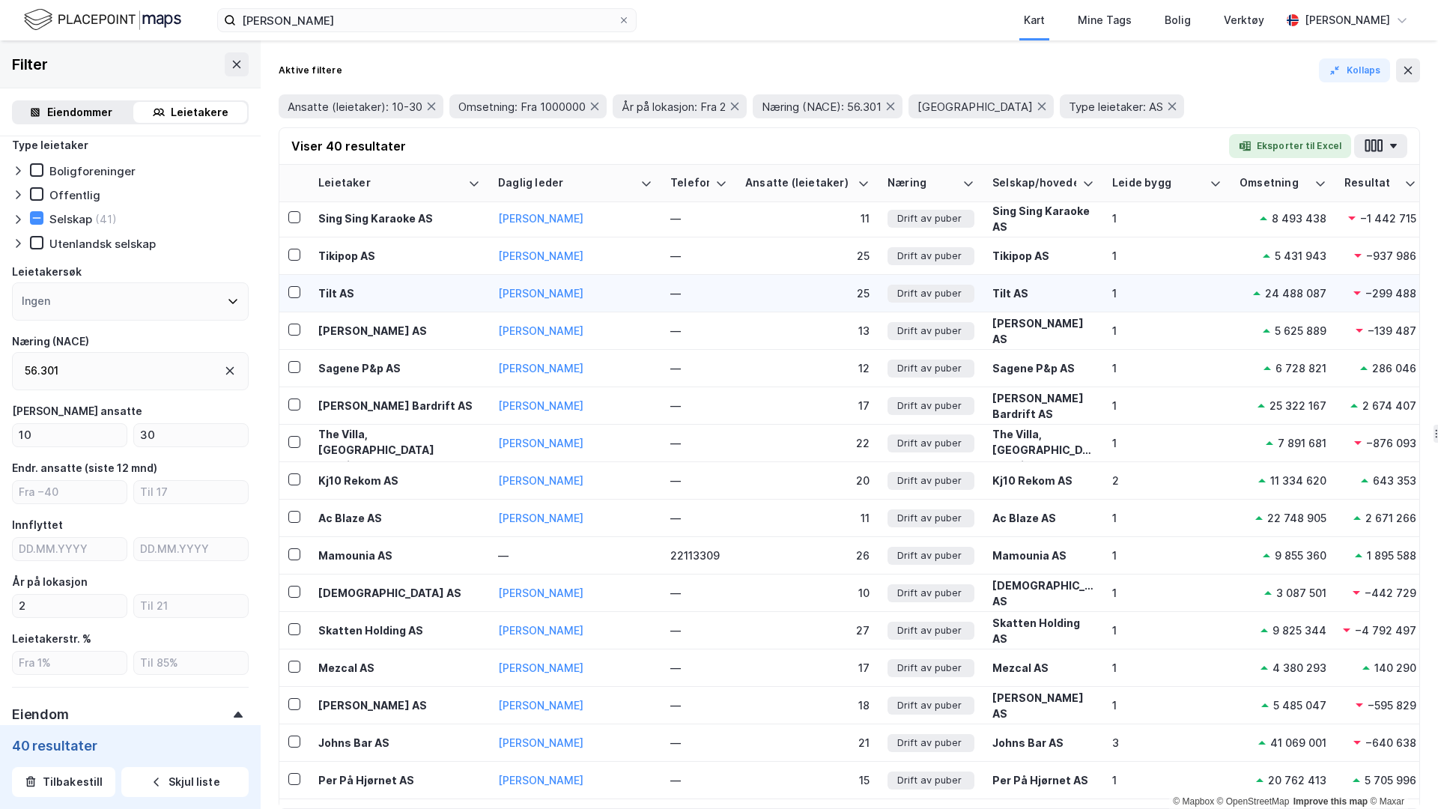
drag, startPoint x: 1407, startPoint y: 71, endPoint x: 992, endPoint y: 291, distance: 469.7
click at [998, 289] on div "Aktive filtere Kollaps Ansatte (leietaker): 10-30 Omsetning: Fra 1000000 År på …" at bounding box center [849, 424] width 1177 height 768
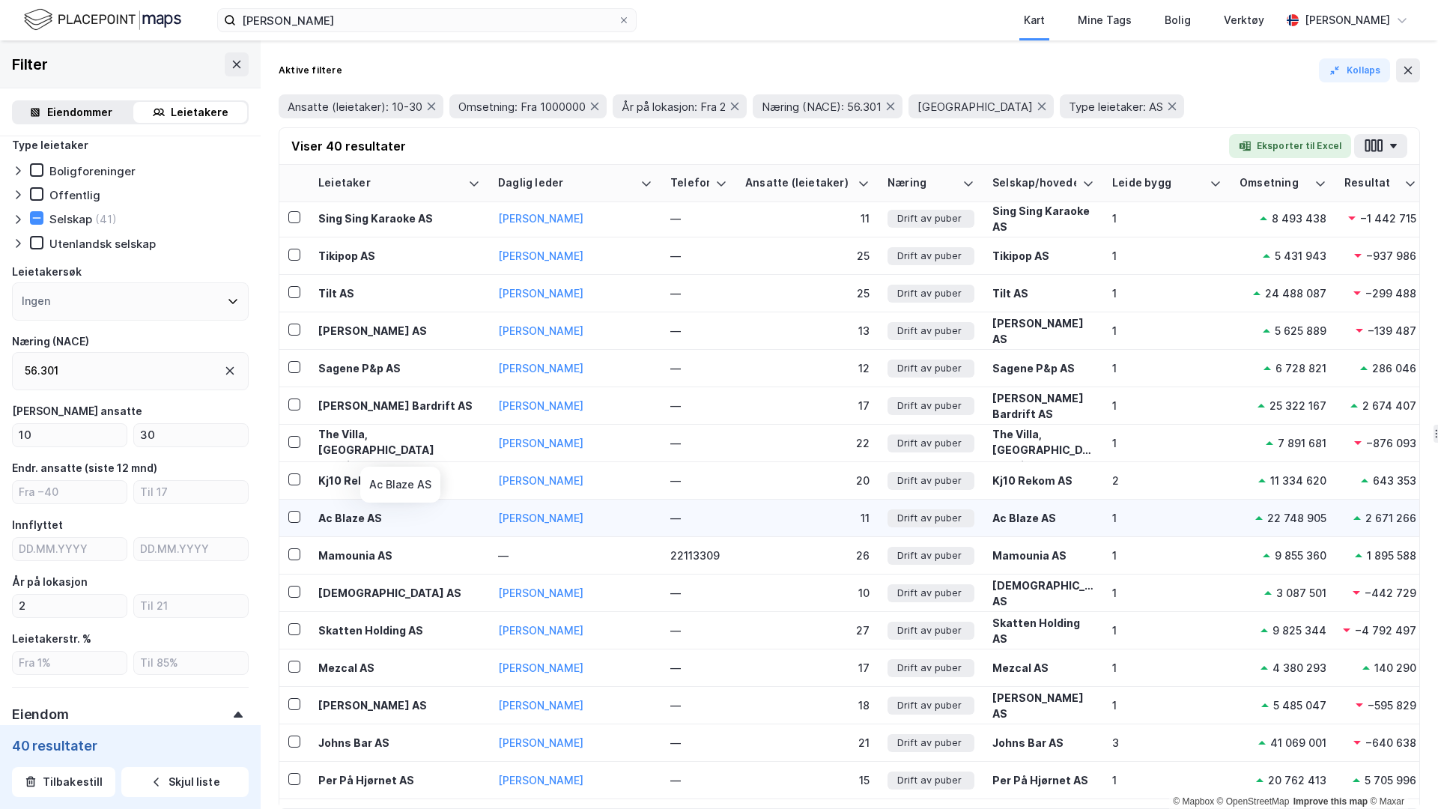
click at [361, 525] on div "Ac Blaze AS" at bounding box center [399, 518] width 162 height 16
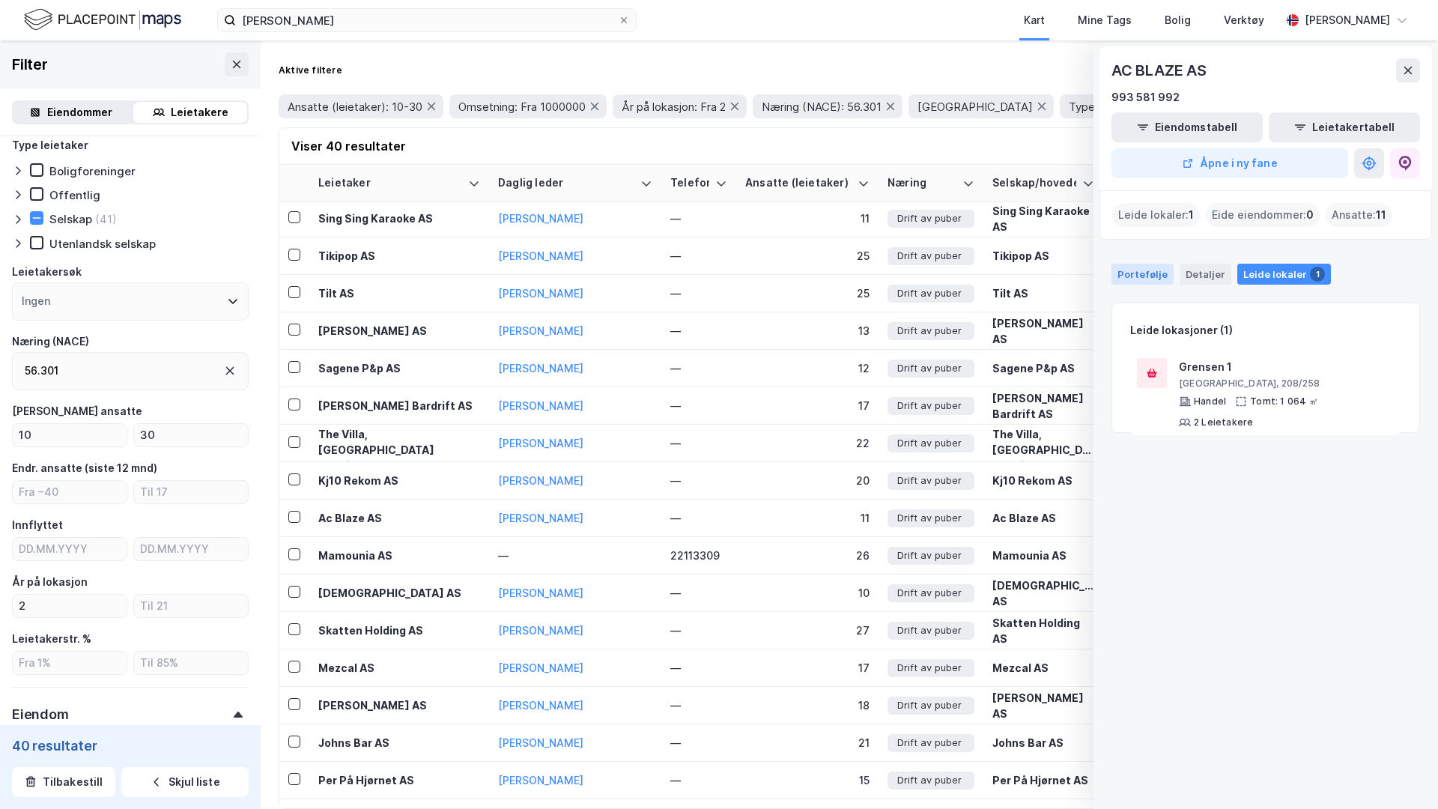
click at [1146, 280] on div "Portefølje" at bounding box center [1142, 274] width 62 height 21
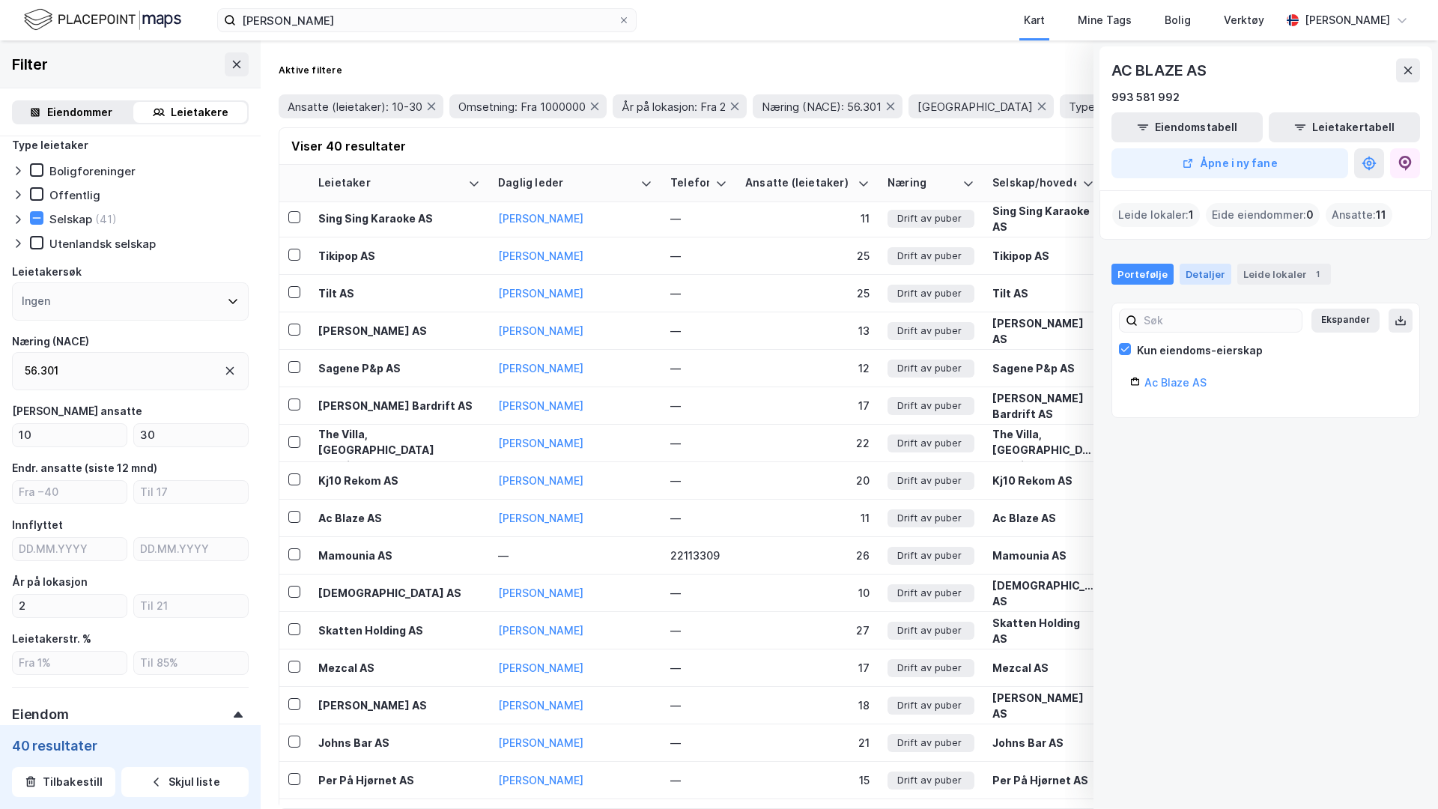
click at [1186, 279] on div "Detaljer" at bounding box center [1205, 274] width 52 height 21
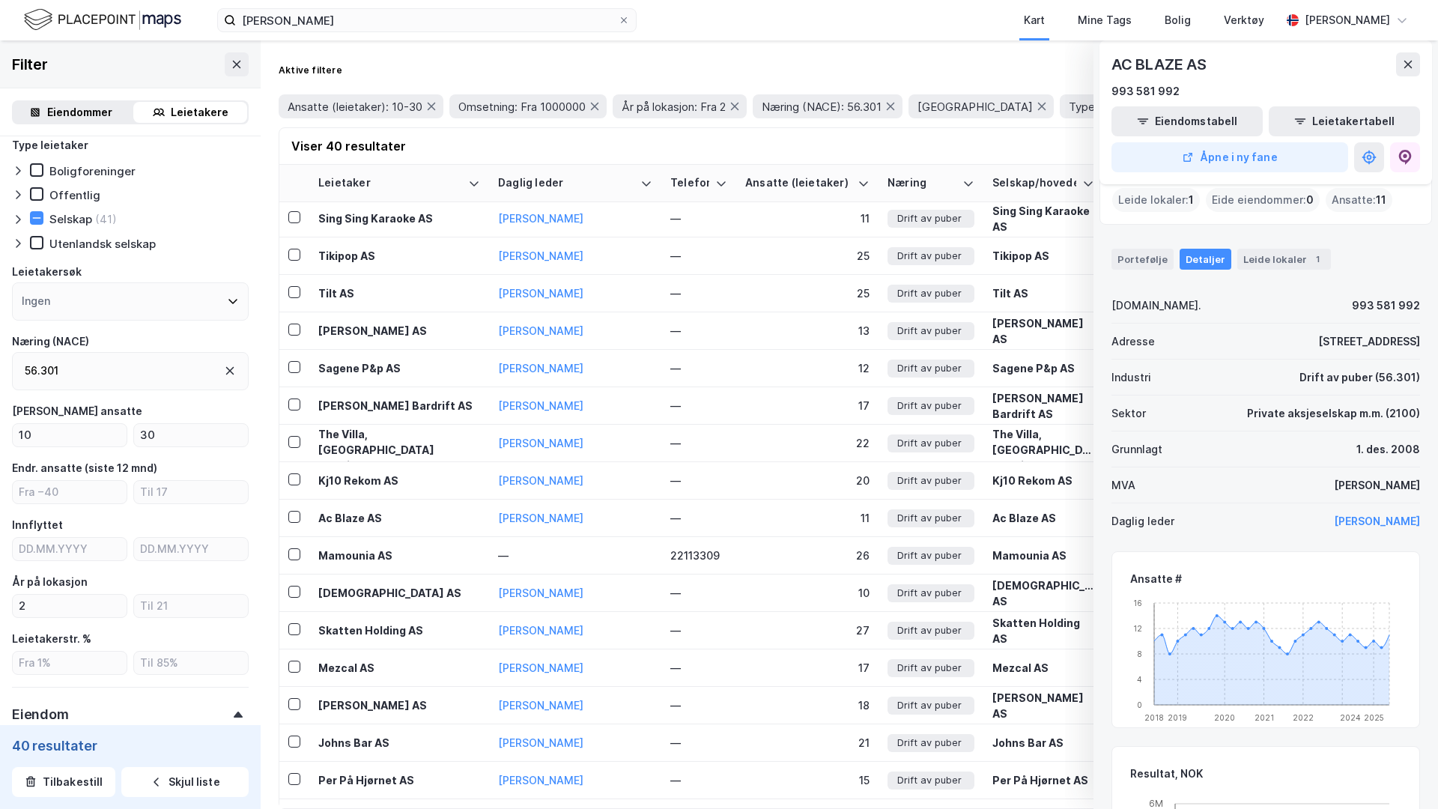
scroll to position [0, 0]
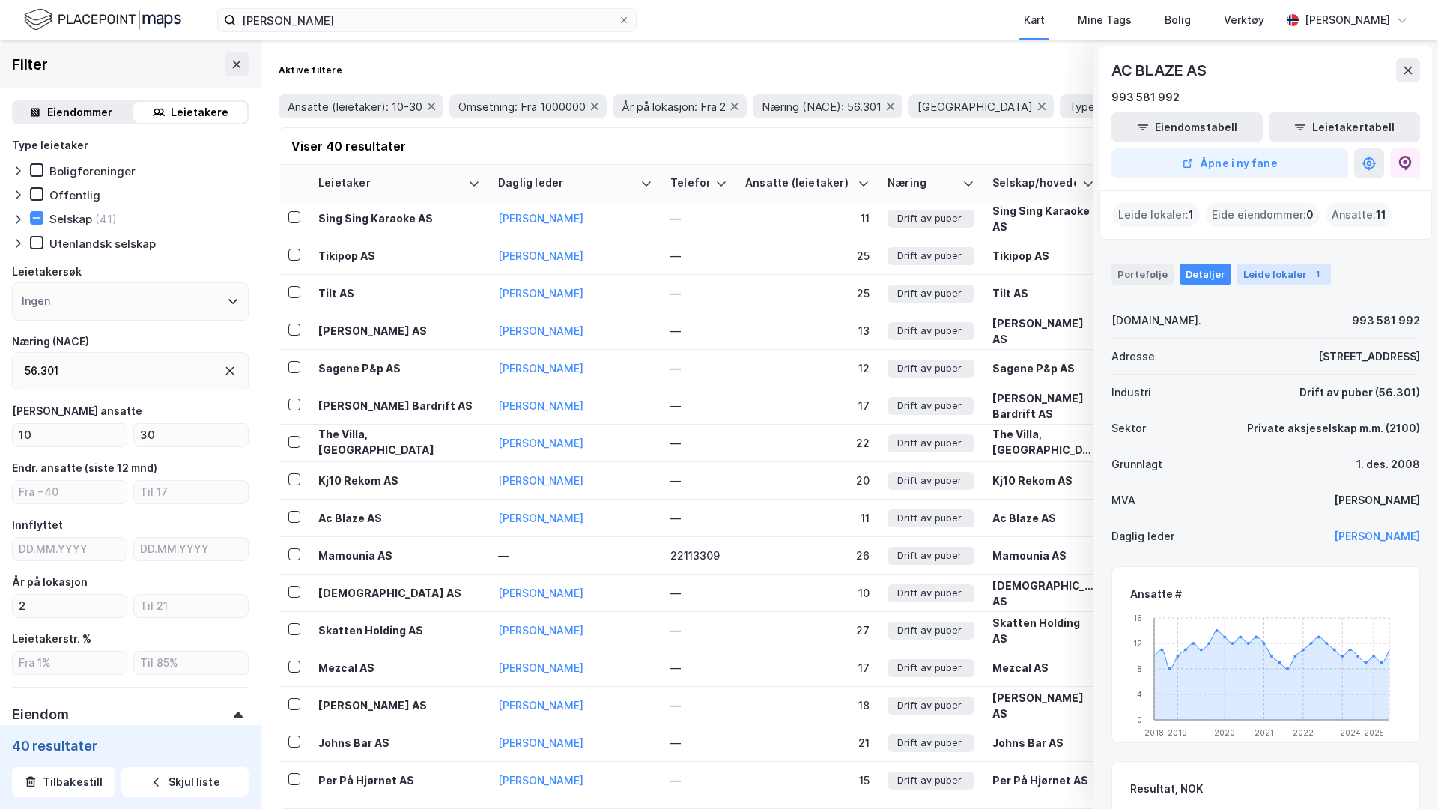
click at [1275, 266] on div "Leide lokaler 1" at bounding box center [1284, 274] width 94 height 21
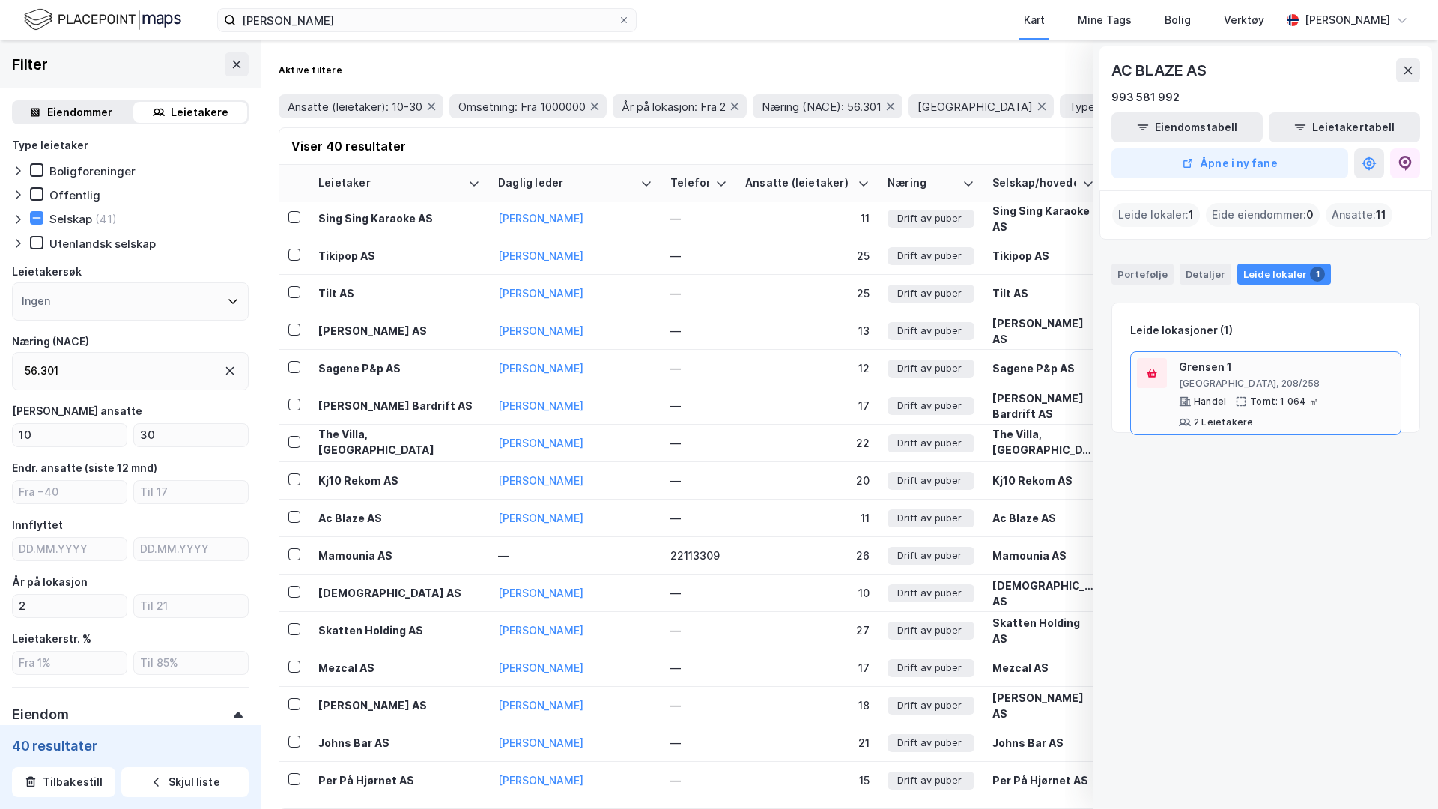
click at [1309, 398] on div "Tomt: 1 064 ㎡" at bounding box center [1284, 401] width 68 height 12
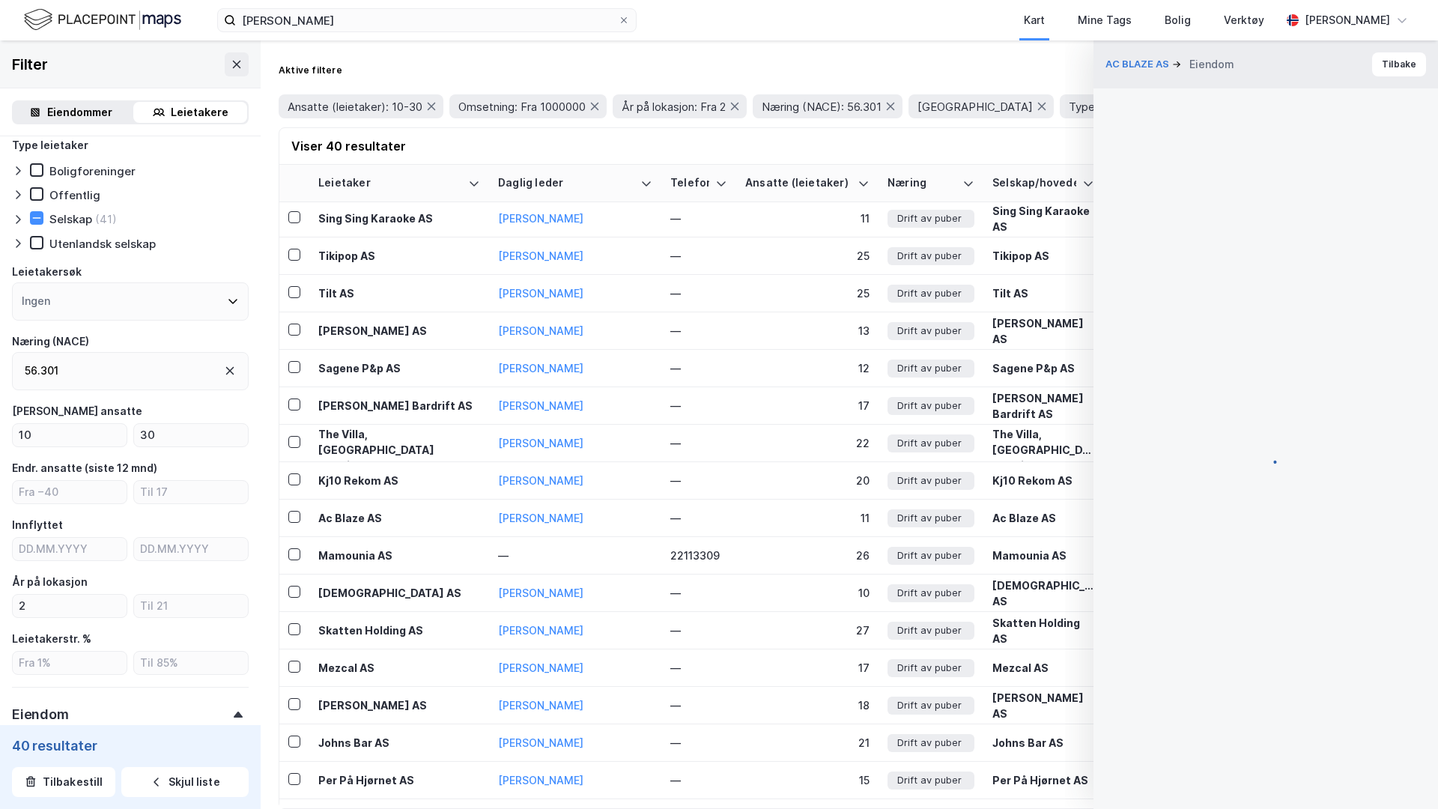
scroll to position [15, 0]
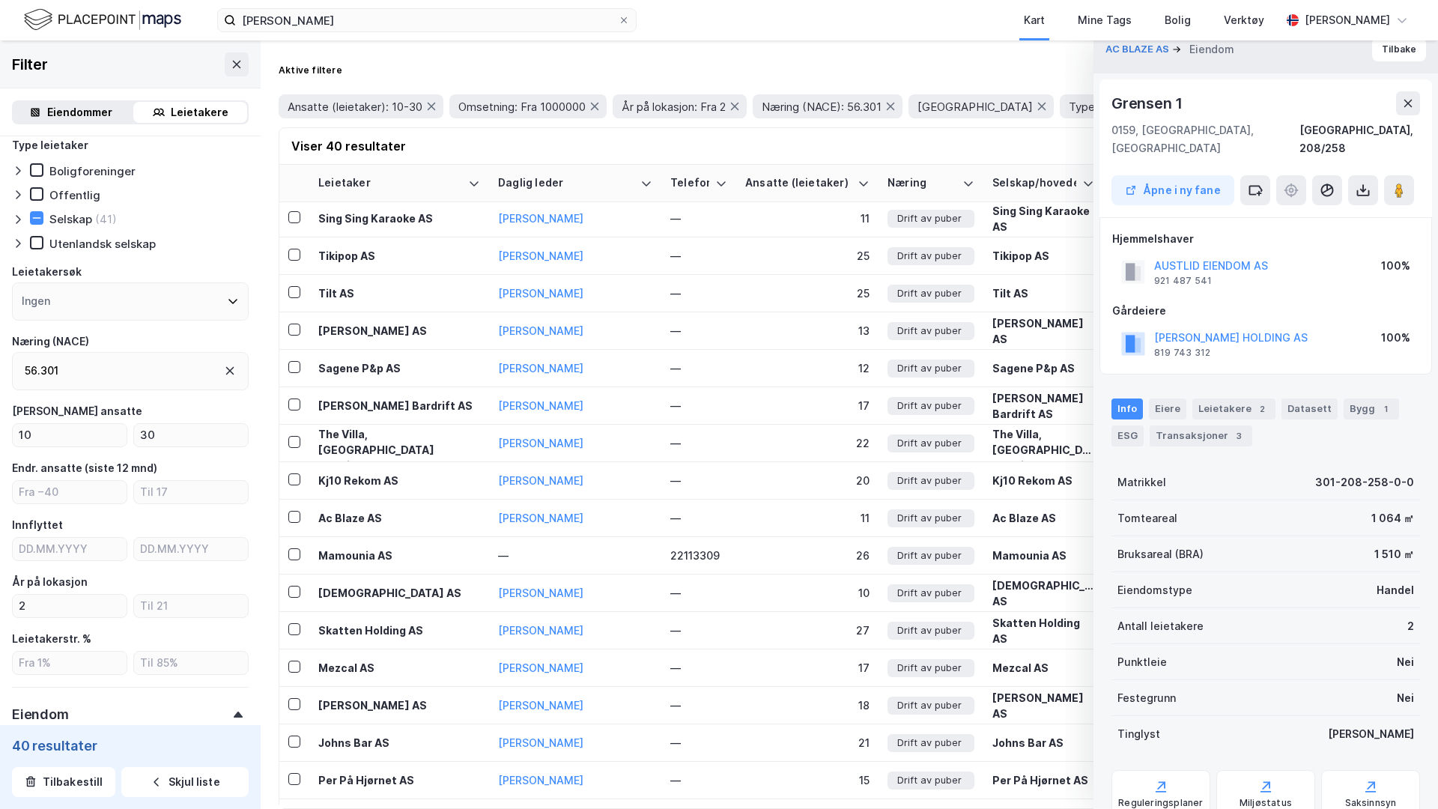
click at [1391, 61] on div "AC BLAZE AS [PERSON_NAME]" at bounding box center [1265, 49] width 344 height 48
click at [1402, 40] on button "Tilbake" at bounding box center [1399, 49] width 54 height 24
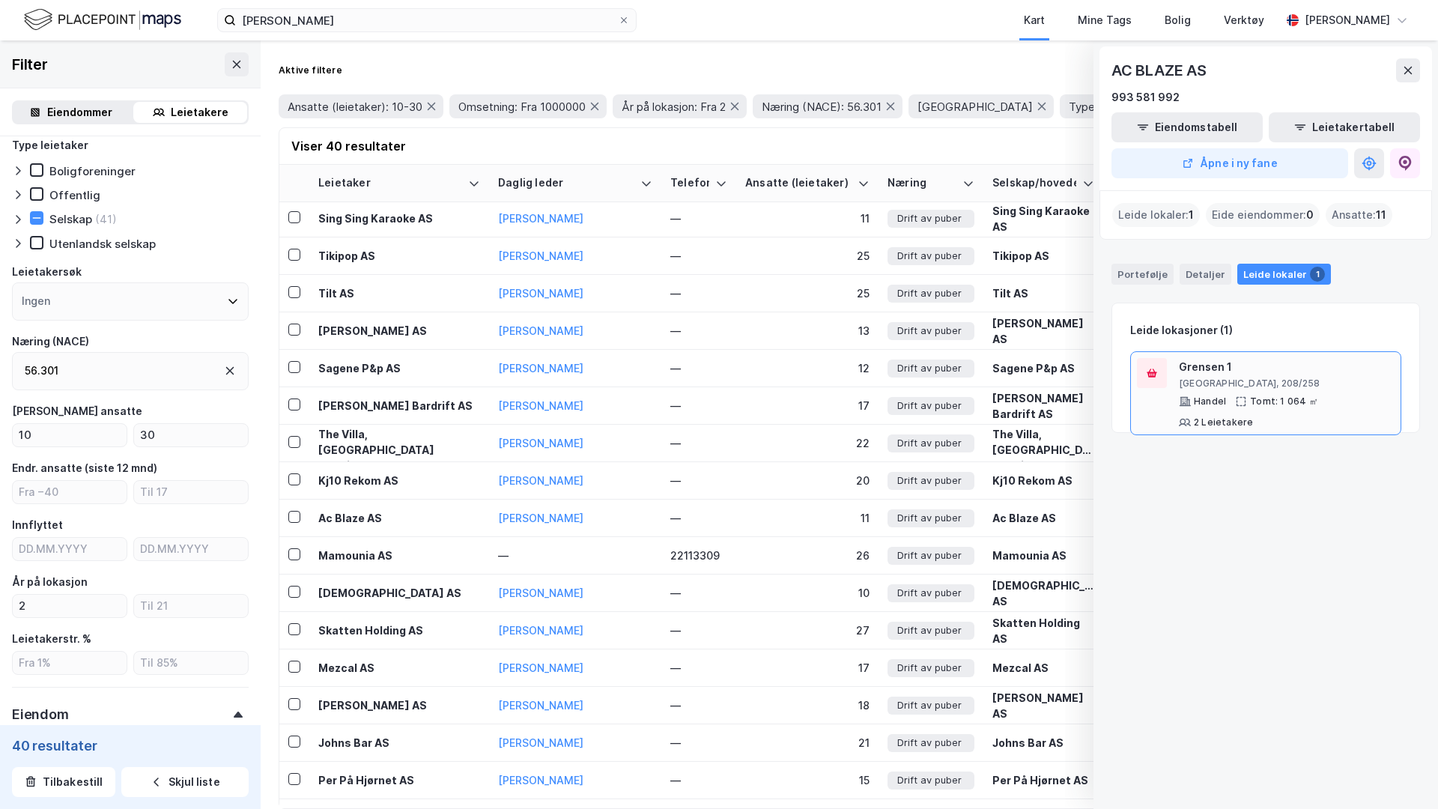
click at [1216, 389] on div "Grensen 1 [GEOGRAPHIC_DATA], 208/258 Handel Tomt: 1 064 ㎡ 2 Leietakere" at bounding box center [1287, 393] width 216 height 70
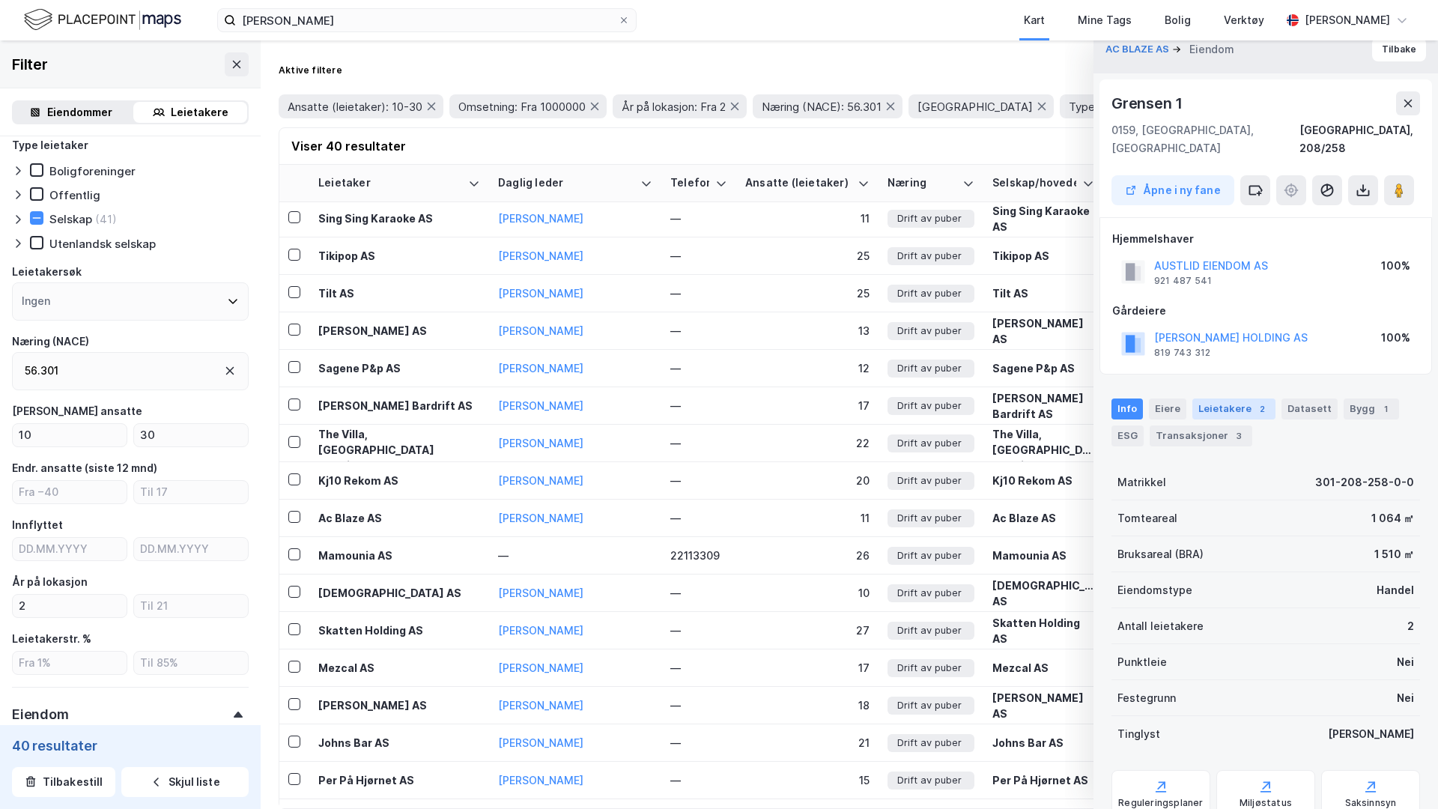
click at [1221, 398] on div "Leietakere 2" at bounding box center [1233, 408] width 83 height 21
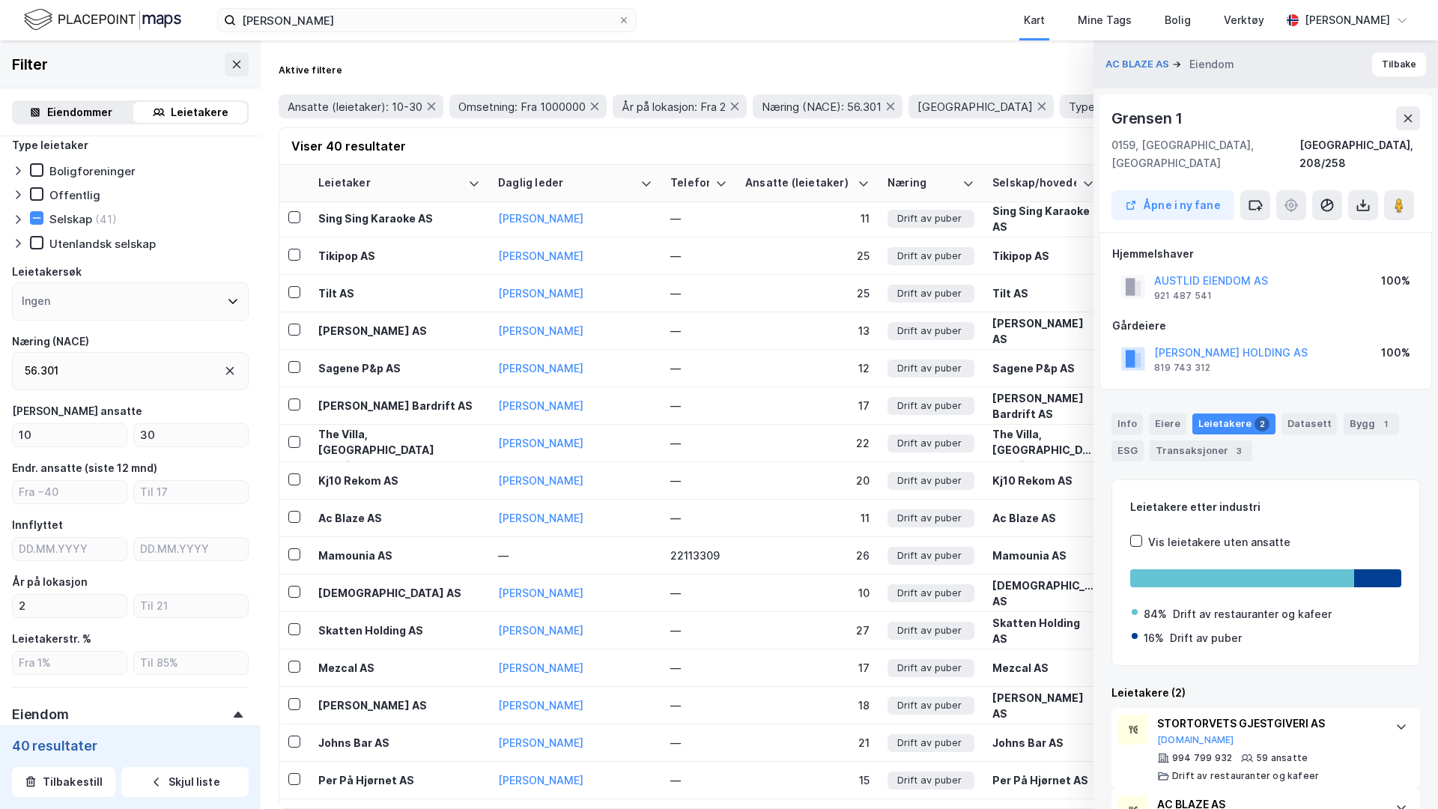
scroll to position [61, 0]
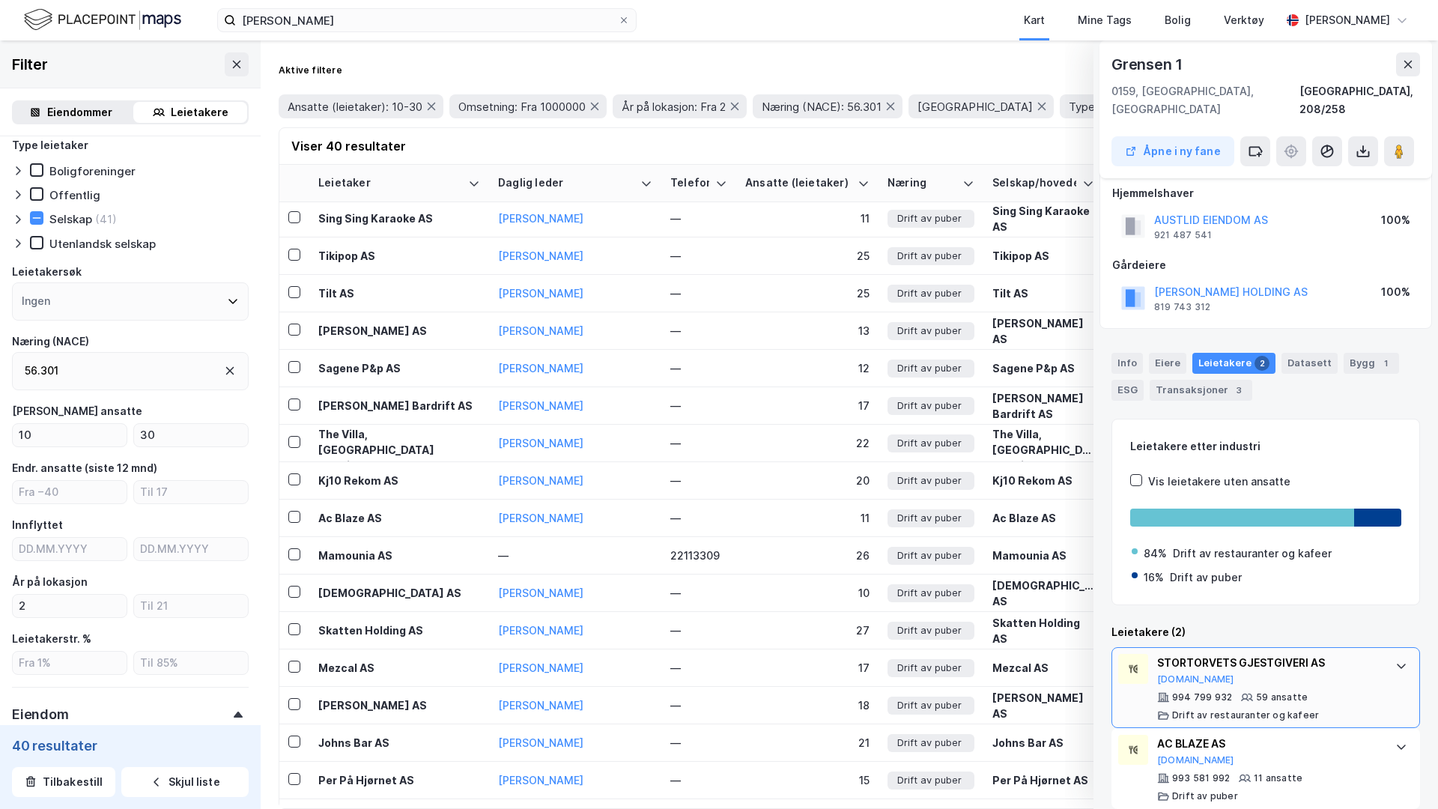
click at [1269, 659] on div "STORTORVETS GJESTGIVERI AS [DOMAIN_NAME]" at bounding box center [1268, 669] width 223 height 31
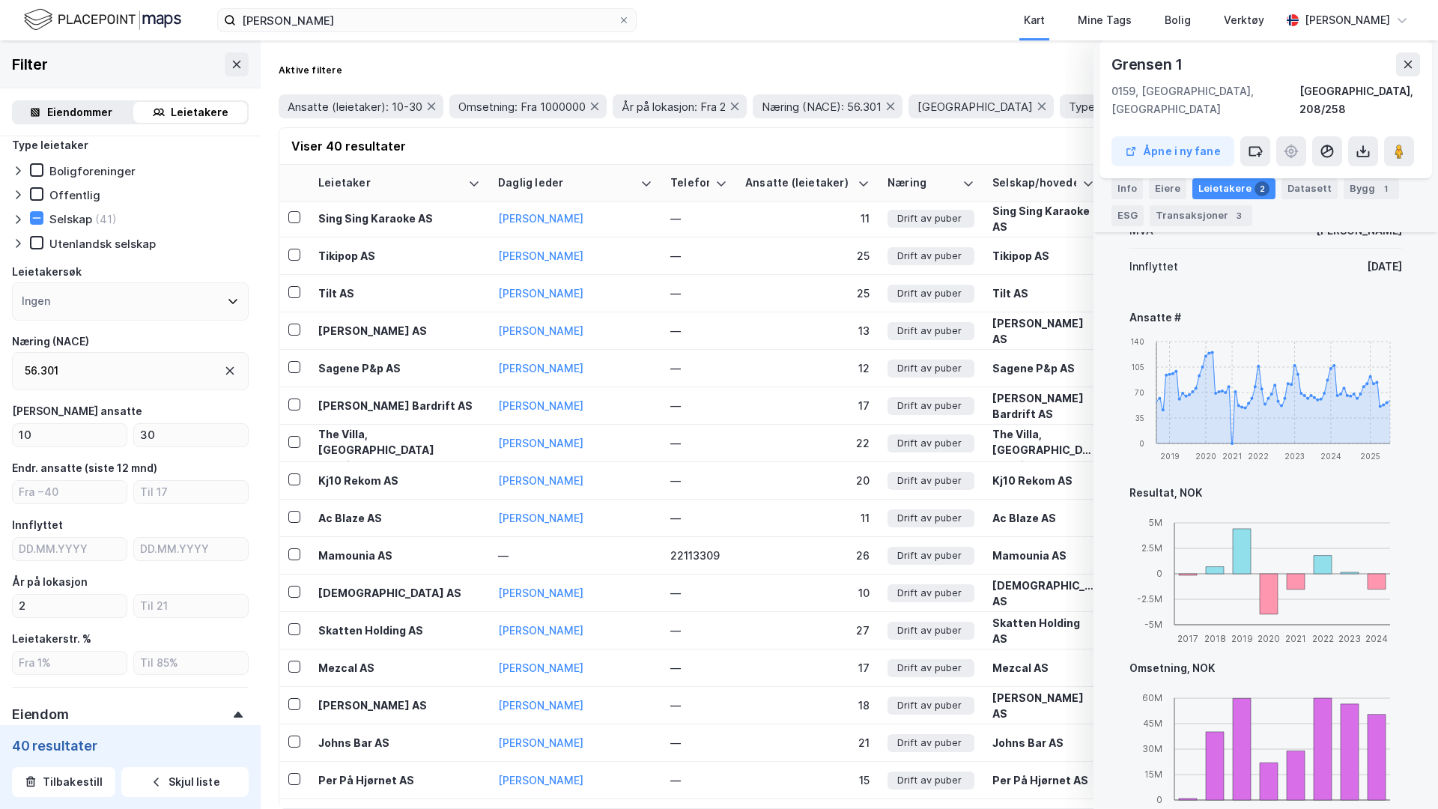
scroll to position [967, 0]
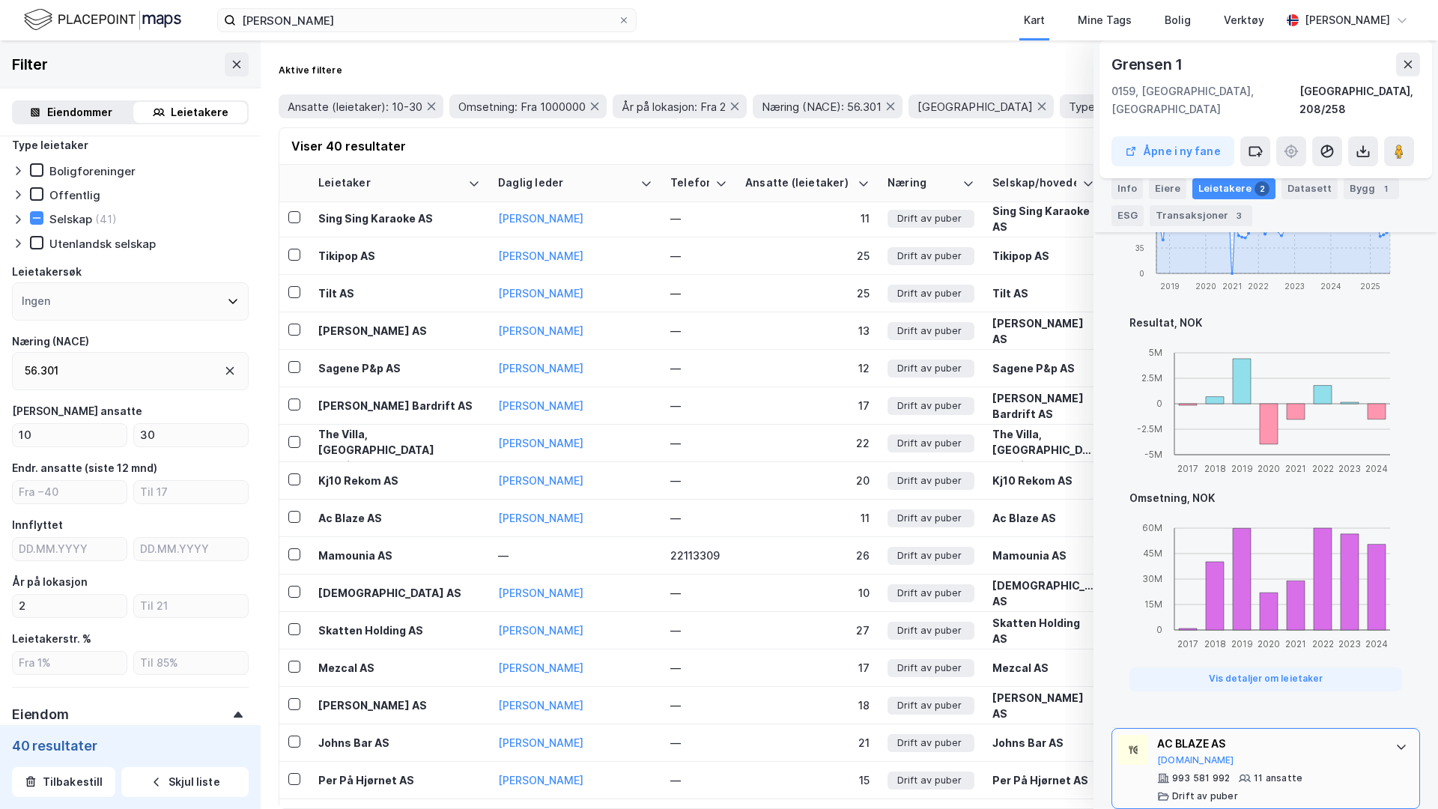
click at [1242, 728] on div "AC BLAZE AS [DOMAIN_NAME] 993 581 992 11 ansatte Drift av puber" at bounding box center [1265, 768] width 309 height 81
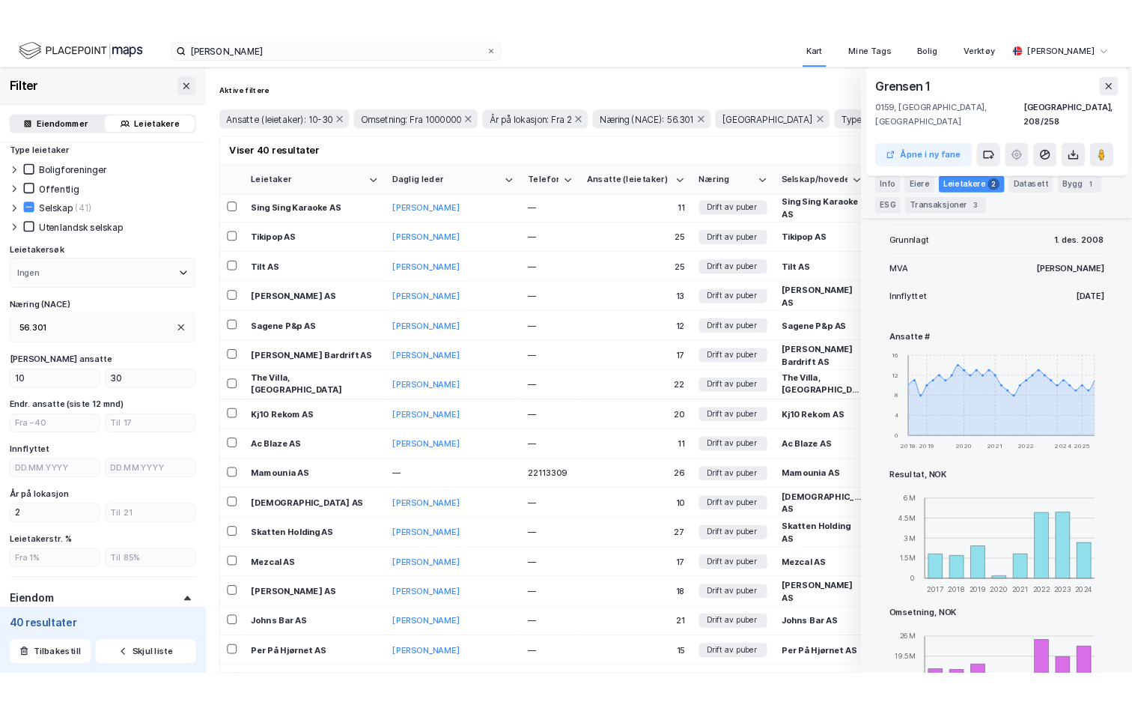
scroll to position [824, 0]
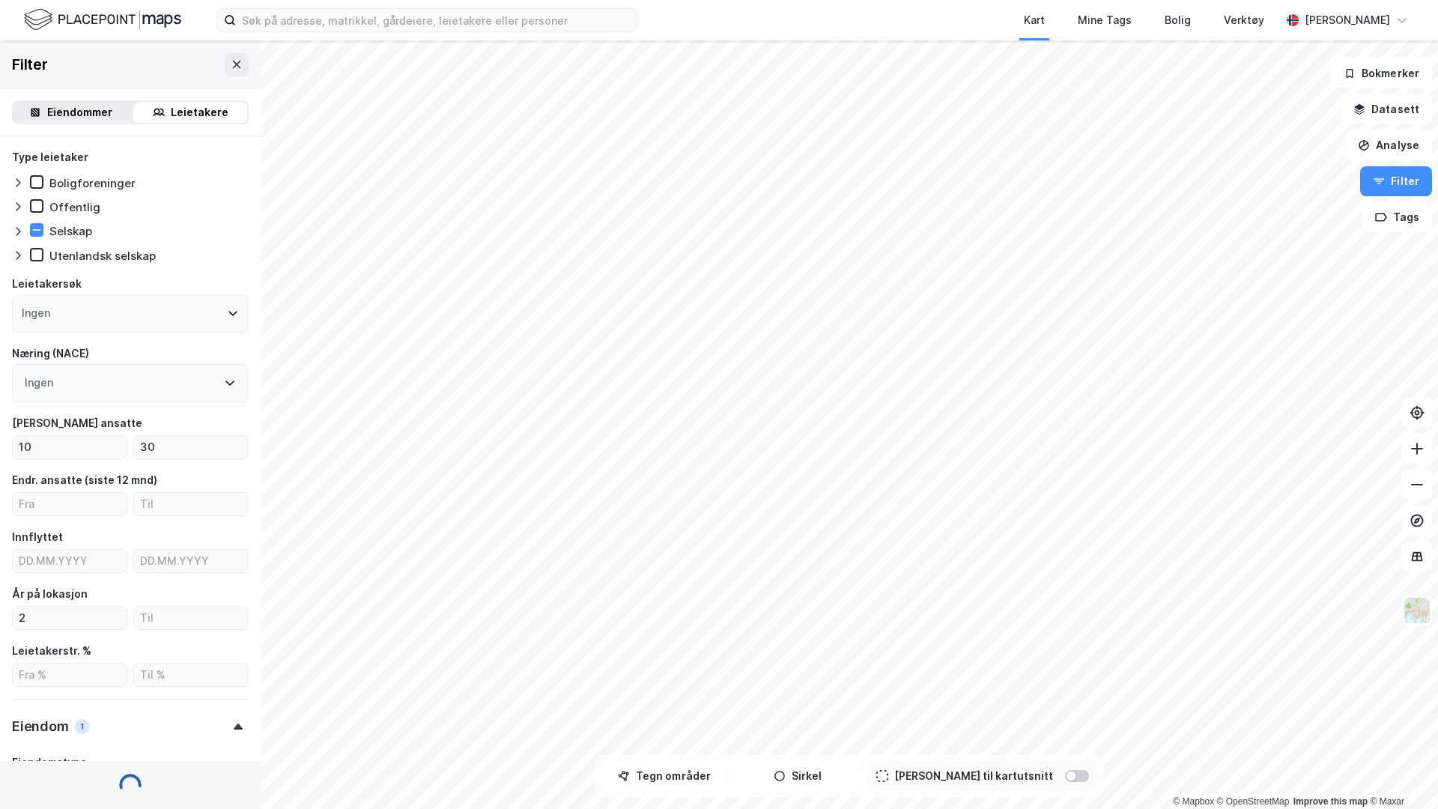
type input "--- (1 973)"
